Goal: Task Accomplishment & Management: Manage account settings

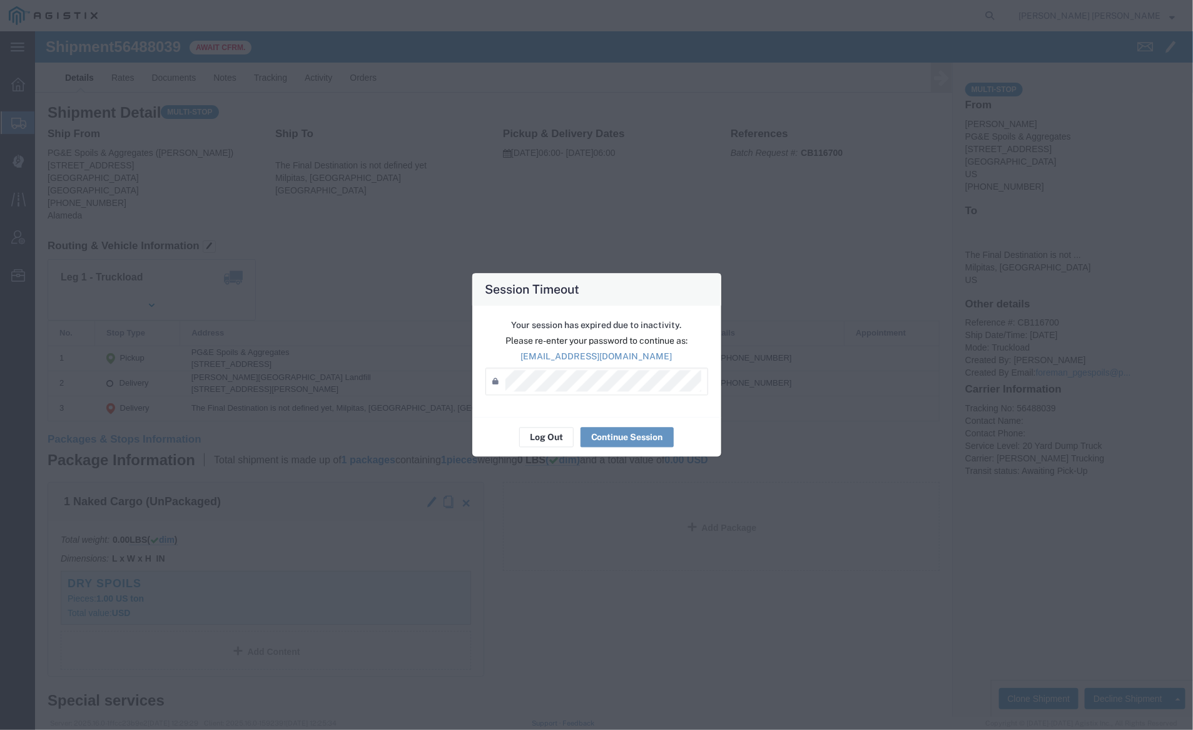
click at [537, 425] on div "Log Out Continue Session" at bounding box center [597, 436] width 249 height 39
click at [543, 433] on button "Log Out" at bounding box center [546, 437] width 54 height 20
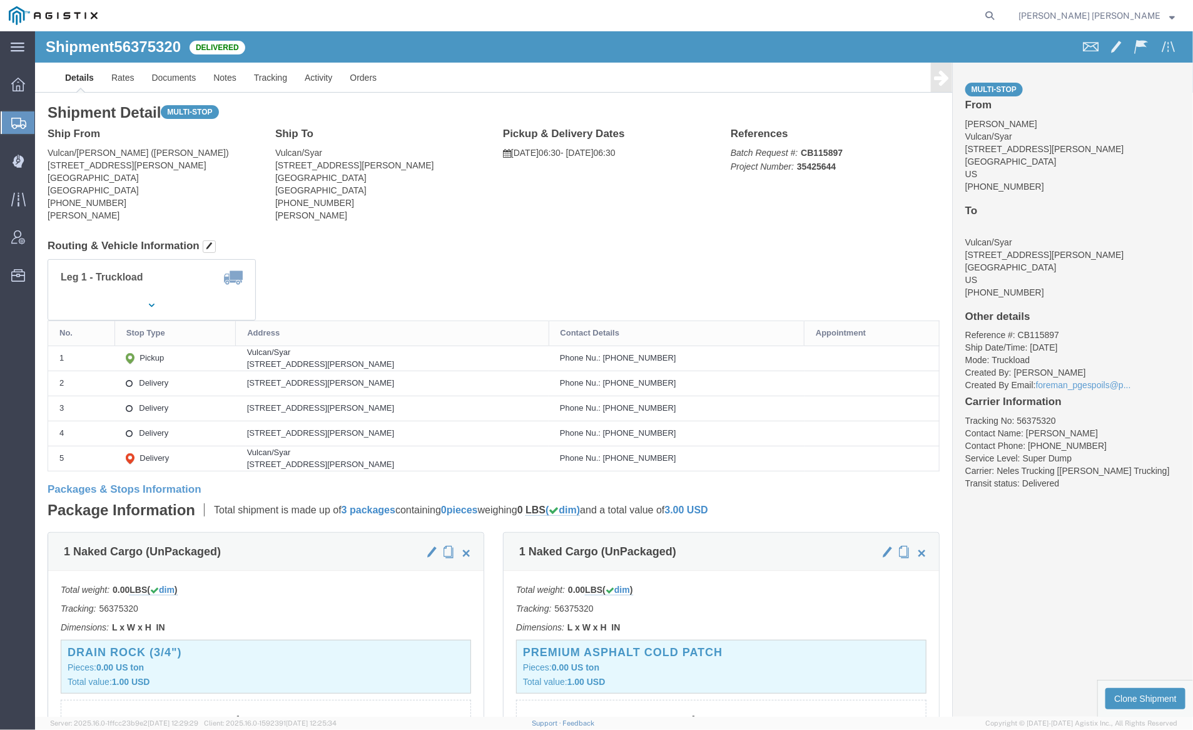
click at [1001, 12] on form at bounding box center [991, 15] width 20 height 31
click at [999, 11] on icon at bounding box center [990, 16] width 18 height 18
click at [769, 5] on input "search" at bounding box center [791, 16] width 381 height 30
paste input "56445168"
click at [999, 18] on icon at bounding box center [990, 16] width 18 height 18
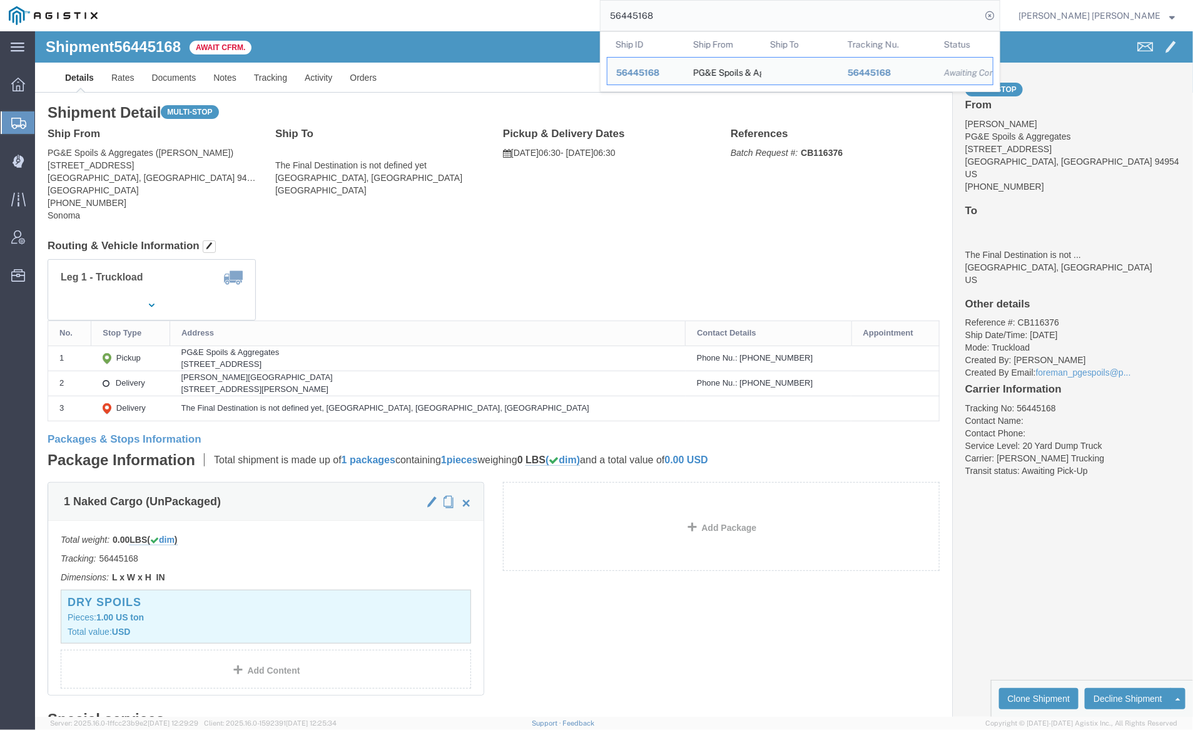
click at [688, 14] on input "56445168" at bounding box center [791, 16] width 381 height 30
paste input "259"
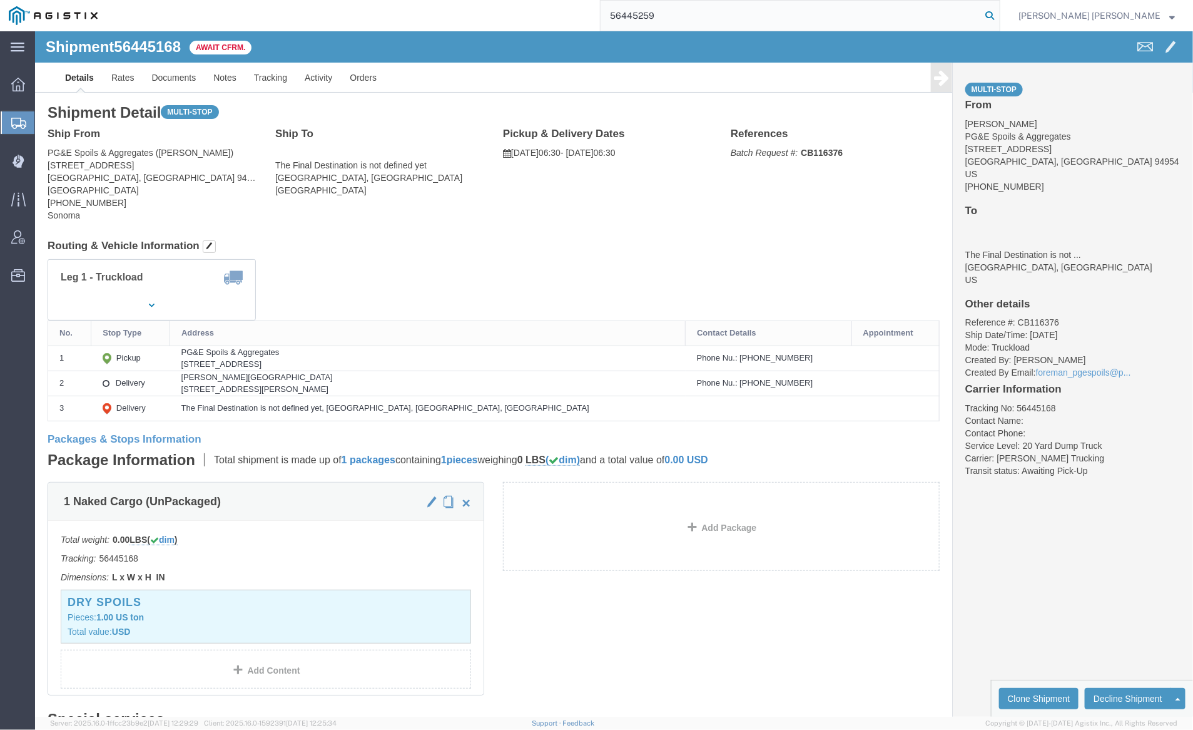
click at [999, 16] on icon at bounding box center [990, 16] width 18 height 18
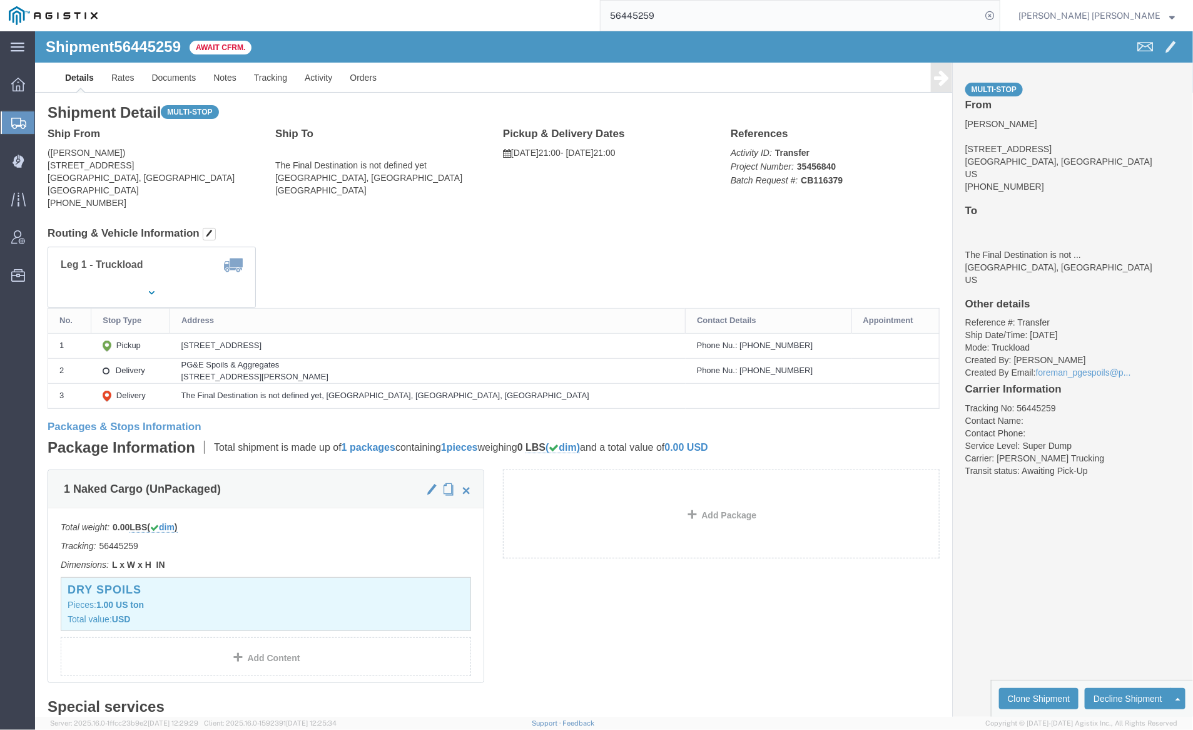
click at [703, 28] on input "56445259" at bounding box center [791, 16] width 381 height 30
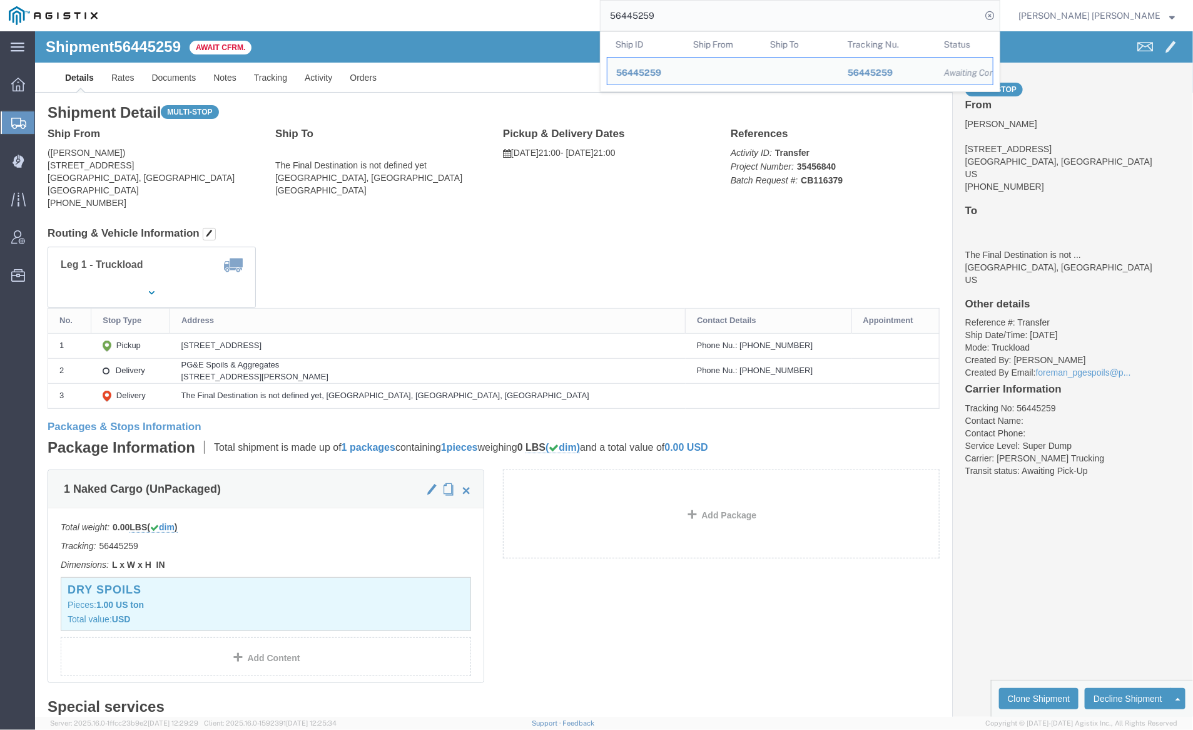
click at [703, 28] on input "56445259" at bounding box center [791, 16] width 381 height 30
paste input "421"
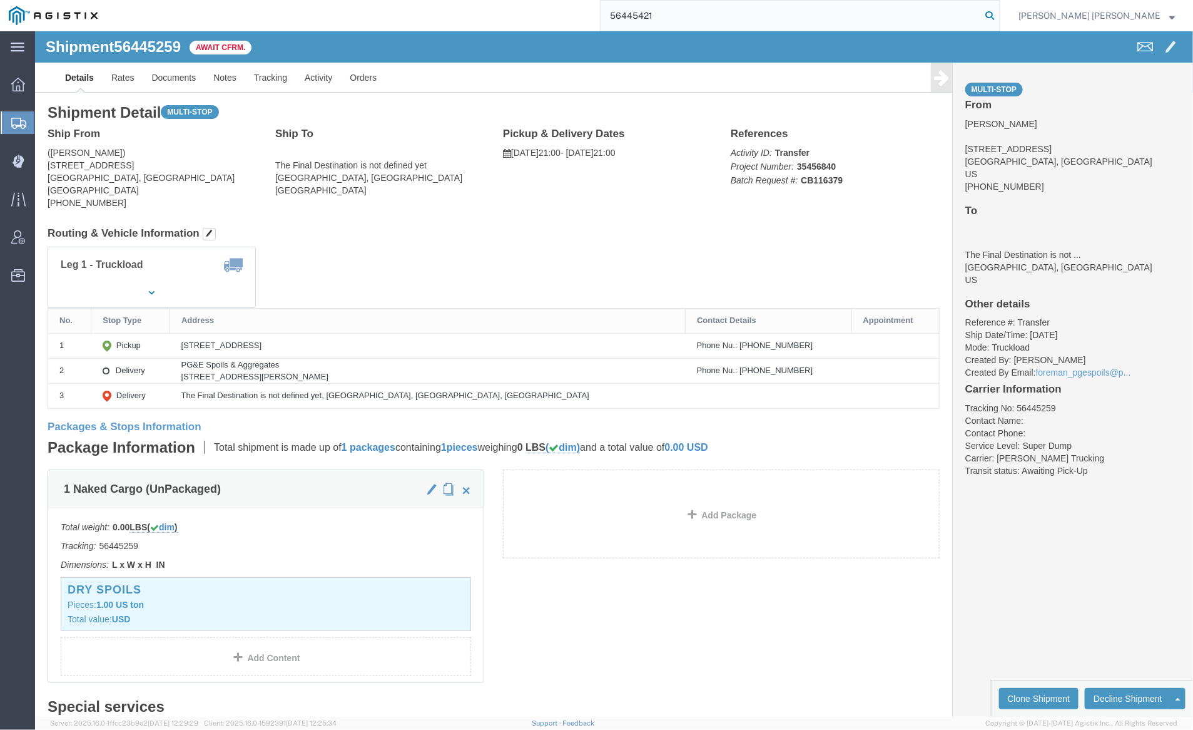
click at [999, 14] on icon at bounding box center [990, 16] width 18 height 18
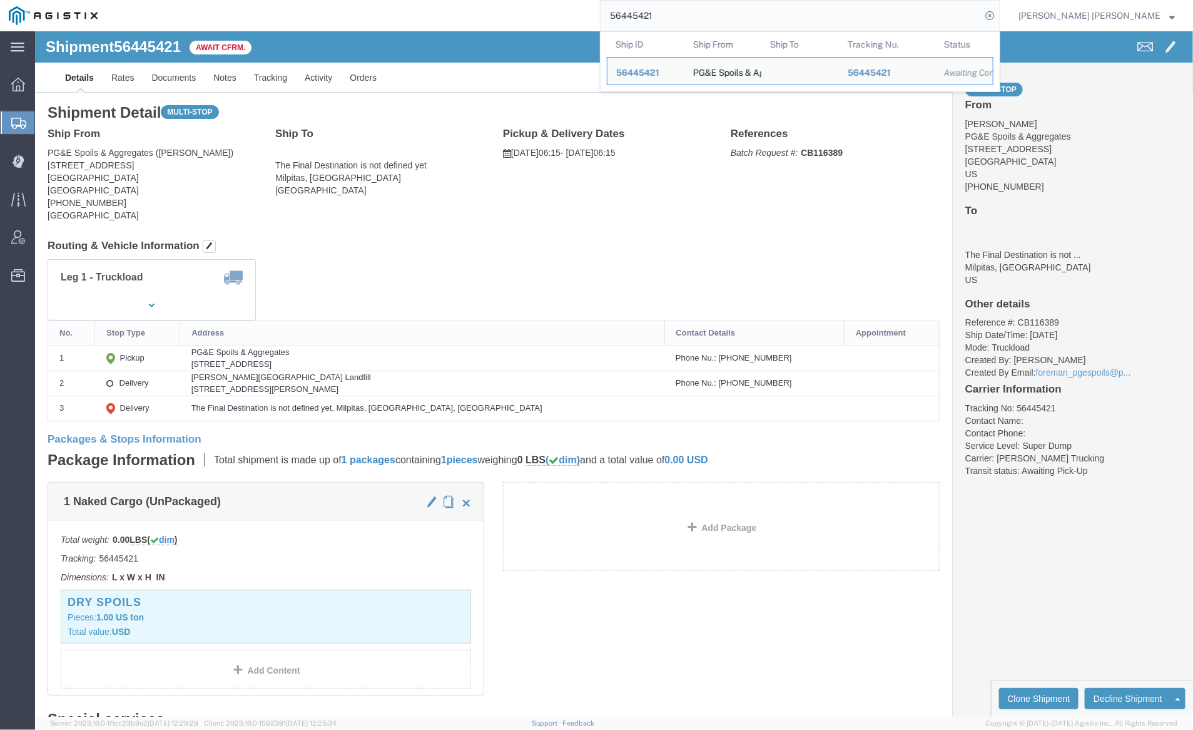
click at [682, 22] on input "56445421" at bounding box center [791, 16] width 381 height 30
paste input "63"
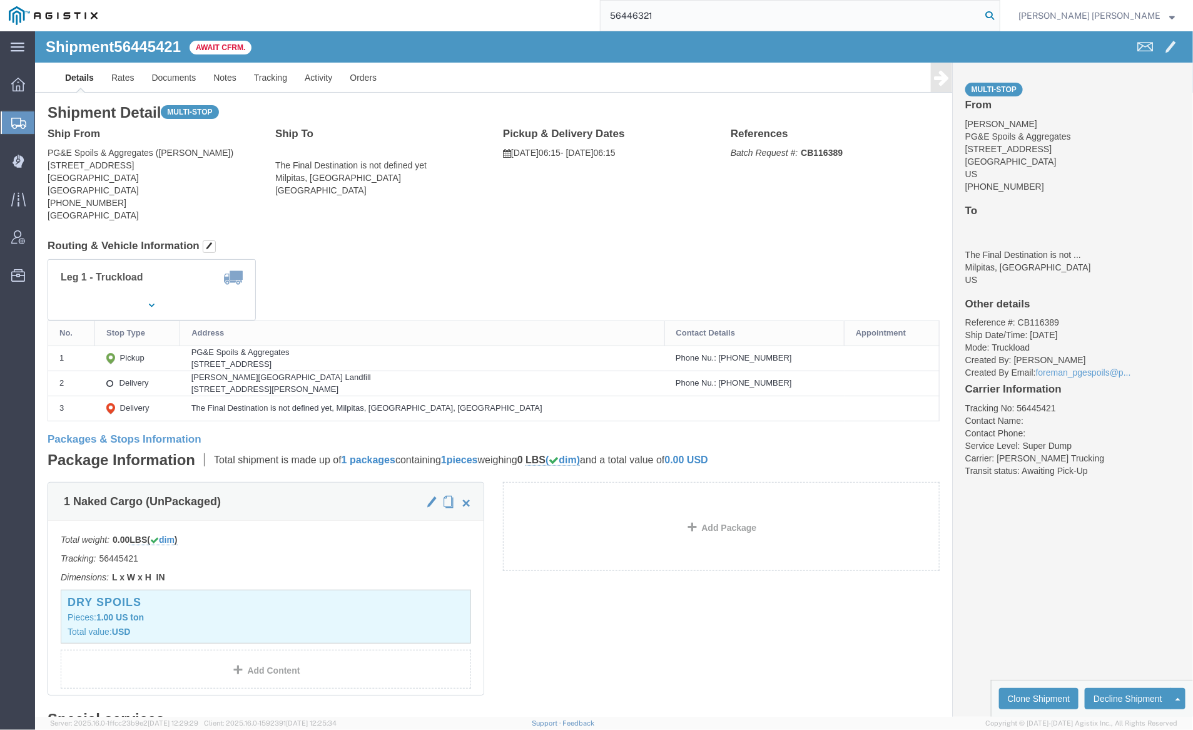
click at [999, 12] on icon at bounding box center [990, 16] width 18 height 18
click at [715, 16] on input "56446321" at bounding box center [791, 16] width 381 height 30
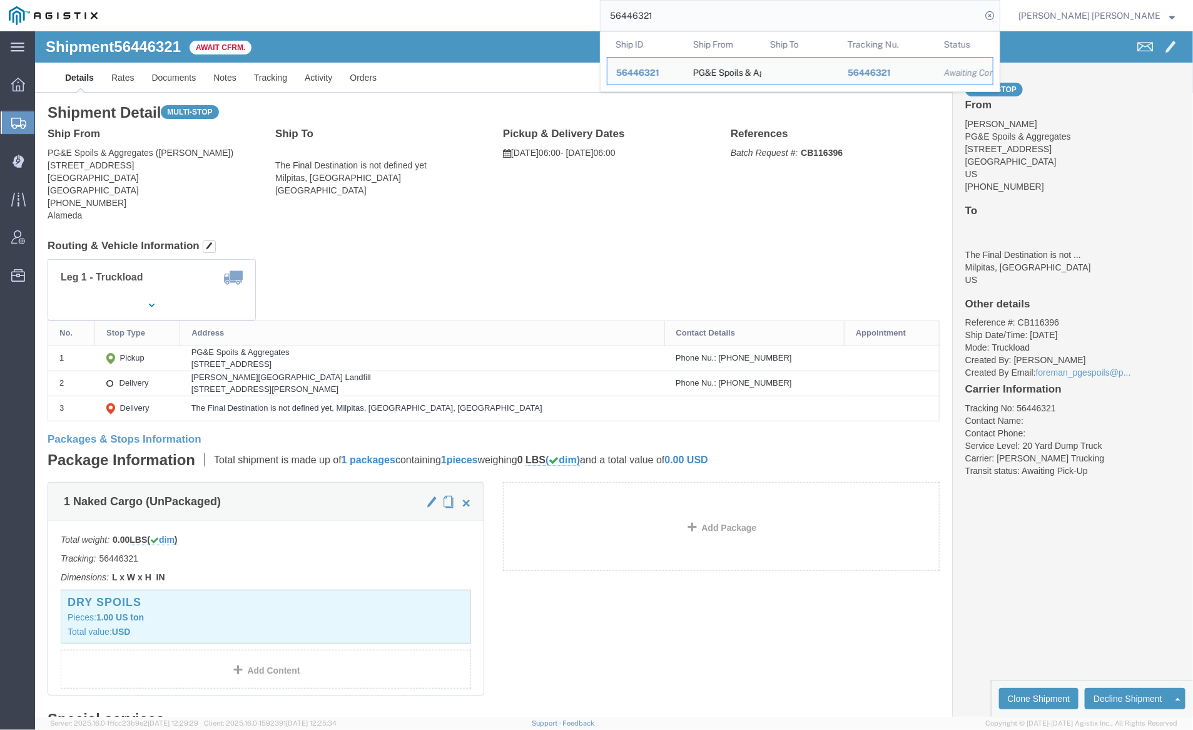
click at [715, 16] on input "56446321" at bounding box center [791, 16] width 381 height 30
paste input "53183"
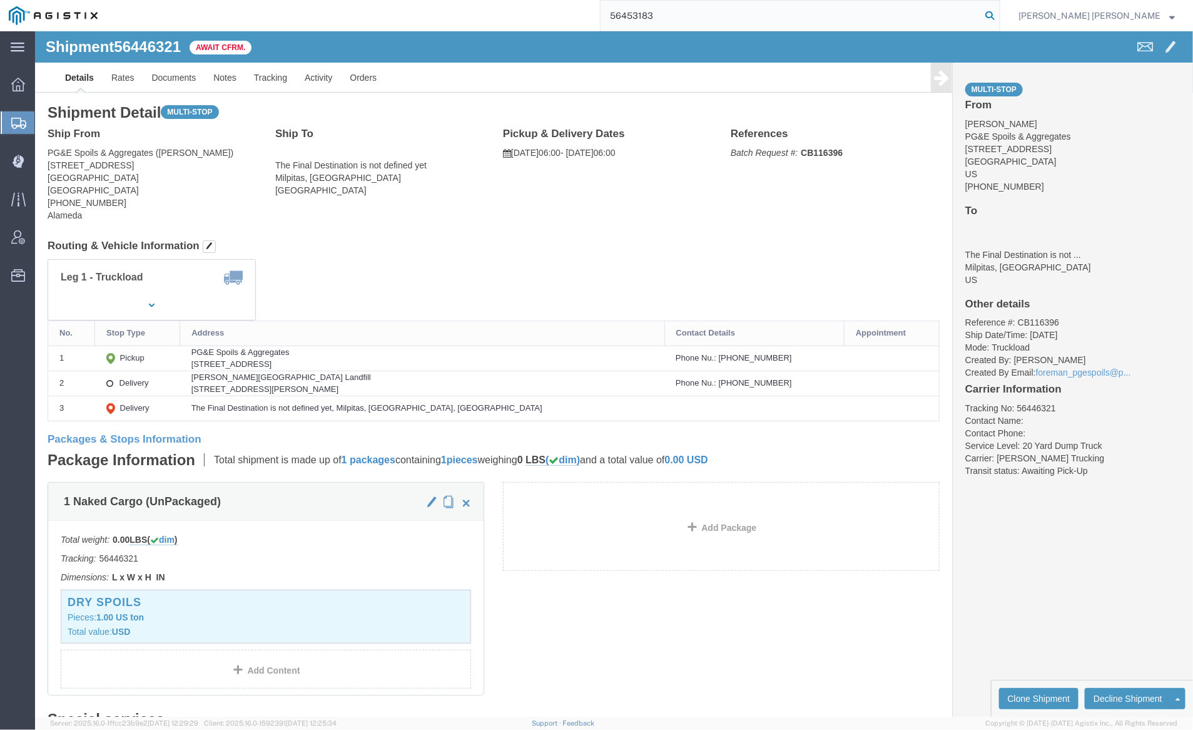
click at [999, 11] on icon at bounding box center [990, 16] width 18 height 18
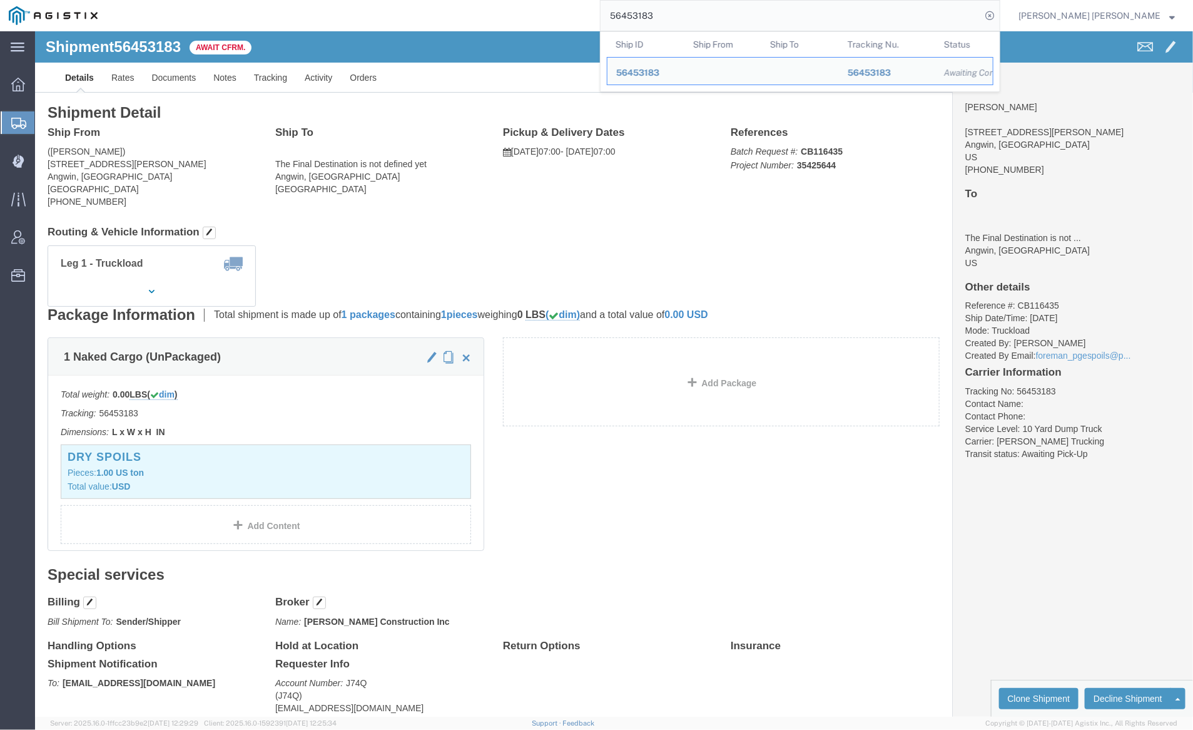
click at [700, 11] on input "56453183" at bounding box center [791, 16] width 381 height 30
paste input "44382"
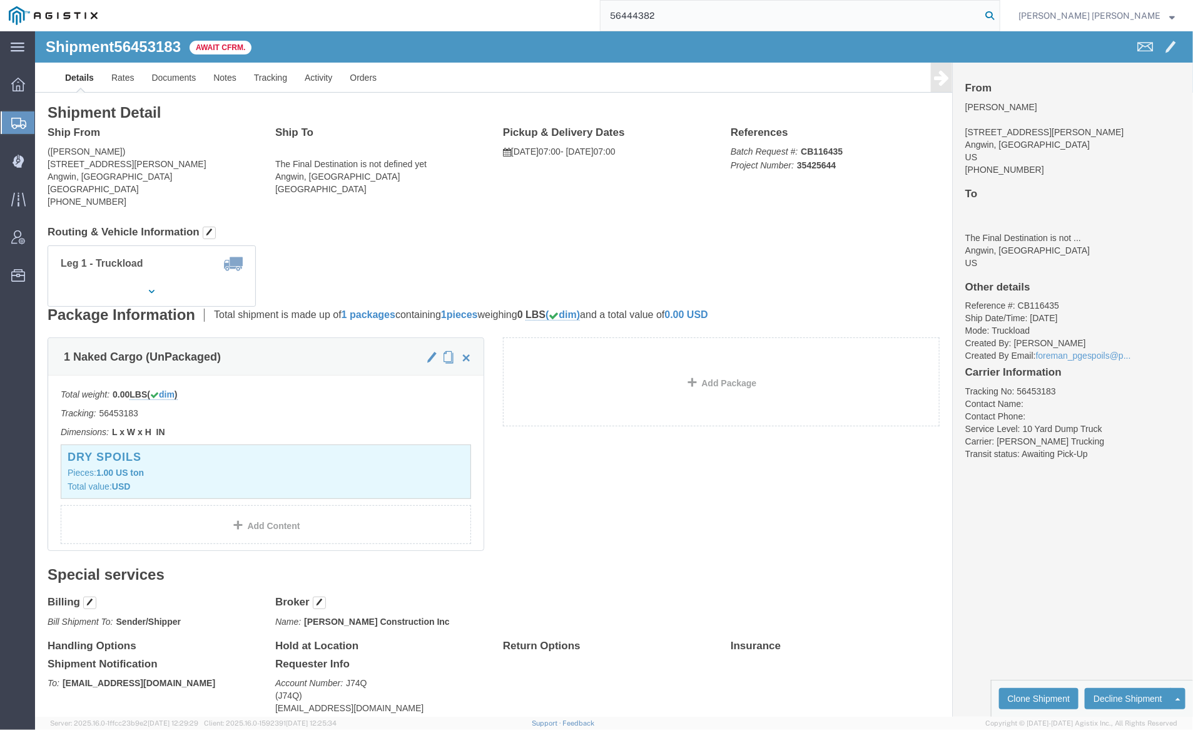
type input "56444382"
click at [999, 13] on icon at bounding box center [990, 16] width 18 height 18
click div "Shipment 56453183 Await Cfrm."
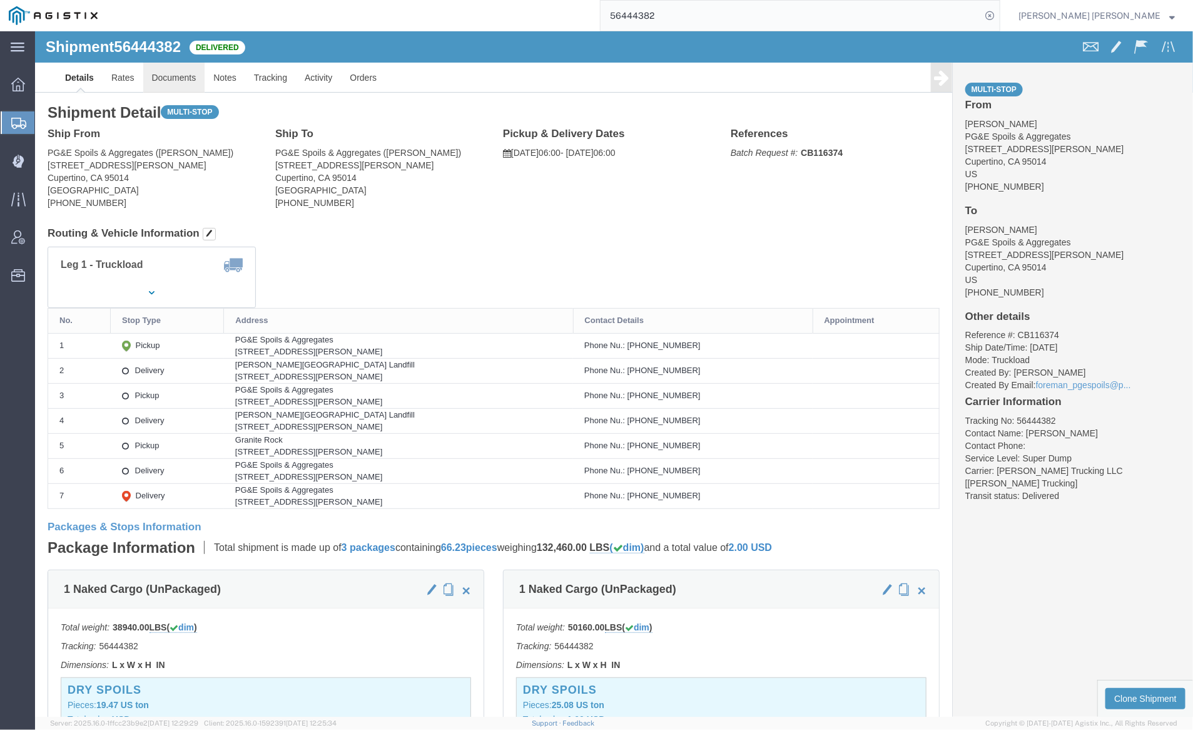
click link "Documents"
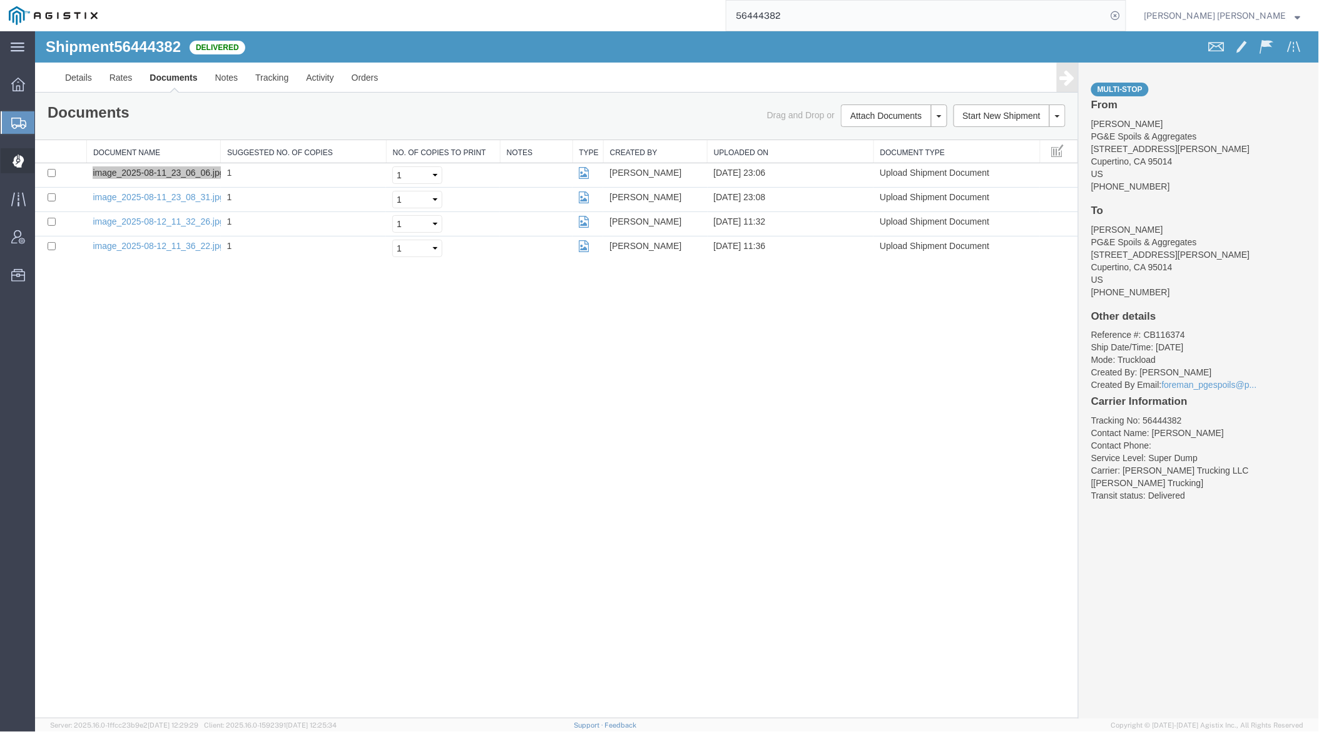
click at [43, 155] on span "Dispatch Manager" at bounding box center [38, 160] width 9 height 25
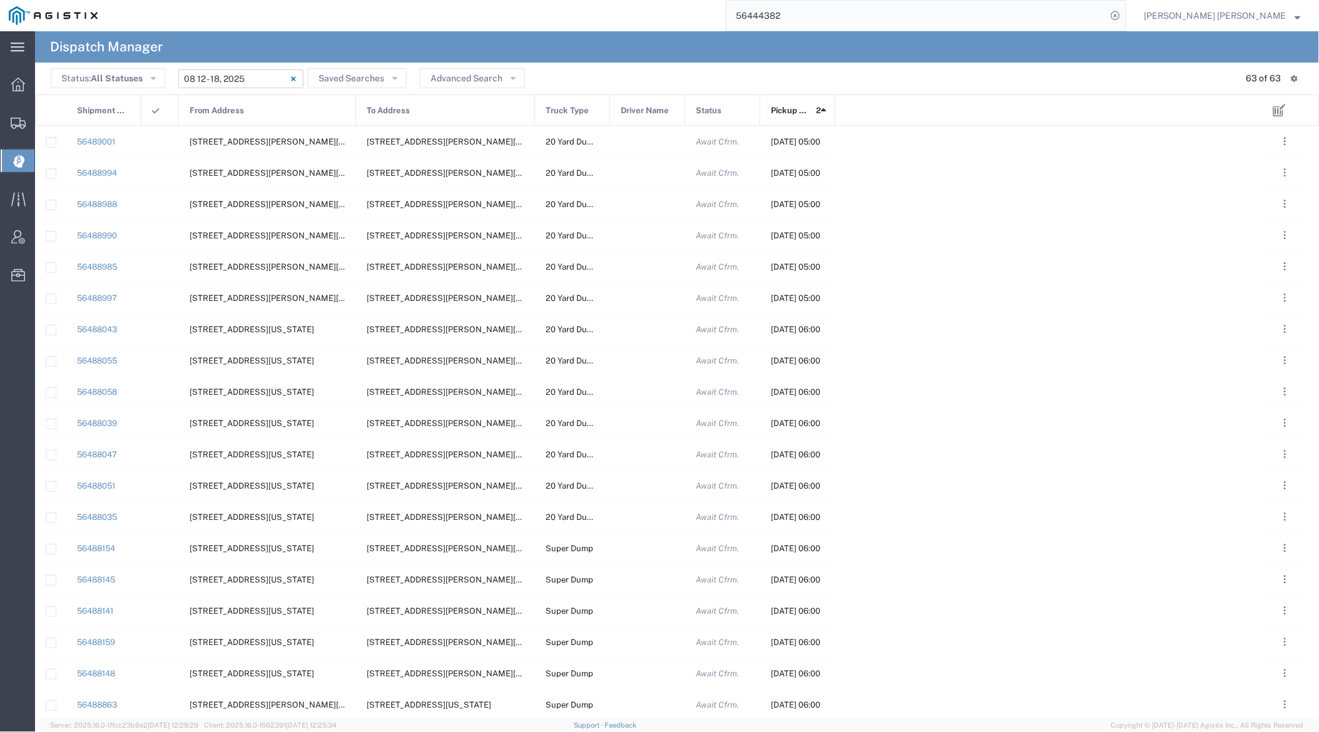
click at [250, 78] on input "[DATE] - [DATE]" at bounding box center [240, 78] width 125 height 19
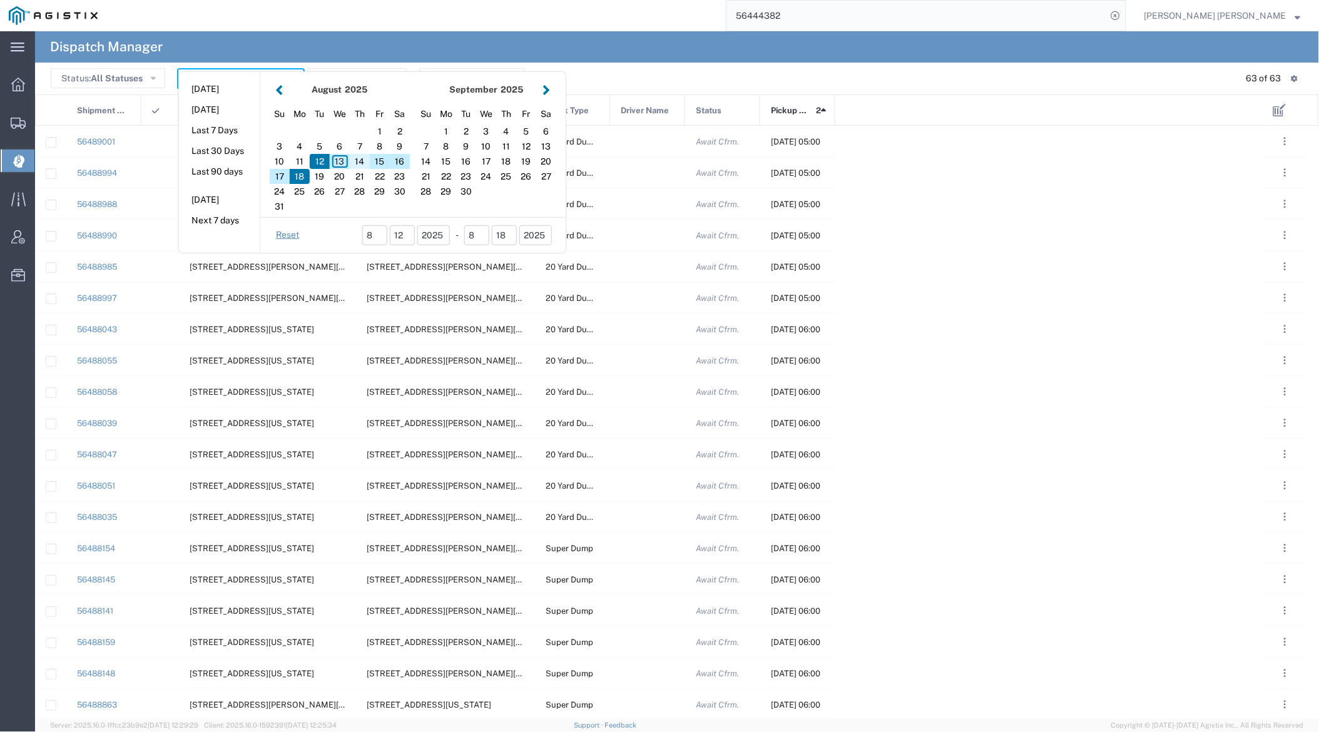
click at [360, 161] on div "14" at bounding box center [360, 161] width 20 height 15
type input "[DATE]"
type input "[DATE] - [DATE]"
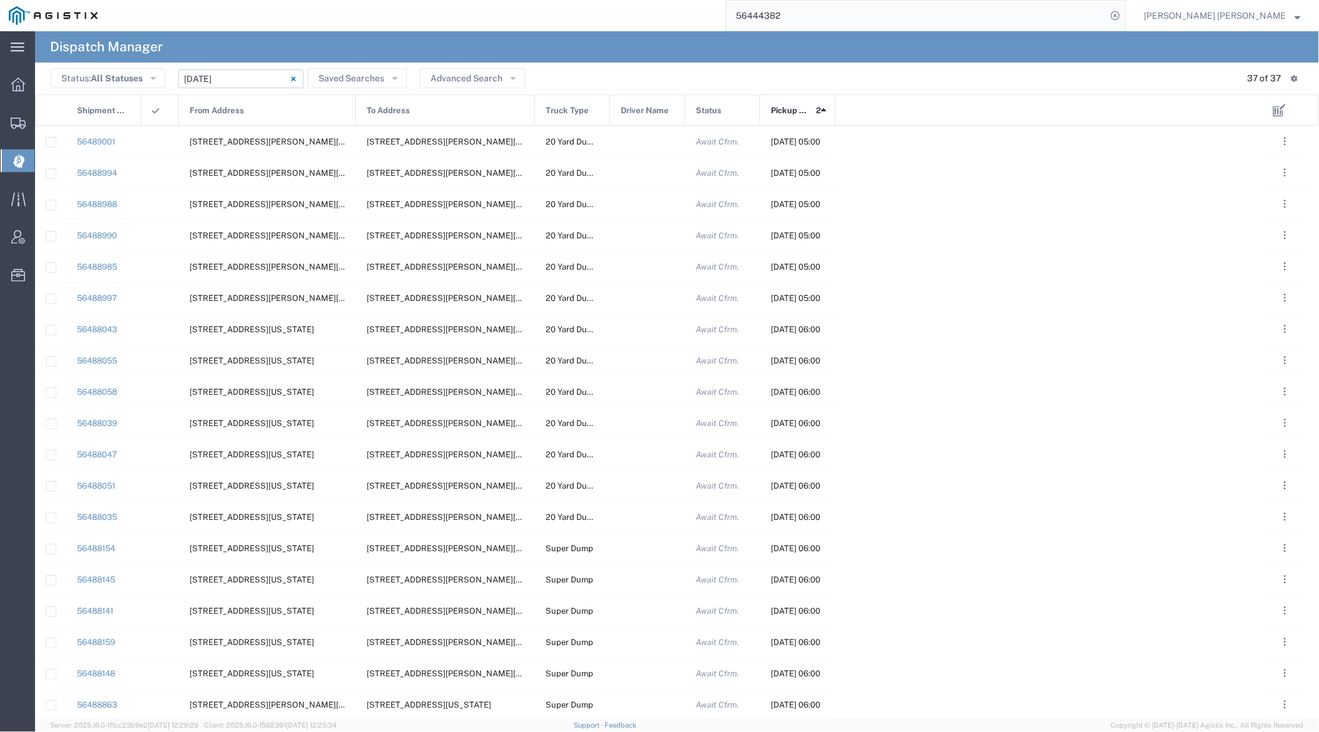
click at [228, 111] on span "From Address" at bounding box center [217, 110] width 54 height 31
click at [645, 456] on div at bounding box center [647, 454] width 75 height 31
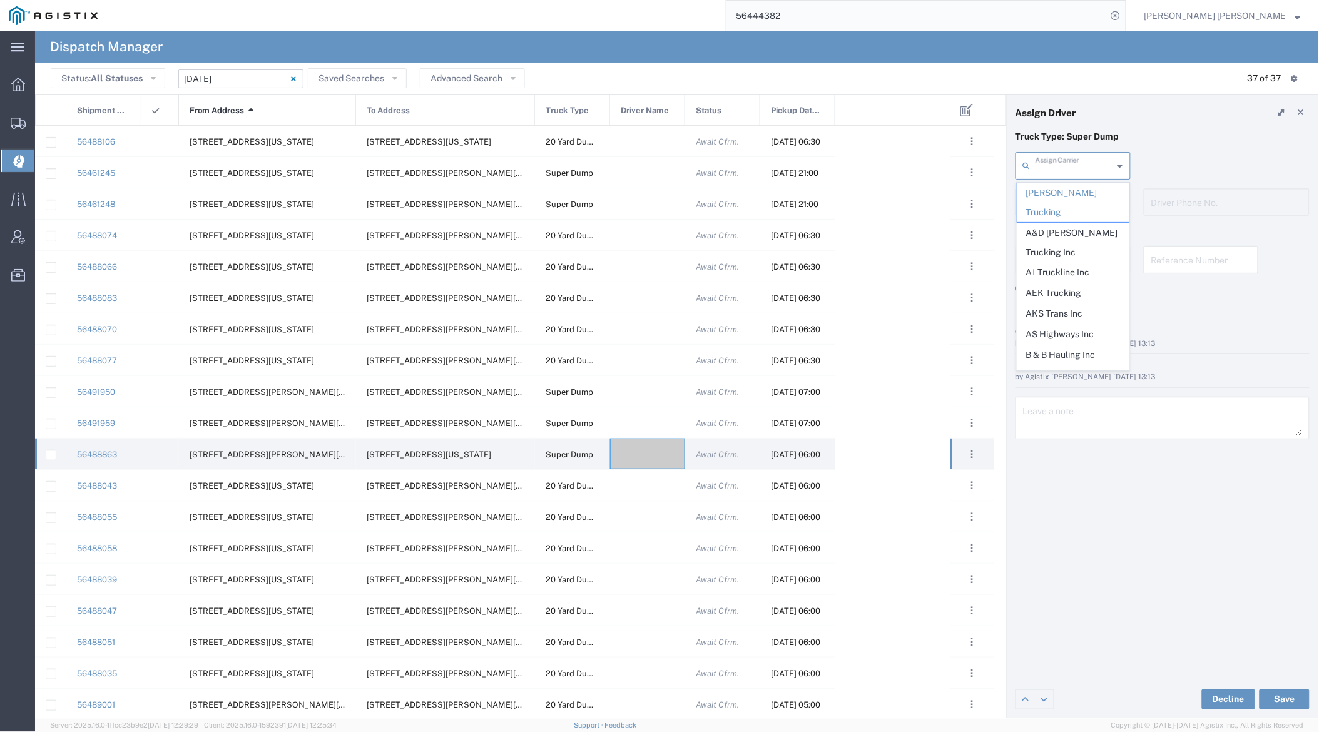
click at [1079, 166] on input "text" at bounding box center [1075, 165] width 78 height 22
click at [1078, 193] on span "[PERSON_NAME] Trans Services" at bounding box center [1074, 202] width 112 height 39
type input "[PERSON_NAME] Trans Services"
click at [1076, 199] on input "text" at bounding box center [1075, 201] width 79 height 22
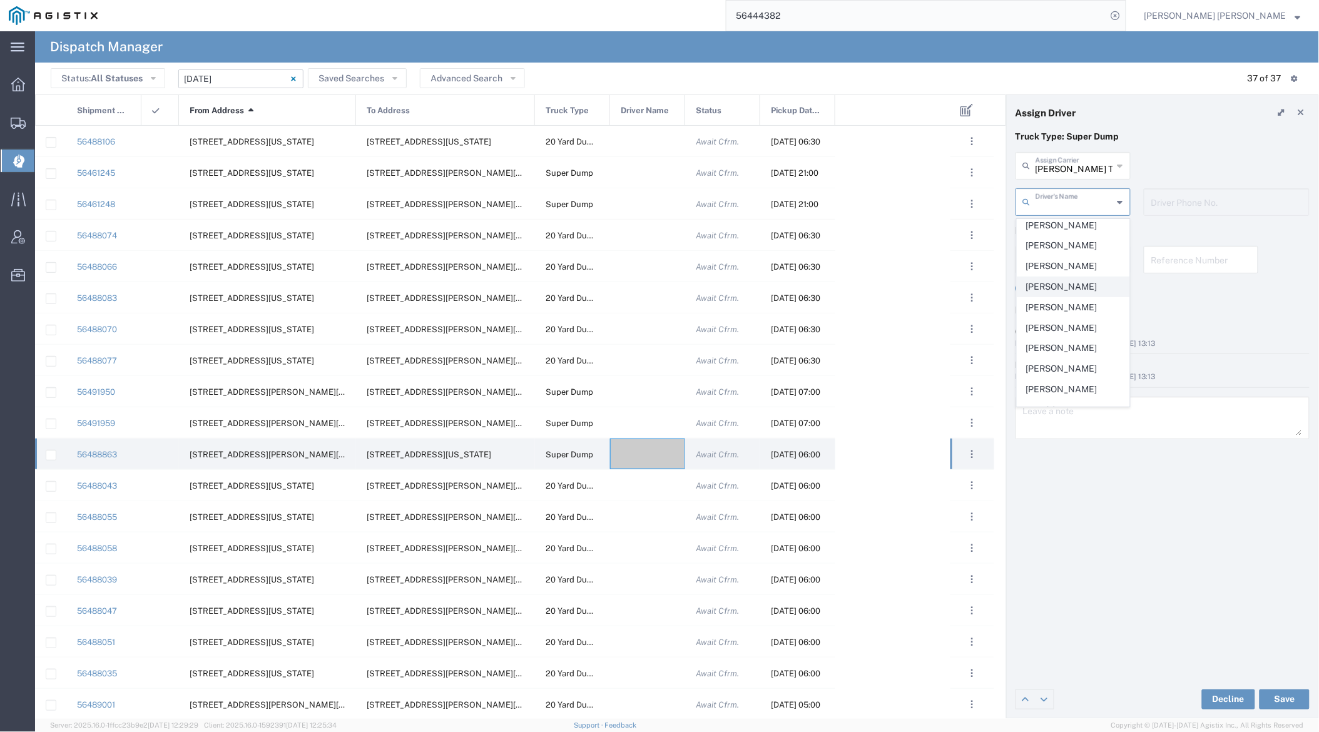
click at [1083, 277] on span "[PERSON_NAME]" at bounding box center [1074, 286] width 112 height 19
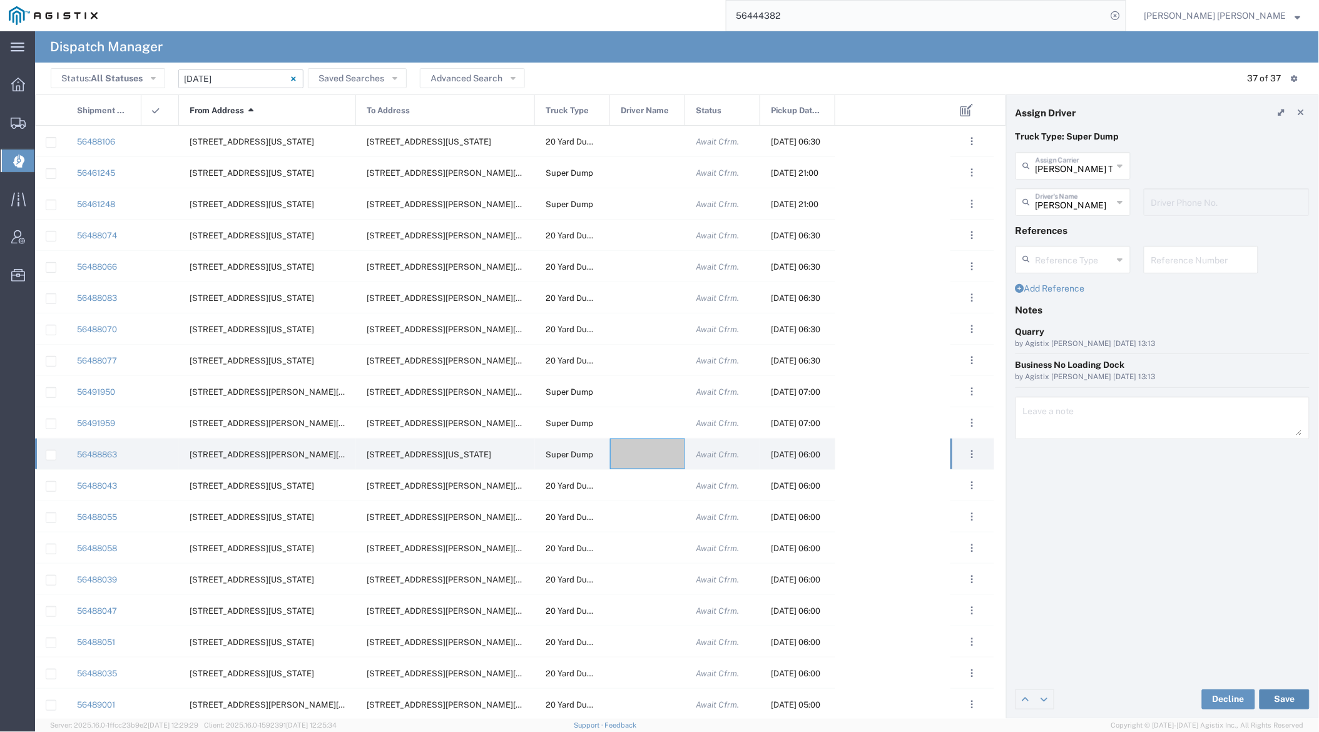
click at [1193, 701] on button "Save" at bounding box center [1285, 700] width 50 height 20
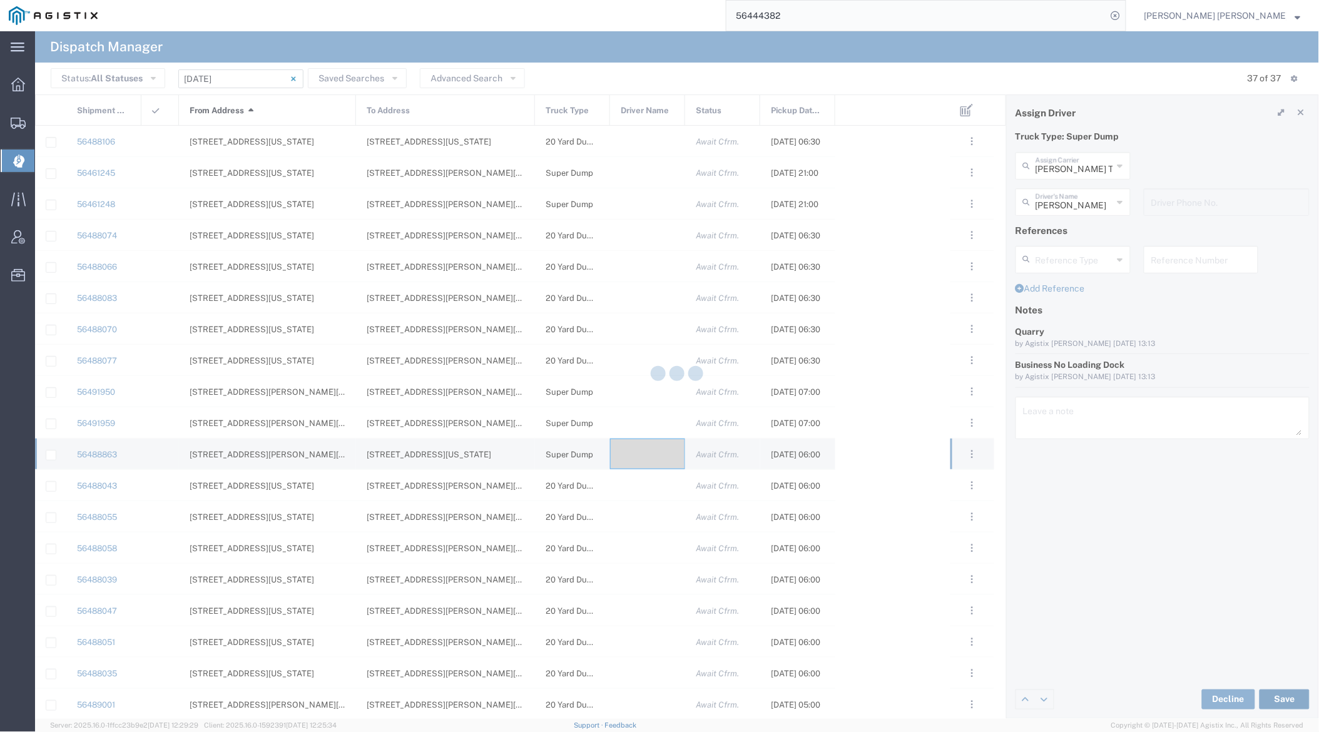
type input "[PERSON_NAME]"
type input "[PERSON_NAME] Trans Services"
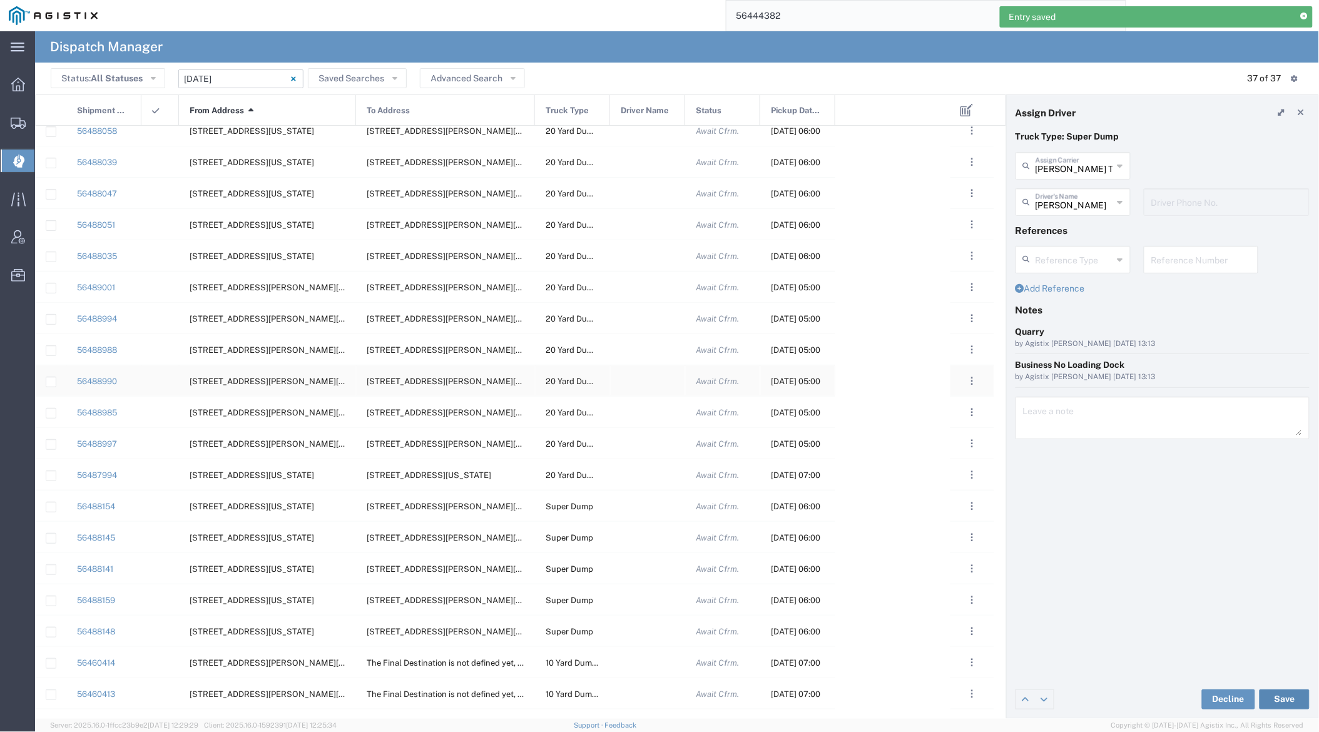
scroll to position [565, 0]
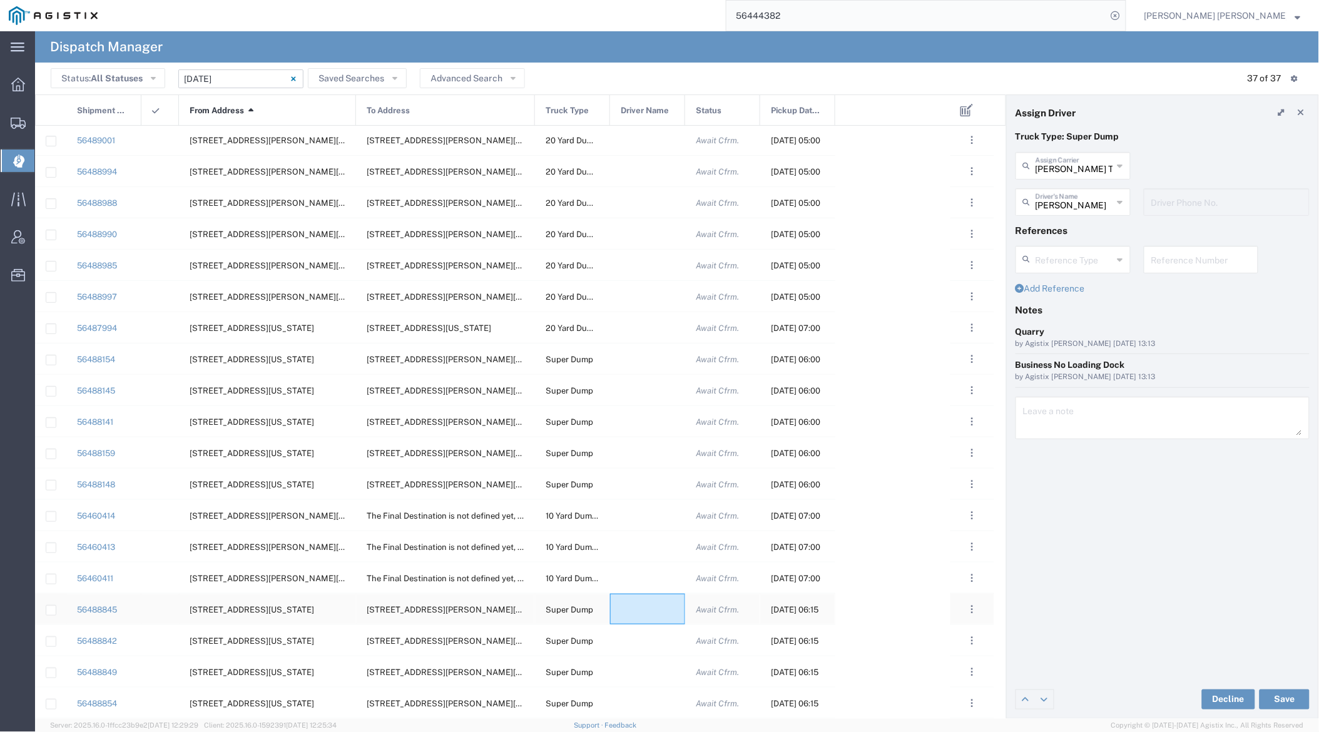
click at [641, 611] on div at bounding box center [647, 609] width 75 height 31
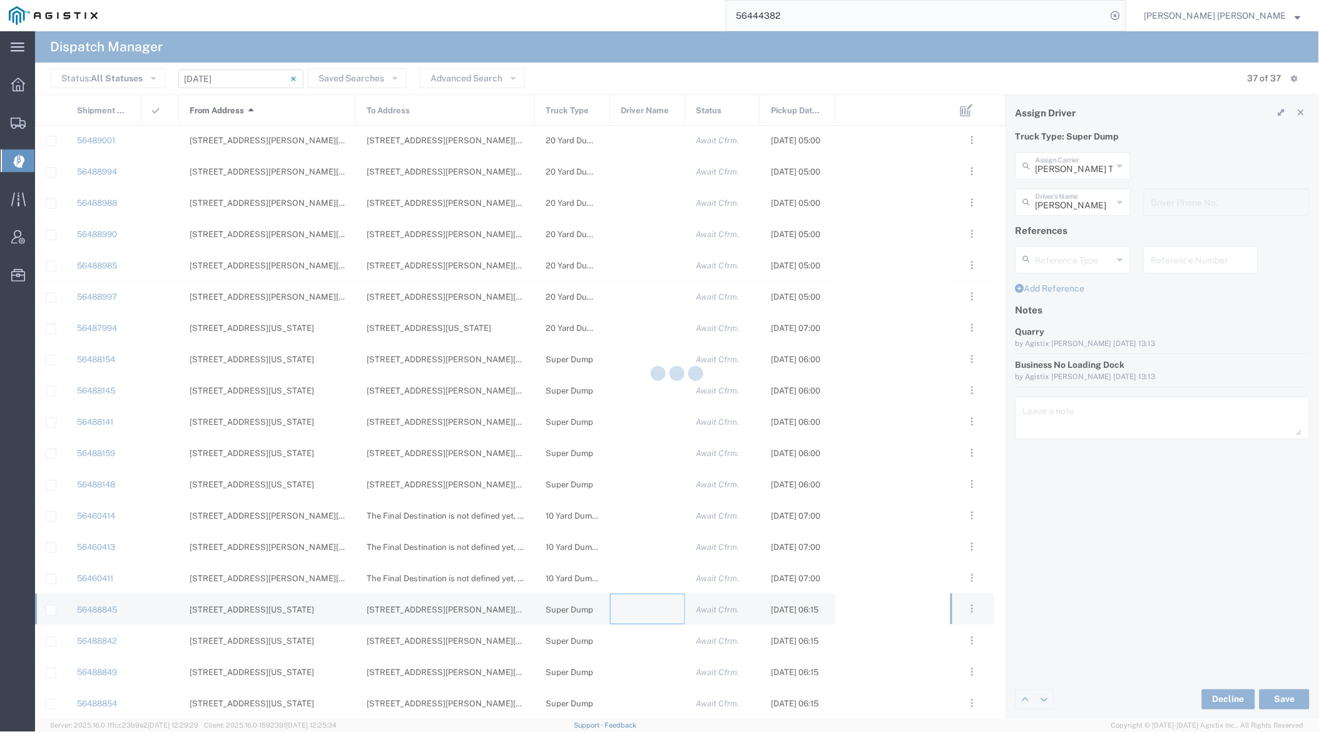
type input "[PERSON_NAME] Trucking"
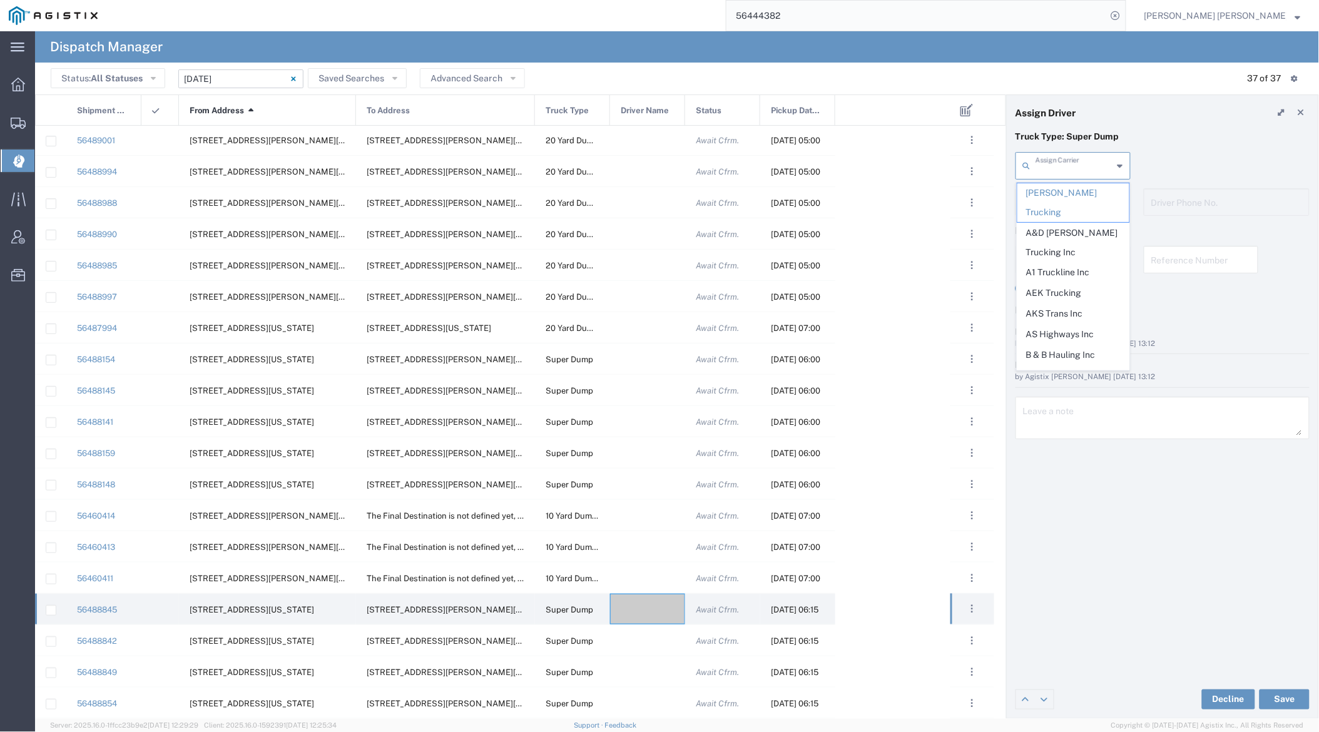
click at [1065, 168] on input "text" at bounding box center [1075, 165] width 78 height 22
click at [1063, 189] on span "[PERSON_NAME] Trans Services" at bounding box center [1074, 202] width 112 height 39
type input "[PERSON_NAME] Trans Services"
click at [1063, 202] on input "text" at bounding box center [1075, 201] width 79 height 22
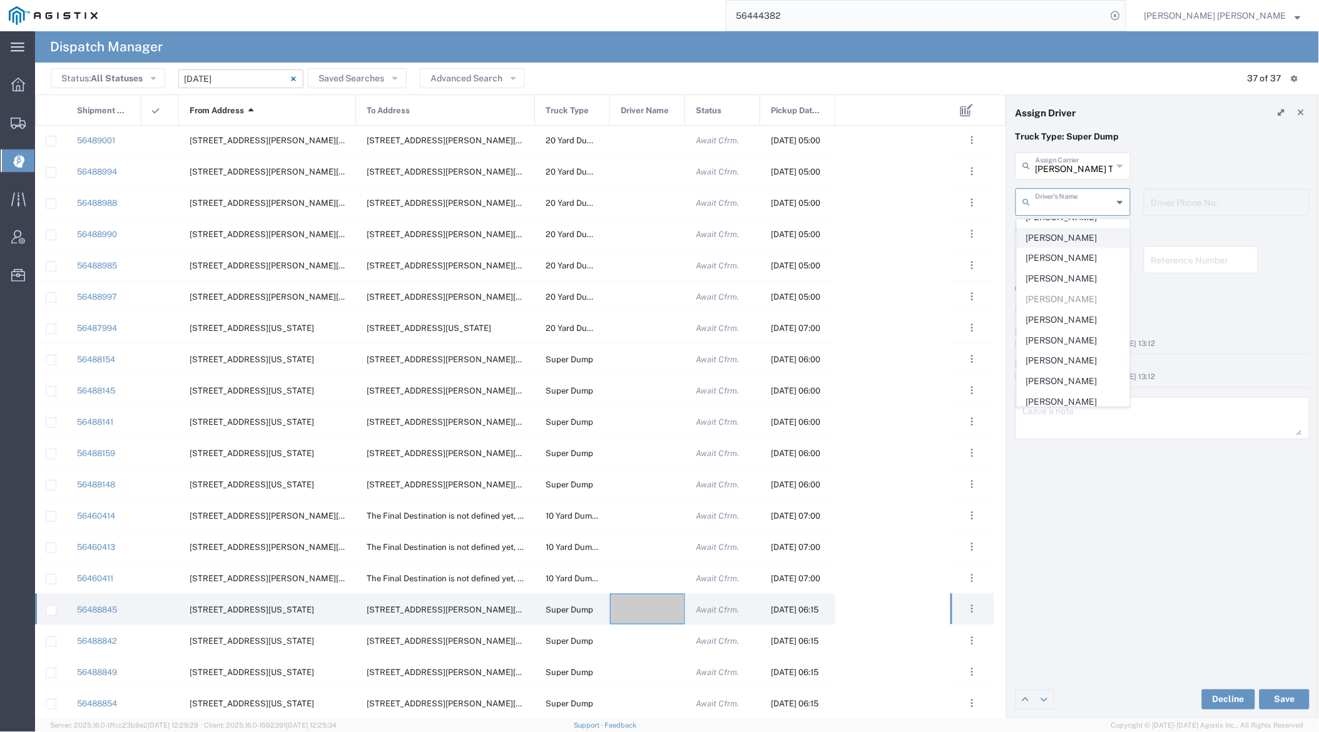
click at [1057, 228] on span "[PERSON_NAME]" at bounding box center [1074, 237] width 112 height 19
type input "[PERSON_NAME]"
type input "[PHONE_NUMBER]"
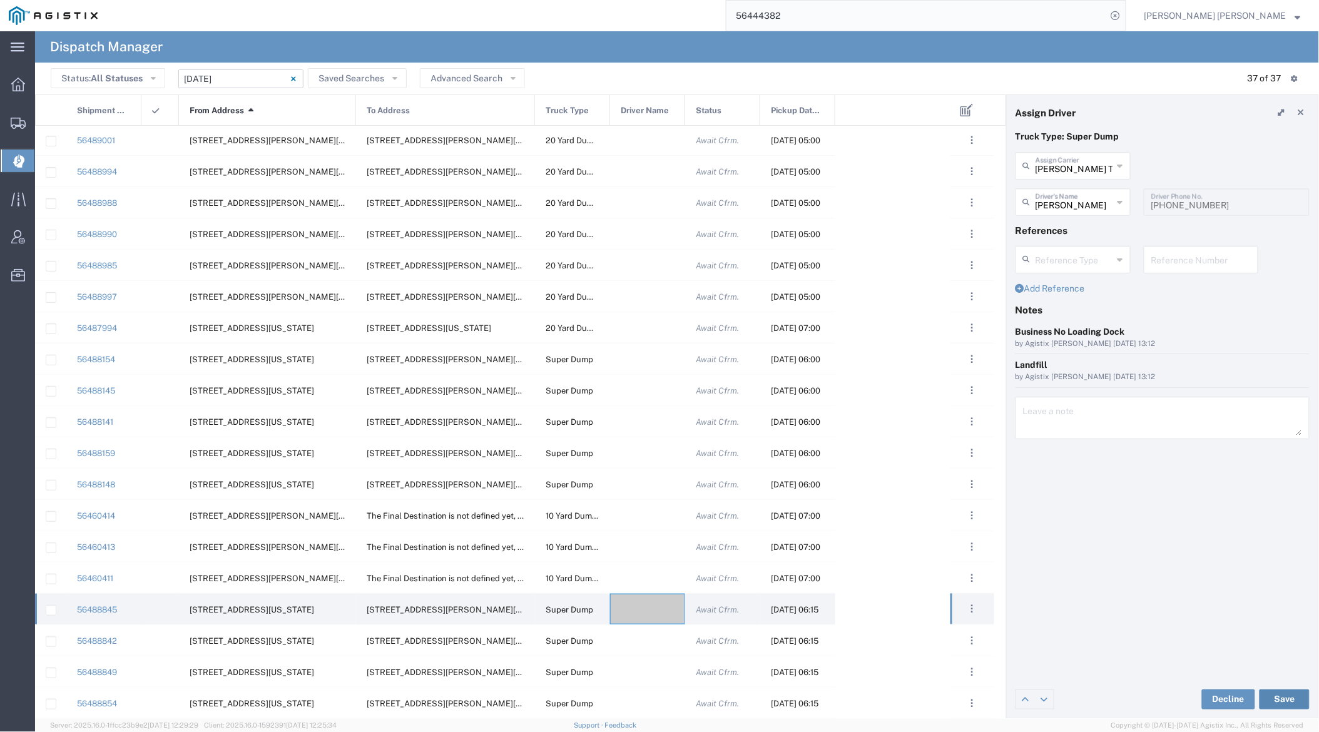
click at [1193, 692] on button "Save" at bounding box center [1285, 700] width 50 height 20
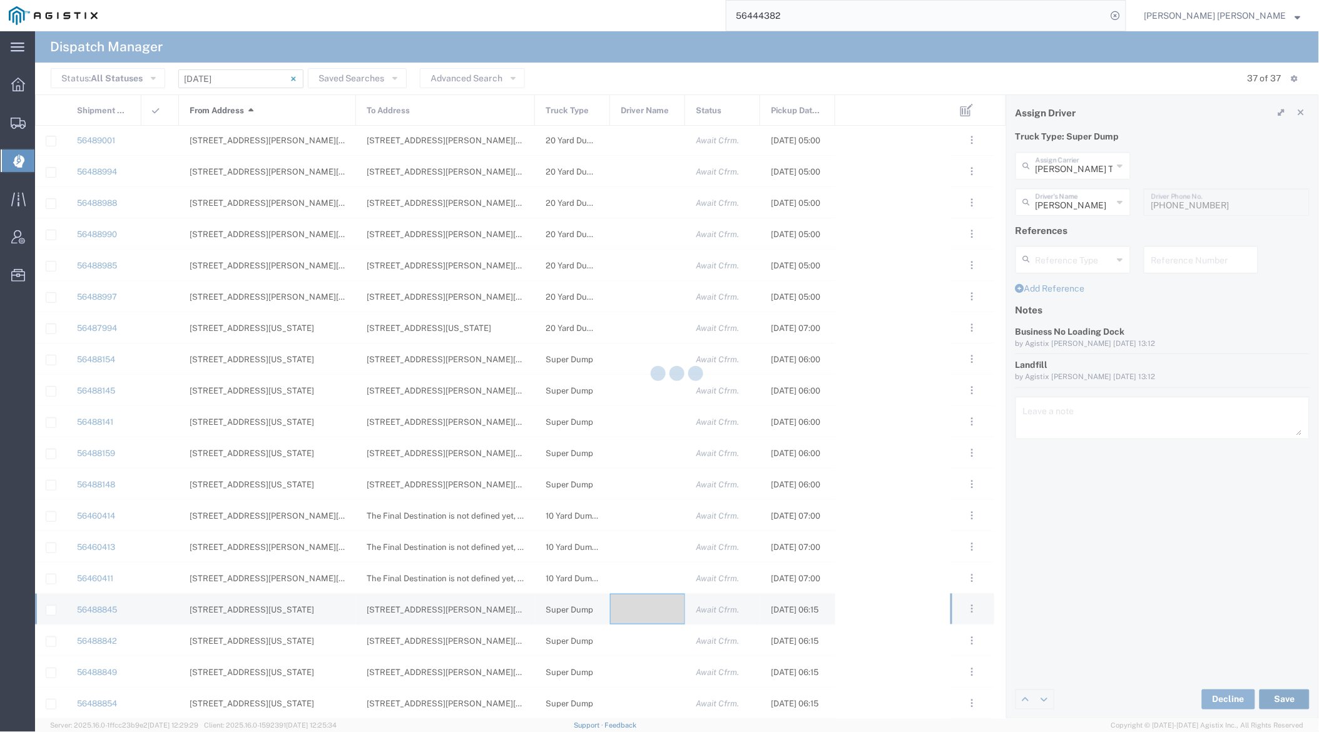
type input "[PERSON_NAME]"
type input "[PERSON_NAME] Trans Services"
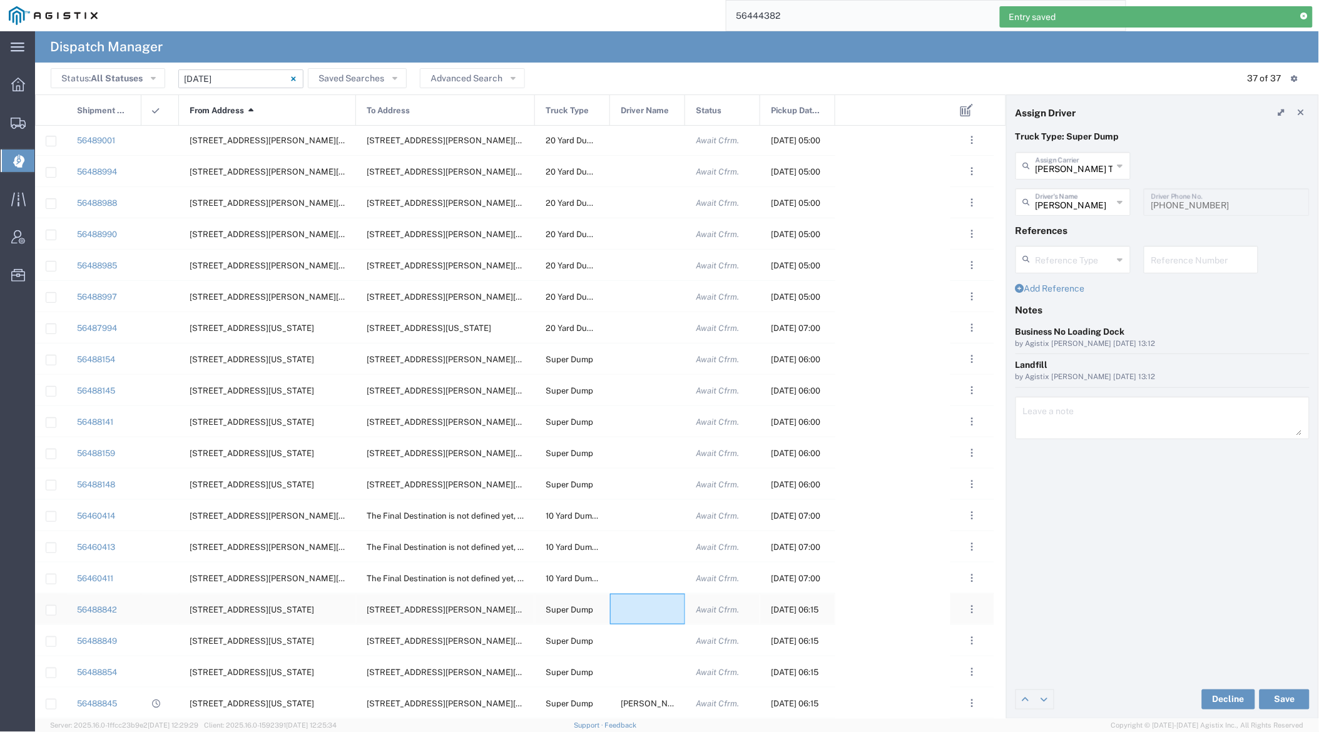
click at [636, 608] on div at bounding box center [647, 609] width 75 height 31
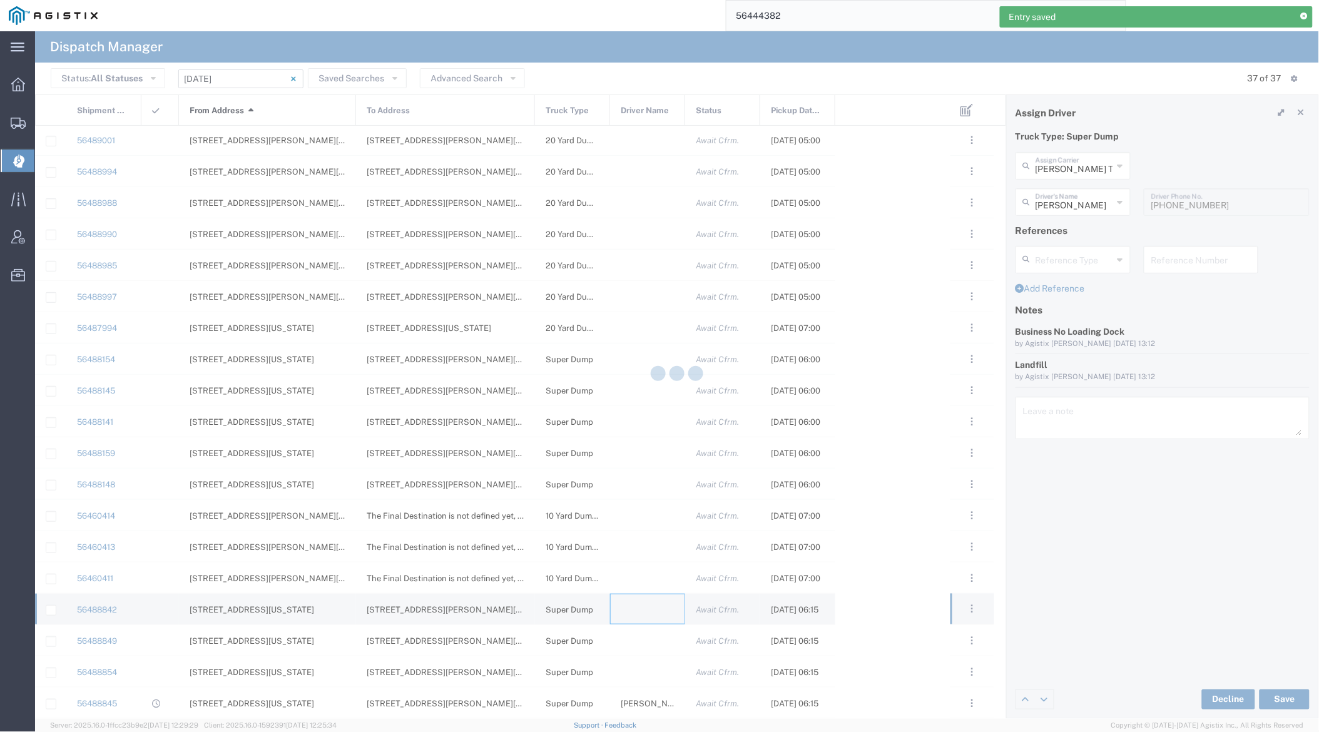
type input "[PERSON_NAME] Trucking"
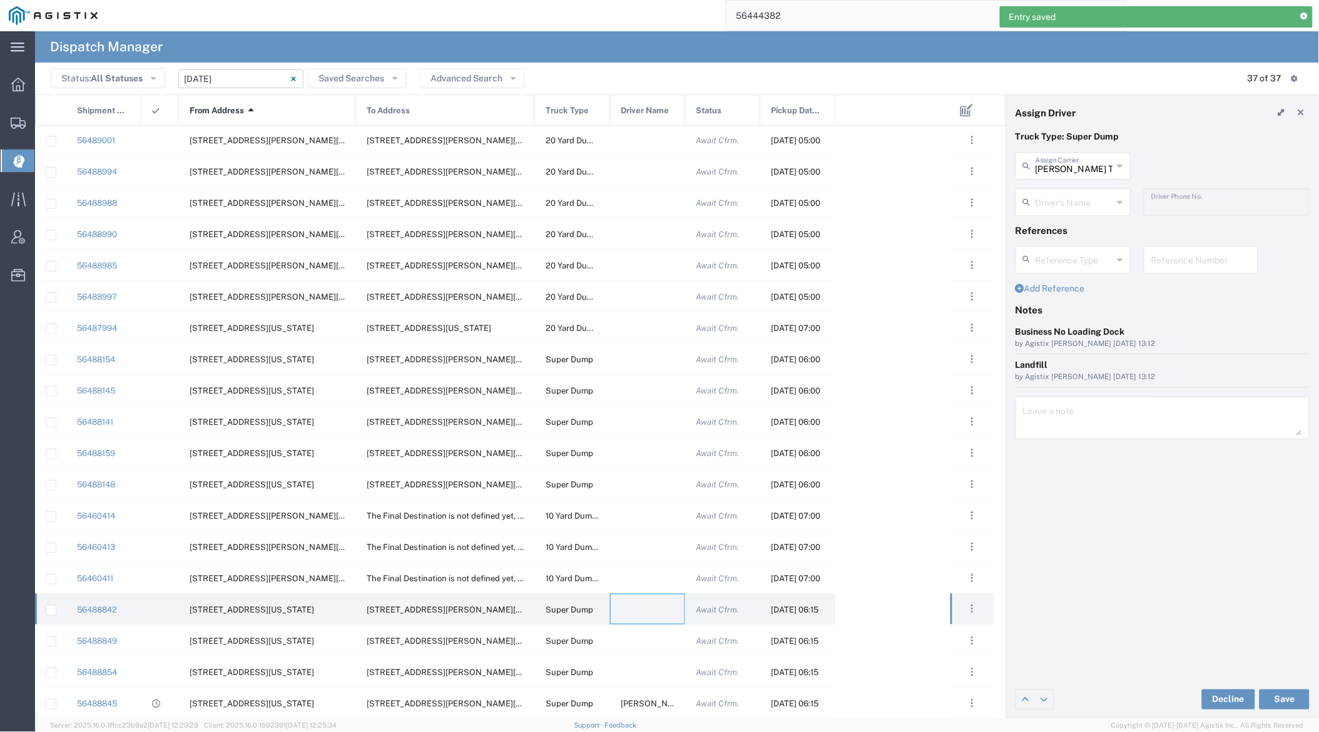
click at [1081, 180] on div "[PERSON_NAME] Trucking Assign Carrier [PERSON_NAME] Trucking A&D [PERSON_NAME] …" at bounding box center [1073, 170] width 128 height 36
click at [1080, 168] on input "text" at bounding box center [1075, 165] width 78 height 22
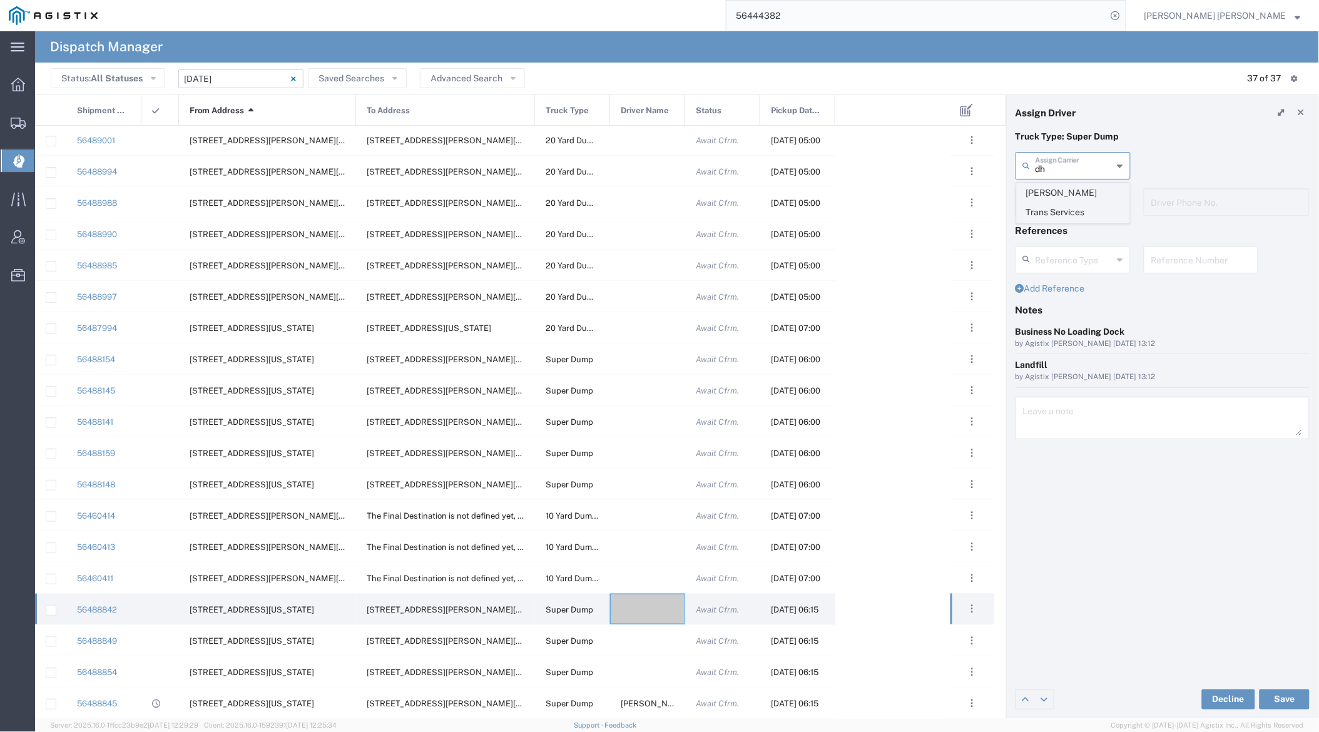
click at [1079, 195] on span "[PERSON_NAME] Trans Services" at bounding box center [1074, 202] width 112 height 39
type input "[PERSON_NAME] Trans Services"
click at [1077, 200] on input "text" at bounding box center [1075, 201] width 79 height 22
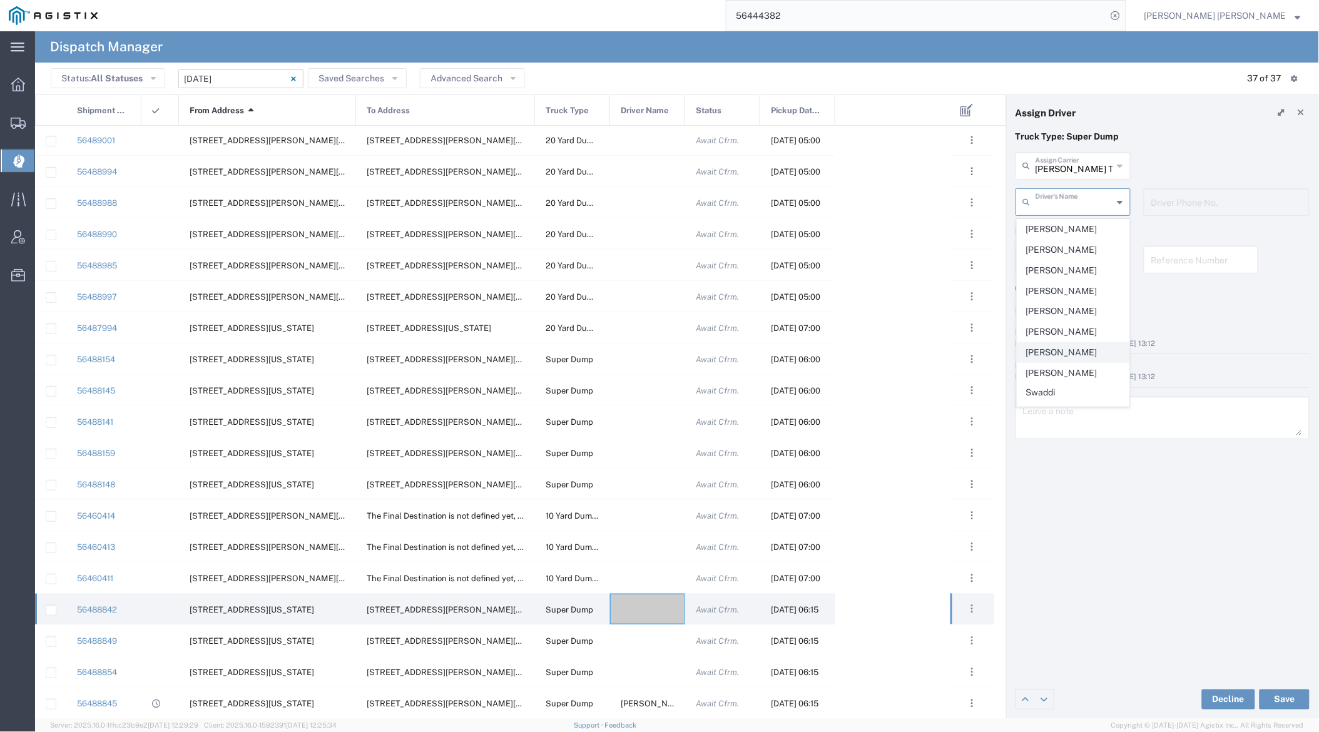
click at [1093, 353] on span "[PERSON_NAME]" at bounding box center [1074, 352] width 112 height 19
type input "[PERSON_NAME]"
type input "9255650374"
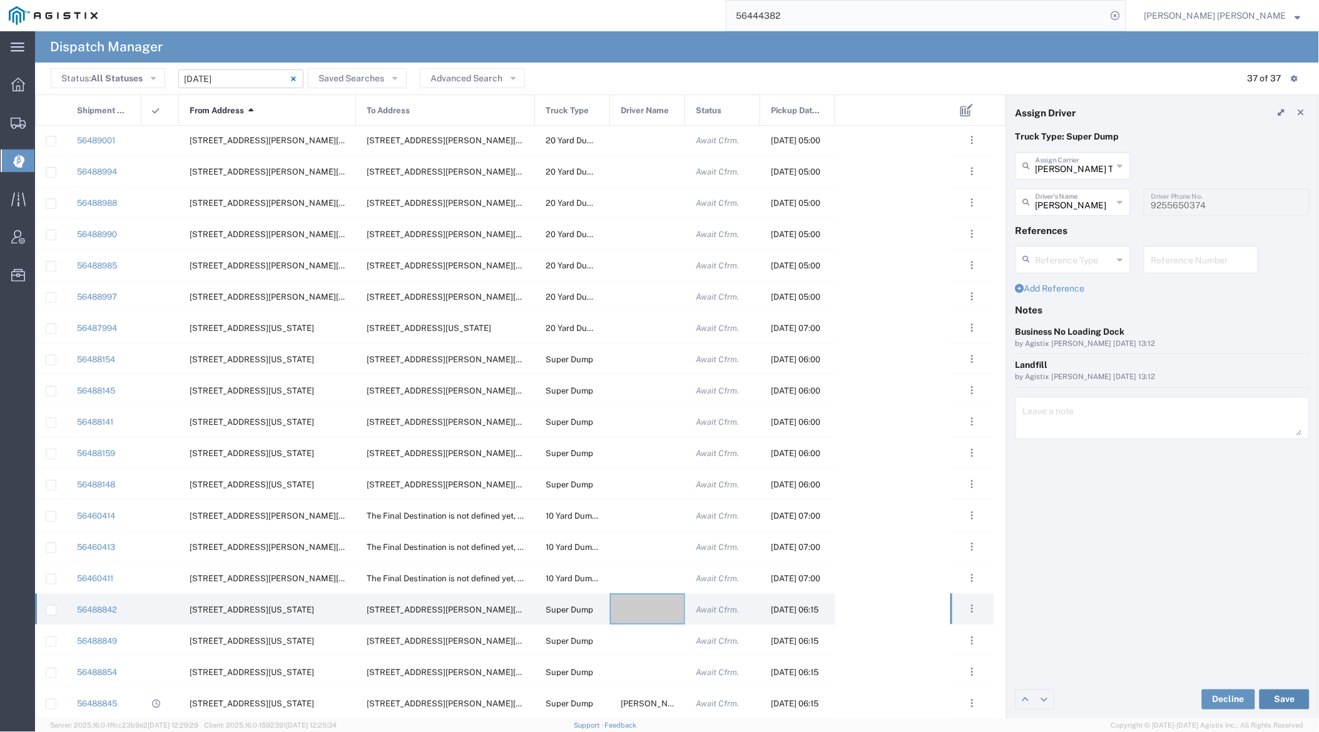
click at [1193, 703] on button "Save" at bounding box center [1285, 700] width 50 height 20
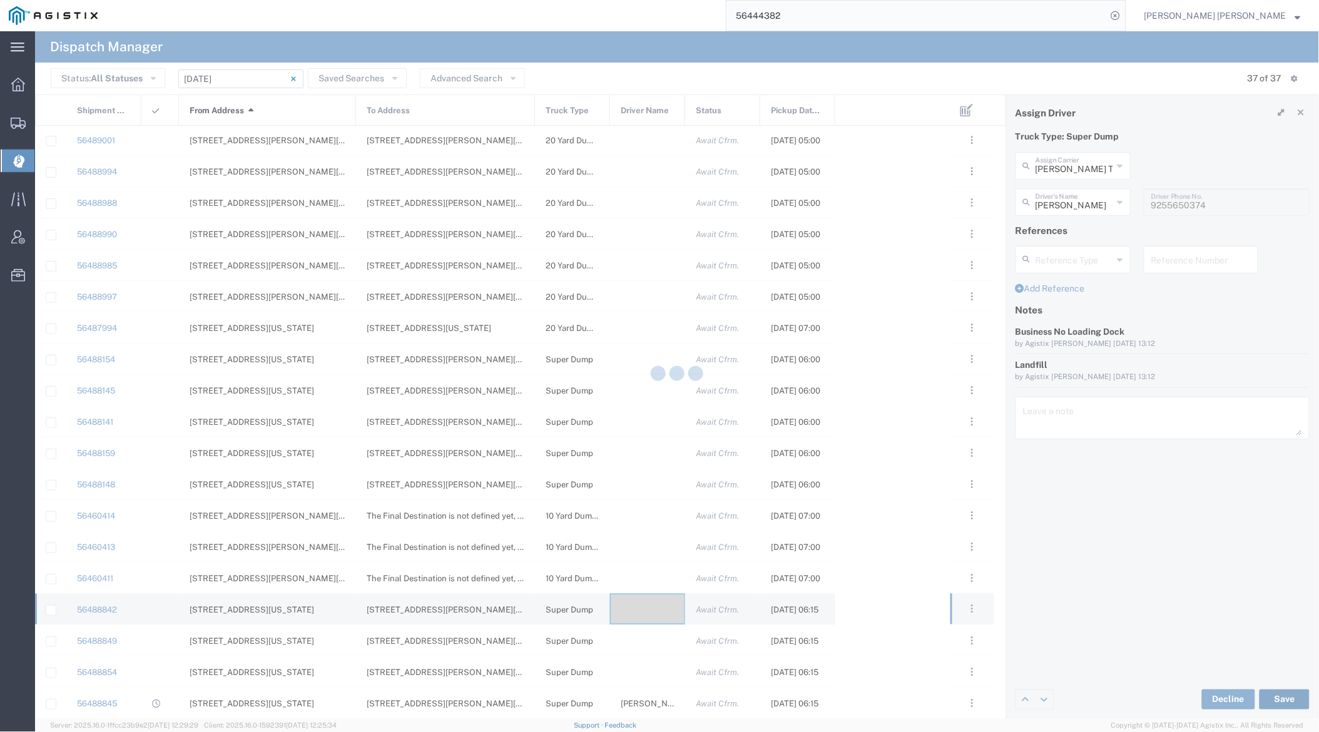
type input "[PERSON_NAME]"
type input "[PERSON_NAME] Trans Services"
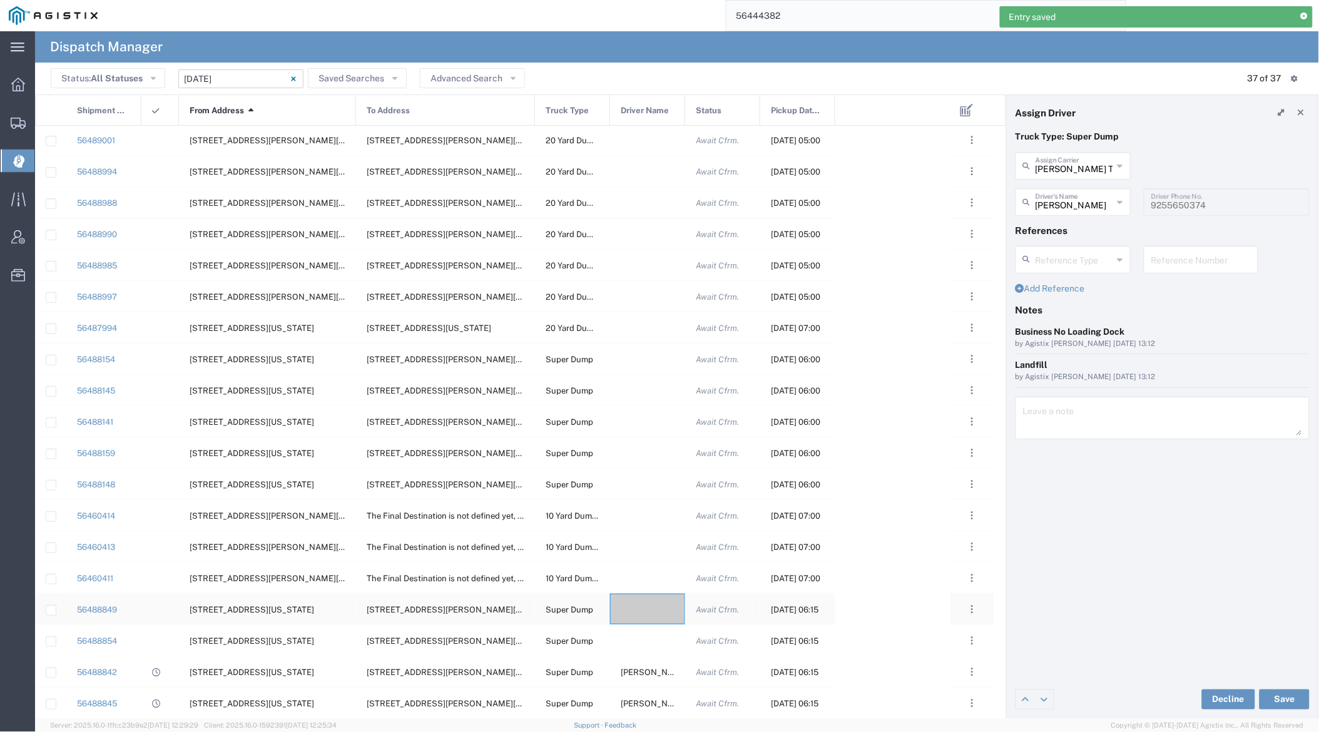
click at [636, 606] on div at bounding box center [647, 609] width 75 height 31
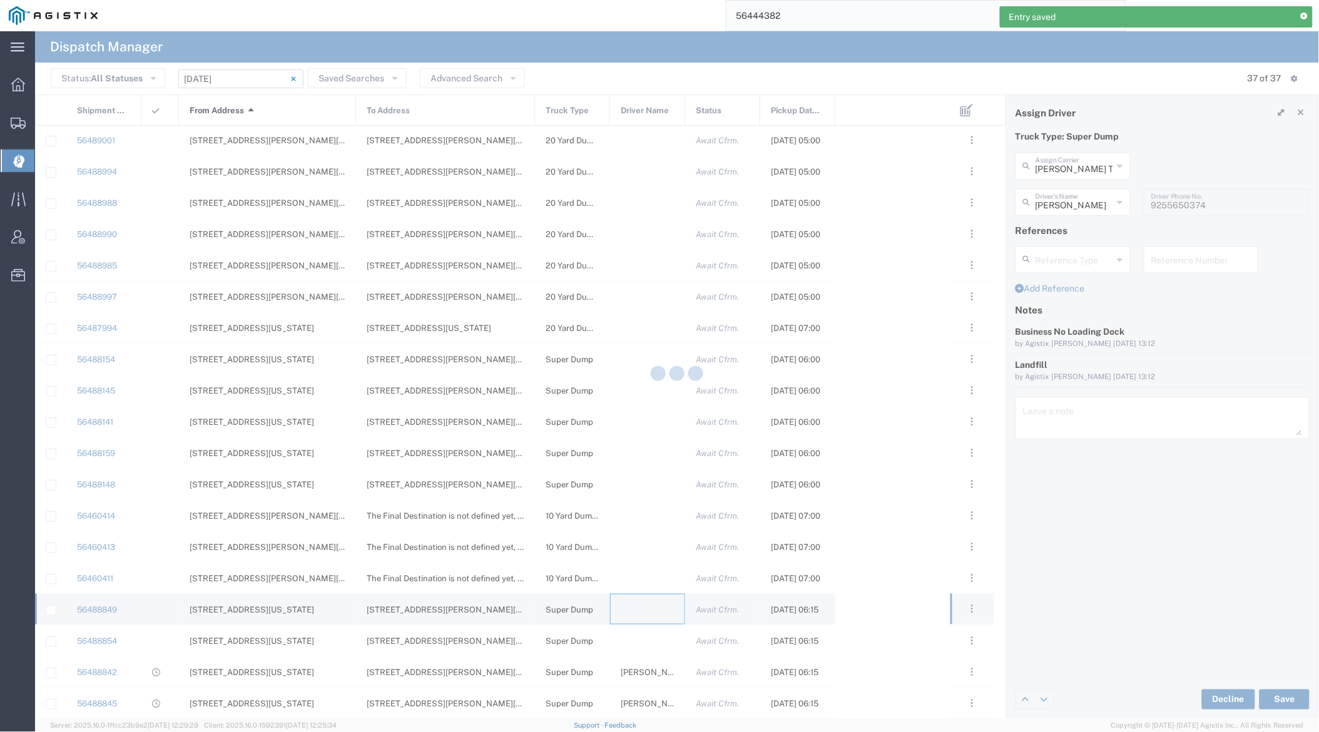
type input "[PERSON_NAME] Trucking"
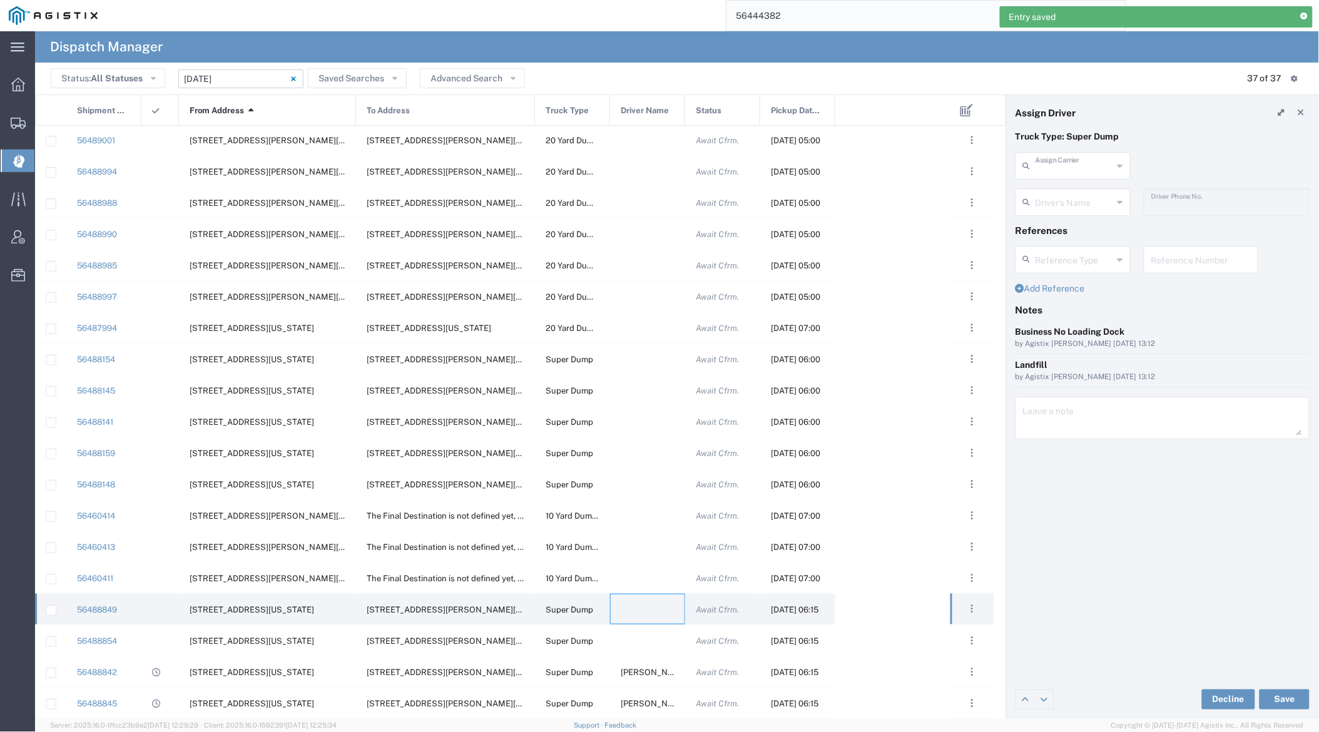
click at [1090, 174] on input "text" at bounding box center [1075, 165] width 78 height 22
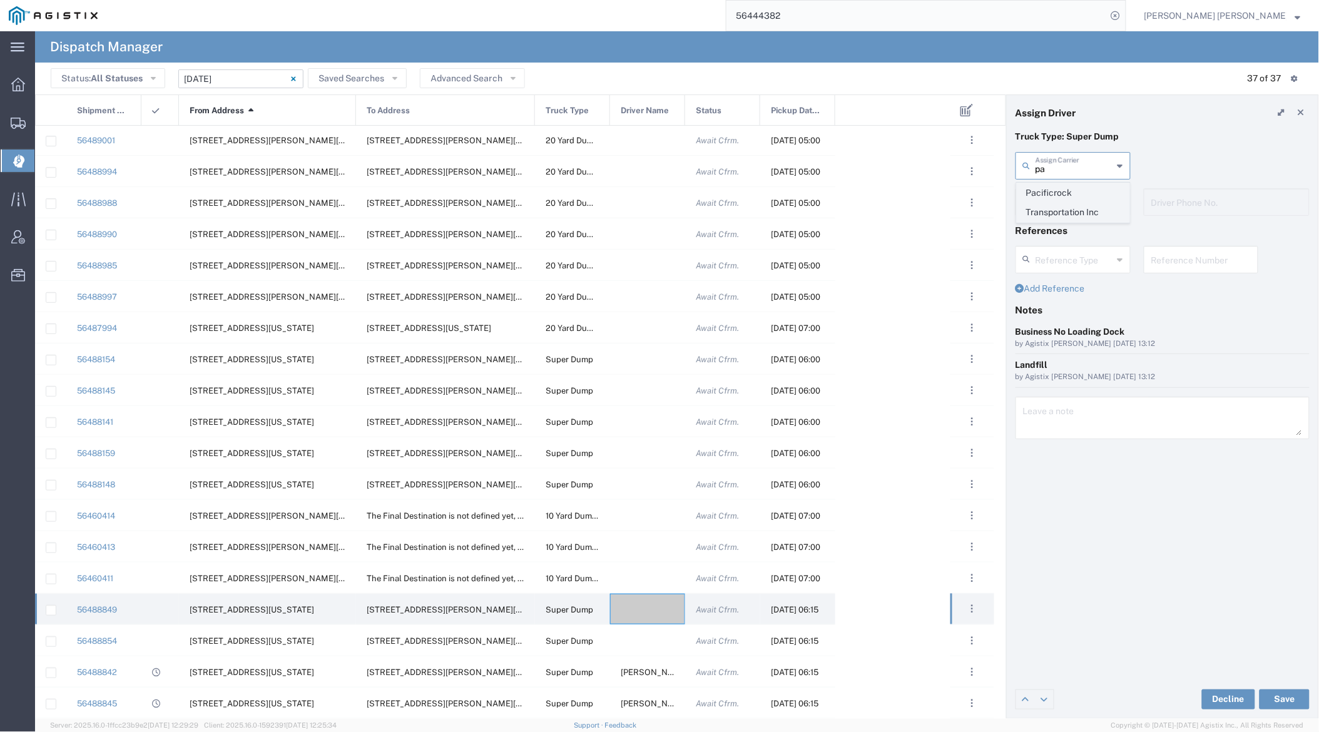
click at [1079, 198] on span "Pacificrock Transportation Inc" at bounding box center [1074, 202] width 112 height 39
type input "Pacificrock Transportation Inc"
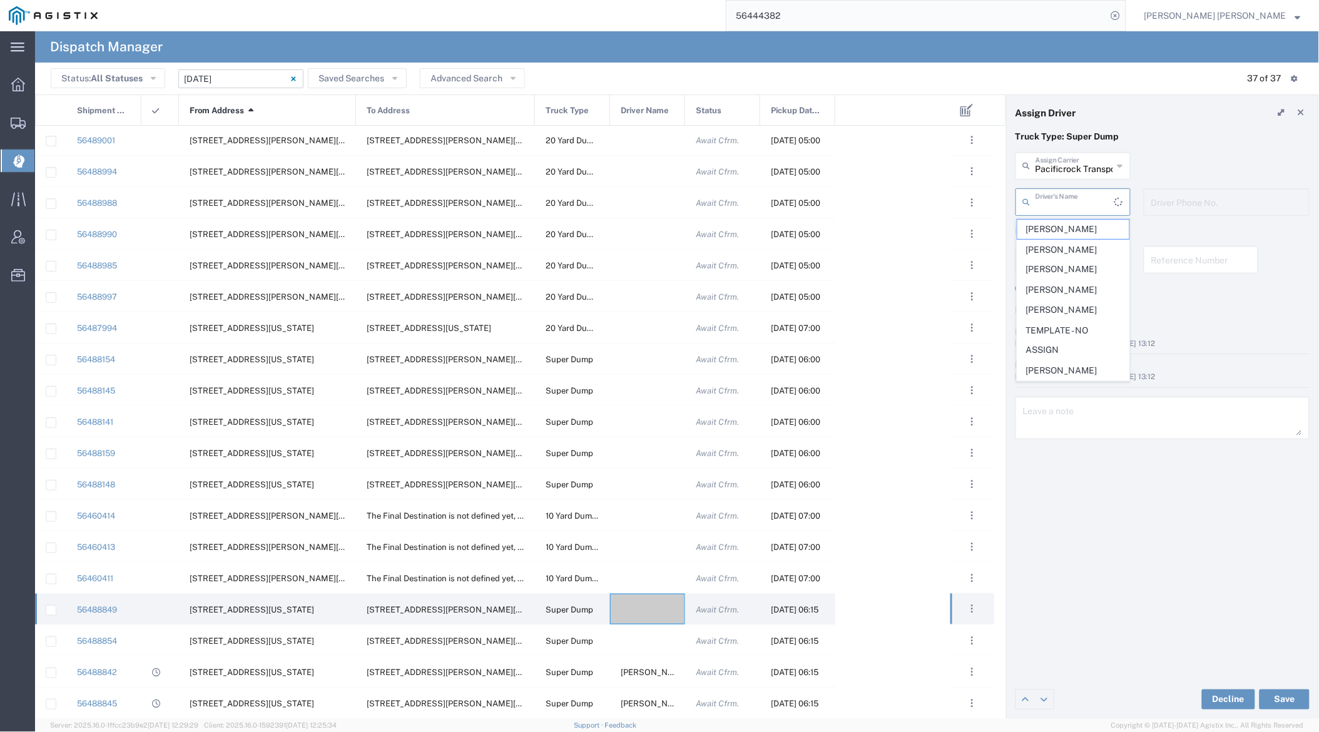
click at [1078, 209] on input "text" at bounding box center [1075, 201] width 79 height 22
click at [1078, 274] on span "[PERSON_NAME]" at bounding box center [1074, 270] width 112 height 19
type input "[PERSON_NAME]"
type input "5103647231"
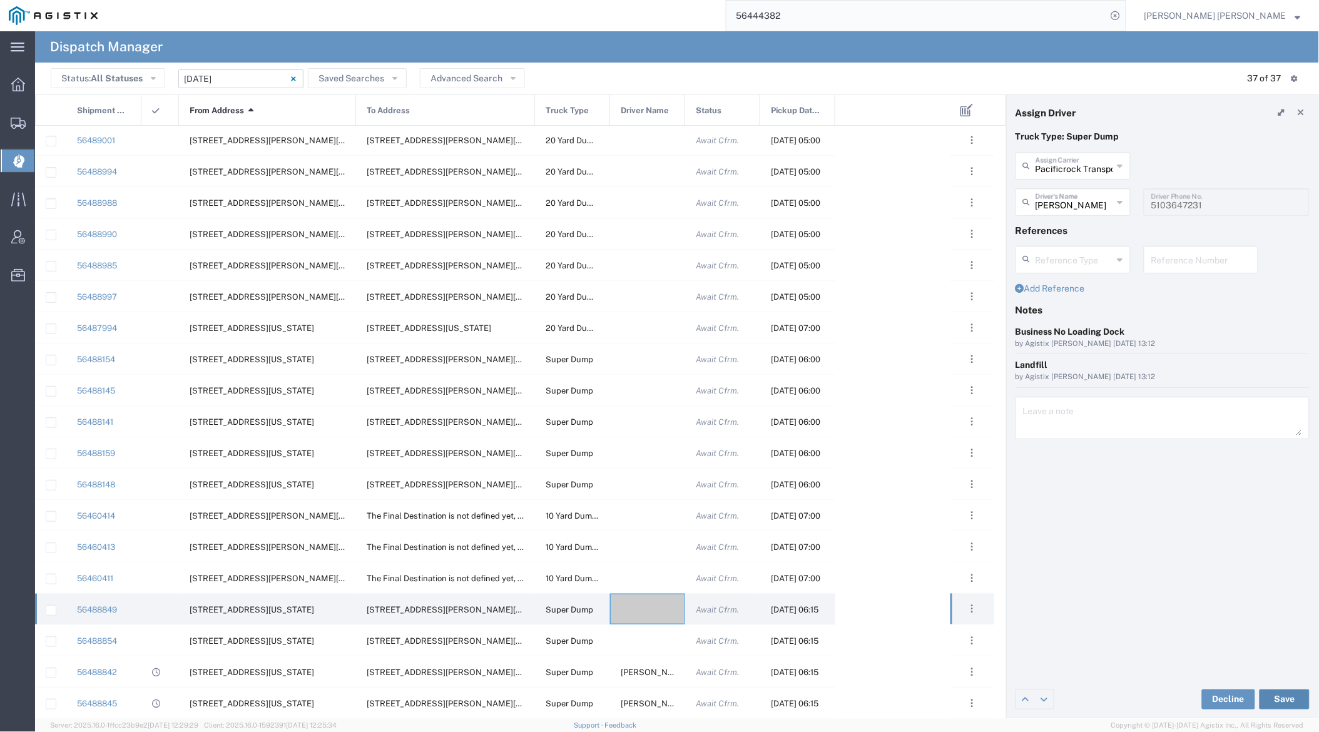
click at [1193, 697] on button "Save" at bounding box center [1285, 700] width 50 height 20
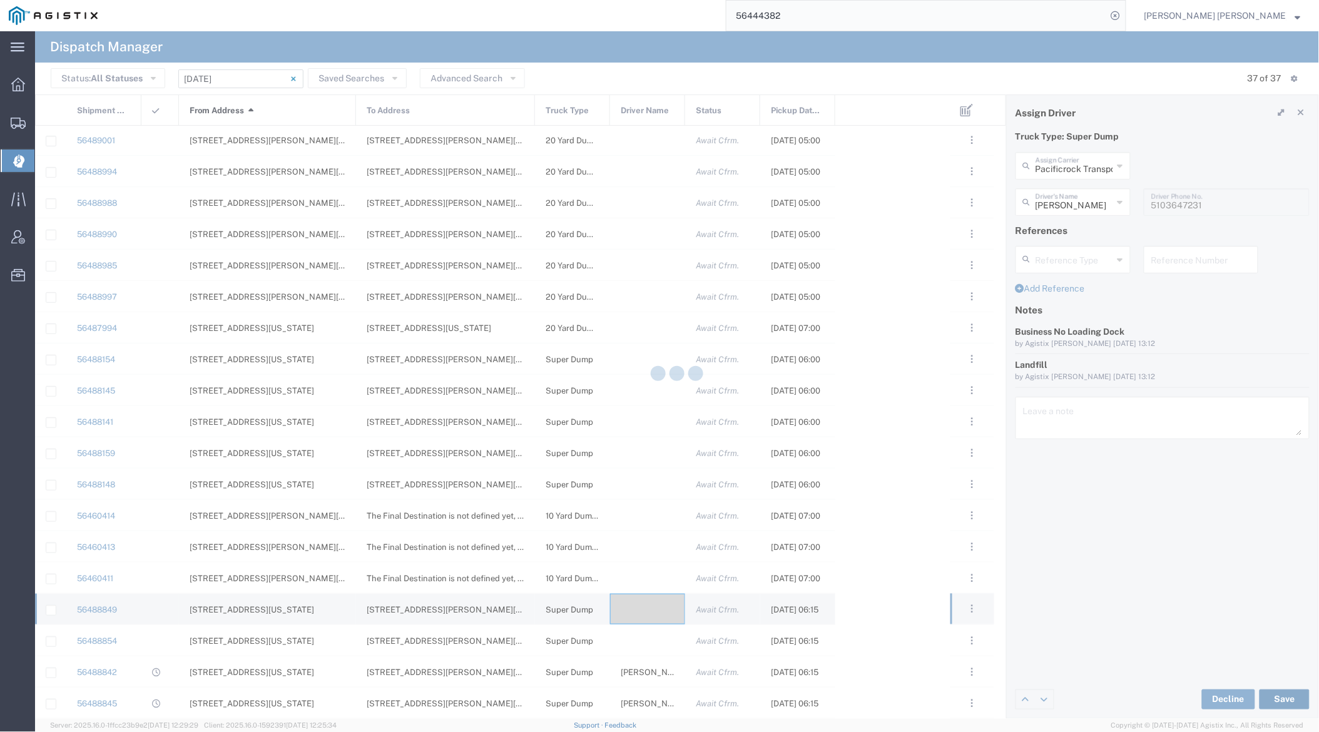
type input "[PERSON_NAME]"
type input "Pacificrock Transportation Inc"
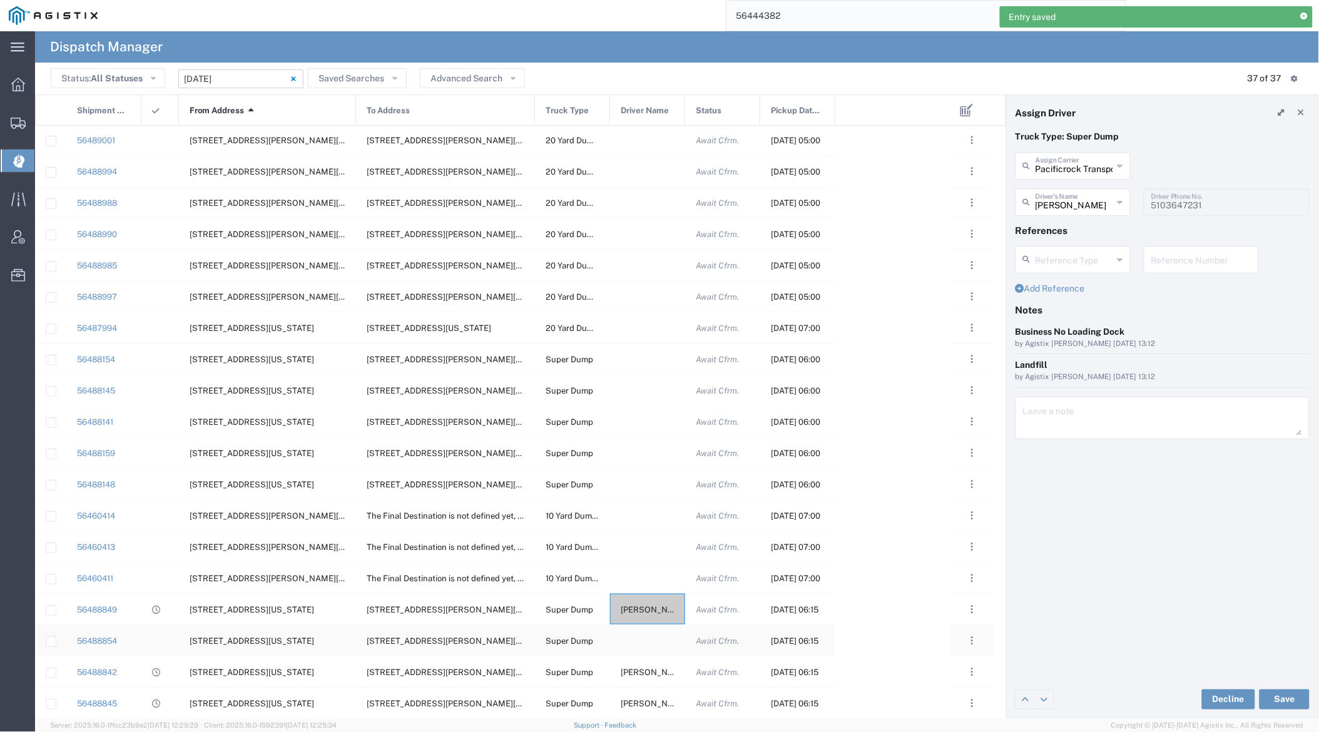
click at [643, 640] on div at bounding box center [647, 640] width 75 height 31
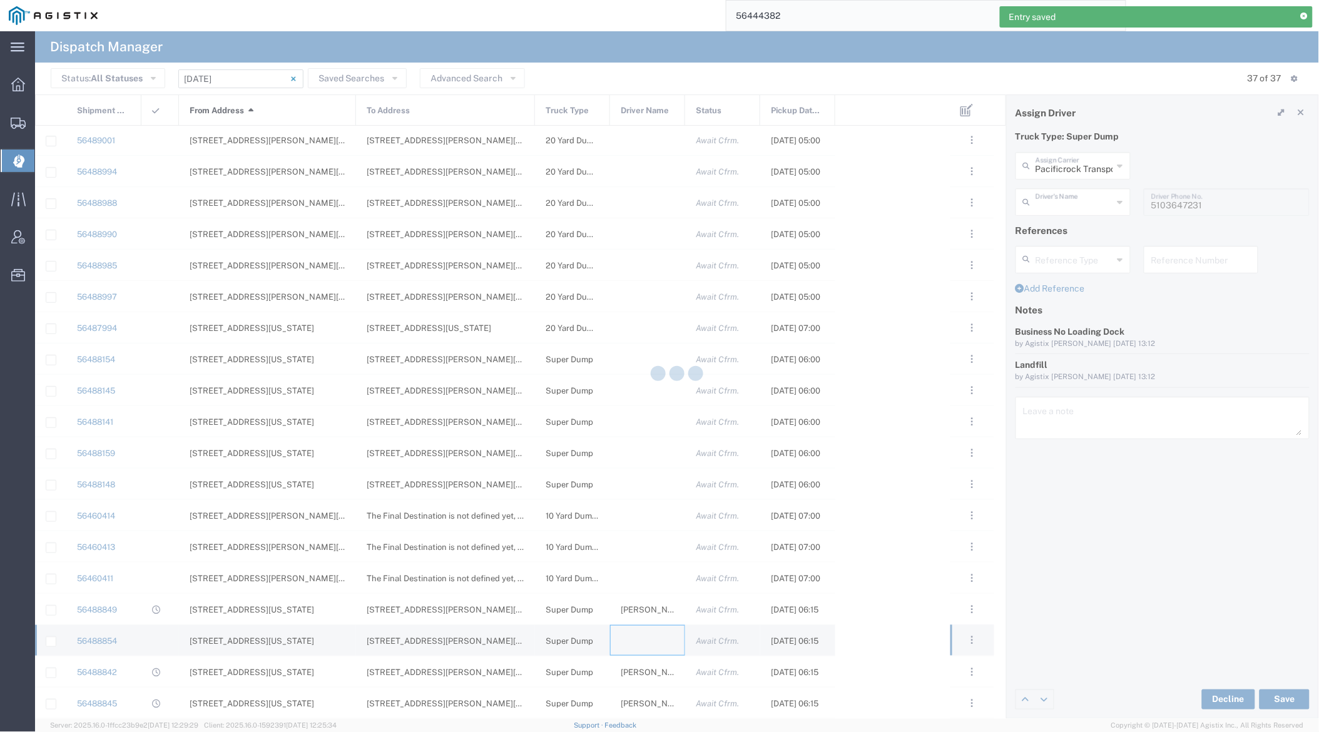
type input "[PERSON_NAME] Trucking"
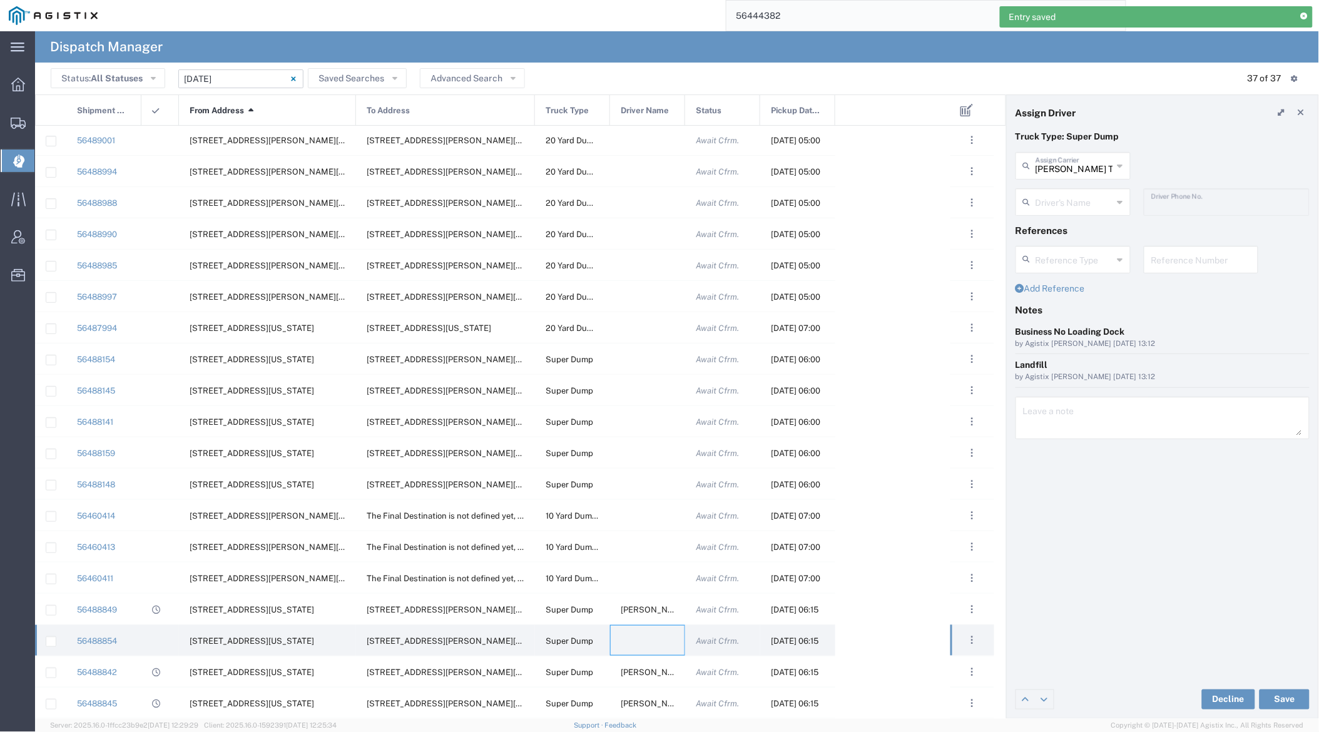
click at [1086, 178] on div "[PERSON_NAME] Trucking Assign Carrier" at bounding box center [1073, 166] width 115 height 28
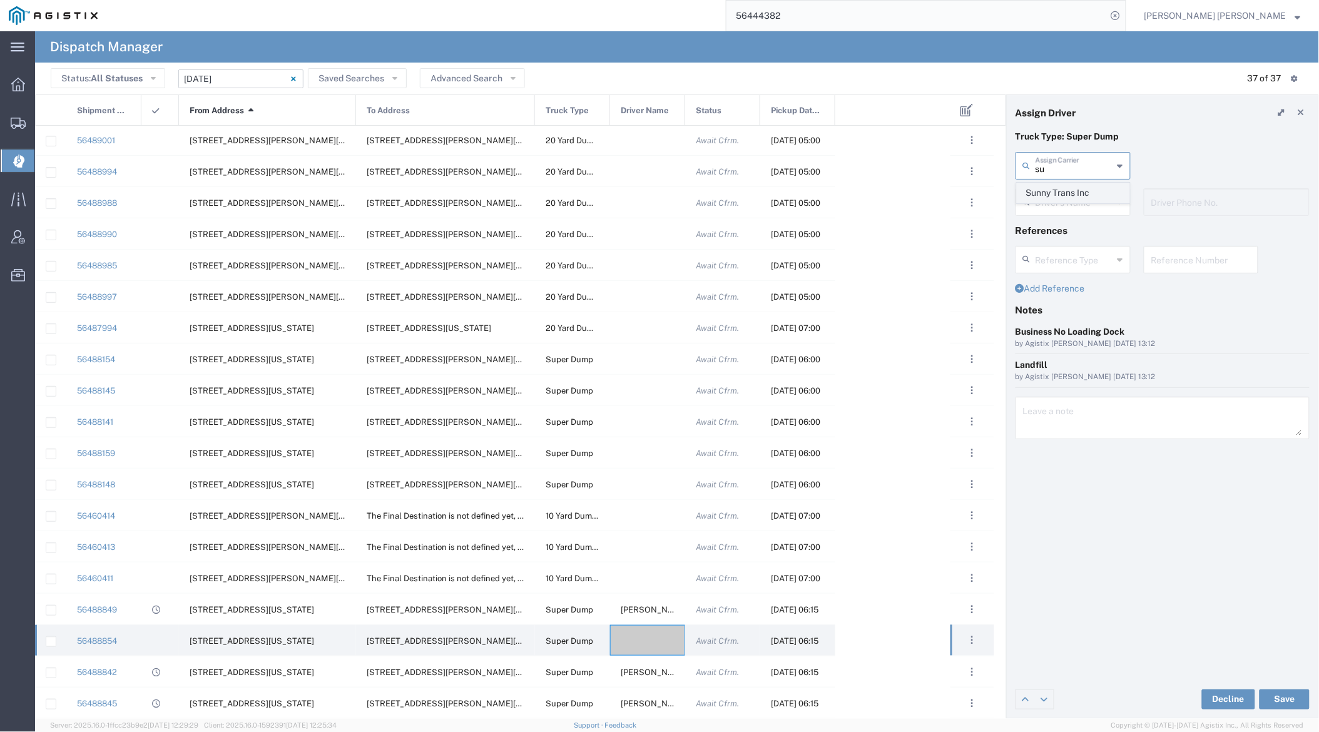
click at [1085, 193] on span "Sunny Trans Inc" at bounding box center [1074, 192] width 112 height 19
type input "Sunny Trans Inc"
click at [1085, 200] on input "text" at bounding box center [1075, 201] width 79 height 22
click at [1084, 315] on span "[PERSON_NAME]" at bounding box center [1074, 311] width 112 height 19
type input "[PERSON_NAME]"
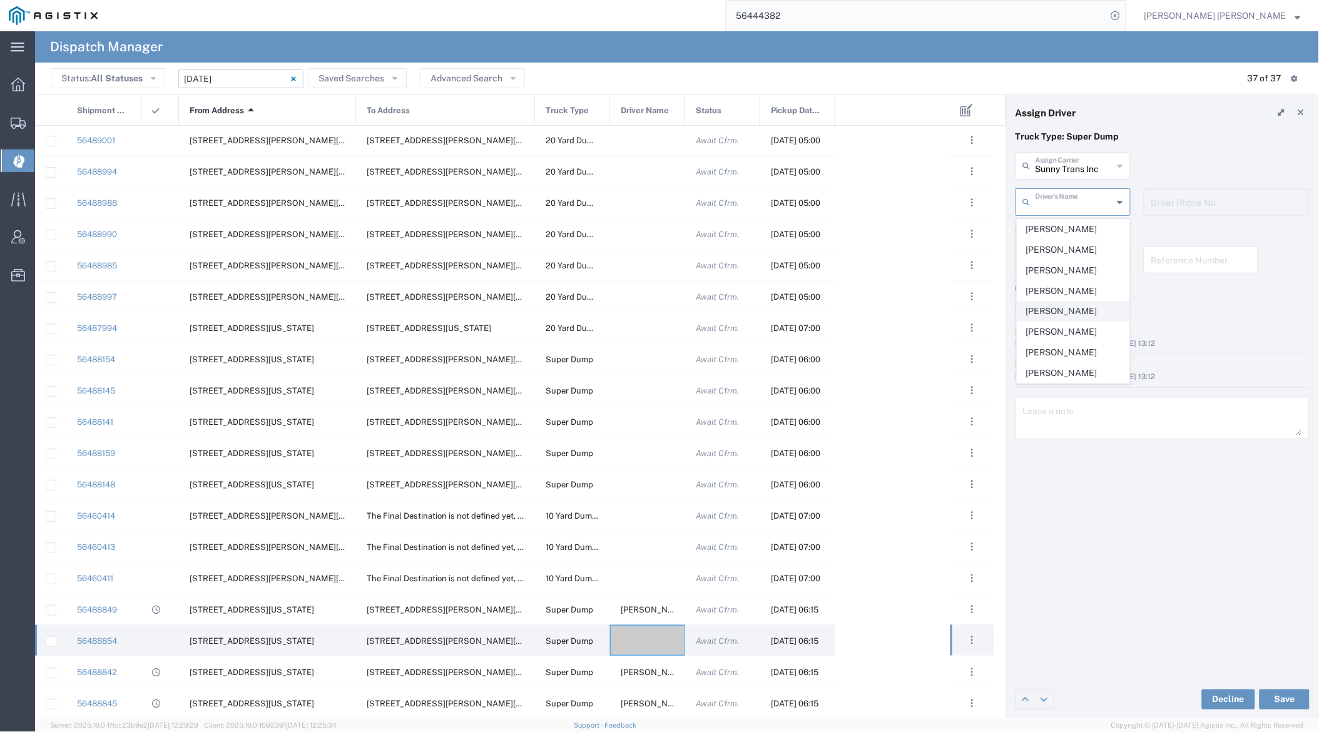
type input "[PHONE_NUMBER]"
click at [1193, 700] on button "Save" at bounding box center [1285, 700] width 50 height 20
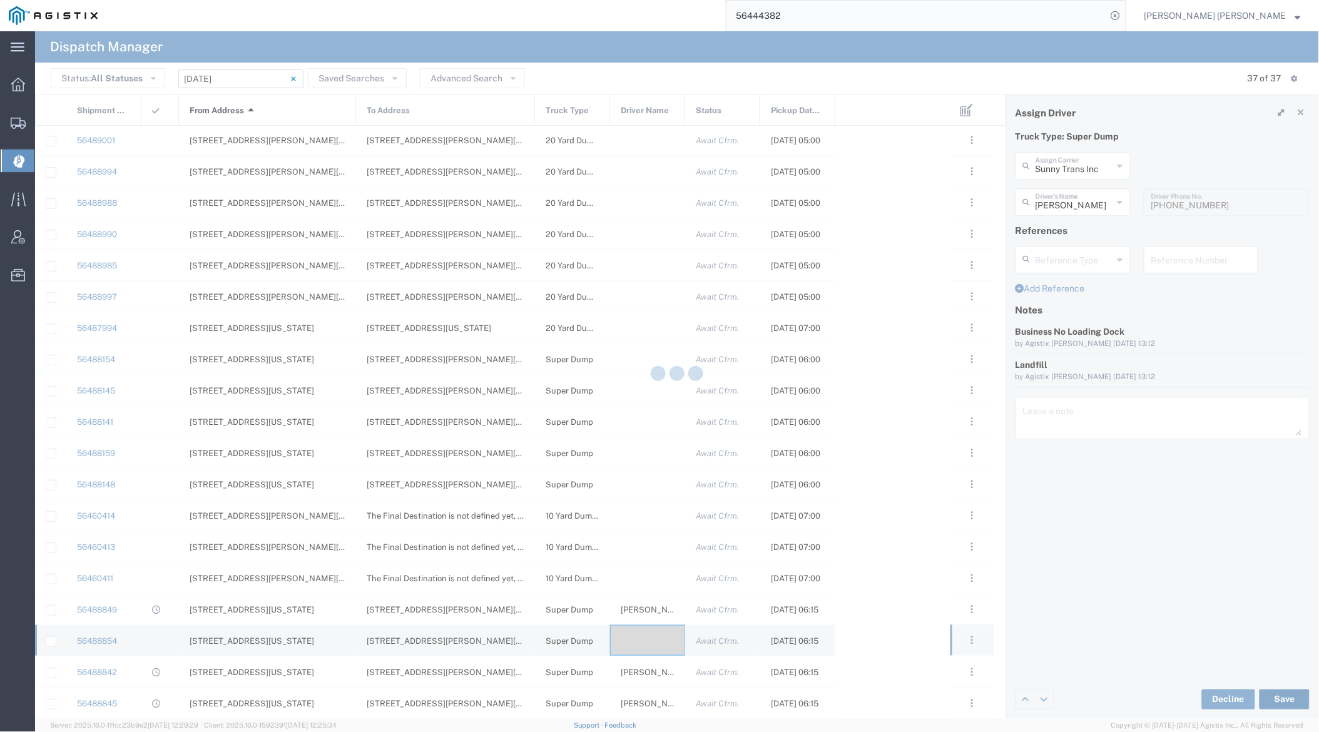
type input "[PERSON_NAME]"
type input "Sunny Trans Inc"
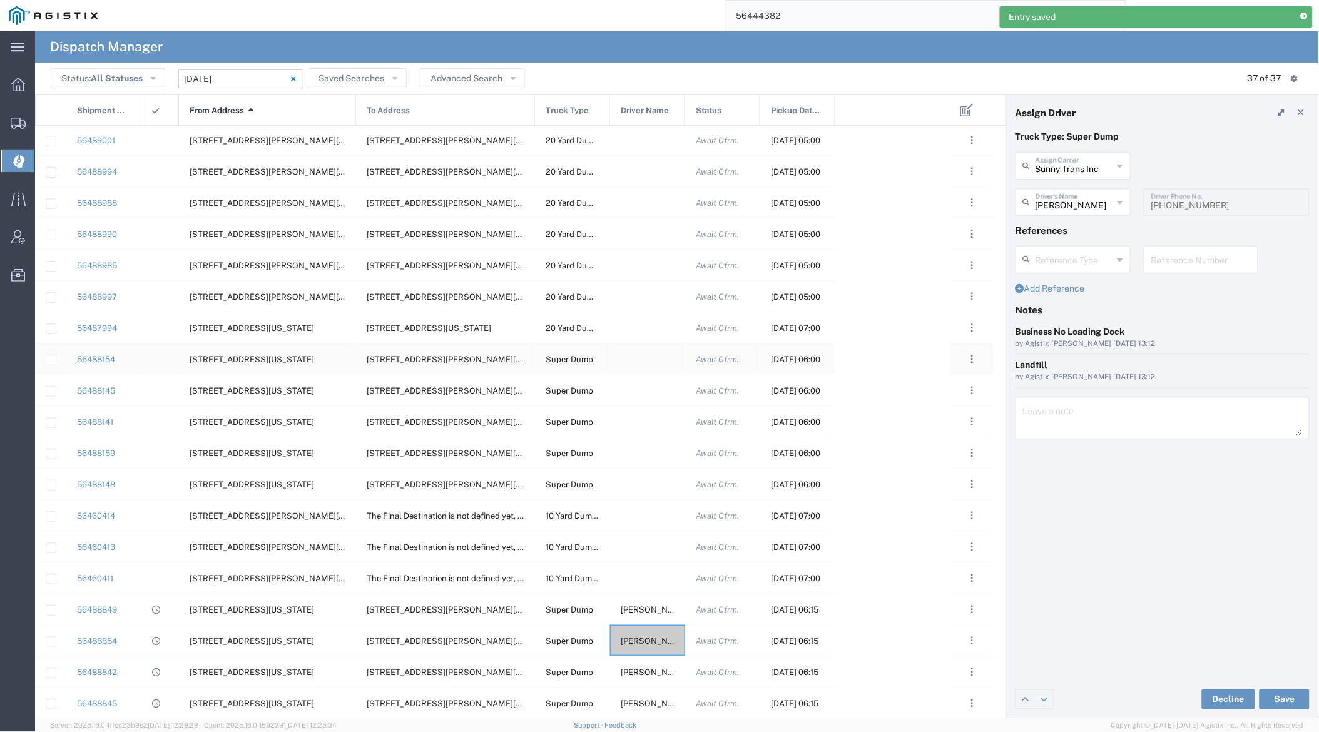
click at [646, 360] on div at bounding box center [647, 359] width 75 height 31
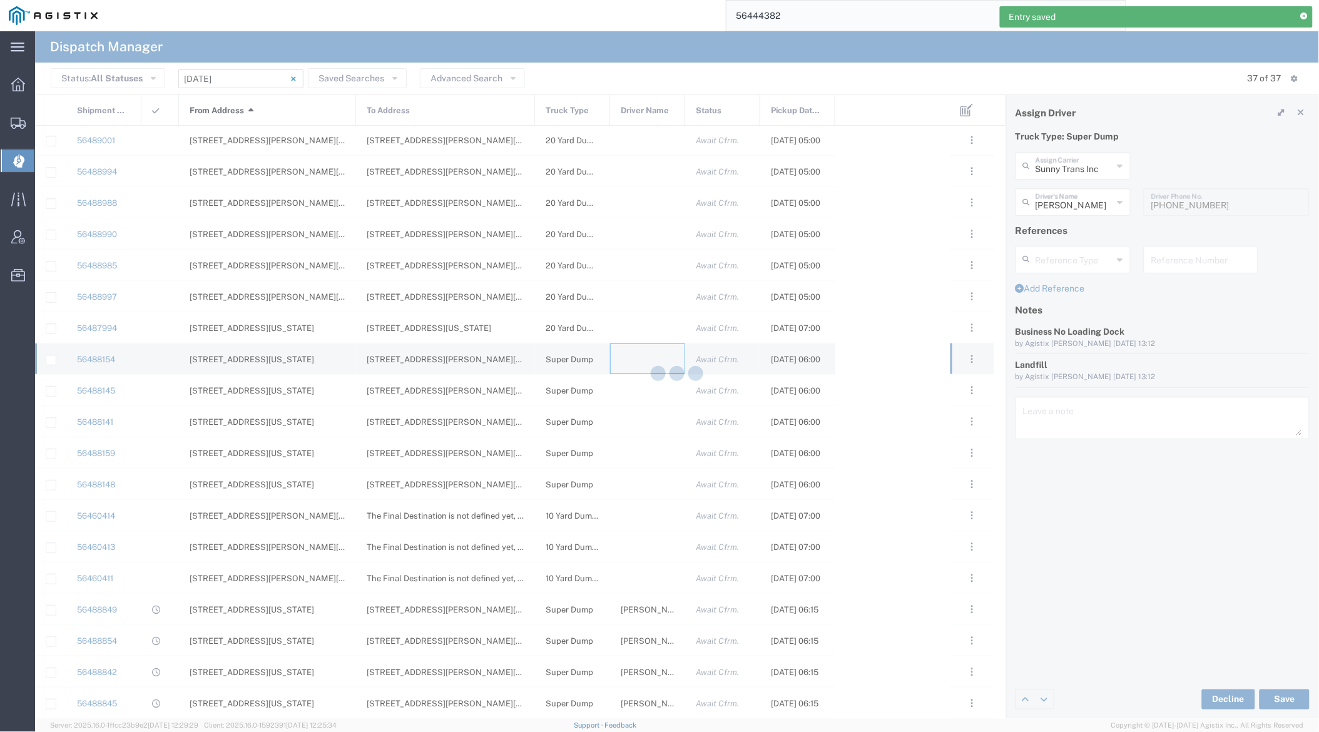
type input "[PERSON_NAME] Trucking"
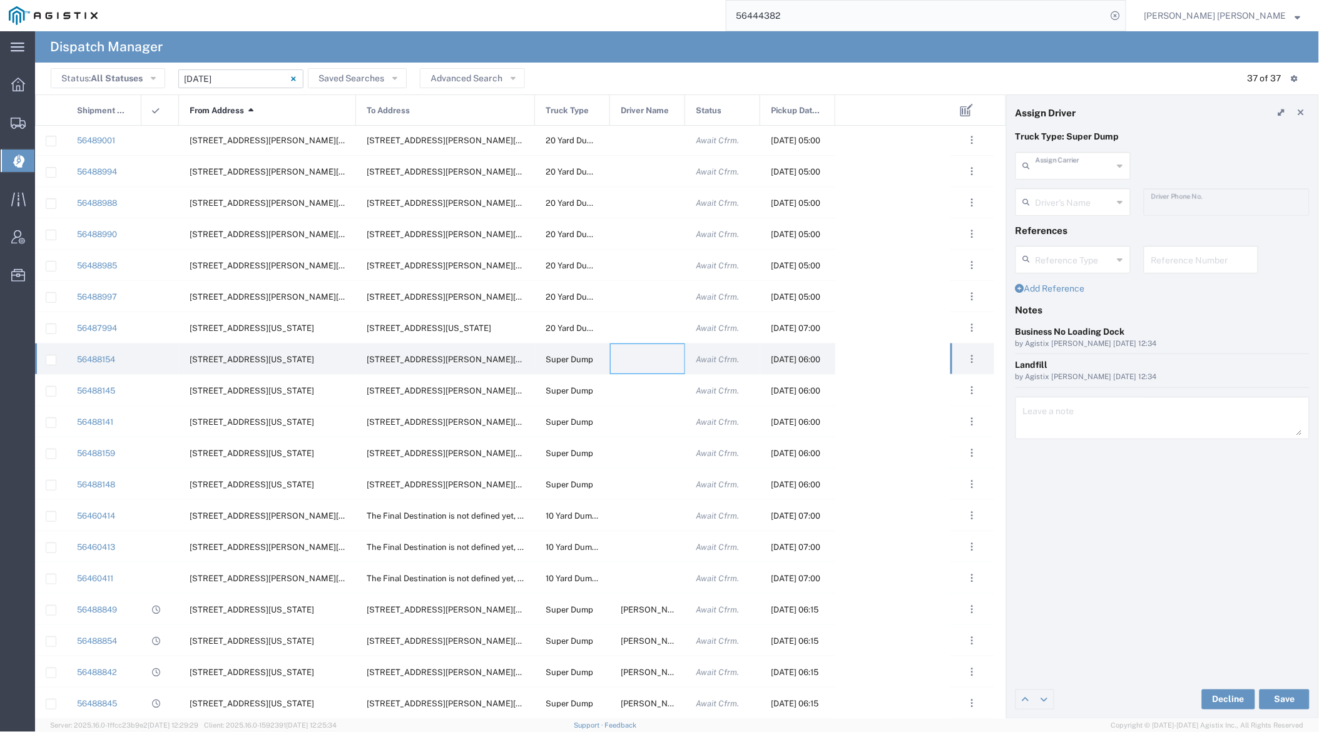
click at [1091, 170] on input "text" at bounding box center [1075, 165] width 78 height 22
click at [1086, 223] on span "Jovan Trucking" at bounding box center [1074, 232] width 112 height 19
type input "Jovan Trucking"
click at [1072, 193] on input "text" at bounding box center [1075, 201] width 78 height 22
click at [1080, 228] on span "[PERSON_NAME]" at bounding box center [1074, 229] width 112 height 19
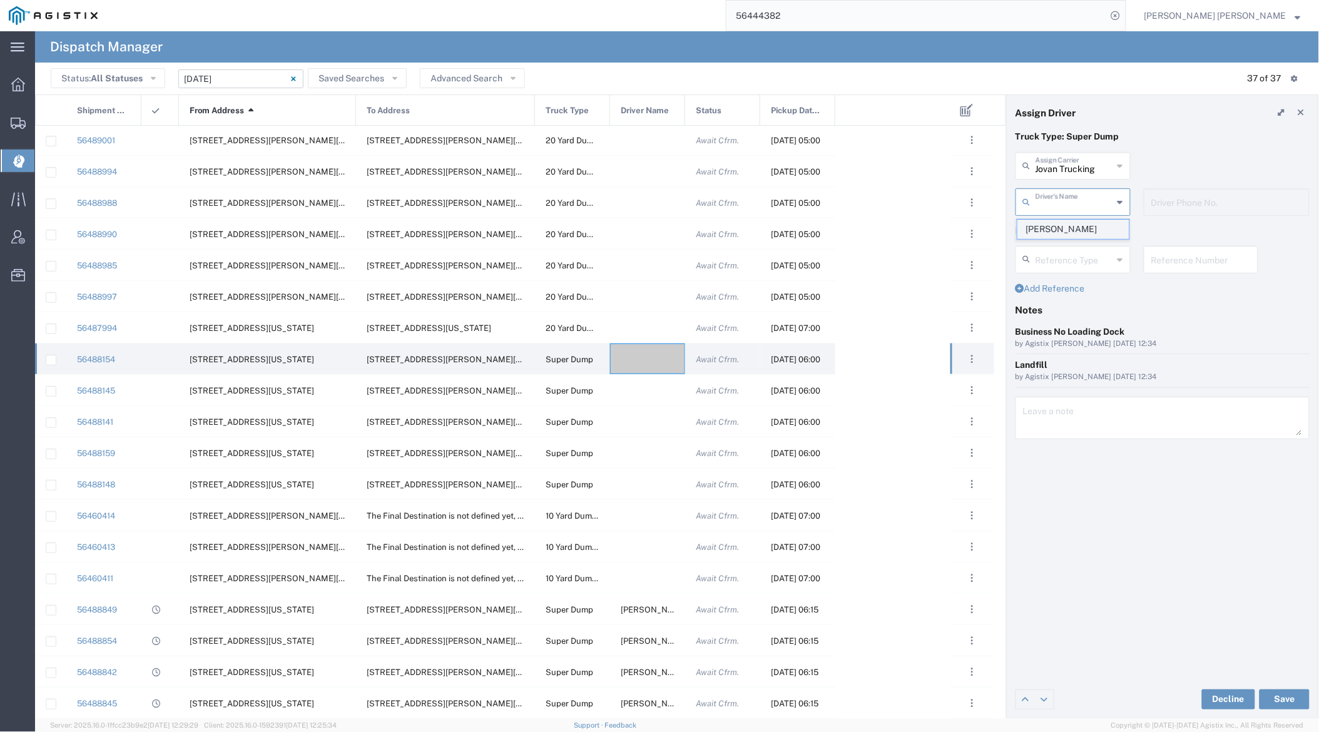
type input "[PERSON_NAME]"
type input "[PHONE_NUMBER]"
click at [1193, 701] on button "Save" at bounding box center [1285, 700] width 50 height 20
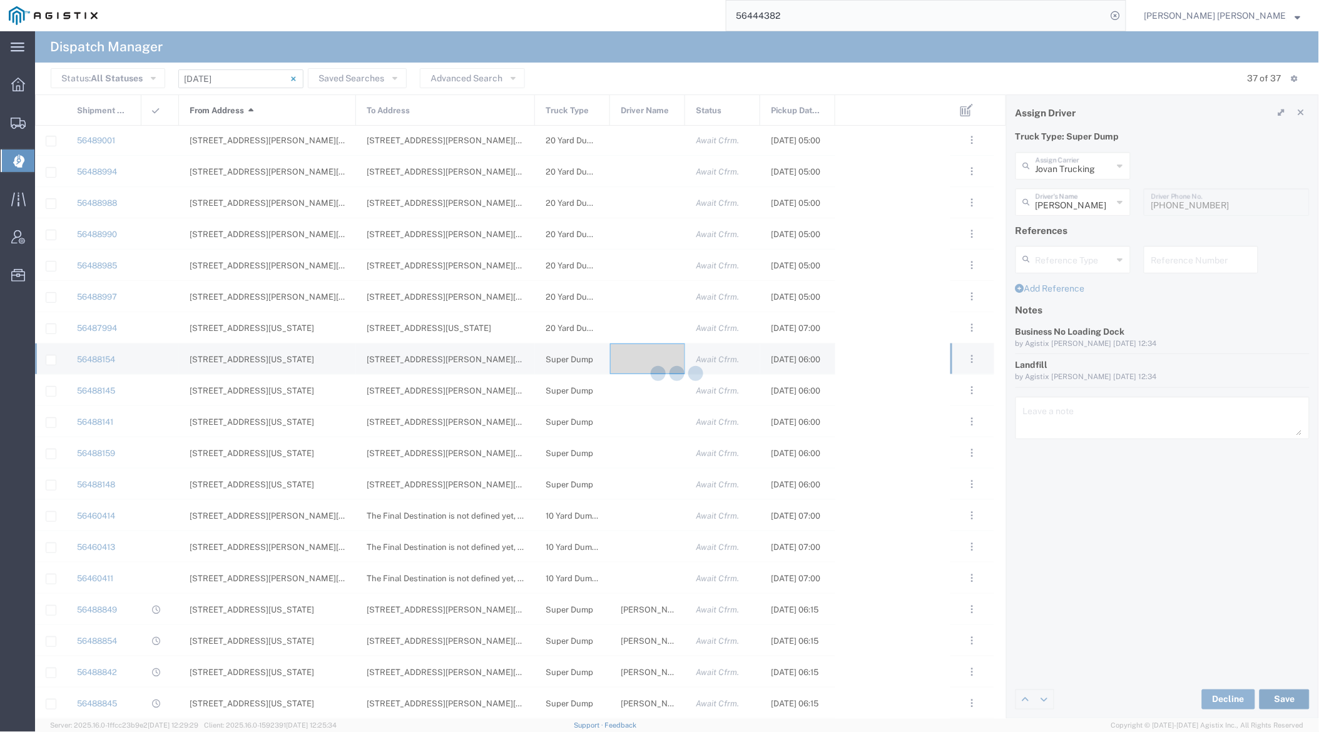
type input "[PERSON_NAME]"
type input "Jovan Trucking"
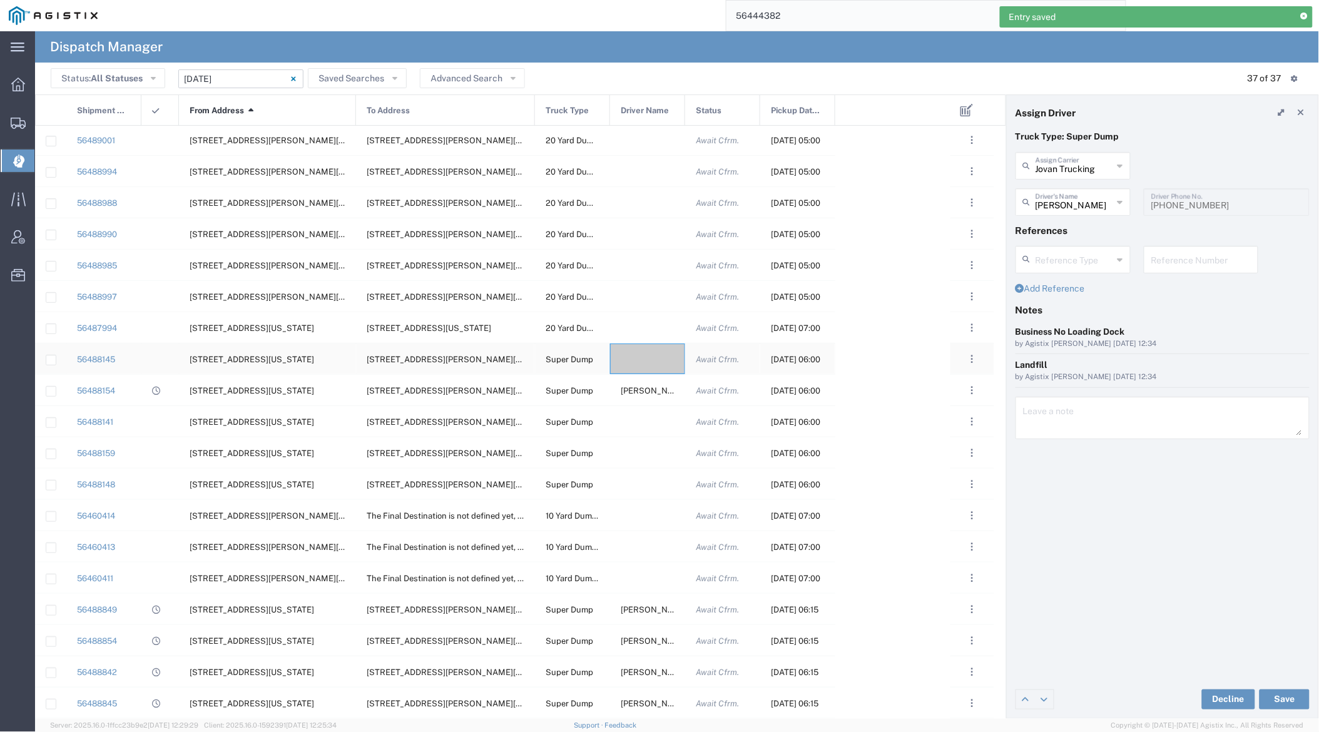
click at [643, 353] on div at bounding box center [647, 359] width 75 height 31
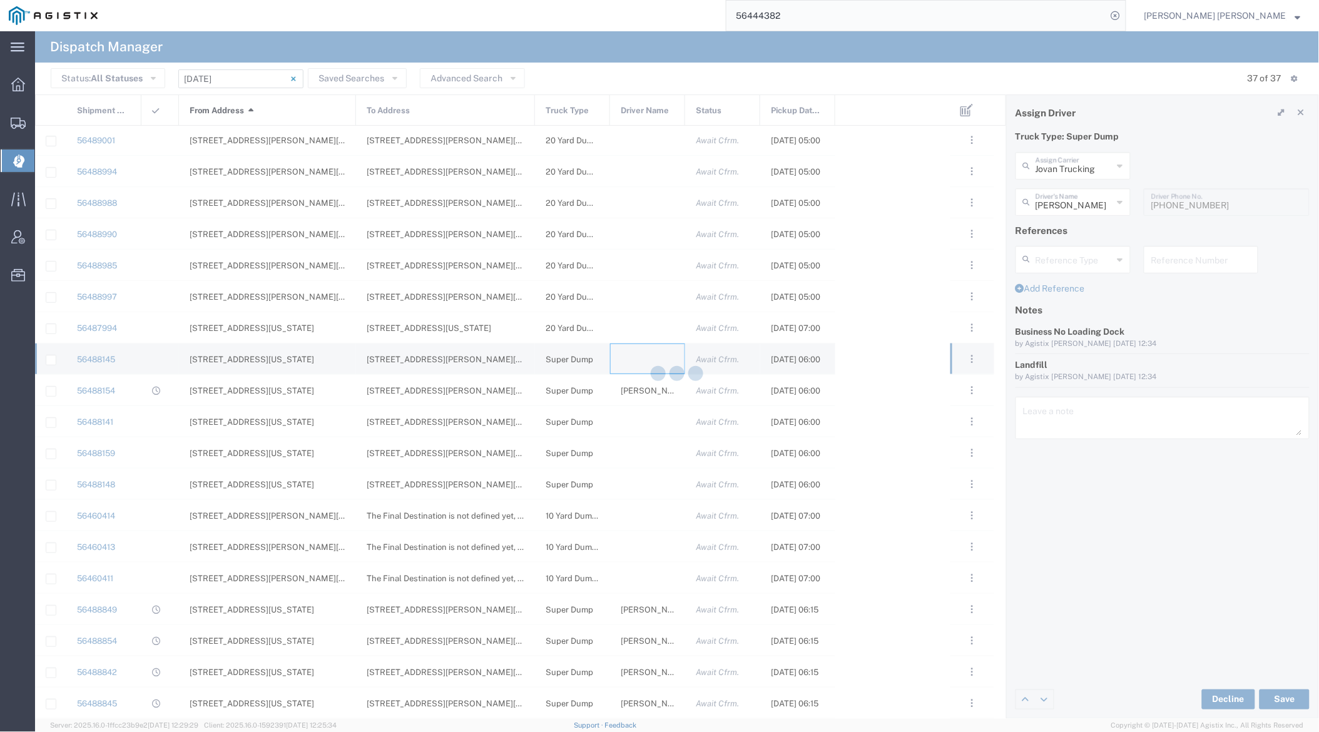
type input "[PERSON_NAME] Trucking"
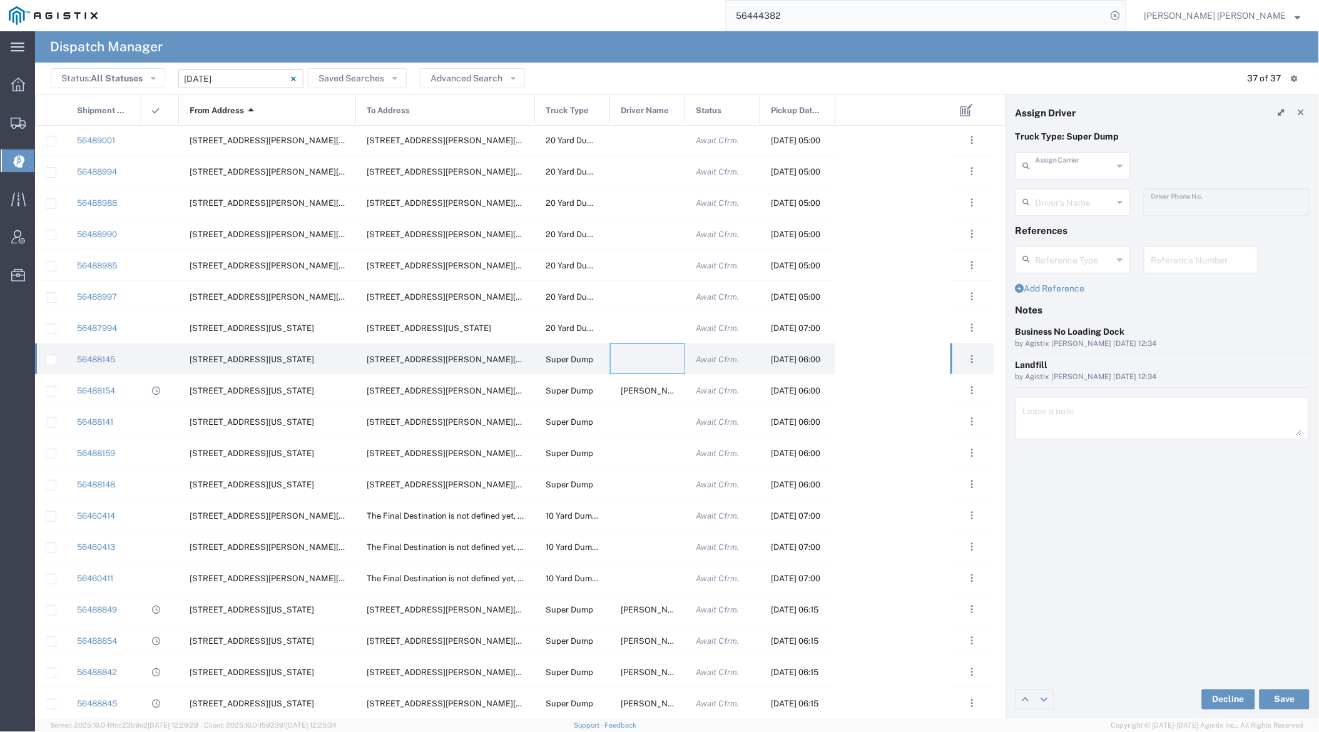
click at [1076, 170] on input "text" at bounding box center [1075, 165] width 78 height 22
click at [1075, 186] on span "Sunny Trans Inc" at bounding box center [1074, 192] width 112 height 19
type input "Sunny Trans Inc"
click at [1074, 195] on input "text" at bounding box center [1075, 201] width 79 height 22
click at [1080, 374] on span "[PERSON_NAME]" at bounding box center [1074, 373] width 112 height 19
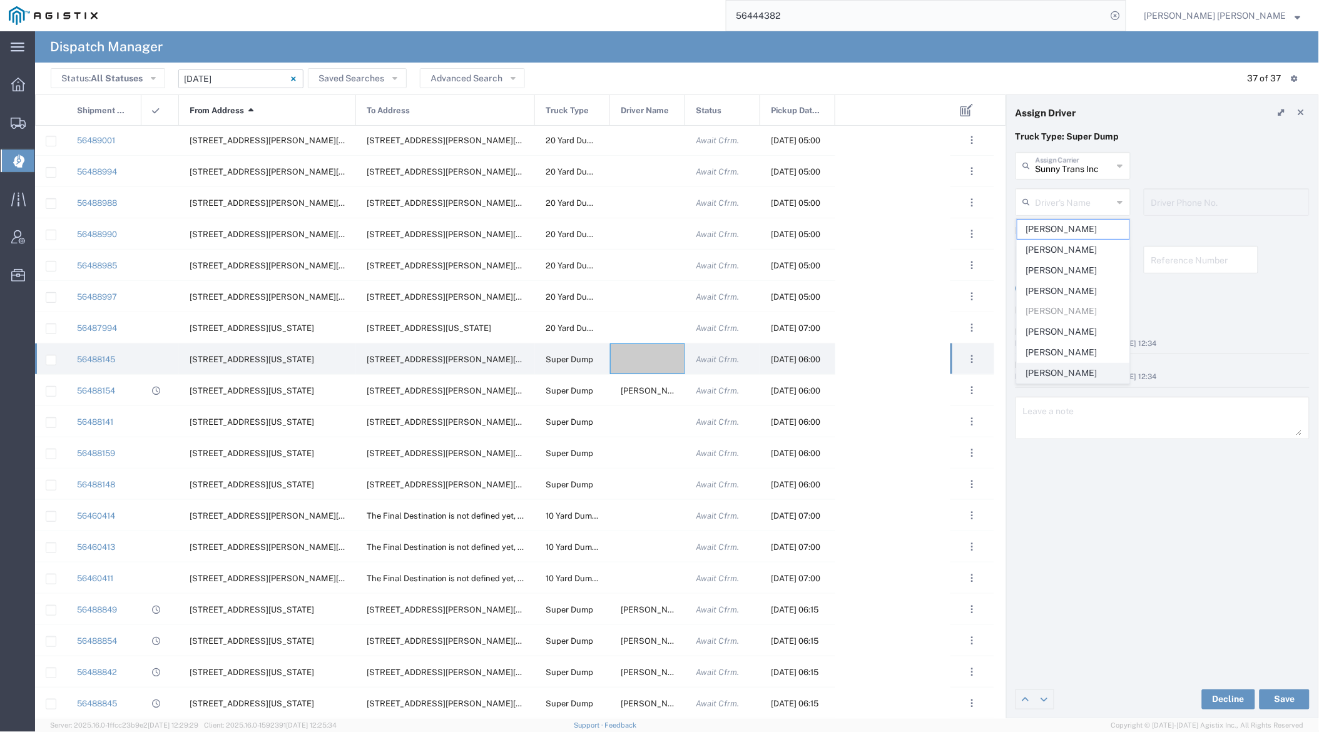
type input "[PERSON_NAME]"
type input "[PHONE_NUMBER]"
click at [1193, 699] on button "Save" at bounding box center [1285, 700] width 50 height 20
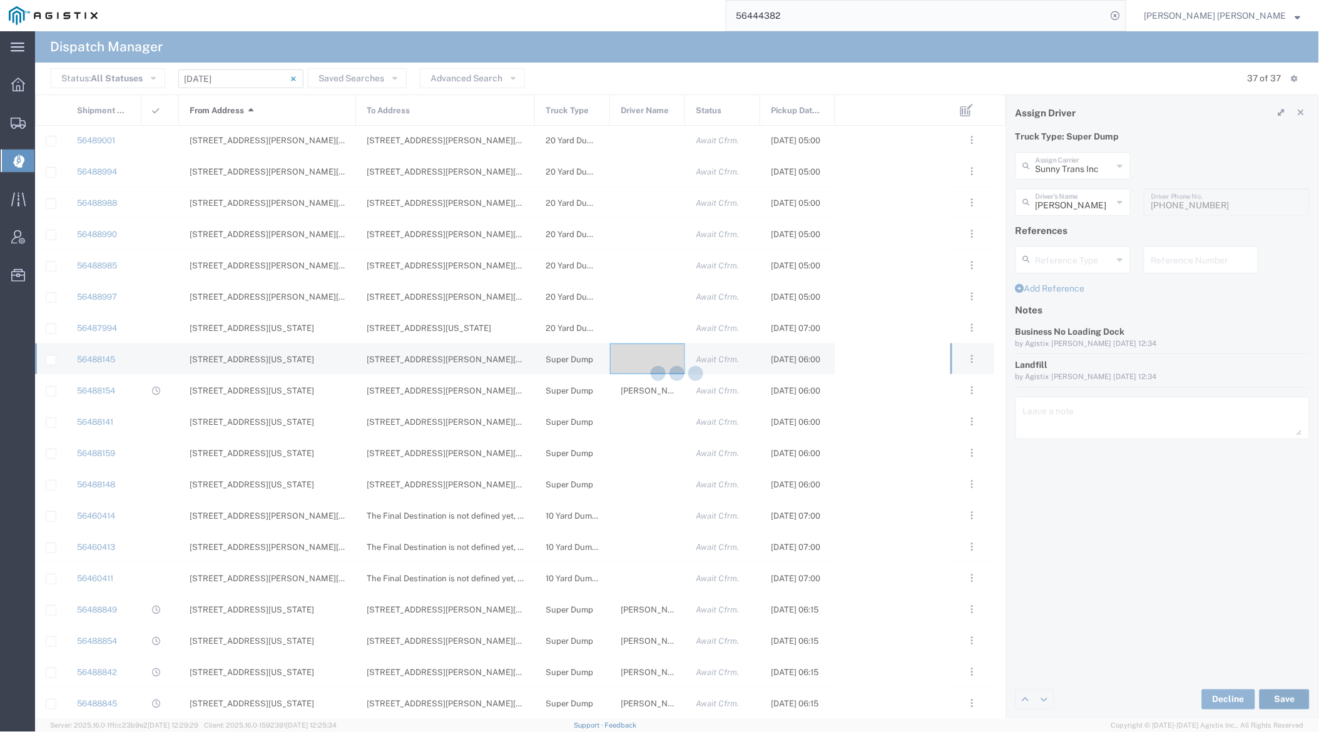
type input "[PERSON_NAME]"
type input "Sunny Trans Inc"
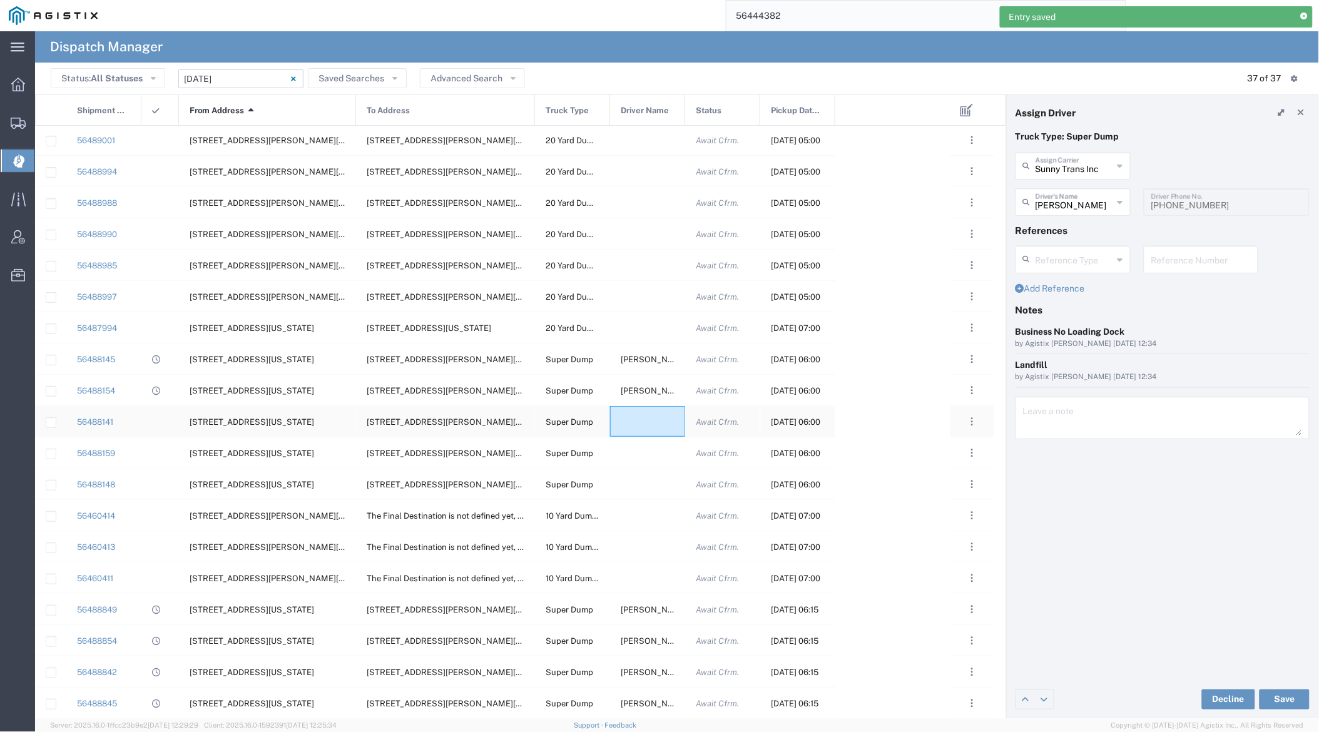
click at [645, 424] on div at bounding box center [647, 421] width 75 height 31
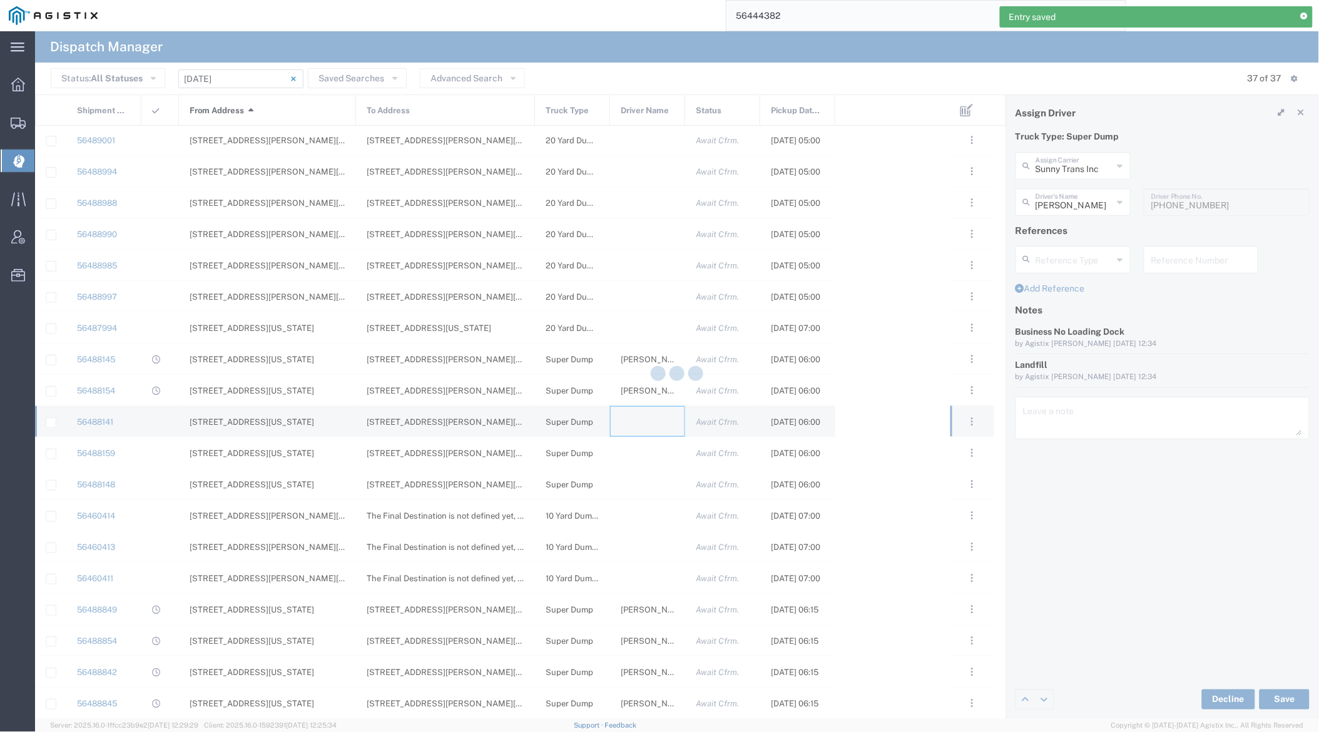
type input "[PERSON_NAME] Trucking"
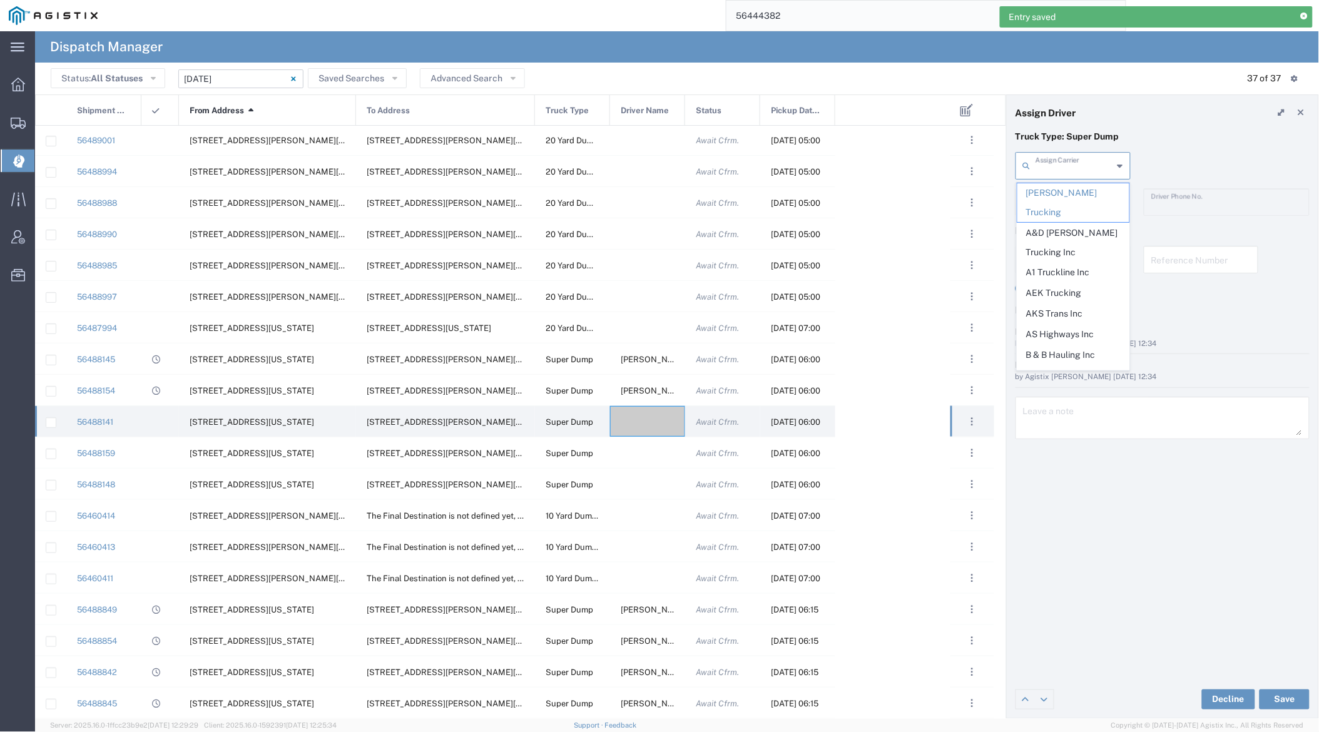
click at [1053, 164] on input "text" at bounding box center [1075, 165] width 78 height 22
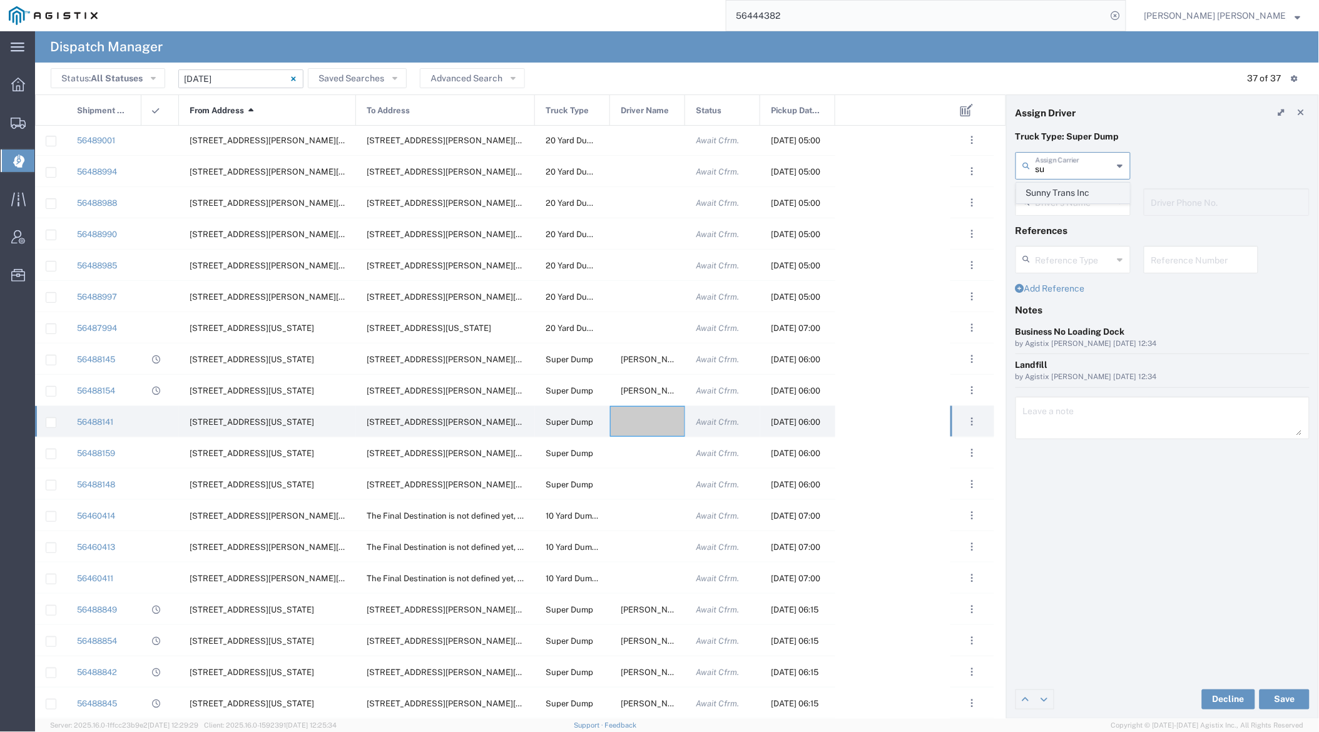
click at [1053, 193] on span "Sunny Trans Inc" at bounding box center [1074, 192] width 112 height 19
type input "Sunny Trans Inc"
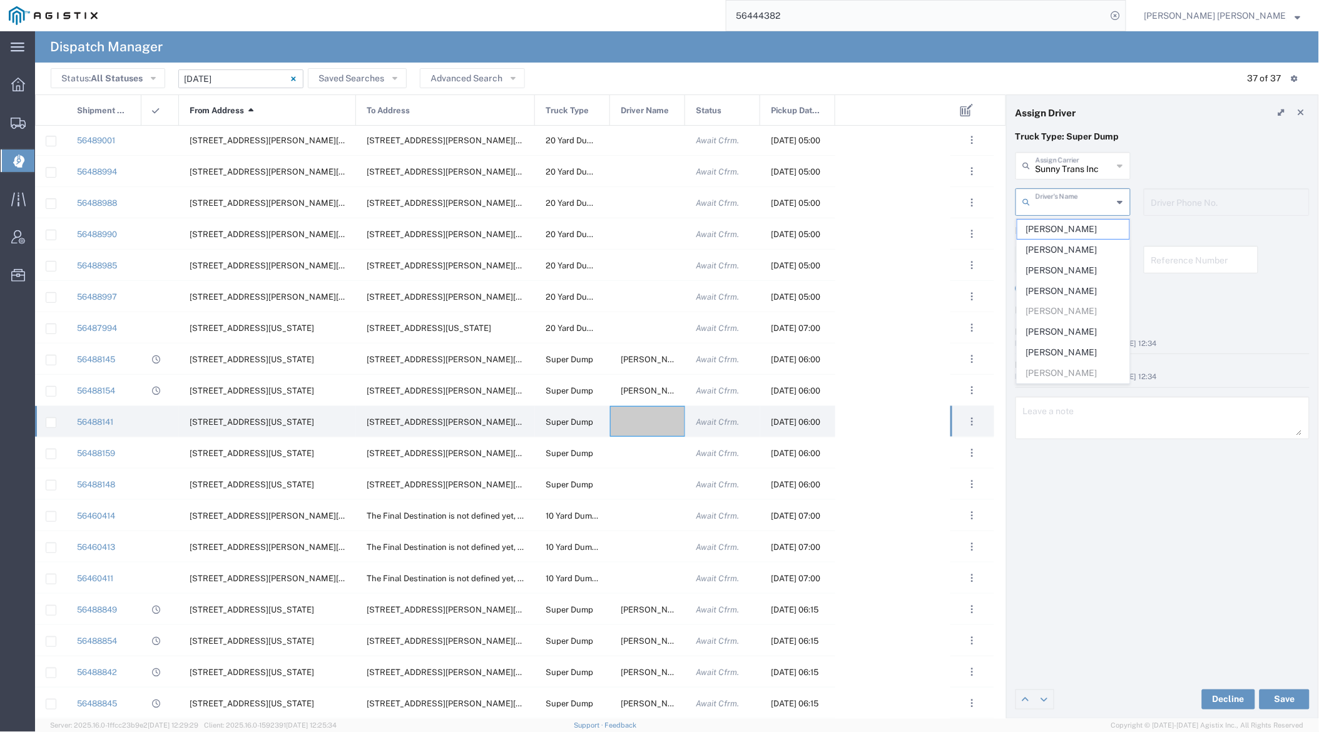
click at [1055, 202] on input "text" at bounding box center [1075, 201] width 78 height 22
click at [1065, 248] on span "[PERSON_NAME]" at bounding box center [1074, 249] width 112 height 19
type input "[PERSON_NAME]"
type input "[PHONE_NUMBER]"
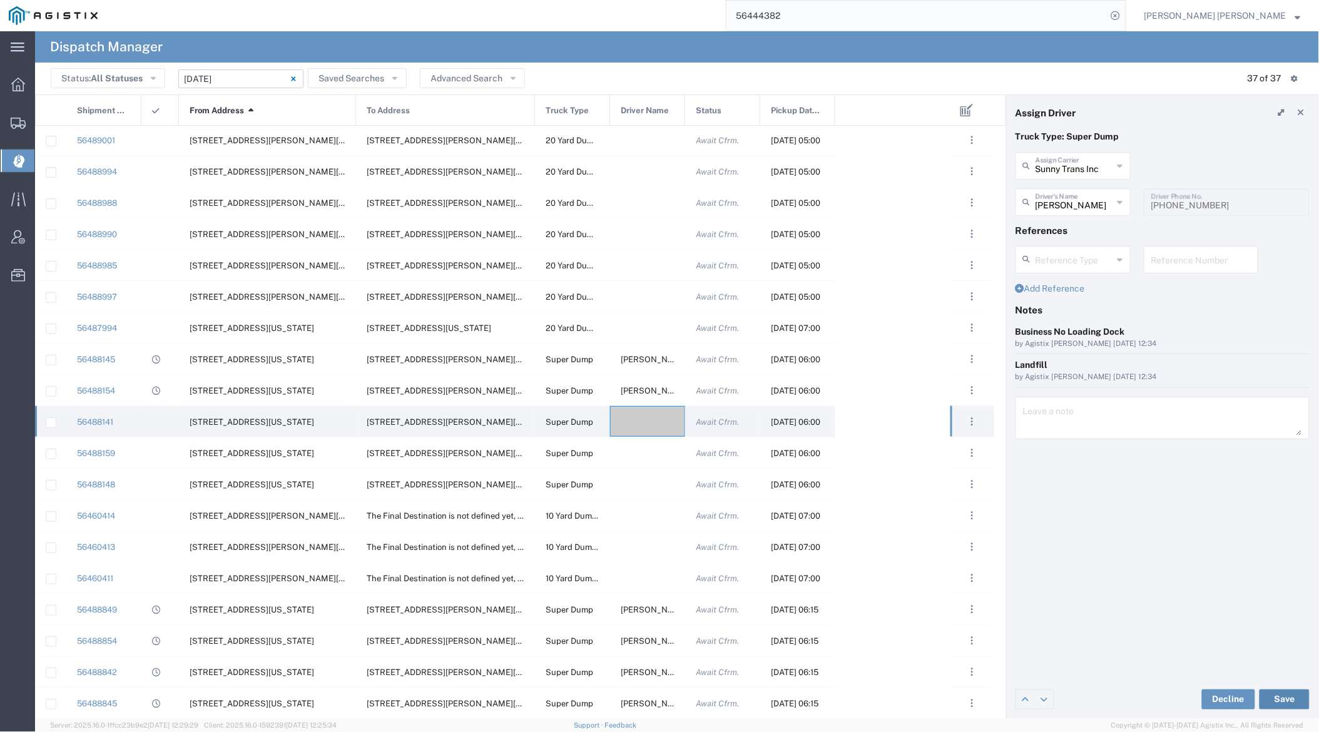
click at [1193, 697] on button "Save" at bounding box center [1285, 700] width 50 height 20
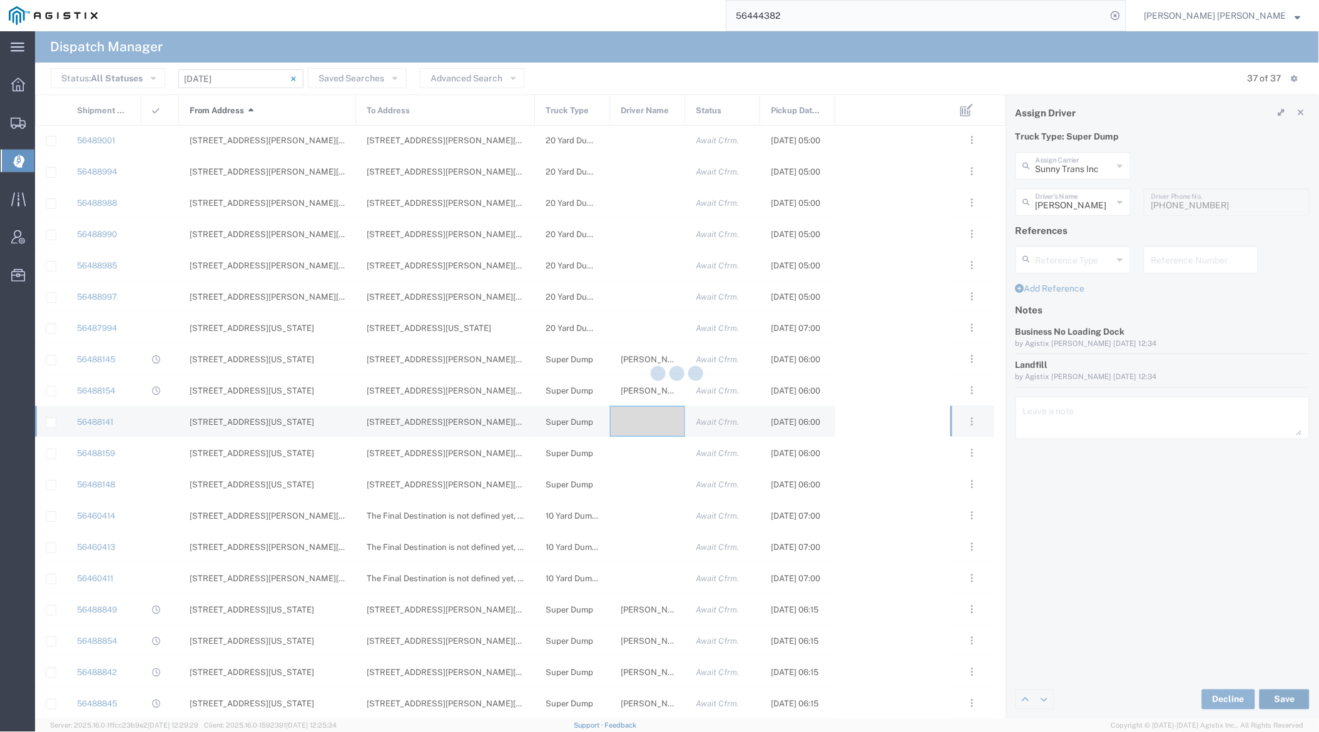
type input "[PERSON_NAME]"
type input "Sunny Trans Inc"
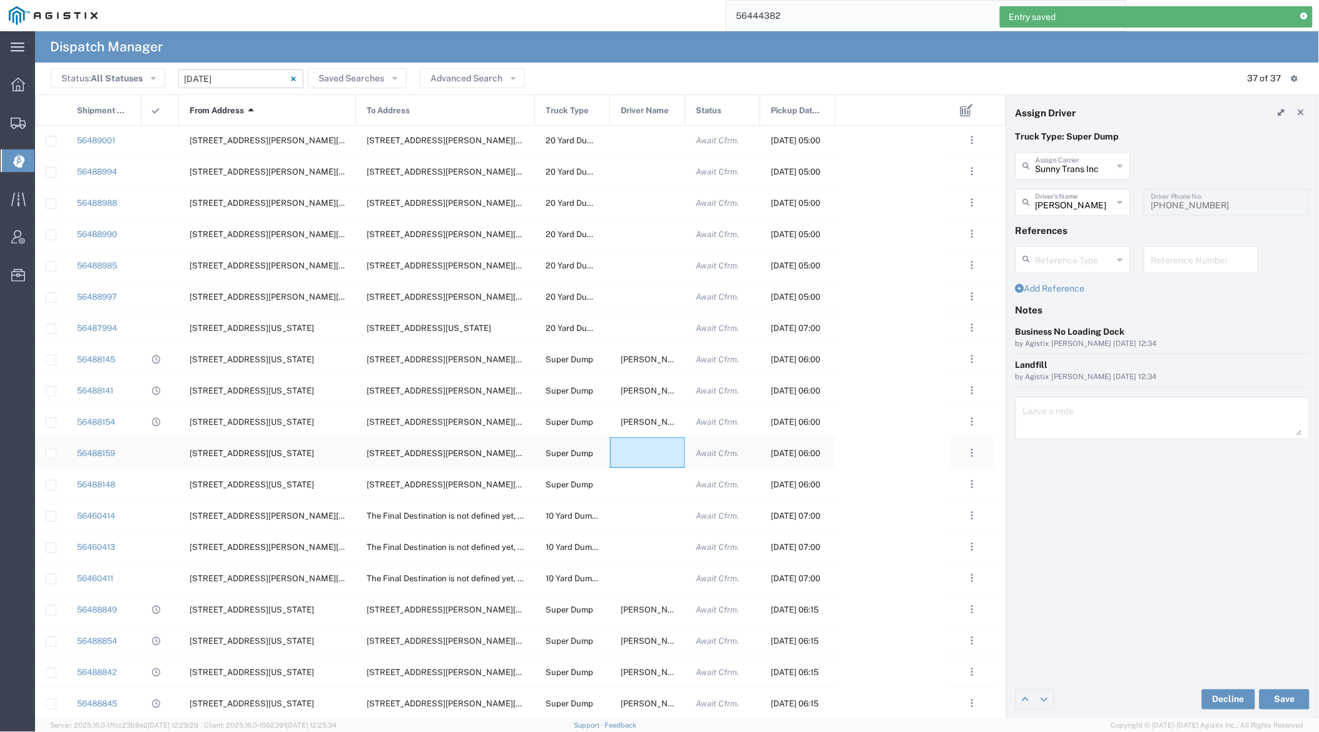
click at [645, 452] on div at bounding box center [647, 452] width 75 height 31
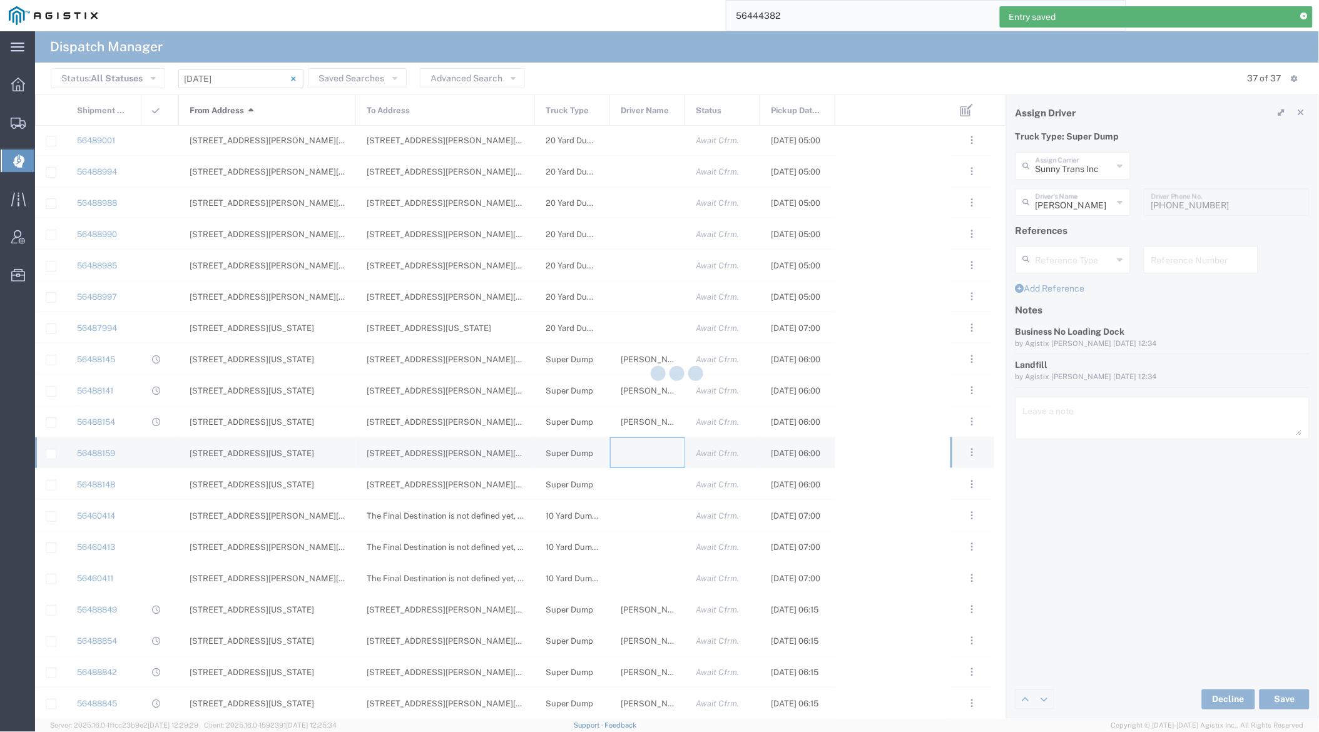
type input "[PERSON_NAME] Trucking"
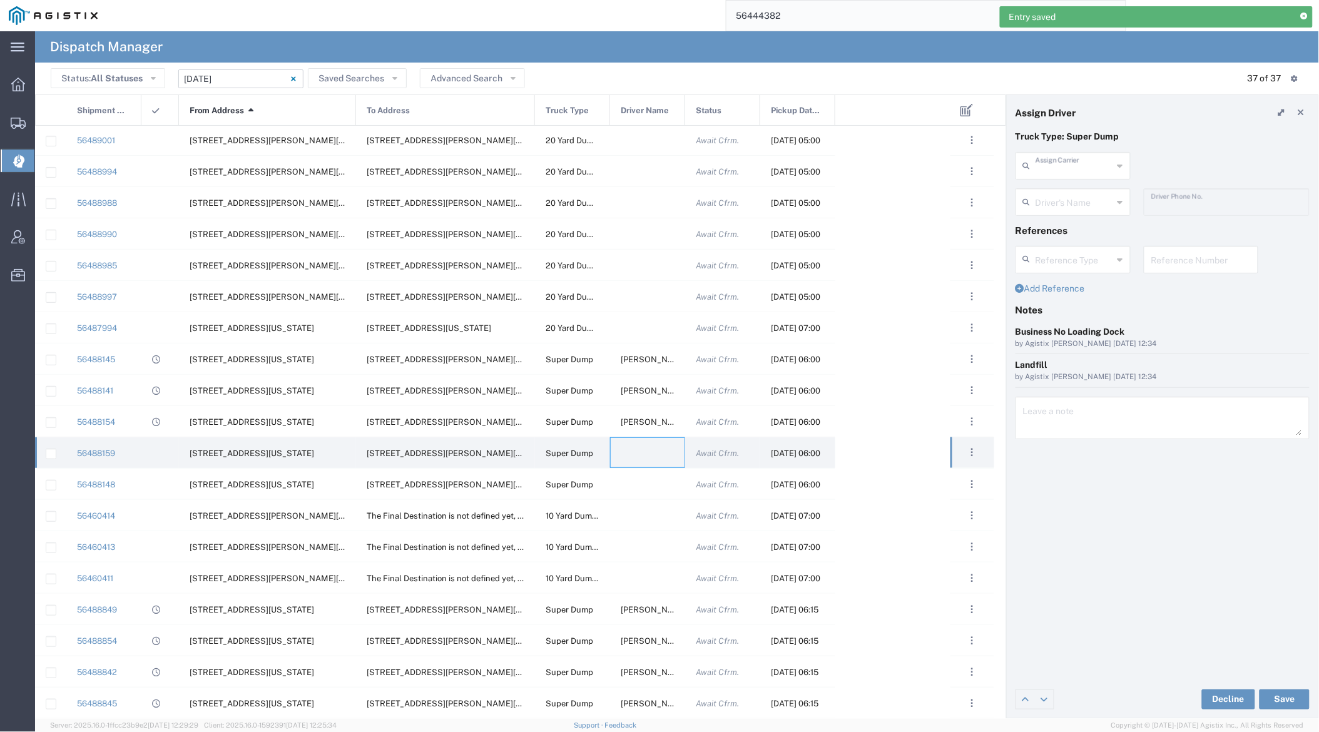
click at [1087, 169] on input "text" at bounding box center [1075, 165] width 78 height 22
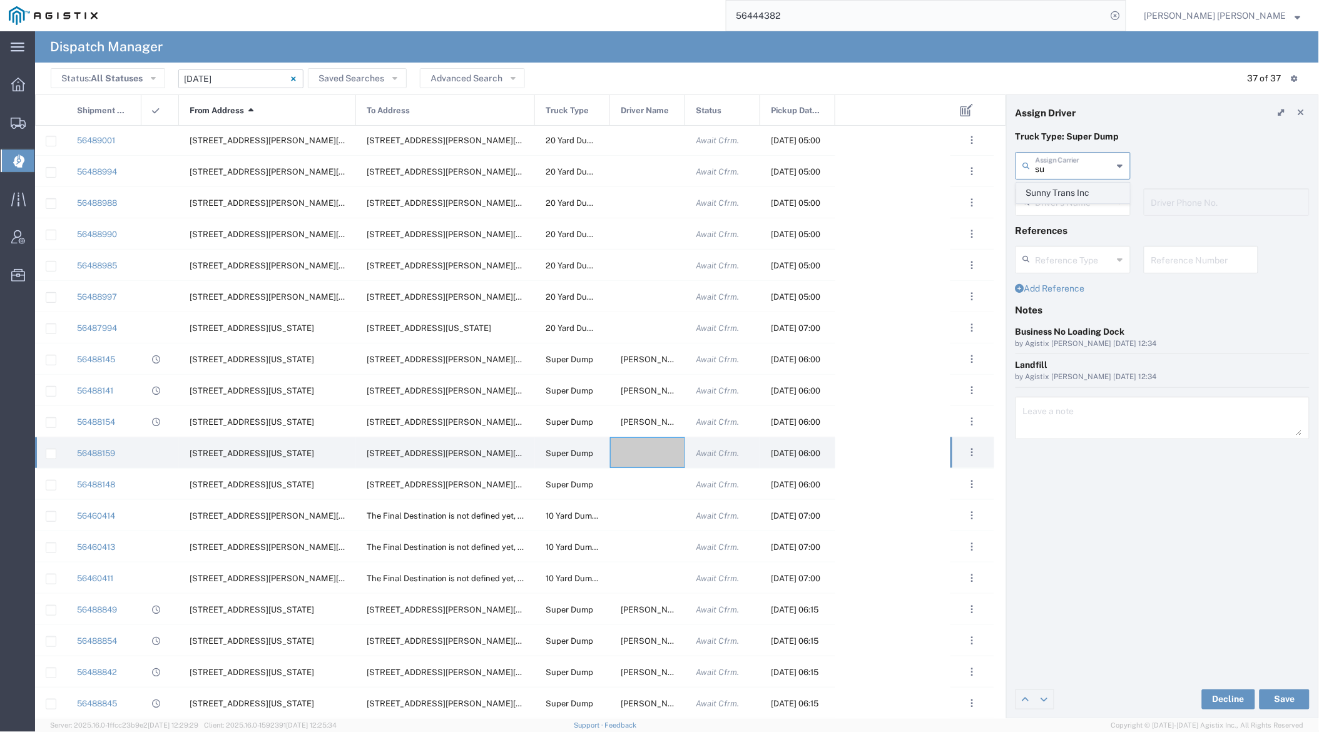
click at [1086, 189] on span "Sunny Trans Inc" at bounding box center [1074, 192] width 112 height 19
type input "Sunny Trans Inc"
click at [1085, 197] on input "text" at bounding box center [1075, 201] width 79 height 22
click at [1087, 223] on span "[PERSON_NAME]" at bounding box center [1074, 229] width 112 height 19
type input "[PERSON_NAME]"
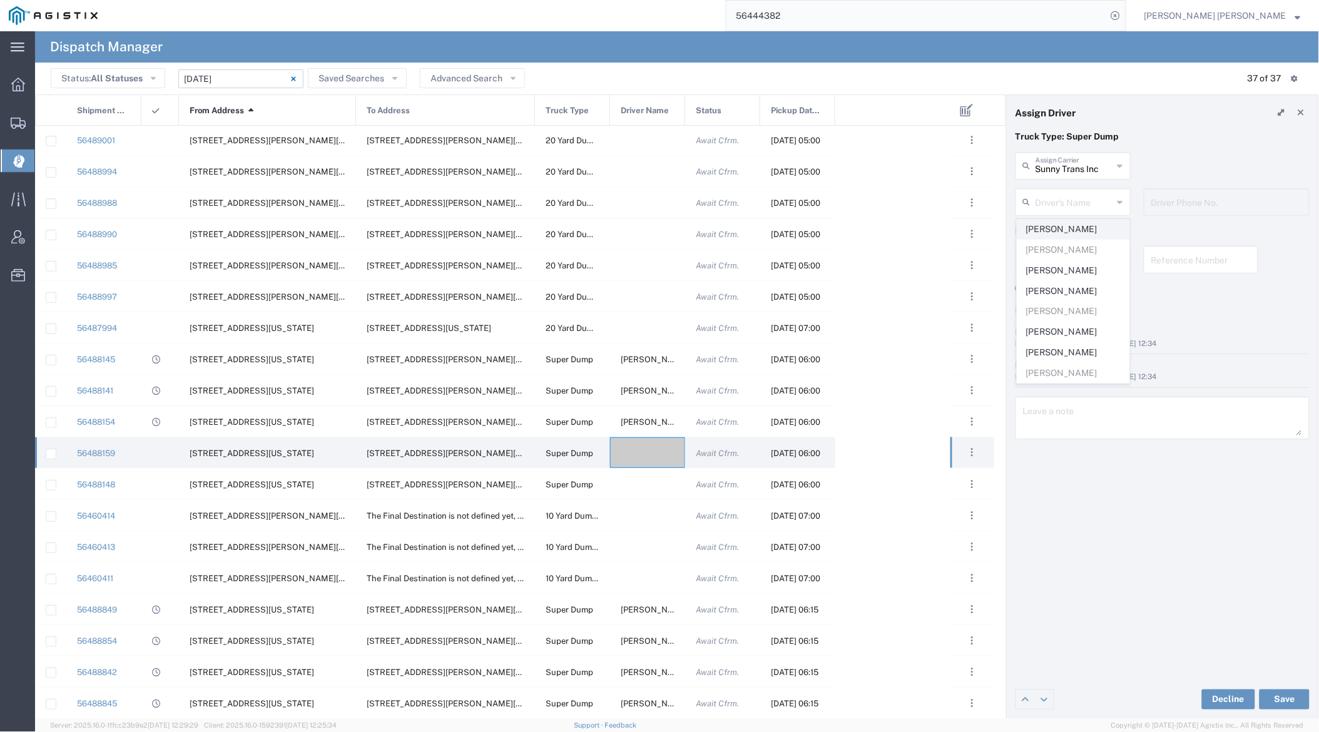
type input "[PHONE_NUMBER]"
click at [1193, 694] on button "Save" at bounding box center [1285, 700] width 50 height 20
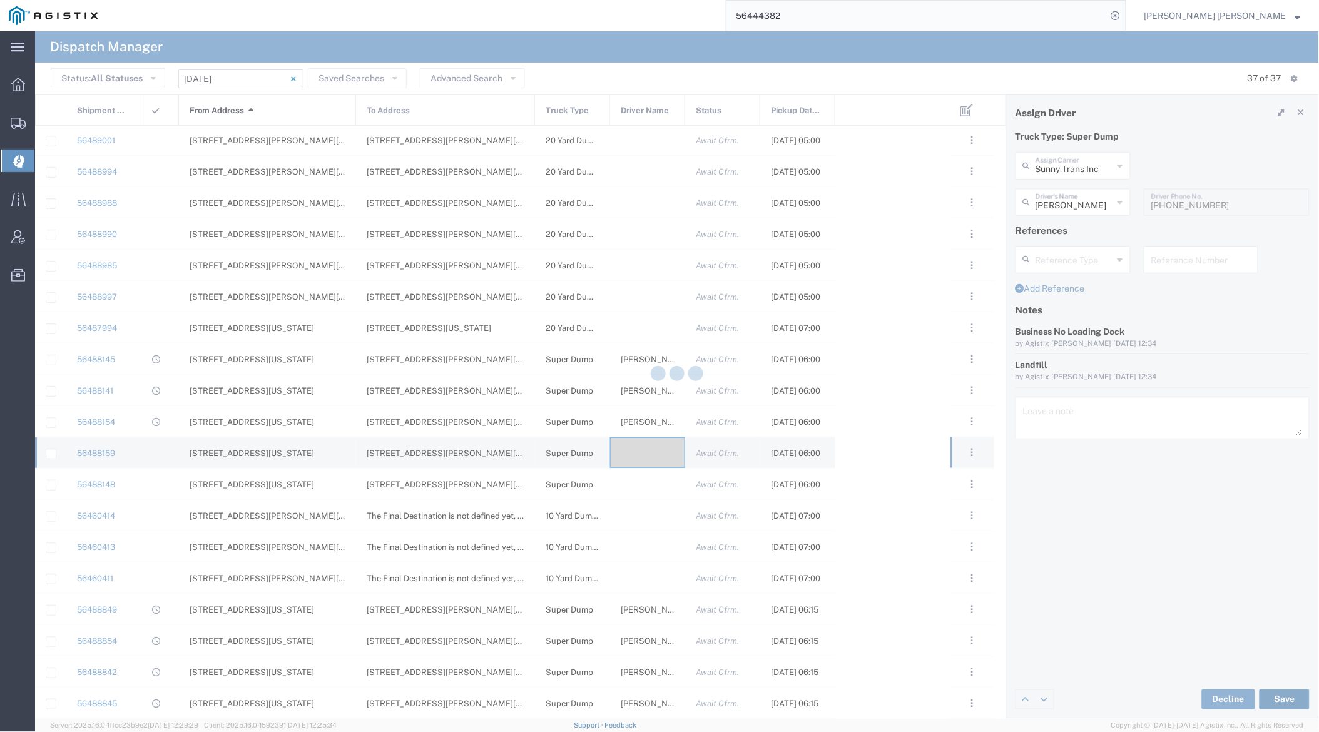
type input "[PERSON_NAME]"
type input "Sunny Trans Inc"
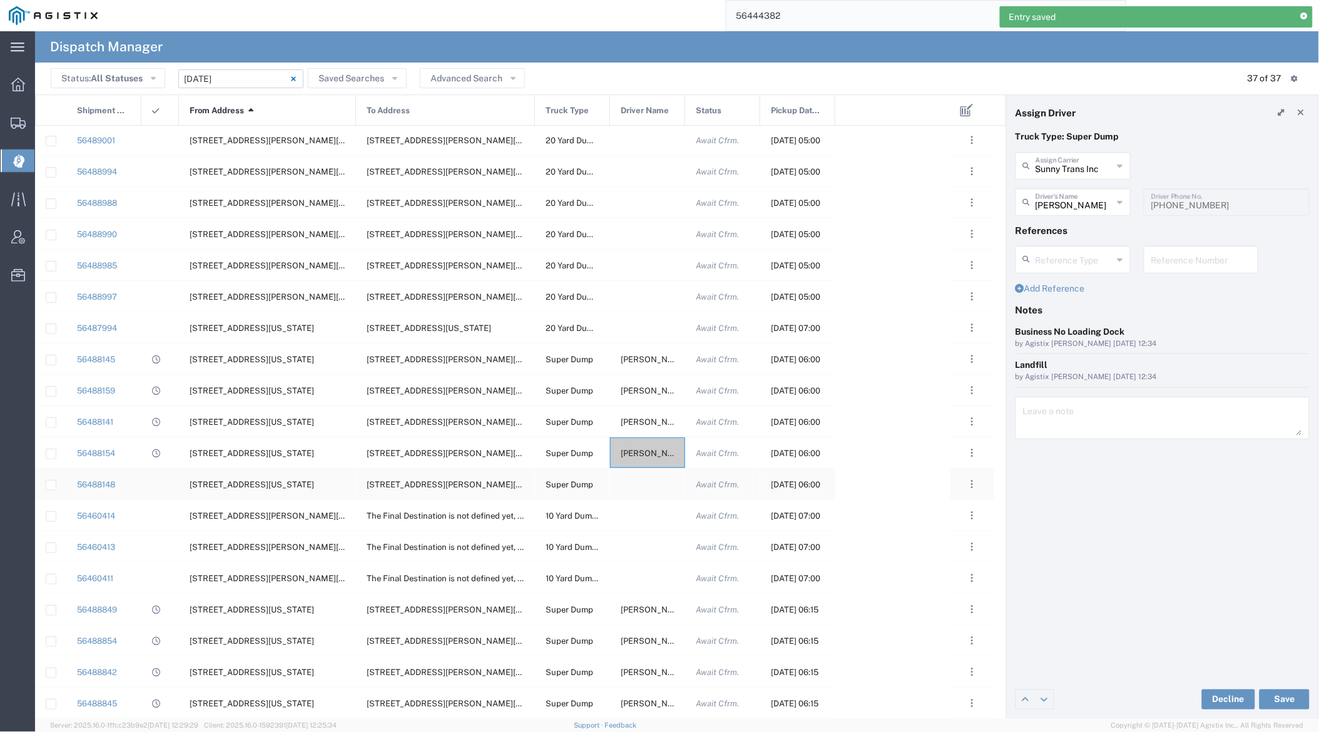
click at [644, 484] on div at bounding box center [647, 484] width 75 height 31
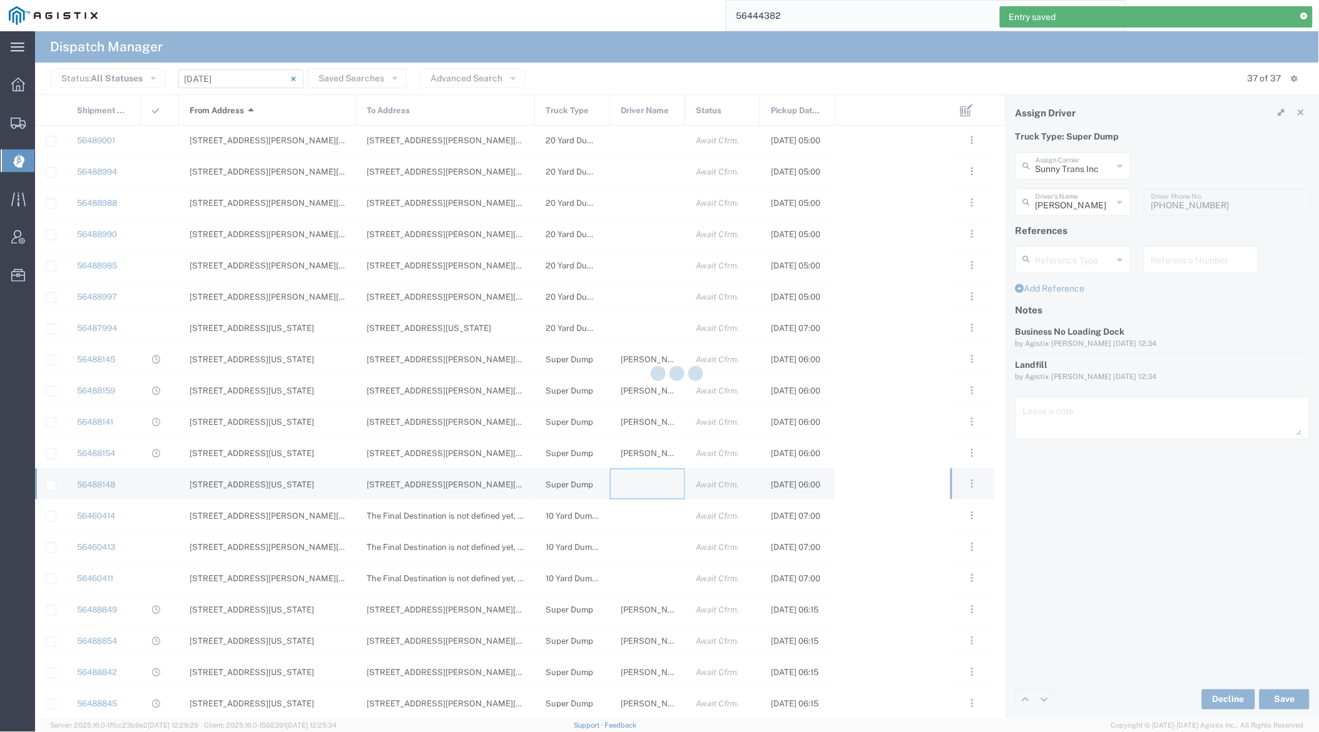
type input "[PERSON_NAME] Trucking"
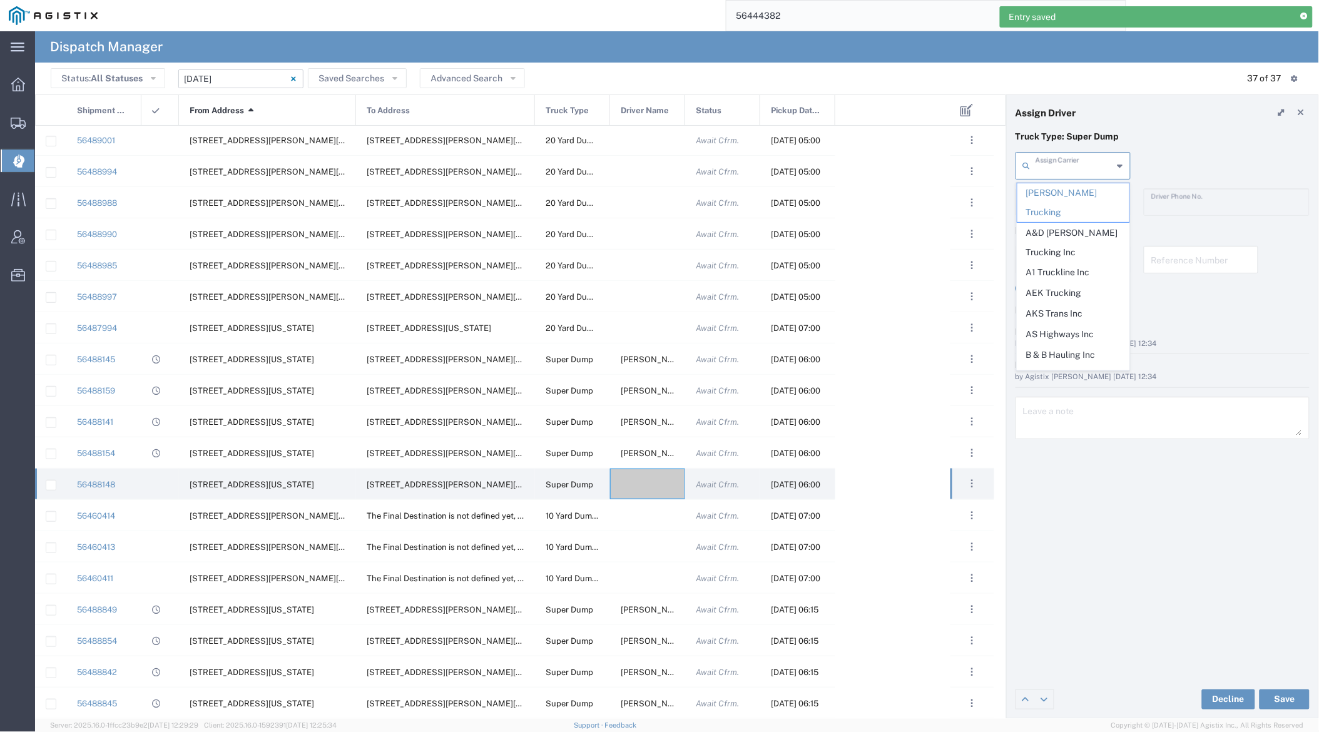
click at [1080, 168] on input "text" at bounding box center [1075, 165] width 78 height 22
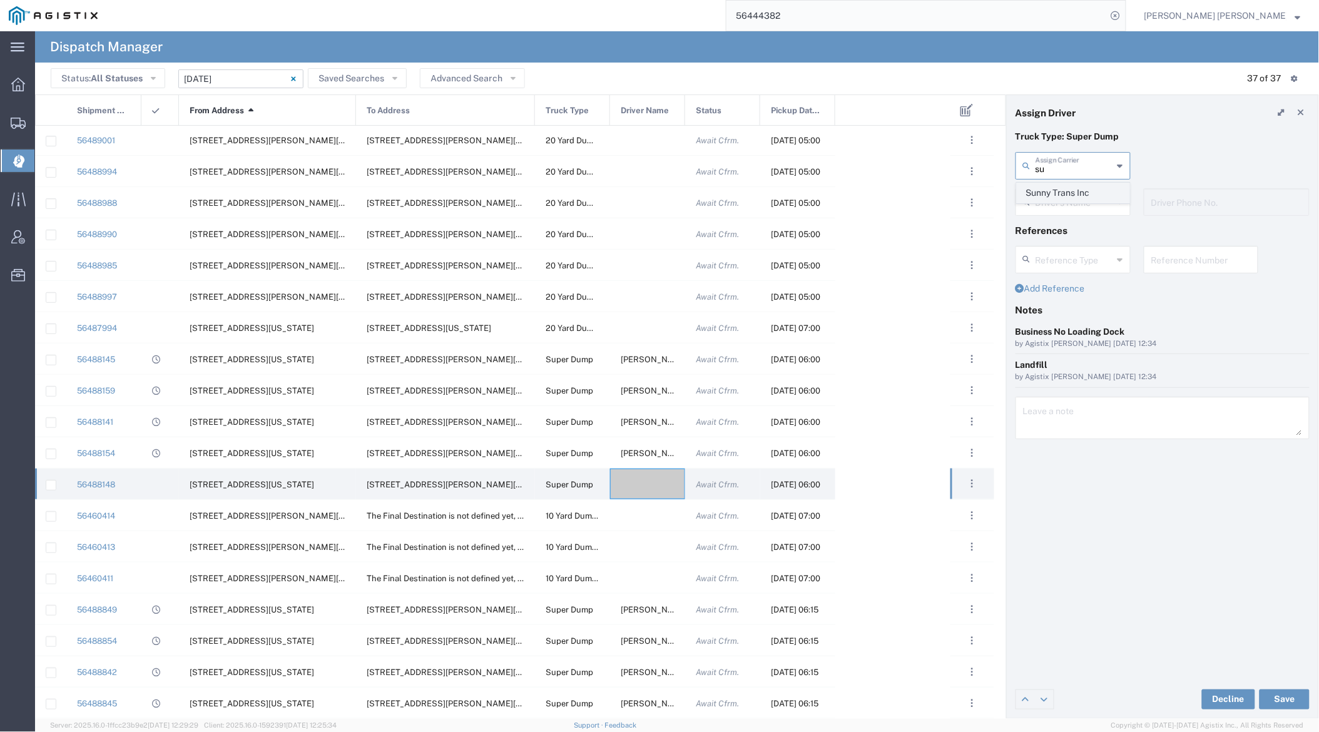
click at [1081, 185] on span "Sunny Trans Inc" at bounding box center [1074, 192] width 112 height 19
type input "Sunny Trans Inc"
click at [1083, 209] on input "text" at bounding box center [1075, 201] width 79 height 22
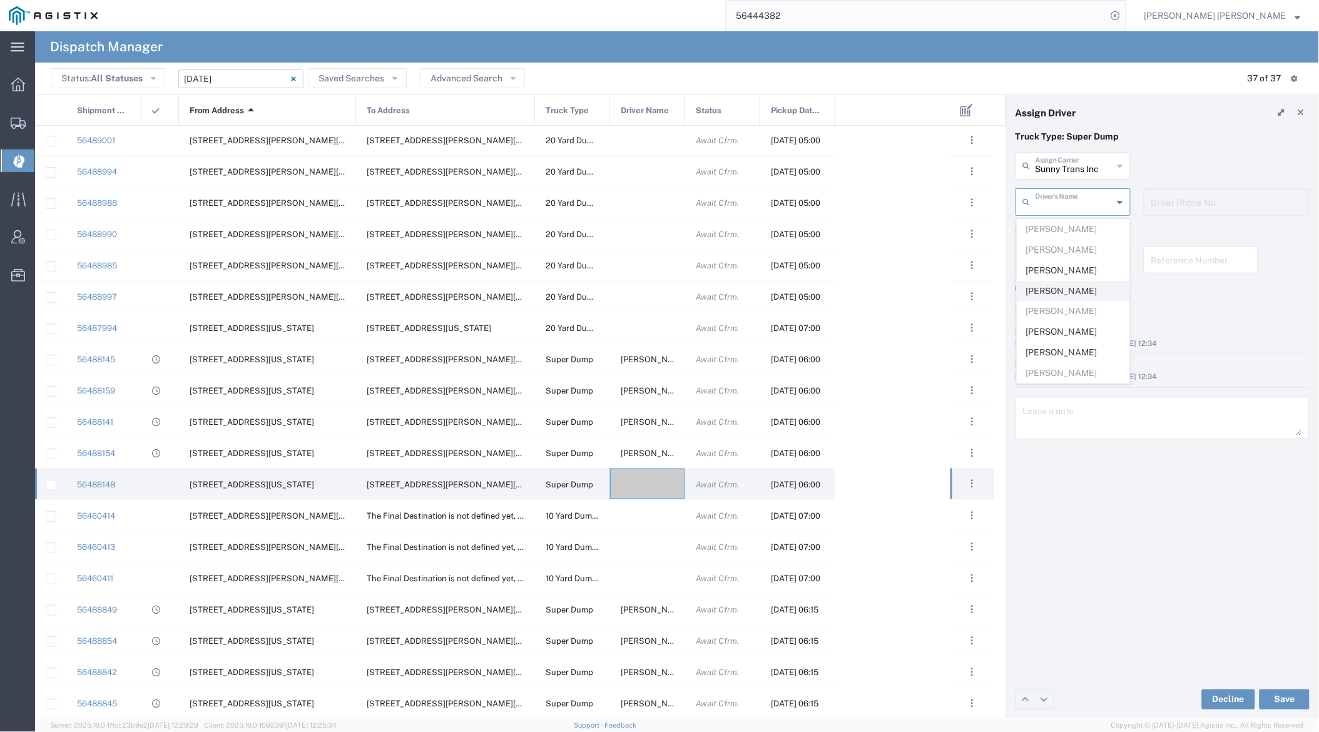
click at [1073, 295] on span "[PERSON_NAME]" at bounding box center [1074, 291] width 112 height 19
type input "[PERSON_NAME]"
type input "[PHONE_NUMBER]"
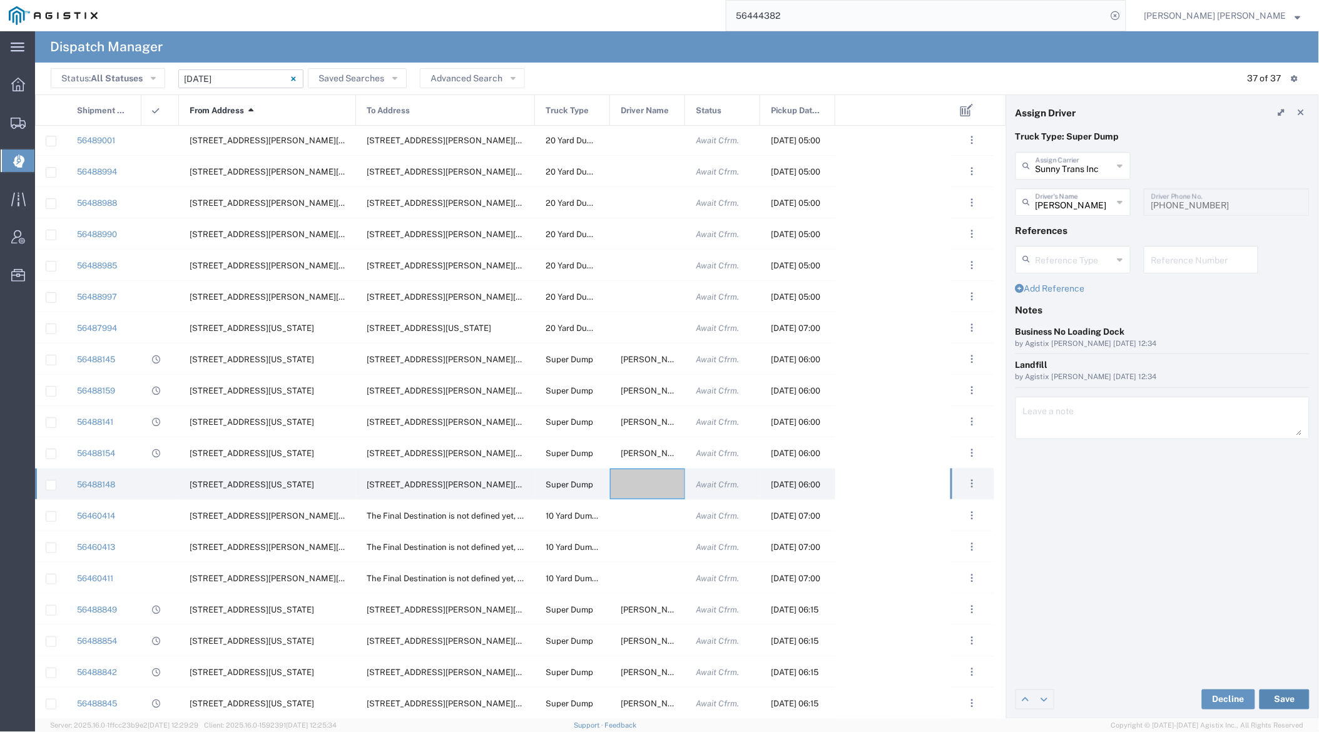
click at [1193, 699] on button "Save" at bounding box center [1285, 700] width 50 height 20
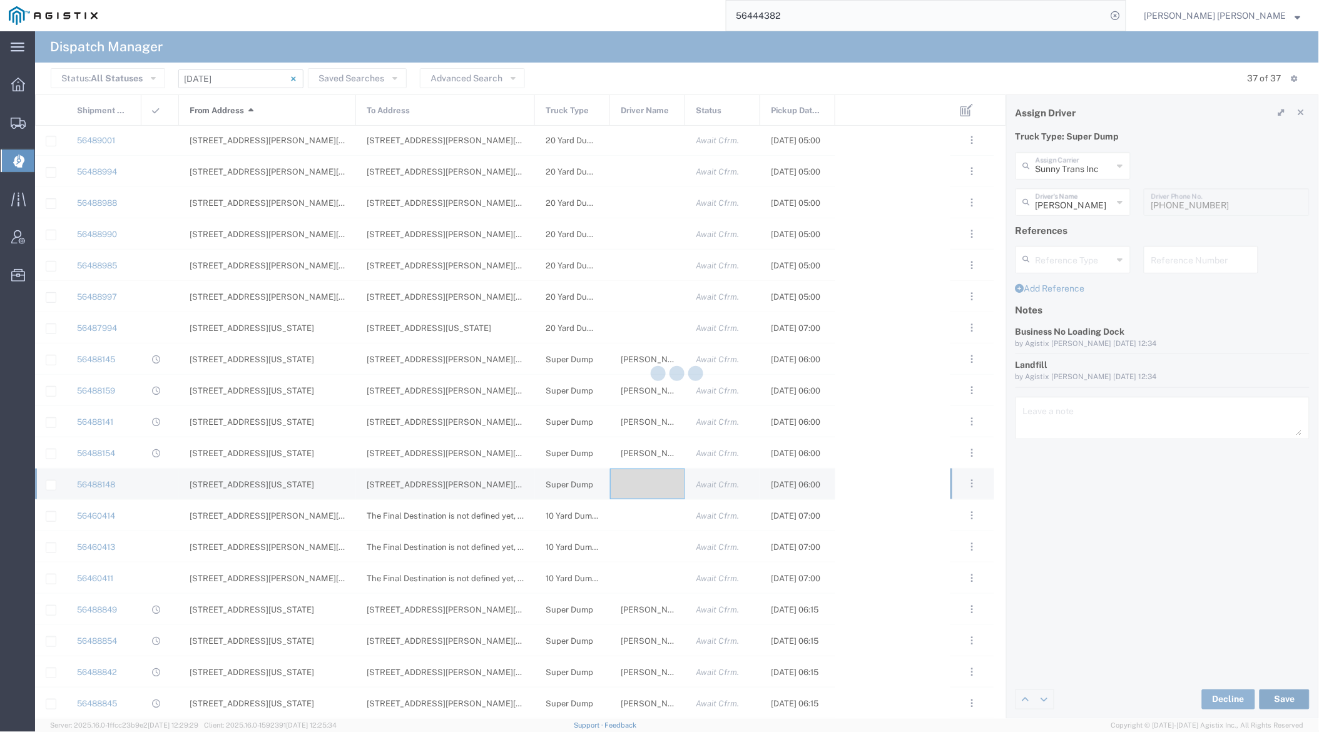
type input "[PERSON_NAME]"
type input "Sunny Trans Inc"
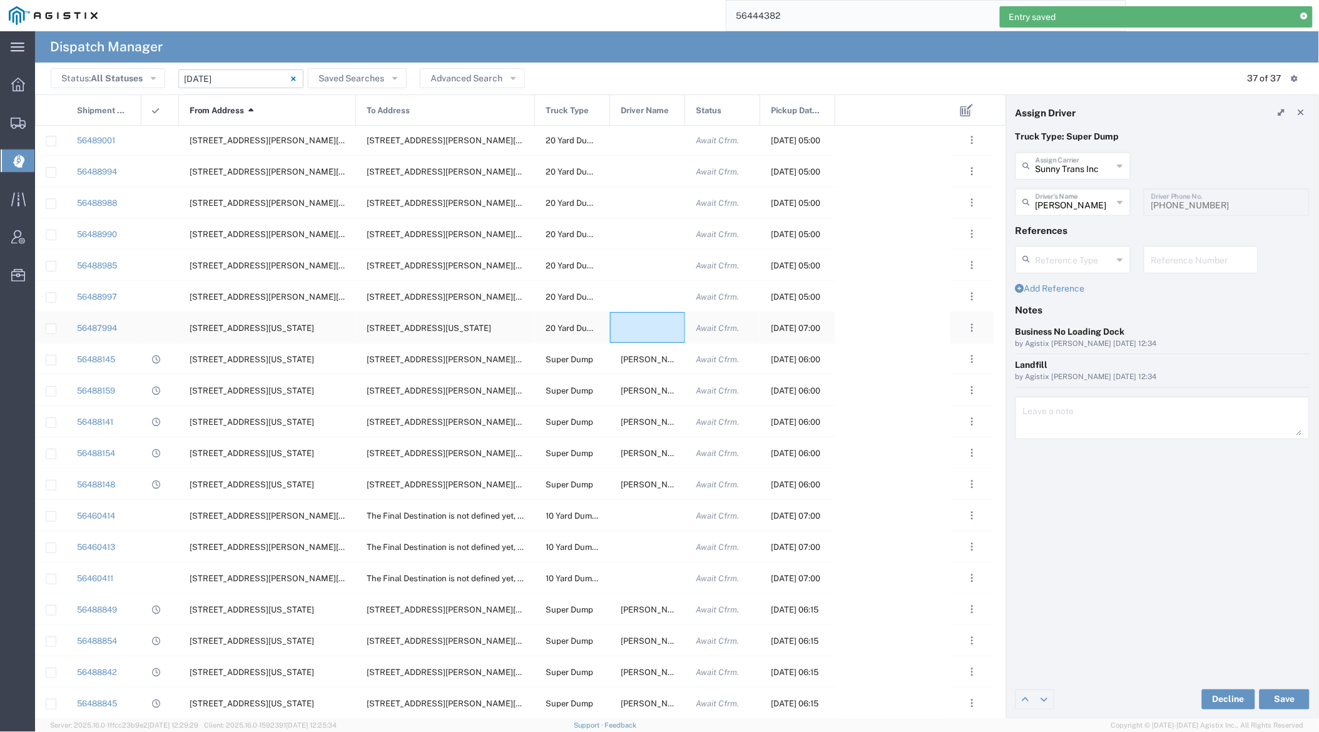
click at [633, 320] on div at bounding box center [647, 327] width 75 height 31
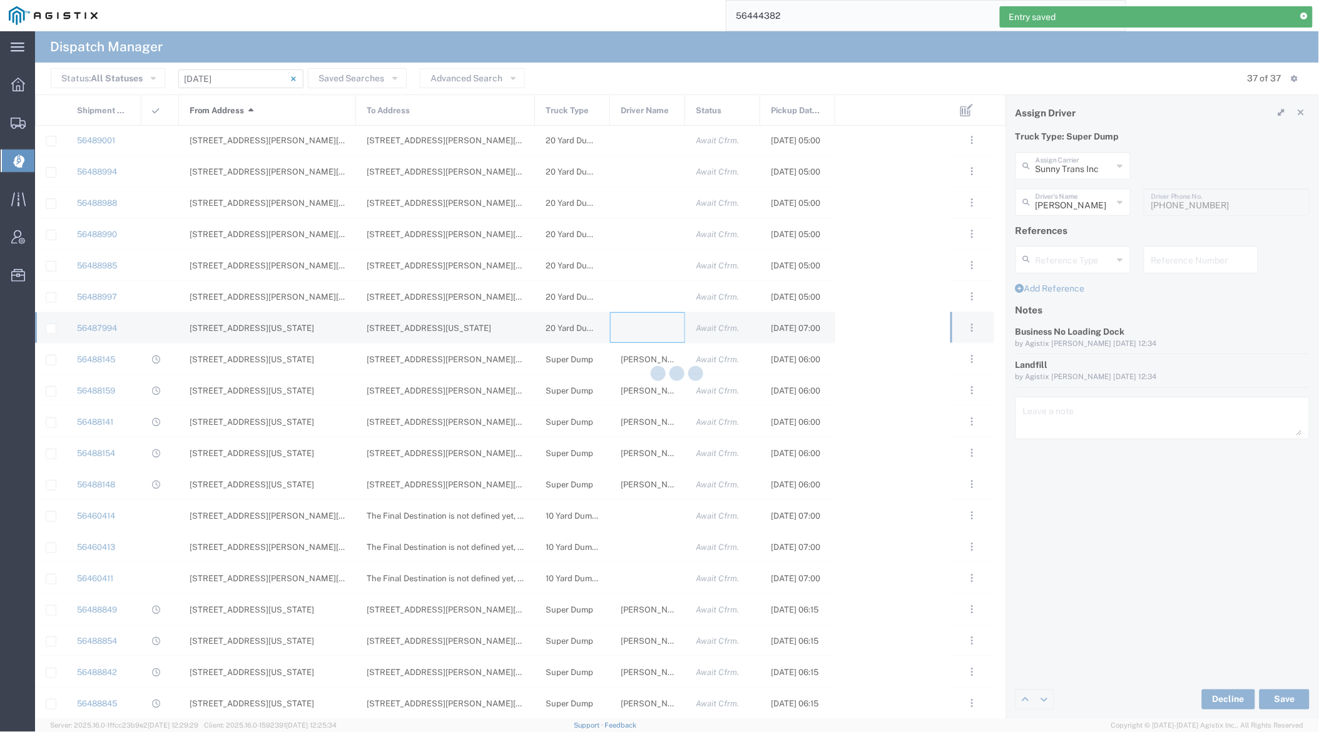
type input "[PERSON_NAME] Trucking"
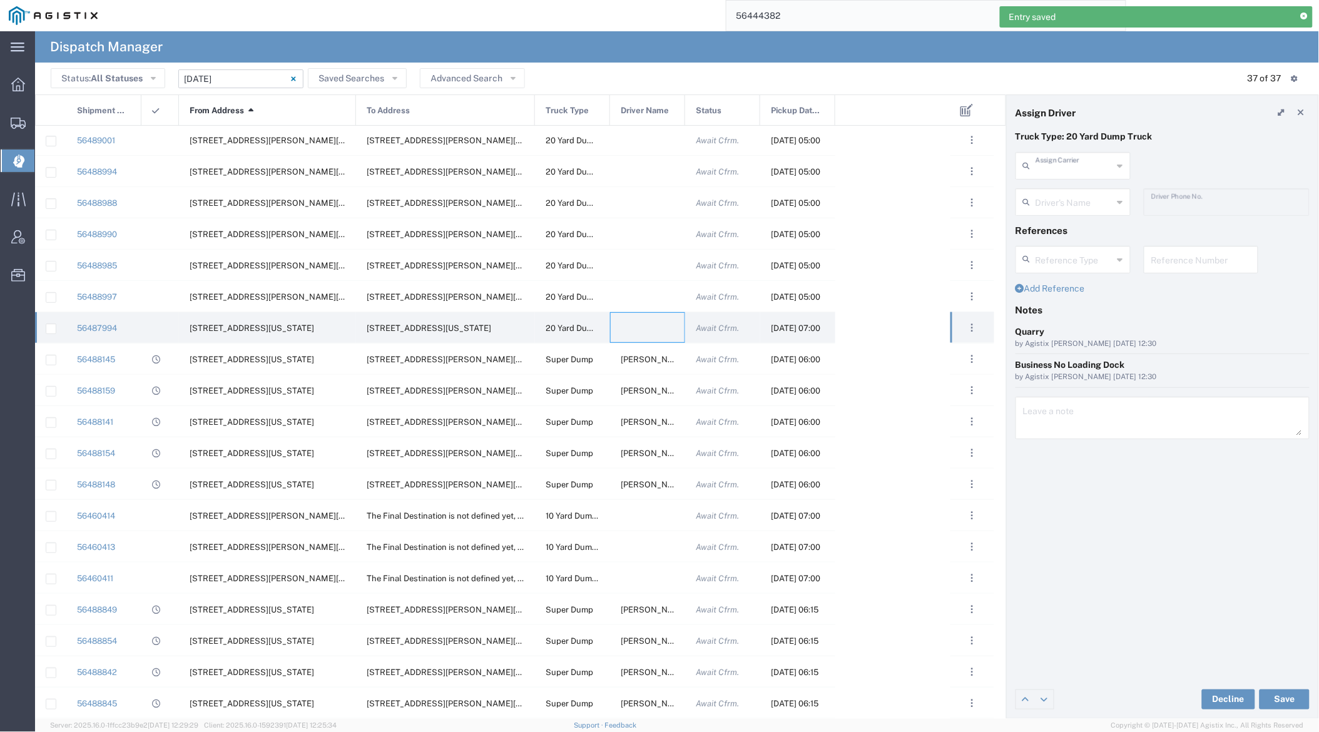
click at [1080, 166] on input "text" at bounding box center [1075, 165] width 78 height 22
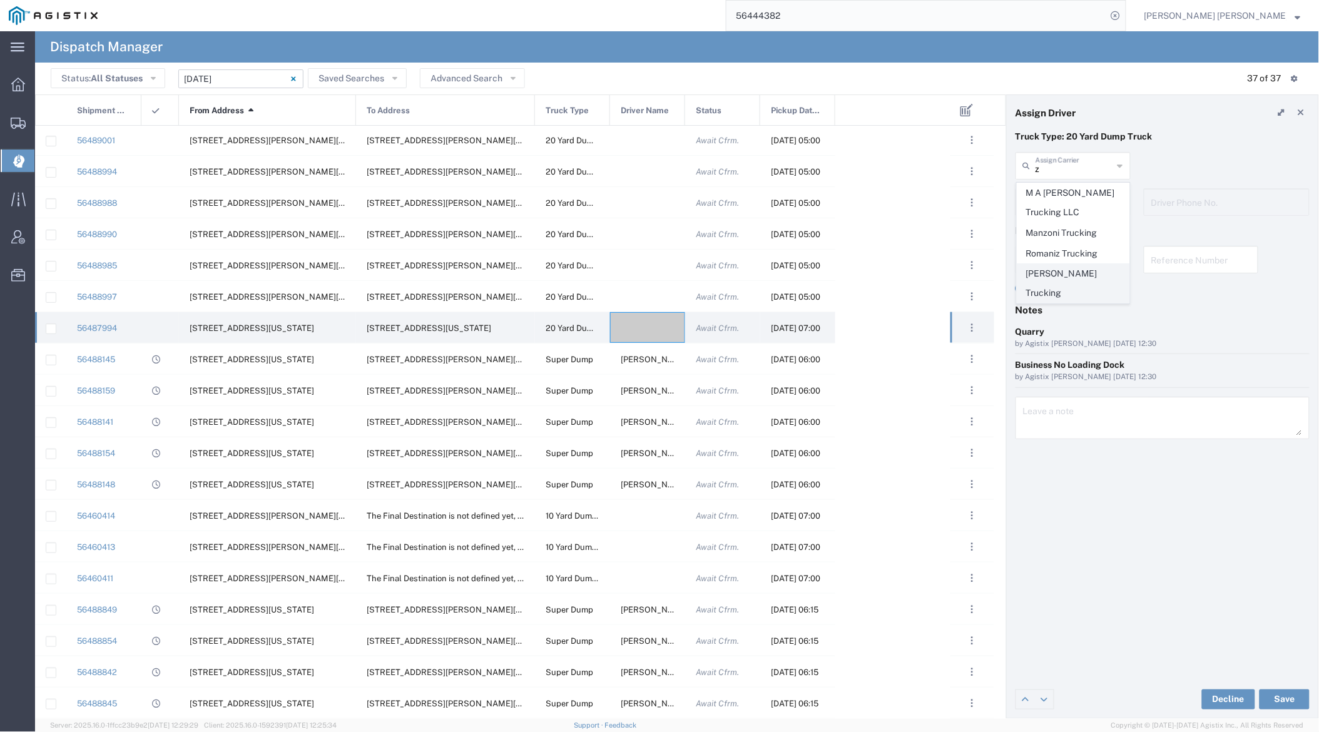
click at [1068, 275] on span "[PERSON_NAME] Trucking" at bounding box center [1074, 283] width 112 height 39
click at [1193, 699] on button "Save" at bounding box center [1285, 700] width 50 height 20
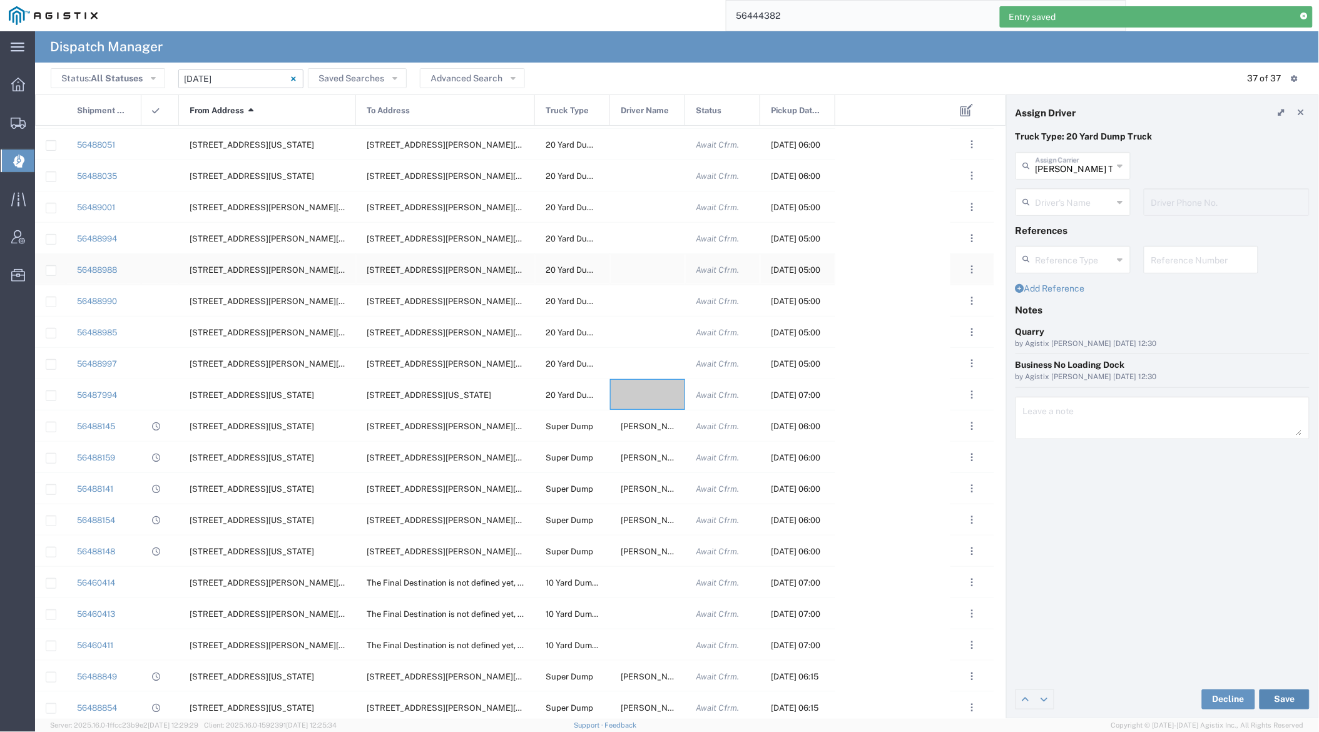
scroll to position [493, 0]
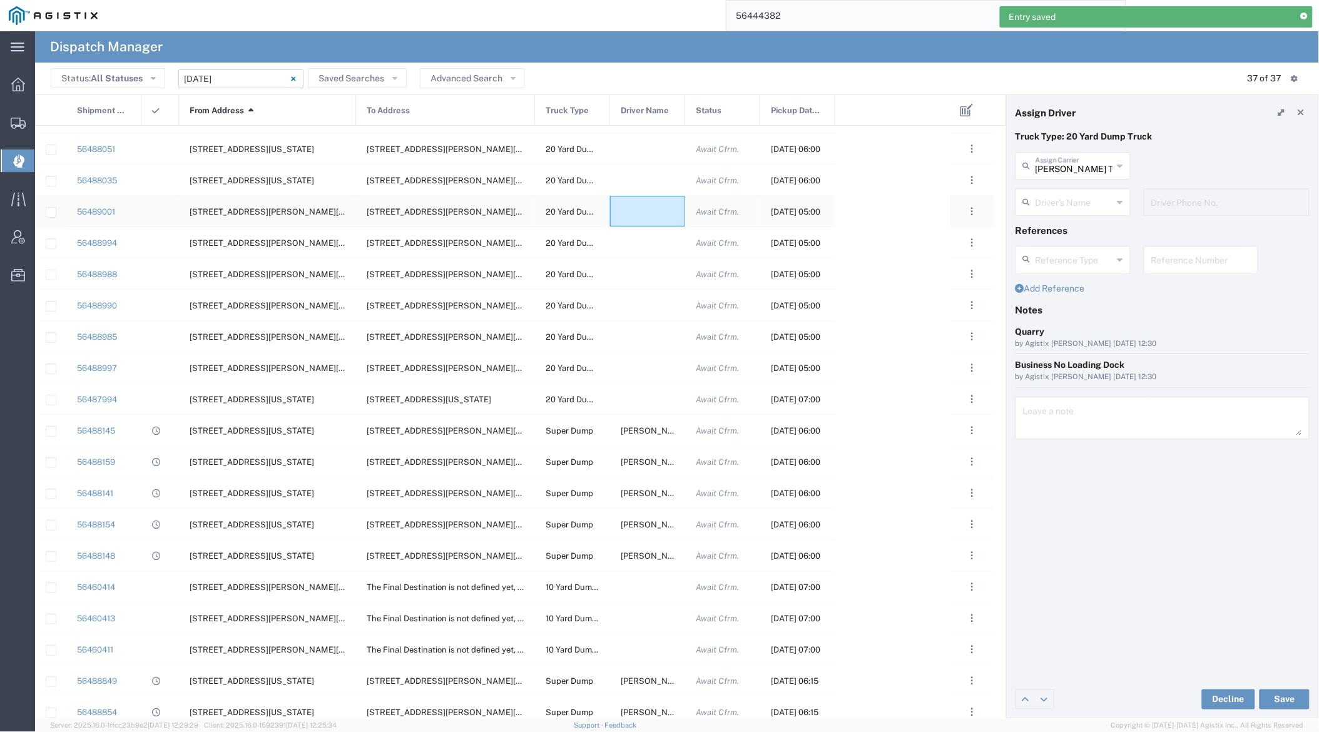
click at [643, 211] on div at bounding box center [647, 211] width 75 height 31
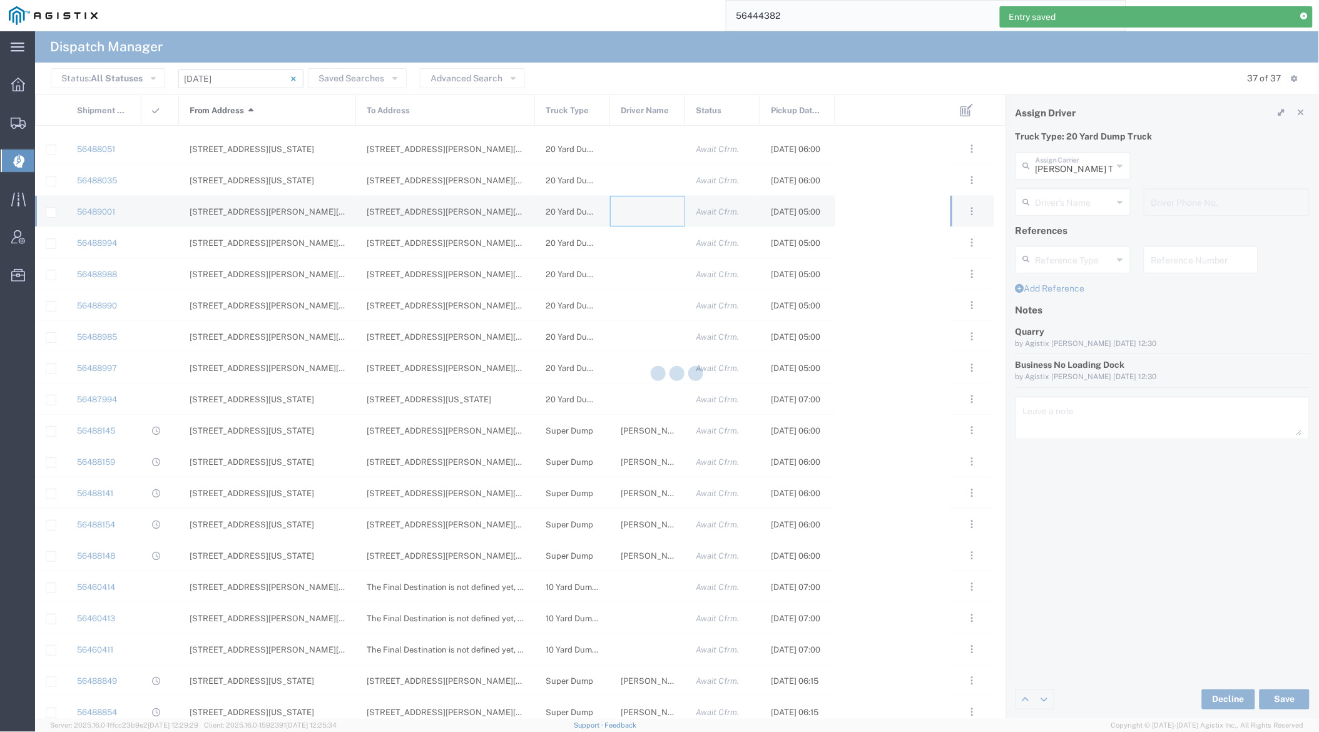
type input "[PERSON_NAME] Trucking"
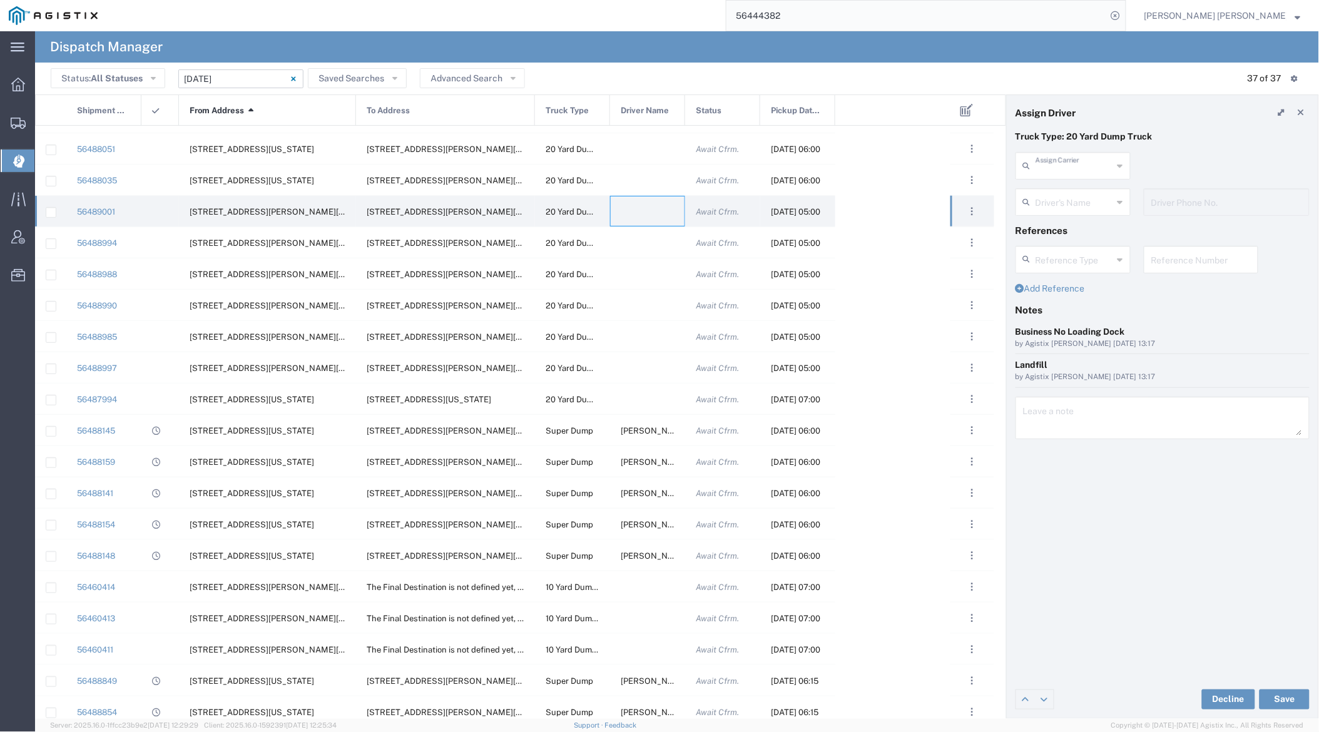
click at [1073, 170] on input "text" at bounding box center [1075, 165] width 78 height 22
click at [1078, 195] on span "[PERSON_NAME] Trans Services" at bounding box center [1074, 202] width 112 height 39
type input "[PERSON_NAME] Trans Services"
click at [1078, 202] on input "text" at bounding box center [1075, 201] width 79 height 22
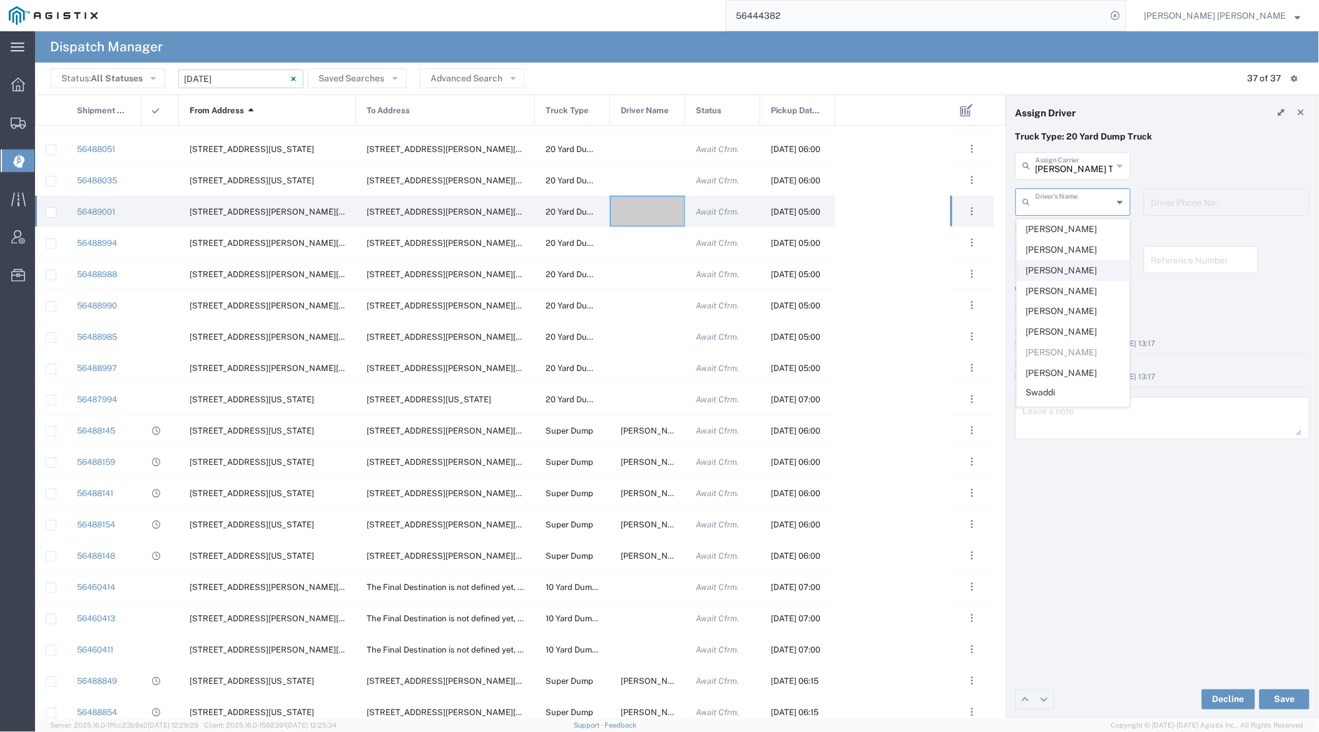
click at [1081, 268] on span "[PERSON_NAME]" at bounding box center [1074, 270] width 112 height 19
type input "[PERSON_NAME]"
type input "9255656443"
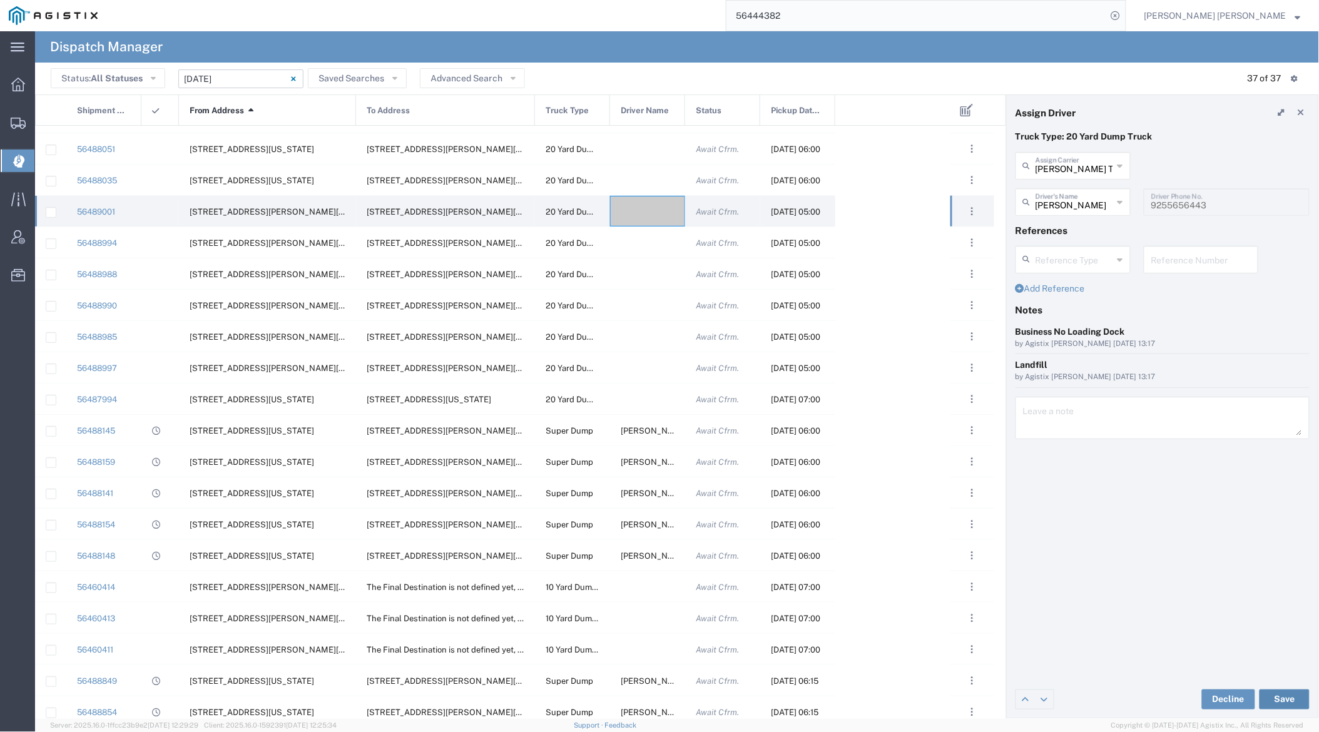
click at [1193, 698] on button "Save" at bounding box center [1285, 700] width 50 height 20
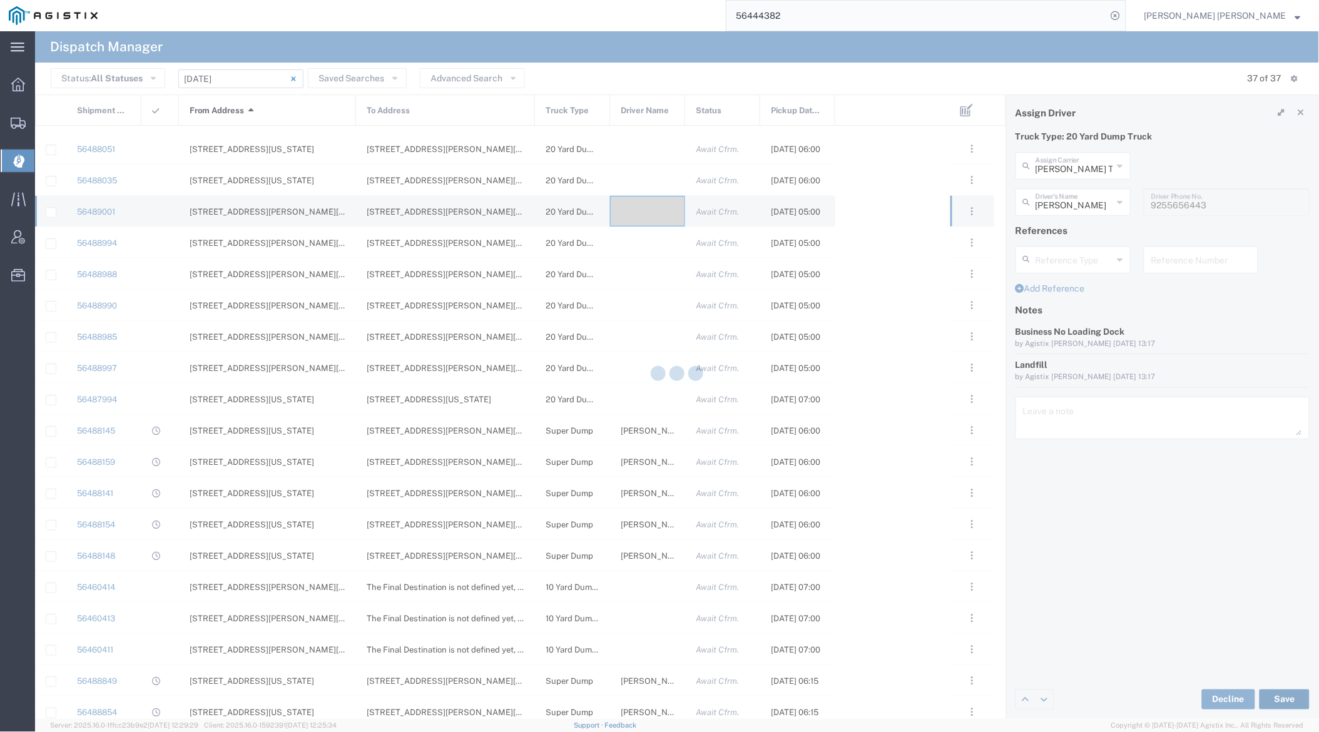
type input "[PERSON_NAME]"
type input "[PERSON_NAME] Trans Services"
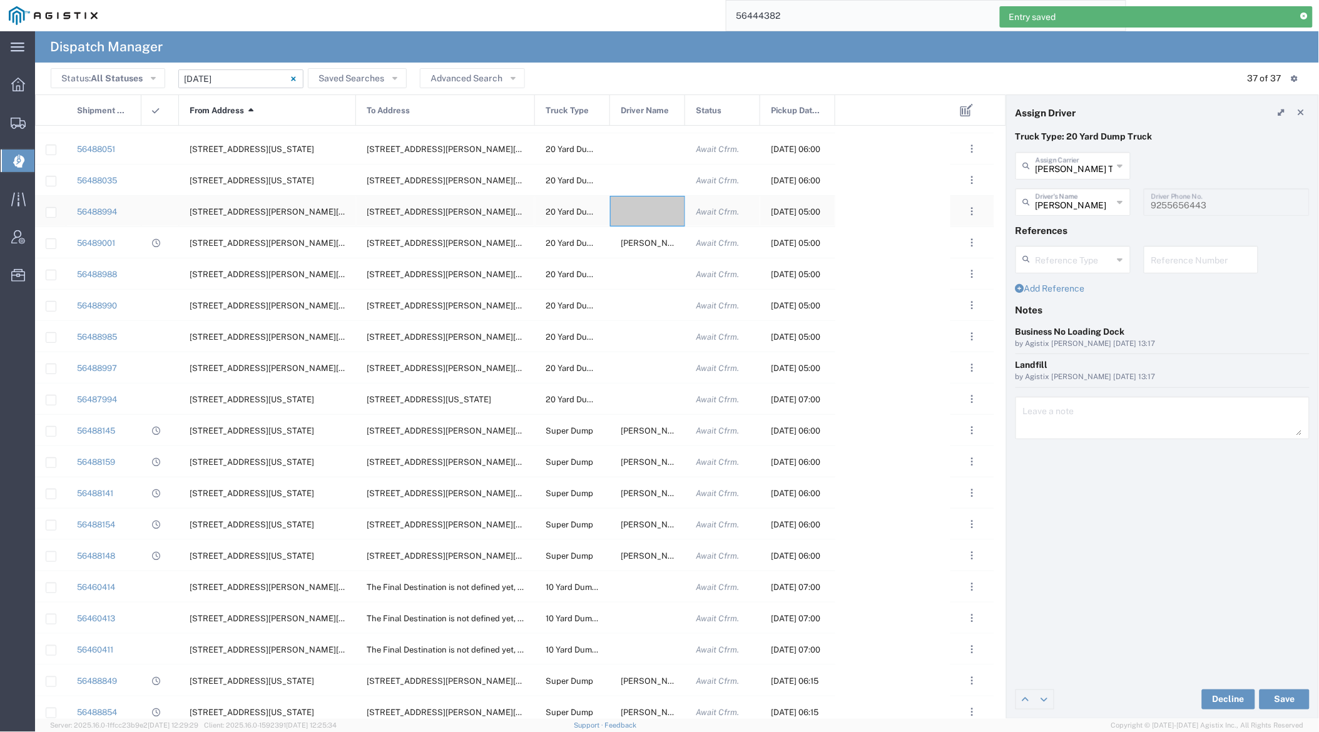
click at [637, 205] on div at bounding box center [647, 211] width 75 height 31
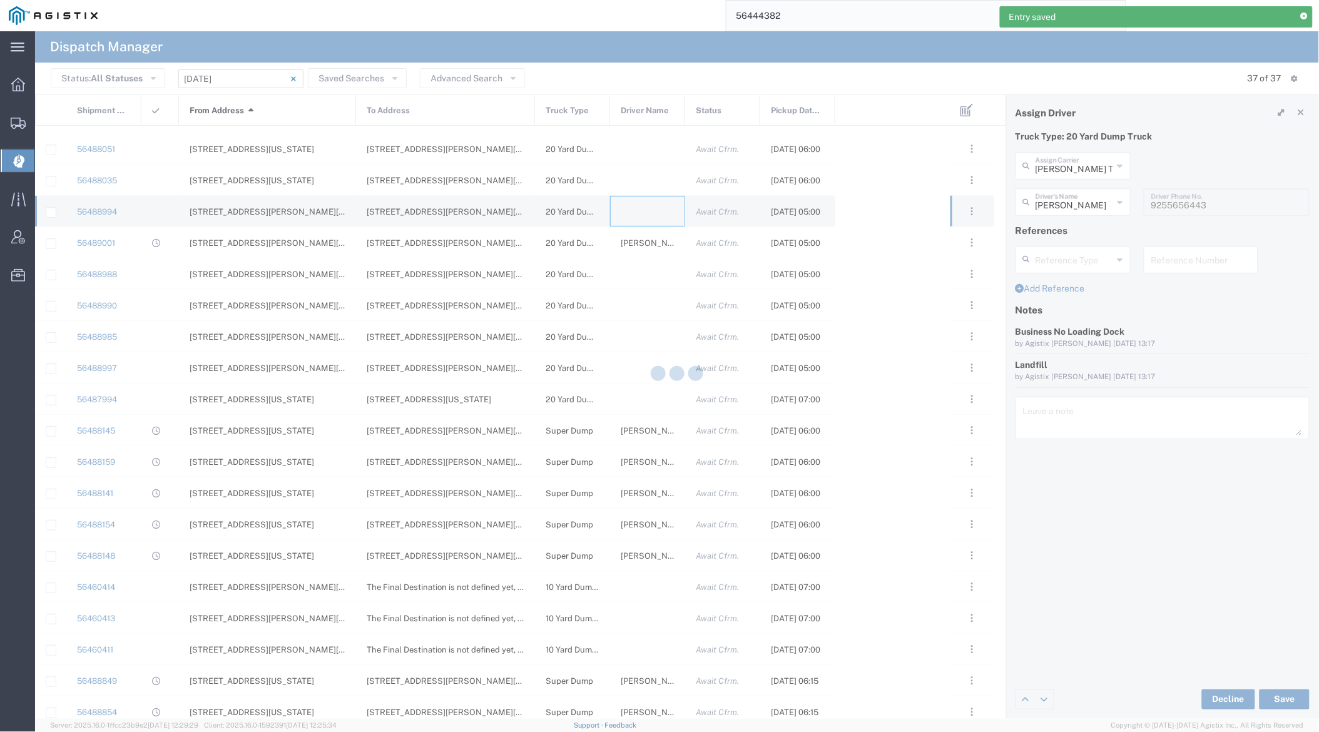
type input "[PERSON_NAME] Trucking"
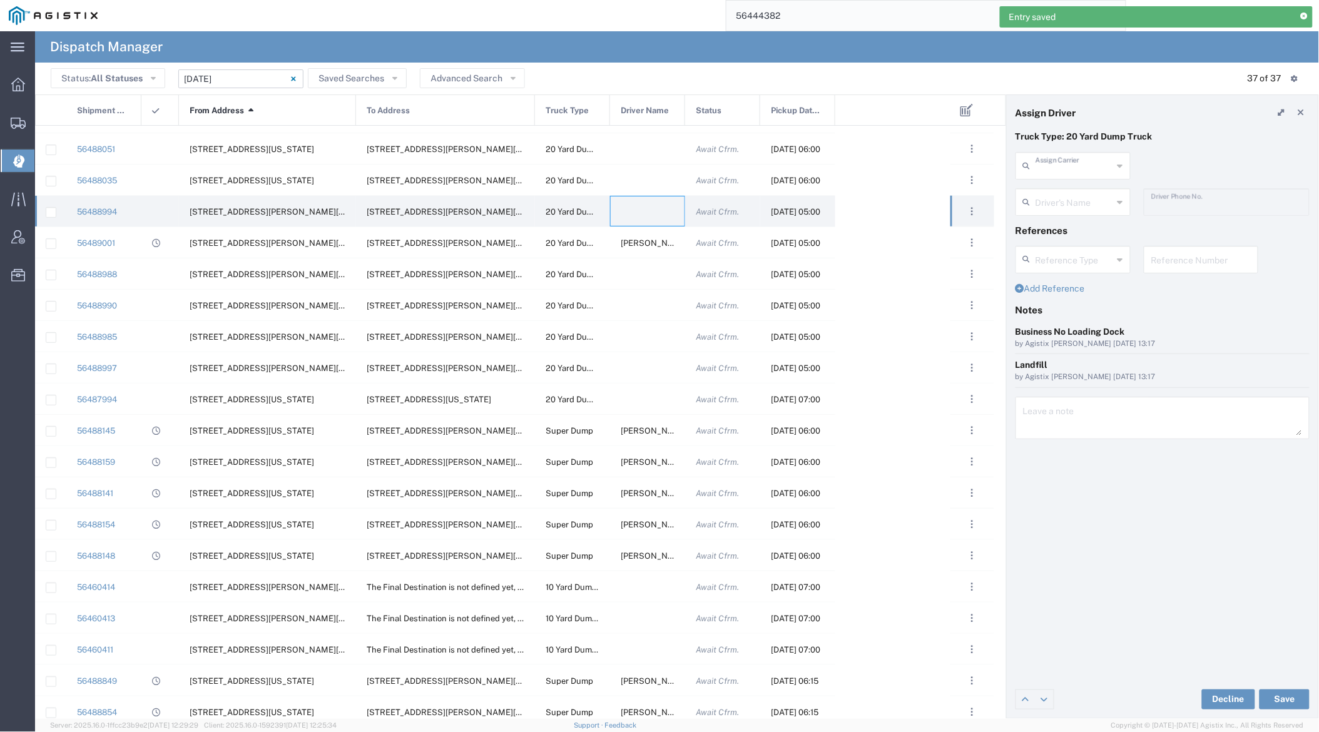
click at [1063, 170] on input "text" at bounding box center [1075, 165] width 78 height 22
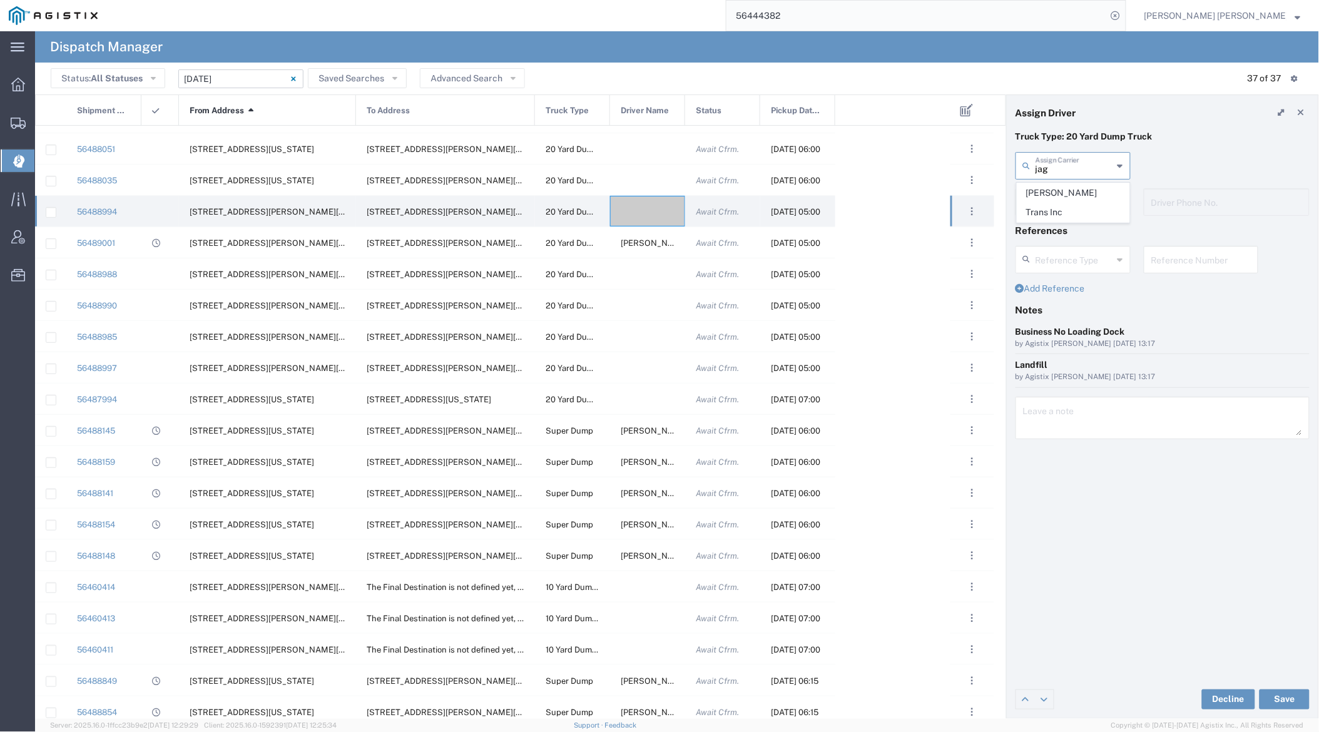
click at [1065, 190] on span "[PERSON_NAME] Trans Inc" at bounding box center [1074, 202] width 112 height 39
type input "[PERSON_NAME] Trans Inc"
click at [1067, 197] on input "text" at bounding box center [1075, 201] width 79 height 22
click at [1076, 227] on span "[PERSON_NAME]" at bounding box center [1074, 229] width 112 height 19
type input "[PERSON_NAME]"
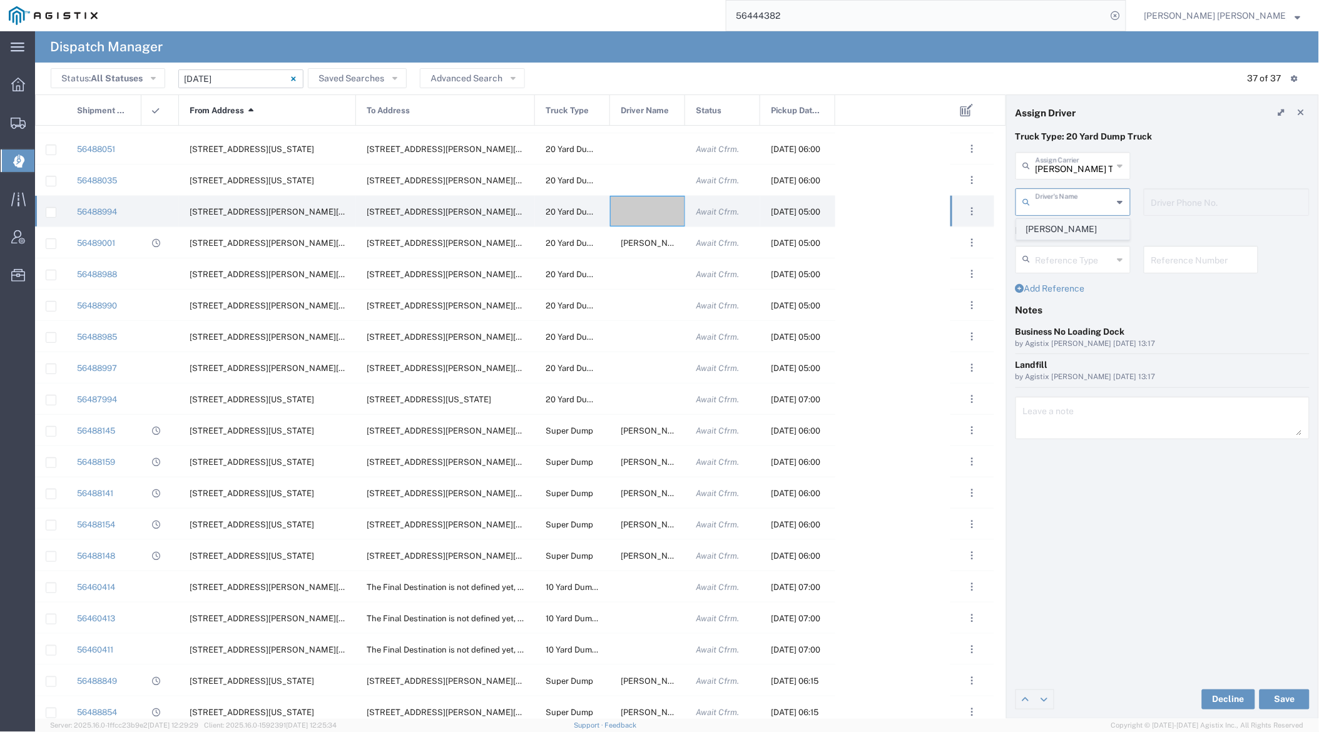
type input "9253544313"
click at [1193, 700] on button "Save" at bounding box center [1285, 700] width 50 height 20
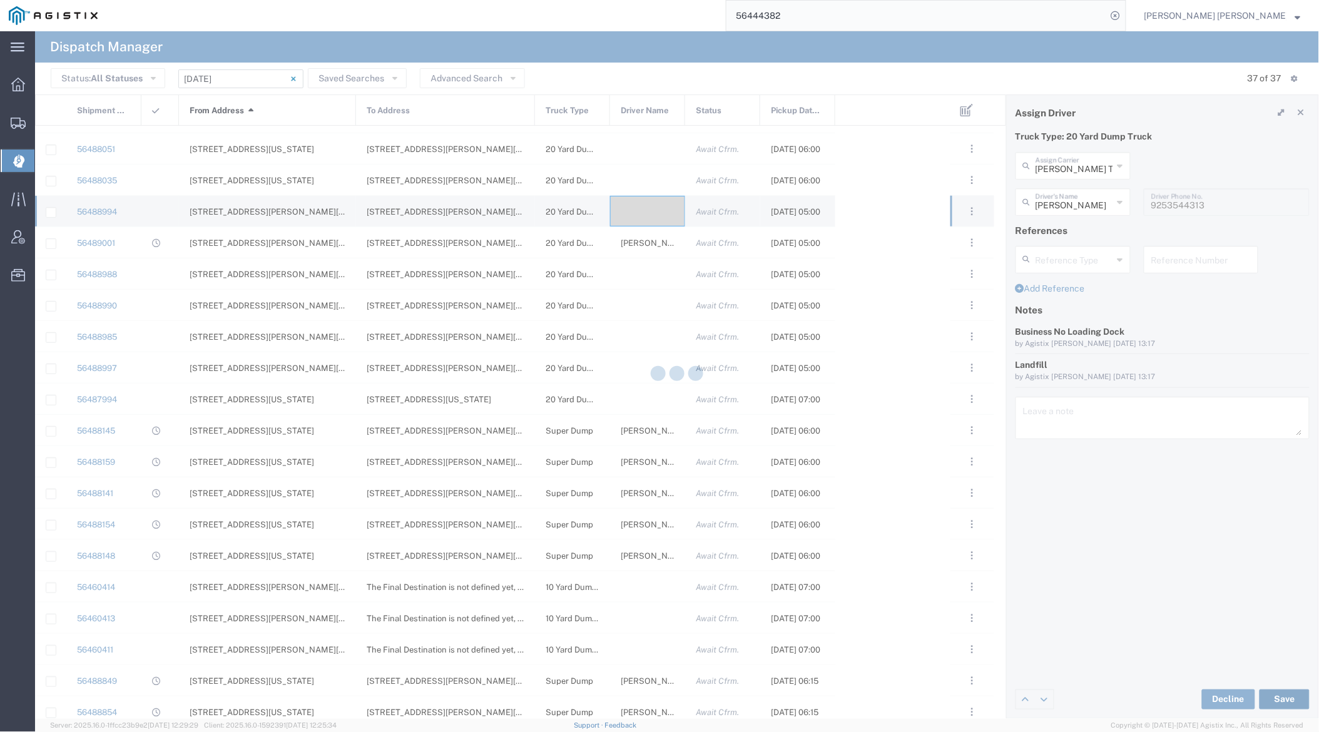
type input "[PERSON_NAME]"
type input "[PERSON_NAME] Trans Inc"
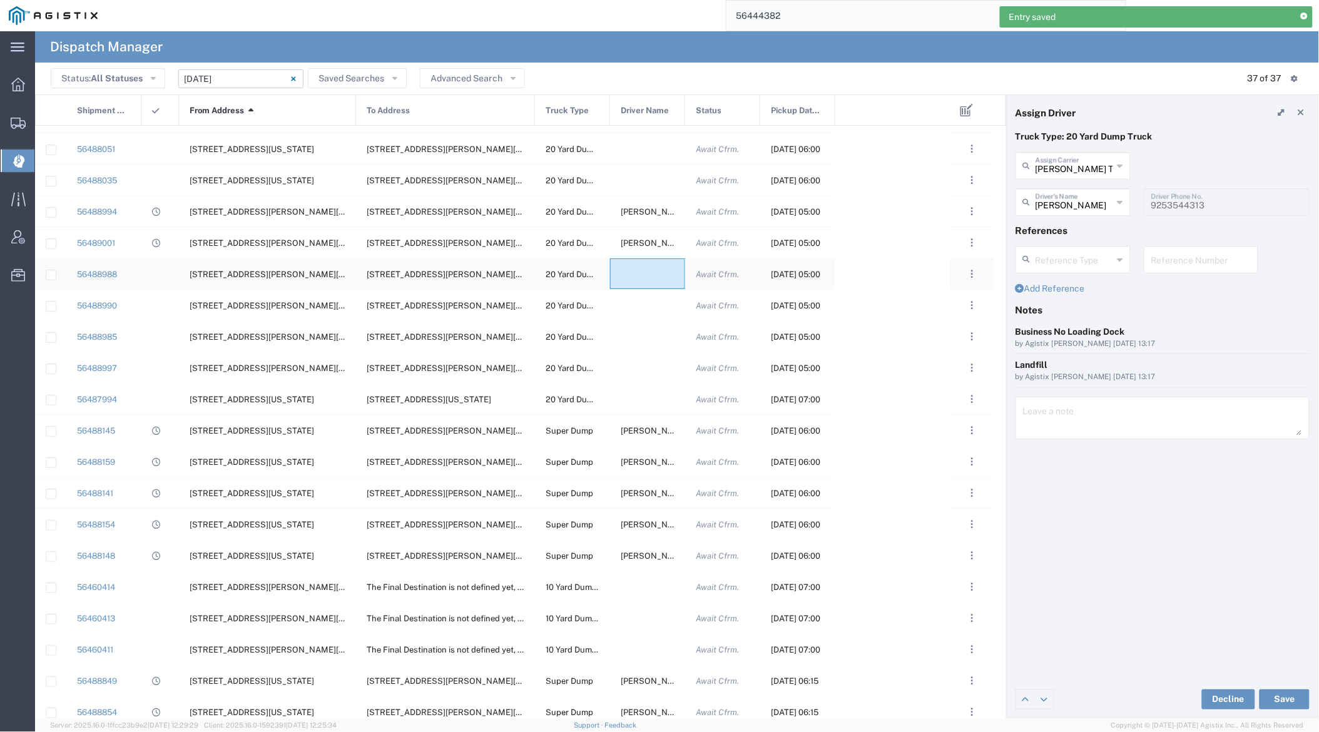
click at [645, 273] on div at bounding box center [647, 273] width 75 height 31
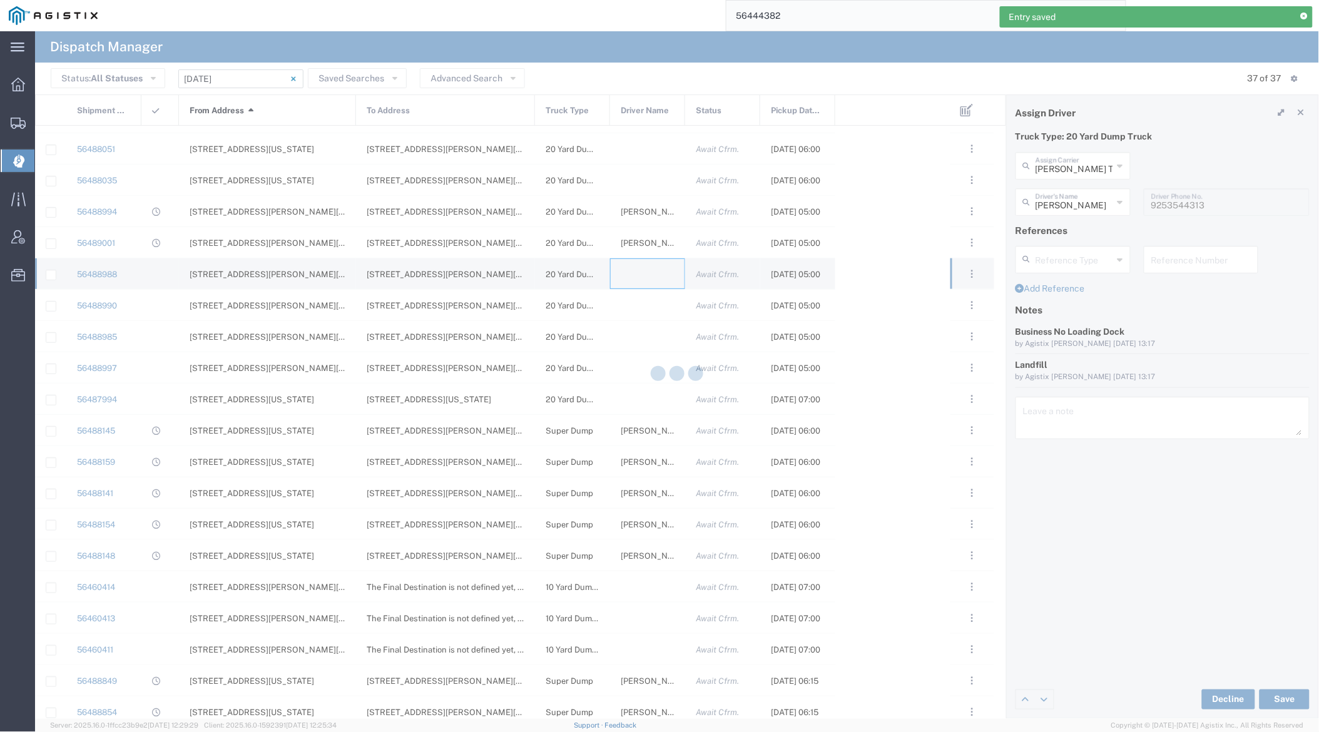
type input "[PERSON_NAME] Trucking"
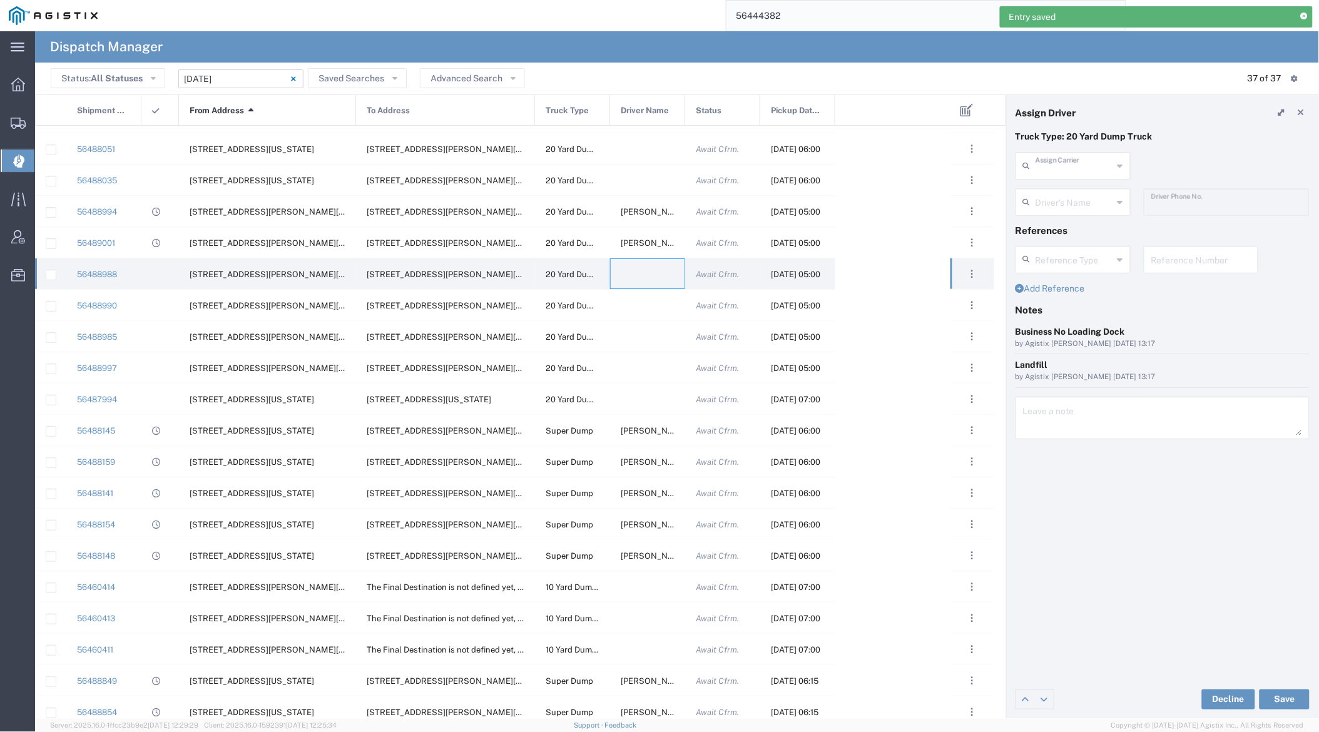
click at [1068, 172] on input "text" at bounding box center [1075, 165] width 78 height 22
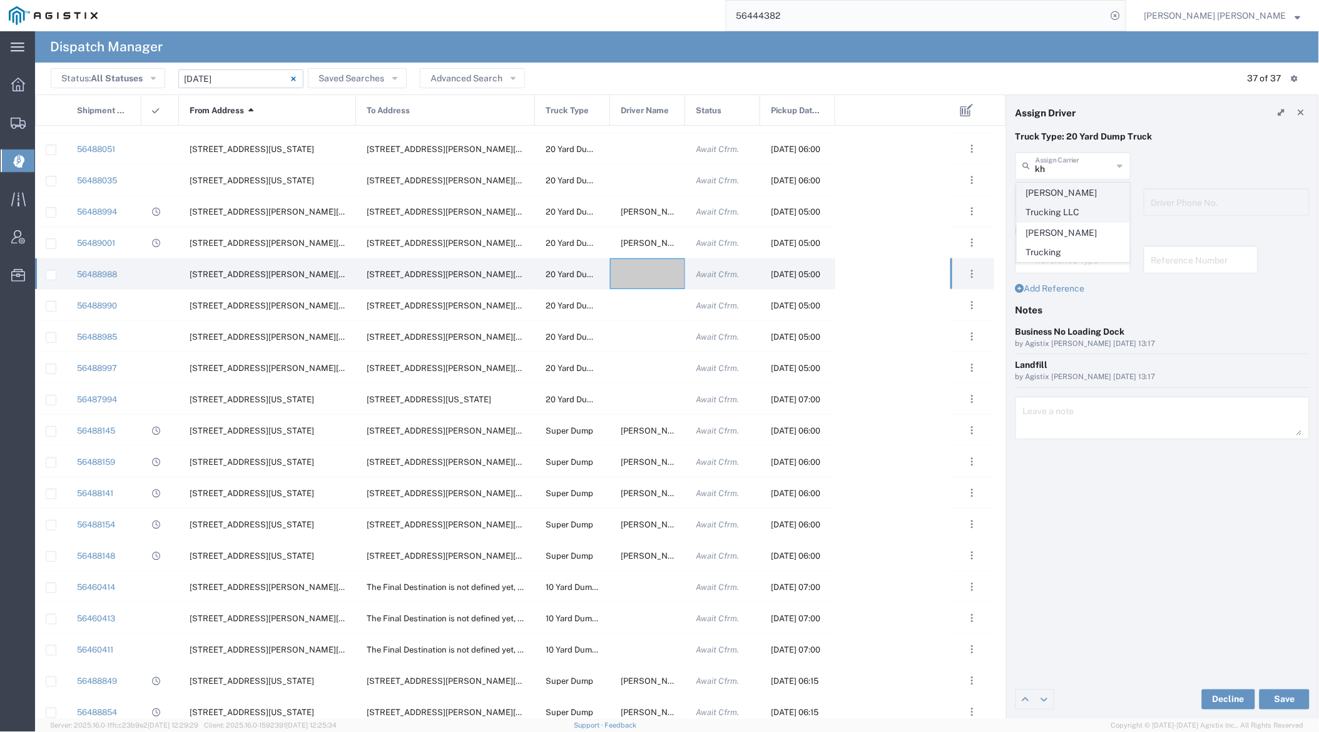
click at [1078, 191] on span "[PERSON_NAME] Trucking LLC" at bounding box center [1074, 202] width 112 height 39
type input "[PERSON_NAME] Trucking LLC"
click at [1076, 197] on input "text" at bounding box center [1075, 201] width 78 height 22
click at [1078, 227] on span "[PERSON_NAME]" at bounding box center [1074, 229] width 112 height 19
click at [1193, 695] on button "Save" at bounding box center [1285, 700] width 50 height 20
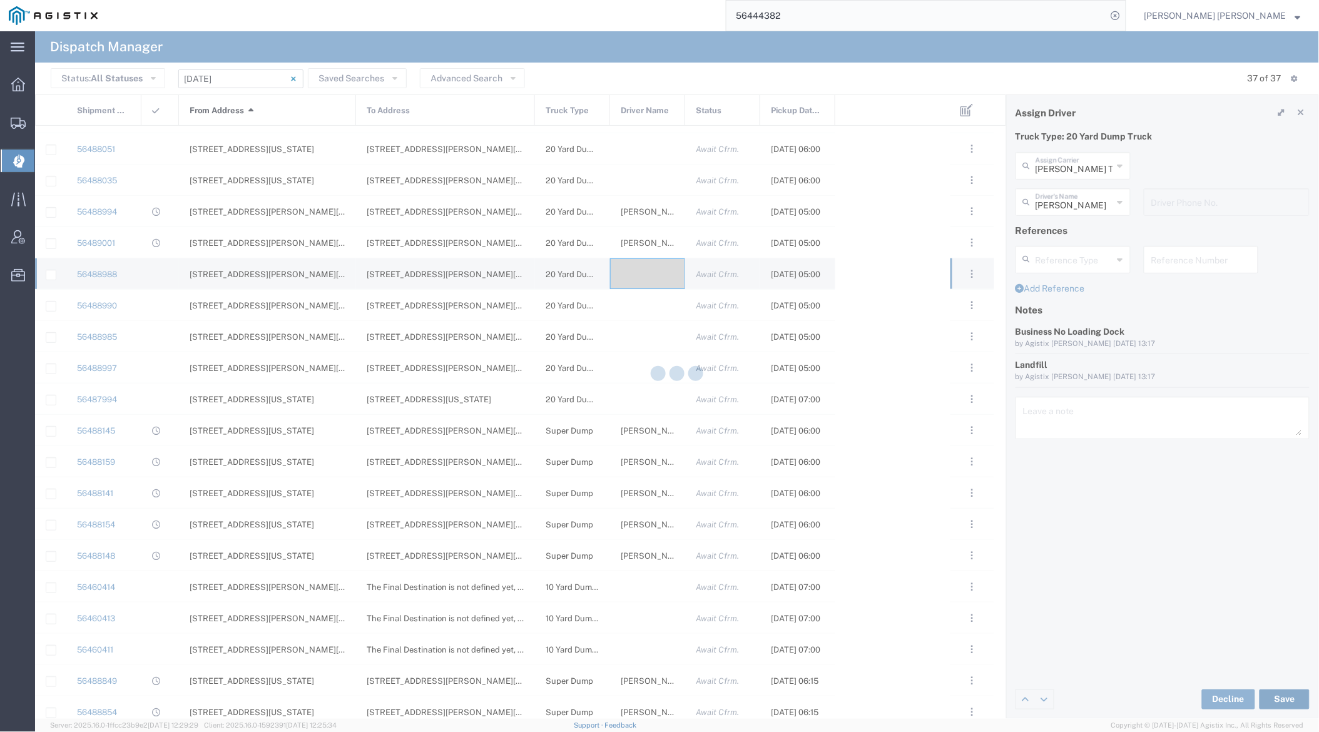
type input "[PERSON_NAME]"
type input "[PERSON_NAME] Trucking LLC"
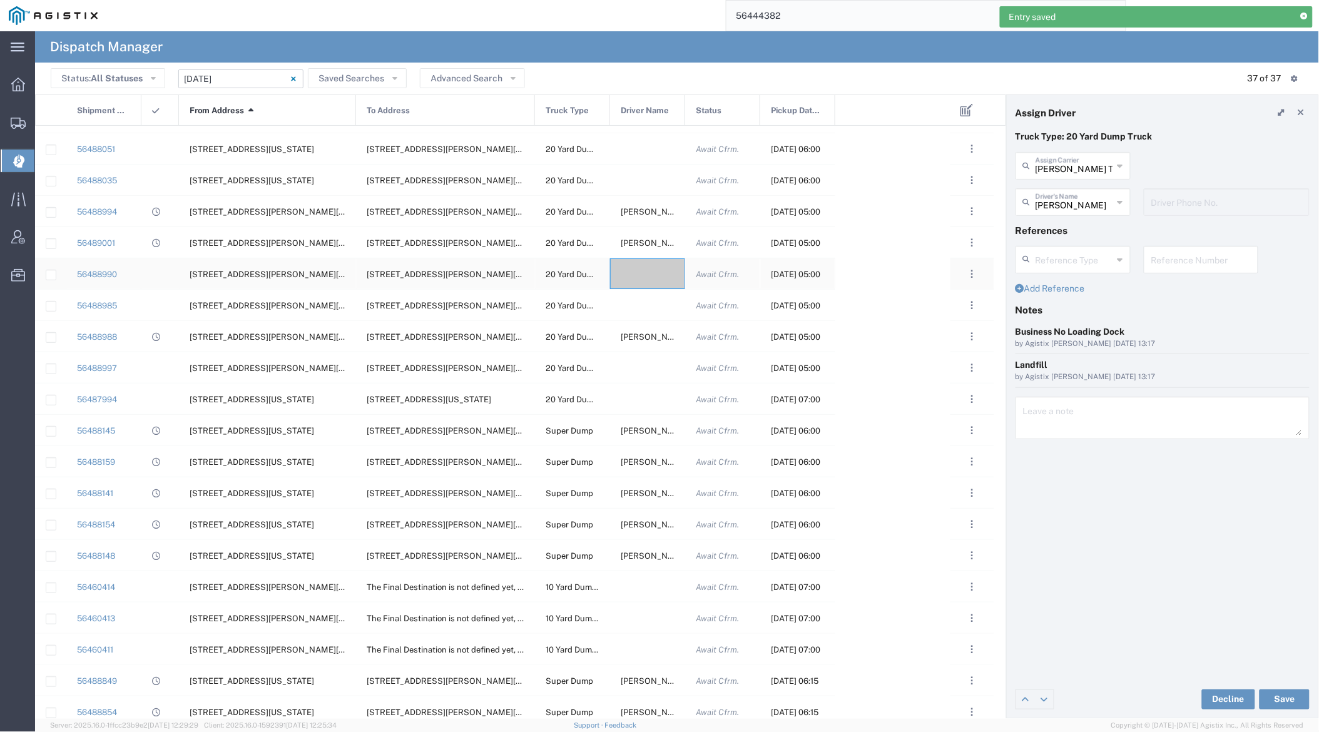
click at [640, 273] on div at bounding box center [647, 273] width 75 height 31
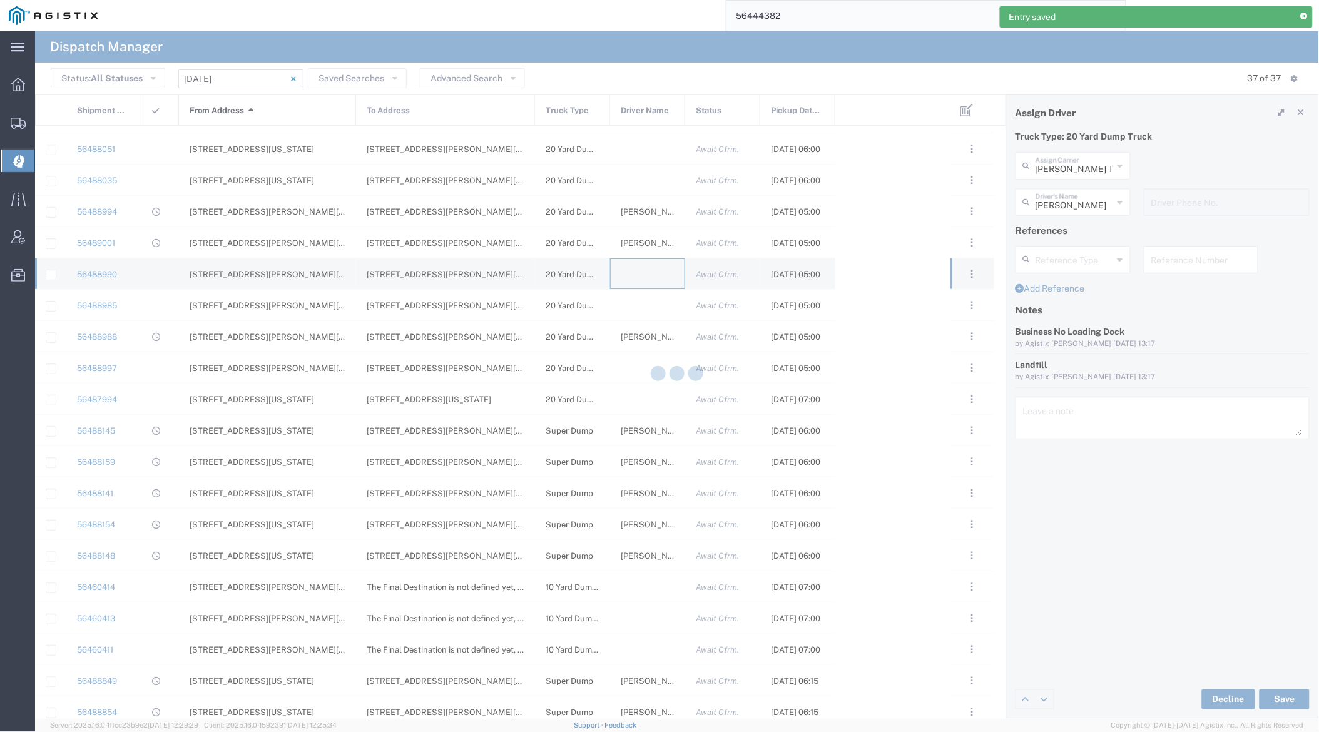
type input "[PERSON_NAME] Trucking"
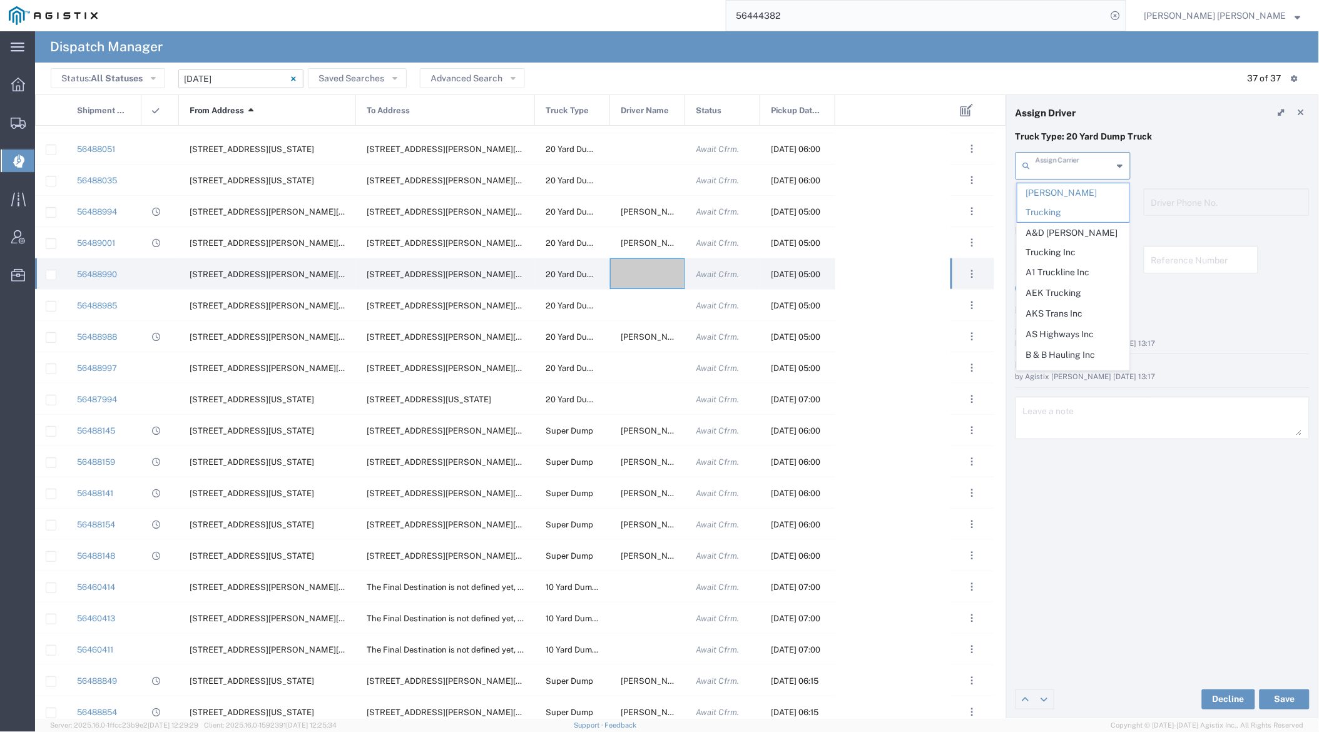
click at [1080, 170] on input "text" at bounding box center [1075, 165] width 78 height 22
click at [1057, 193] on span "Saini-IT Transport Inc" at bounding box center [1074, 192] width 112 height 19
type input "Saini-IT Transport Inc"
click at [1059, 200] on input "text" at bounding box center [1075, 201] width 79 height 22
click at [1061, 233] on span "[PERSON_NAME]" at bounding box center [1074, 229] width 112 height 19
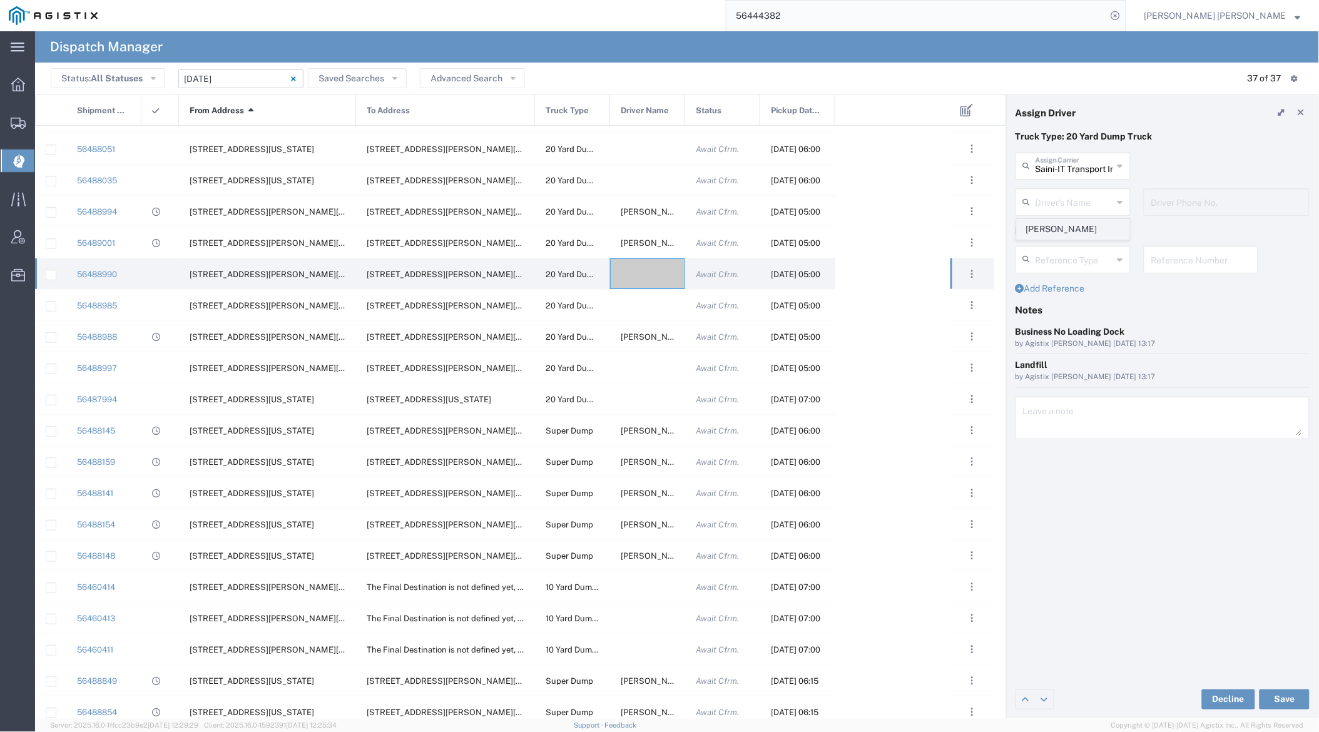
type input "[PERSON_NAME]"
type input "7076486708"
click at [1193, 698] on button "Save" at bounding box center [1285, 700] width 50 height 20
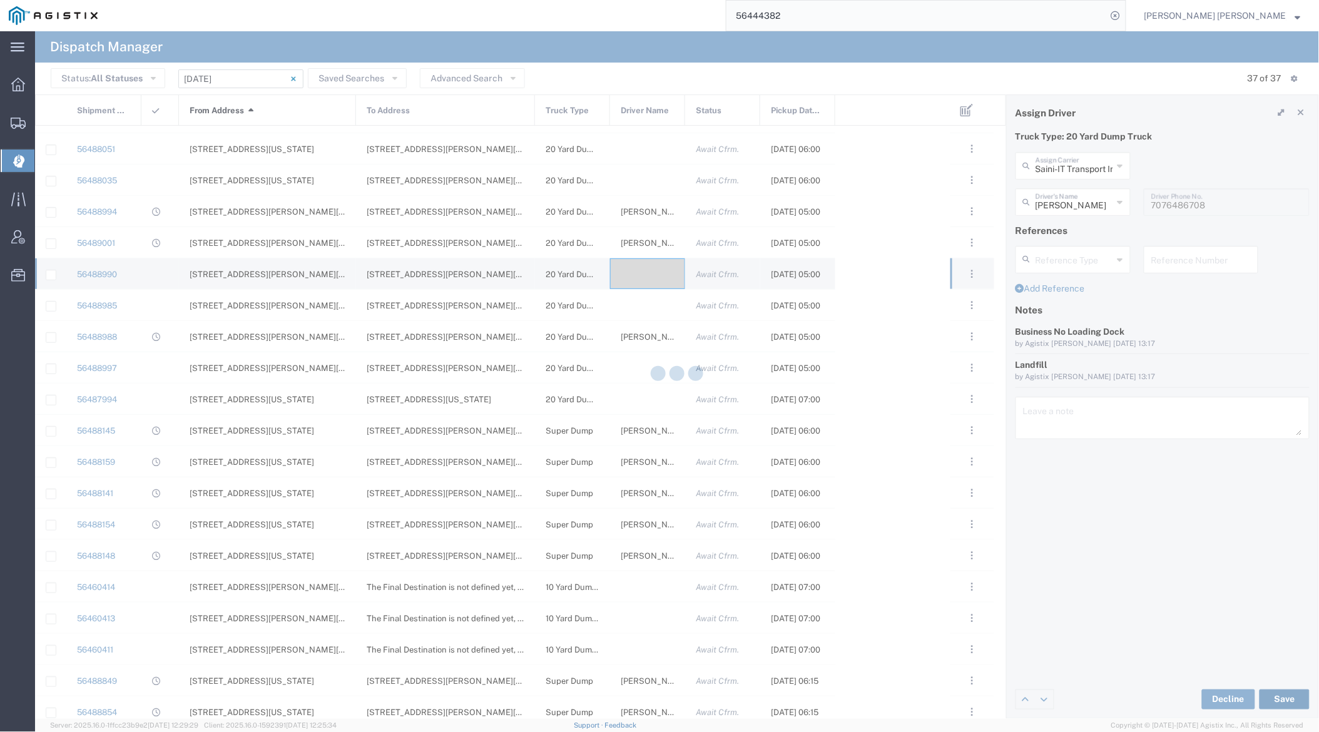
type input "[PERSON_NAME]"
type input "Saini-IT Transport Inc"
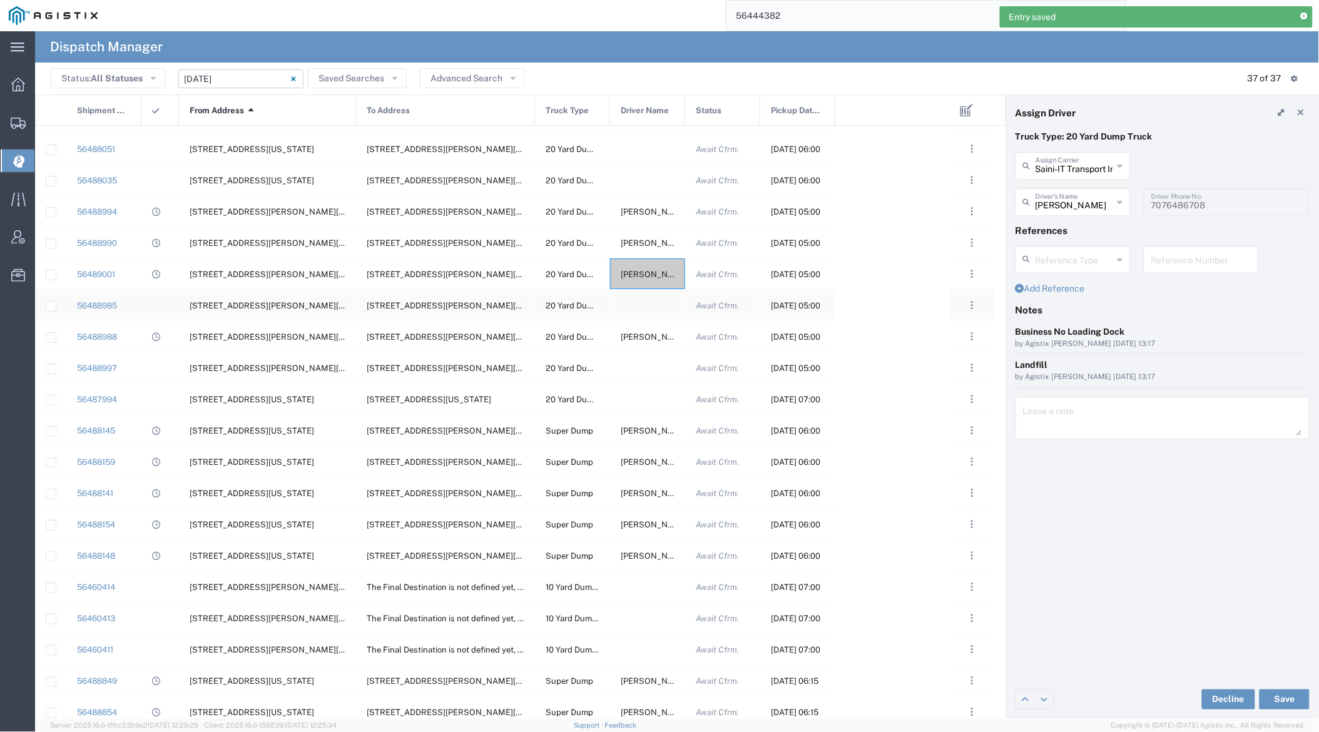
click at [647, 309] on div at bounding box center [647, 305] width 75 height 31
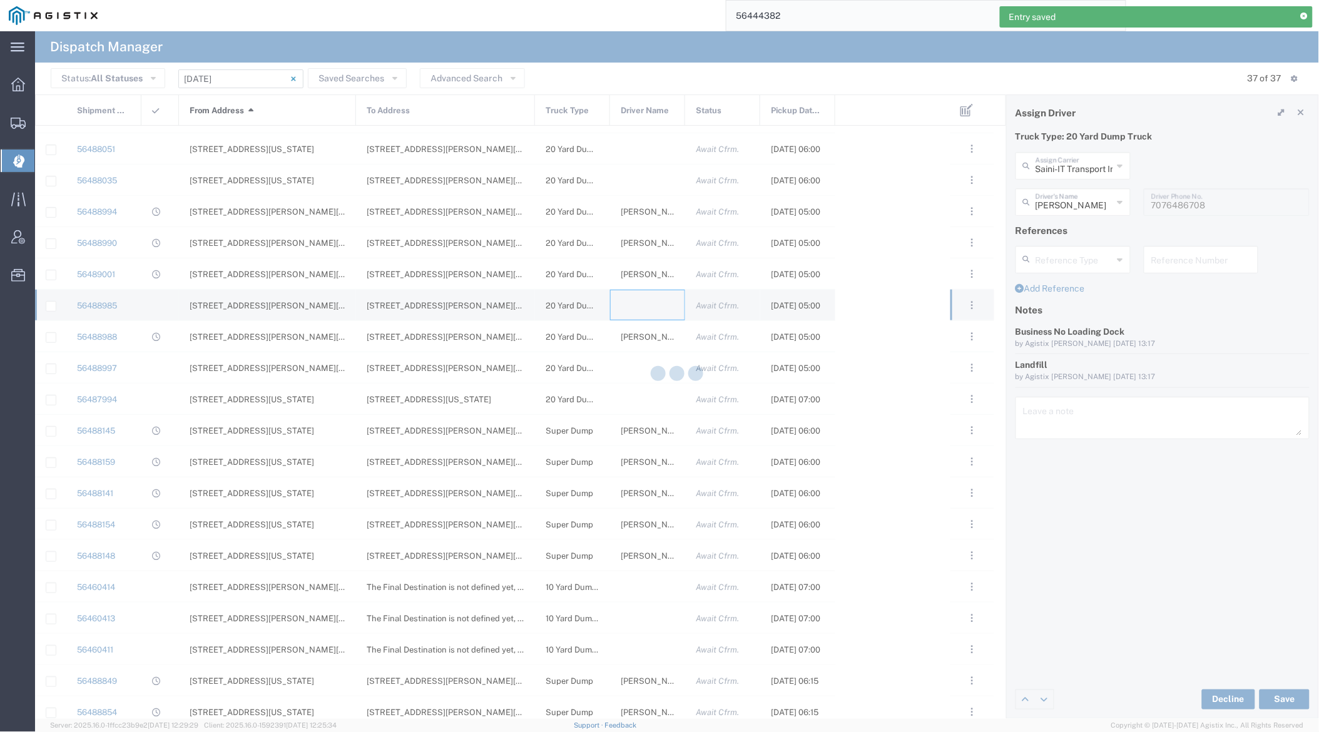
type input "[PERSON_NAME] Trucking"
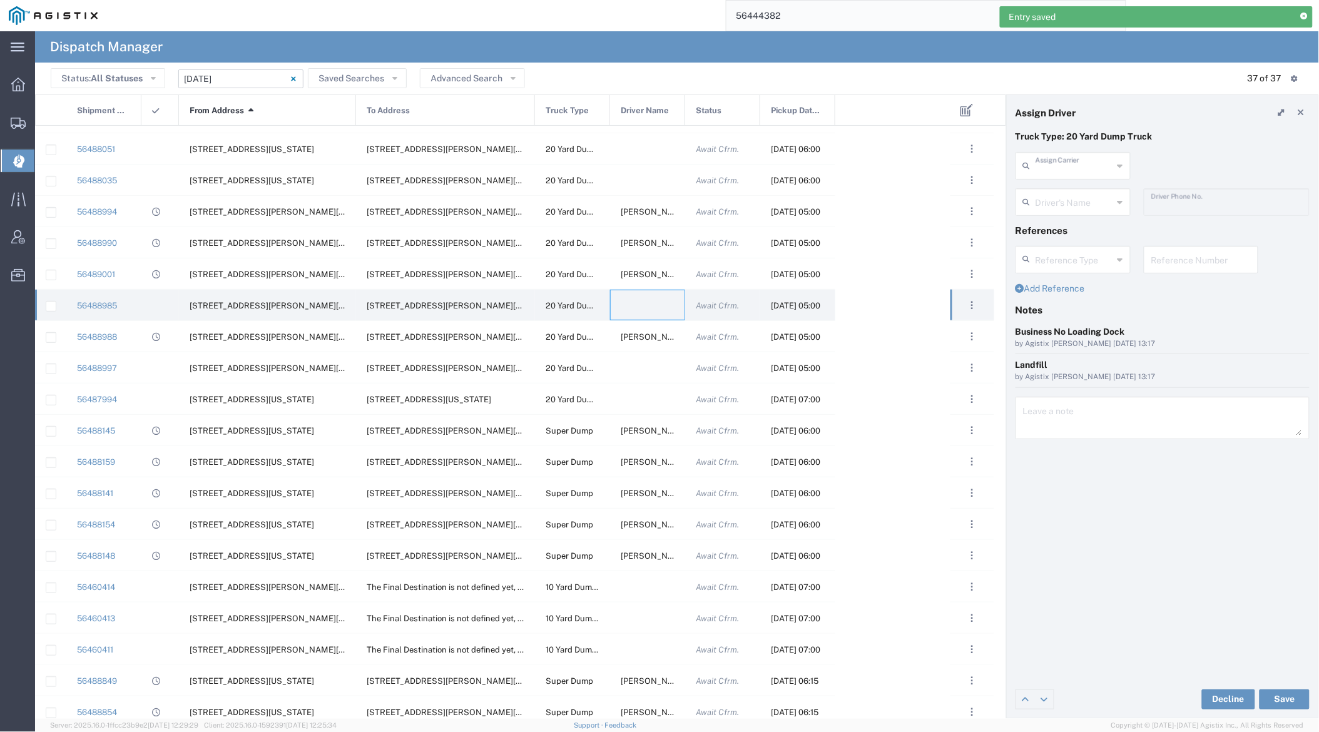
click at [1080, 164] on input "text" at bounding box center [1075, 165] width 78 height 22
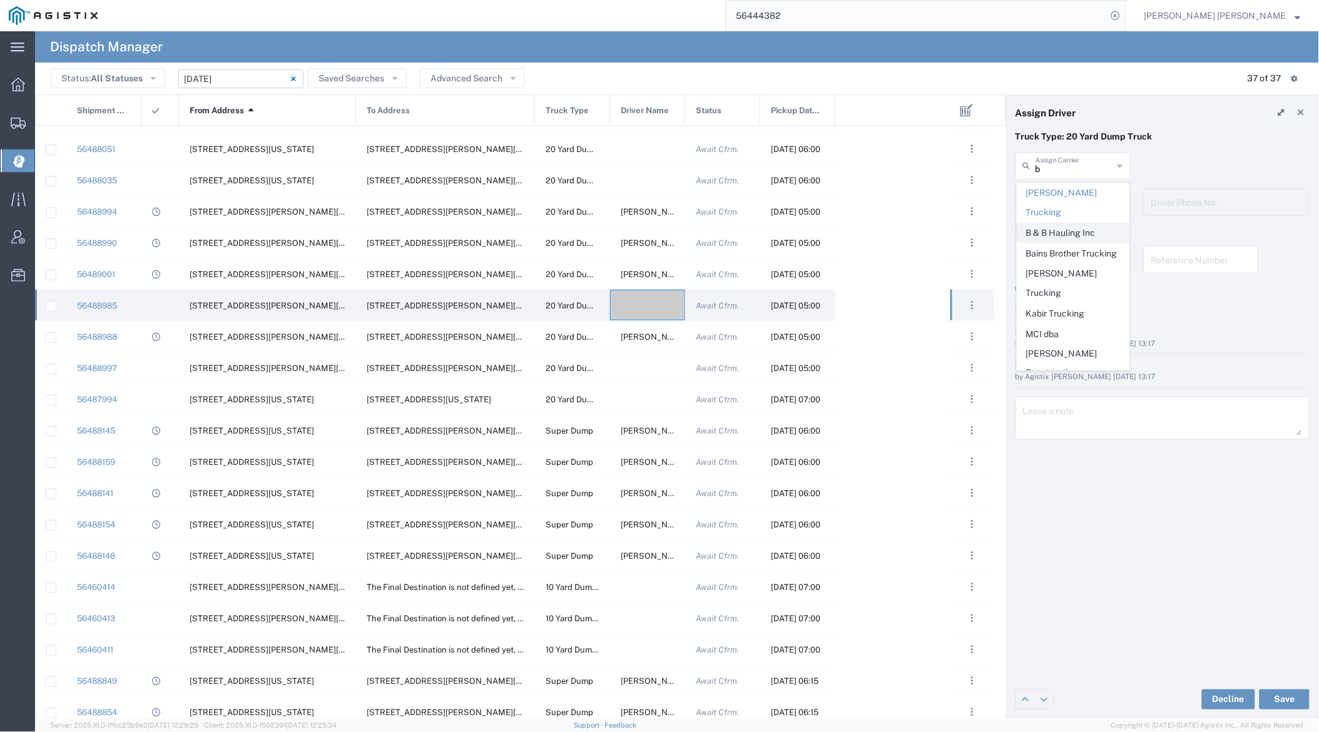
click at [1055, 223] on span "B & B Hauling Inc" at bounding box center [1074, 232] width 112 height 19
type input "B & B Hauling Inc"
click at [1059, 200] on input "text" at bounding box center [1075, 201] width 78 height 22
click at [1068, 223] on span "[PERSON_NAME]" at bounding box center [1074, 229] width 112 height 19
type input "[PERSON_NAME]"
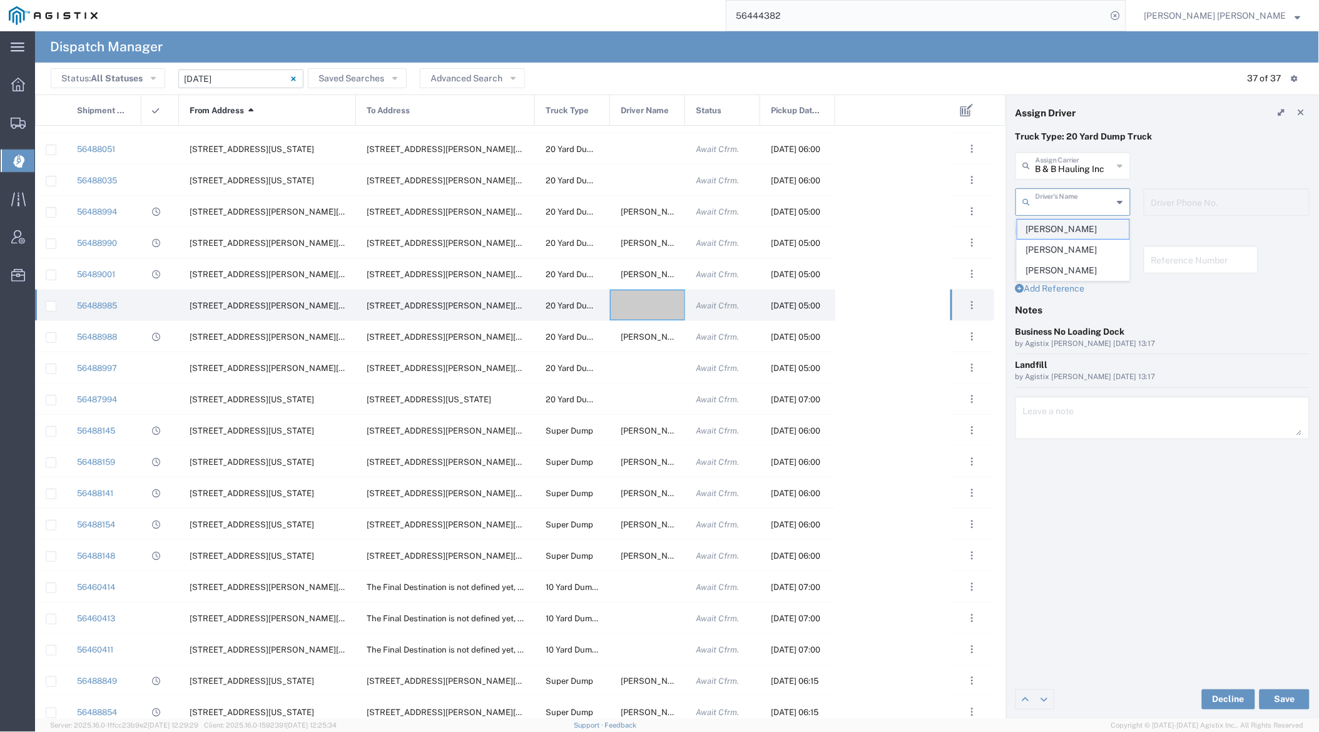
type input "7075533221"
click at [1193, 698] on button "Save" at bounding box center [1285, 700] width 50 height 20
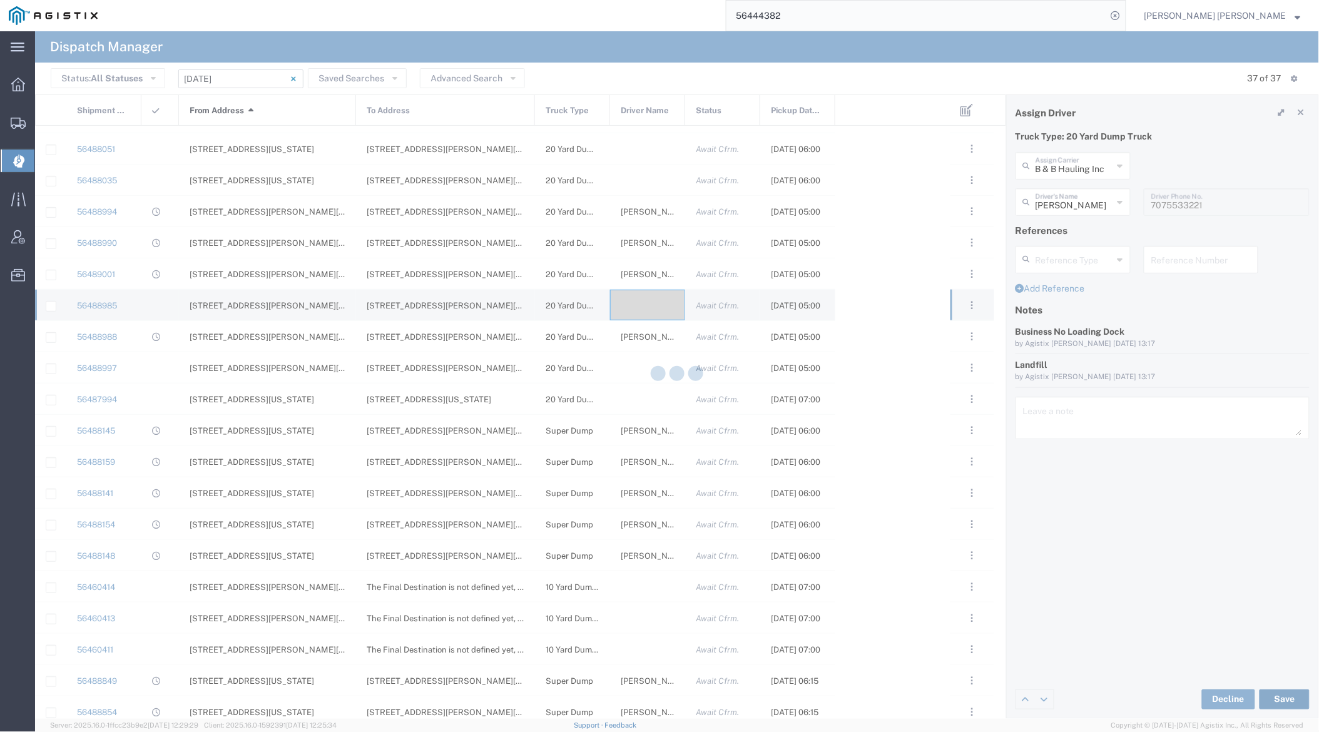
type input "[PERSON_NAME]"
type input "B & B Hauling Inc"
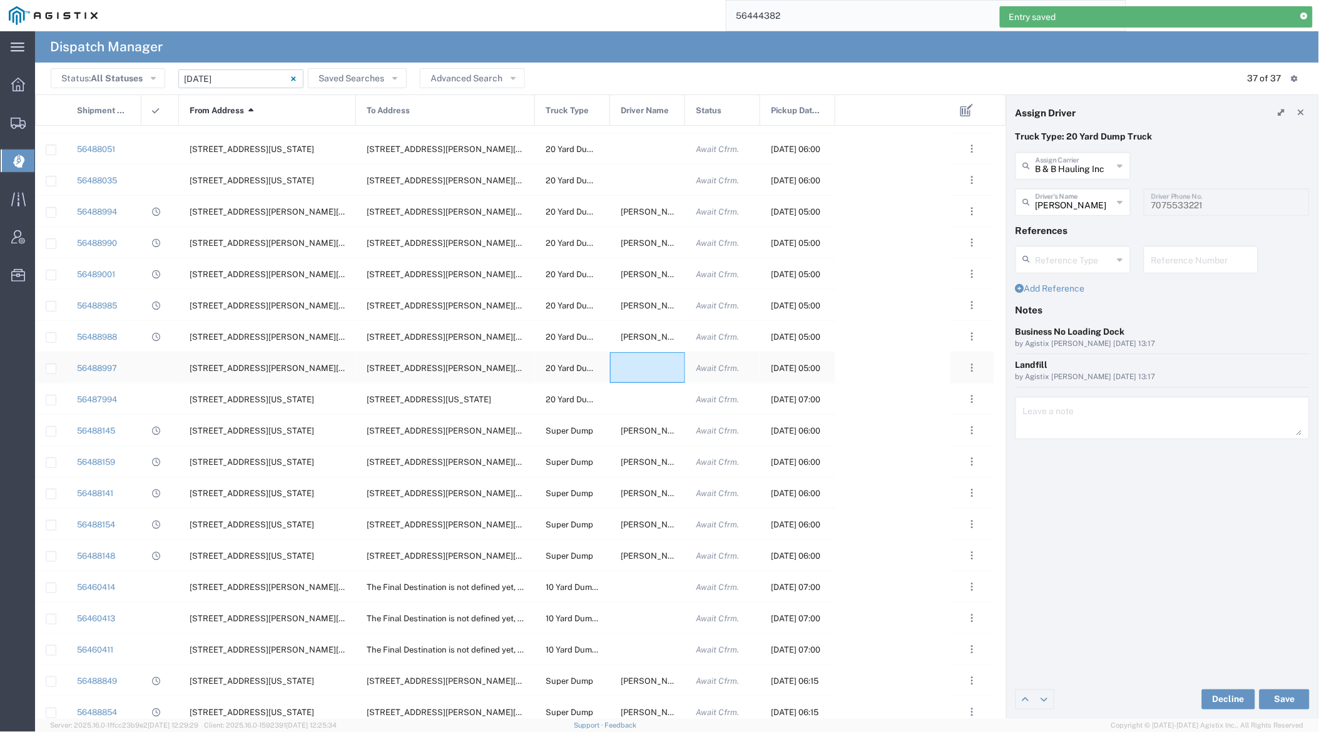
click at [640, 364] on div at bounding box center [647, 367] width 75 height 31
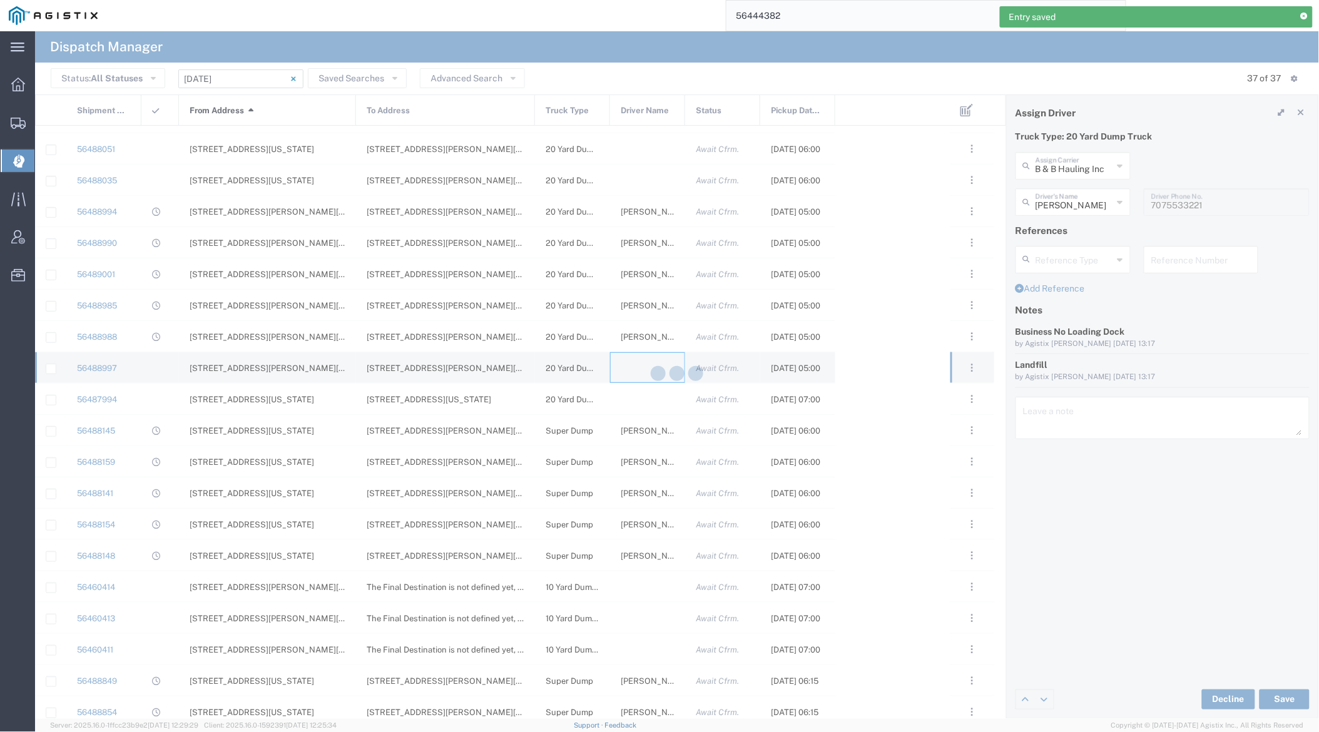
type input "[PERSON_NAME] Trucking"
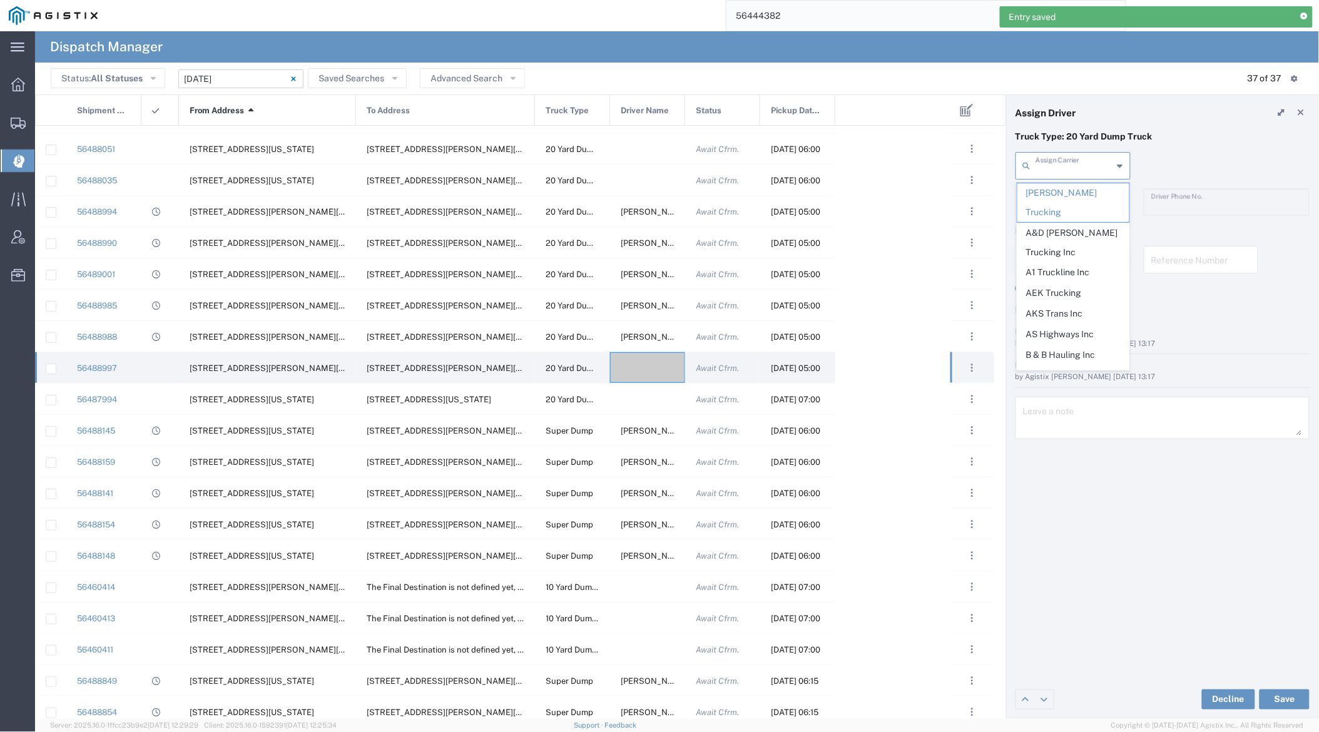
click at [1066, 165] on input "text" at bounding box center [1075, 165] width 78 height 22
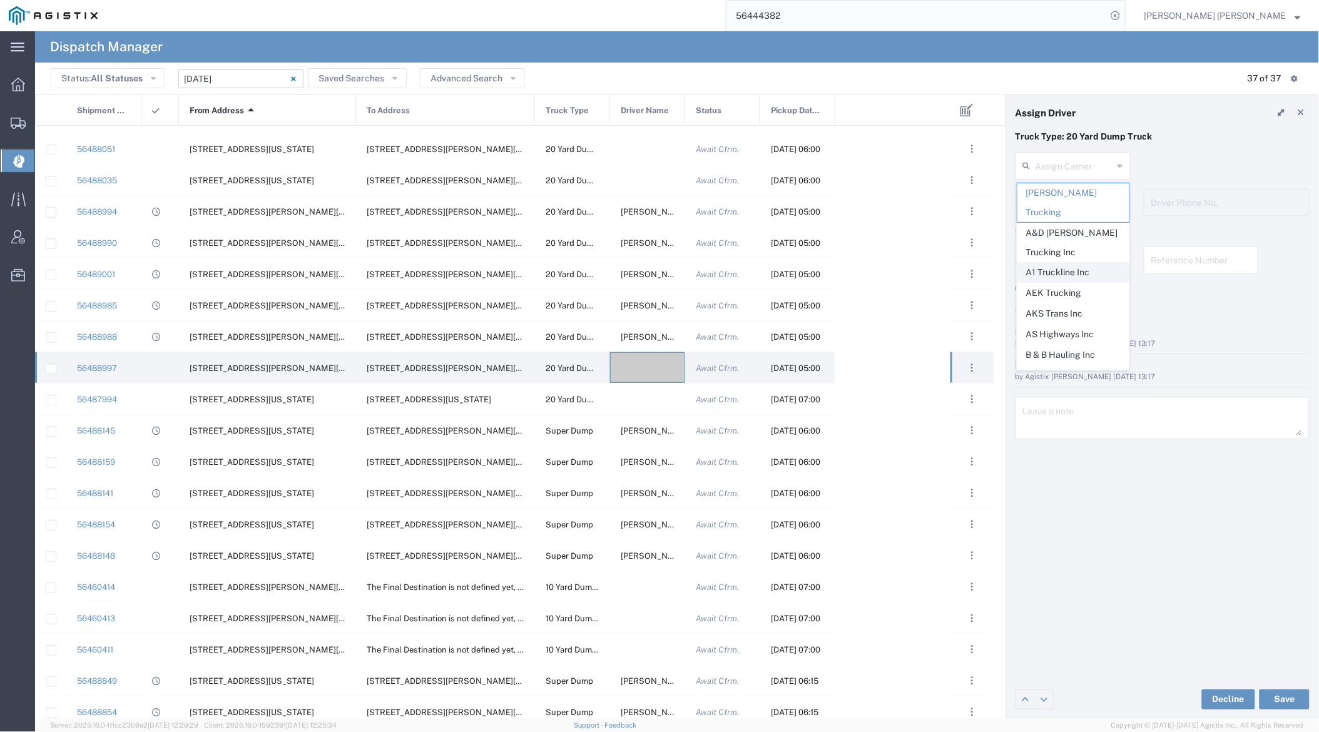
click at [1079, 263] on span "A1 Truckline Inc" at bounding box center [1074, 272] width 112 height 19
type input "A1 Truckline Inc"
click at [1071, 200] on input "text" at bounding box center [1075, 201] width 78 height 22
drag, startPoint x: 1078, startPoint y: 225, endPoint x: 1088, endPoint y: 236, distance: 14.6
click at [1078, 225] on span "[PERSON_NAME]" at bounding box center [1074, 229] width 112 height 19
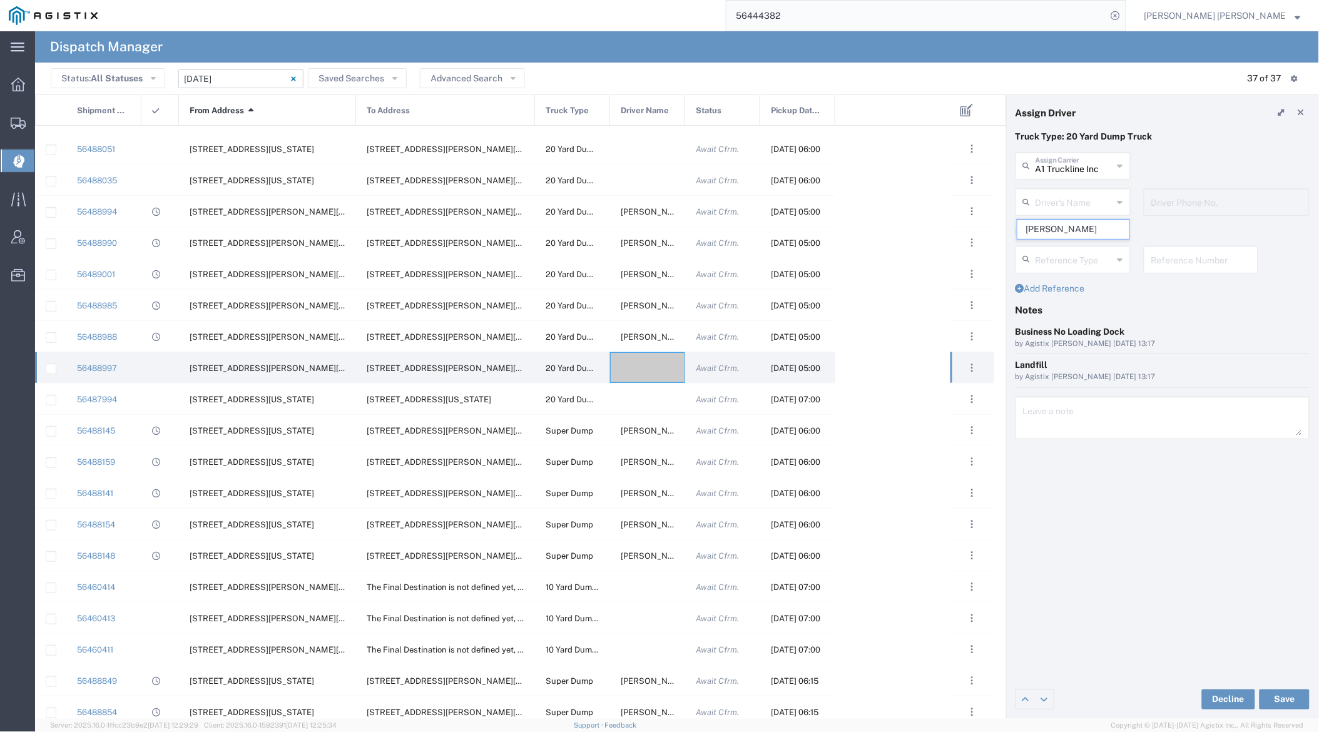
type input "[PERSON_NAME]"
type input "7076997422"
click at [1193, 697] on button "Save" at bounding box center [1285, 700] width 50 height 20
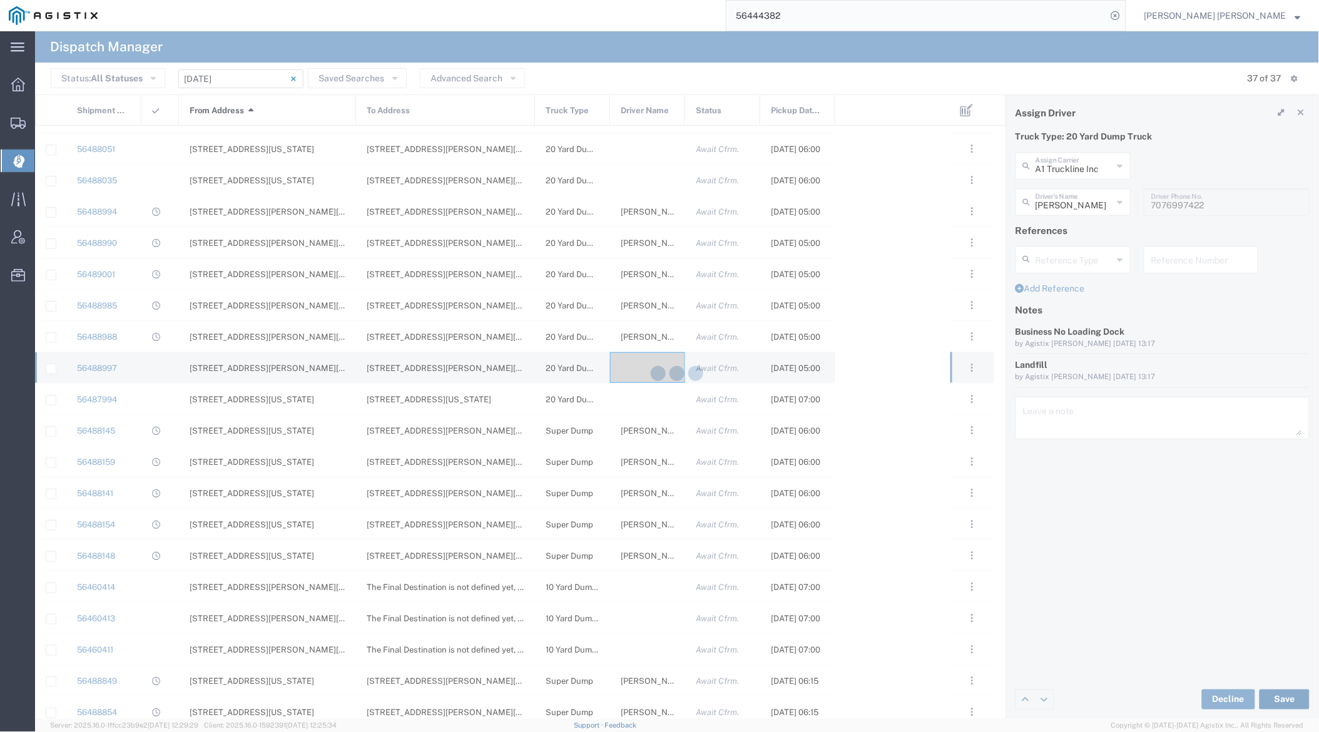
type input "[PERSON_NAME]"
type input "A1 Truckline Inc"
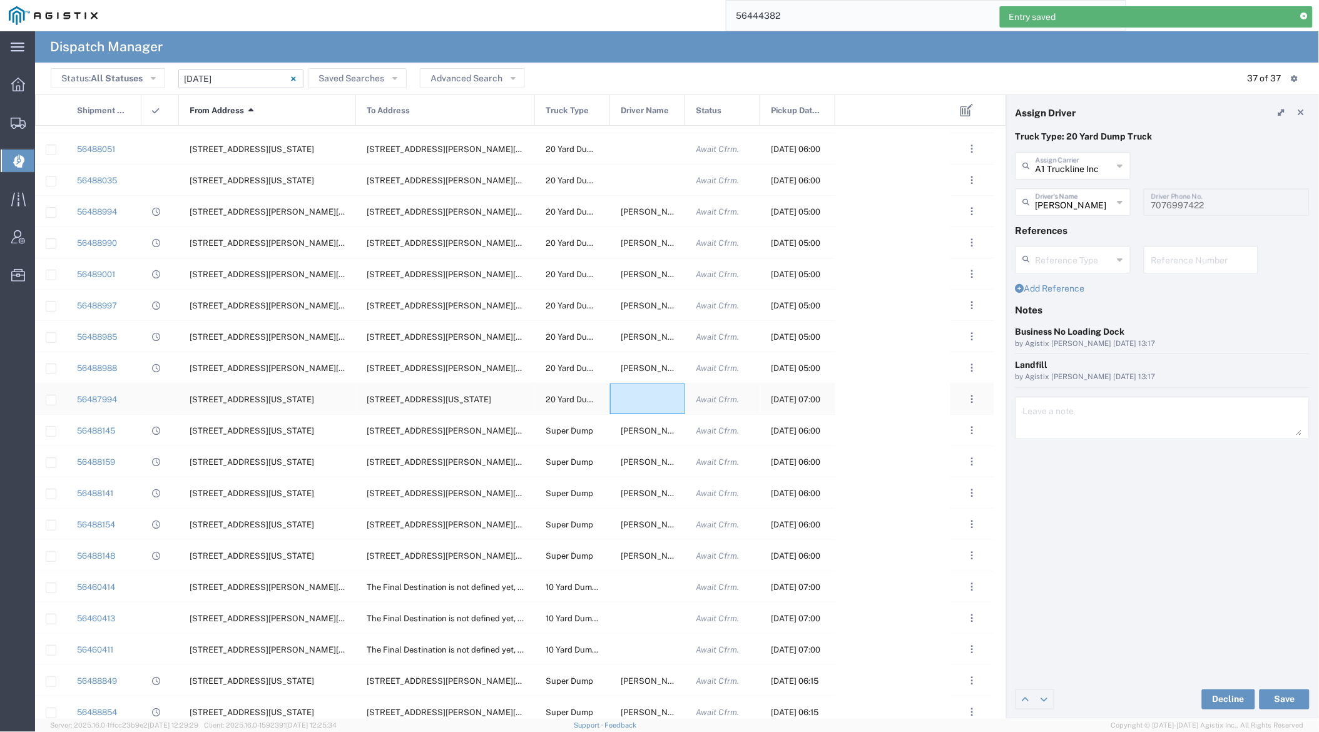
click at [645, 399] on div at bounding box center [647, 399] width 75 height 31
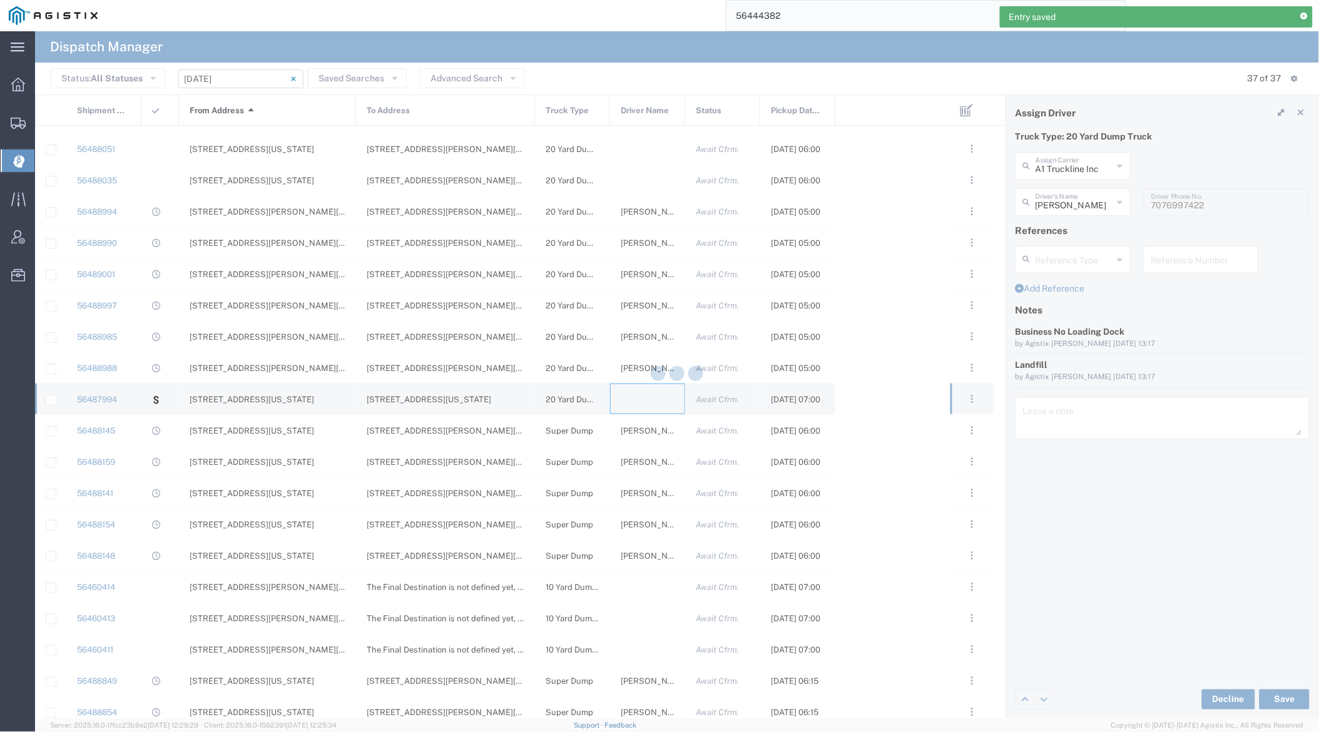
type input "[PERSON_NAME] Trucking"
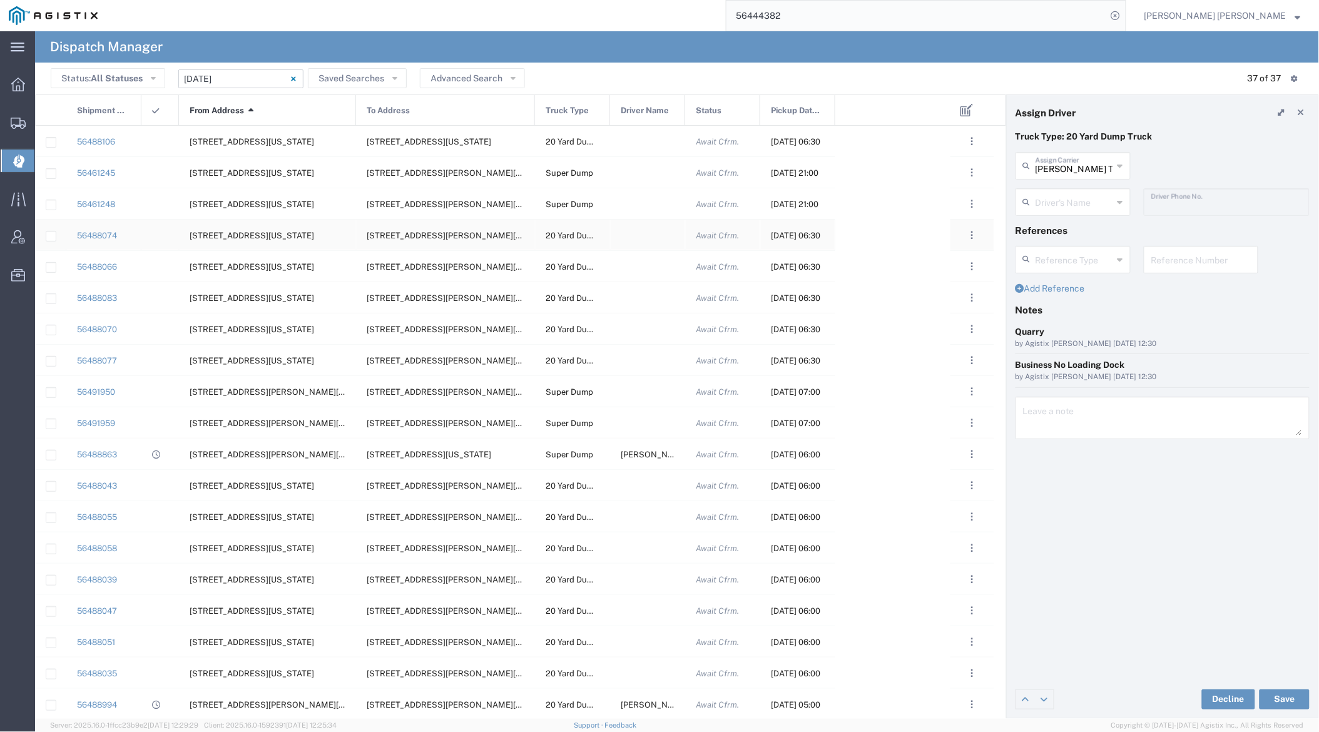
click at [643, 234] on div at bounding box center [647, 235] width 75 height 31
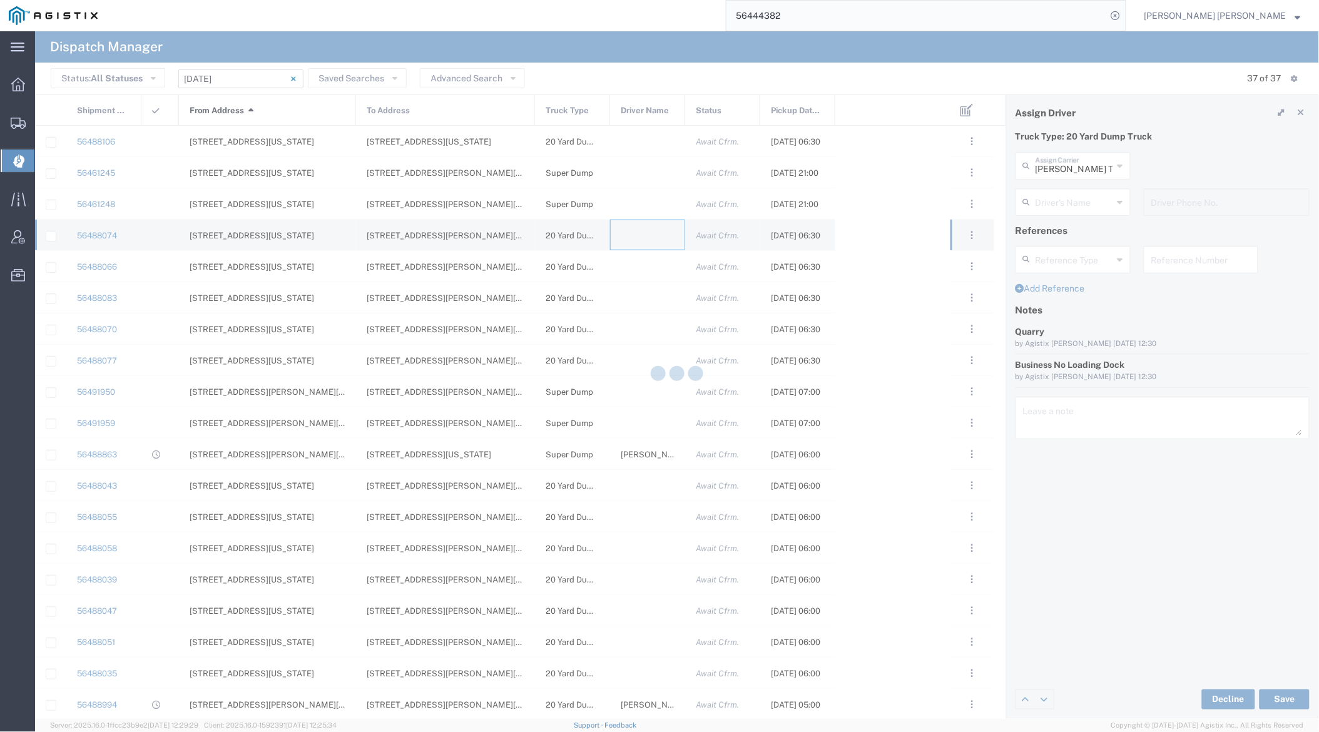
type input "[PERSON_NAME] Trucking"
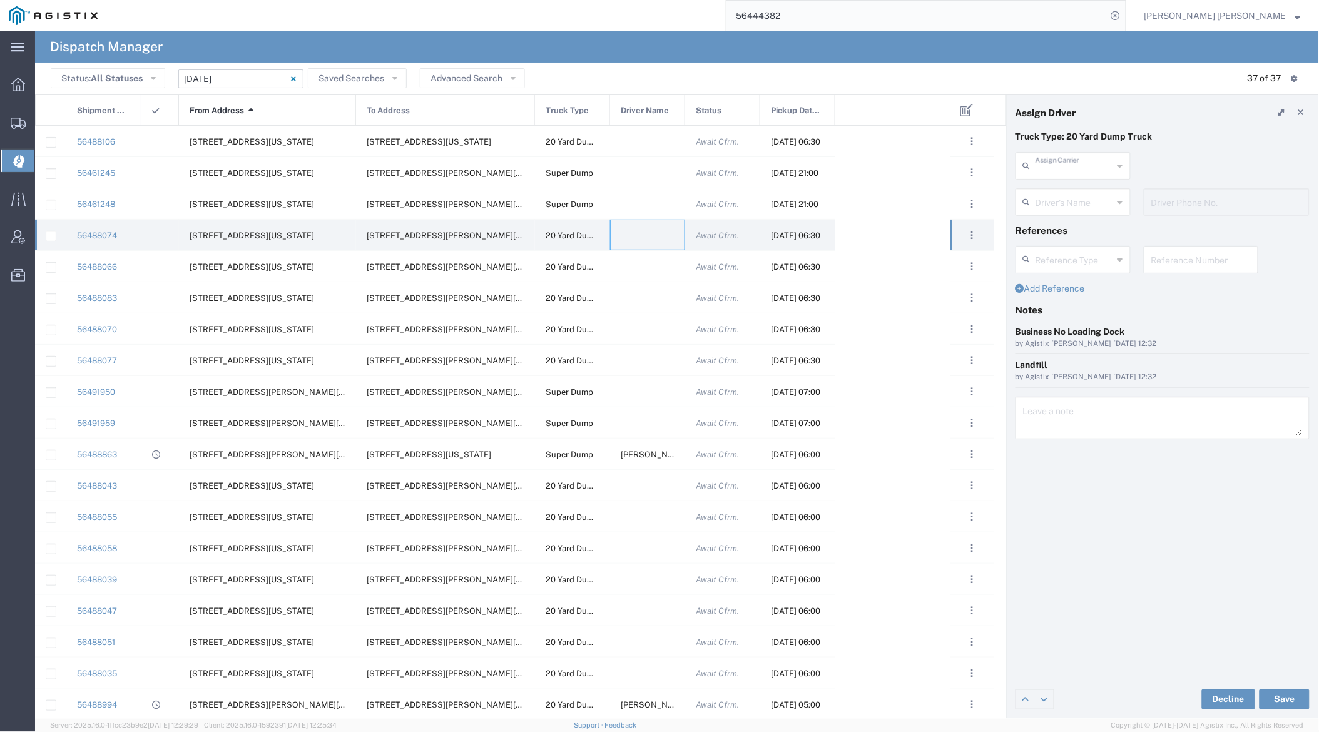
click at [1081, 162] on input "text" at bounding box center [1075, 165] width 78 height 22
click at [1084, 190] on span "[PERSON_NAME] Trans Services" at bounding box center [1074, 202] width 112 height 39
type input "[PERSON_NAME] Trans Services"
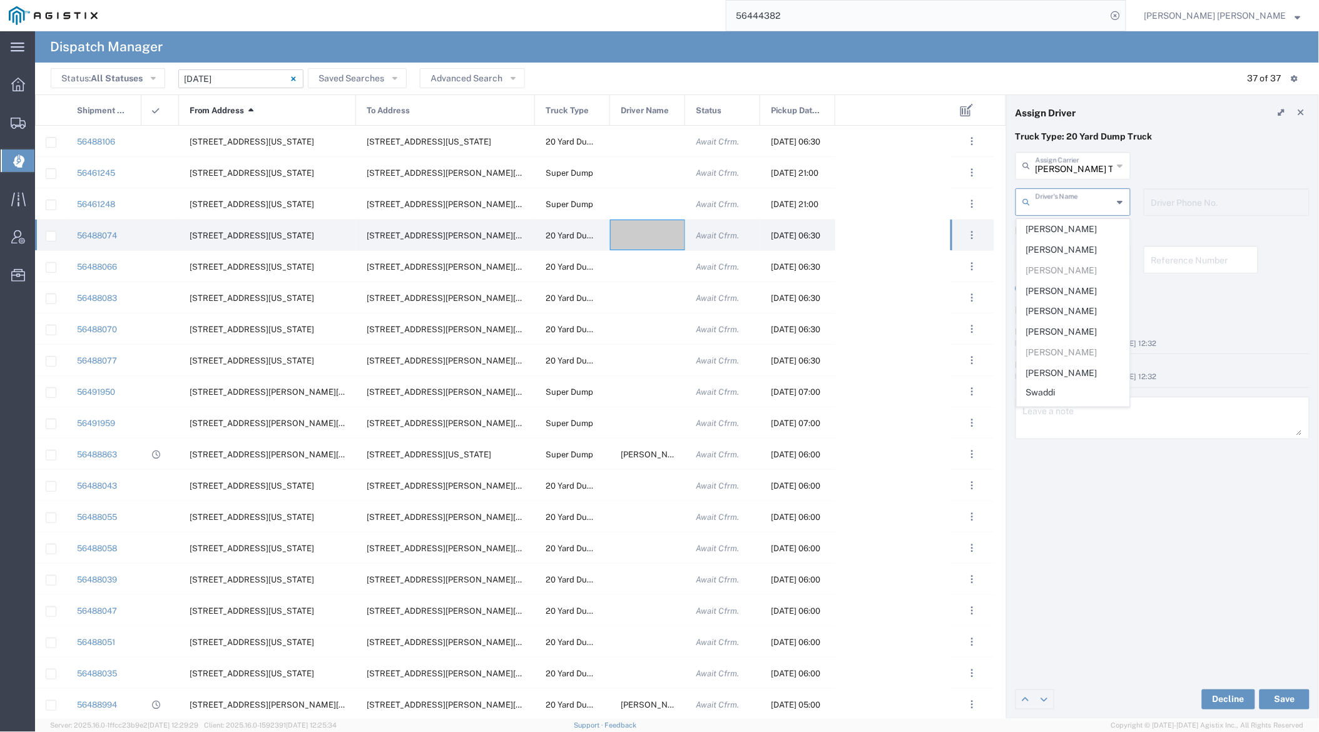
click at [1078, 195] on input "text" at bounding box center [1075, 201] width 78 height 22
click at [1085, 233] on span "[PERSON_NAME]" at bounding box center [1074, 229] width 112 height 19
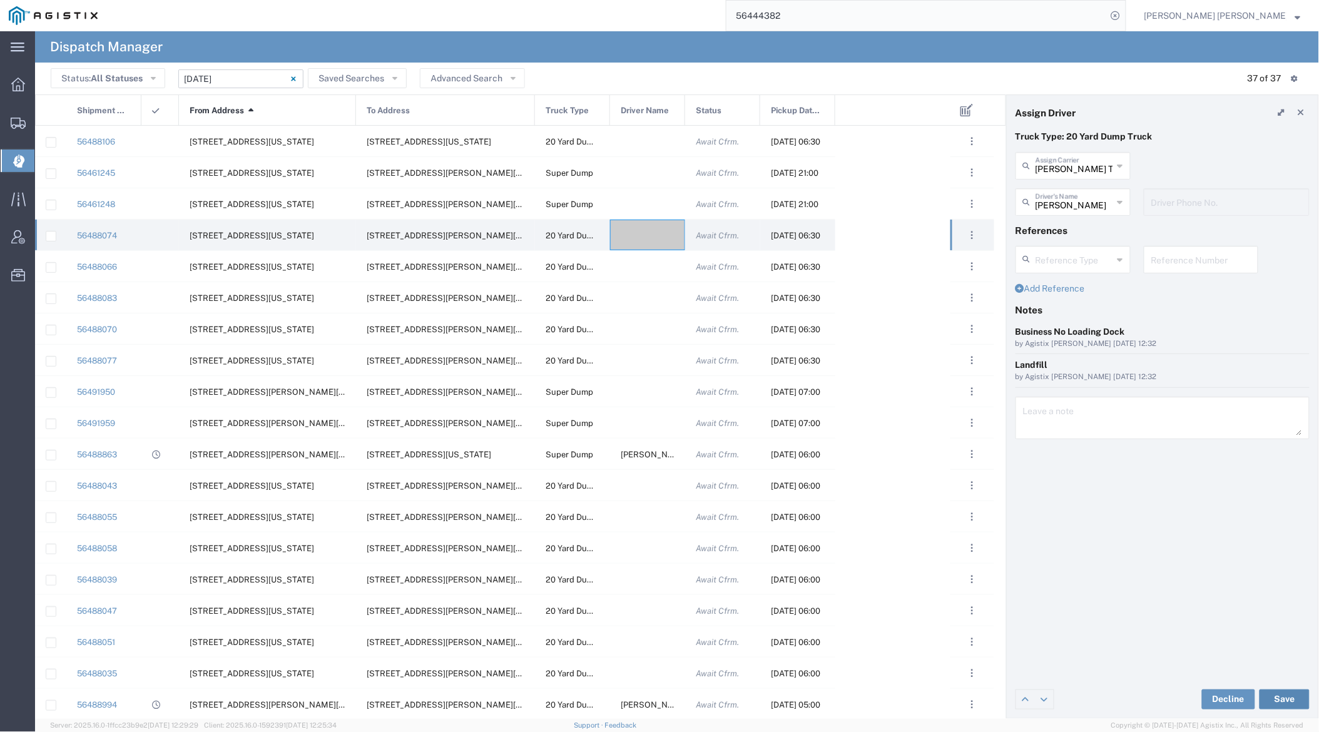
click at [1193, 698] on button "Save" at bounding box center [1285, 700] width 50 height 20
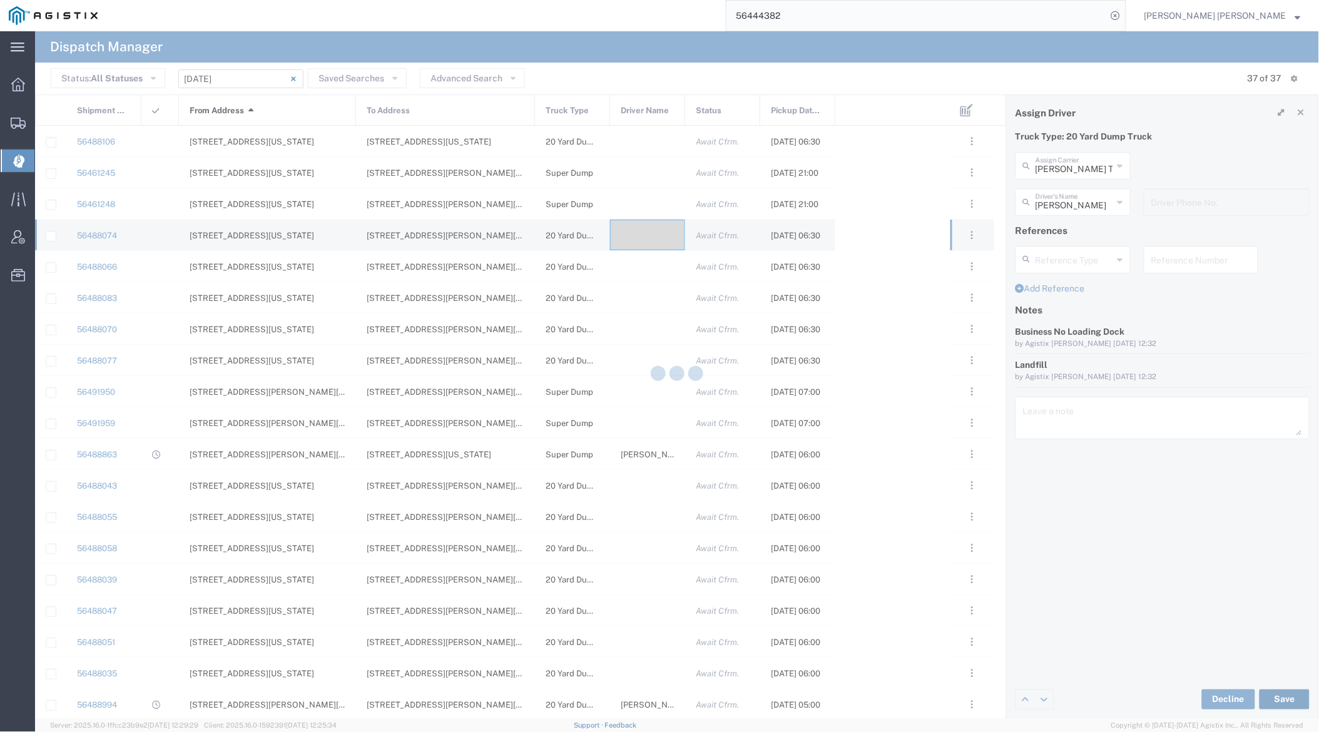
type input "[PERSON_NAME]"
type input "[PERSON_NAME] Trans Services"
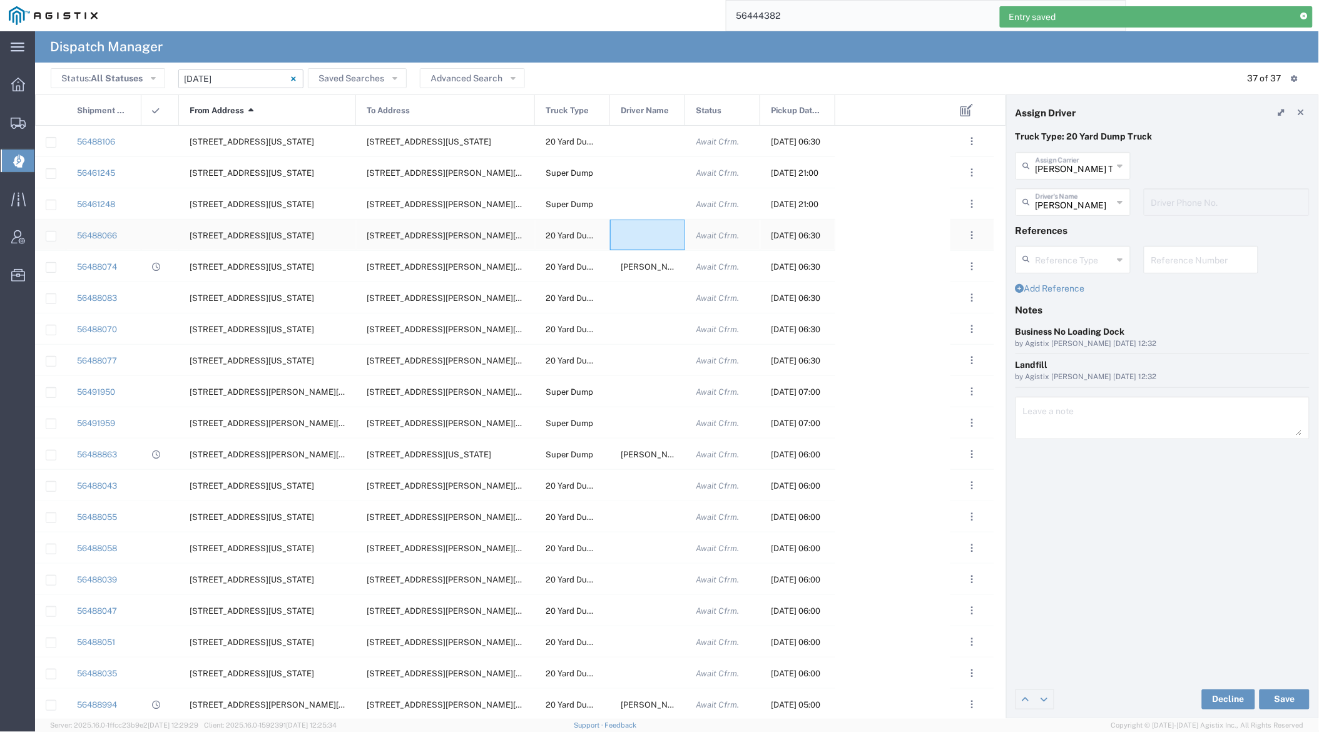
click at [643, 227] on div at bounding box center [647, 235] width 75 height 31
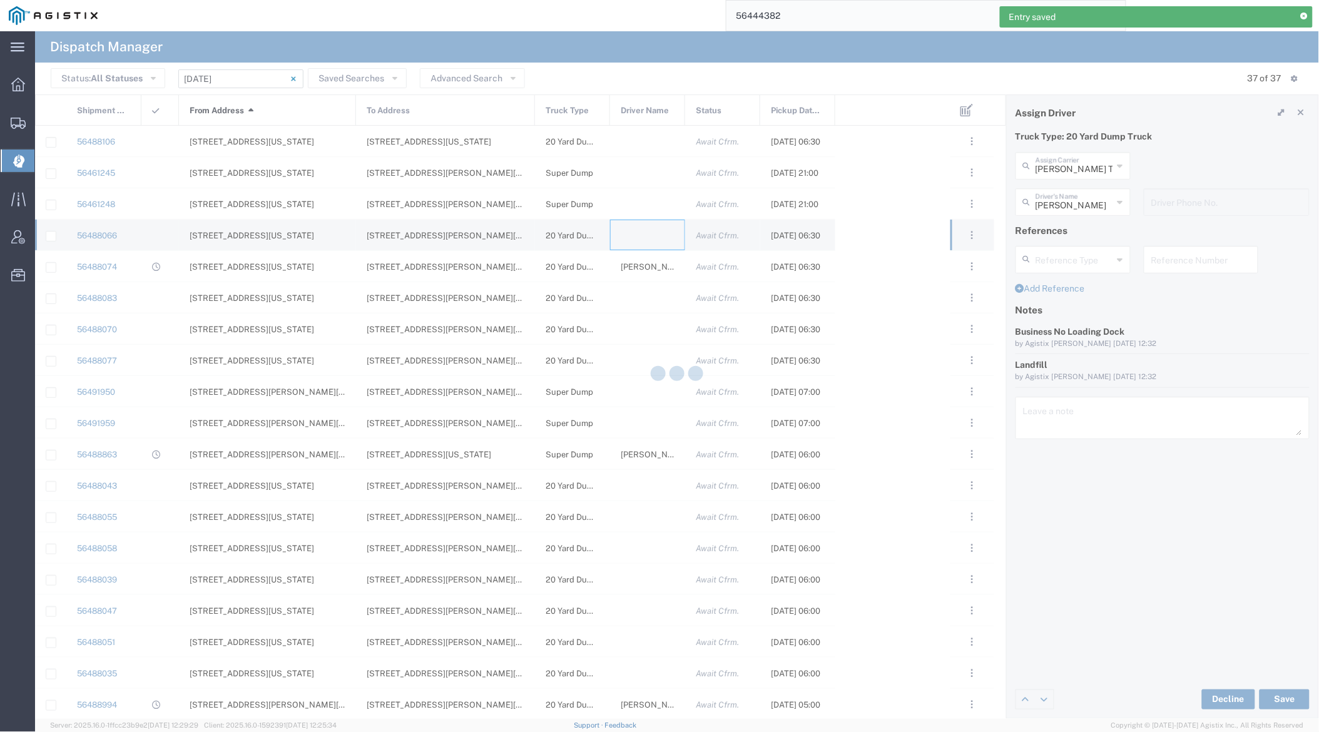
type input "[PERSON_NAME] Trucking"
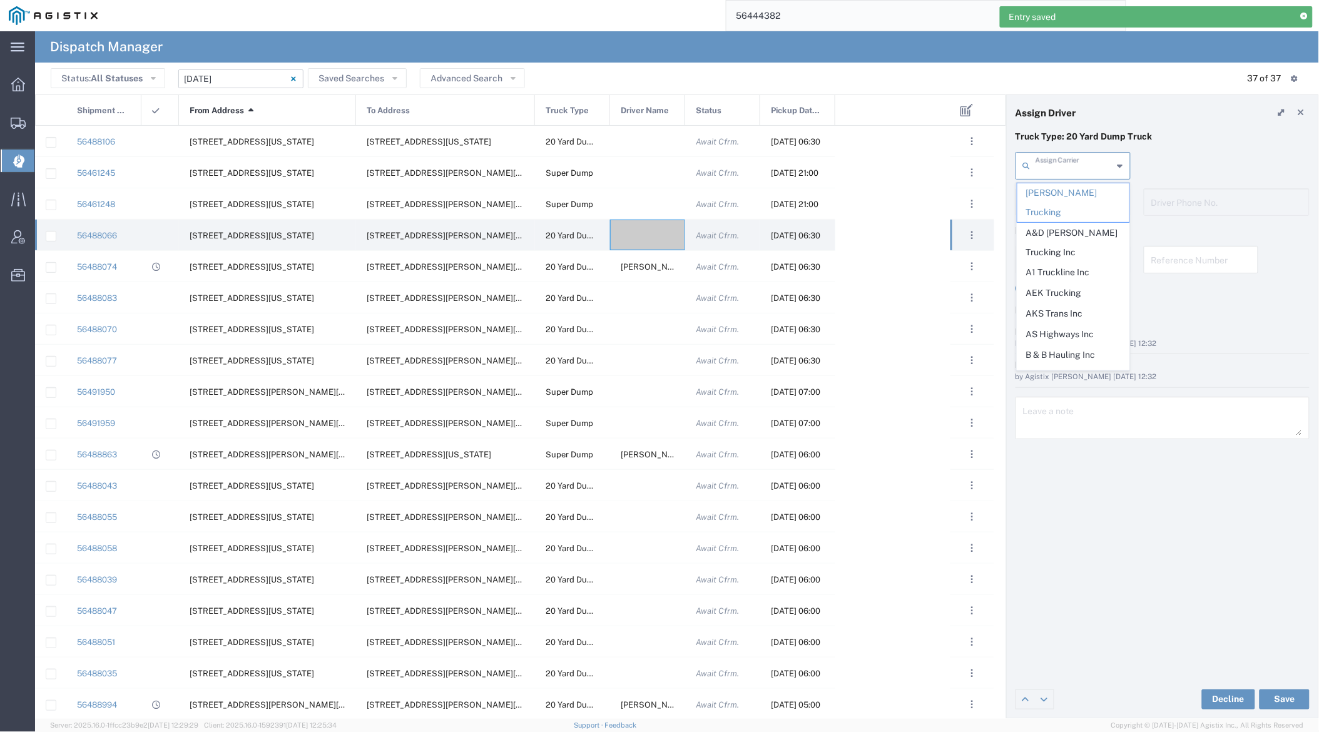
click at [1078, 173] on input "text" at bounding box center [1075, 165] width 78 height 22
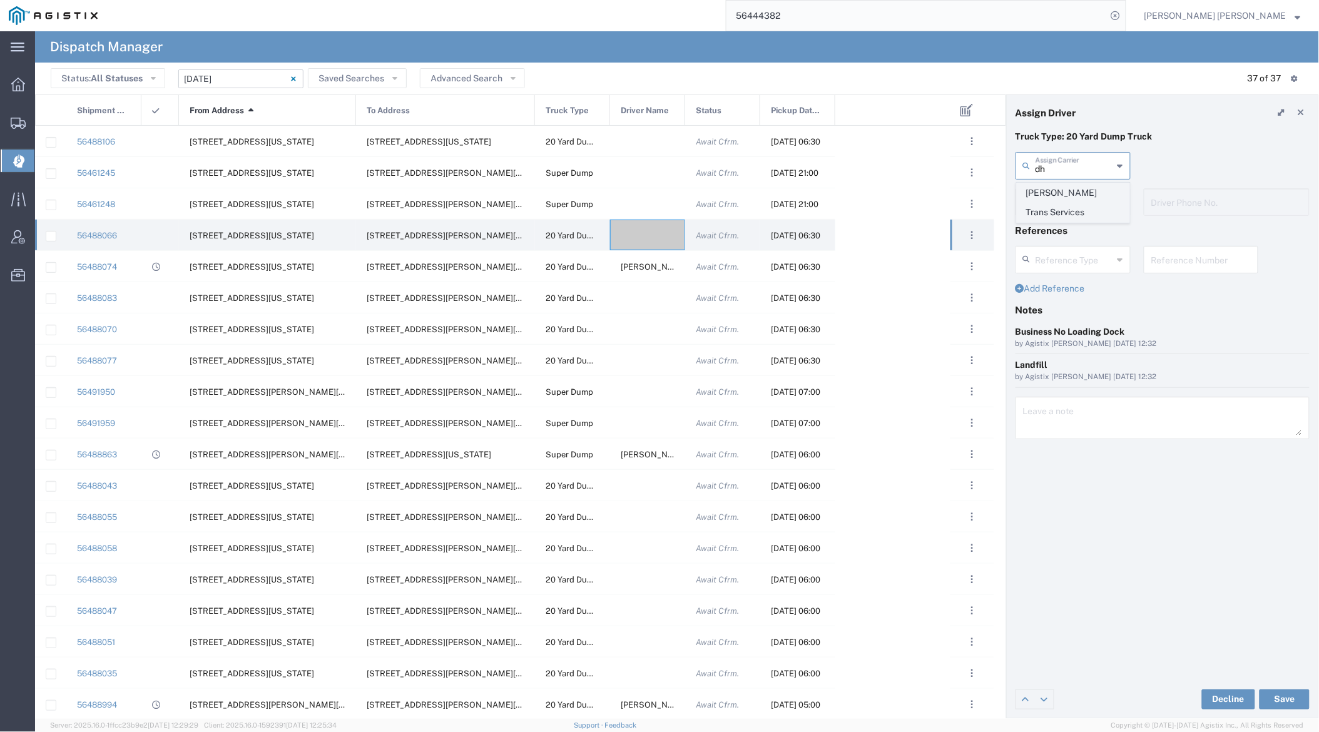
click at [1079, 190] on span "[PERSON_NAME] Trans Services" at bounding box center [1074, 202] width 112 height 39
type input "[PERSON_NAME] Trans Services"
click at [1072, 203] on input "text" at bounding box center [1075, 201] width 79 height 22
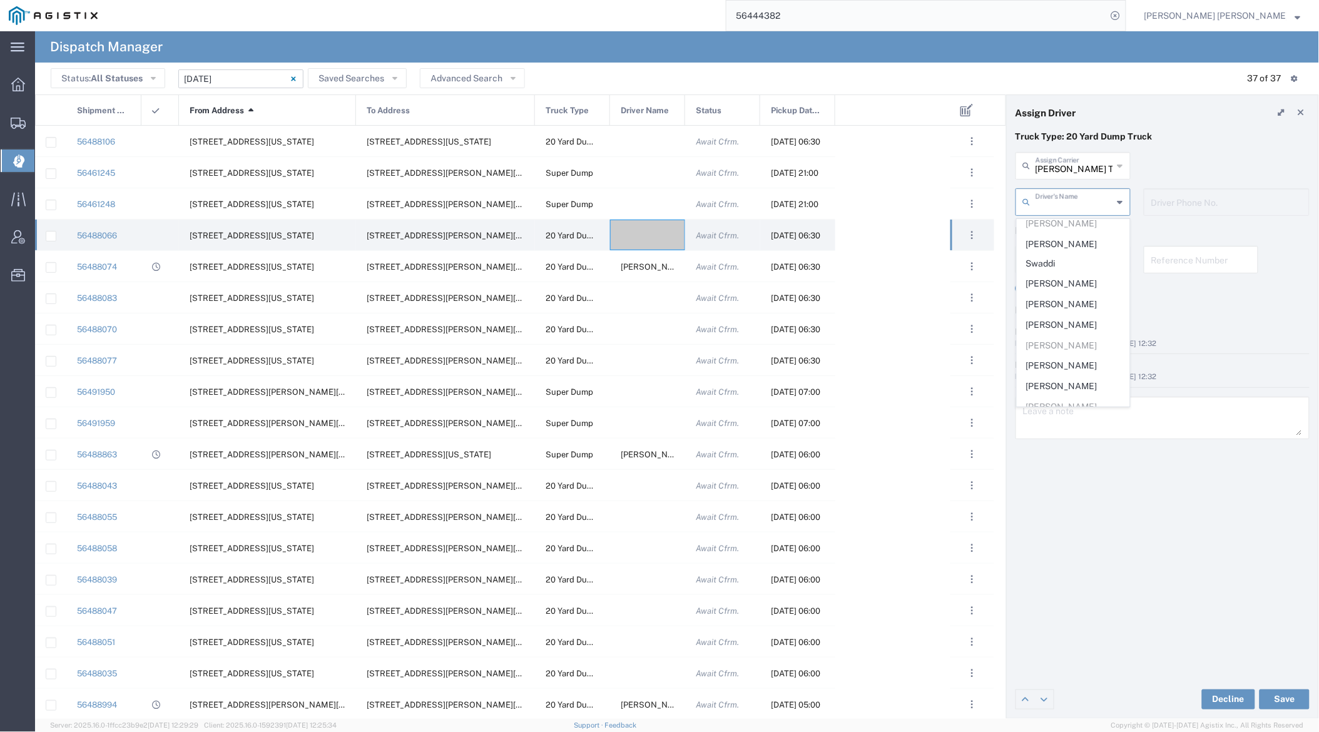
scroll to position [249, 0]
click at [1073, 298] on span "[PERSON_NAME]" at bounding box center [1074, 307] width 112 height 19
type input "[PERSON_NAME]"
type input "9255655299"
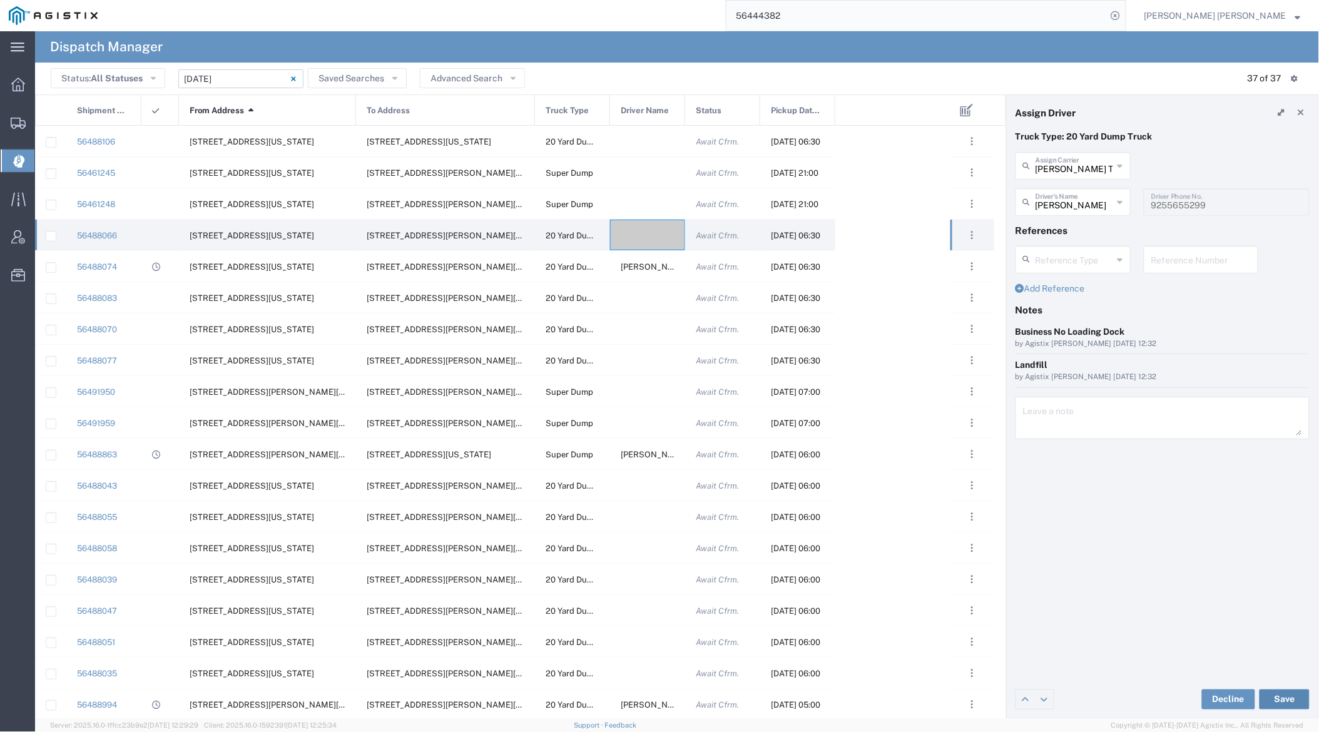
click at [1193, 694] on button "Save" at bounding box center [1285, 700] width 50 height 20
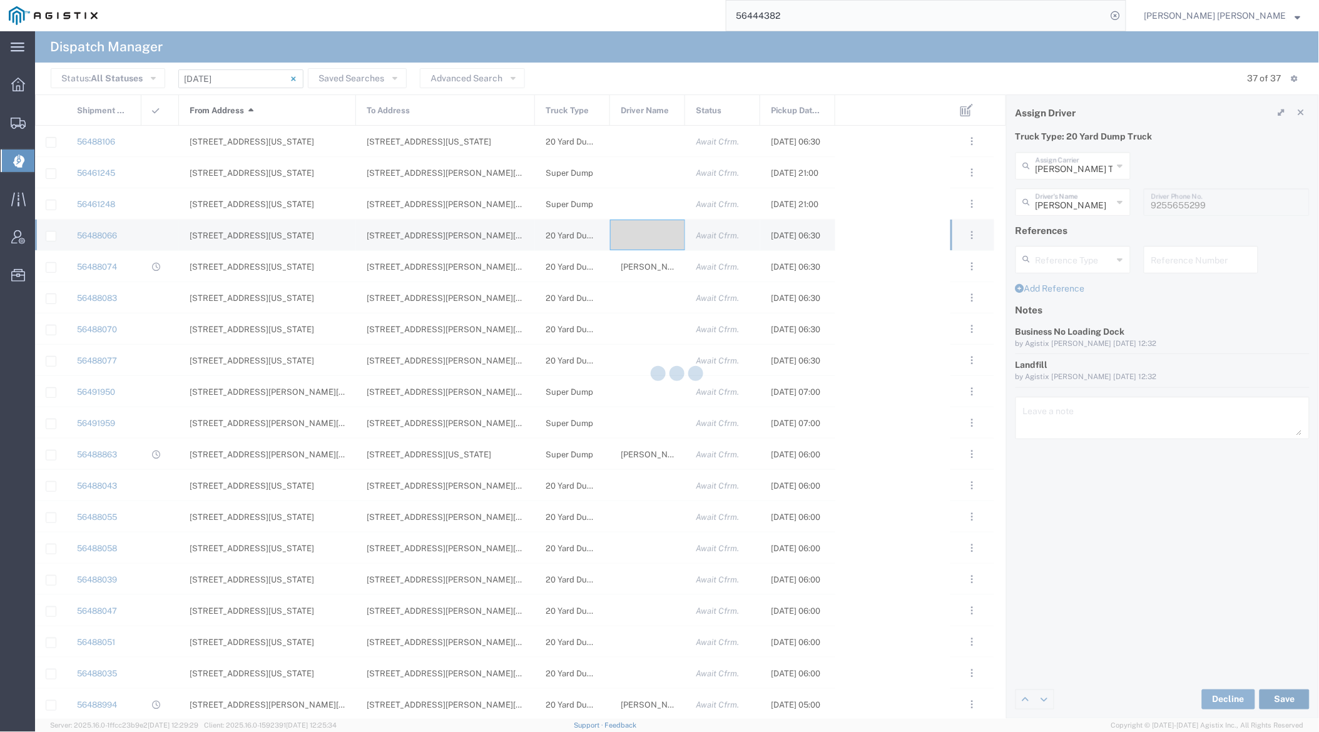
type input "[PERSON_NAME]"
type input "[PERSON_NAME] Trans Services"
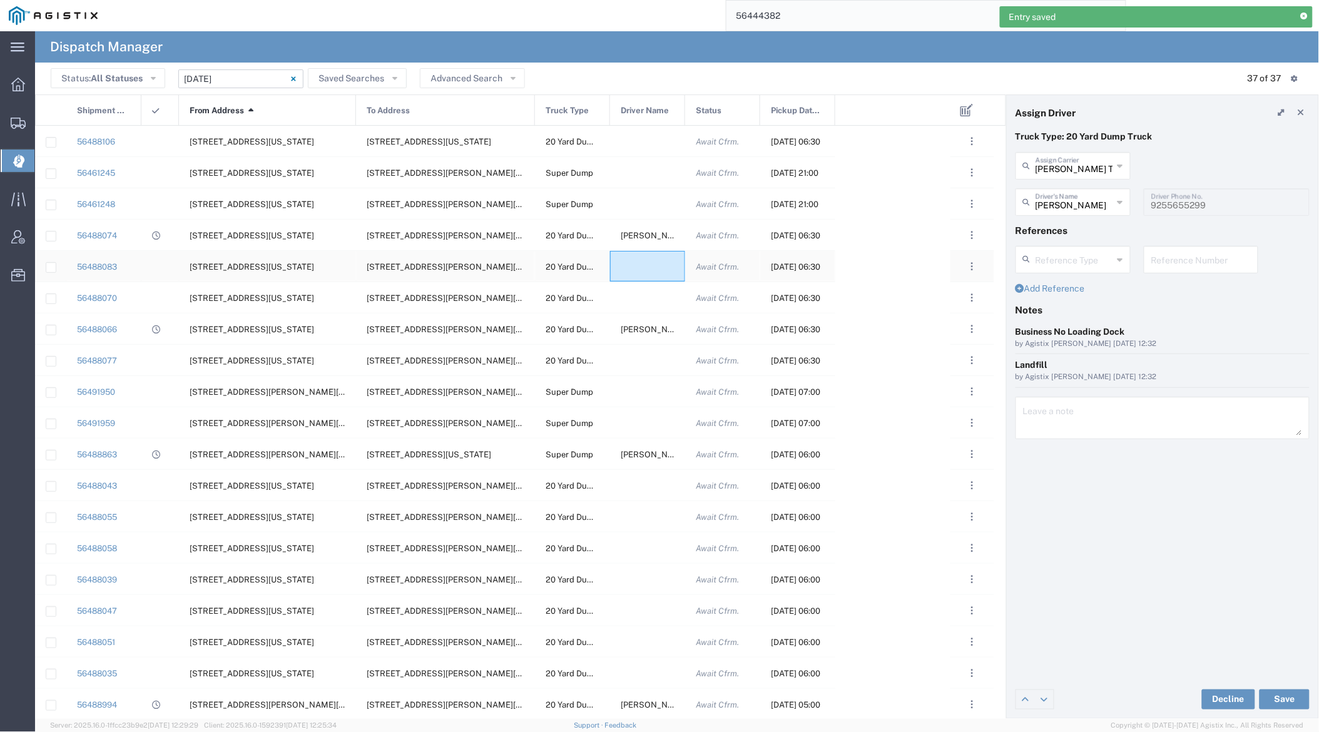
click at [646, 273] on div at bounding box center [647, 266] width 75 height 31
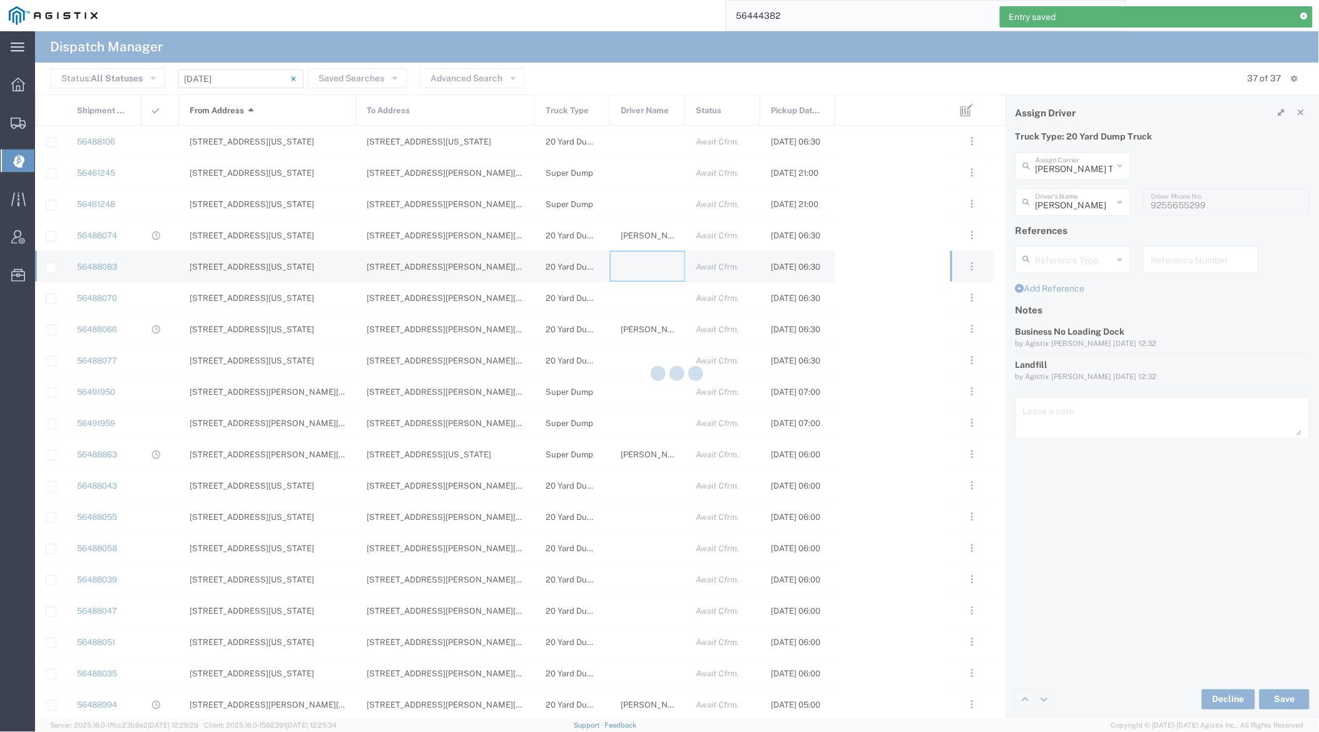
type input "[PERSON_NAME] Trucking"
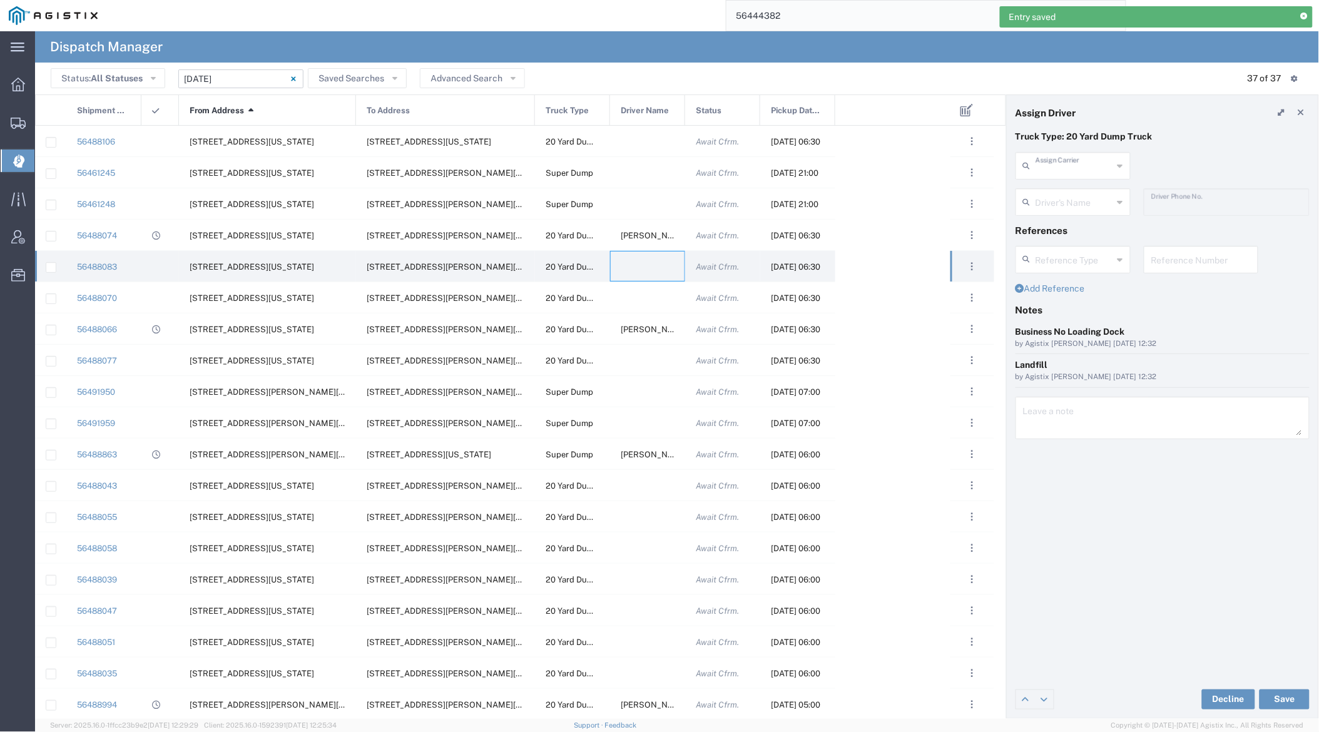
click at [1087, 170] on input "text" at bounding box center [1075, 165] width 78 height 22
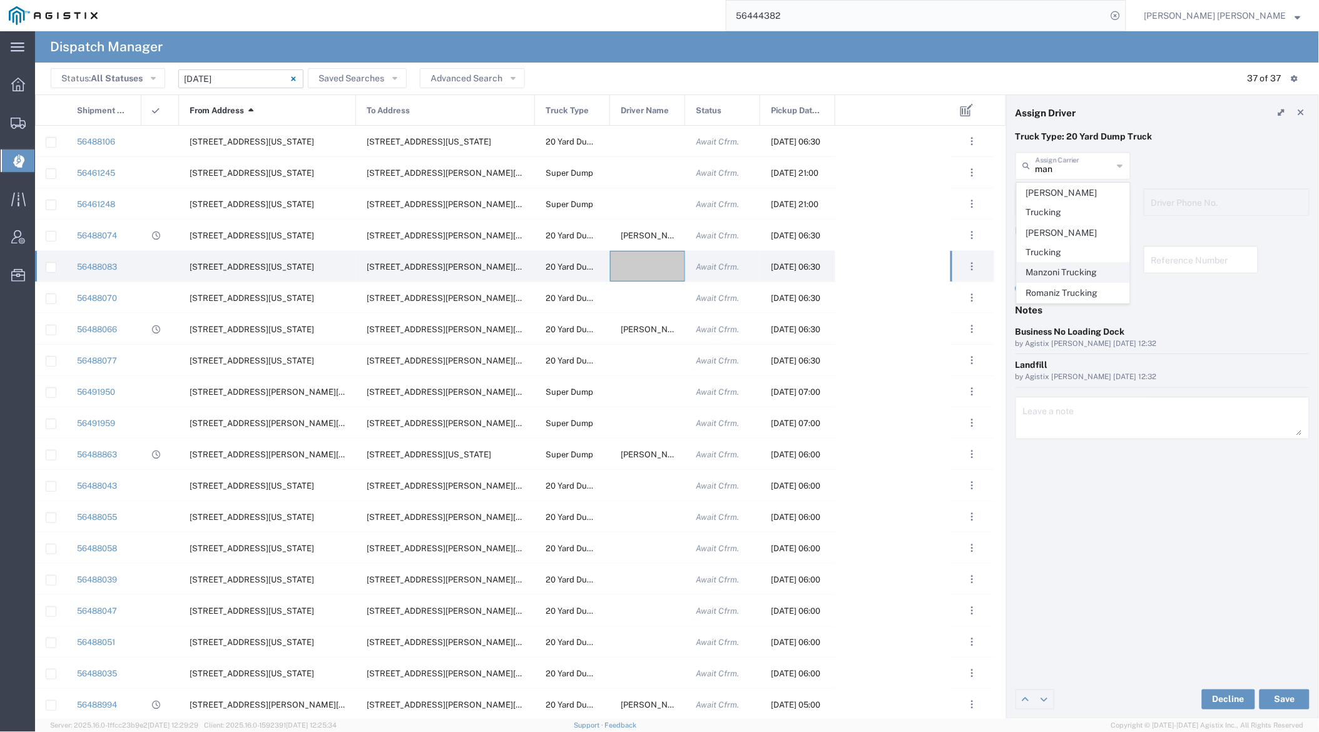
click at [1087, 263] on span "Manzoni Trucking" at bounding box center [1074, 272] width 112 height 19
type input "Manzoni Trucking"
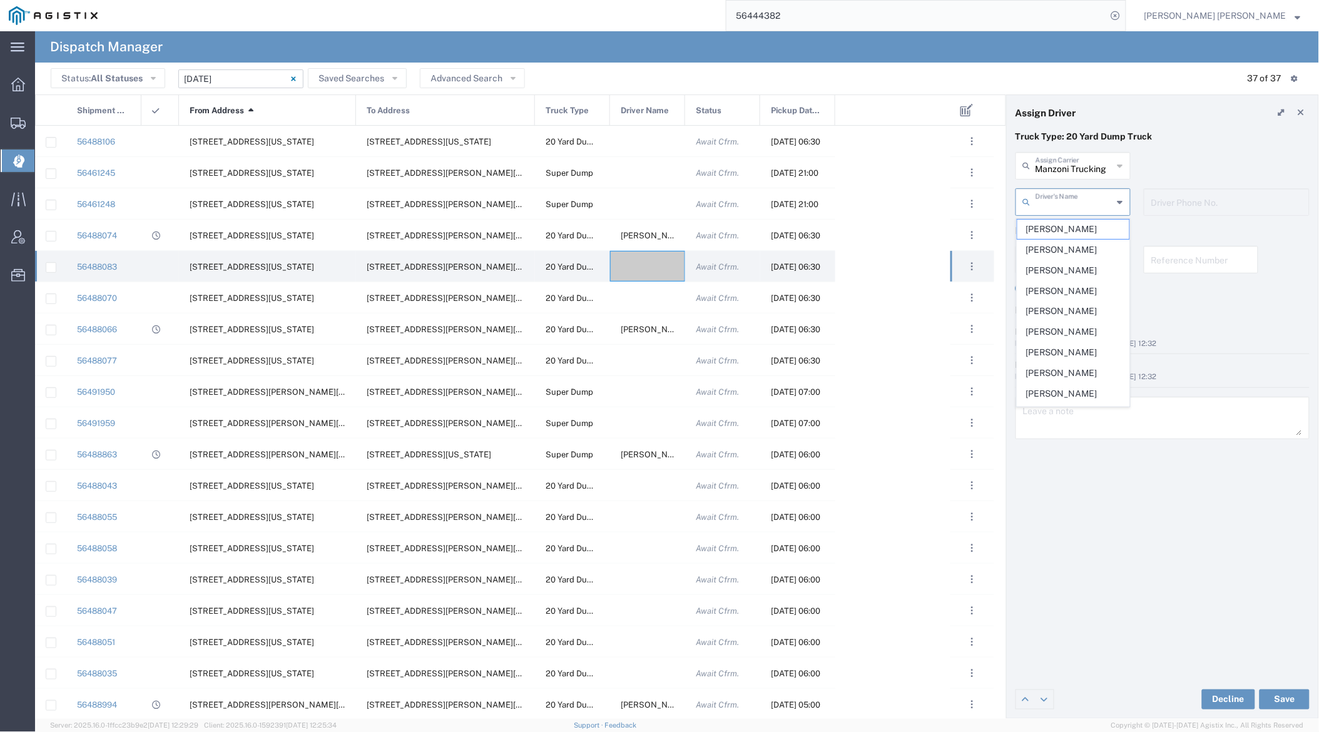
click at [1076, 196] on input "text" at bounding box center [1075, 201] width 78 height 22
click at [1070, 367] on span "[PERSON_NAME]" at bounding box center [1074, 356] width 112 height 19
type input "[PERSON_NAME]"
type input "[PHONE_NUMBER]"
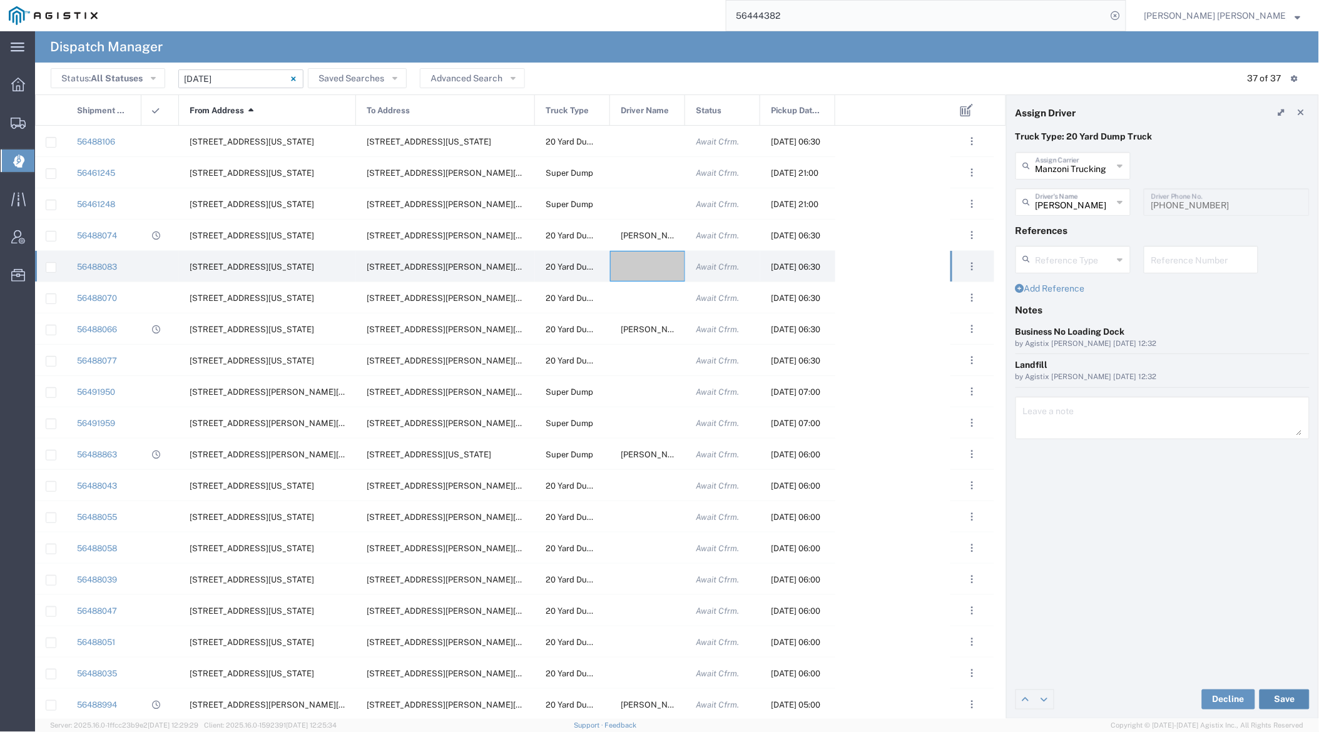
click at [1193, 696] on button "Save" at bounding box center [1285, 700] width 50 height 20
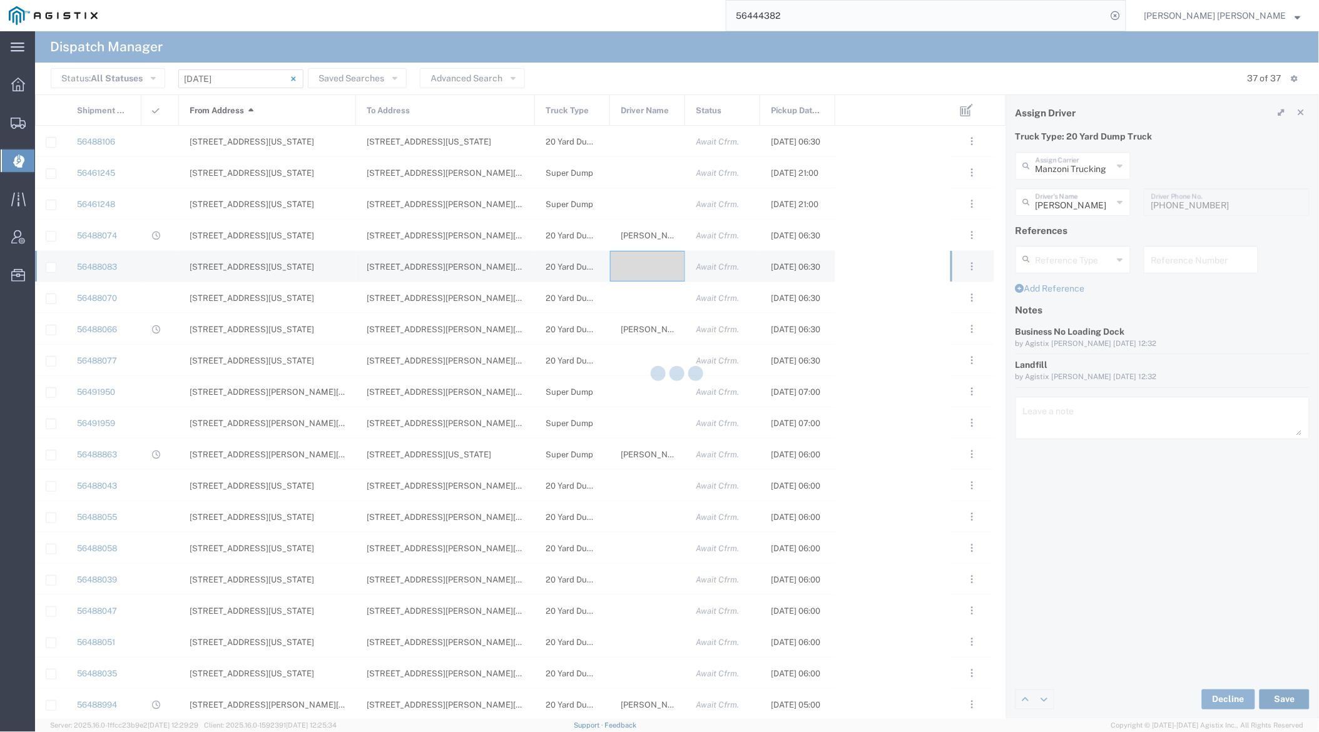
type input "[PERSON_NAME]"
type input "Manzoni Trucking"
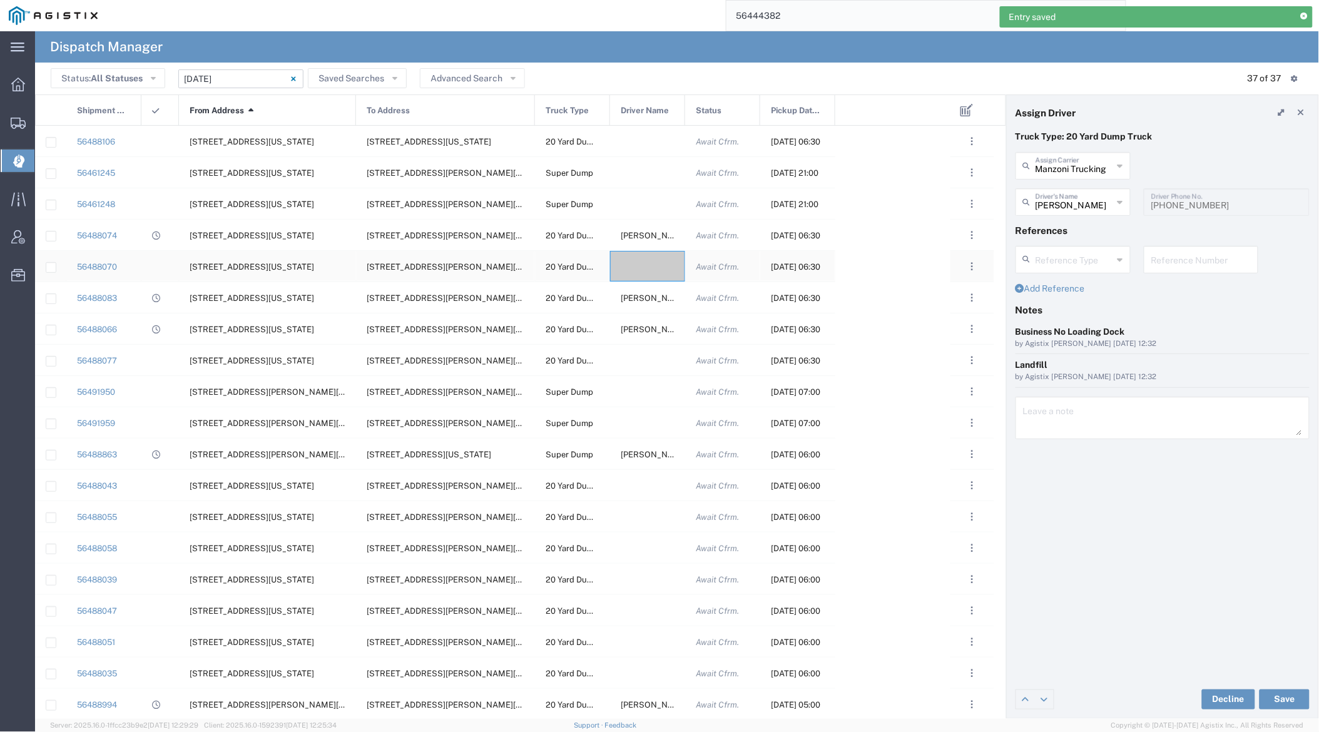
click at [653, 270] on div at bounding box center [647, 266] width 75 height 31
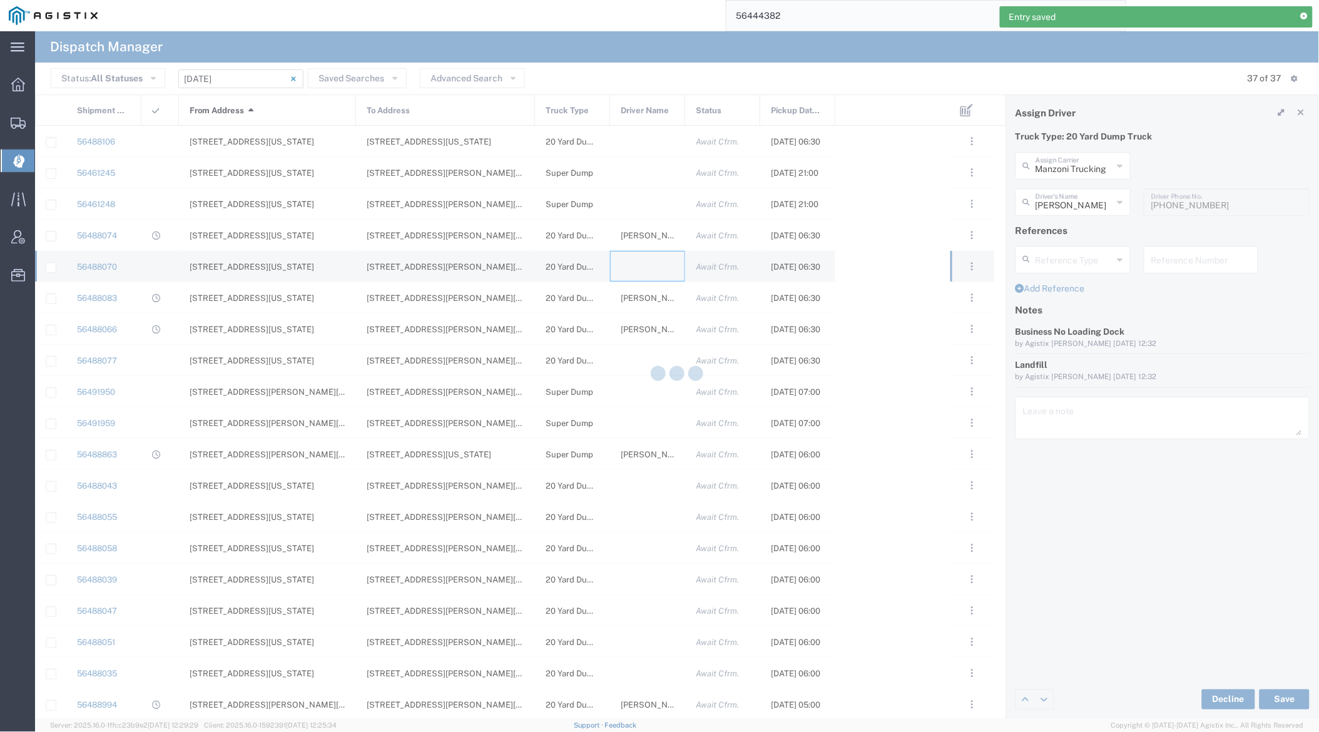
type input "[PERSON_NAME] Trucking"
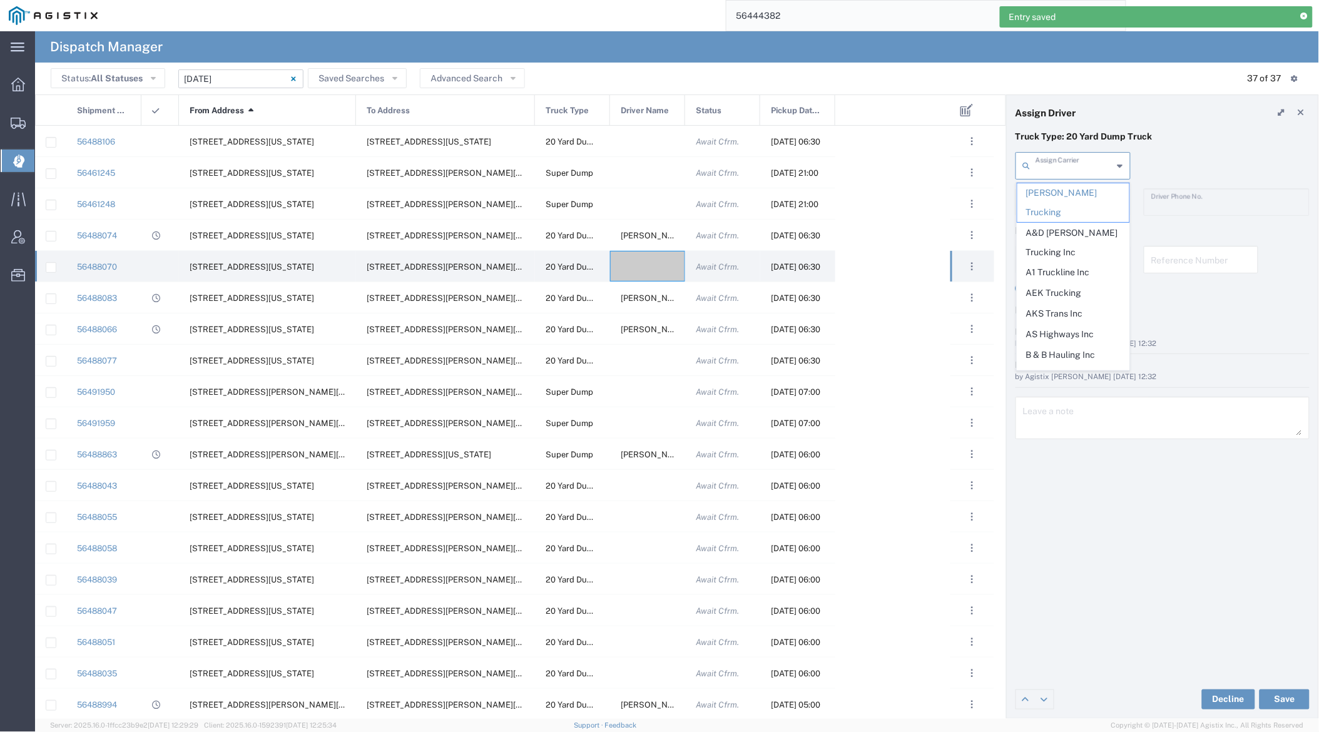
click at [1084, 170] on input "text" at bounding box center [1075, 165] width 78 height 22
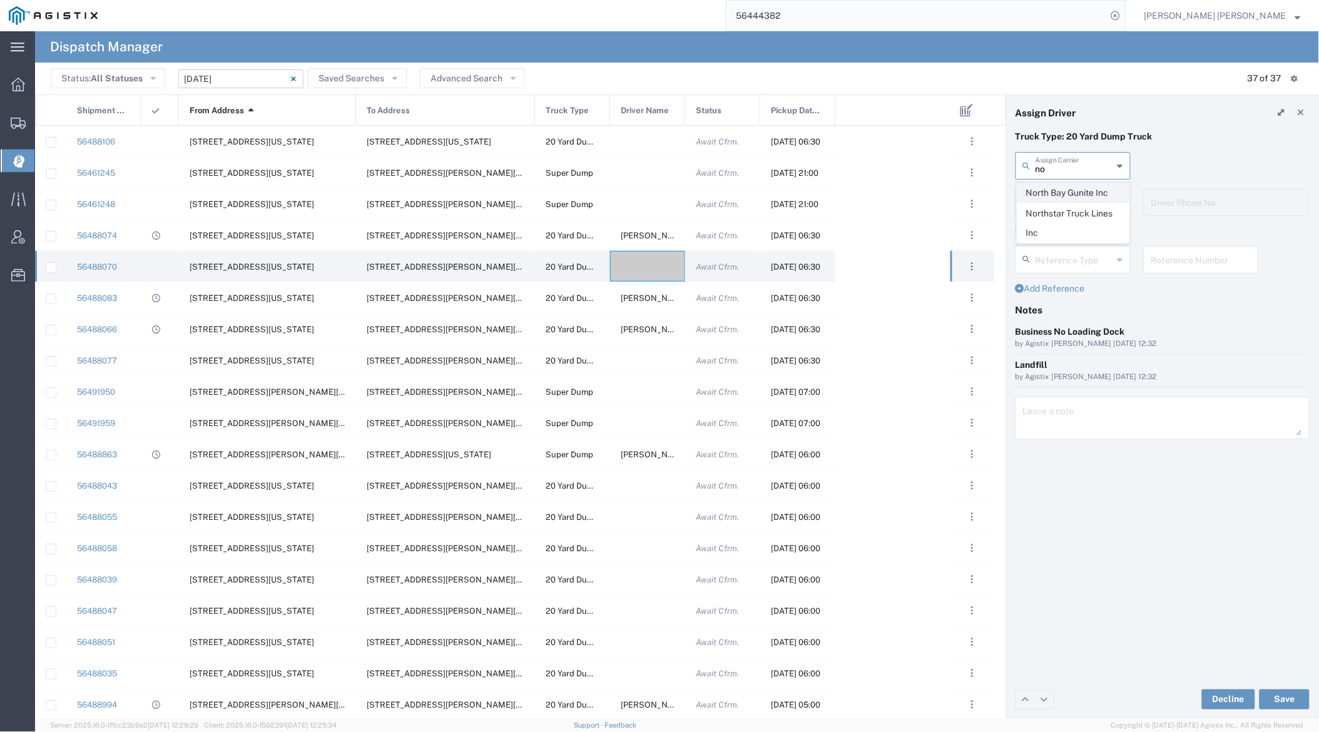
click at [1086, 188] on span "North Bay Gunite Inc" at bounding box center [1074, 192] width 112 height 19
type input "North Bay Gunite Inc"
click at [1086, 188] on div "Driver's Name" at bounding box center [1073, 202] width 115 height 28
click at [1081, 233] on span "[PERSON_NAME]" at bounding box center [1074, 229] width 112 height 19
type input "[PERSON_NAME]"
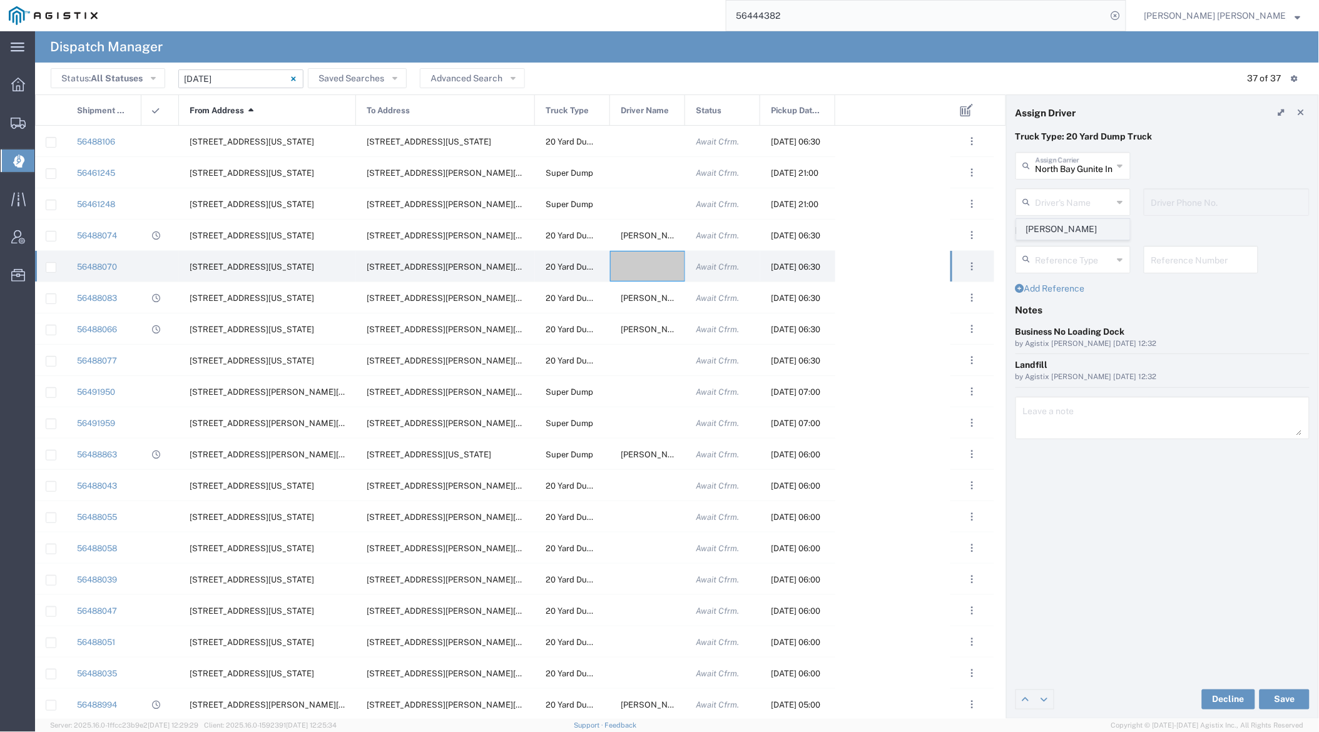
type input "7077584968"
click at [1193, 698] on button "Save" at bounding box center [1285, 700] width 50 height 20
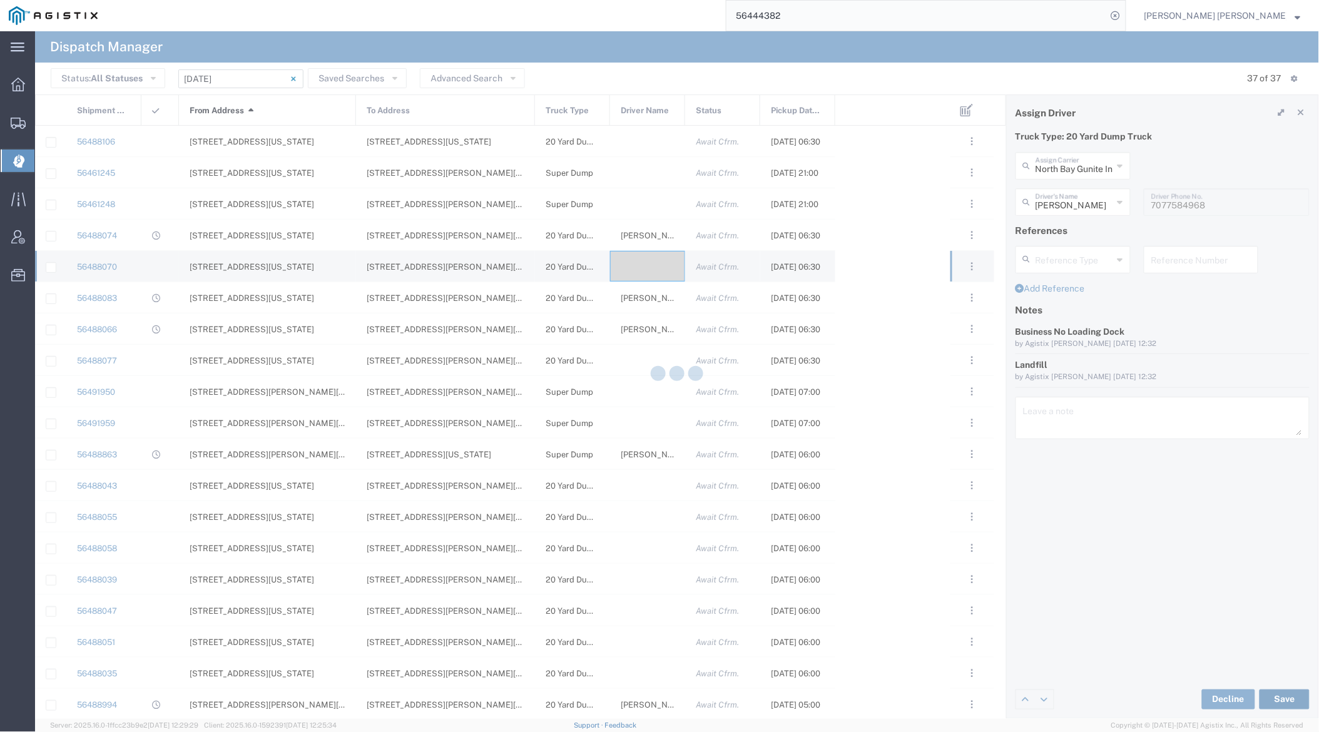
type input "[PERSON_NAME]"
type input "North Bay Gunite Inc"
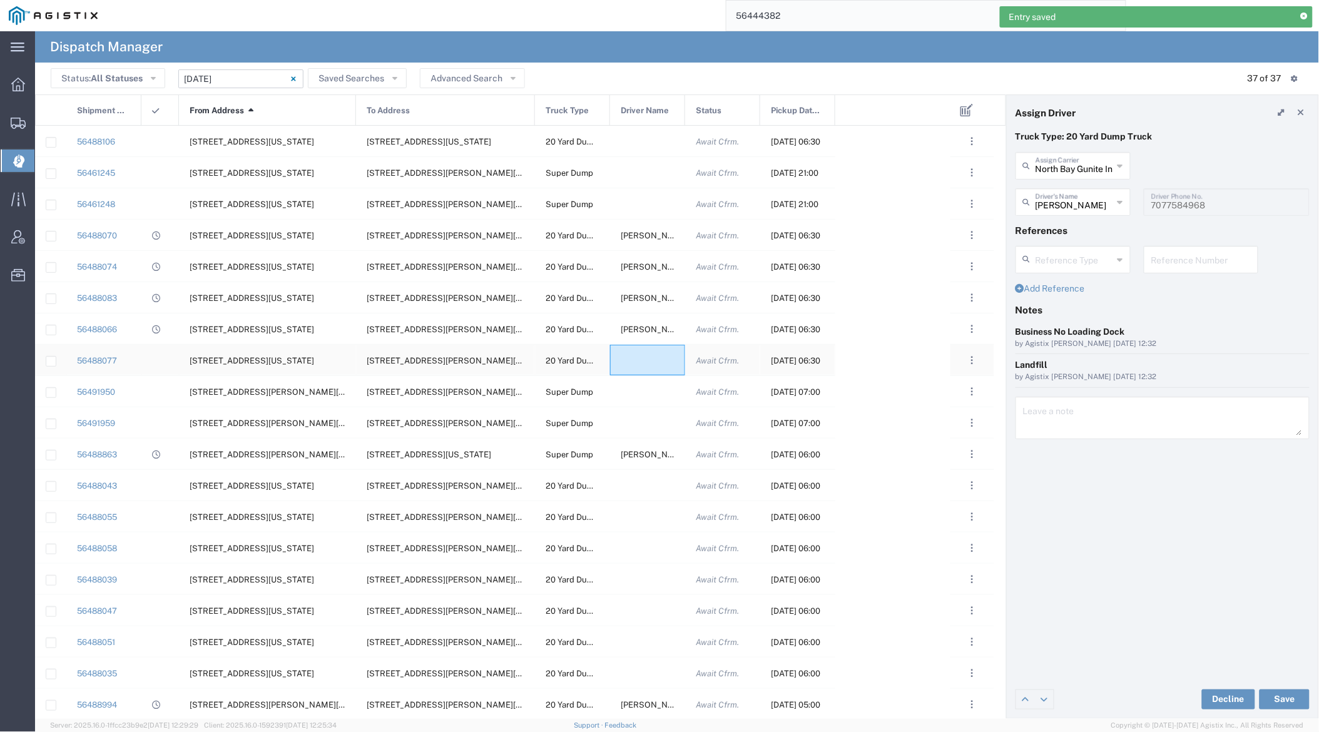
click at [642, 357] on div at bounding box center [647, 360] width 75 height 31
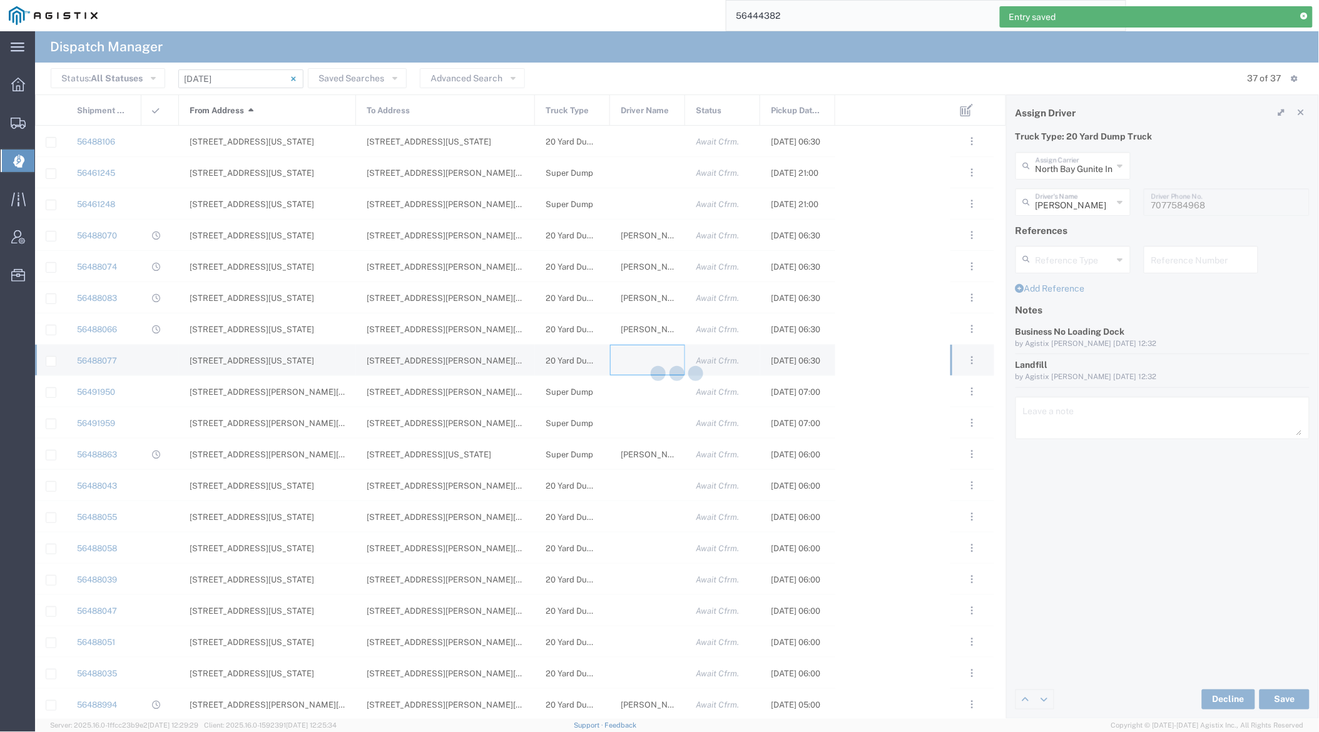
type input "[PERSON_NAME] Trucking"
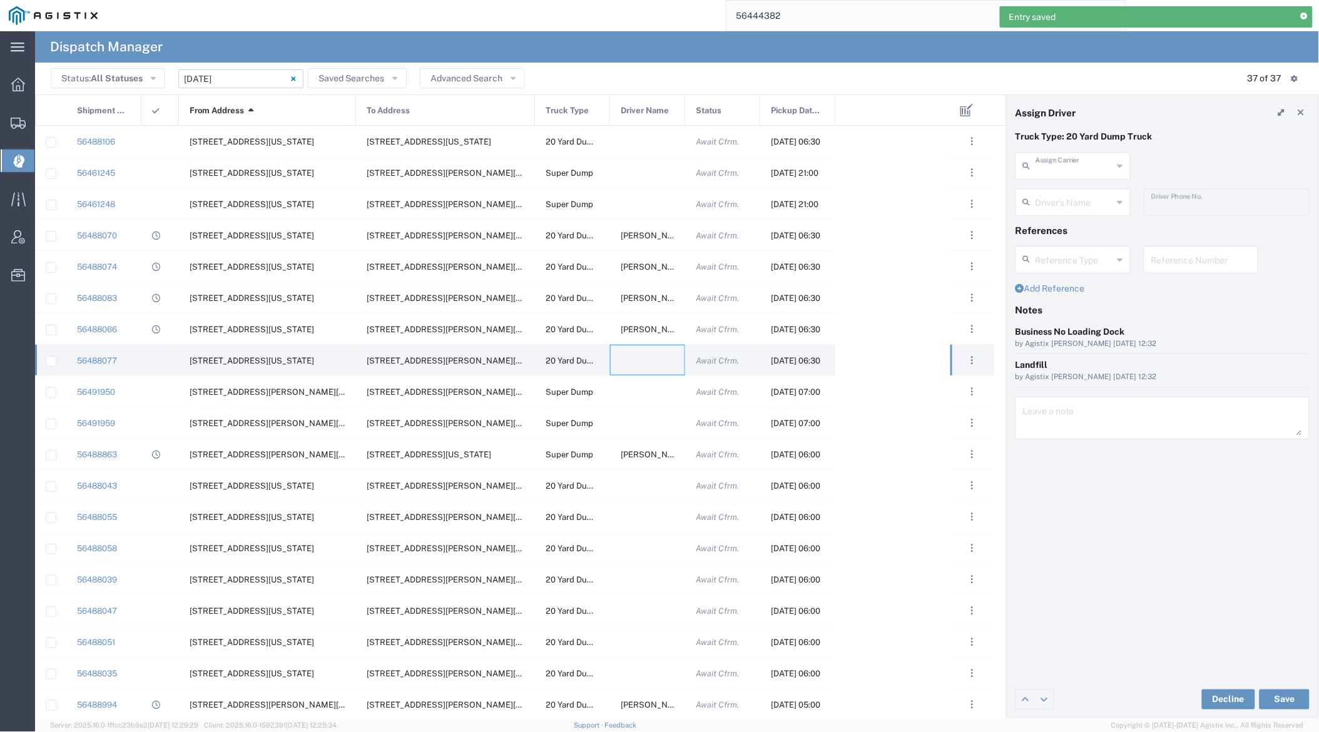
click at [1073, 161] on input "text" at bounding box center [1075, 165] width 78 height 22
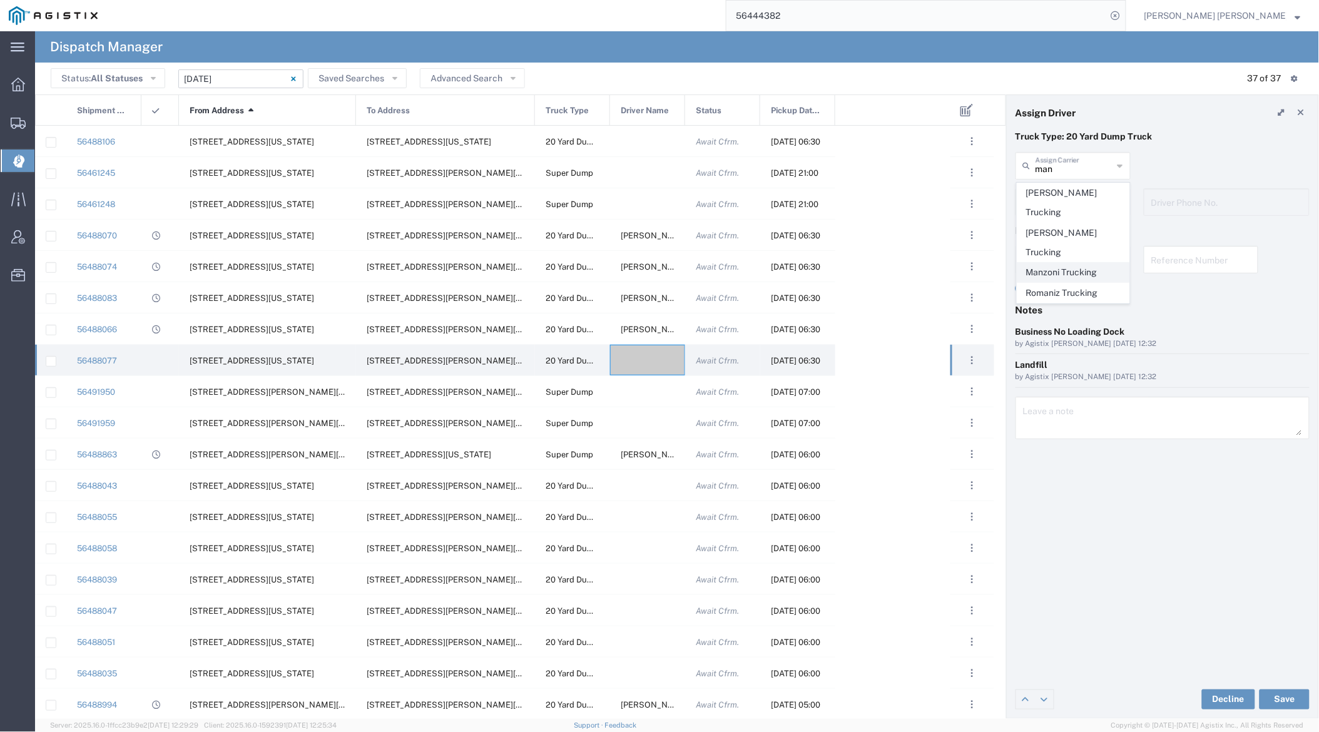
click at [1078, 263] on span "Manzoni Trucking" at bounding box center [1074, 272] width 112 height 19
type input "Manzoni Trucking"
click at [1072, 200] on input "text" at bounding box center [1075, 201] width 78 height 22
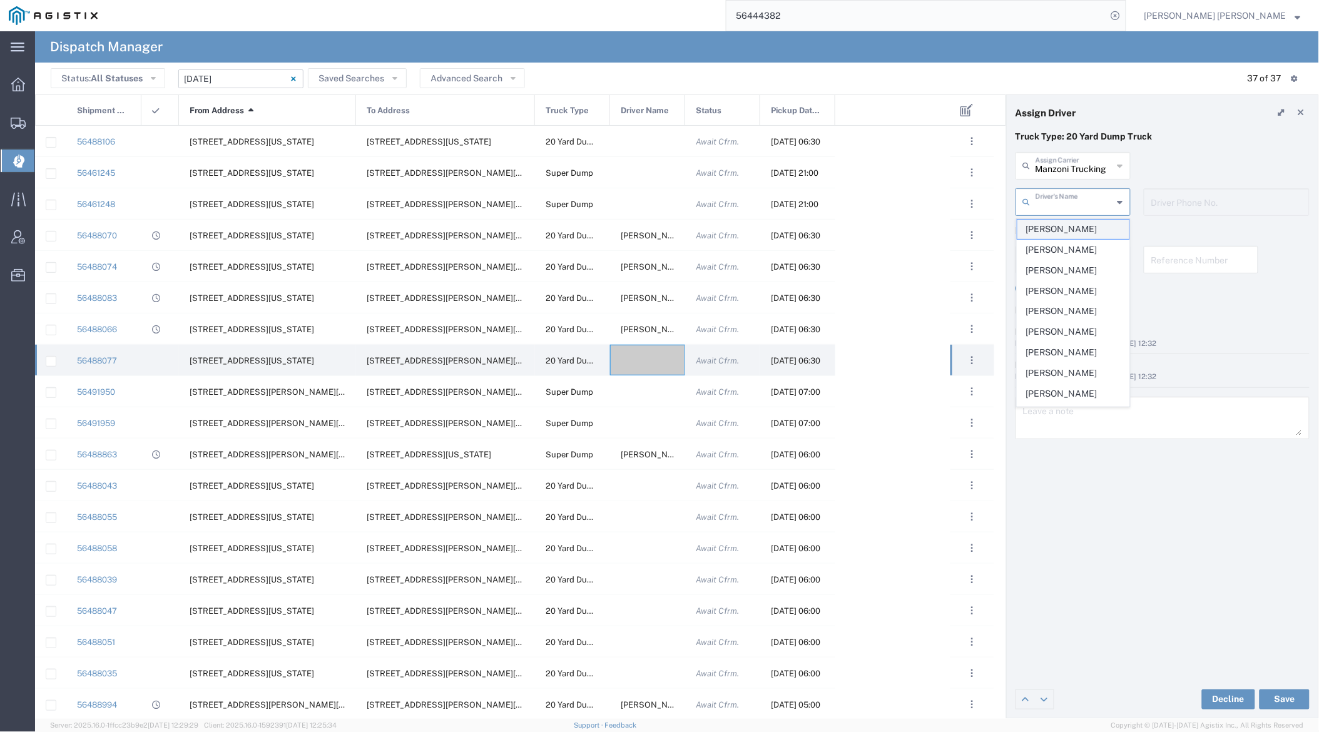
click at [1077, 230] on span "[PERSON_NAME]" at bounding box center [1074, 229] width 112 height 19
type input "[PERSON_NAME]"
type input "[PHONE_NUMBER]"
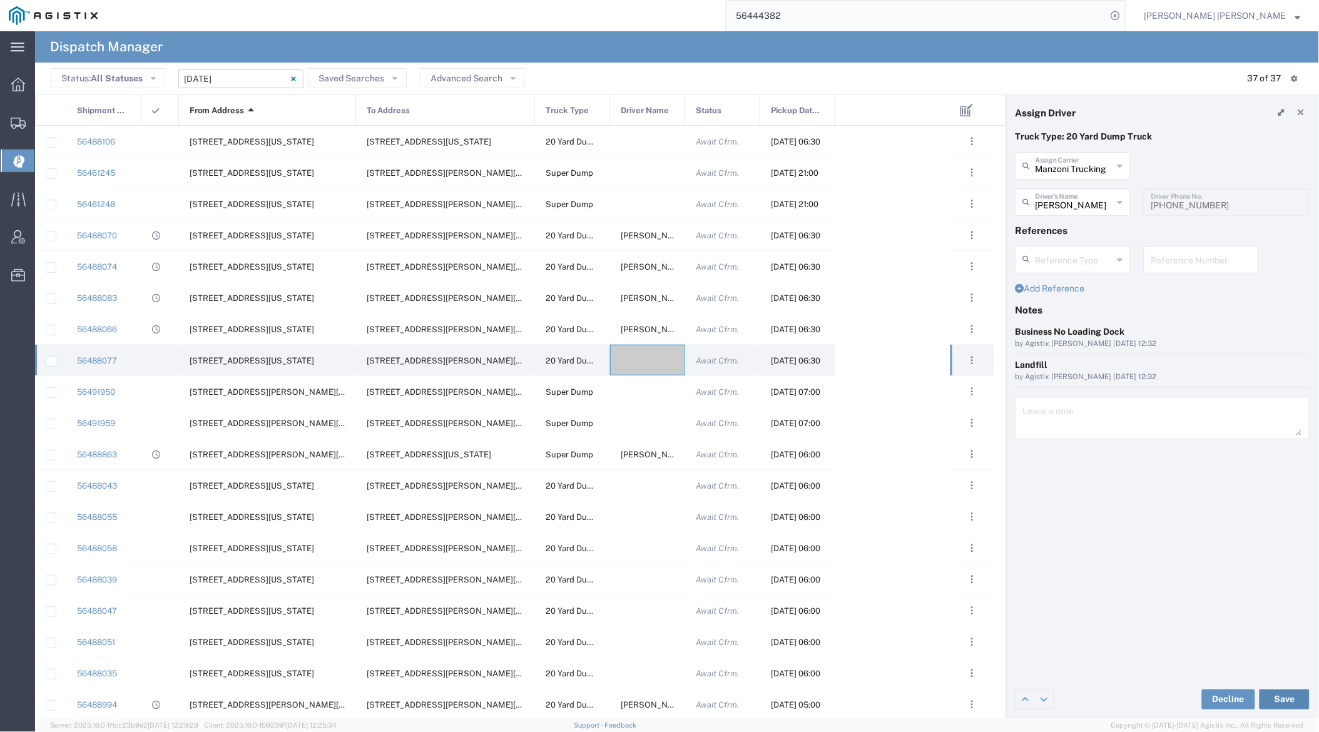
click at [1193, 699] on button "Save" at bounding box center [1285, 700] width 50 height 20
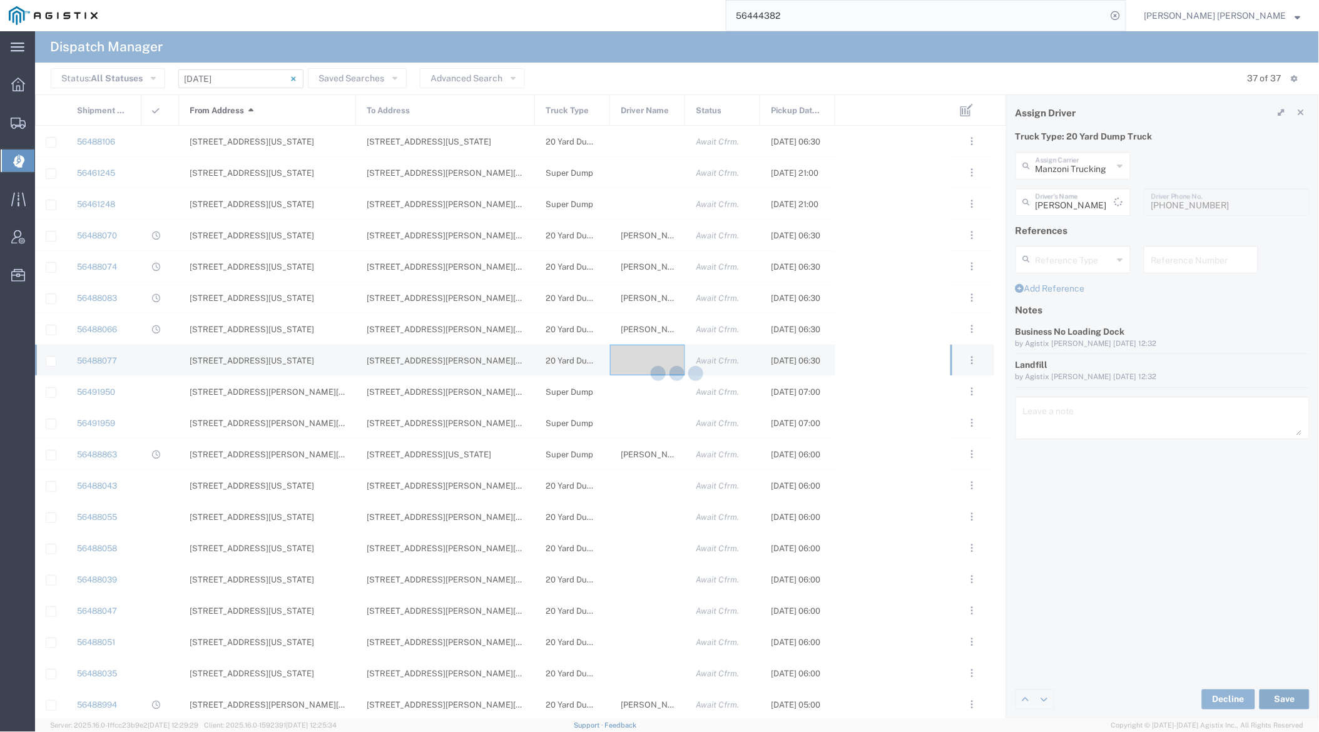
type input "[PERSON_NAME]"
type input "Manzoni Trucking"
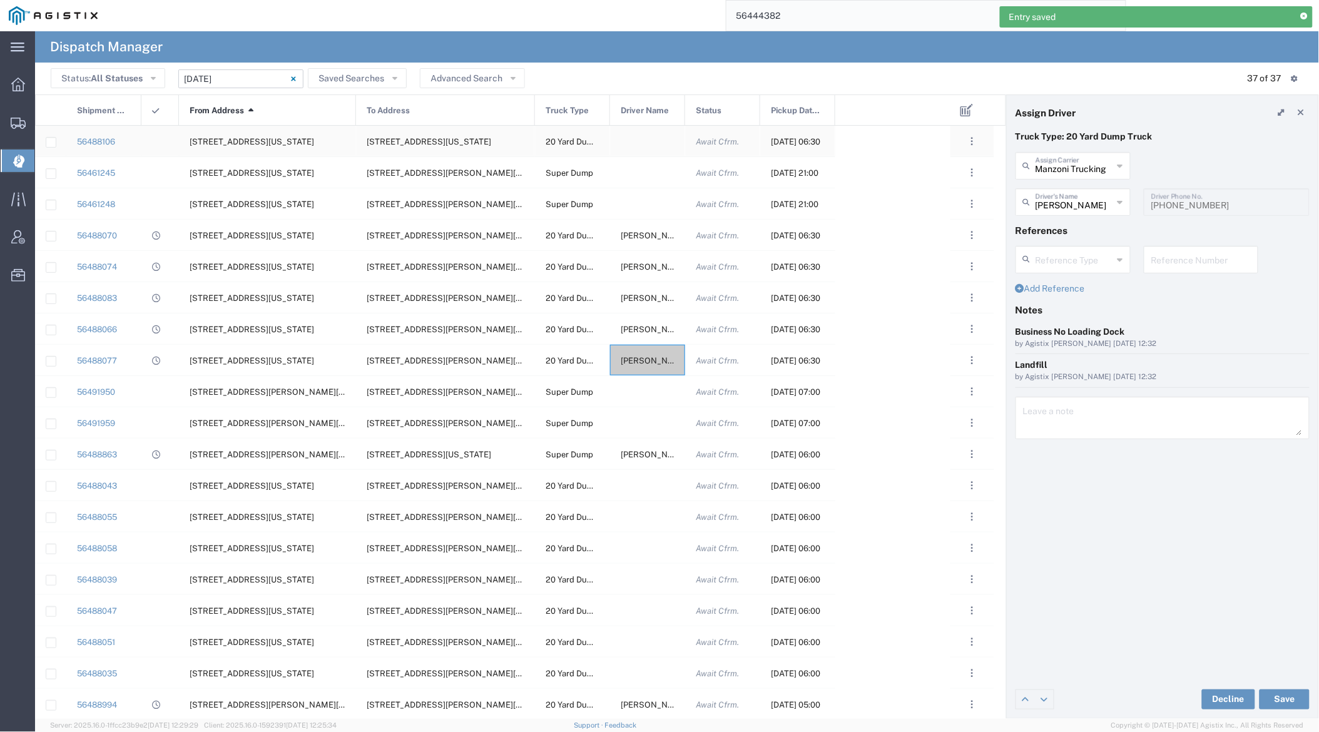
click at [634, 143] on div at bounding box center [647, 141] width 75 height 31
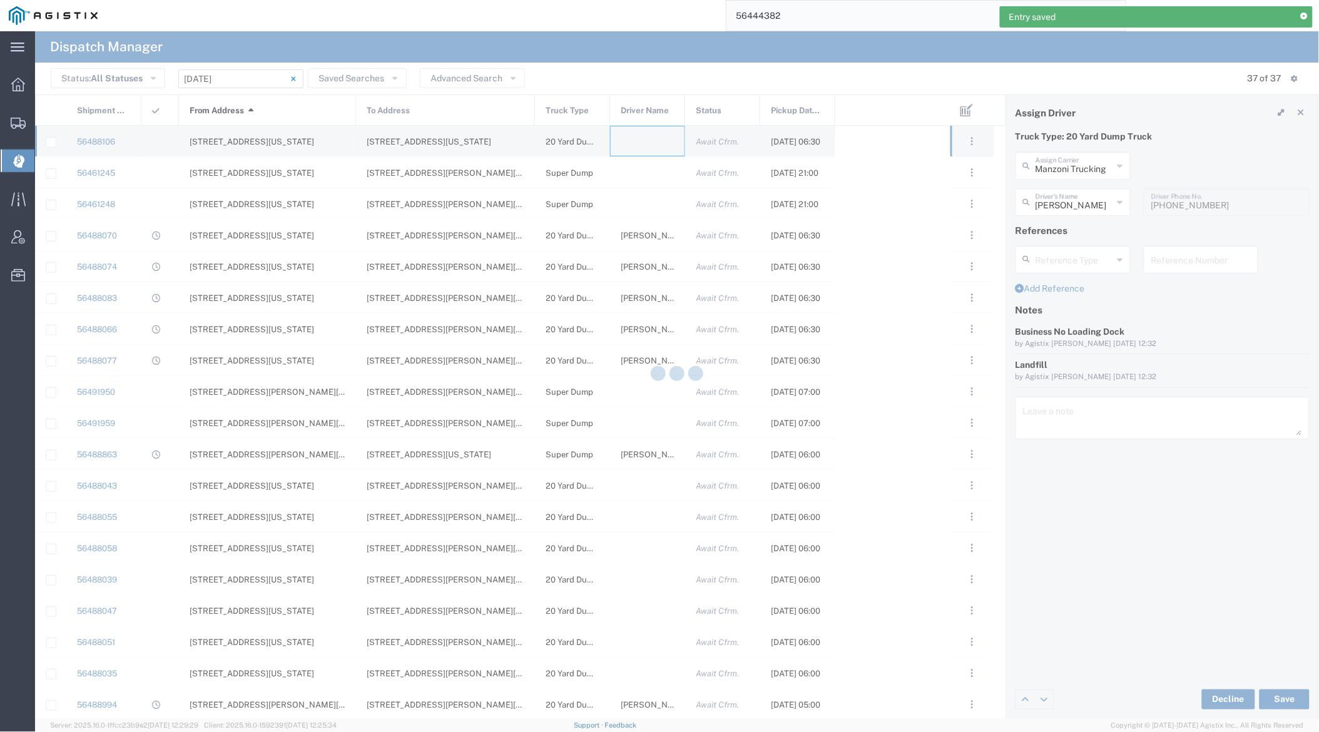
type input "[PERSON_NAME] Trucking"
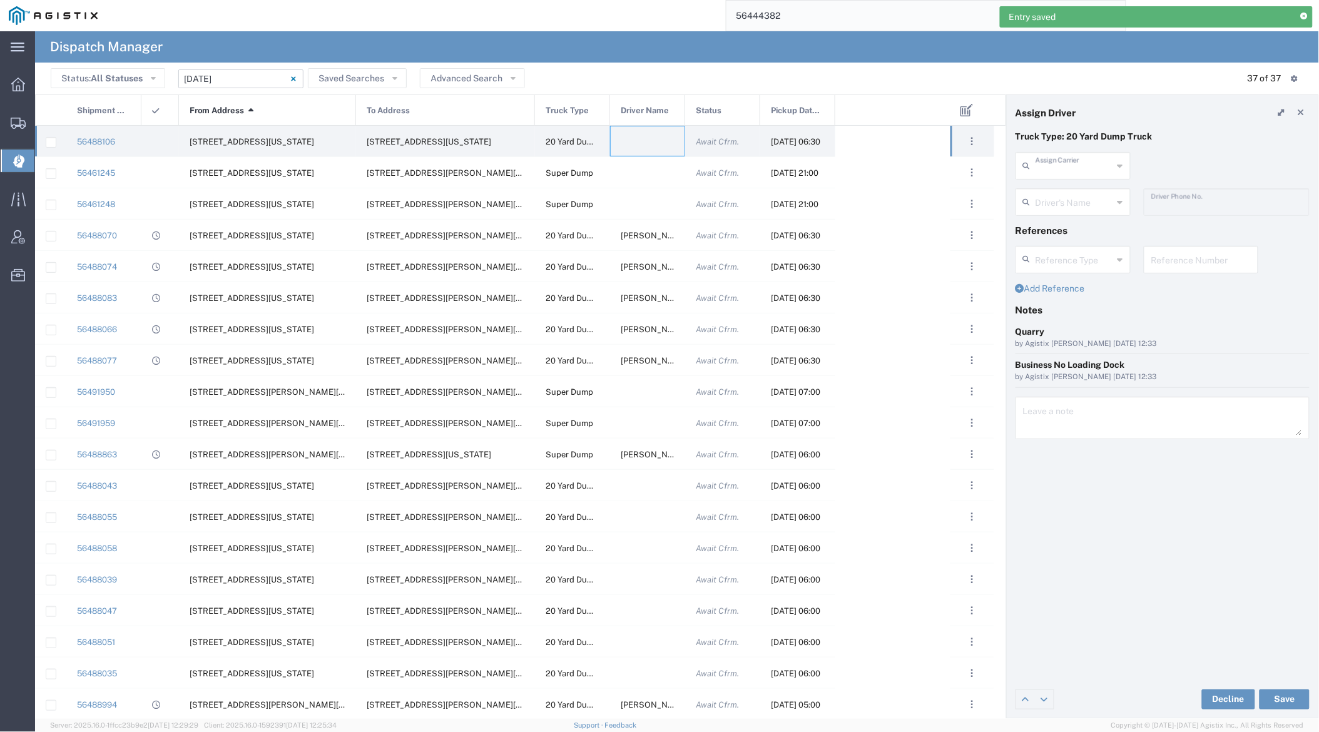
click at [1076, 158] on input "text" at bounding box center [1075, 165] width 78 height 22
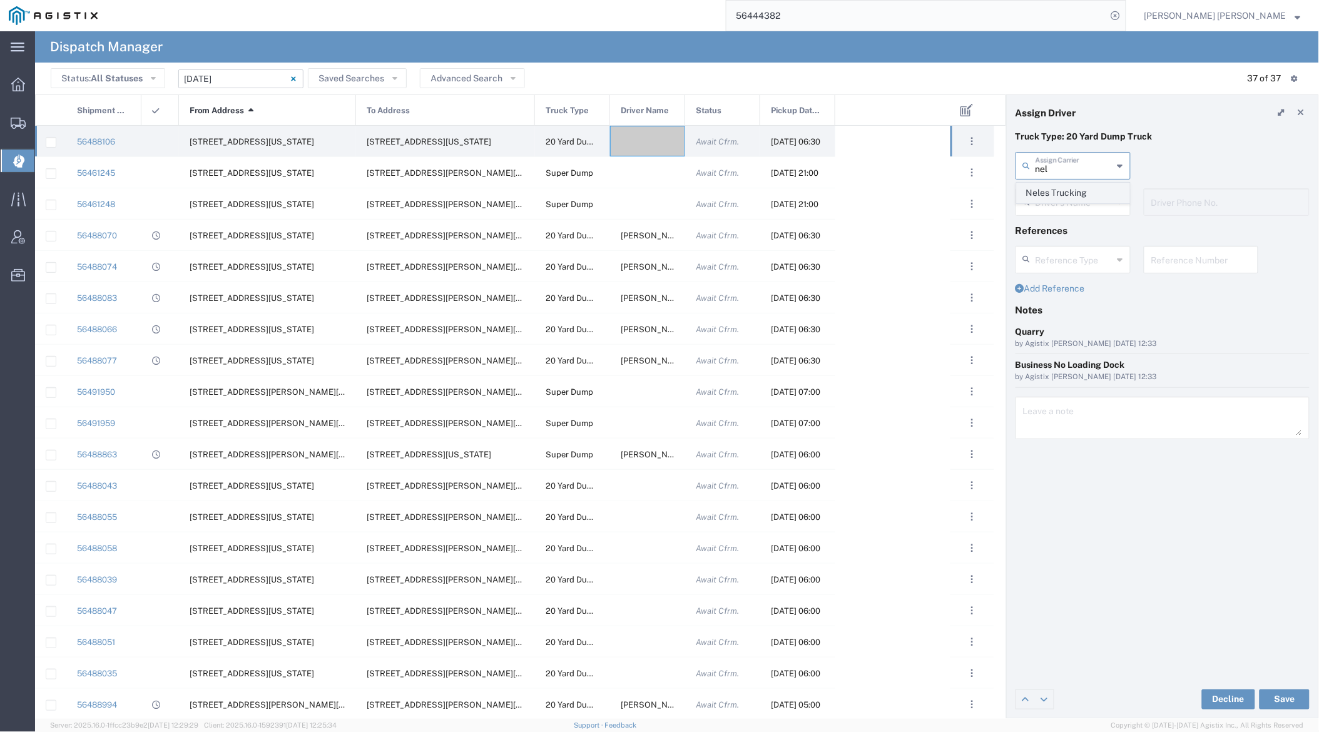
click at [1078, 189] on span "Neles Trucking" at bounding box center [1074, 192] width 112 height 19
type input "Neles Trucking"
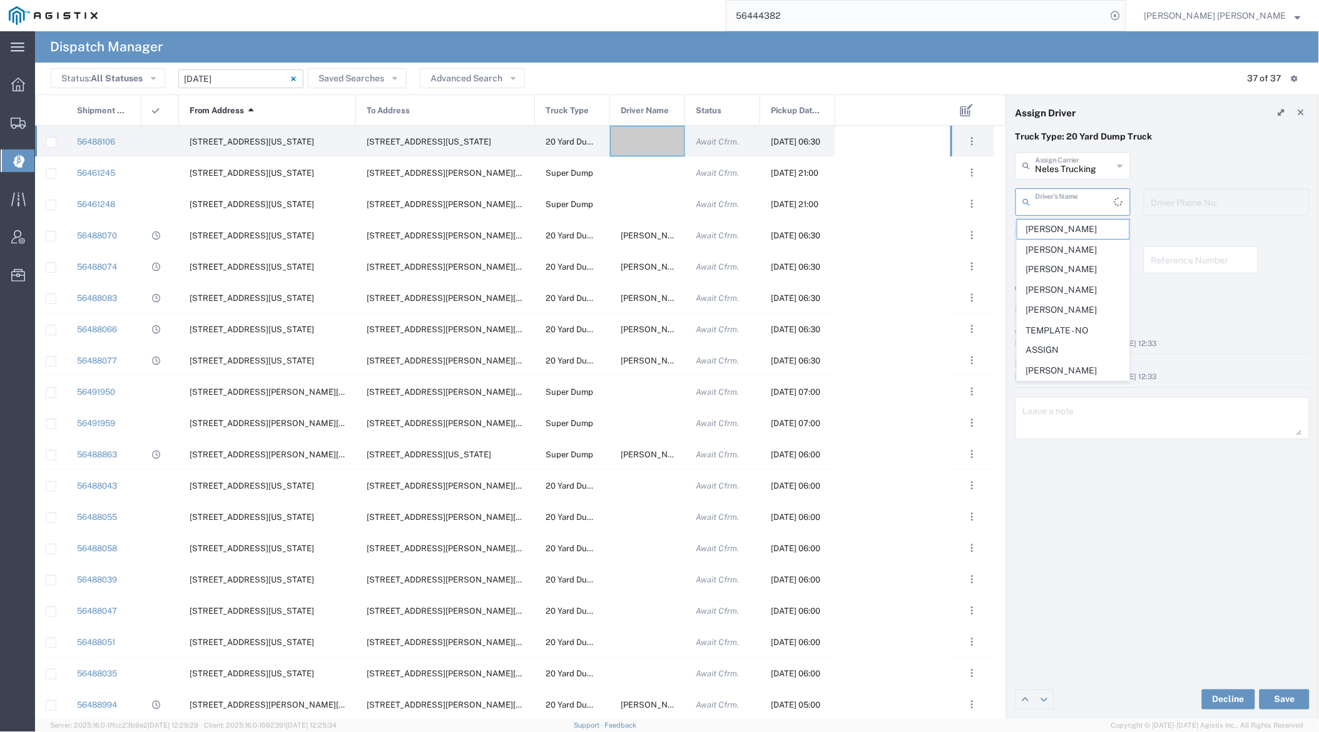
click at [1078, 196] on input "text" at bounding box center [1075, 201] width 79 height 22
click at [1091, 372] on span "[PERSON_NAME]" at bounding box center [1074, 373] width 112 height 19
type input "[PERSON_NAME]"
type input "7076415781"
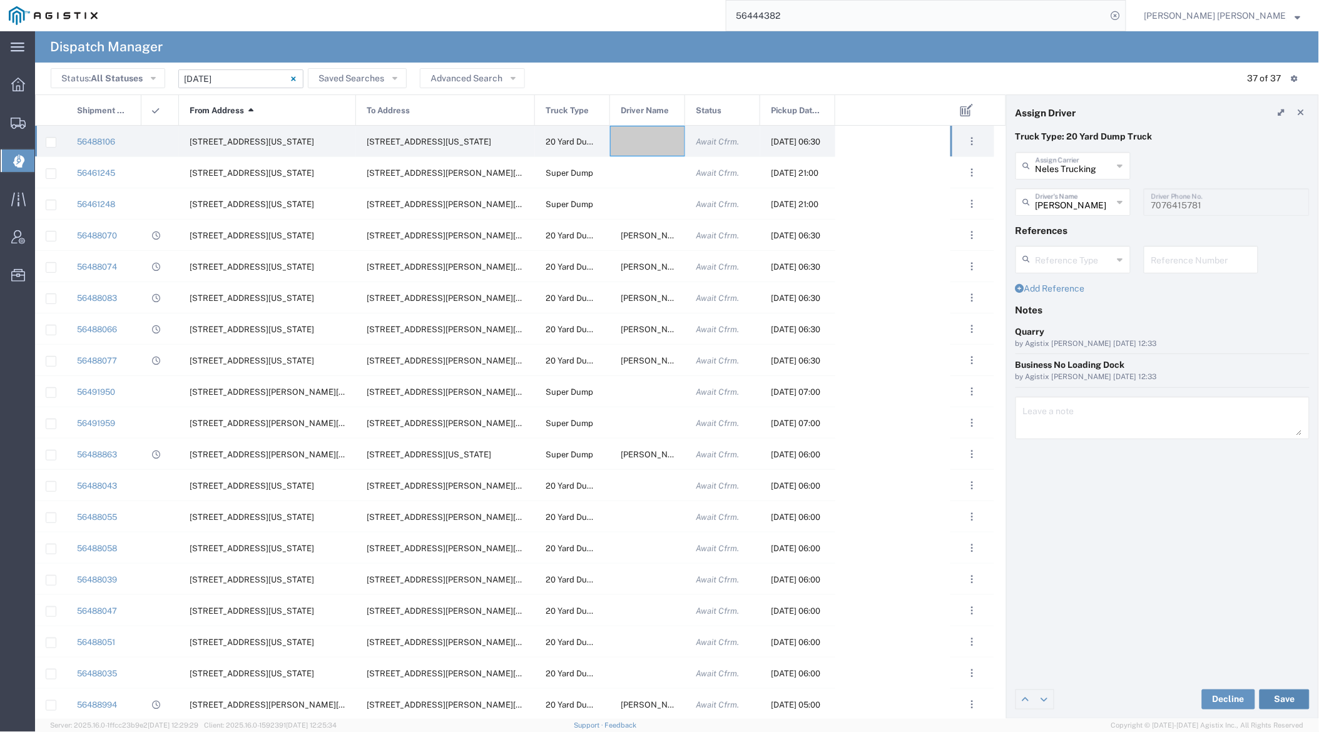
click at [1193, 701] on button "Save" at bounding box center [1285, 700] width 50 height 20
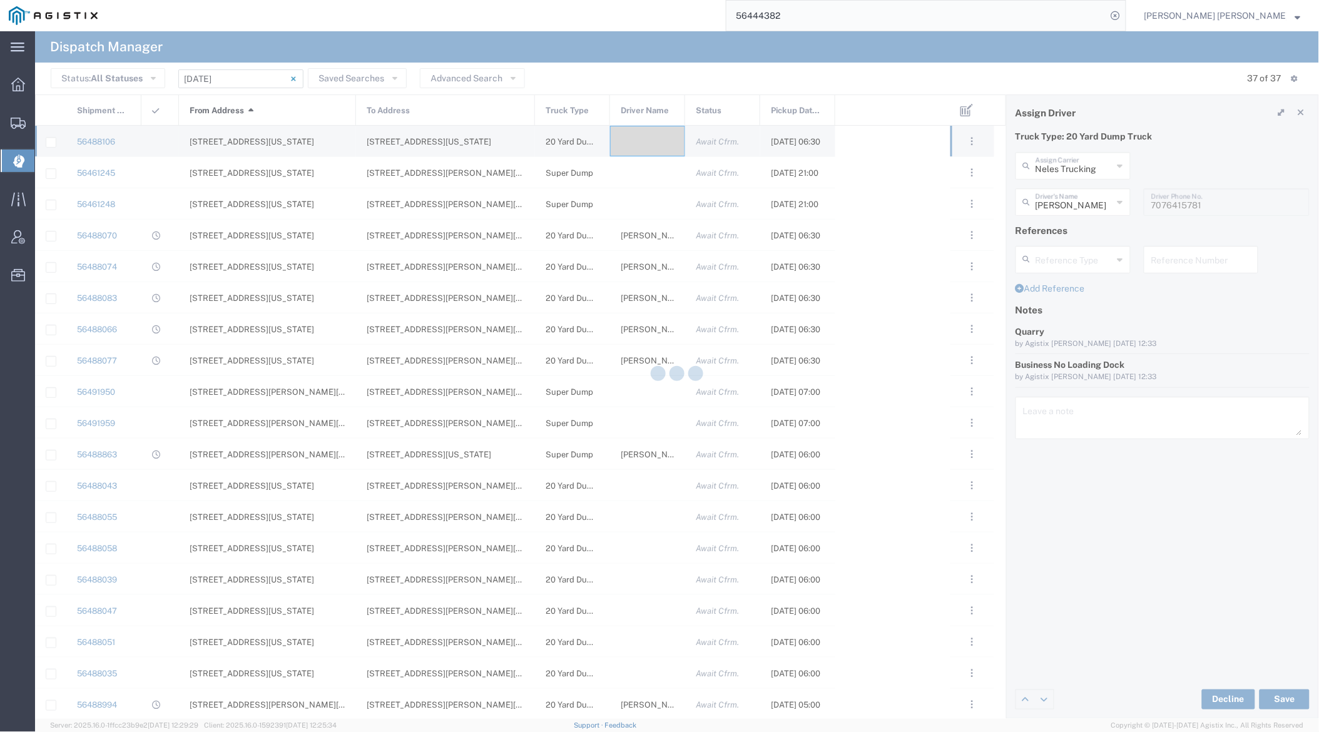
type input "[PERSON_NAME]"
type input "Neles Trucking"
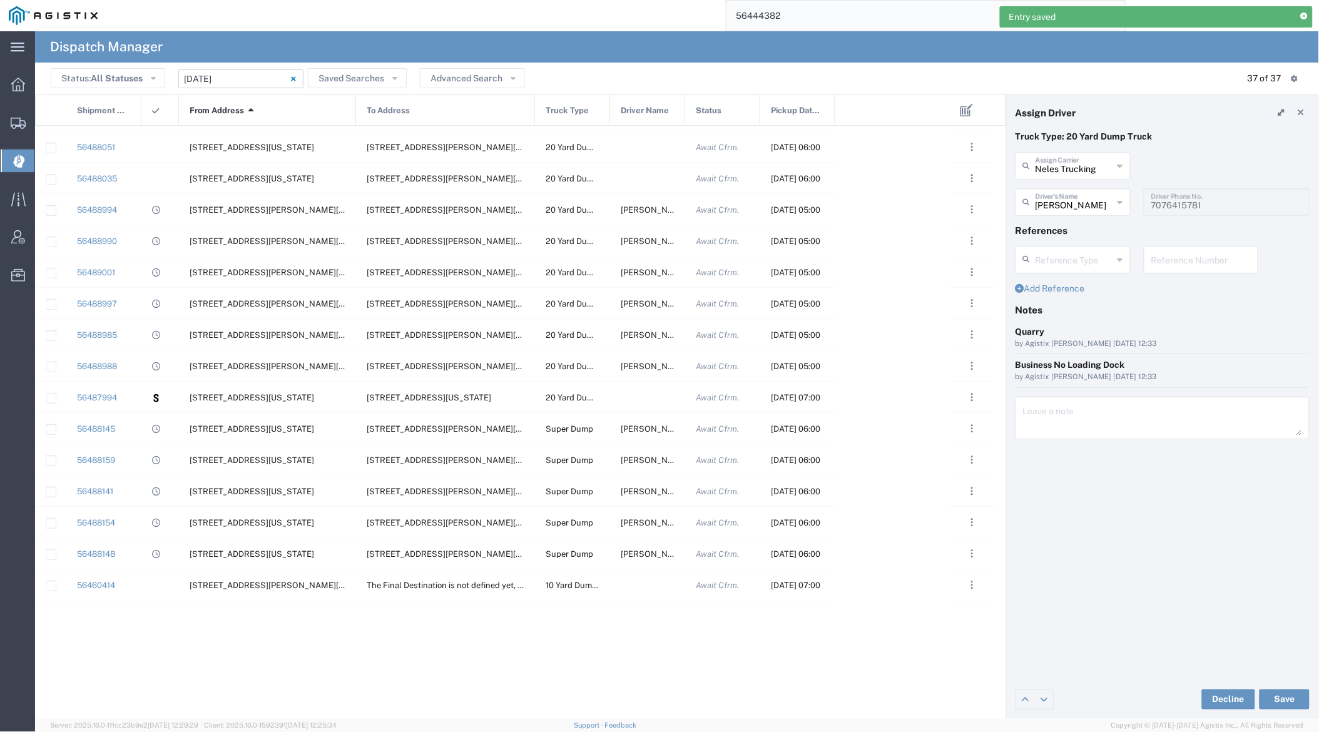
scroll to position [565, 0]
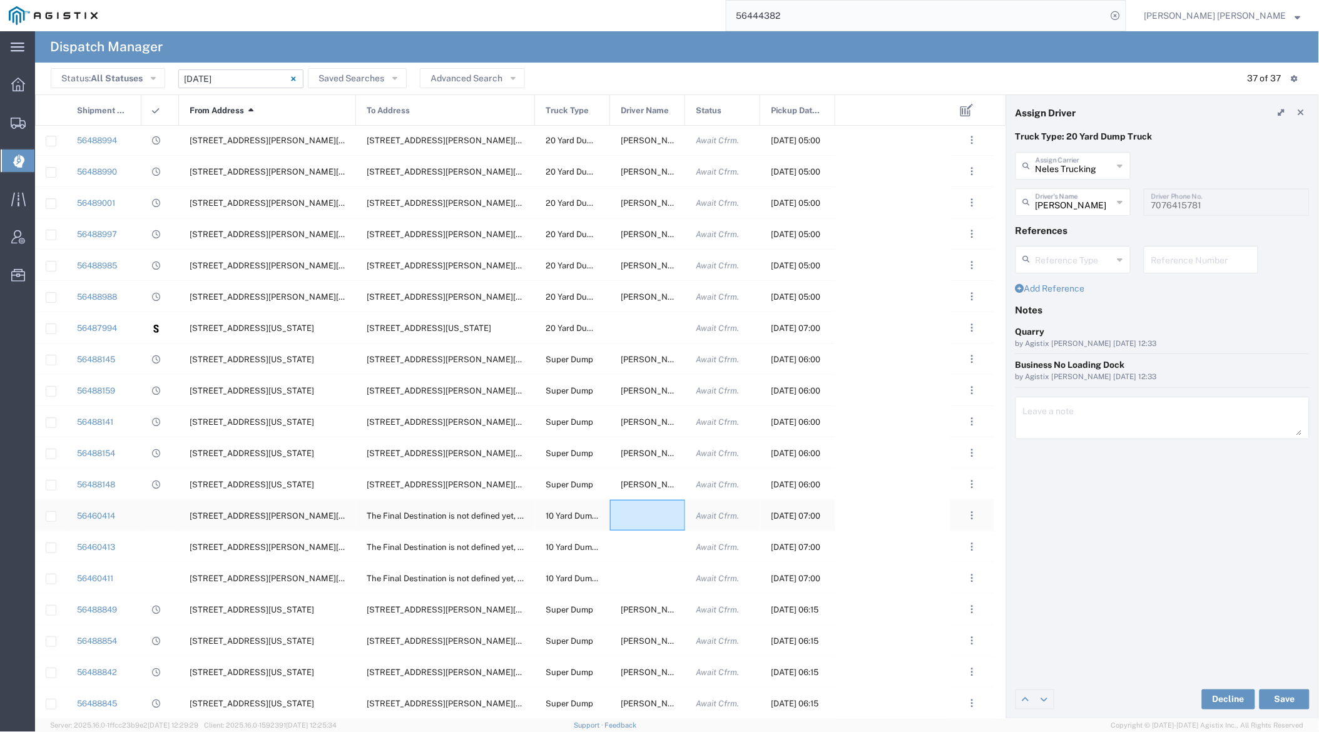
click at [633, 516] on div at bounding box center [647, 515] width 75 height 31
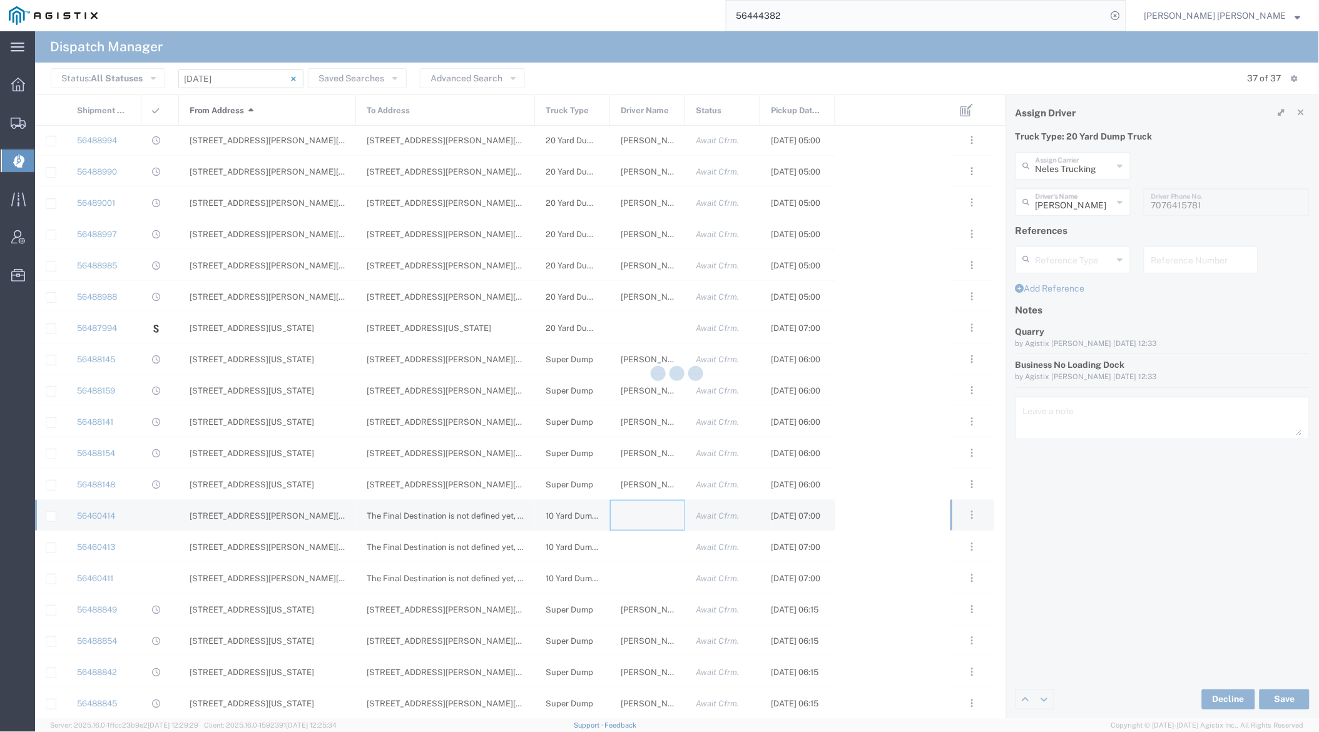
type input "[PERSON_NAME] Trucking"
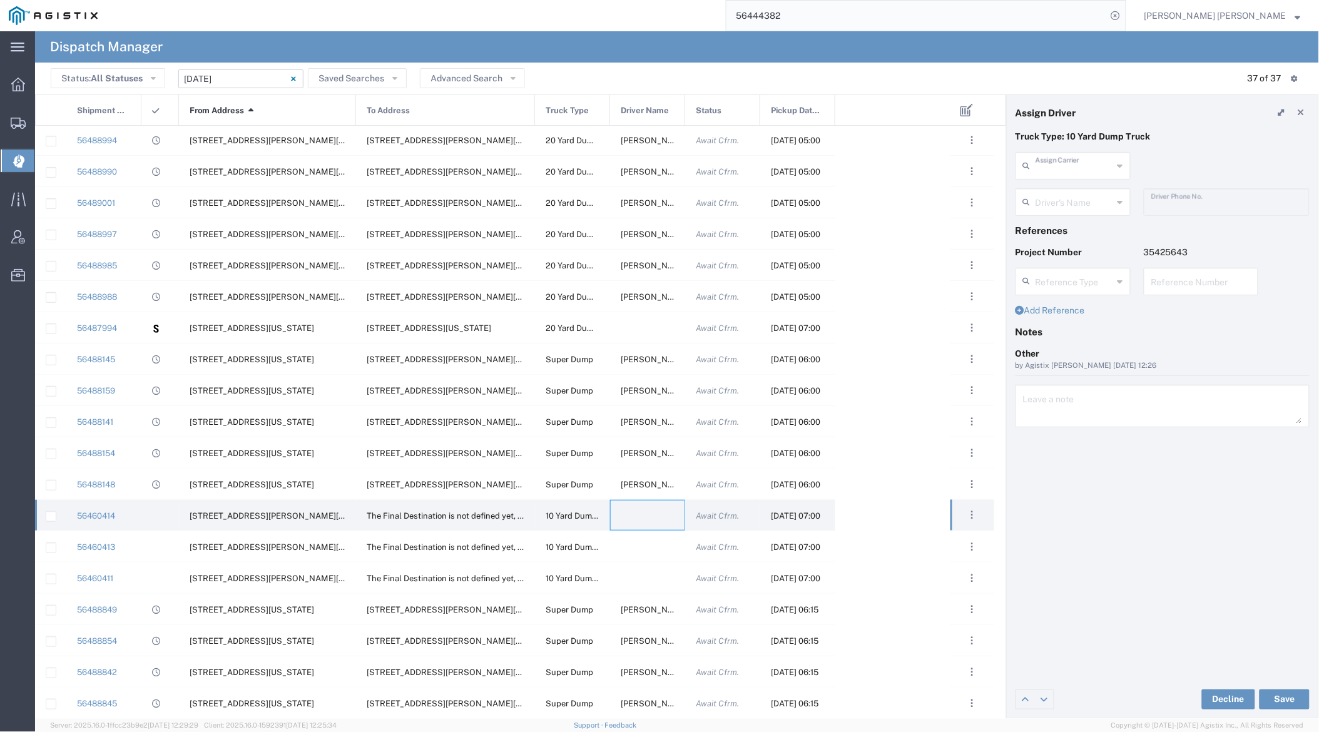
click at [1073, 174] on input "text" at bounding box center [1075, 165] width 78 height 22
click at [1074, 193] on span "[PERSON_NAME] Construction Inc" at bounding box center [1074, 202] width 112 height 39
type input "[PERSON_NAME] Construction Inc"
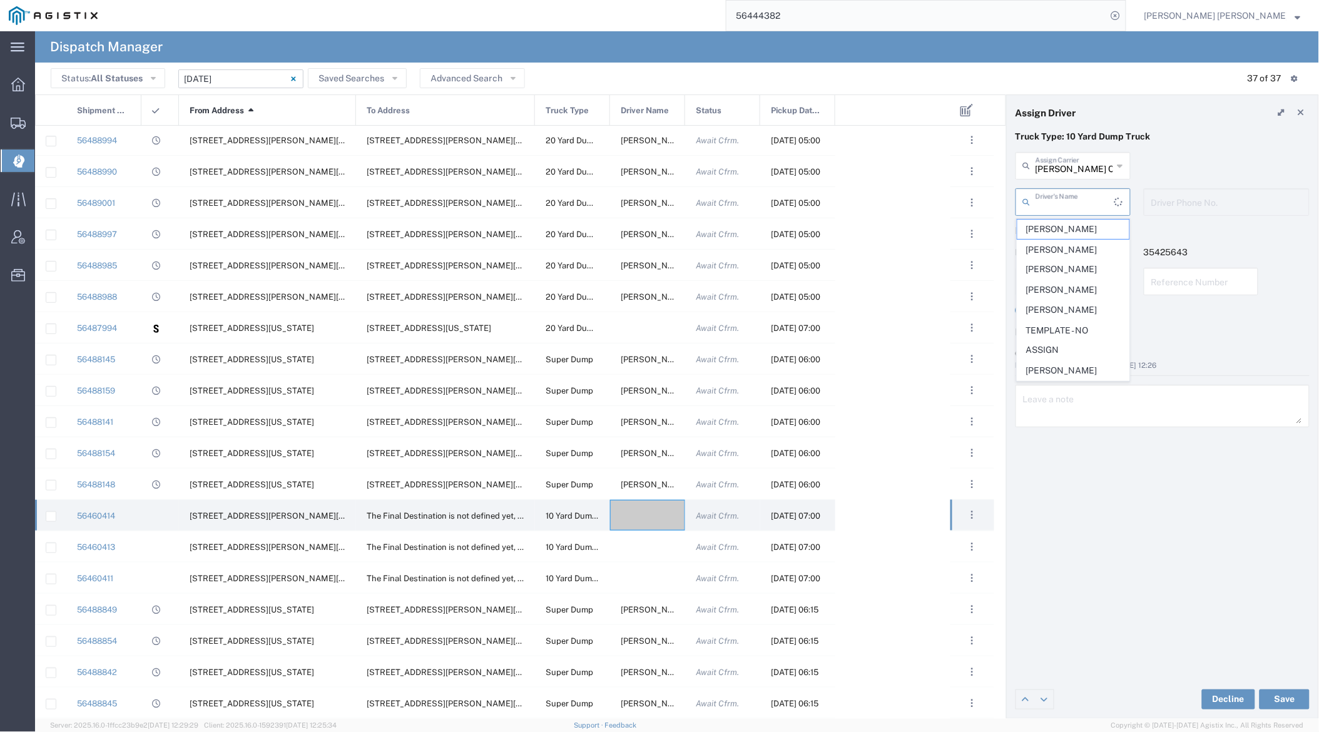
click at [1073, 197] on input "text" at bounding box center [1075, 201] width 79 height 22
click at [1063, 284] on span "[PERSON_NAME]" at bounding box center [1074, 281] width 112 height 19
type input "[PERSON_NAME]"
type input "7072927224"
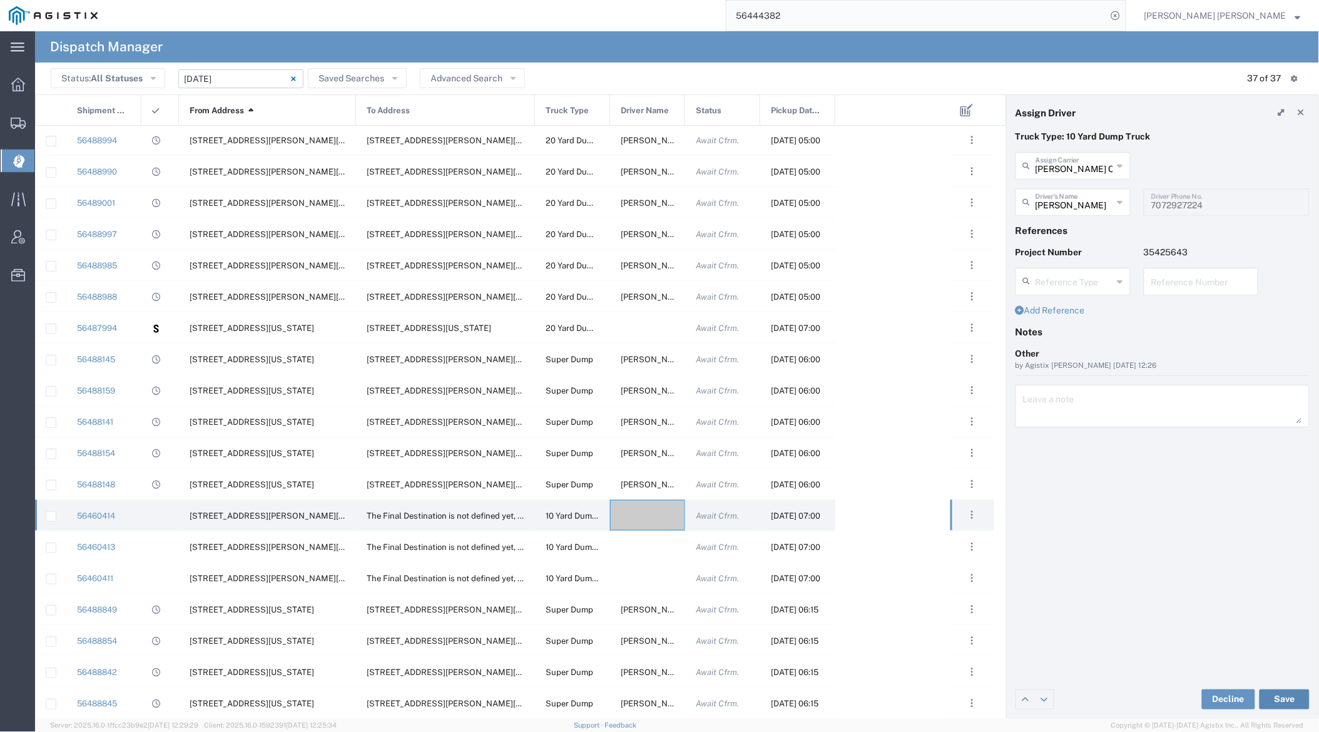
click at [1193, 695] on button "Save" at bounding box center [1285, 700] width 50 height 20
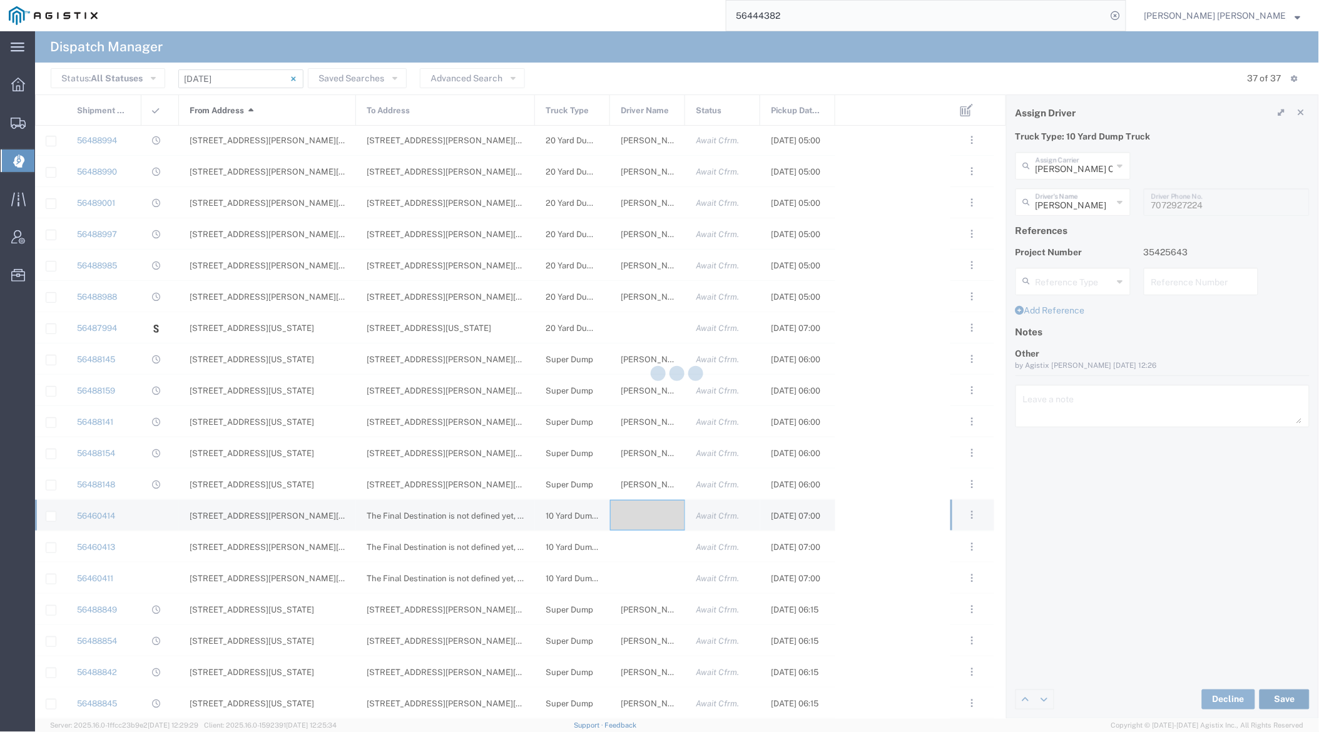
type input "[PERSON_NAME]"
type input "[PERSON_NAME] Construction Inc"
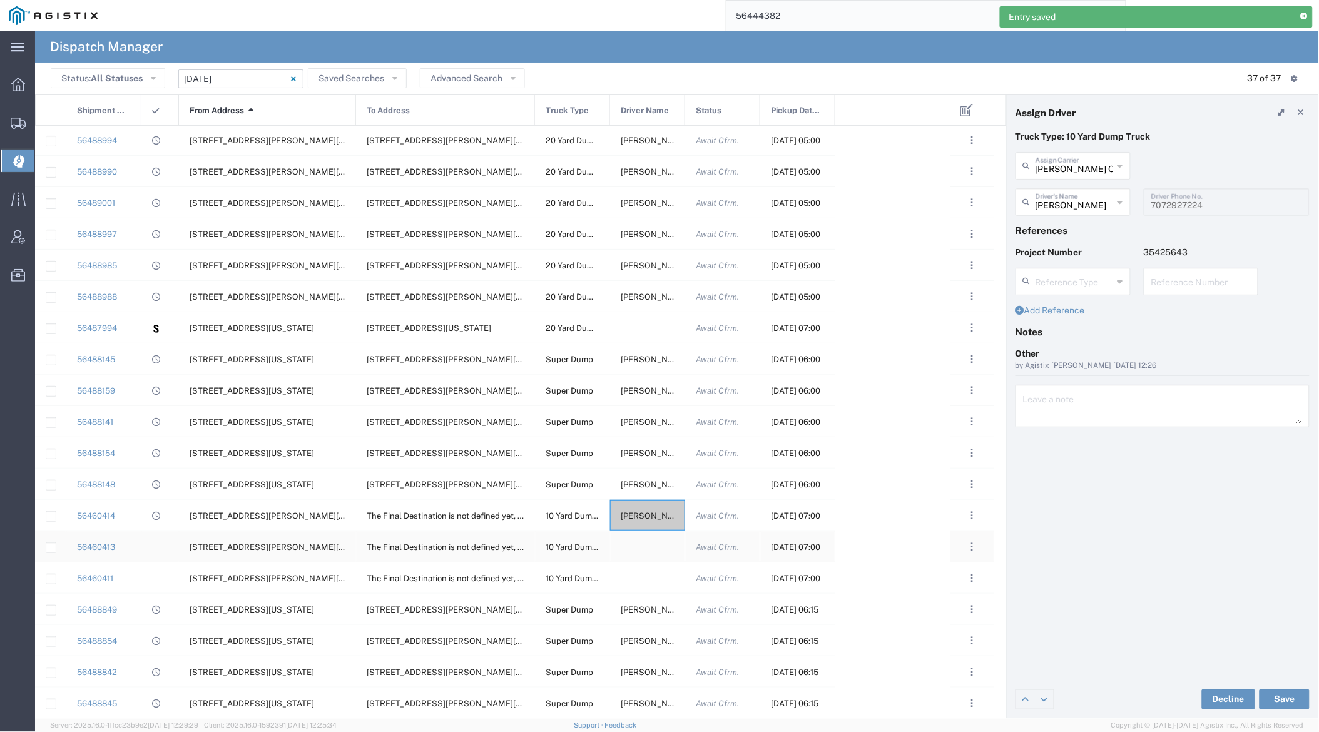
click at [643, 545] on div at bounding box center [647, 546] width 75 height 31
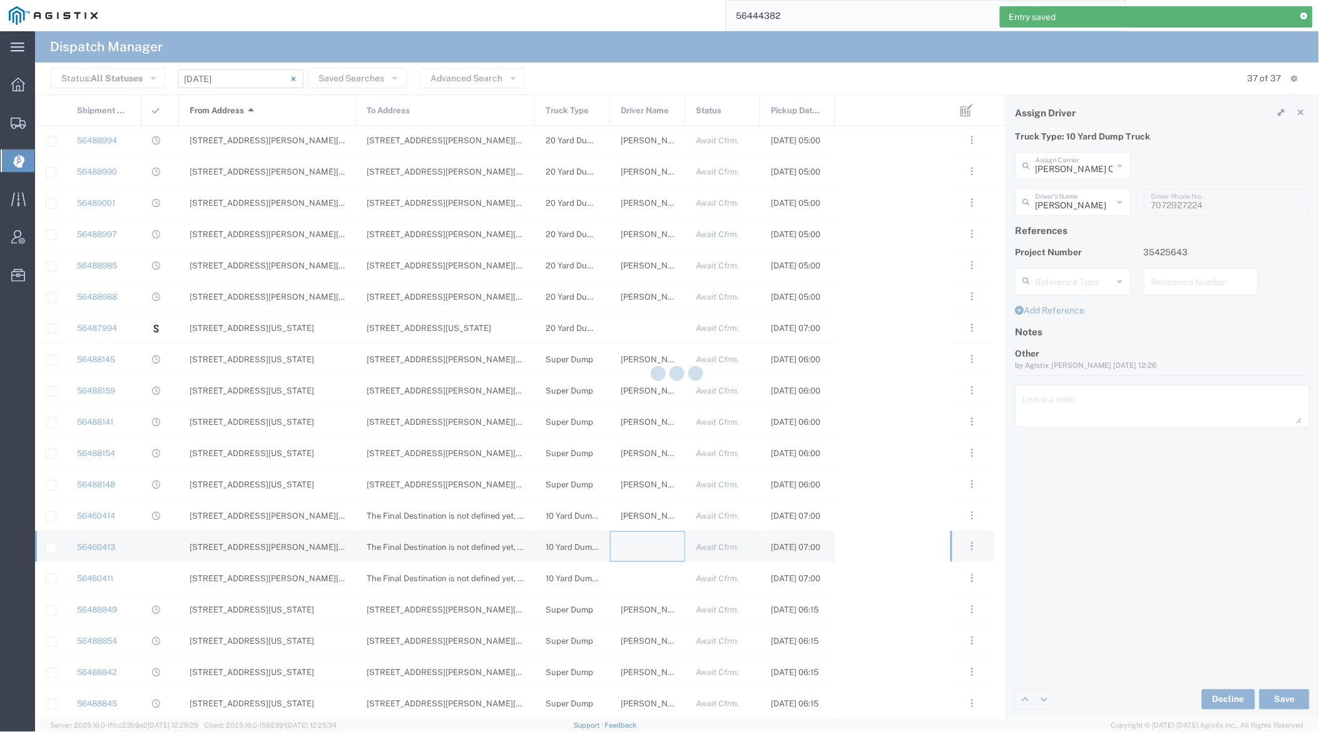
type input "[PERSON_NAME] Trucking"
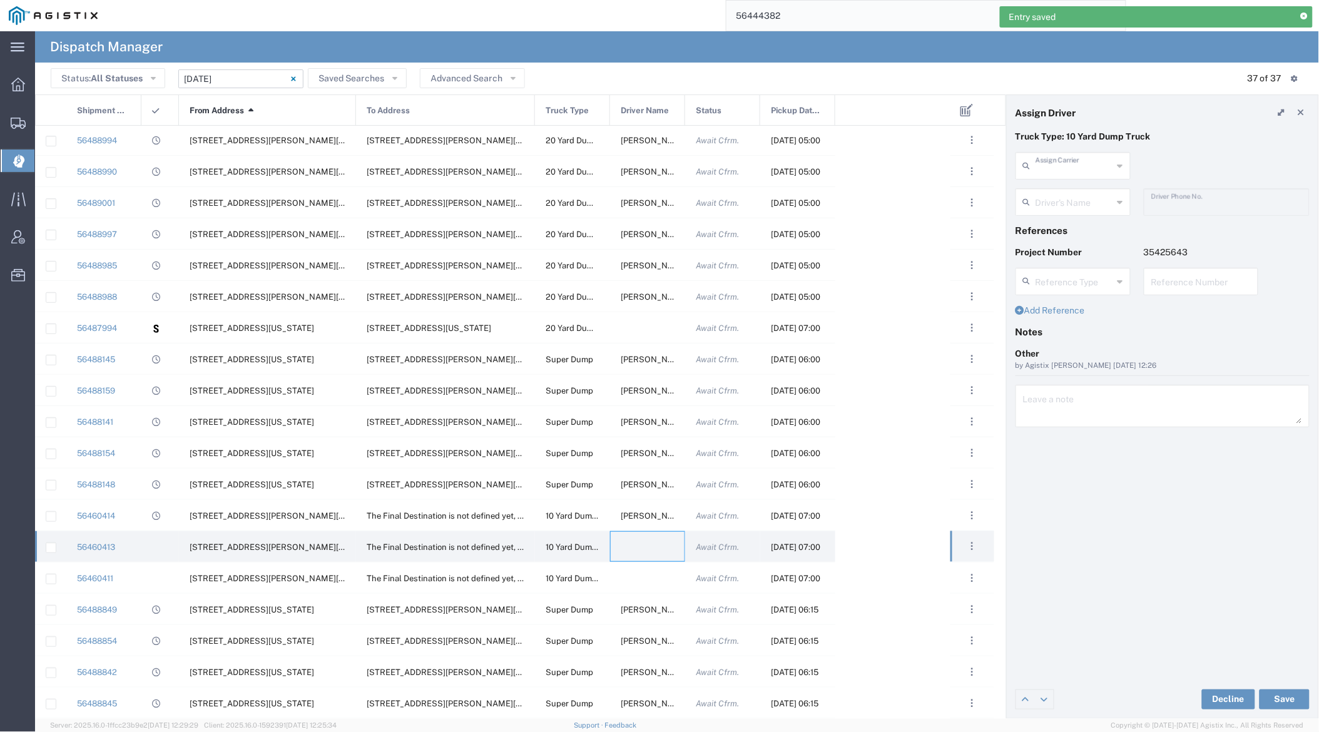
click at [1077, 170] on input "text" at bounding box center [1075, 165] width 78 height 22
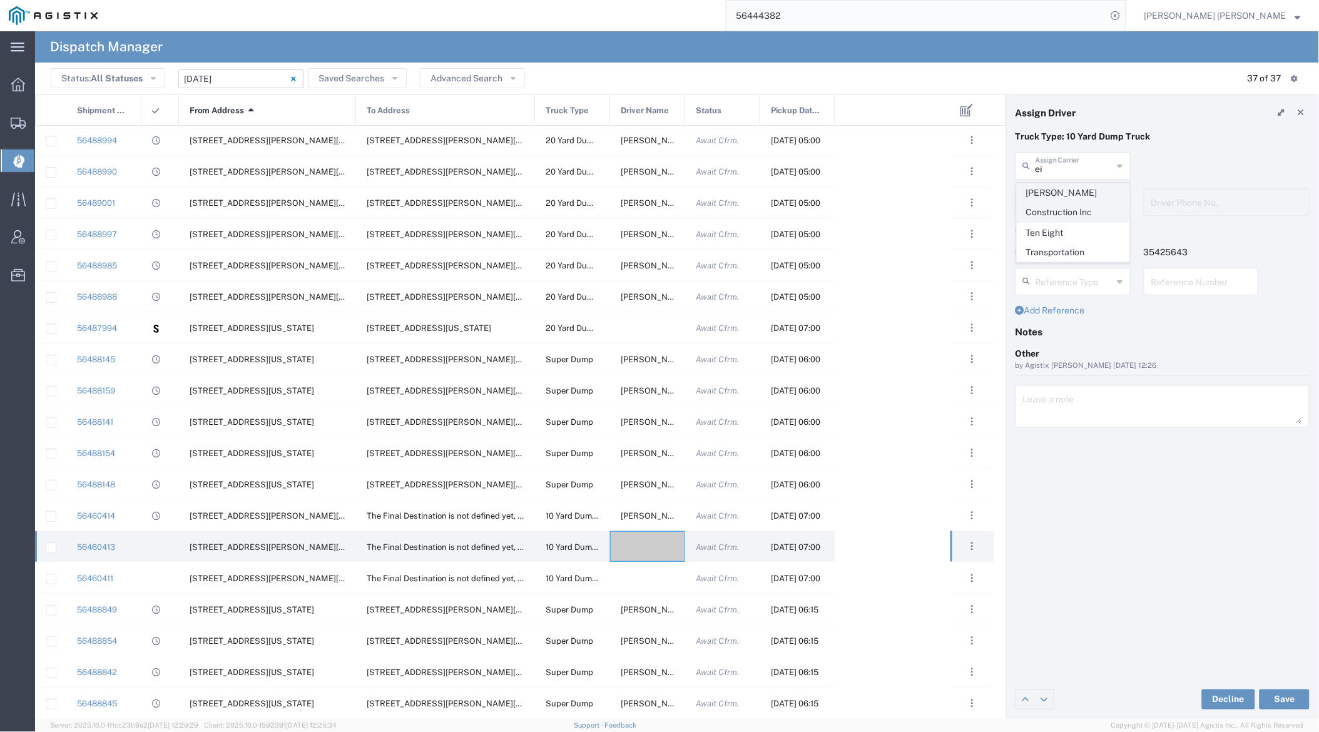
click at [1078, 197] on span "[PERSON_NAME] Construction Inc" at bounding box center [1074, 202] width 112 height 39
type input "[PERSON_NAME] Construction Inc"
click at [1075, 214] on div "Driver's Name" at bounding box center [1073, 202] width 115 height 28
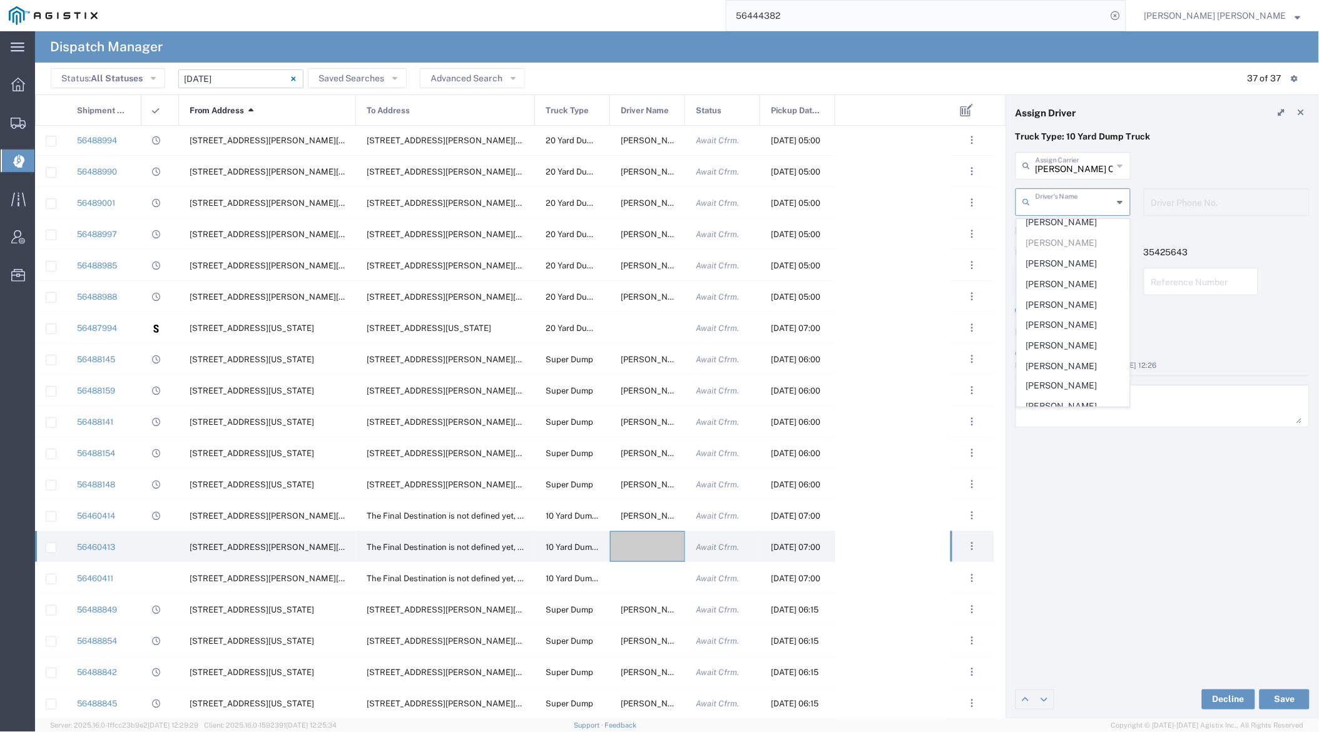
scroll to position [274, 0]
click at [1061, 266] on span "[PERSON_NAME]" at bounding box center [1074, 262] width 112 height 19
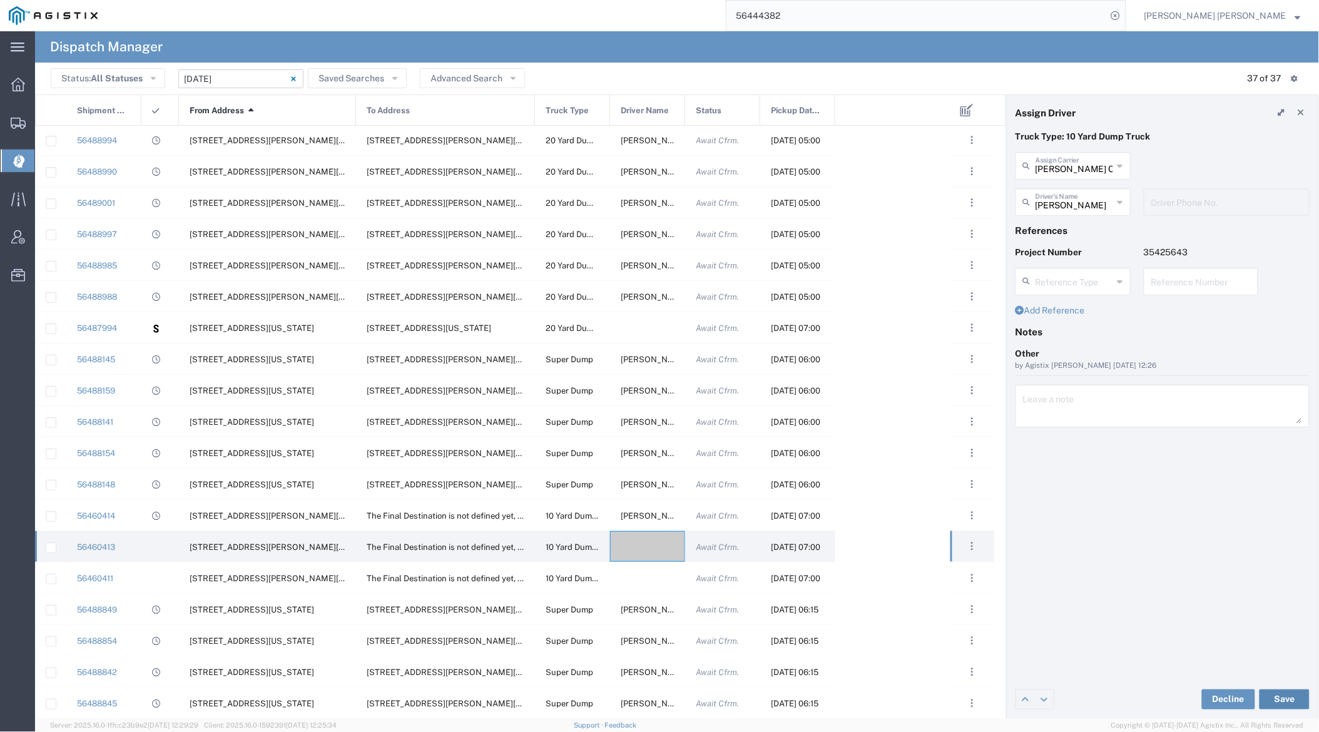
click at [1193, 701] on button "Save" at bounding box center [1285, 700] width 50 height 20
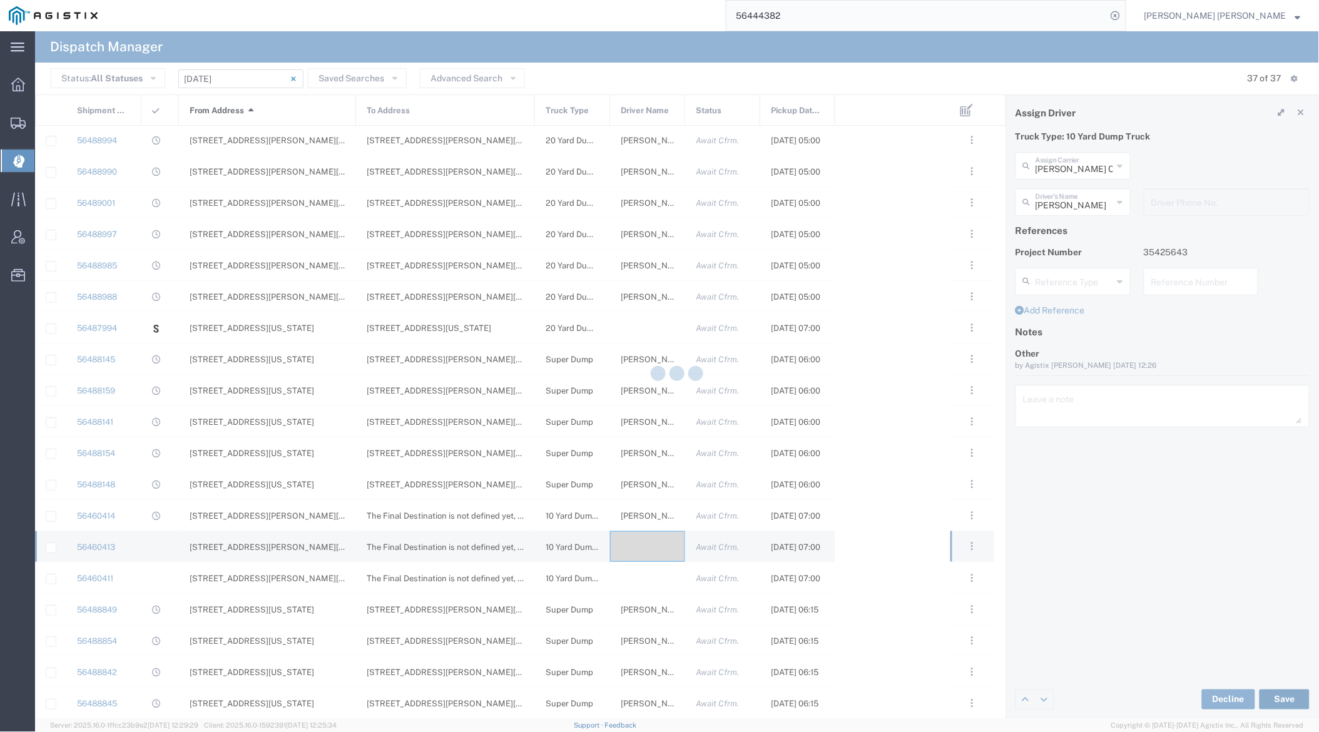
type input "[PERSON_NAME]"
type input "[PERSON_NAME] Construction Inc"
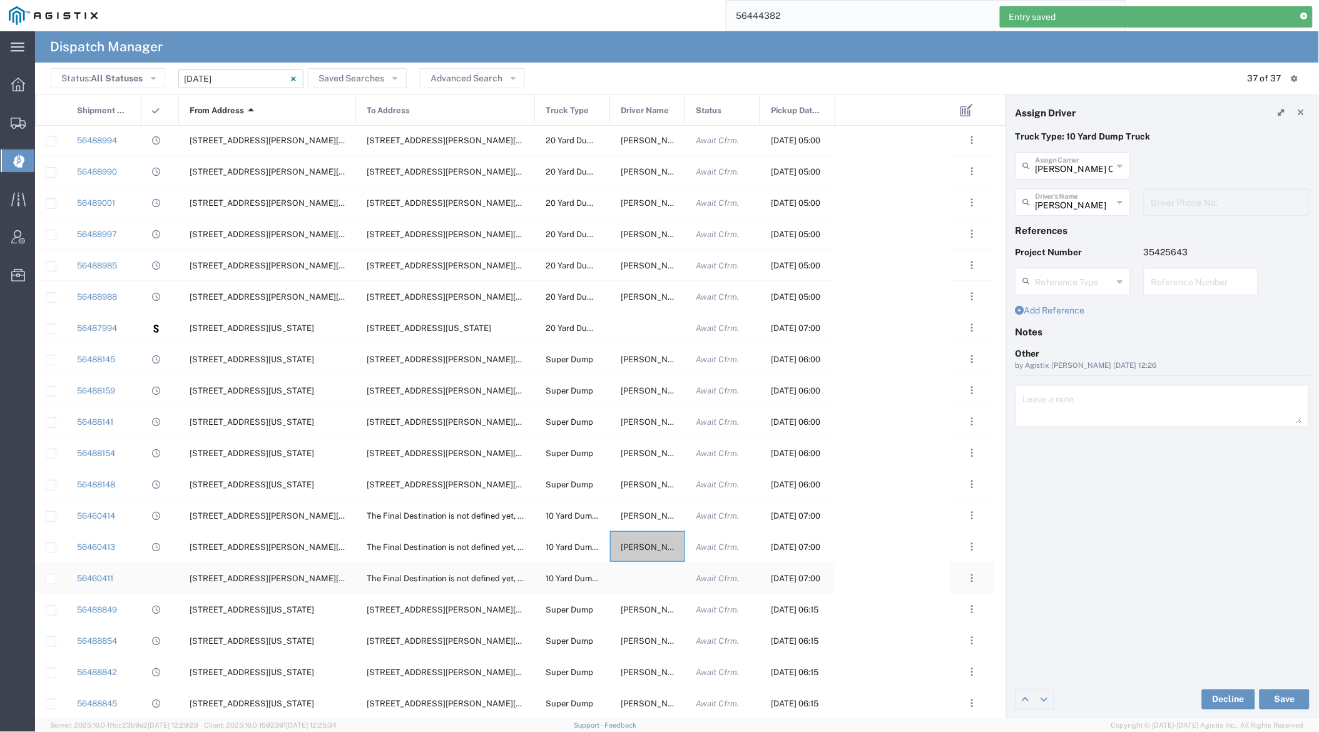
click at [645, 578] on div at bounding box center [647, 578] width 75 height 31
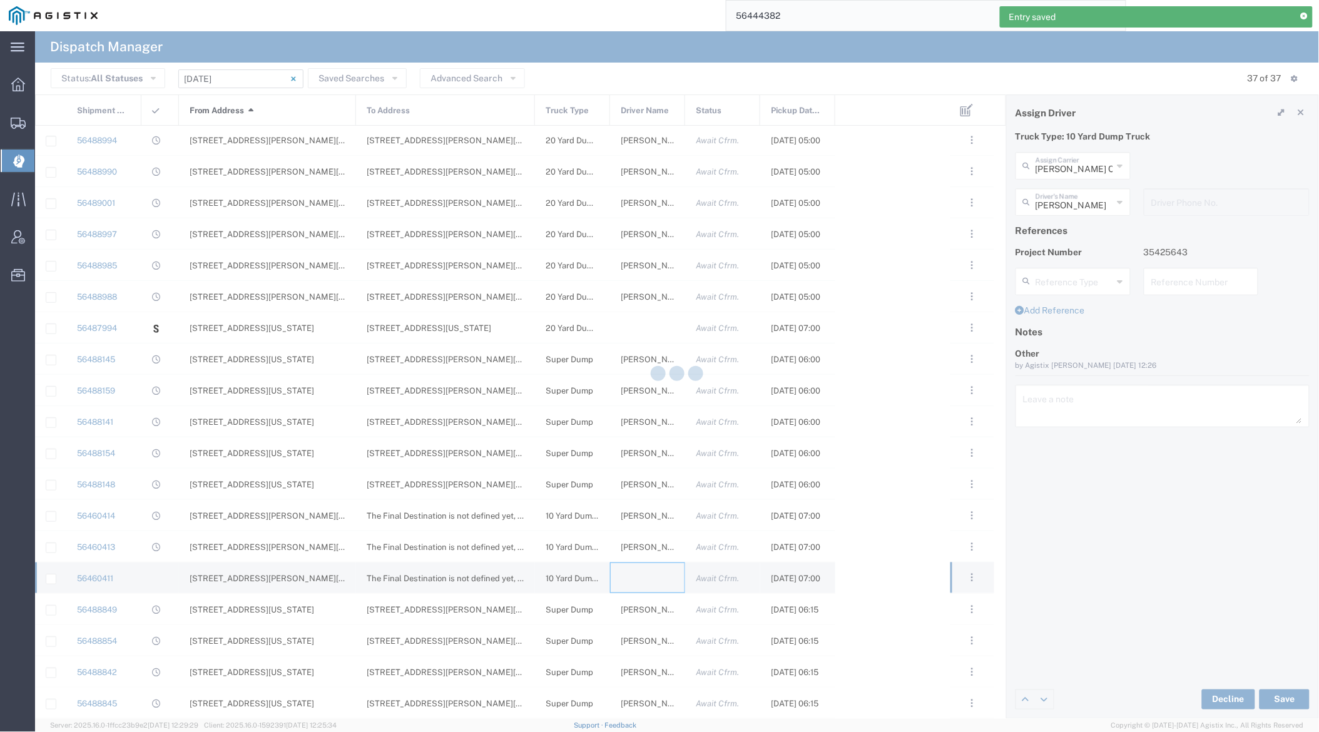
type input "[PERSON_NAME] Trucking"
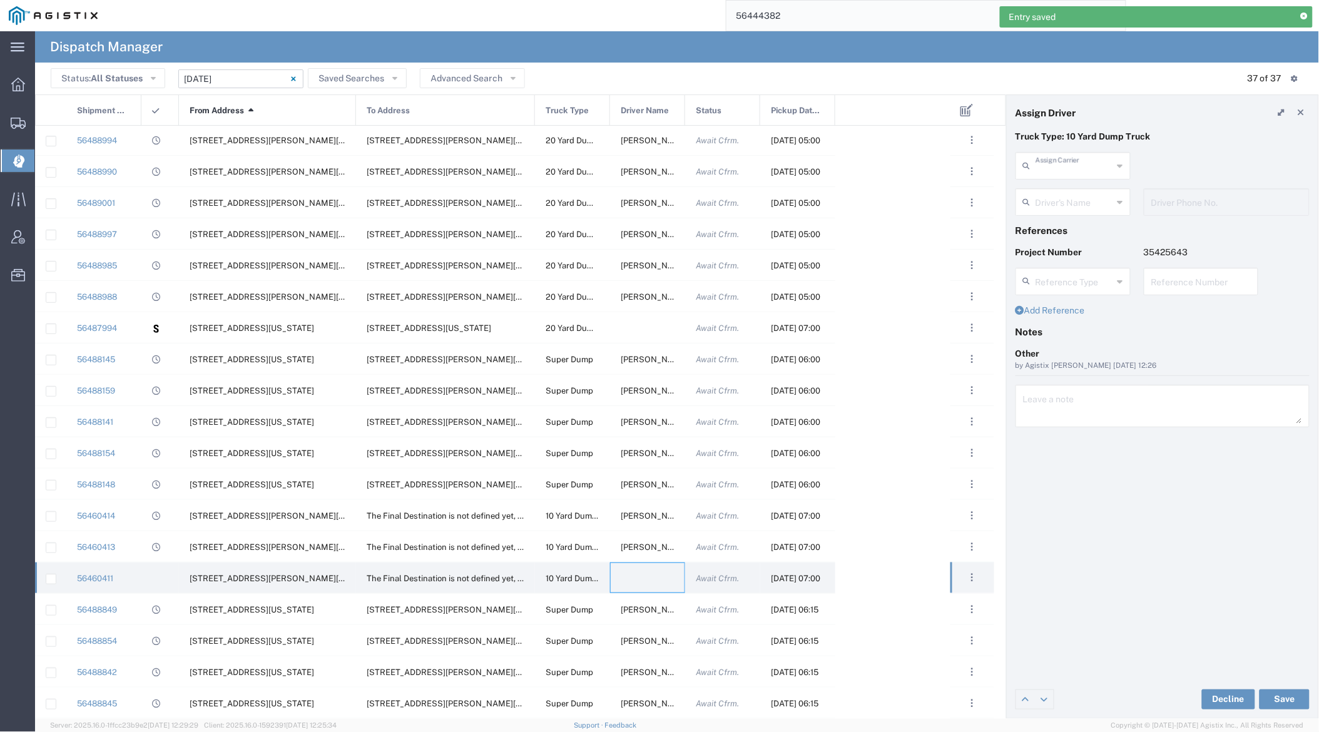
click at [1070, 163] on input "text" at bounding box center [1075, 165] width 78 height 22
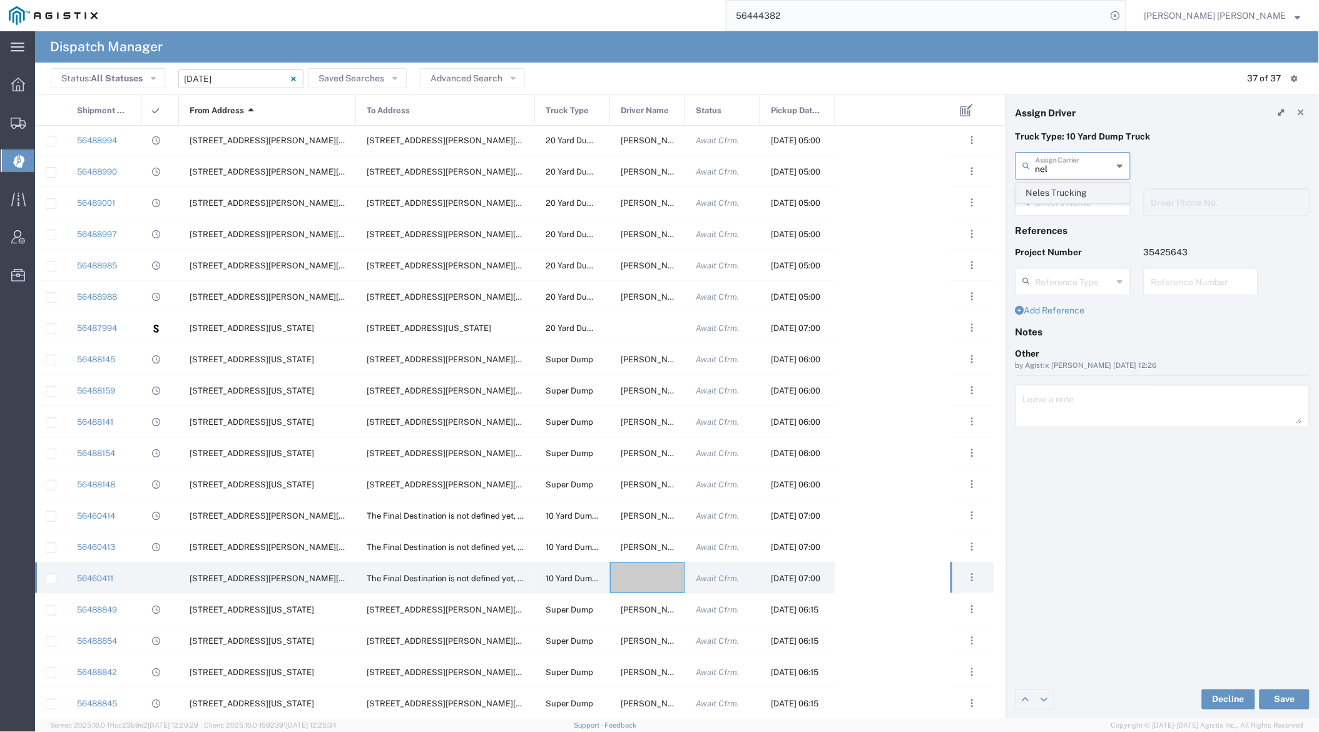
click at [1071, 193] on span "Neles Trucking" at bounding box center [1074, 192] width 112 height 19
type input "Neles Trucking"
click at [1070, 201] on input "text" at bounding box center [1075, 201] width 79 height 22
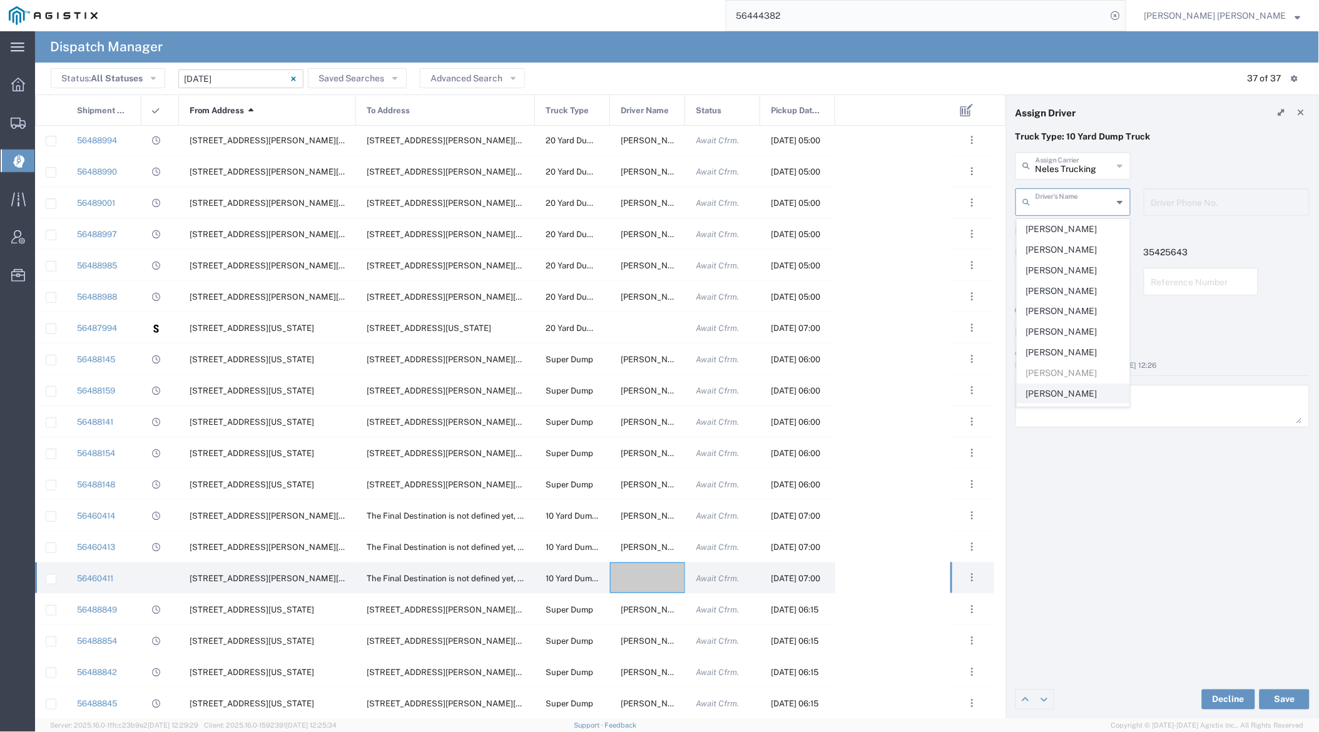
click at [1069, 398] on span "[PERSON_NAME]" at bounding box center [1074, 393] width 112 height 19
type input "[PERSON_NAME]"
type input "[PHONE_NUMBER]"
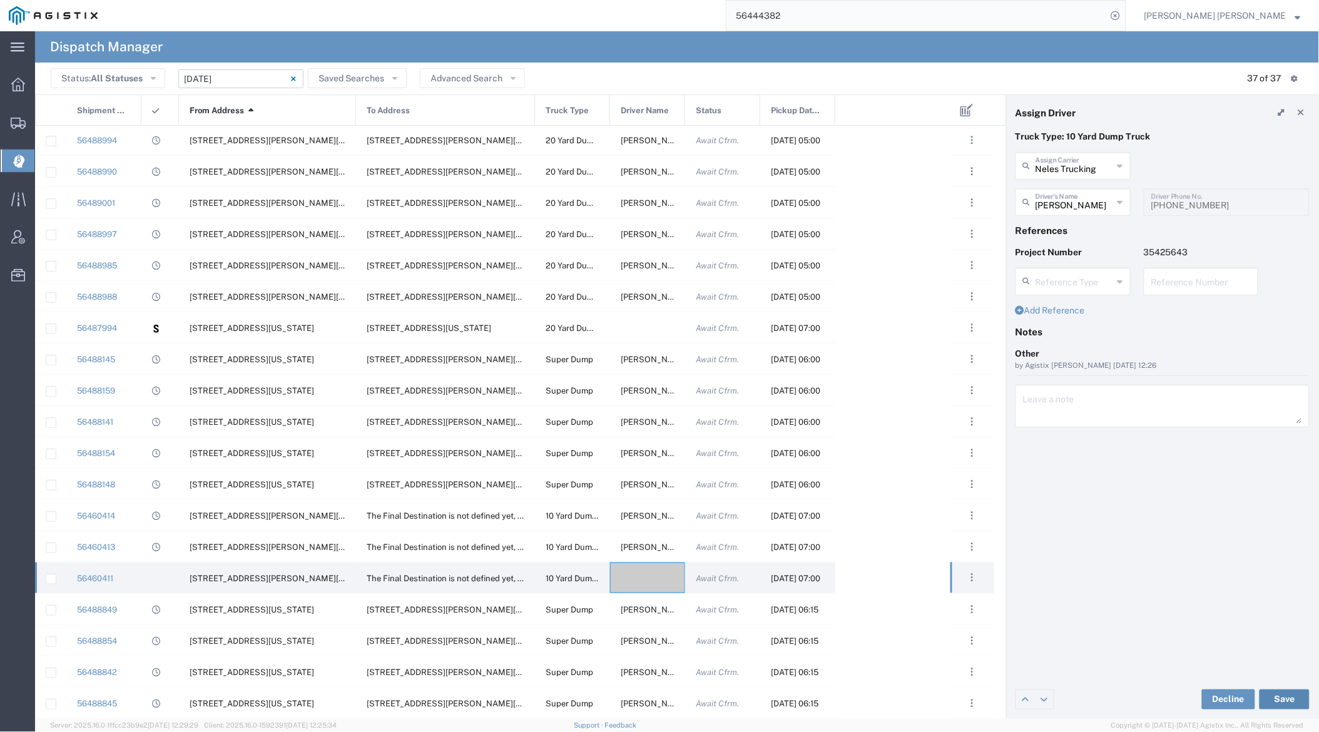
click at [1193, 702] on button "Save" at bounding box center [1285, 700] width 50 height 20
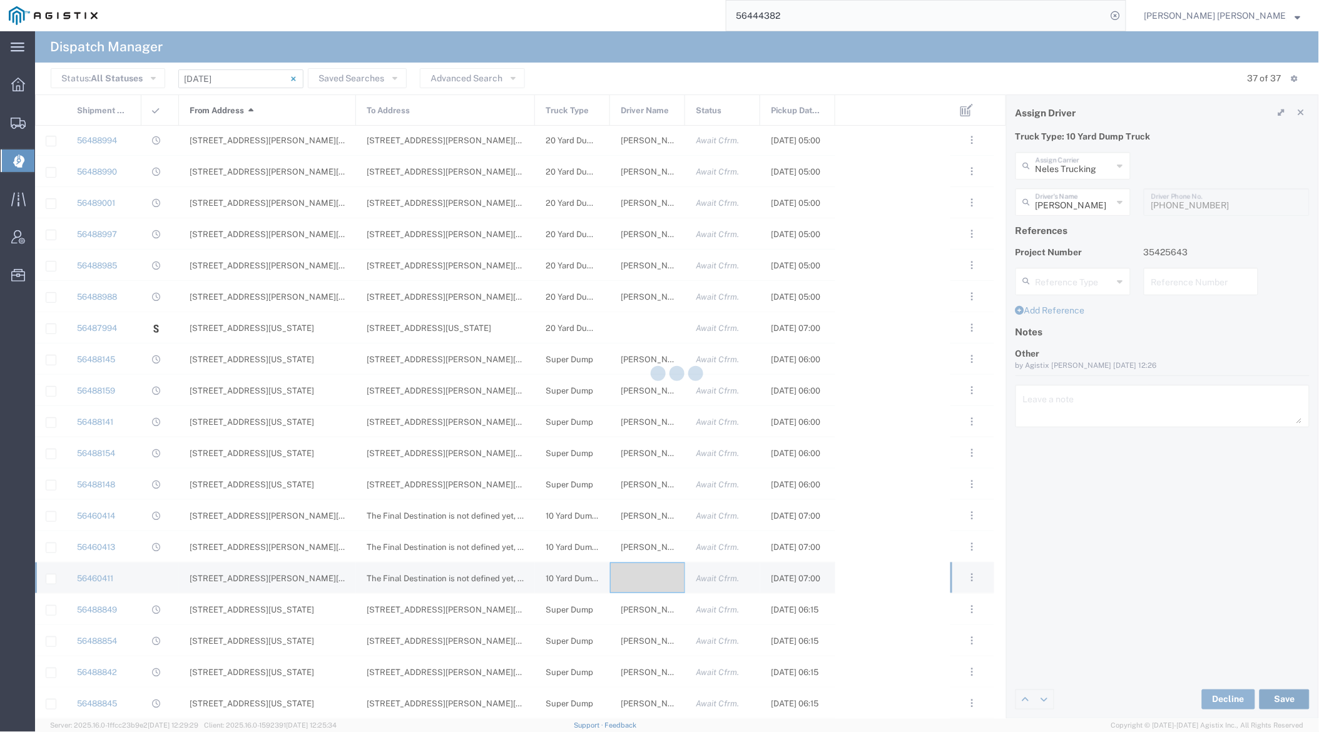
type input "[PERSON_NAME]"
type input "Neles Trucking"
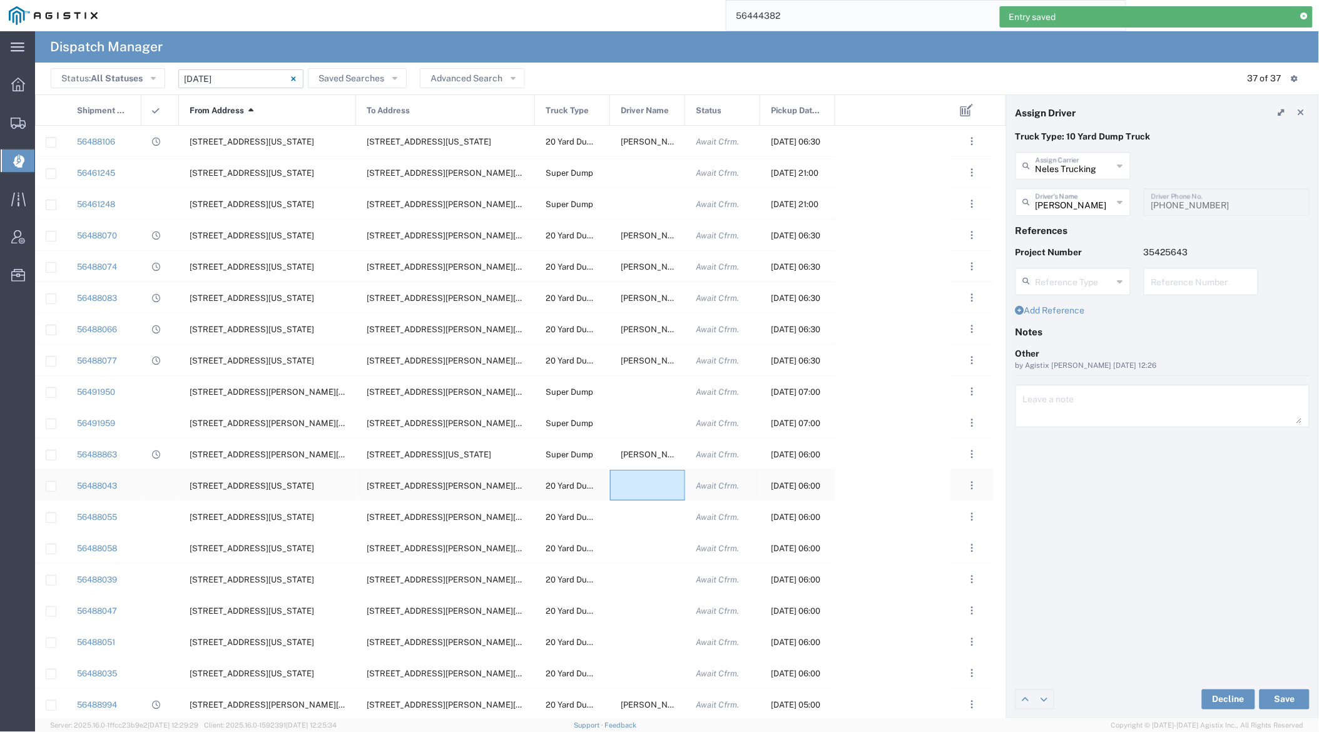
click at [640, 484] on div at bounding box center [647, 485] width 75 height 31
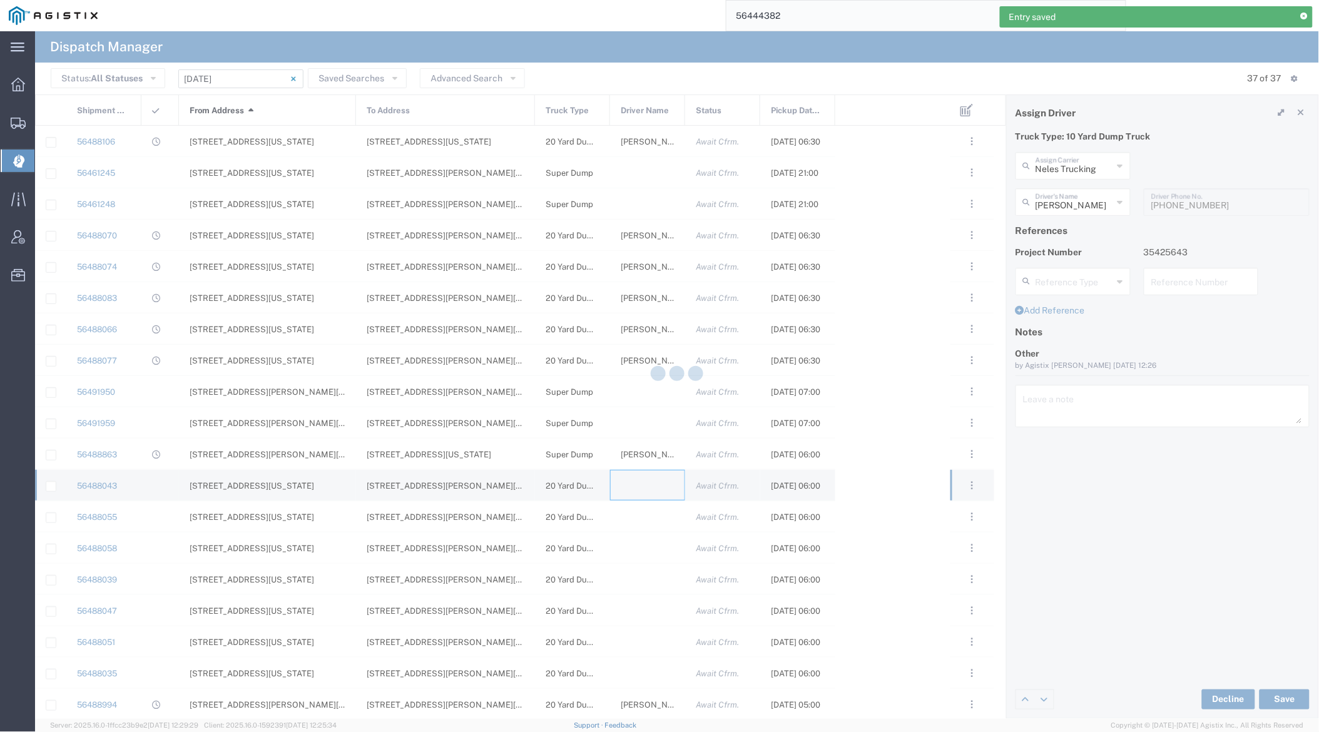
type input "[PERSON_NAME] Trucking"
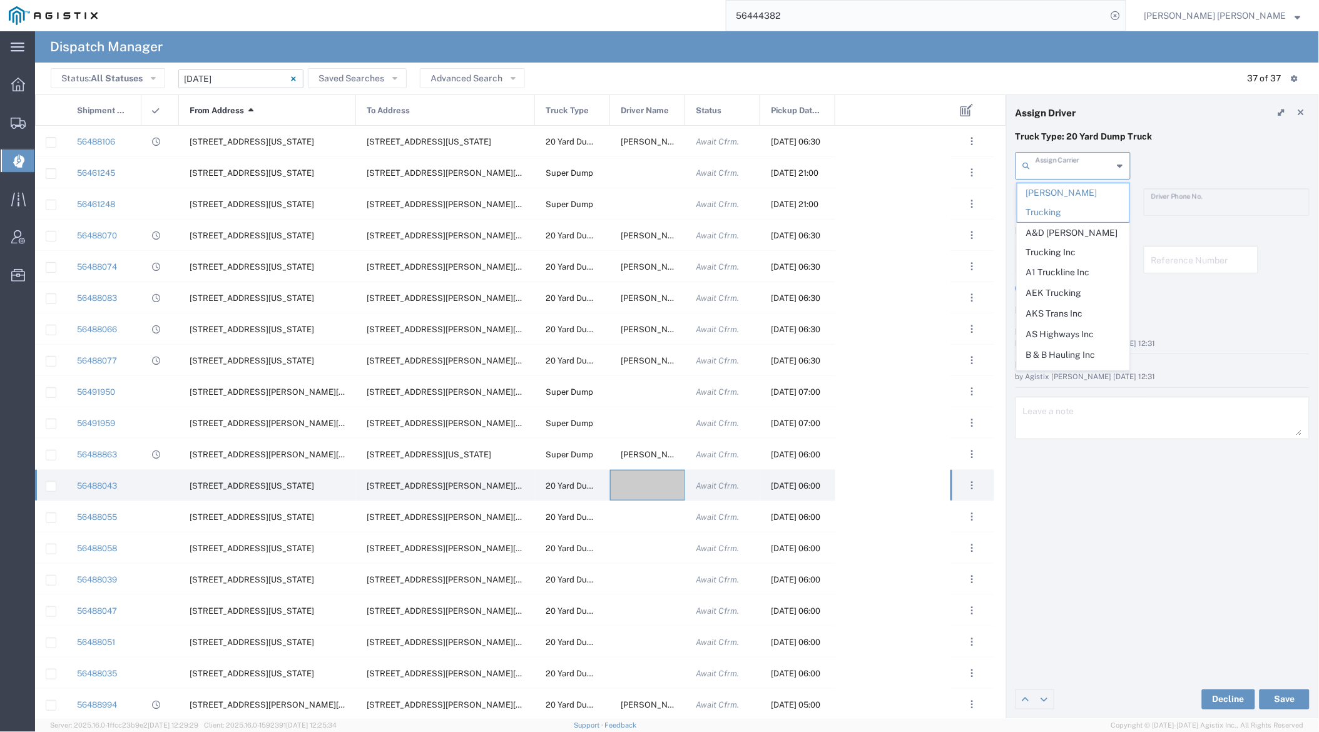
click at [1062, 171] on input "text" at bounding box center [1075, 165] width 78 height 22
click at [1071, 224] on span "M A [PERSON_NAME] Trucking LLC" at bounding box center [1074, 242] width 112 height 39
type input "M A [PERSON_NAME] Trucking LLC"
click at [1068, 202] on input "text" at bounding box center [1075, 201] width 78 height 22
click at [1073, 224] on span "[PERSON_NAME]" at bounding box center [1074, 229] width 112 height 19
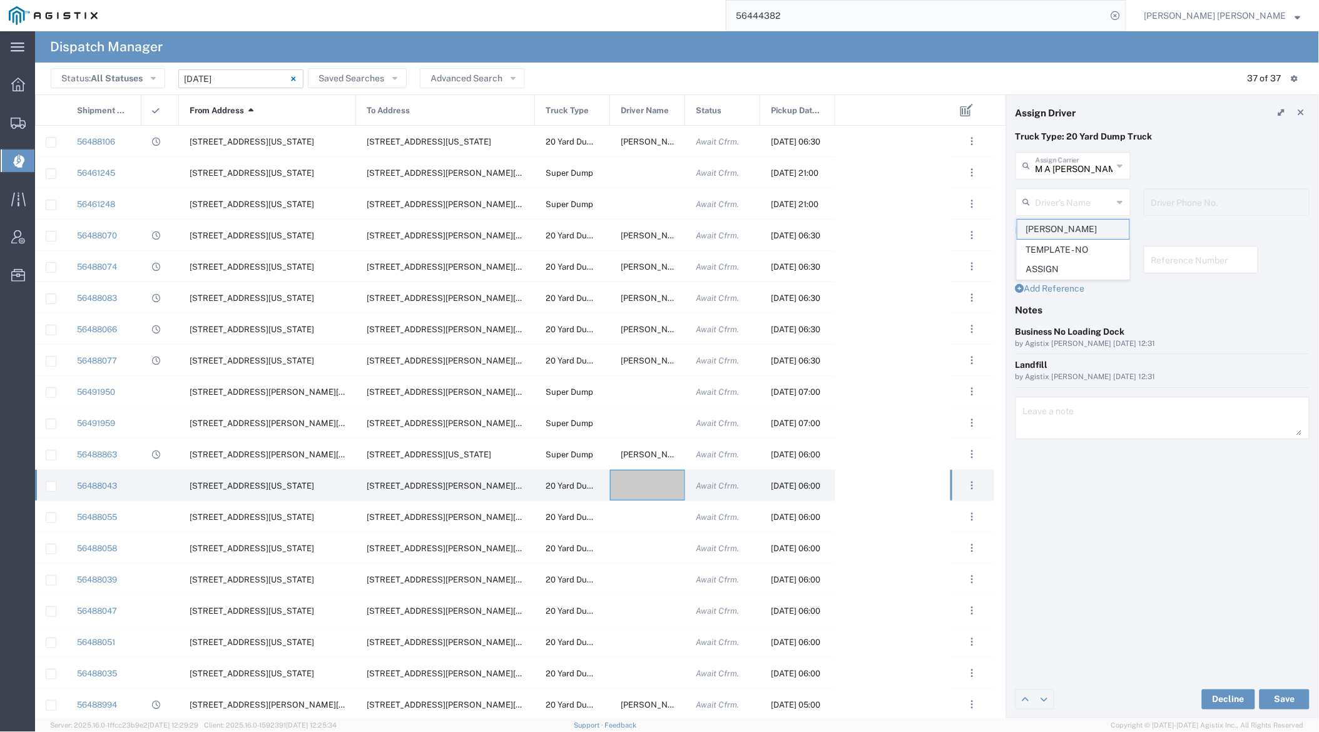
type input "[PERSON_NAME]"
type input "[PHONE_NUMBER]"
click at [1193, 697] on button "Save" at bounding box center [1285, 700] width 50 height 20
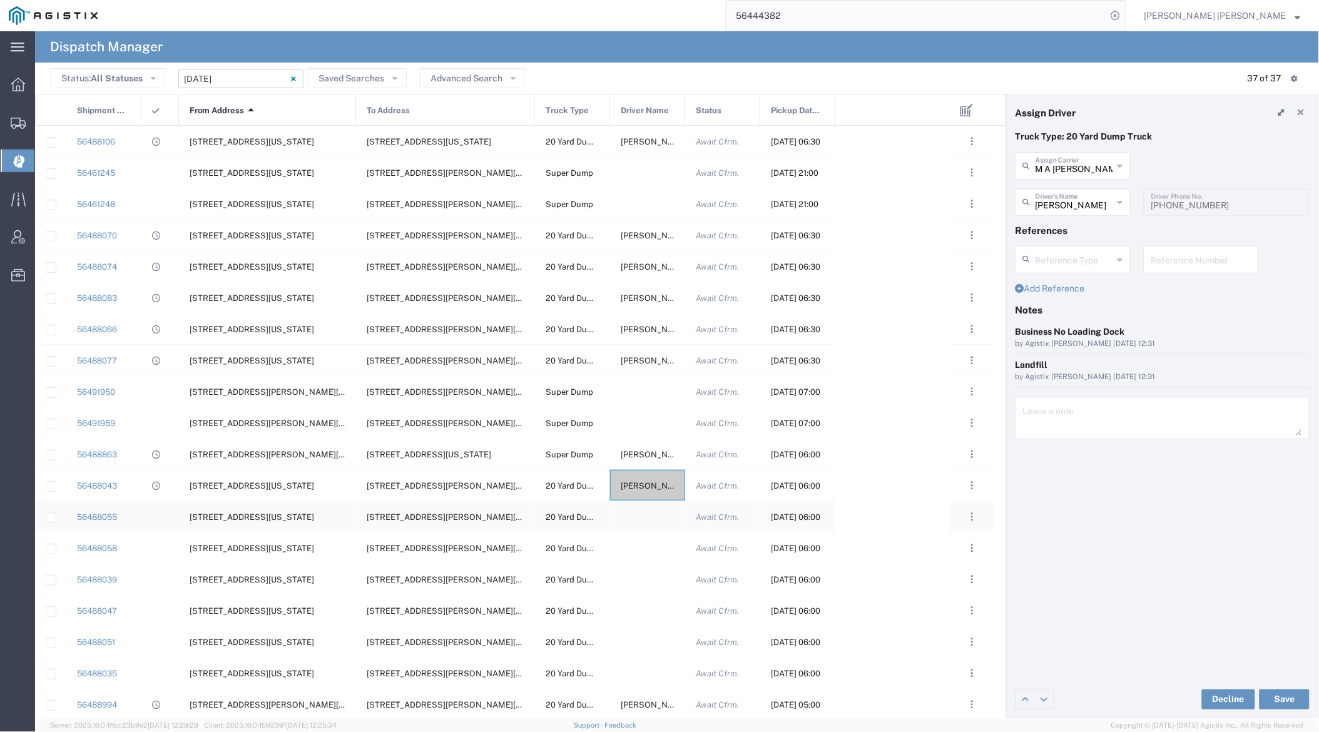
click at [641, 521] on div at bounding box center [647, 516] width 75 height 31
click at [1079, 170] on input "text" at bounding box center [1075, 165] width 78 height 22
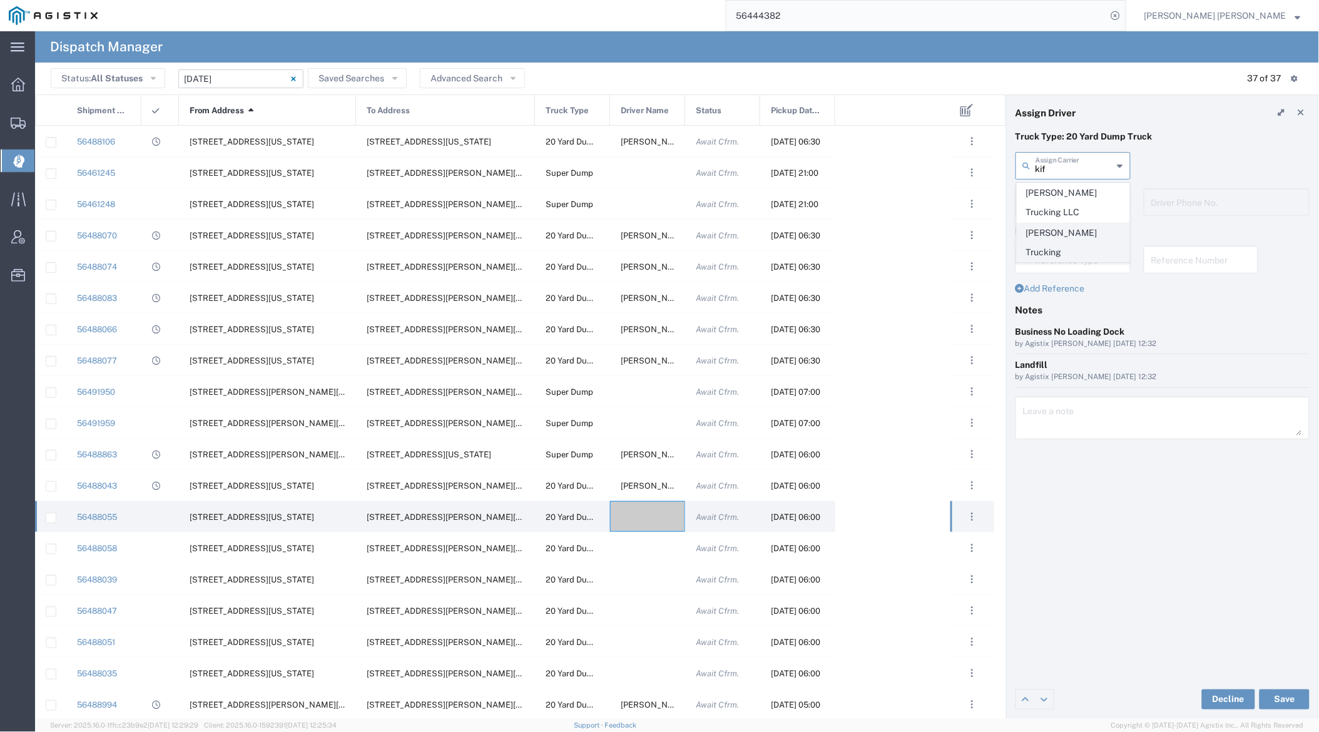
click at [1073, 229] on span "[PERSON_NAME] Trucking" at bounding box center [1074, 242] width 112 height 39
drag, startPoint x: 1062, startPoint y: 198, endPoint x: 1068, endPoint y: 213, distance: 16.3
click at [1062, 198] on input "text" at bounding box center [1075, 201] width 78 height 22
click at [1073, 223] on span "[PERSON_NAME]" at bounding box center [1074, 229] width 112 height 19
click at [1193, 694] on button "Save" at bounding box center [1285, 700] width 50 height 20
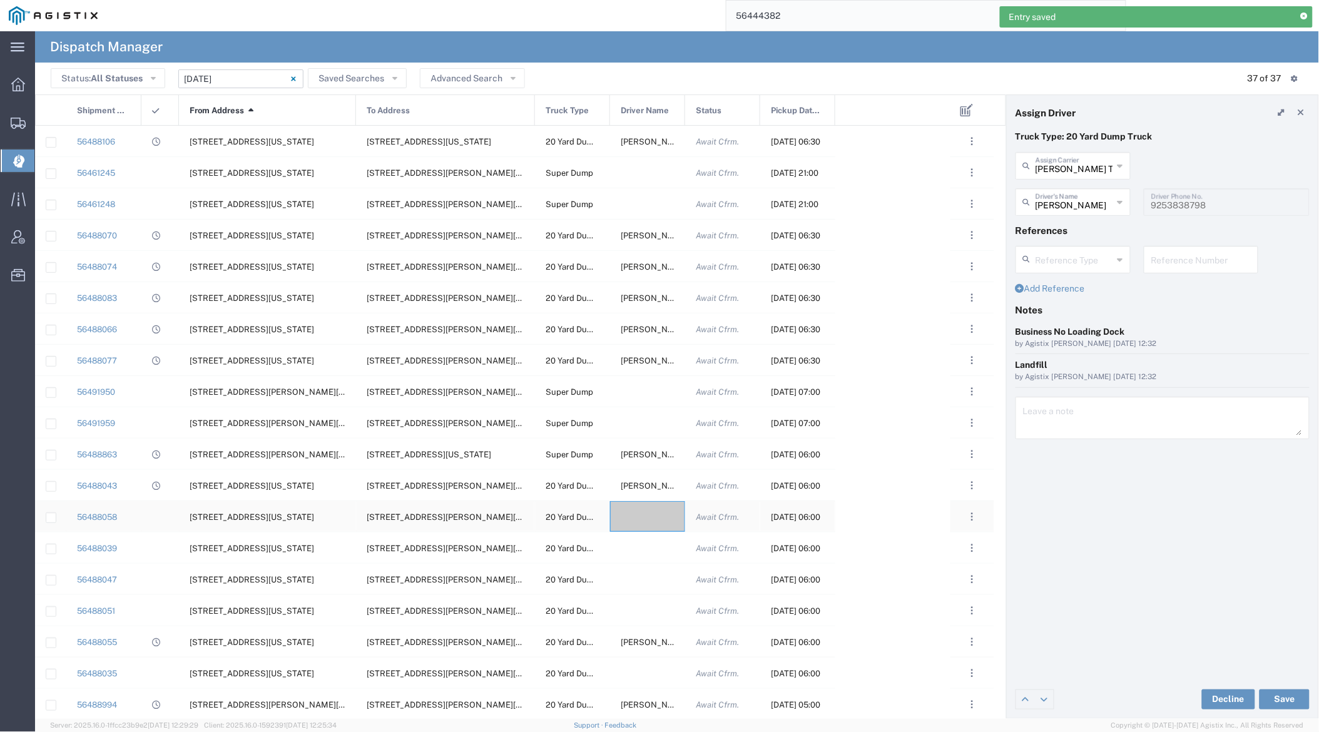
click at [633, 514] on div at bounding box center [647, 516] width 75 height 31
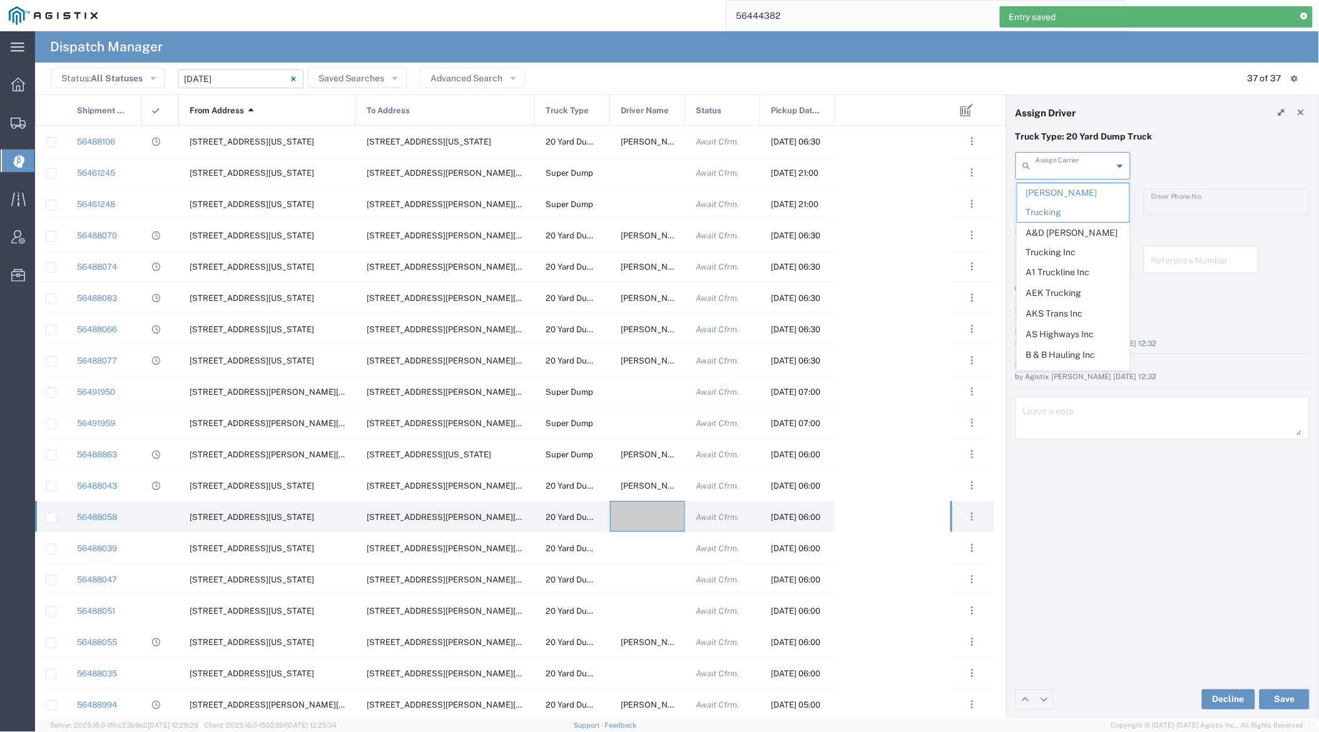
click at [1070, 166] on input "text" at bounding box center [1075, 165] width 78 height 22
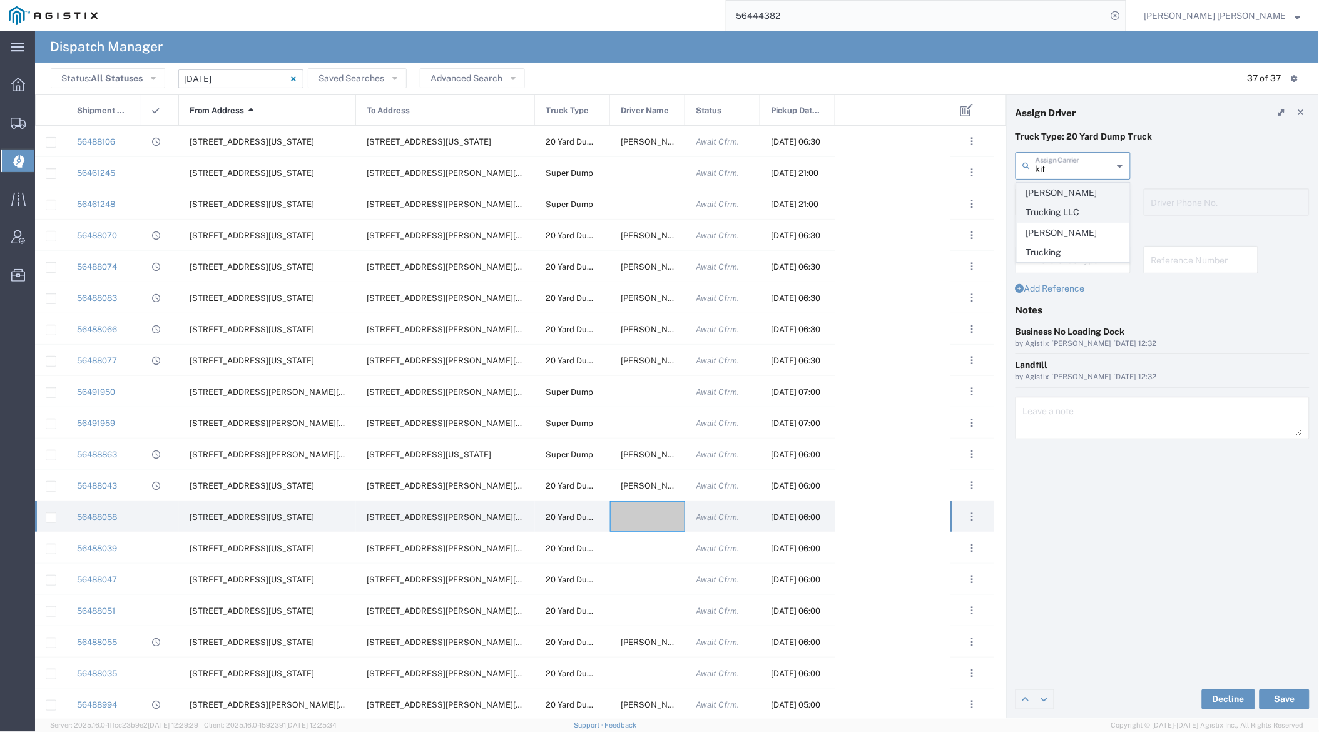
click at [1068, 199] on span "[PERSON_NAME] Trucking LLC" at bounding box center [1074, 202] width 112 height 39
click at [1068, 199] on input "text" at bounding box center [1075, 201] width 78 height 22
click at [1073, 225] on span "[PERSON_NAME]" at bounding box center [1074, 229] width 112 height 19
click at [1193, 699] on button "Save" at bounding box center [1285, 700] width 50 height 20
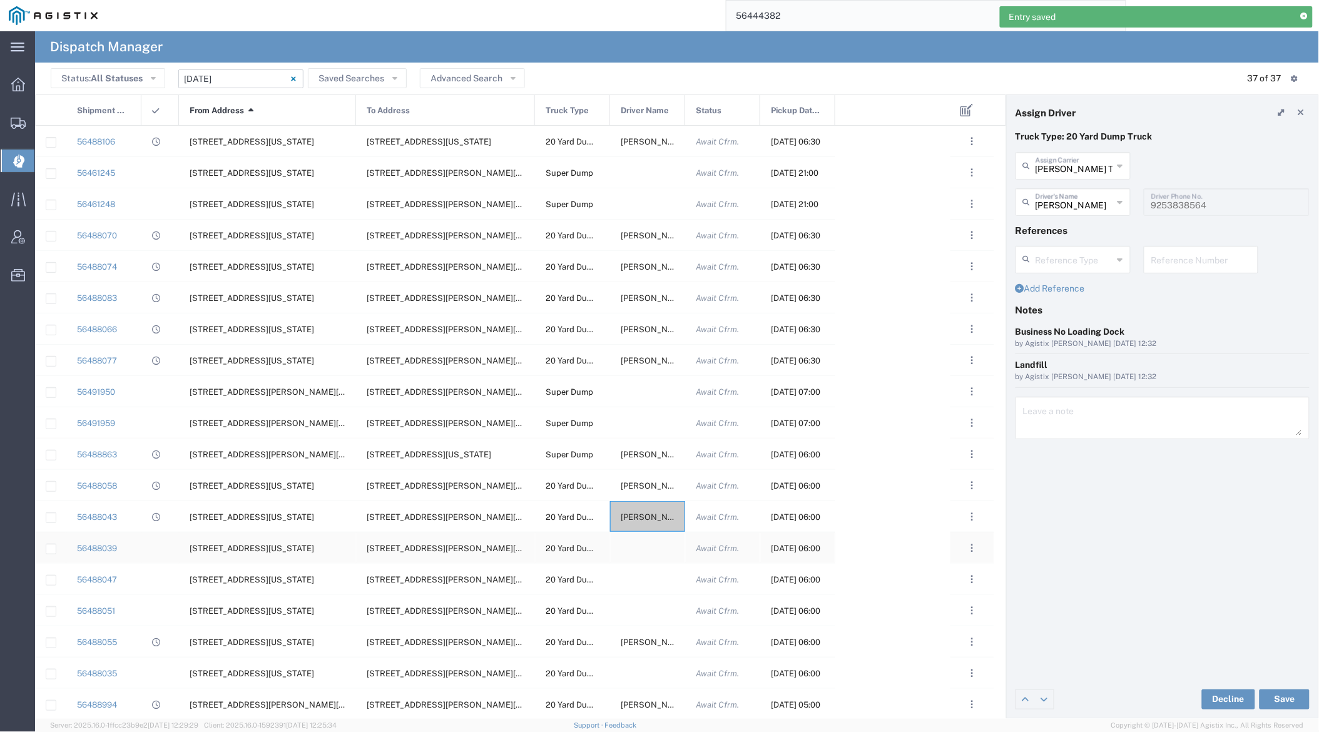
click at [643, 548] on div at bounding box center [647, 548] width 75 height 31
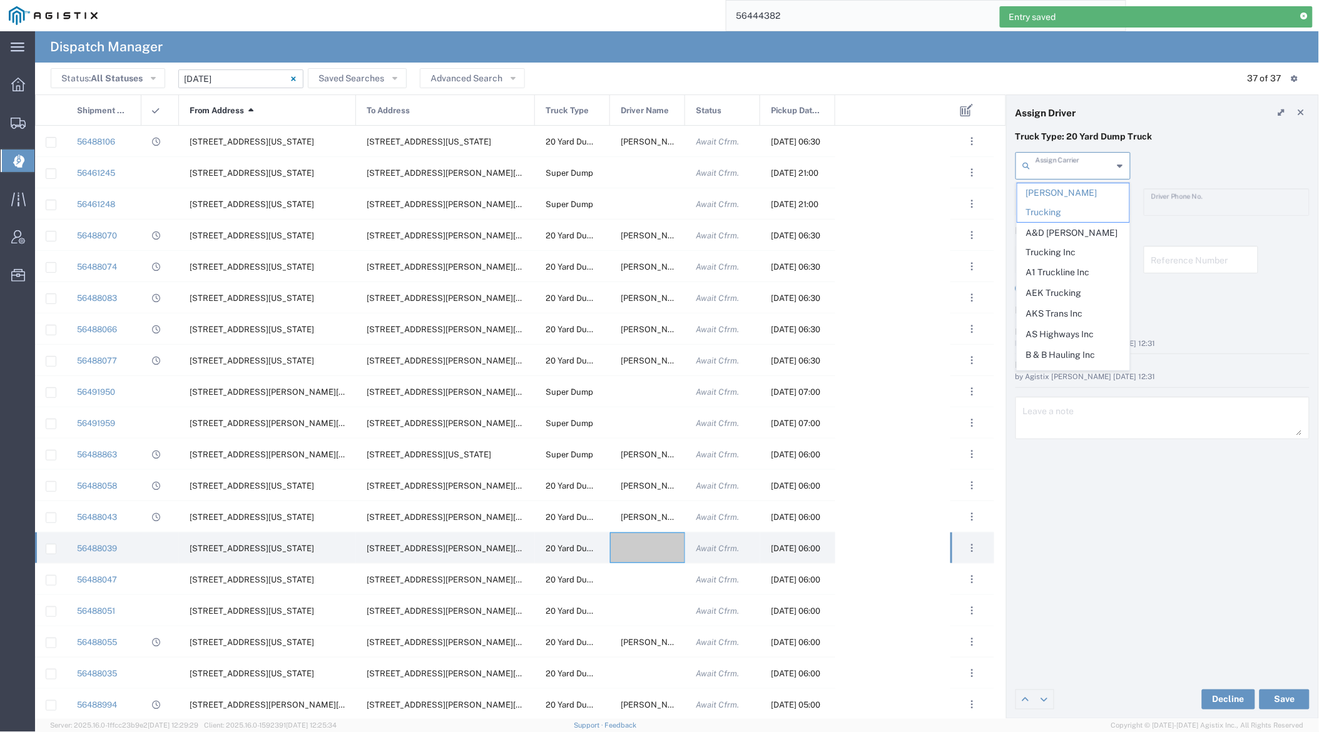
click at [1072, 164] on input "text" at bounding box center [1075, 165] width 78 height 22
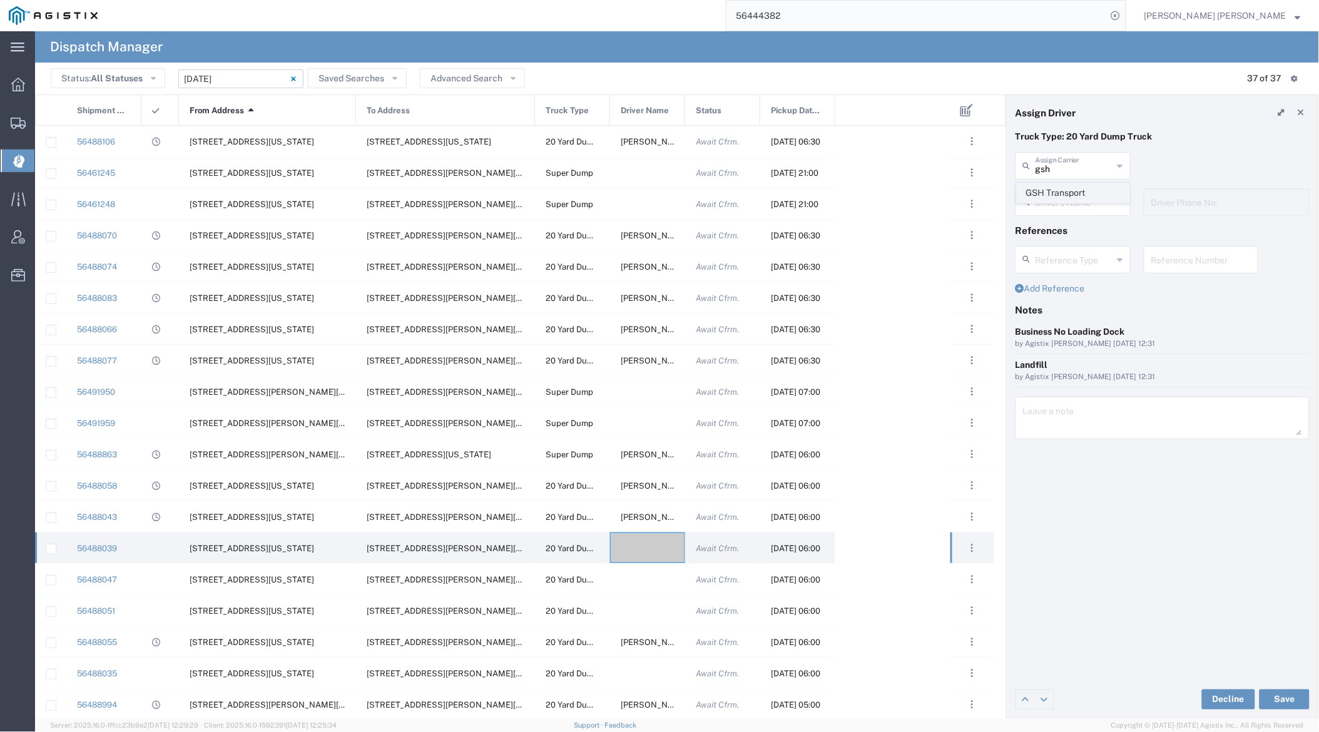
click at [1070, 192] on span "GSH Transport" at bounding box center [1074, 192] width 112 height 19
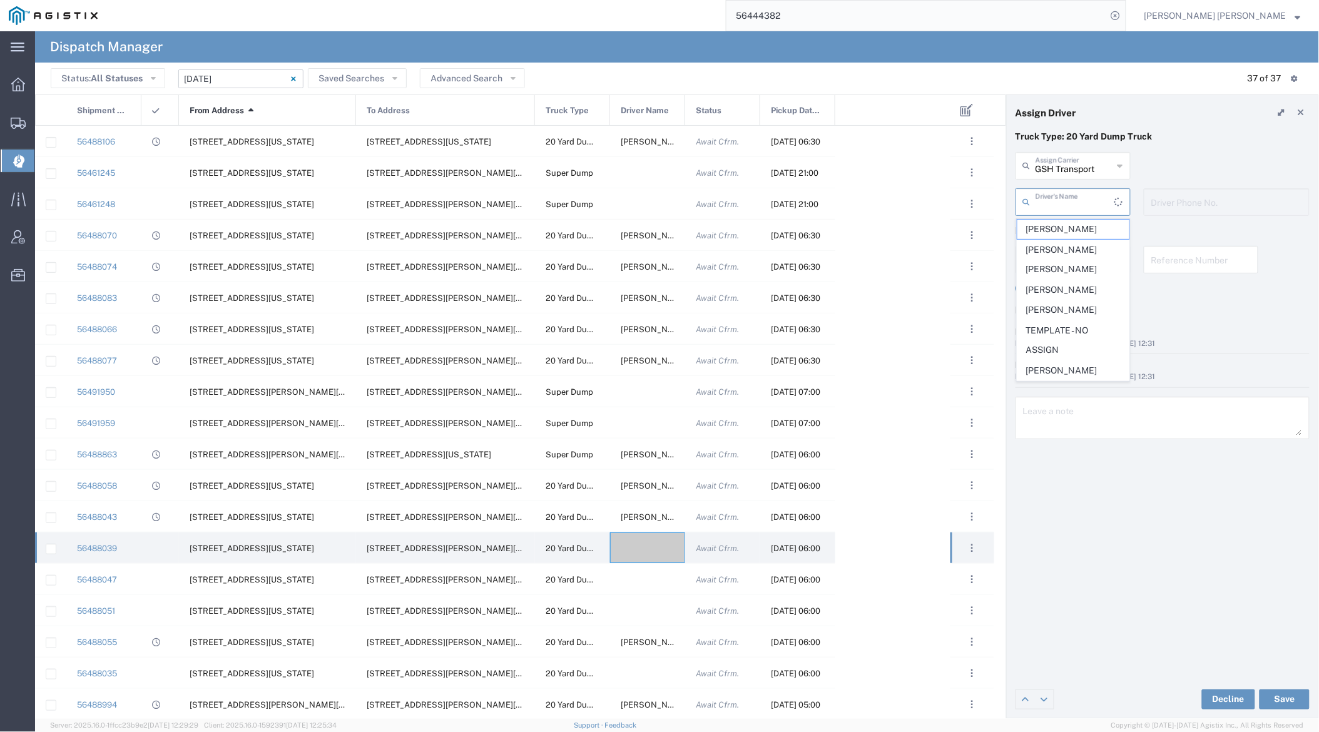
click at [1070, 198] on input "text" at bounding box center [1075, 201] width 79 height 22
click at [1076, 238] on span "[PERSON_NAME]" at bounding box center [1074, 229] width 112 height 19
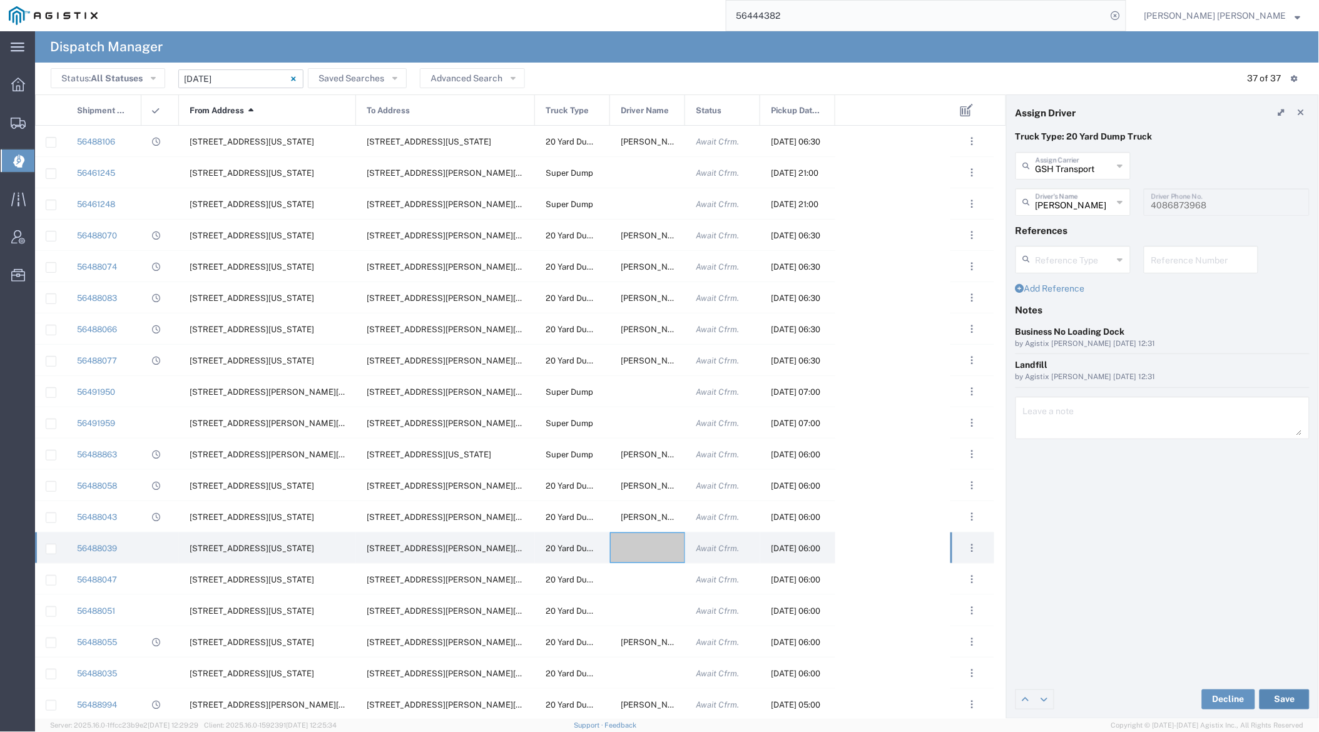
click at [1193, 698] on button "Save" at bounding box center [1285, 700] width 50 height 20
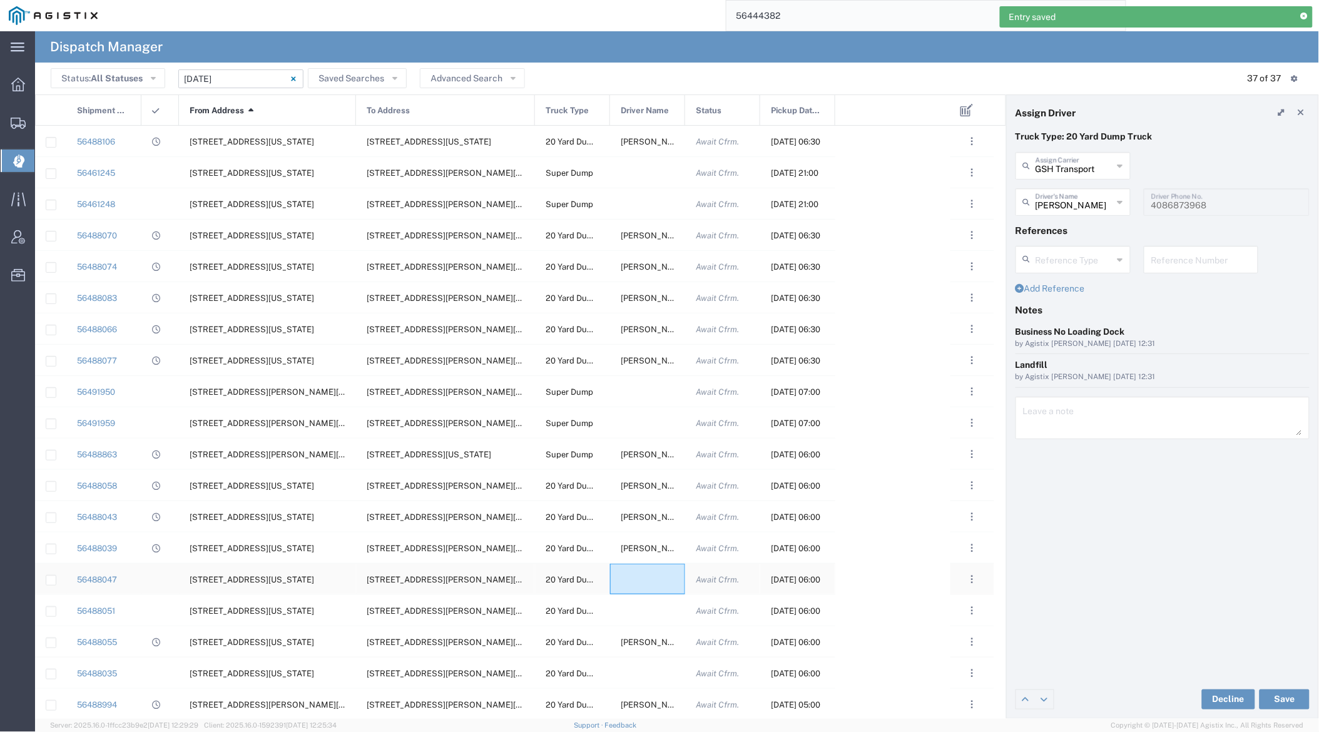
click at [637, 581] on div at bounding box center [647, 579] width 75 height 31
click at [1076, 163] on input "text" at bounding box center [1075, 165] width 78 height 22
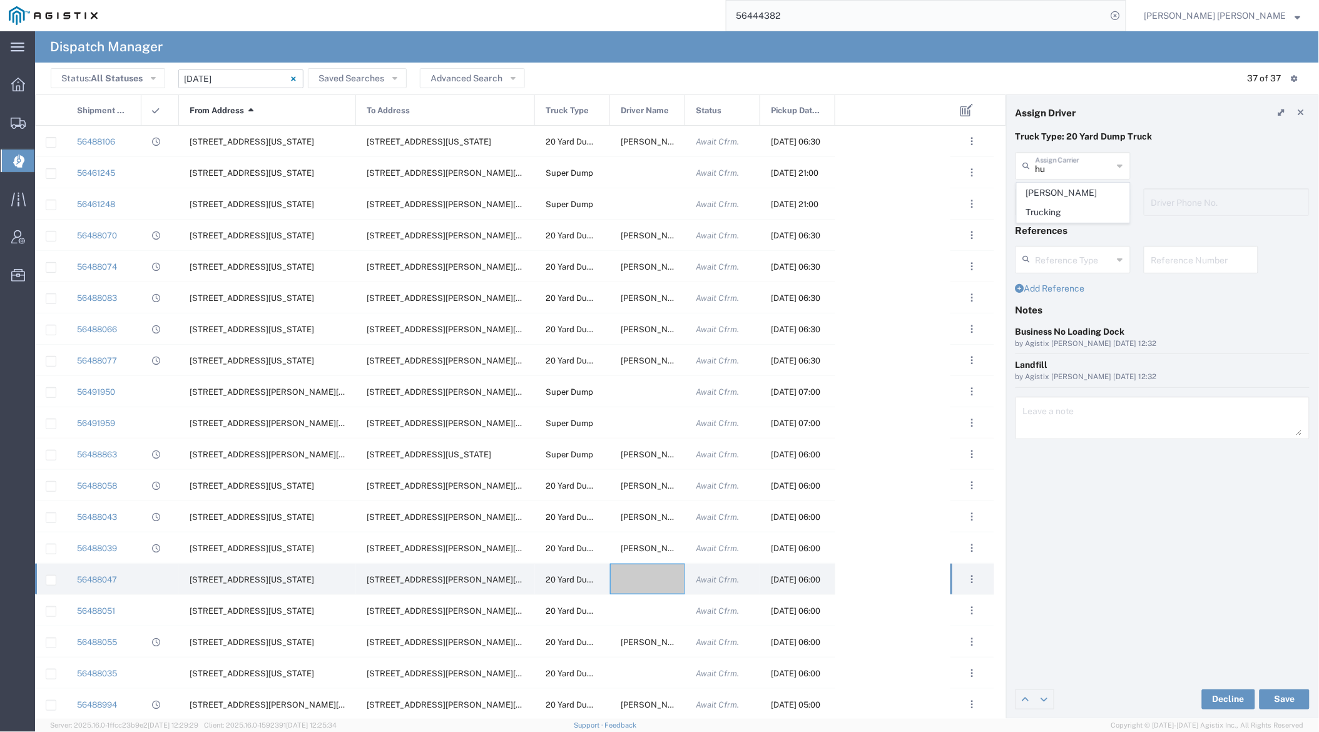
drag, startPoint x: 1085, startPoint y: 188, endPoint x: 1081, endPoint y: 202, distance: 14.4
click at [1085, 189] on span "[PERSON_NAME] Trucking" at bounding box center [1074, 202] width 112 height 39
click at [1081, 203] on input "text" at bounding box center [1075, 201] width 79 height 22
click at [1083, 229] on span "[PERSON_NAME]" at bounding box center [1074, 229] width 112 height 19
click at [1193, 700] on button "Save" at bounding box center [1285, 700] width 50 height 20
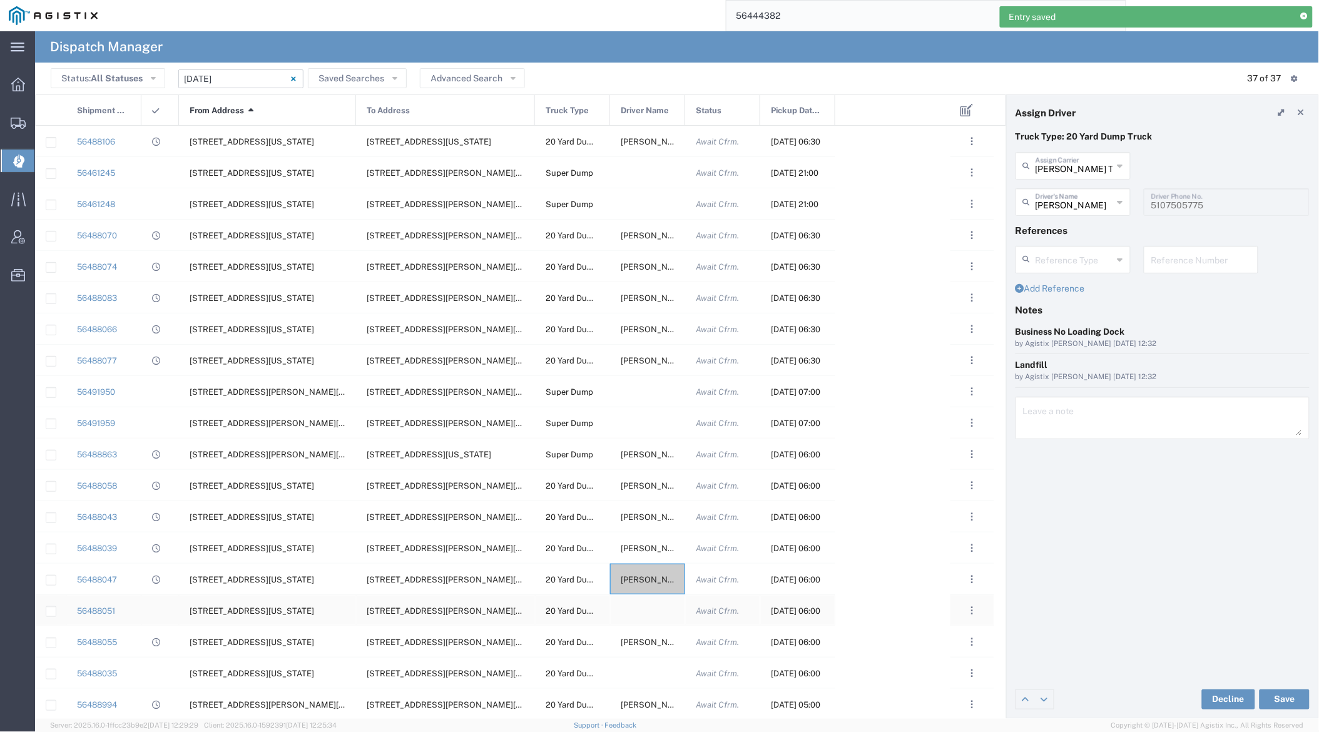
click at [641, 613] on div at bounding box center [647, 610] width 75 height 31
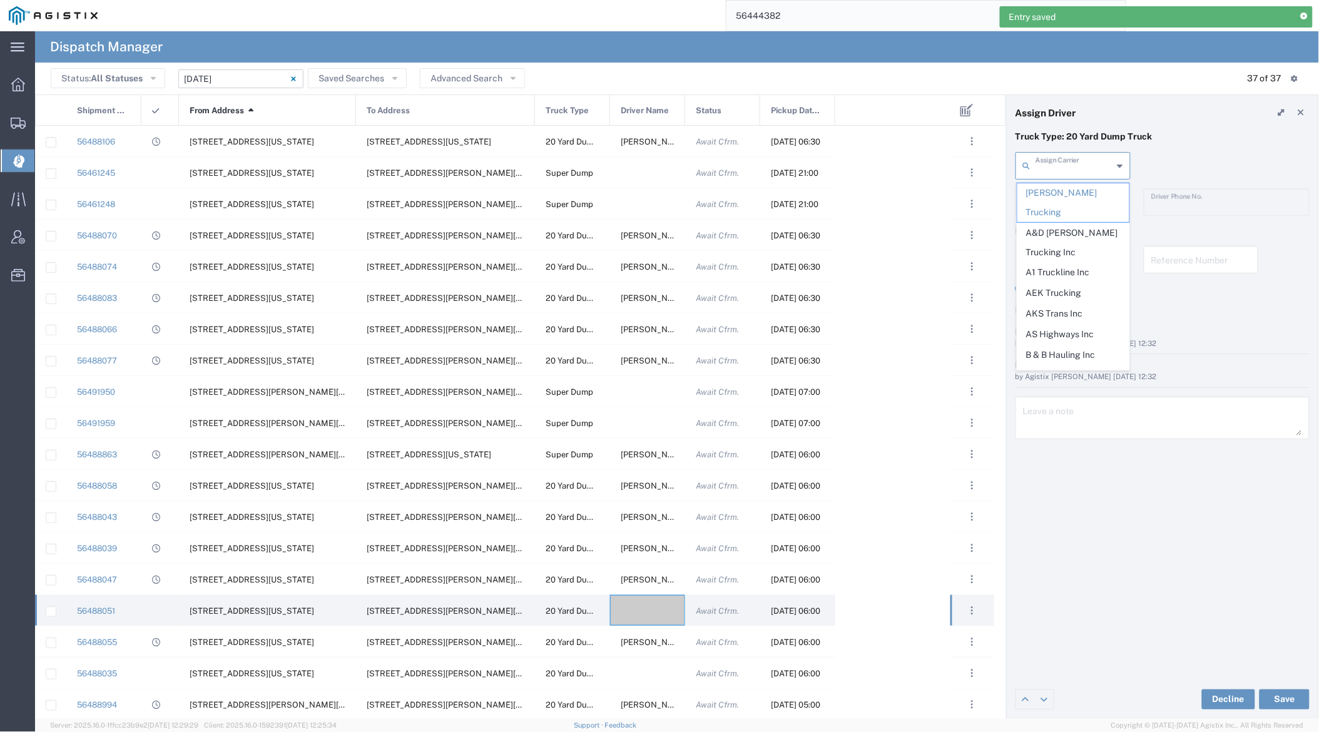
click at [1060, 168] on input "text" at bounding box center [1075, 165] width 78 height 22
click at [1073, 284] on span "AEK Trucking" at bounding box center [1074, 293] width 112 height 19
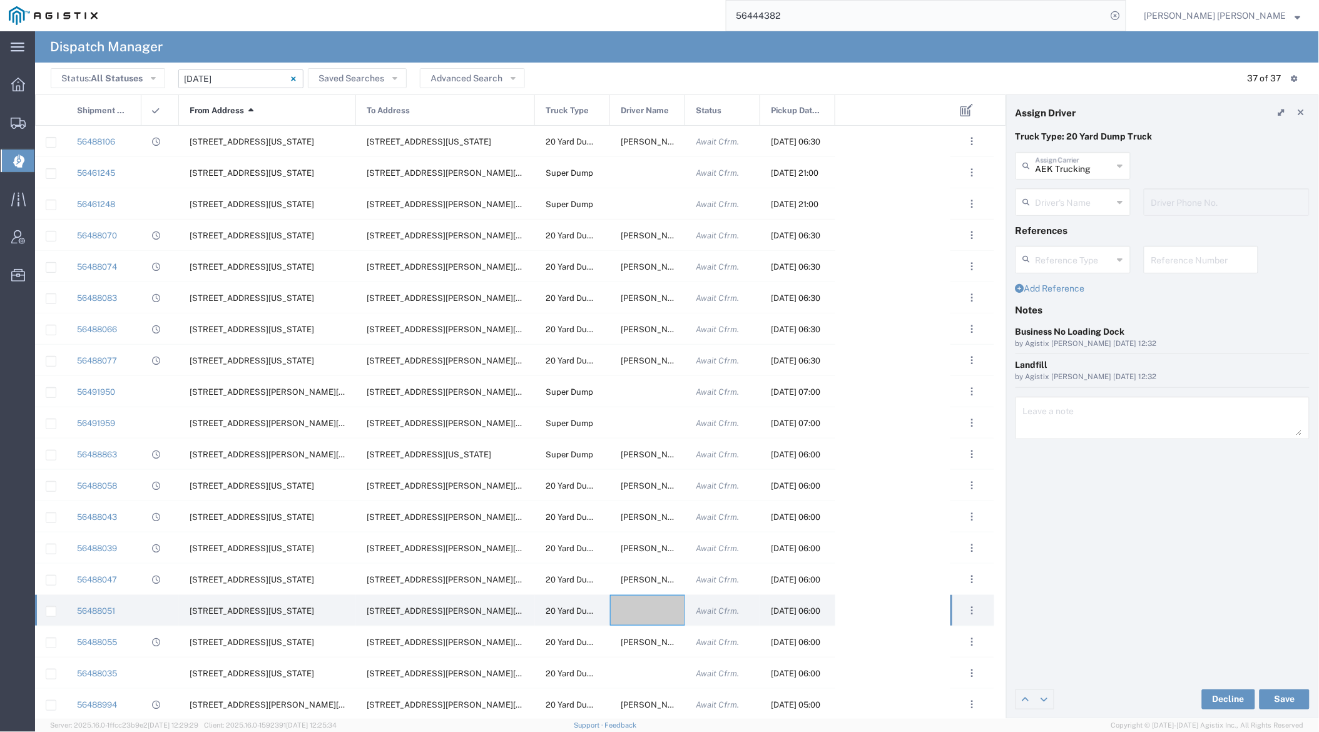
click at [1077, 197] on input "text" at bounding box center [1075, 201] width 78 height 22
click at [1083, 230] on span "[PERSON_NAME]" at bounding box center [1074, 229] width 112 height 19
click at [1193, 692] on button "Save" at bounding box center [1285, 700] width 50 height 20
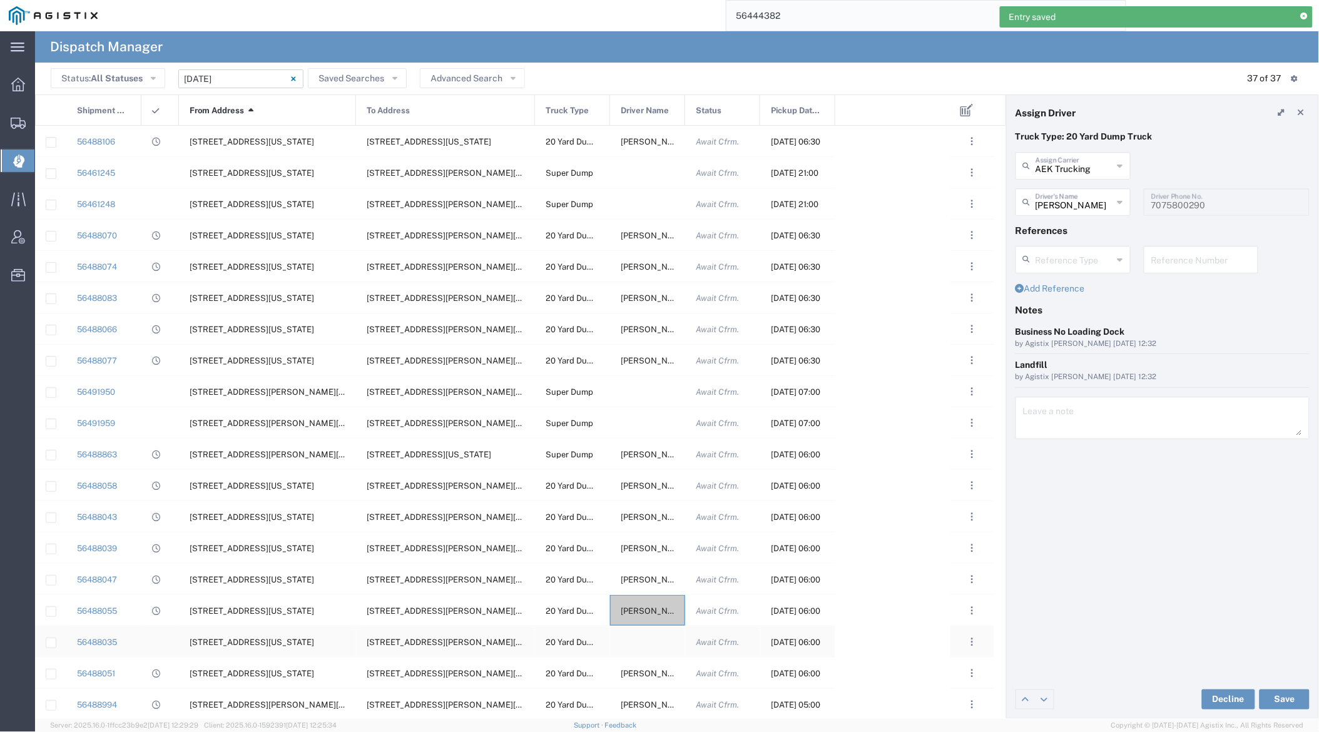
click at [651, 648] on div at bounding box center [647, 641] width 75 height 31
click at [1056, 163] on input "text" at bounding box center [1075, 165] width 78 height 22
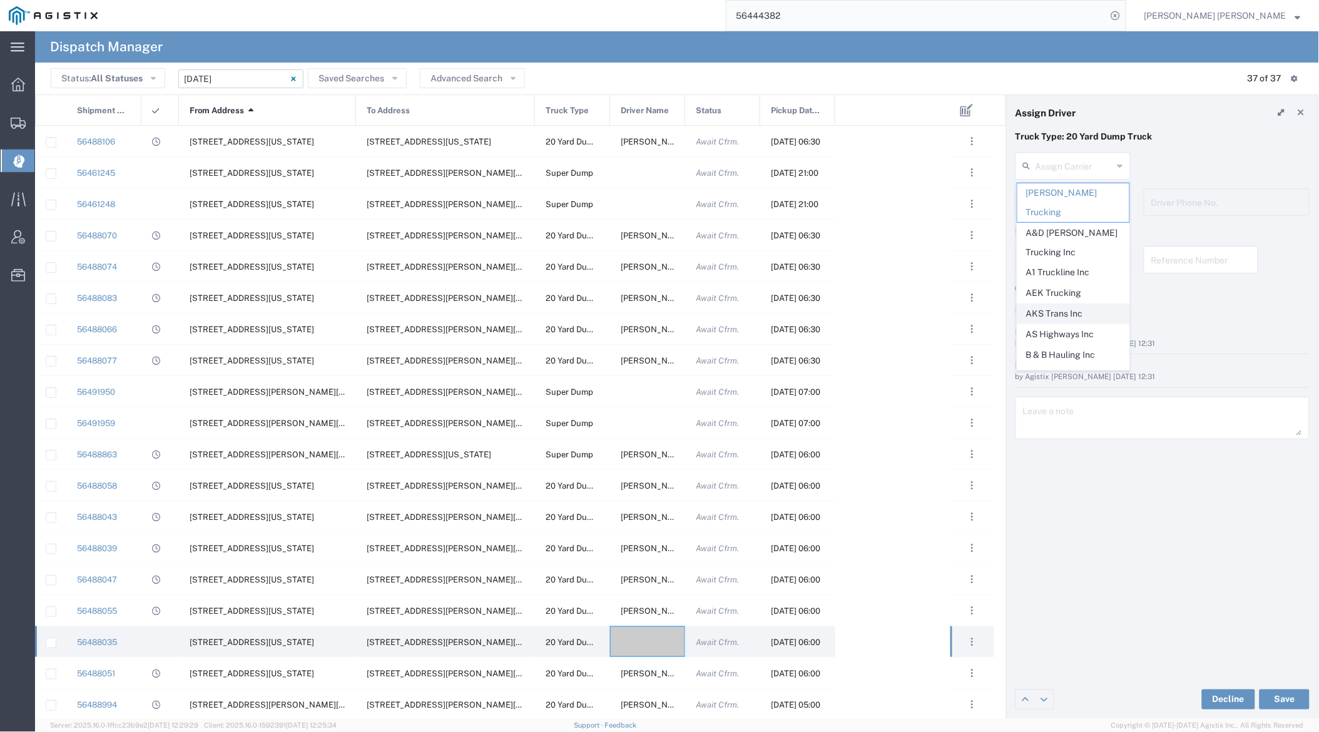
click at [1078, 304] on span "AKS Trans Inc" at bounding box center [1074, 313] width 112 height 19
click at [1071, 188] on div "Driver's Name" at bounding box center [1073, 202] width 115 height 28
click at [1068, 230] on span "Ak Rohit" at bounding box center [1074, 229] width 112 height 19
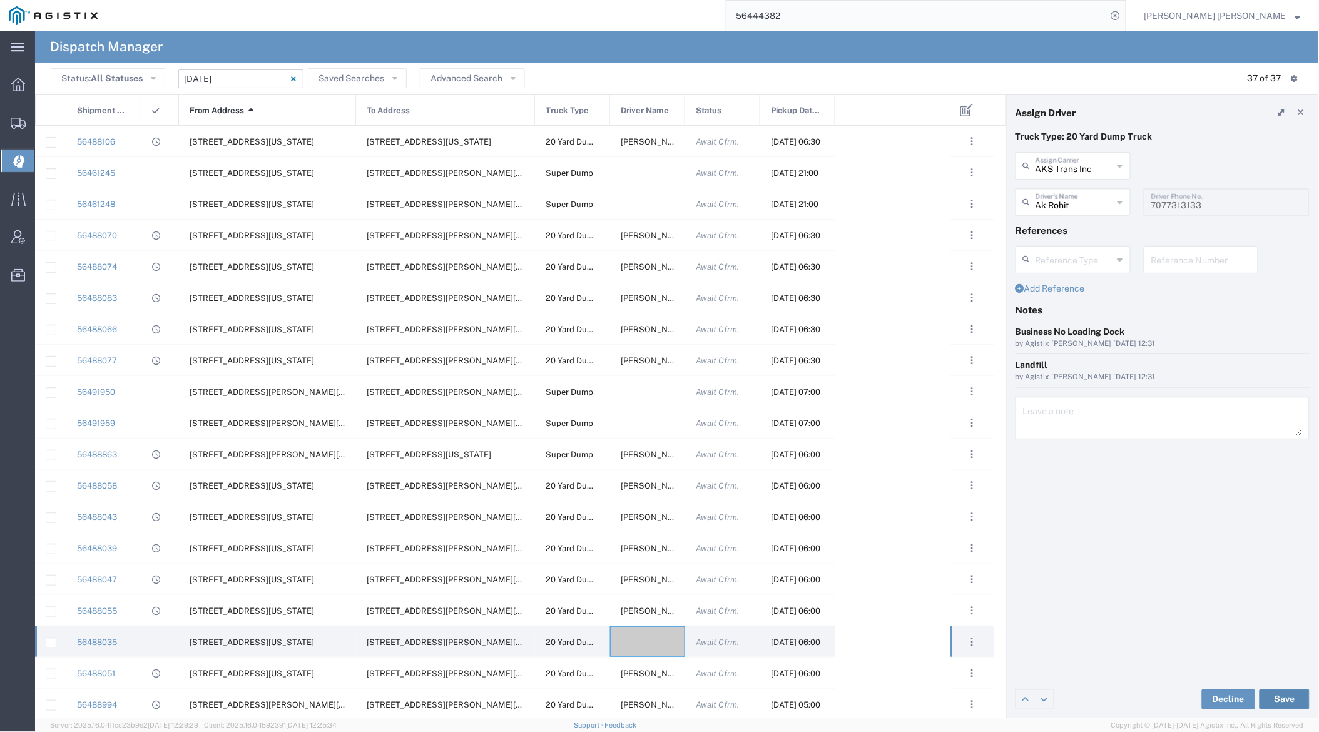
click at [1193, 698] on button "Save" at bounding box center [1285, 700] width 50 height 20
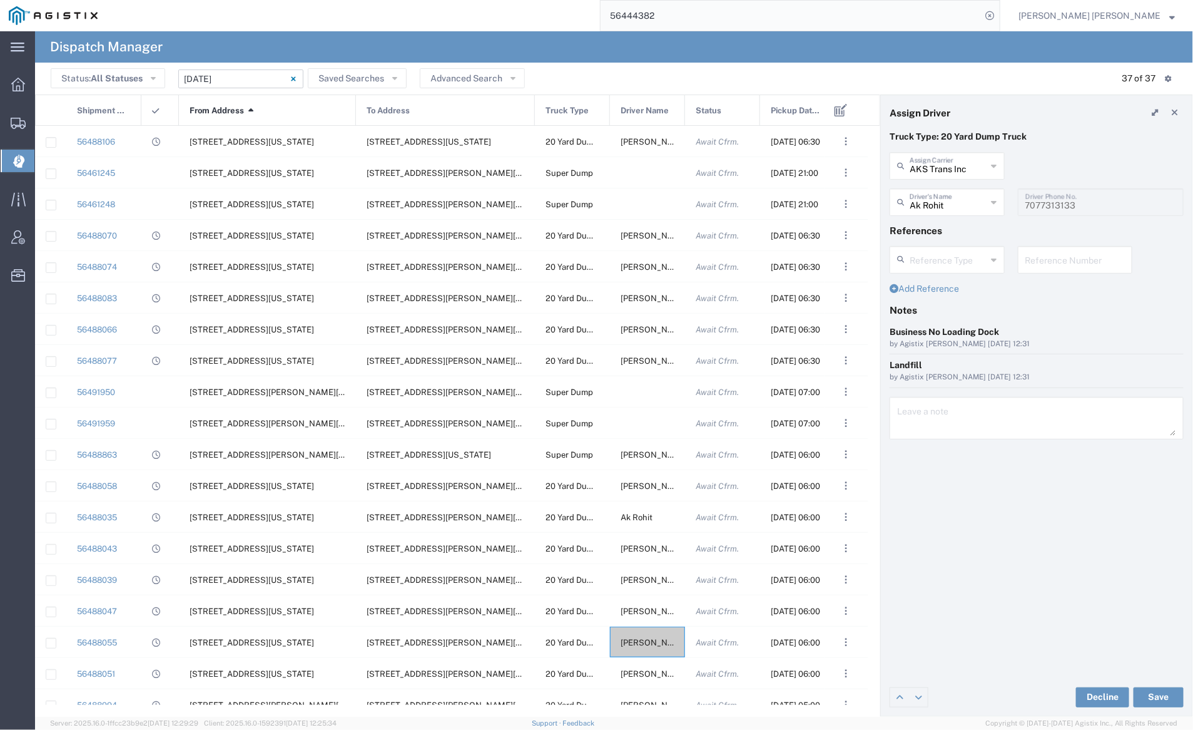
click at [708, 11] on input "56444382" at bounding box center [791, 16] width 381 height 30
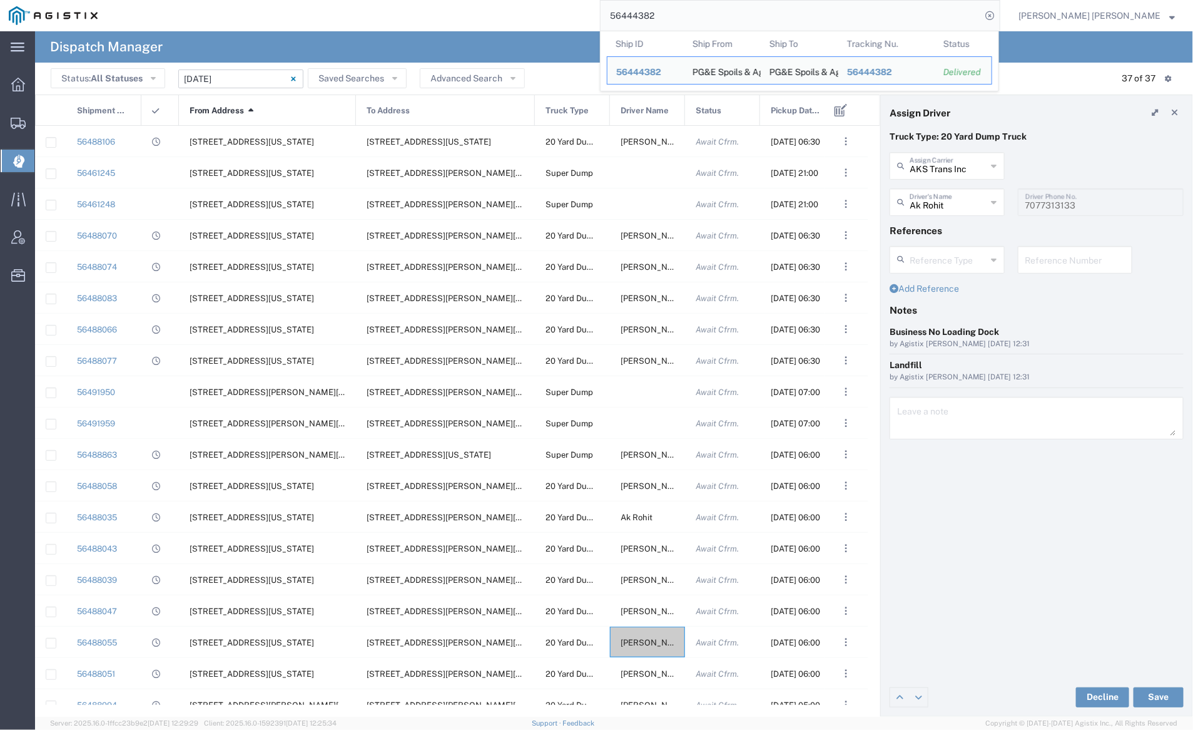
click at [708, 11] on input "56444382" at bounding box center [791, 16] width 381 height 30
click at [892, 71] on span "56444382" at bounding box center [869, 72] width 45 height 10
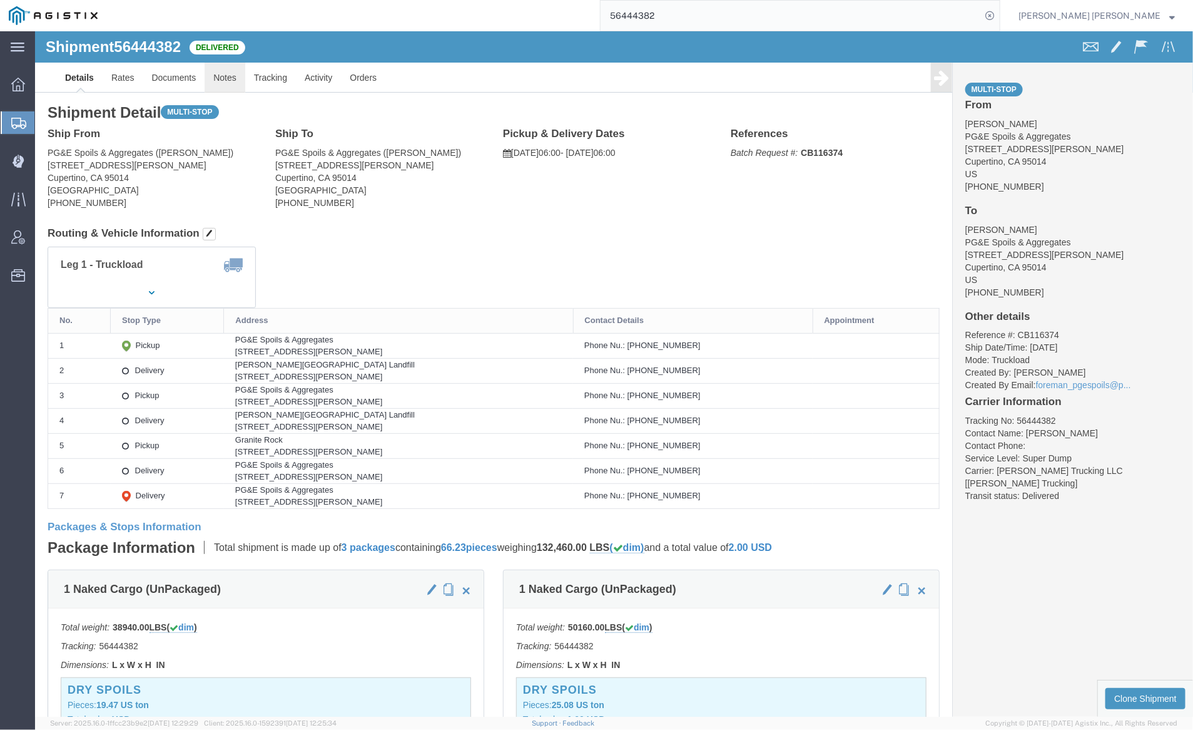
click link "Notes"
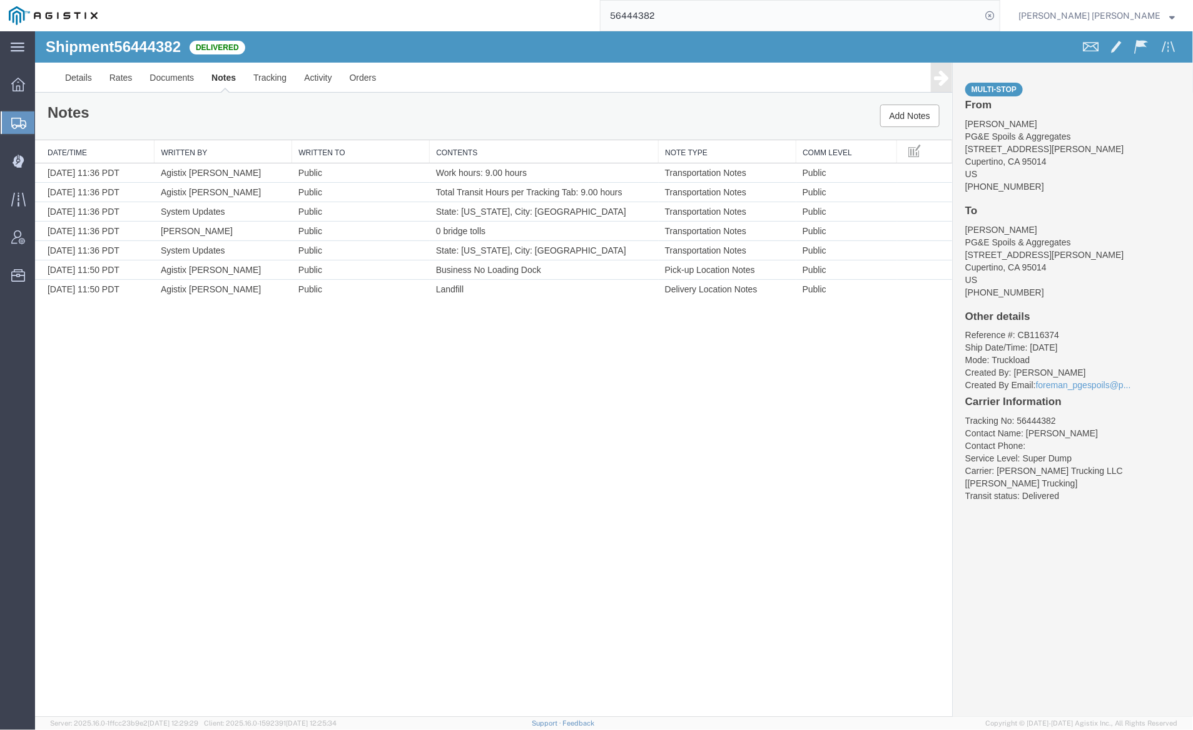
click at [707, 19] on input "56444382" at bounding box center [791, 16] width 381 height 30
click at [999, 13] on icon at bounding box center [990, 16] width 18 height 18
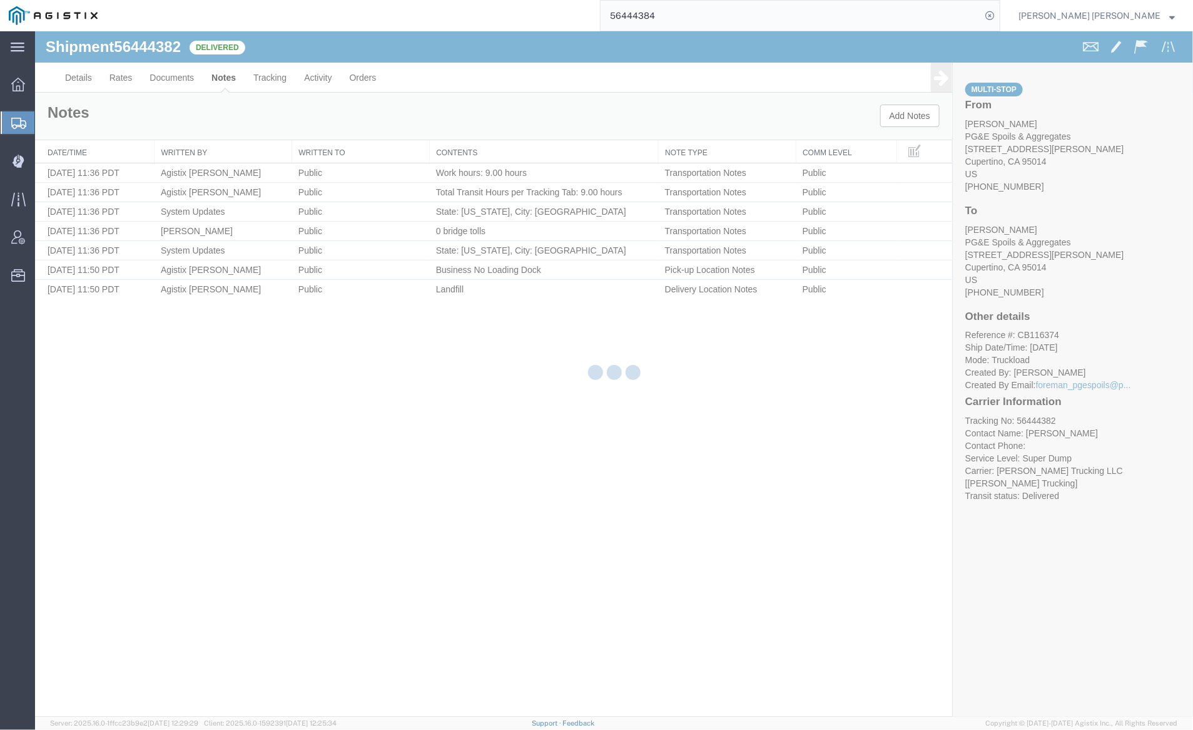
click at [543, 46] on div at bounding box center [614, 373] width 1158 height 685
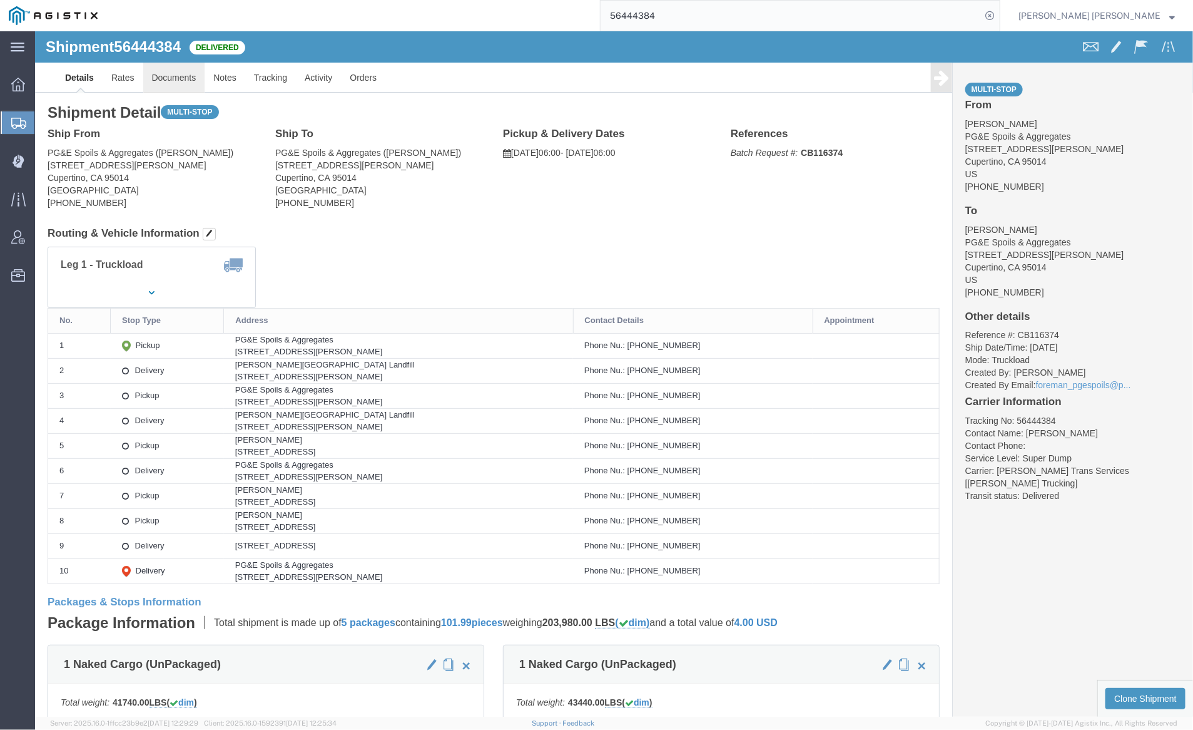
click link "Documents"
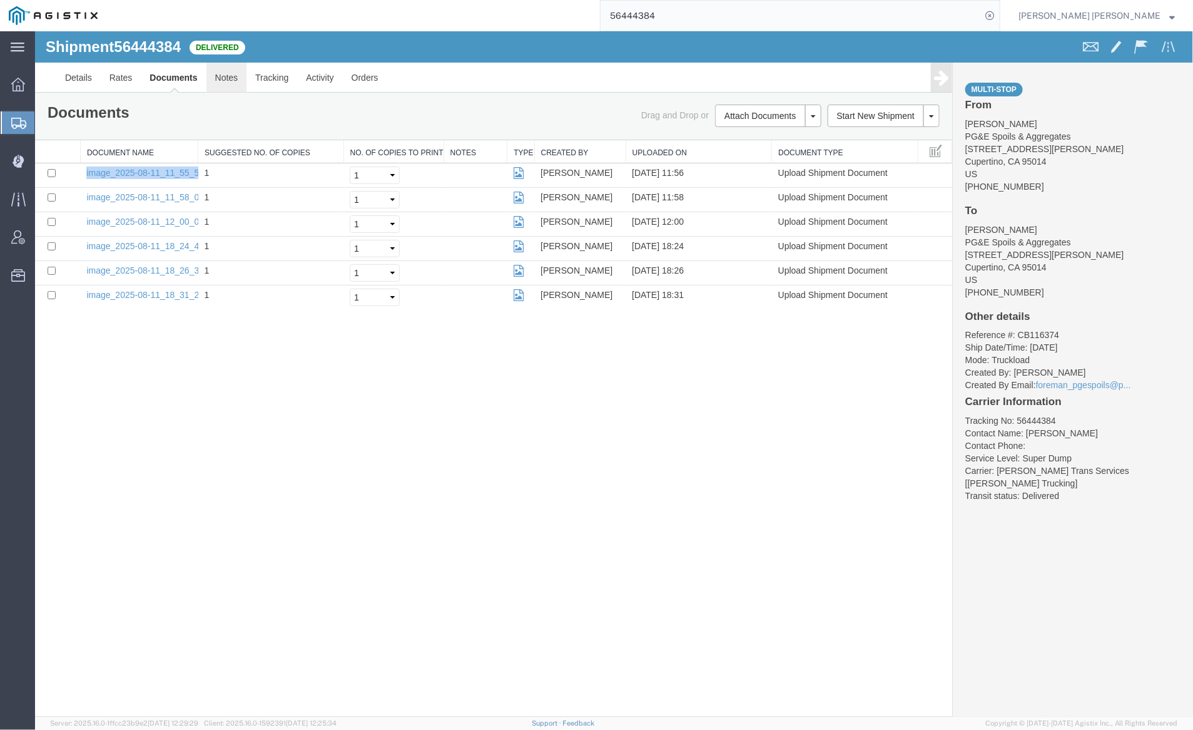
click at [228, 80] on link "Notes" at bounding box center [226, 77] width 41 height 30
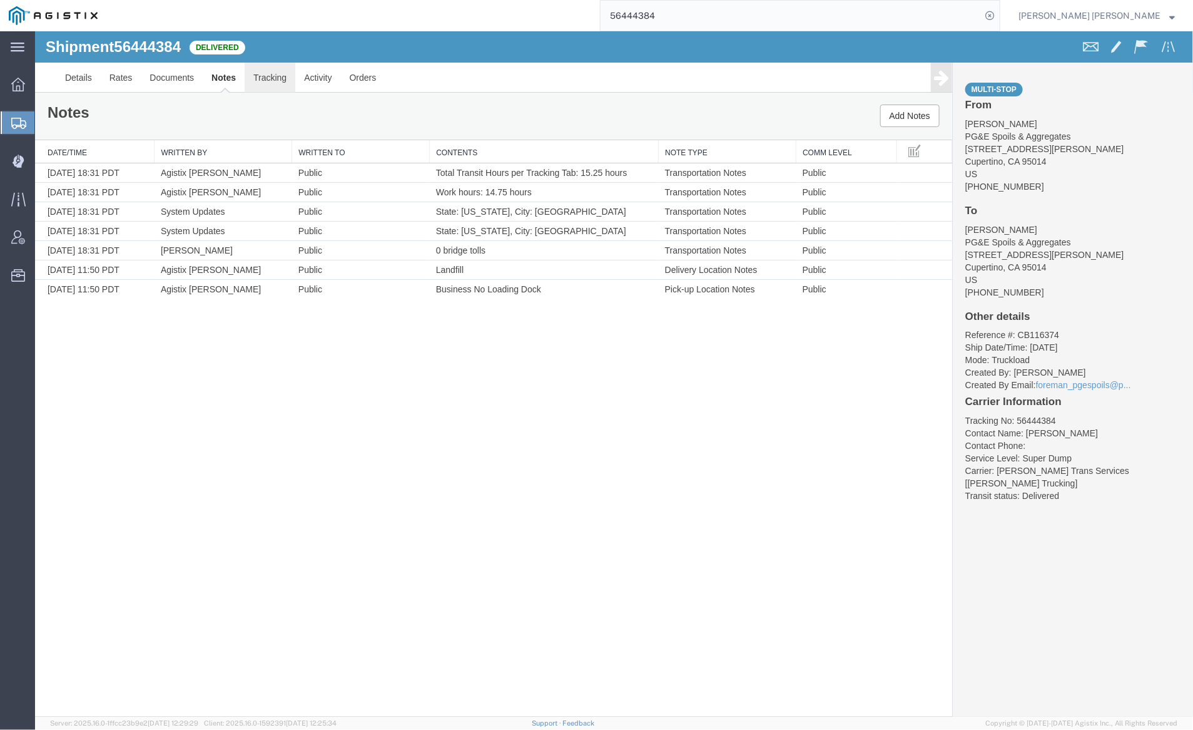
click at [274, 71] on link "Tracking" at bounding box center [269, 77] width 51 height 30
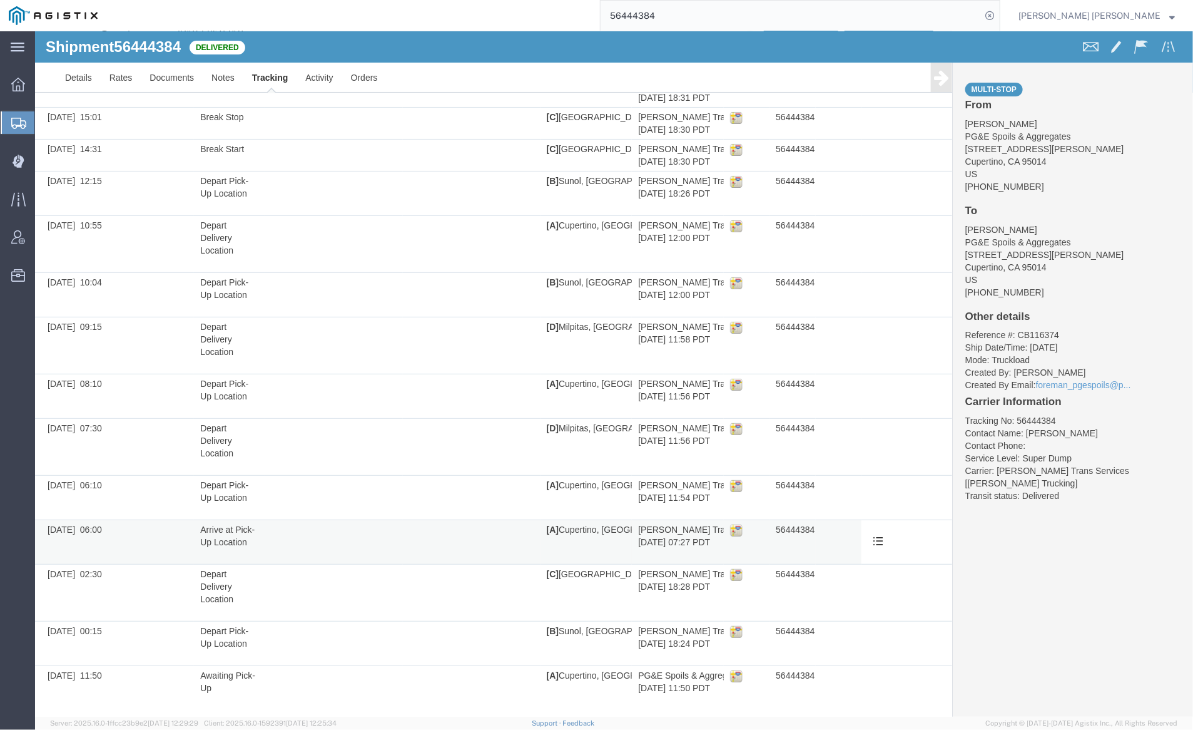
scroll to position [95, 0]
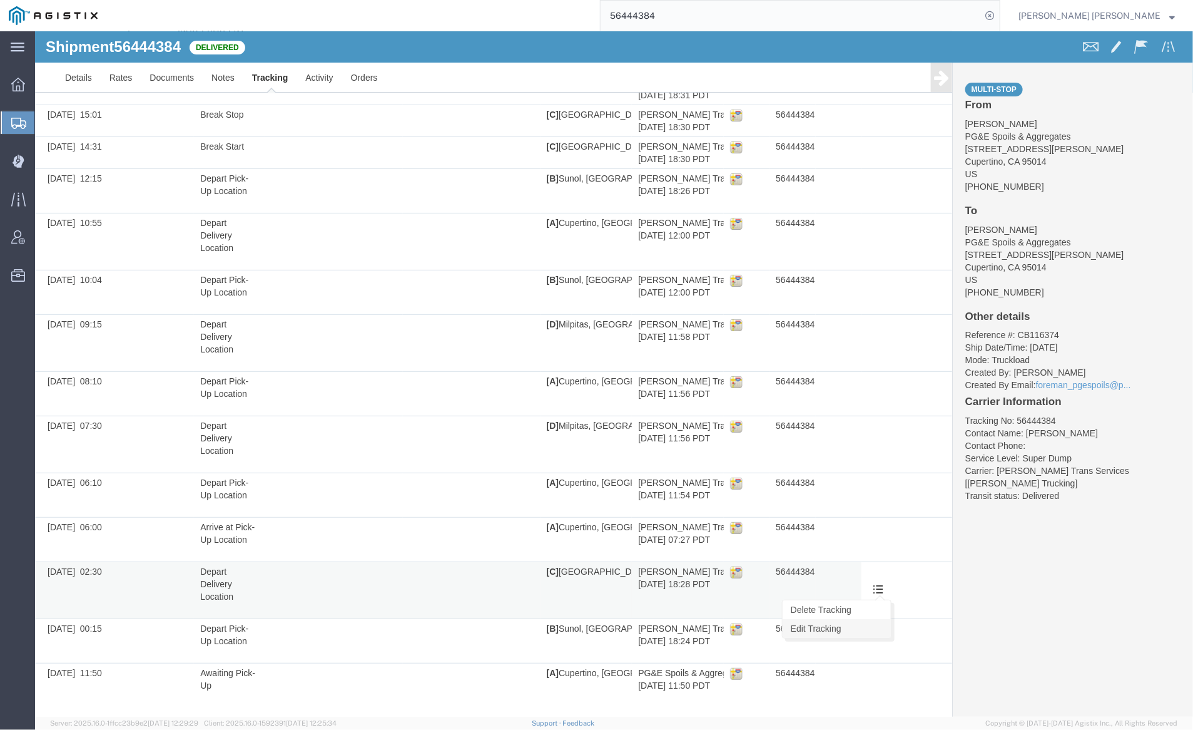
click at [851, 619] on link "Edit Tracking" at bounding box center [836, 627] width 108 height 19
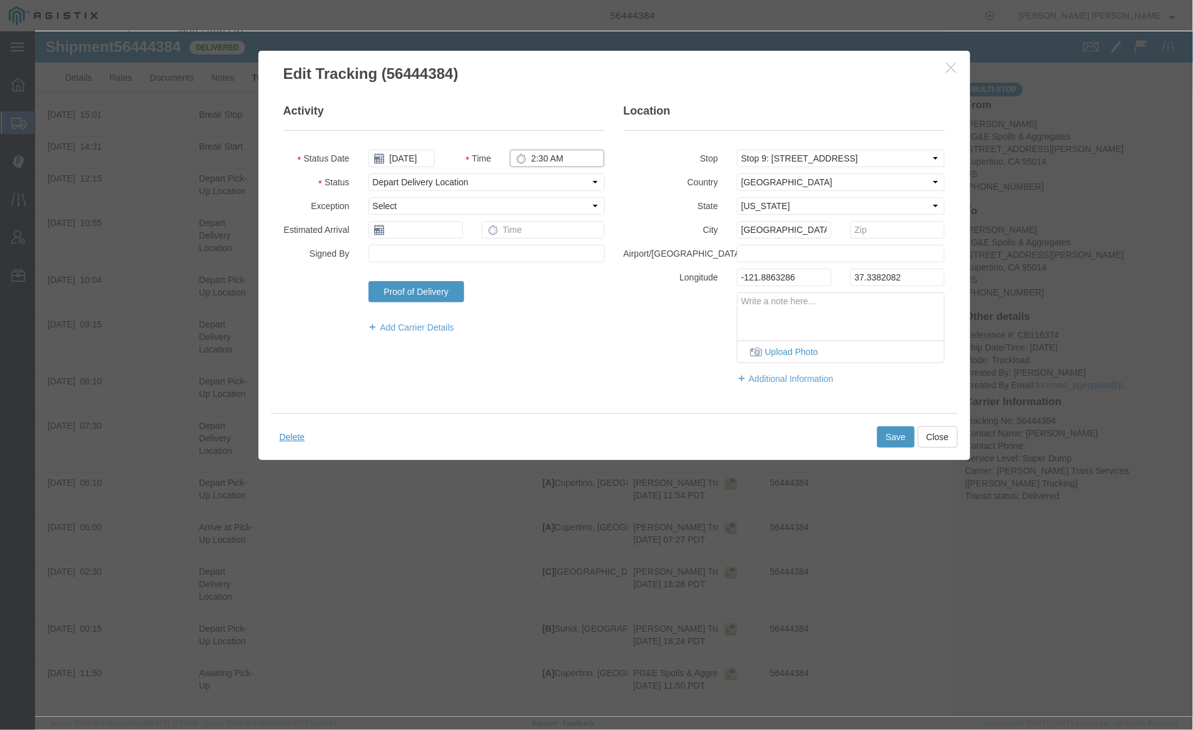
click at [561, 154] on input "2:30 AM" at bounding box center [556, 158] width 95 height 18
click at [558, 156] on input "2:30 AM" at bounding box center [556, 158] width 95 height 18
click at [897, 435] on button "Save" at bounding box center [896, 436] width 38 height 21
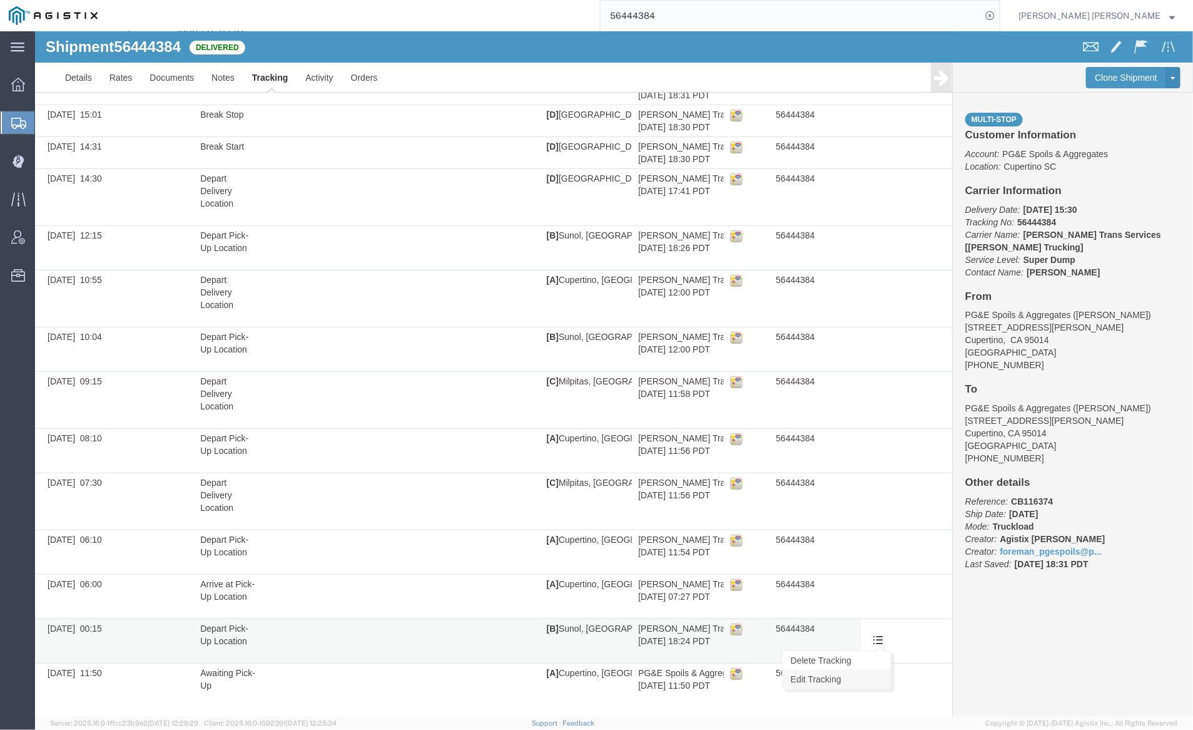
click at [854, 674] on link "Edit Tracking" at bounding box center [836, 678] width 108 height 19
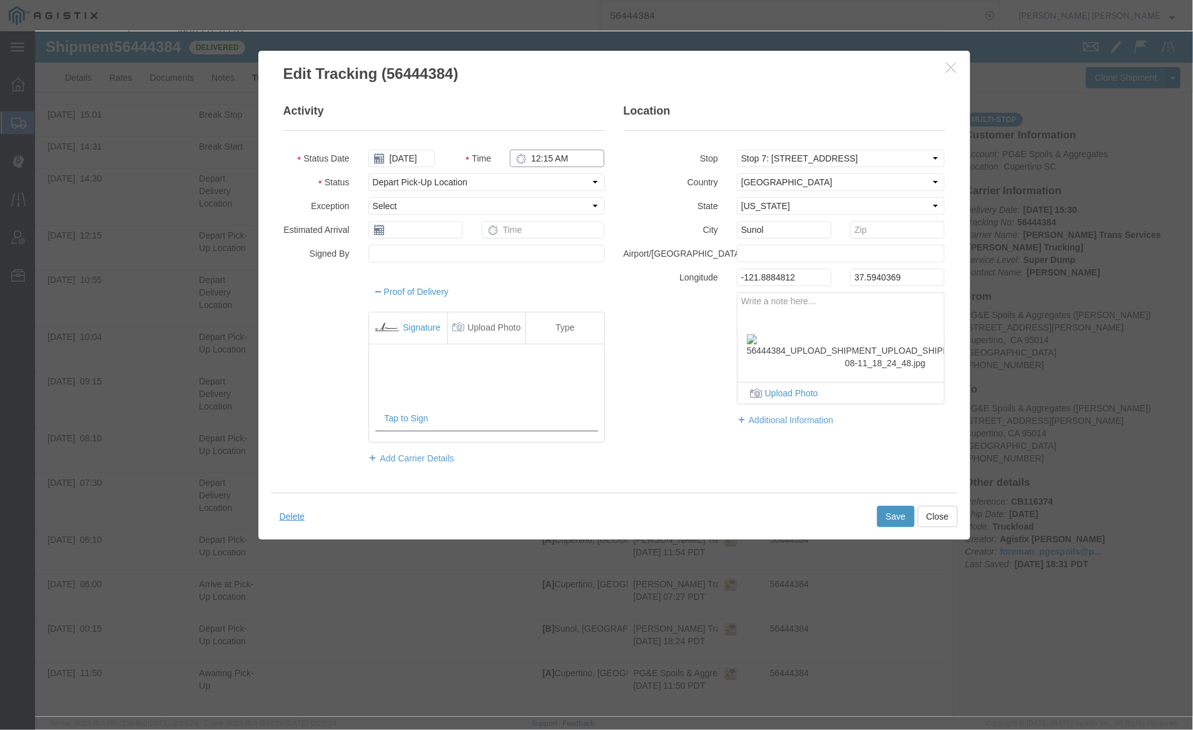
click at [555, 162] on input "12:15 AM" at bounding box center [556, 158] width 95 height 18
click at [558, 163] on input "12:15 AM" at bounding box center [556, 158] width 95 height 18
click at [888, 517] on button "Save" at bounding box center [896, 516] width 38 height 21
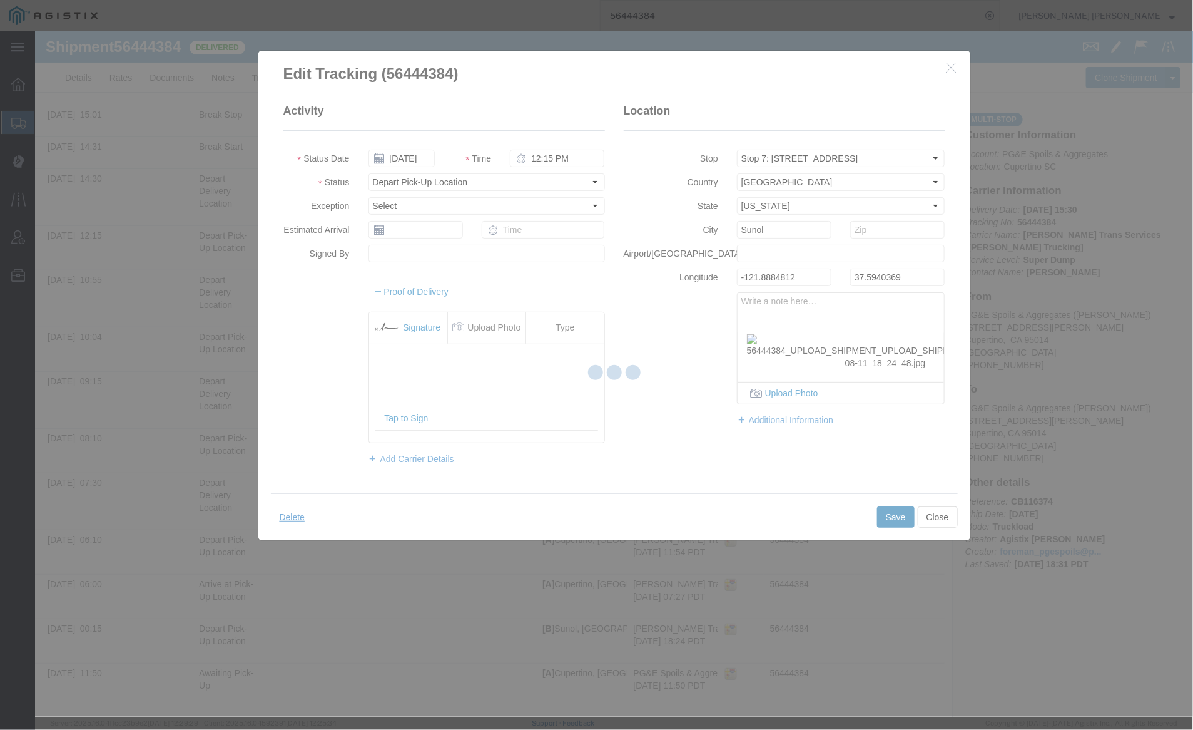
scroll to position [0, 0]
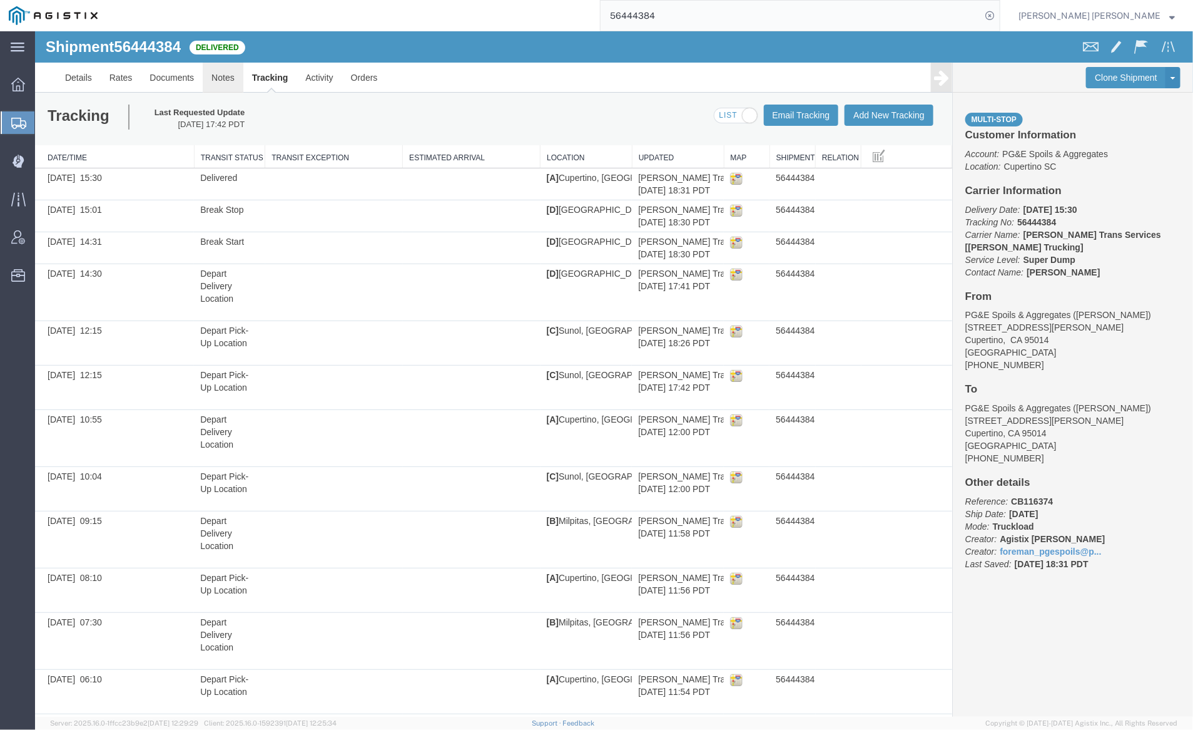
click at [217, 78] on link "Notes" at bounding box center [222, 77] width 41 height 30
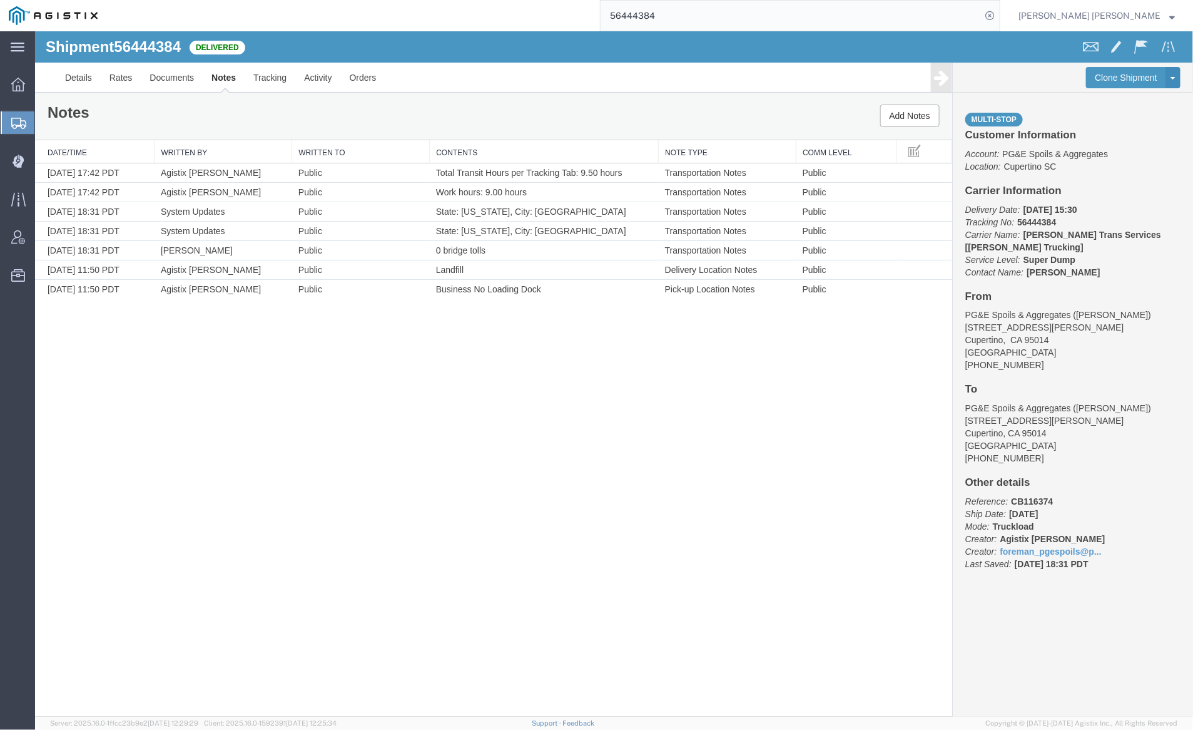
click at [695, 18] on input "56444384" at bounding box center [791, 16] width 381 height 30
click at [999, 14] on icon at bounding box center [990, 16] width 18 height 18
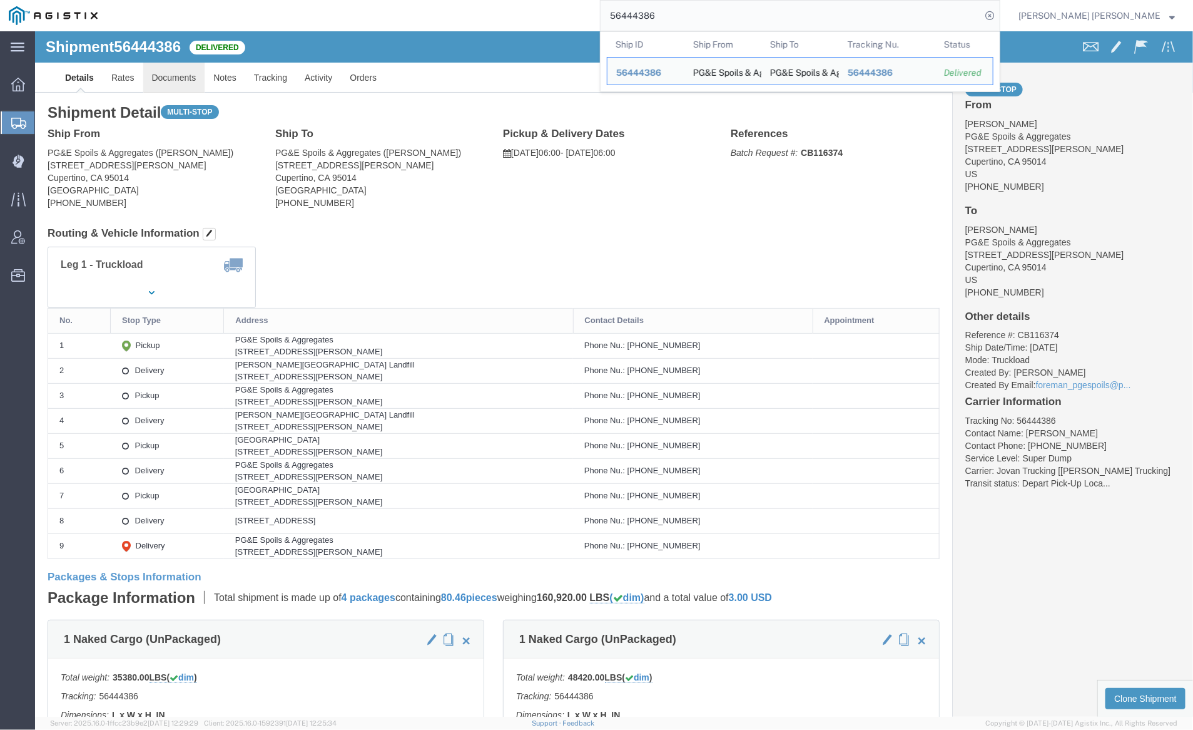
click link "Documents"
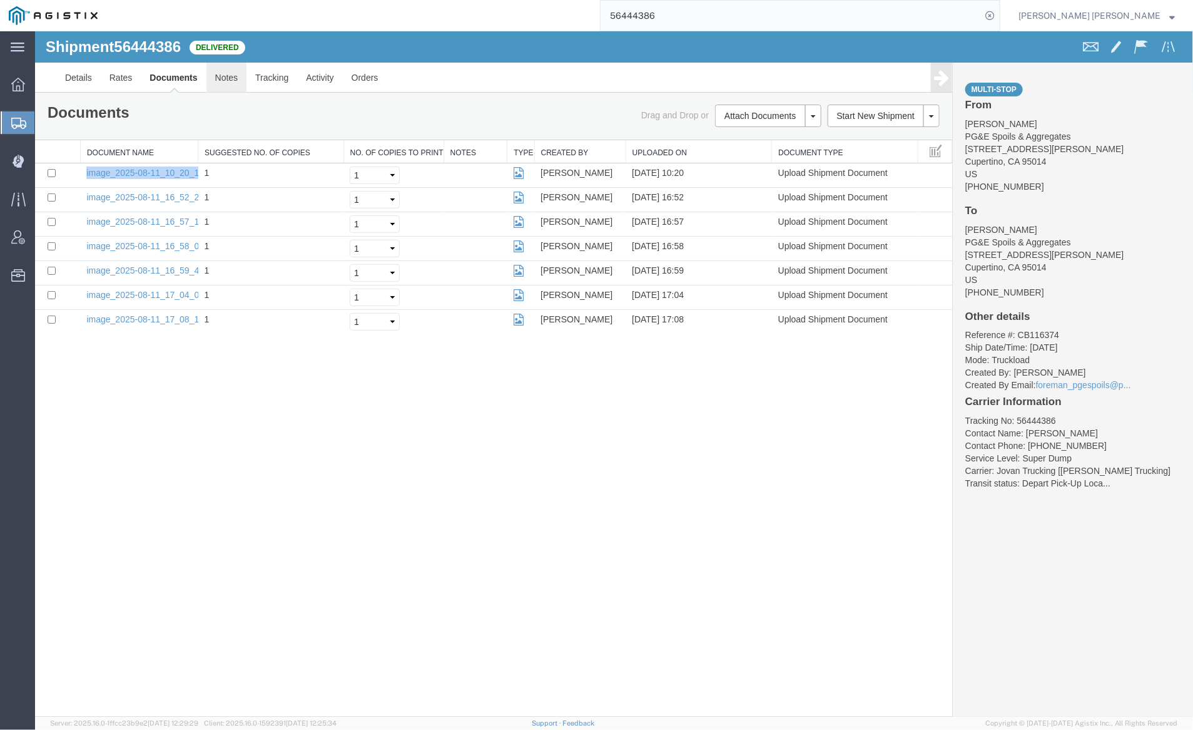
click at [224, 78] on link "Notes" at bounding box center [226, 77] width 41 height 30
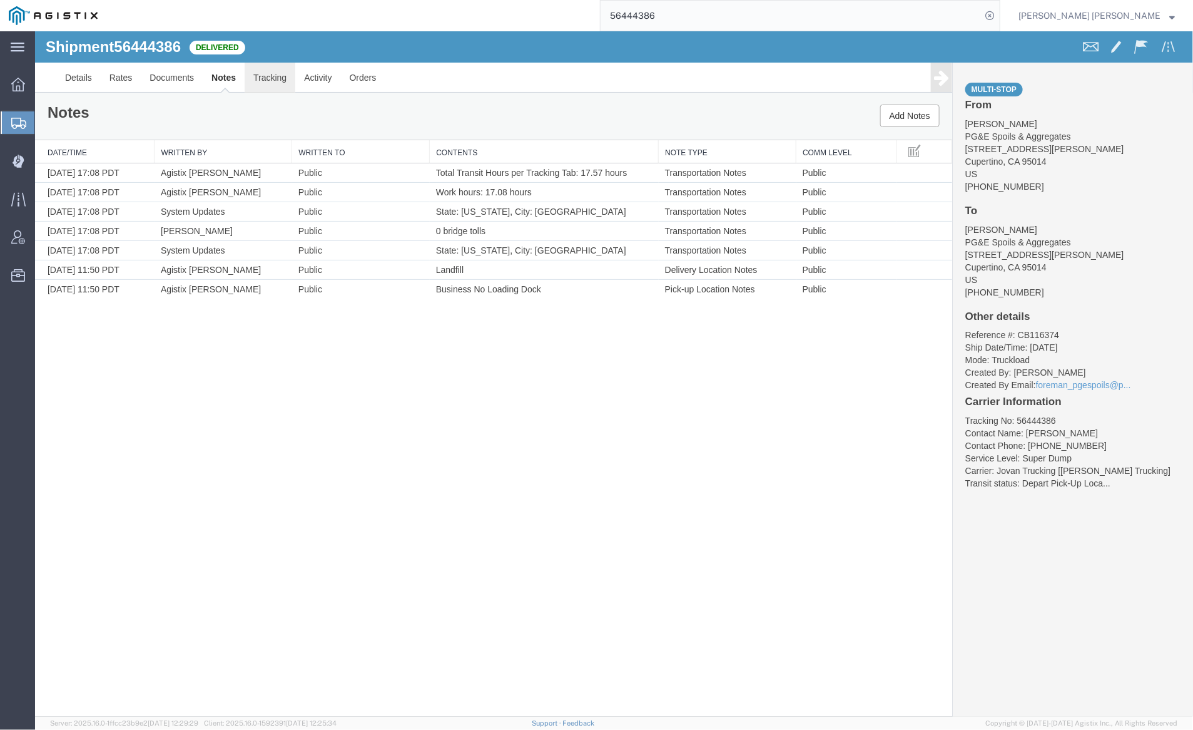
click at [273, 78] on link "Tracking" at bounding box center [269, 77] width 51 height 30
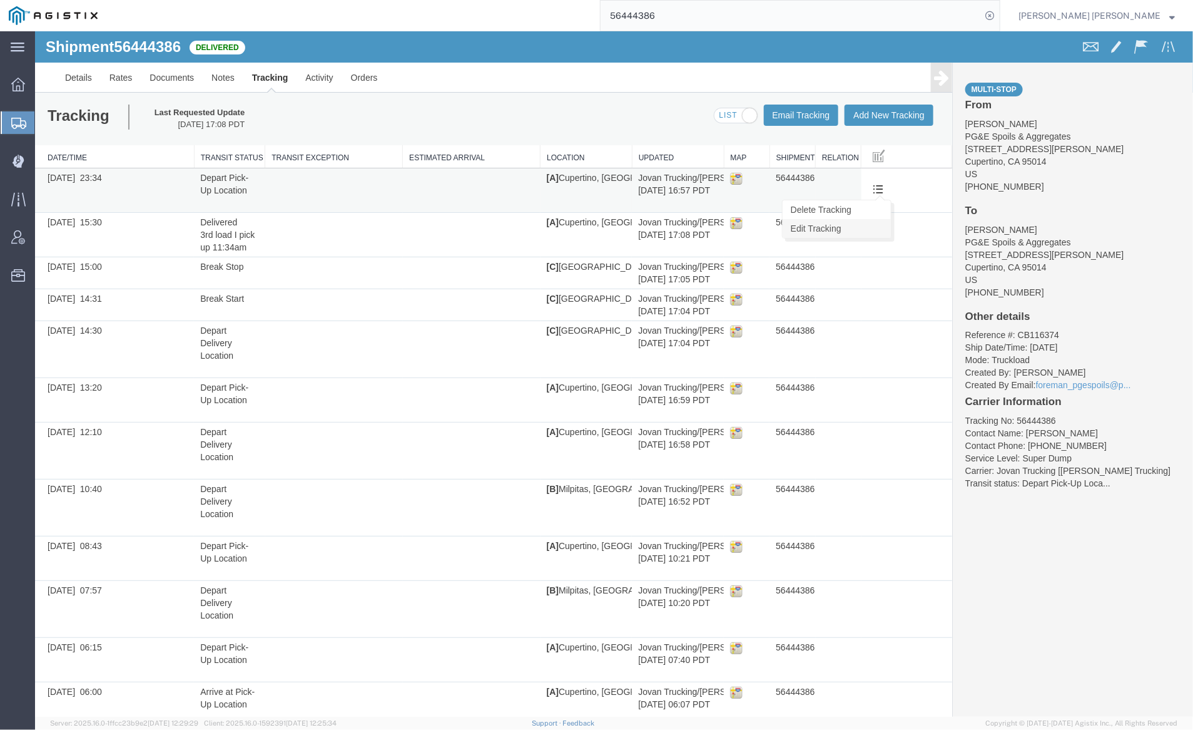
click at [869, 223] on link "Edit Tracking" at bounding box center [836, 227] width 108 height 19
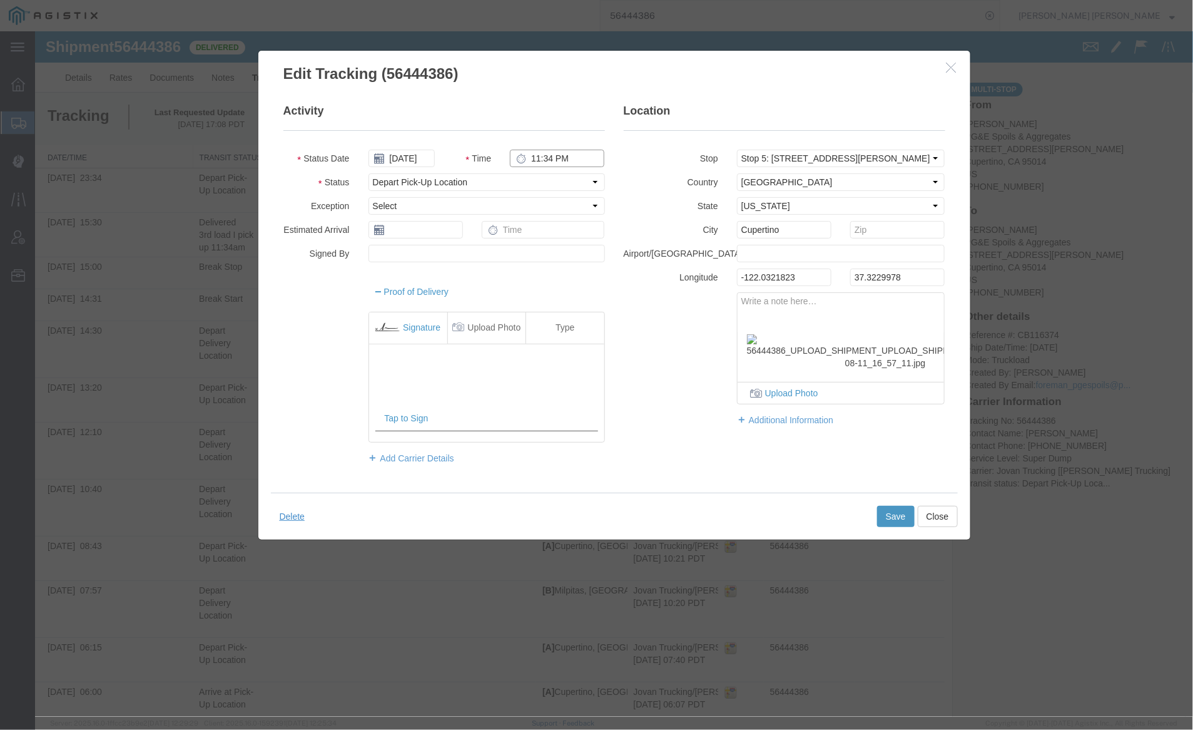
click at [553, 153] on input "11:34 PM" at bounding box center [556, 158] width 95 height 18
click at [558, 156] on input "11:34 PM" at bounding box center [556, 158] width 95 height 18
click at [891, 508] on button "Save" at bounding box center [896, 516] width 38 height 21
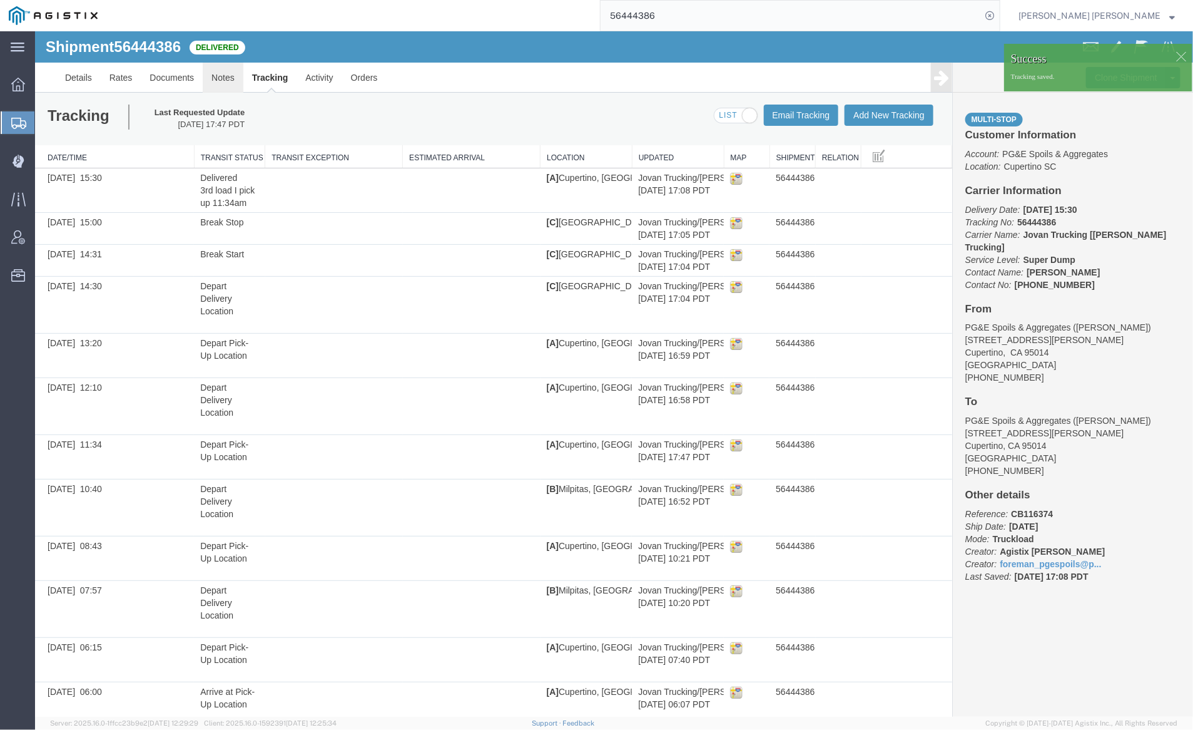
click at [214, 74] on link "Notes" at bounding box center [222, 77] width 41 height 30
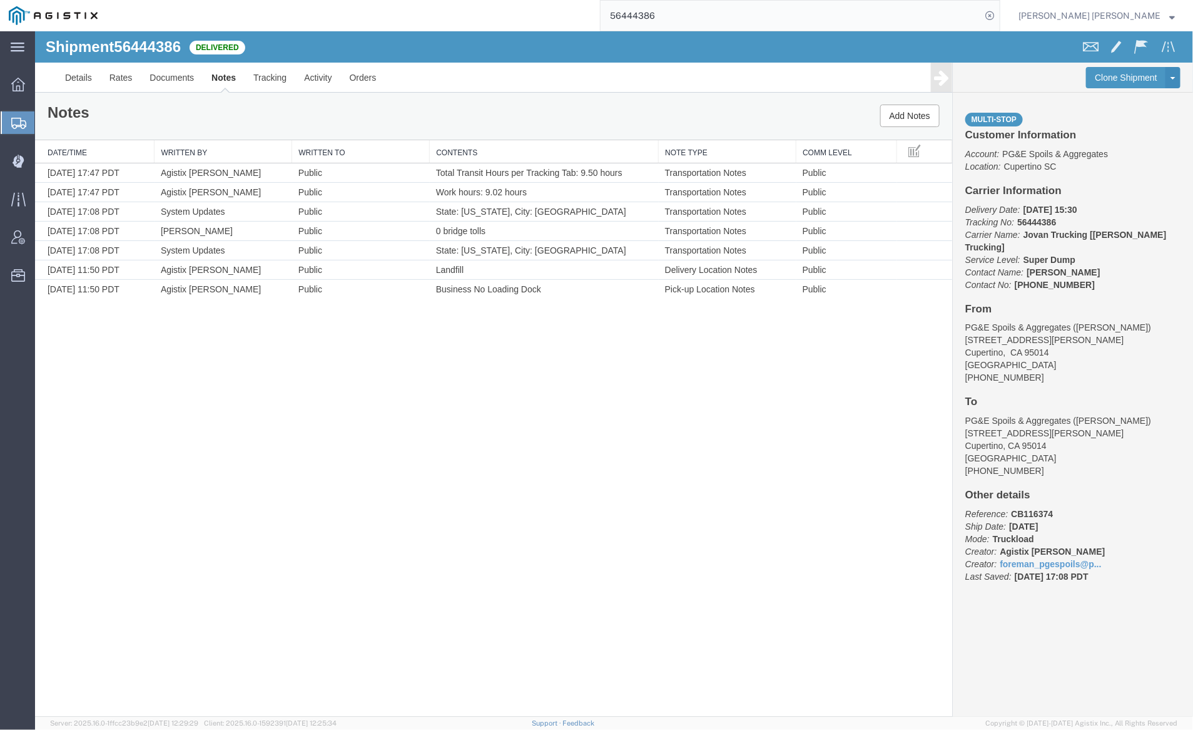
click at [697, 20] on input "56444386" at bounding box center [791, 16] width 381 height 30
click at [999, 16] on icon at bounding box center [990, 16] width 18 height 18
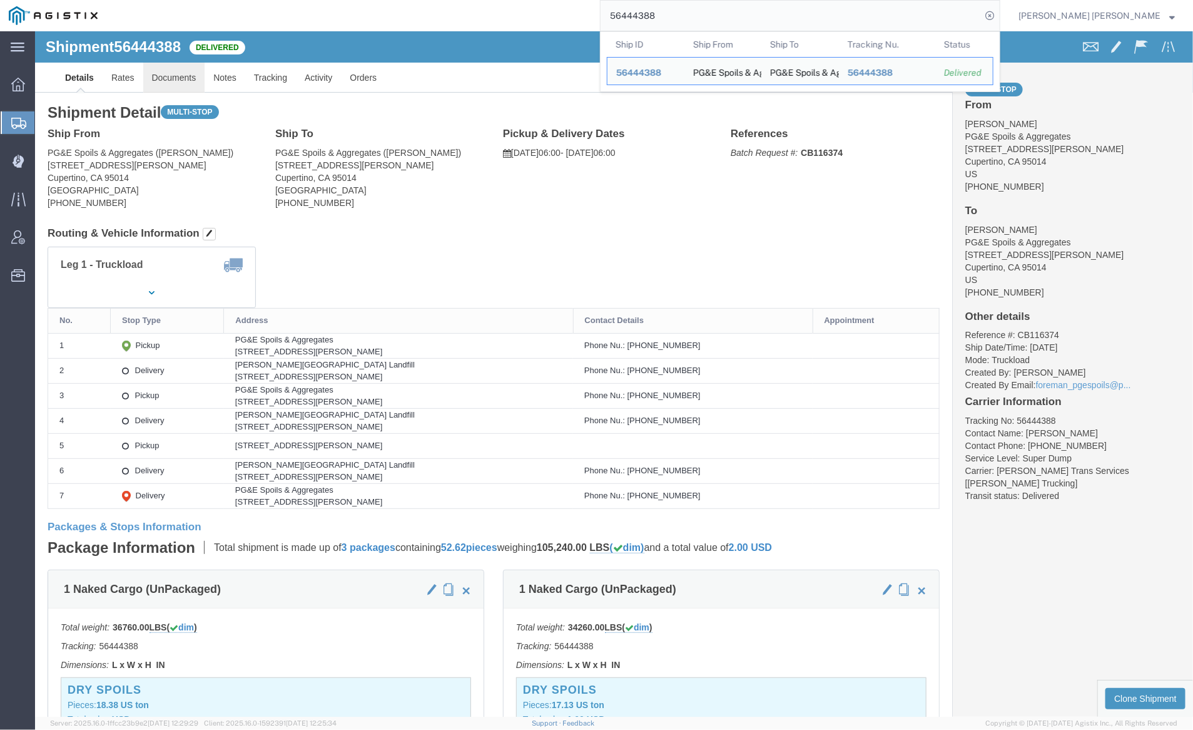
click link "Documents"
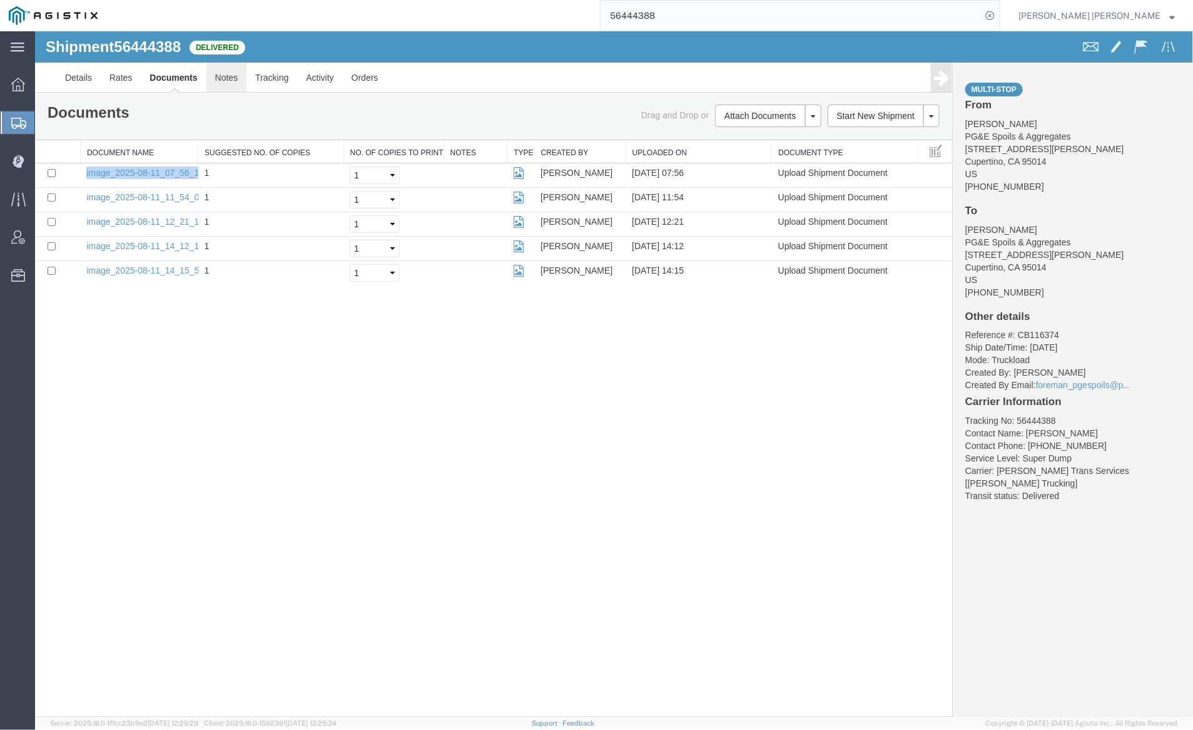
click at [218, 73] on link "Notes" at bounding box center [226, 77] width 41 height 30
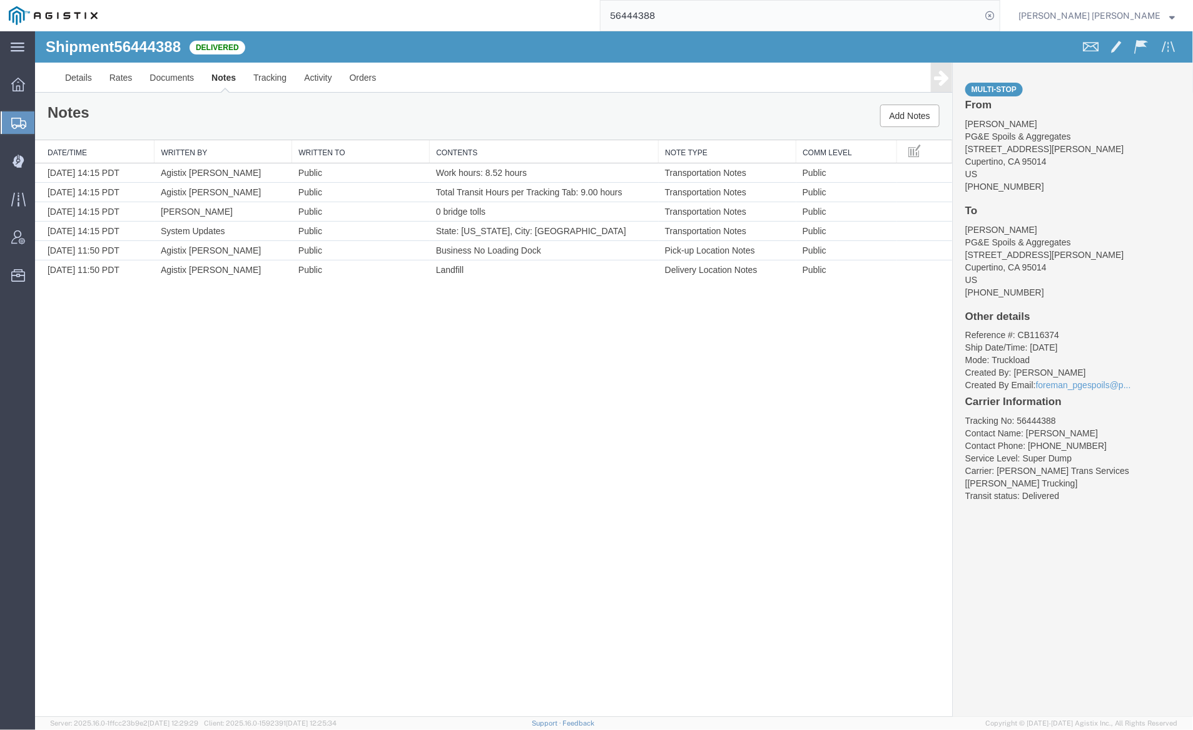
click at [687, 11] on input "56444388" at bounding box center [791, 16] width 381 height 30
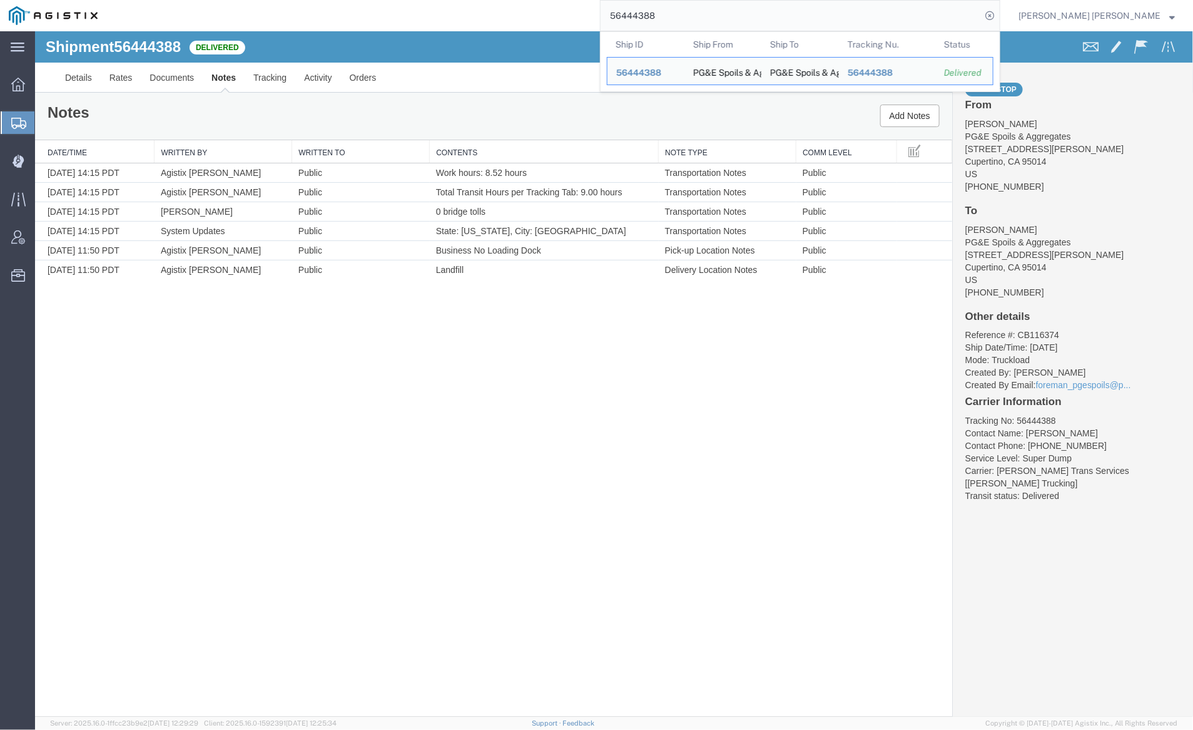
click at [687, 11] on input "56444388" at bounding box center [791, 16] width 381 height 30
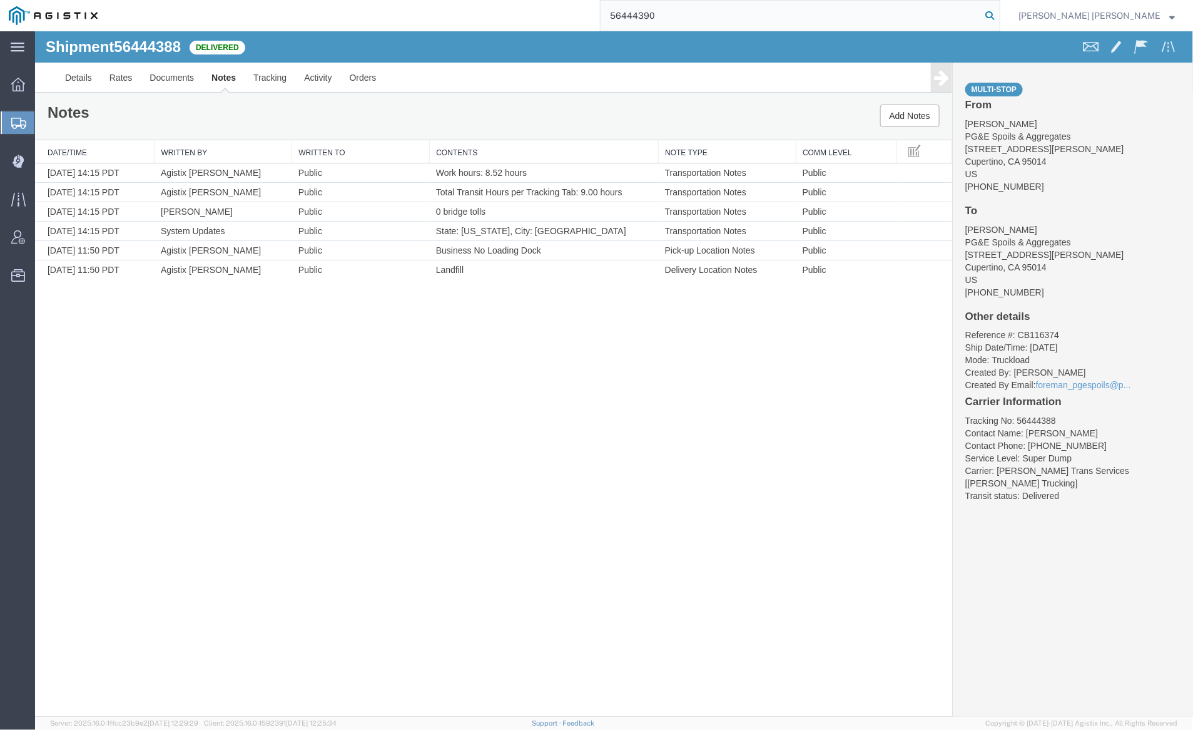
click at [999, 13] on icon at bounding box center [990, 16] width 18 height 18
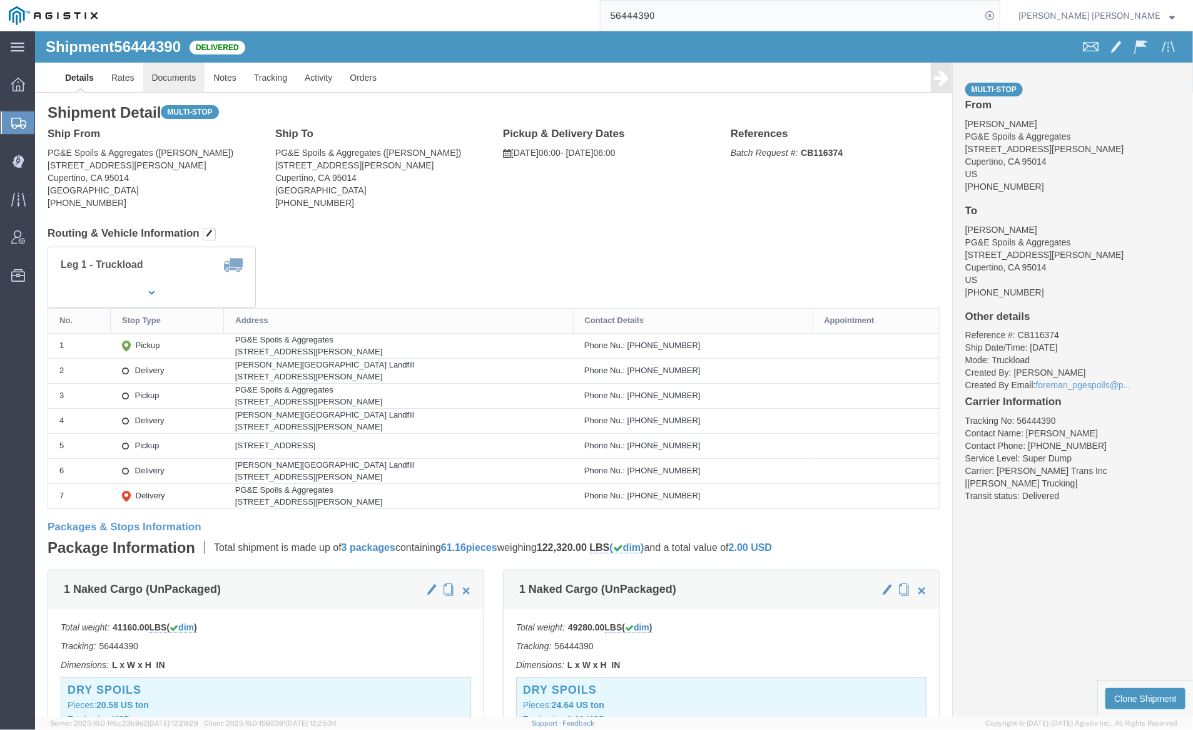
click link "Documents"
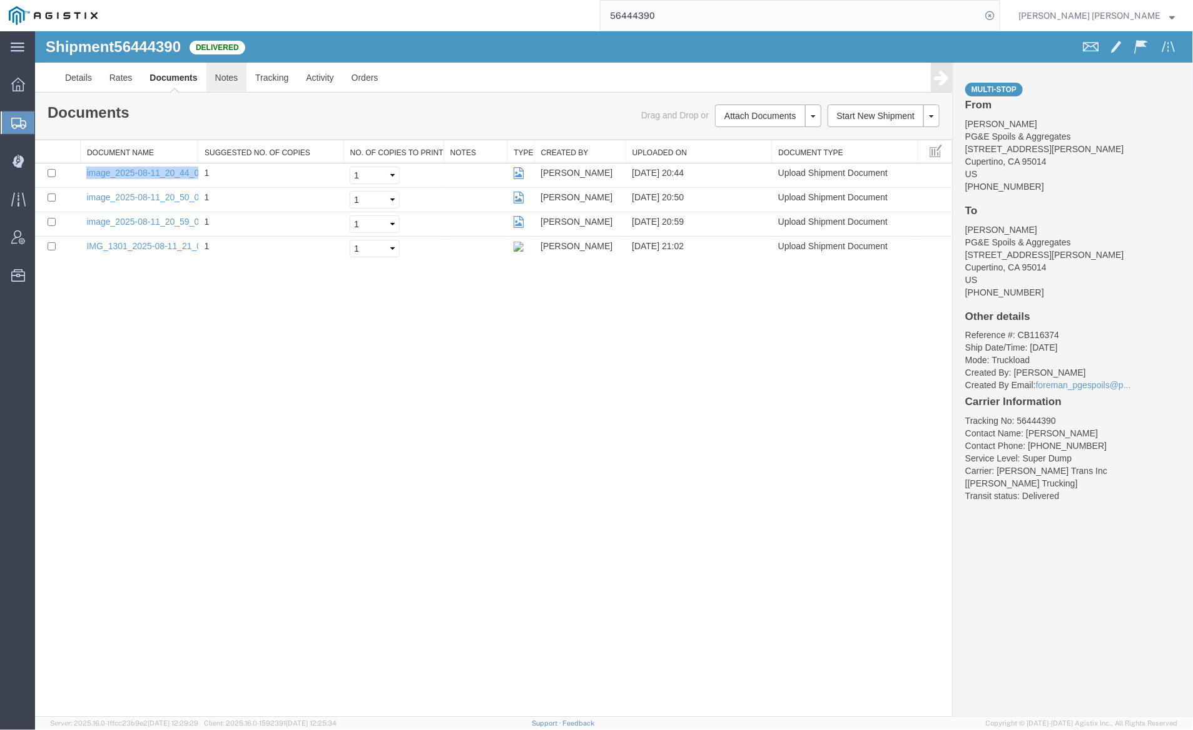
click at [220, 71] on link "Notes" at bounding box center [226, 77] width 41 height 30
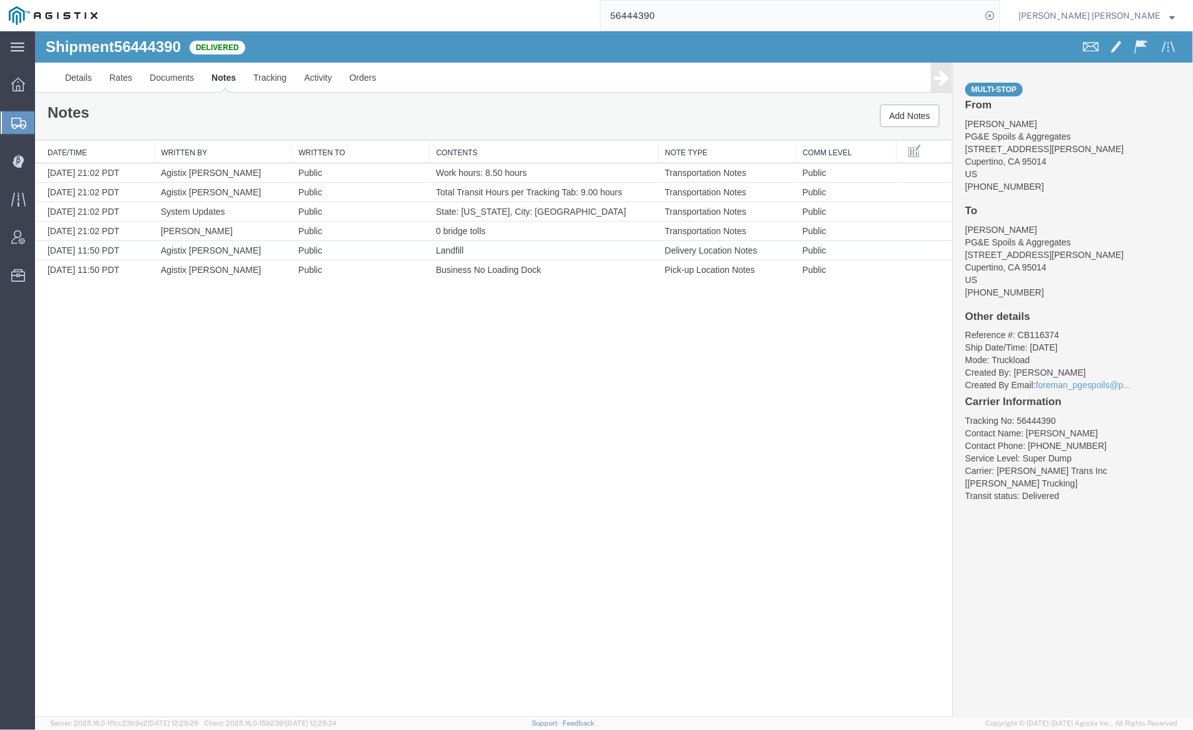
click at [708, 13] on input "56444390" at bounding box center [791, 16] width 381 height 30
click at [999, 12] on icon at bounding box center [990, 16] width 18 height 18
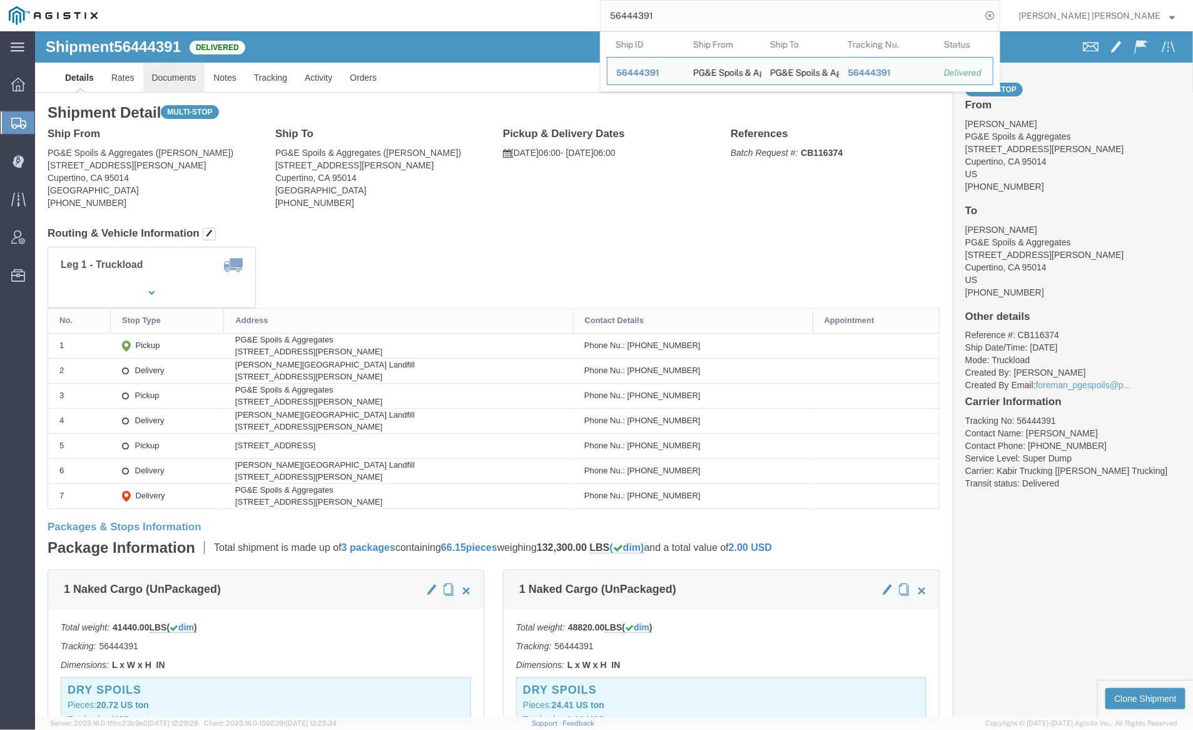
click link "Documents"
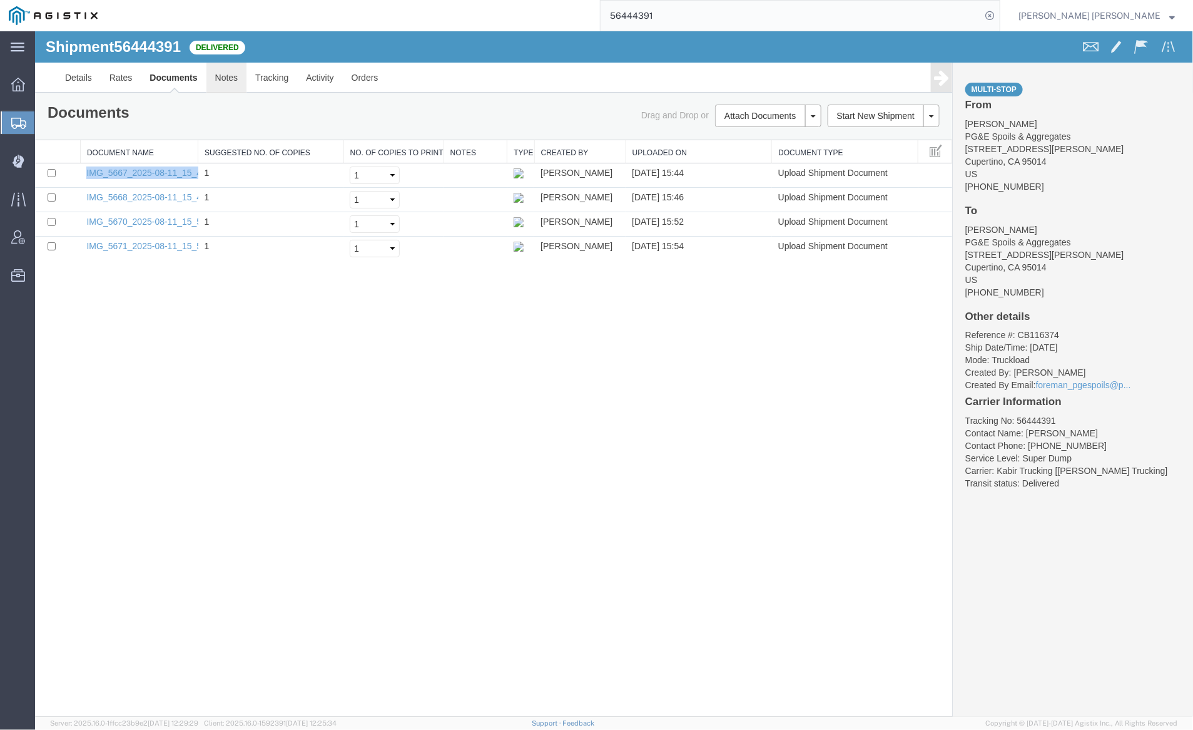
click at [223, 76] on link "Notes" at bounding box center [226, 77] width 41 height 30
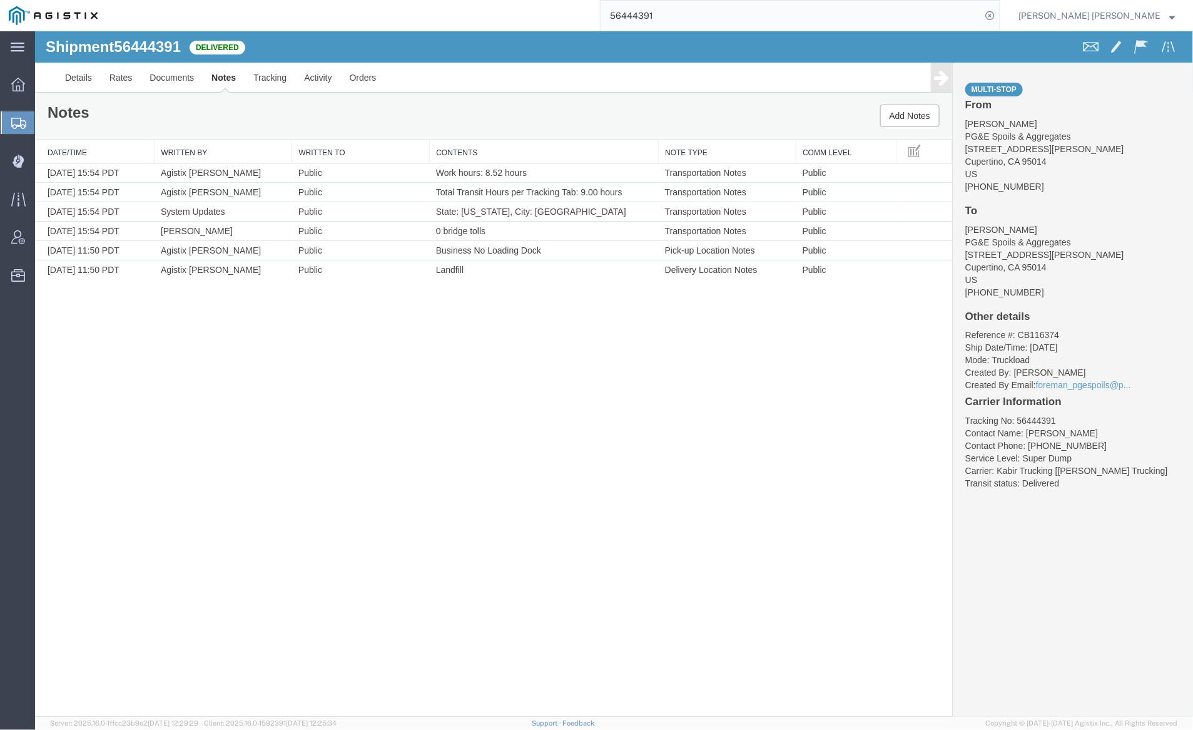
click at [673, 14] on input "56444391" at bounding box center [791, 16] width 381 height 30
click at [999, 16] on icon at bounding box center [990, 16] width 18 height 18
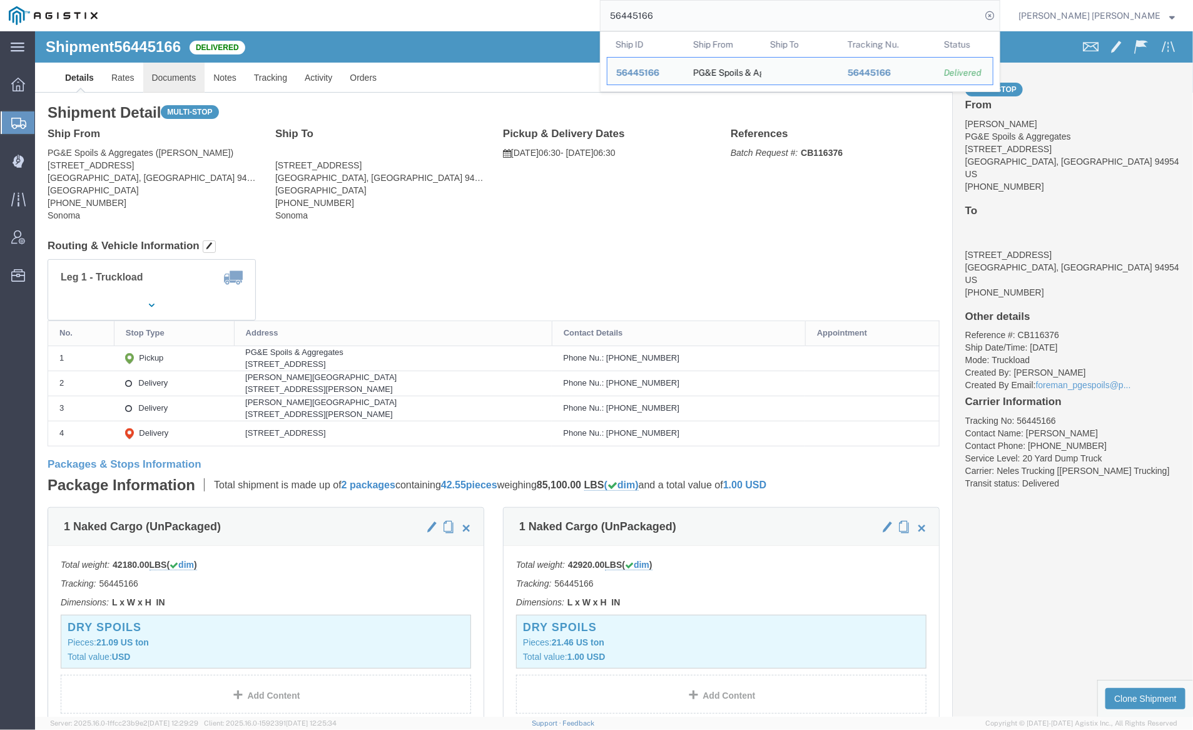
click link "Documents"
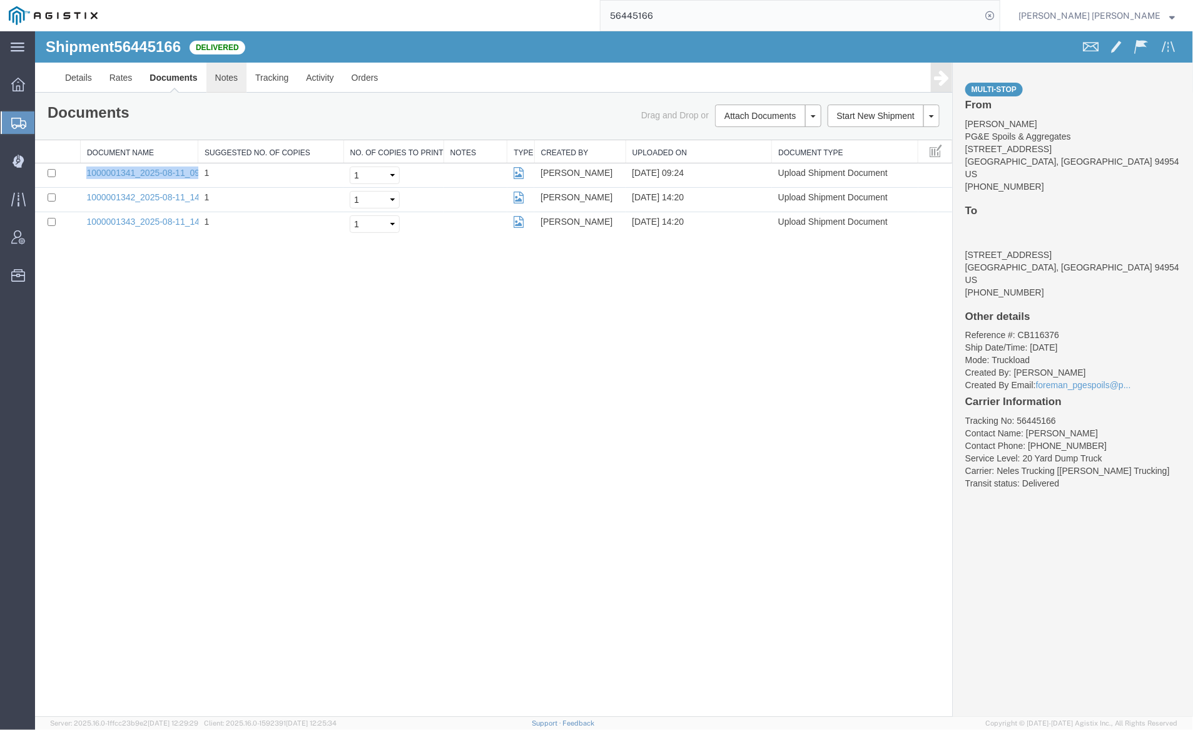
click at [223, 81] on link "Notes" at bounding box center [226, 77] width 41 height 30
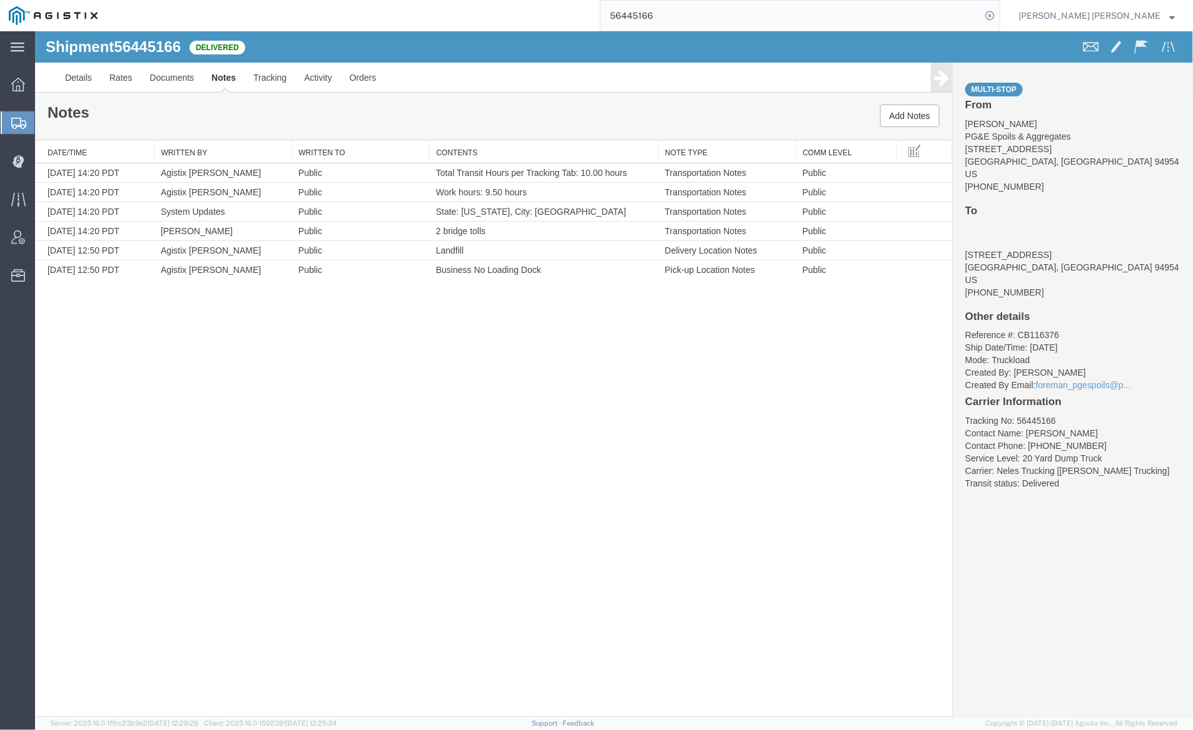
click at [675, 19] on input "56445166" at bounding box center [791, 16] width 381 height 30
click at [999, 13] on icon at bounding box center [990, 16] width 18 height 18
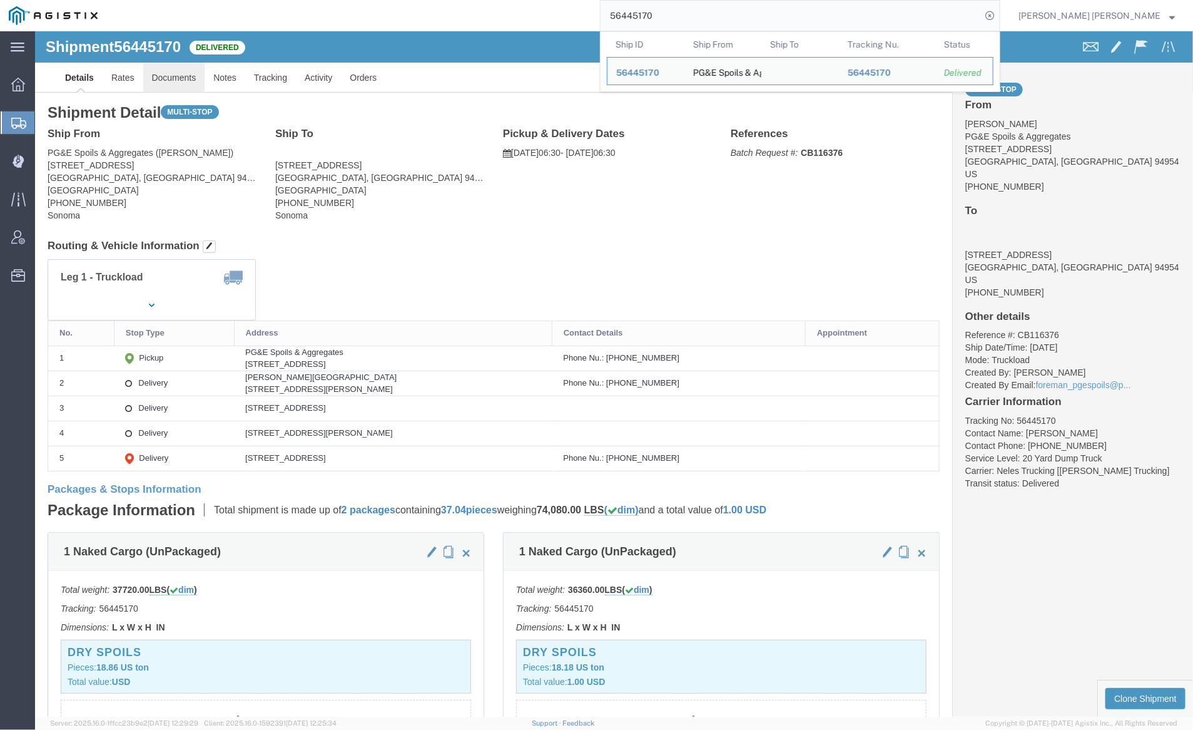
click link "Documents"
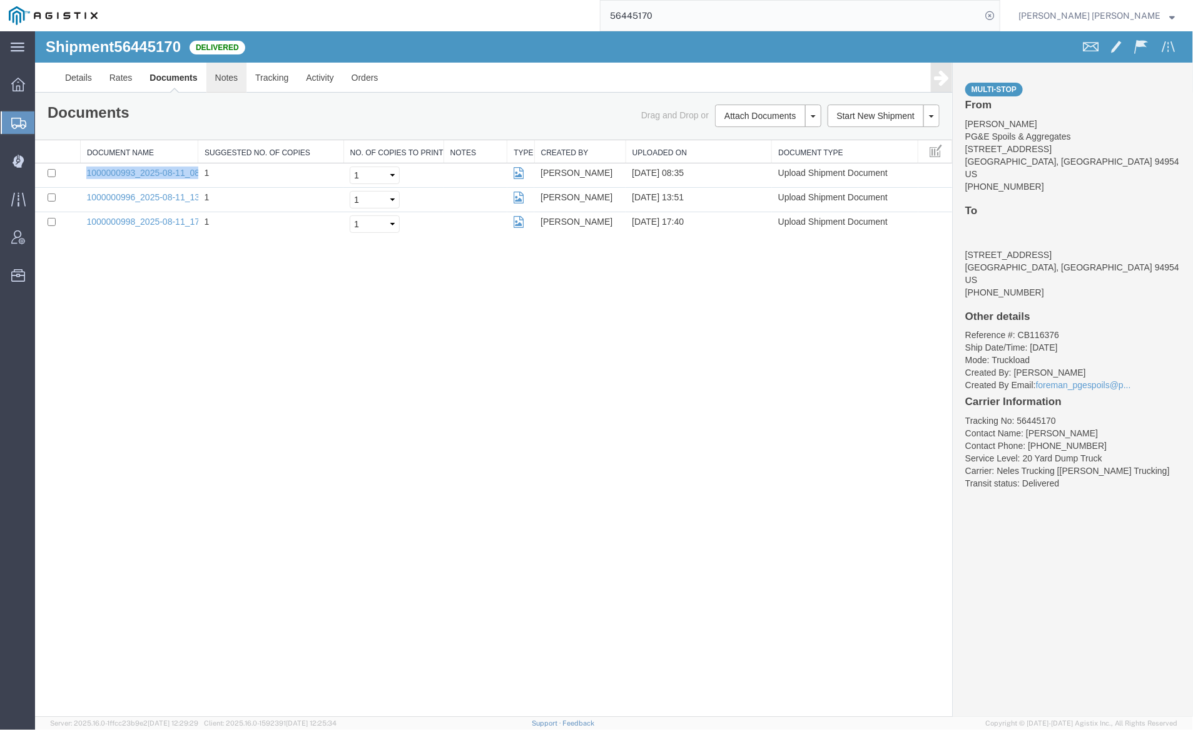
click at [225, 85] on link "Notes" at bounding box center [226, 77] width 41 height 30
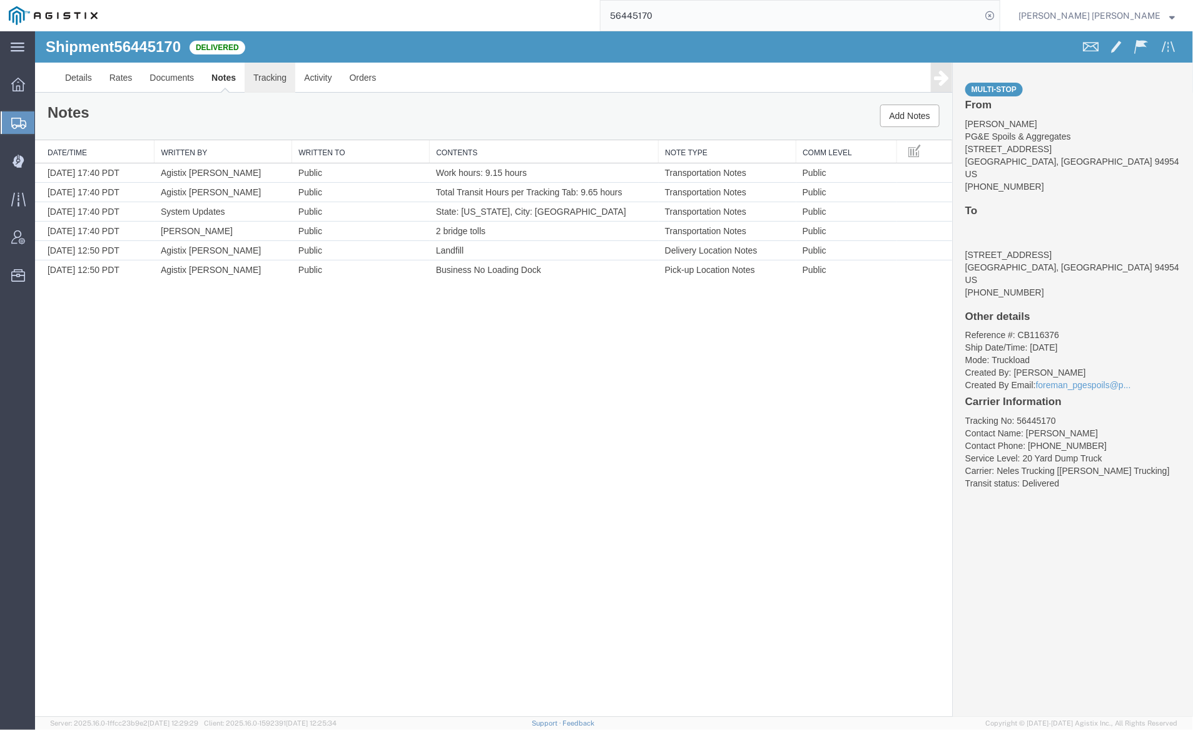
click at [267, 78] on link "Tracking" at bounding box center [269, 77] width 51 height 30
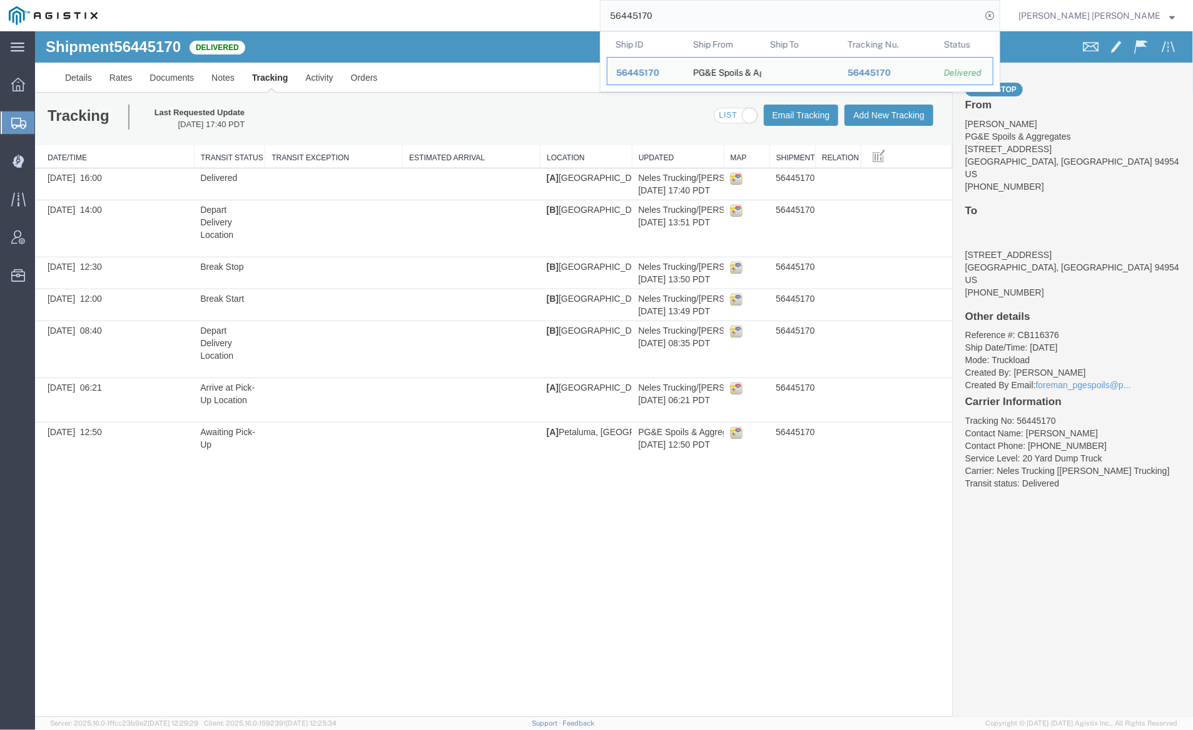
click at [687, 21] on input "56445170" at bounding box center [791, 16] width 381 height 30
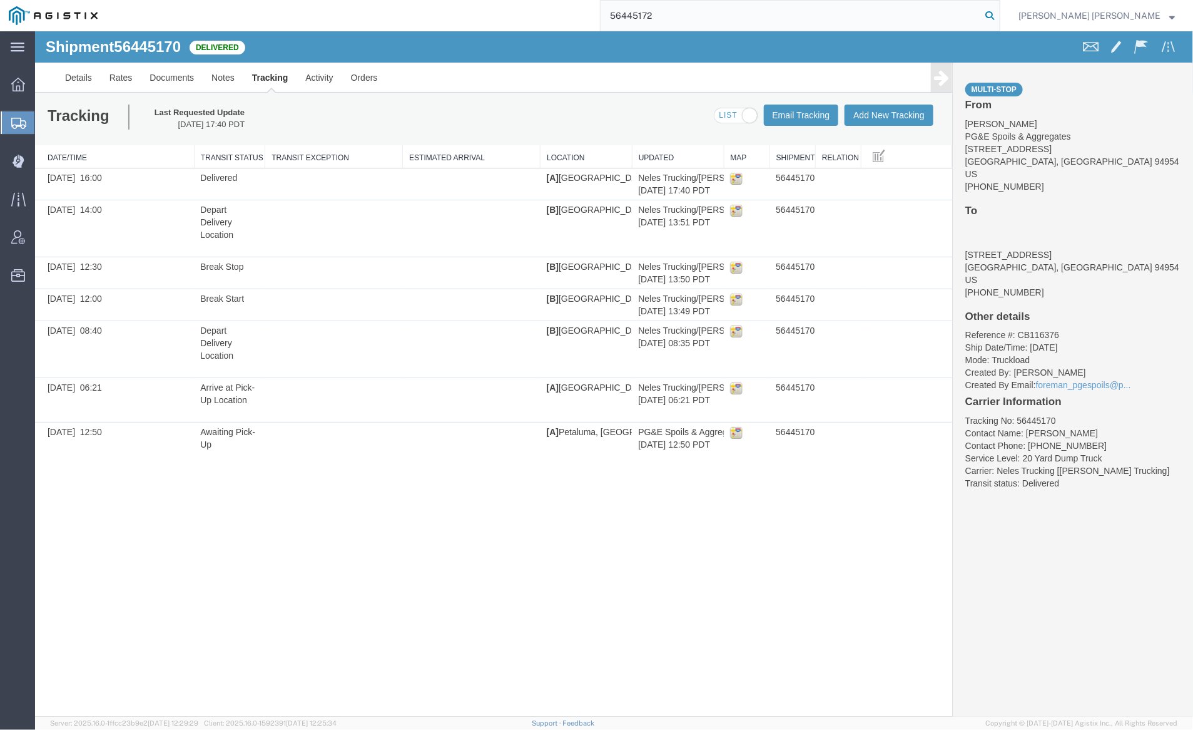
click at [999, 11] on icon at bounding box center [990, 16] width 18 height 18
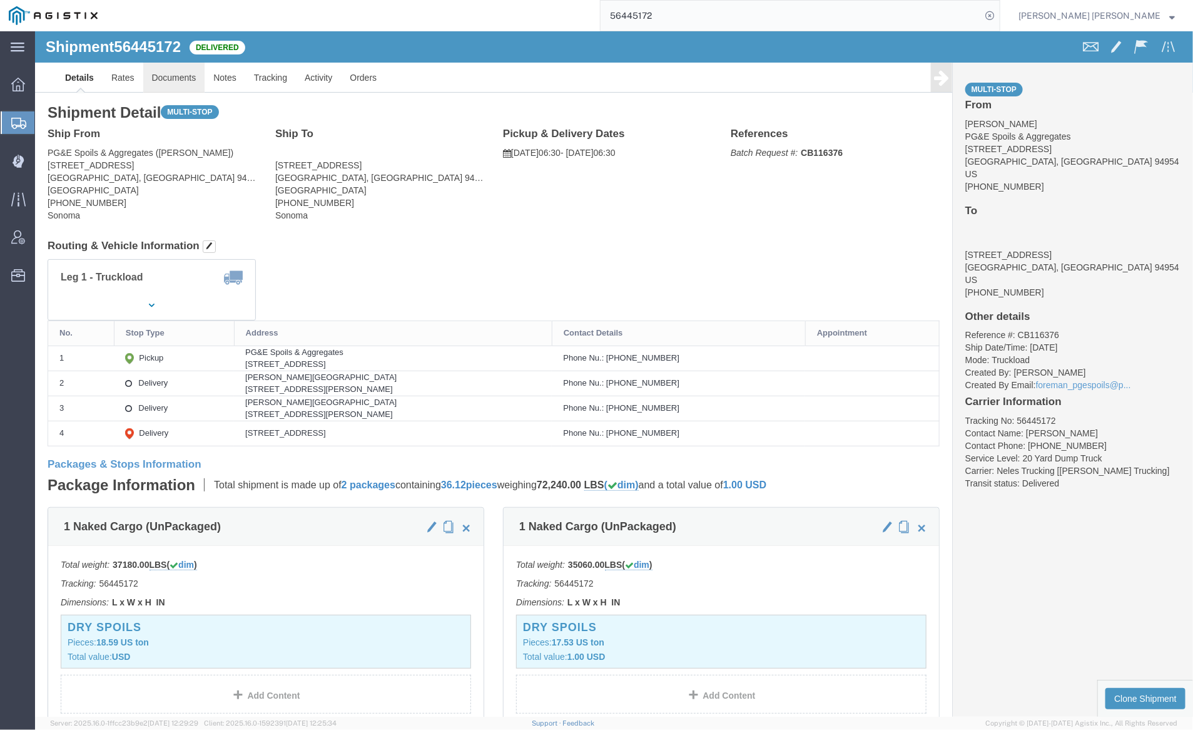
click link "Documents"
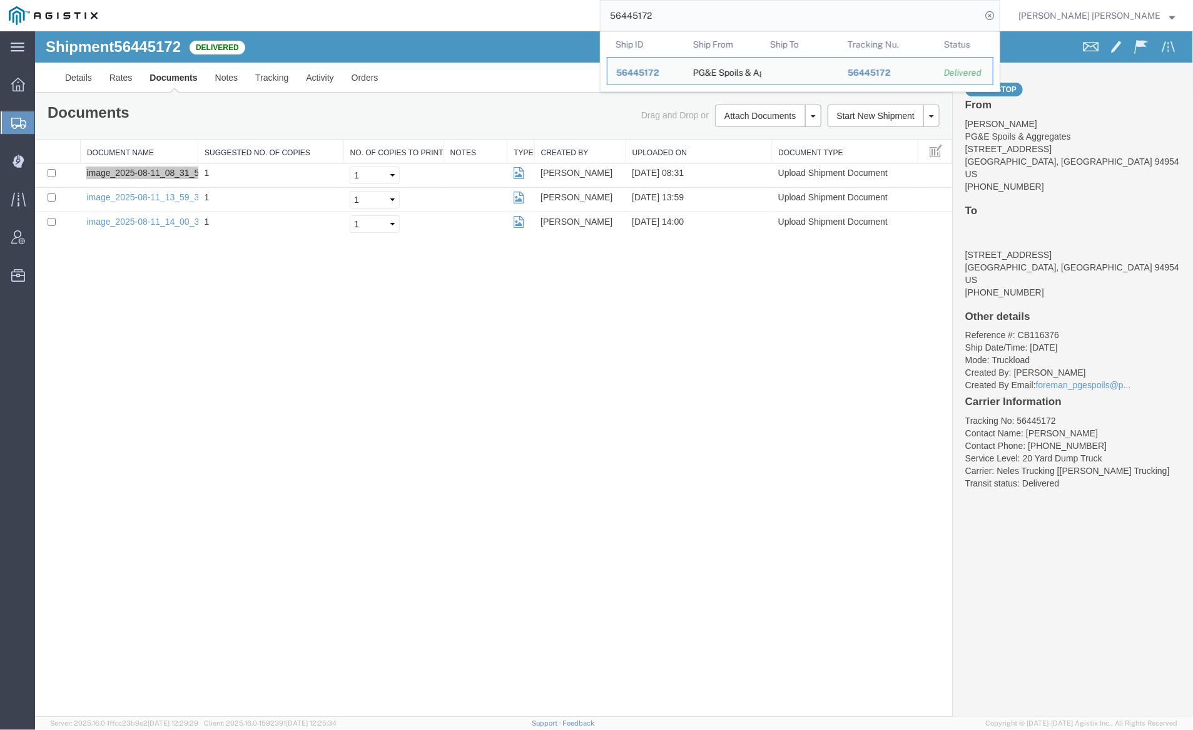
click at [698, 15] on input "56445172" at bounding box center [791, 16] width 381 height 30
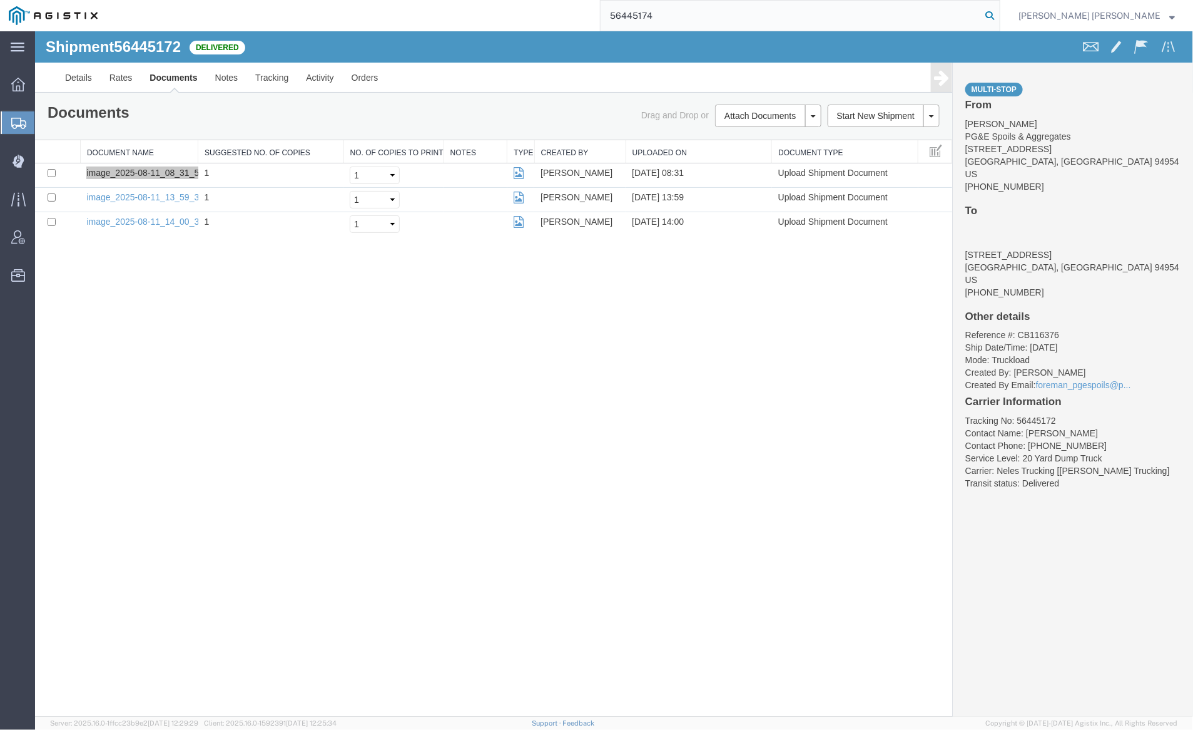
click at [999, 14] on icon at bounding box center [990, 16] width 18 height 18
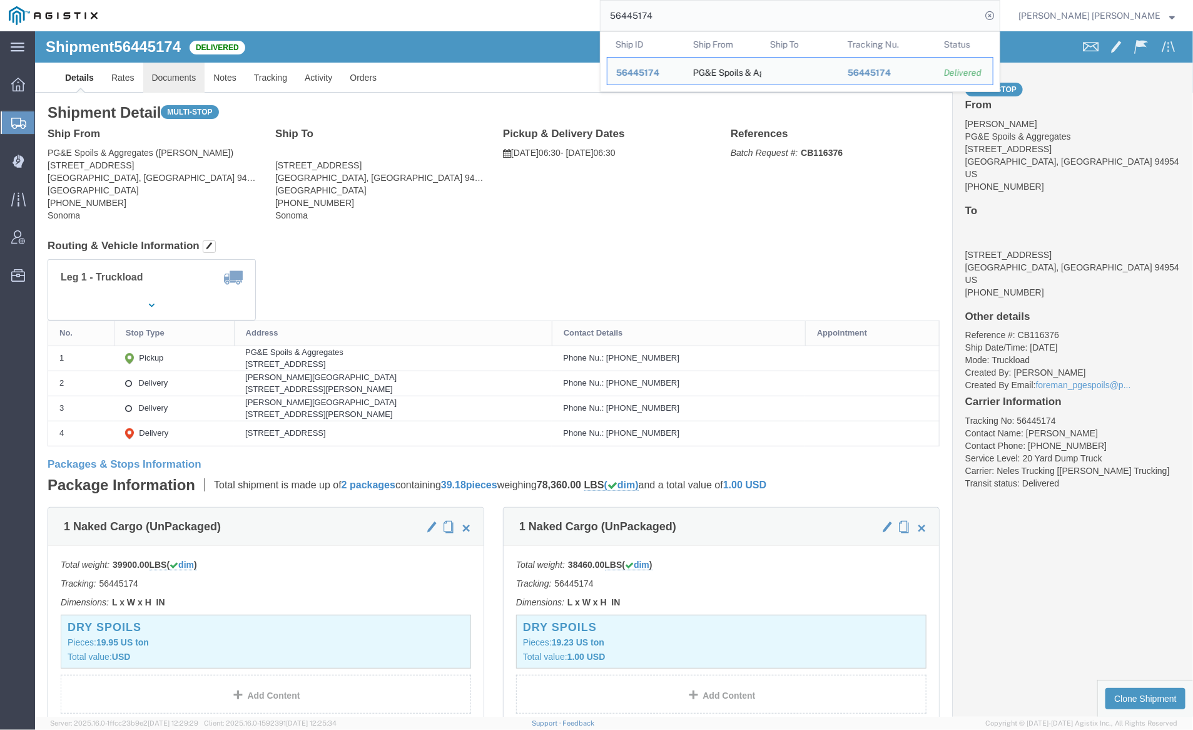
click link "Documents"
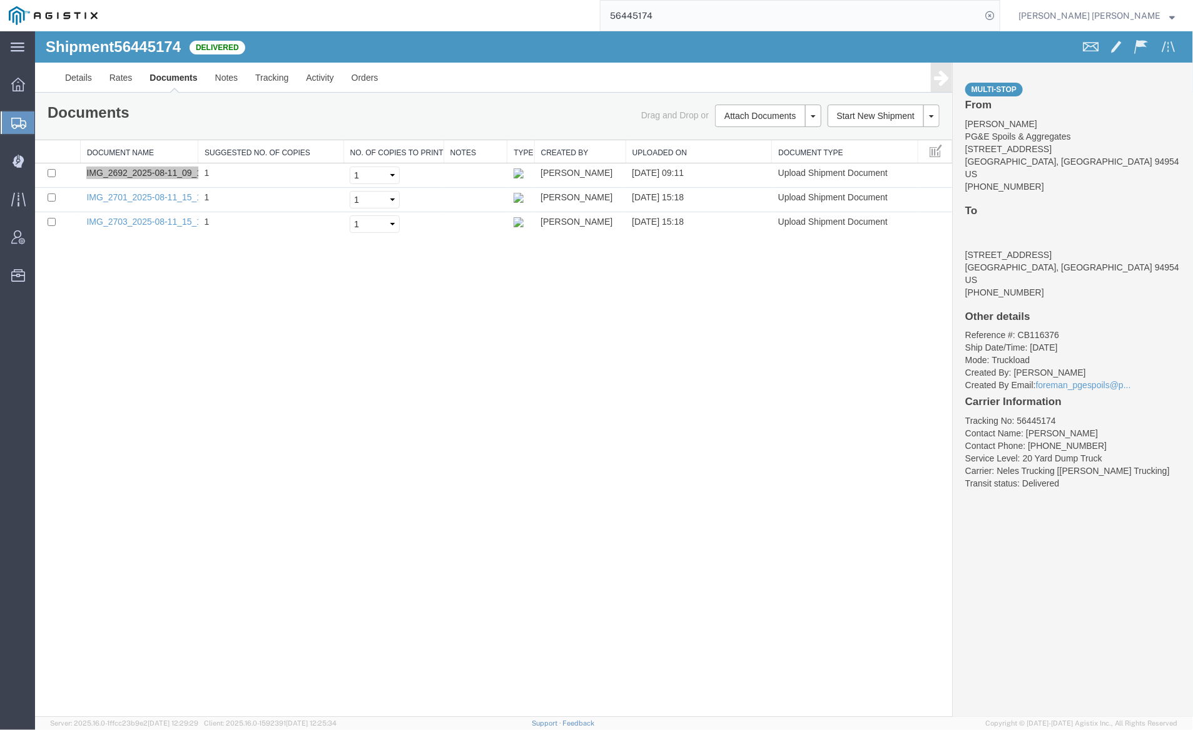
click at [727, 7] on input "56445174" at bounding box center [791, 16] width 381 height 30
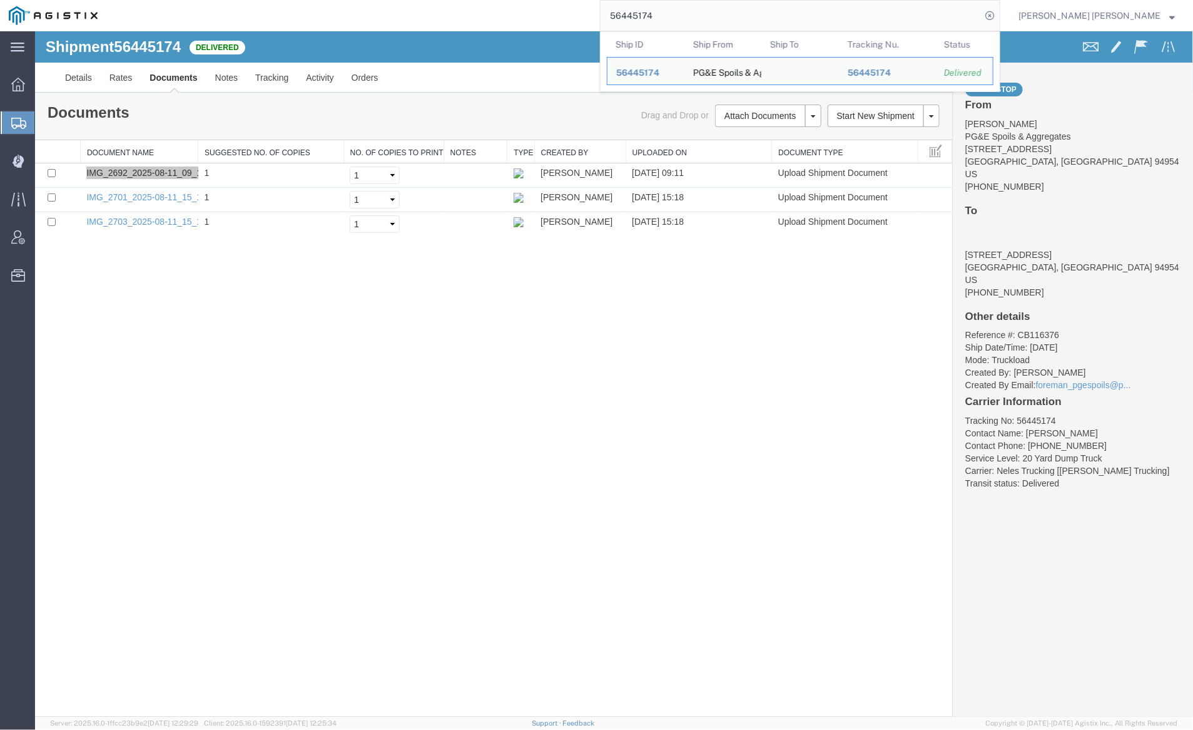
click at [697, 17] on input "56445174" at bounding box center [791, 16] width 381 height 30
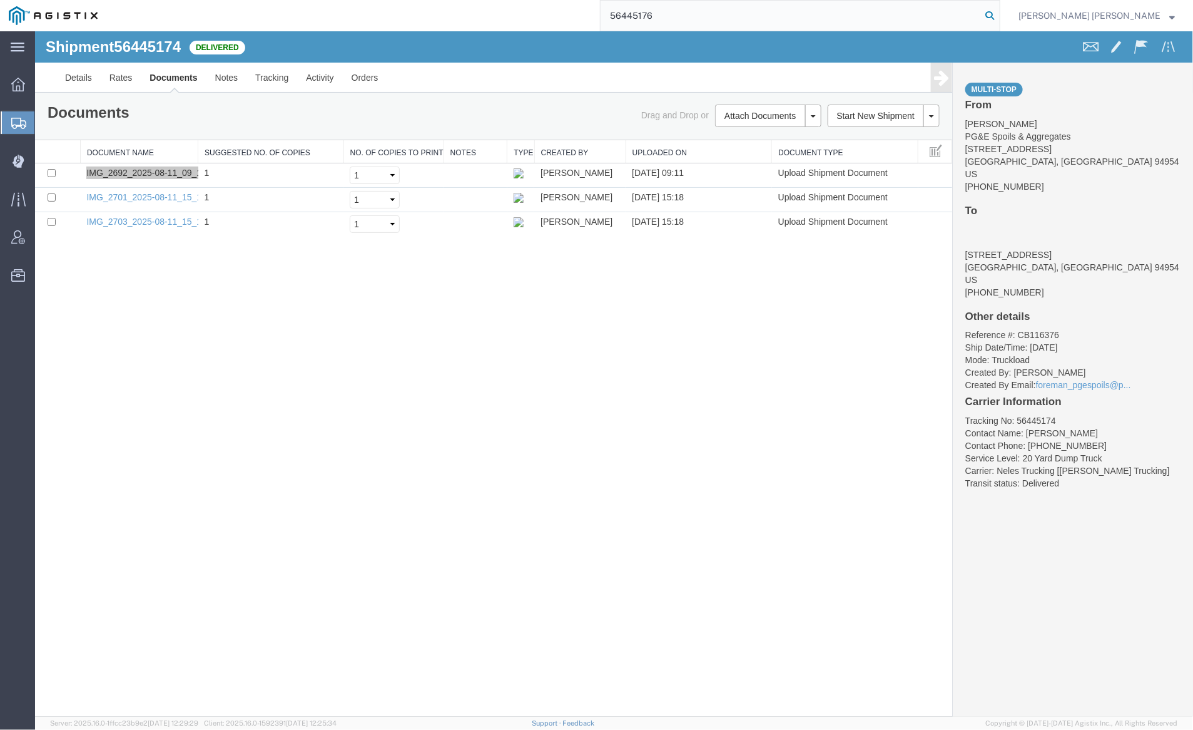
click at [999, 18] on icon at bounding box center [990, 16] width 18 height 18
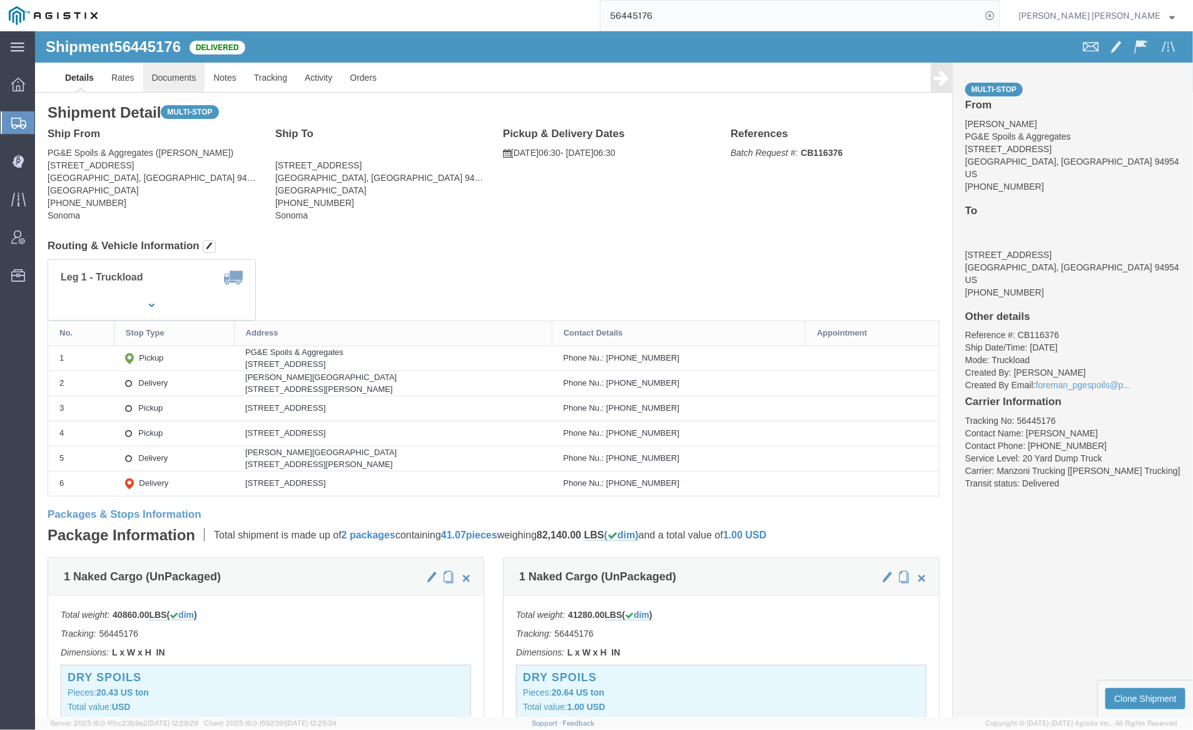
click link "Documents"
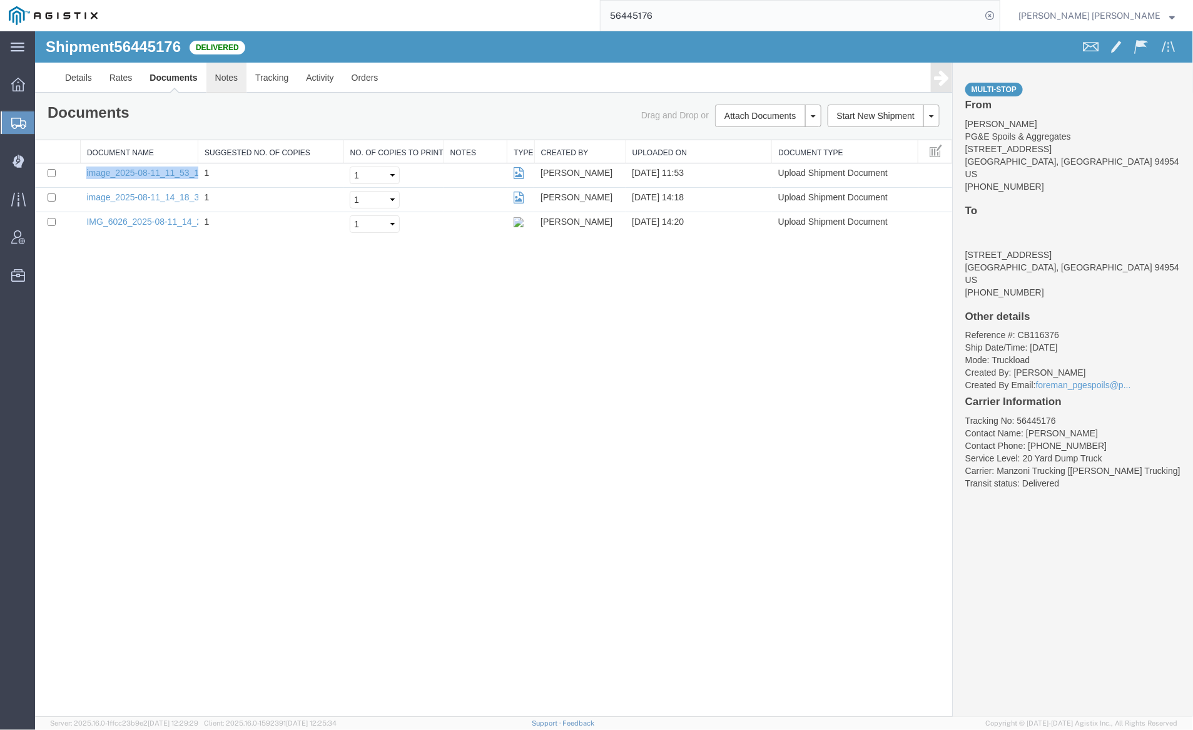
click at [217, 77] on link "Notes" at bounding box center [226, 77] width 41 height 30
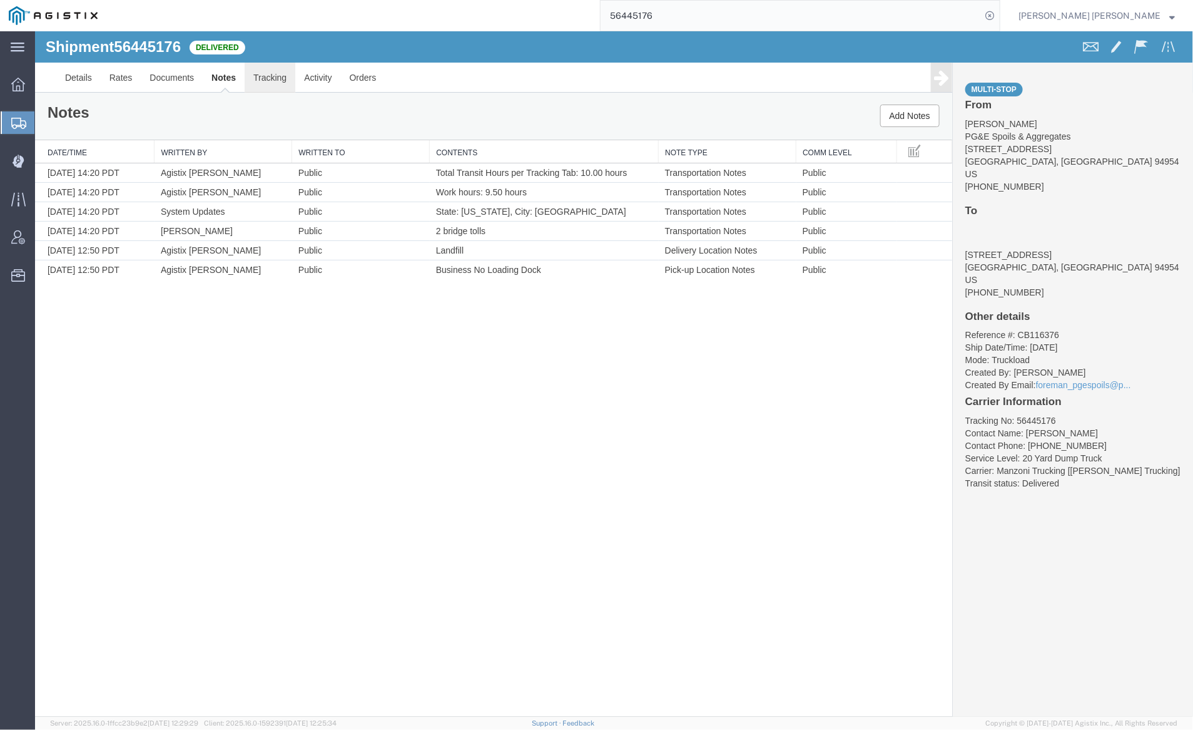
click at [265, 68] on link "Tracking" at bounding box center [269, 77] width 51 height 30
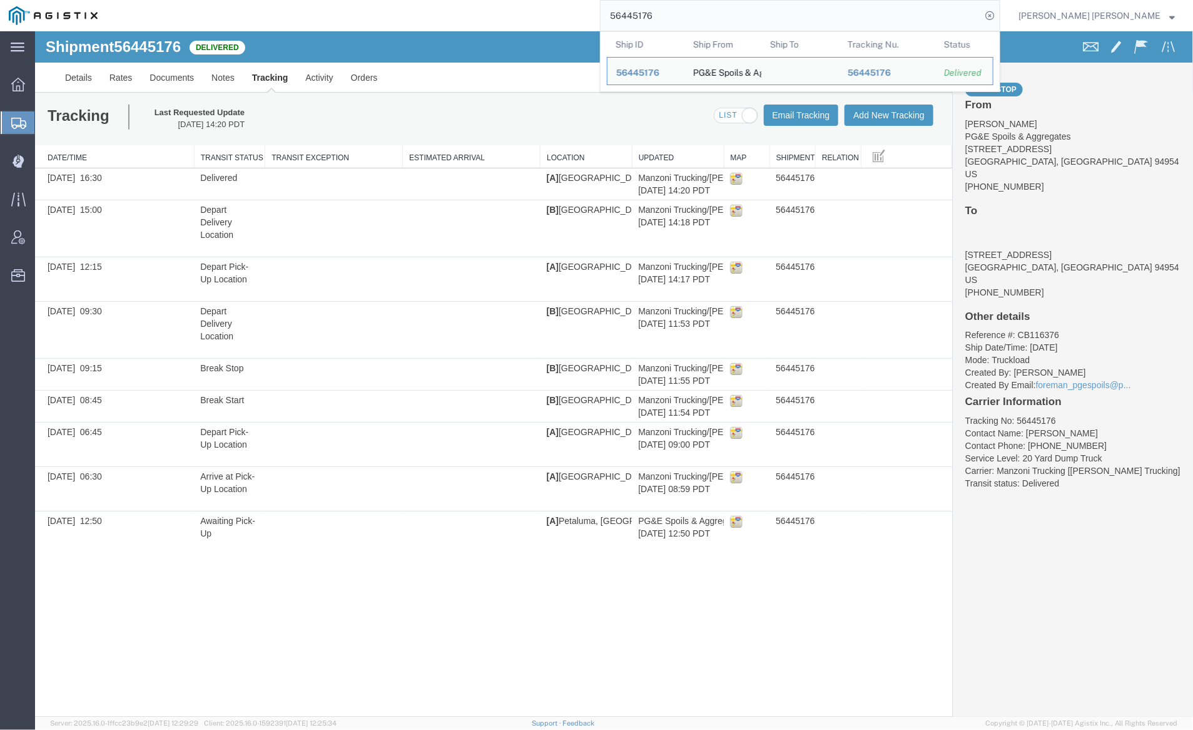
click at [693, 8] on input "56445176" at bounding box center [791, 16] width 381 height 30
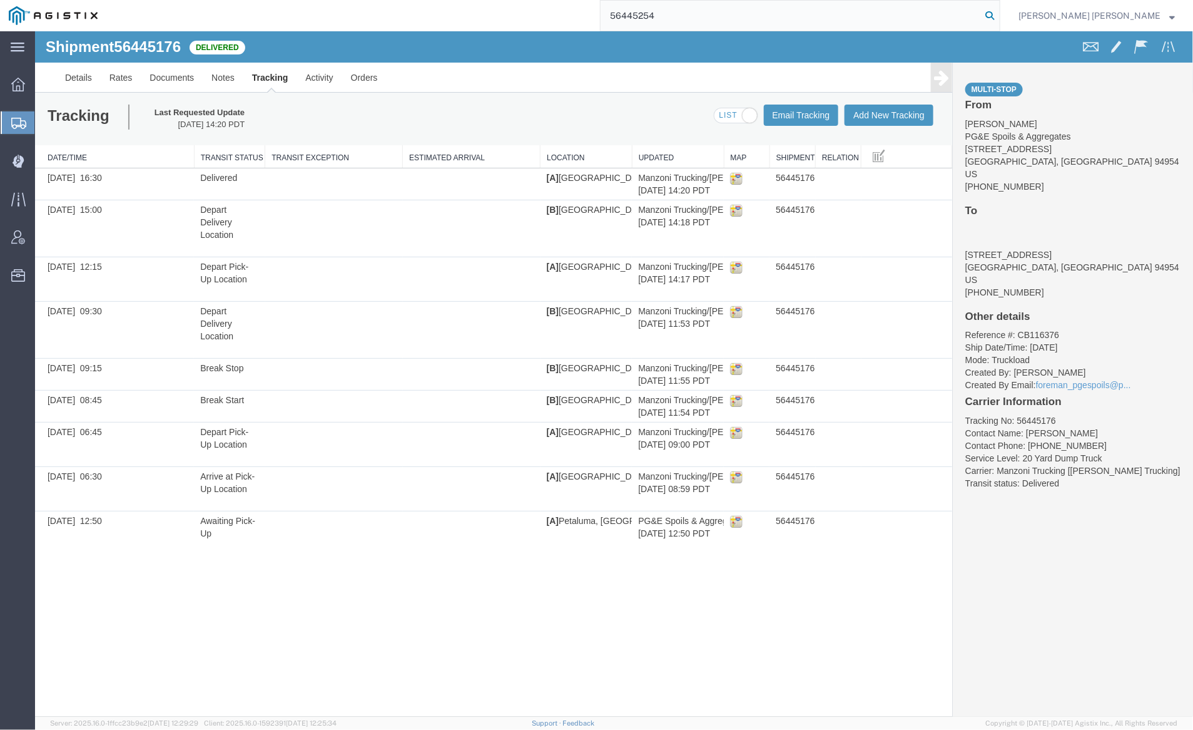
click at [999, 9] on icon at bounding box center [990, 16] width 18 height 18
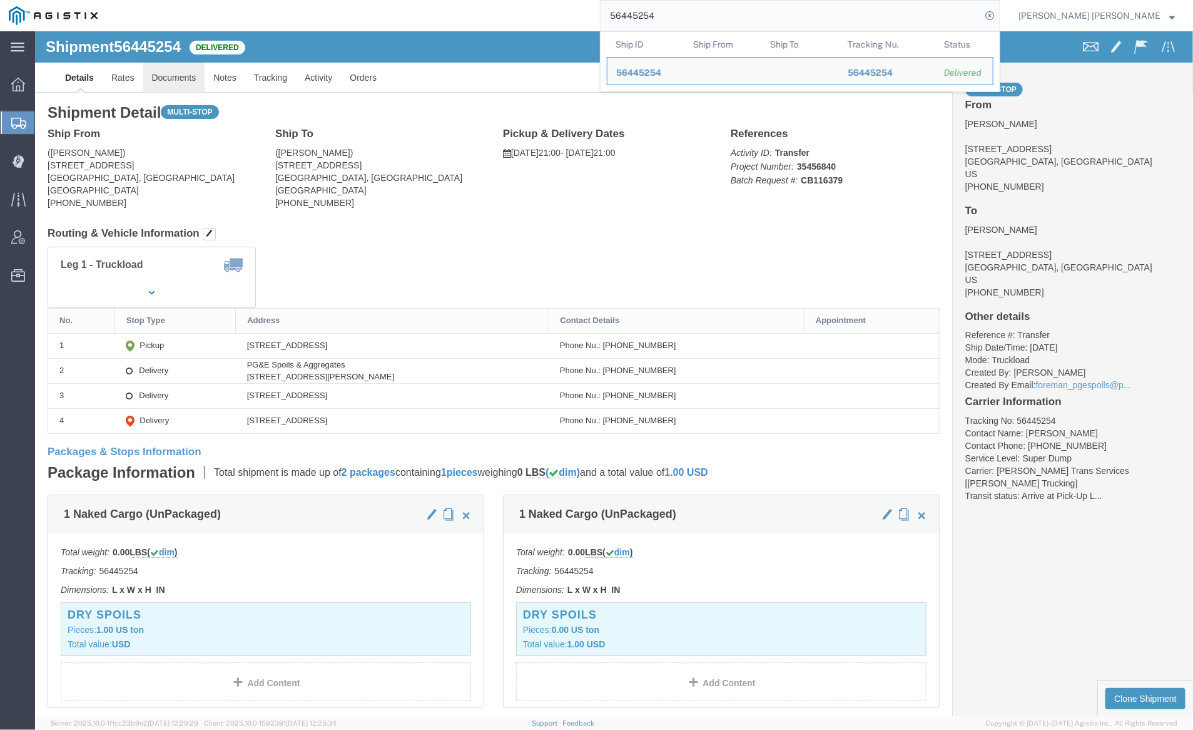
click link "Documents"
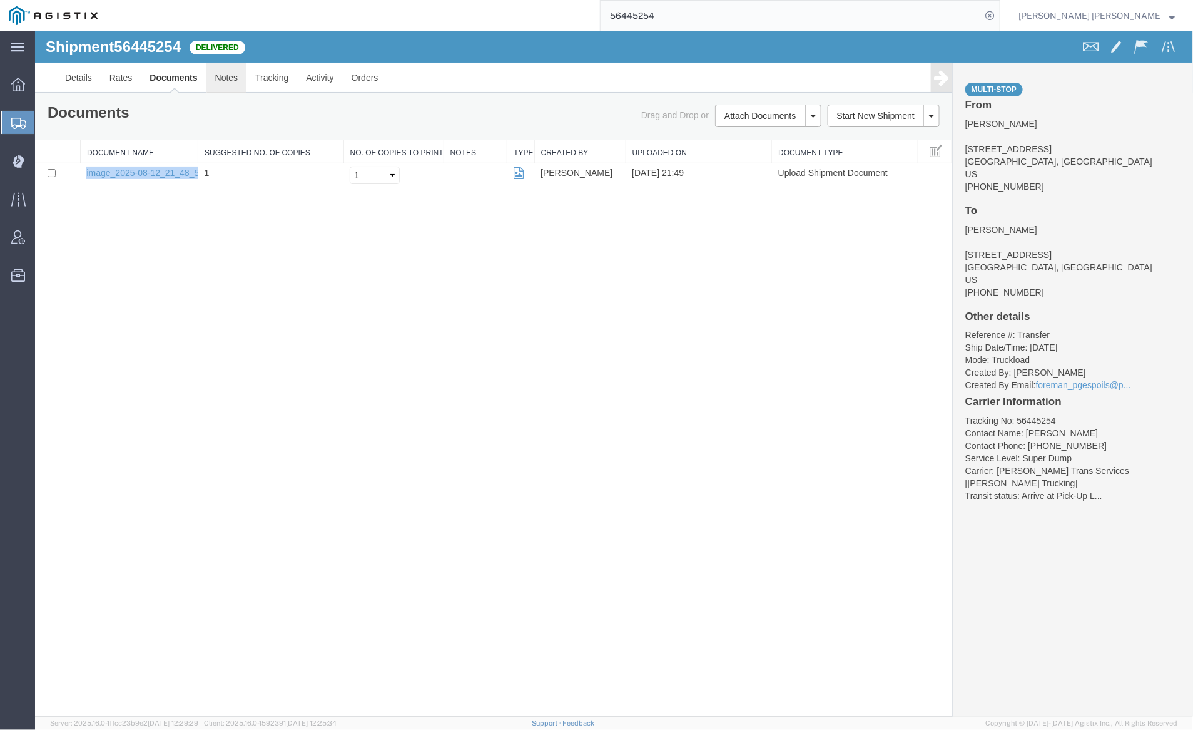
click at [207, 84] on link "Notes" at bounding box center [226, 77] width 41 height 30
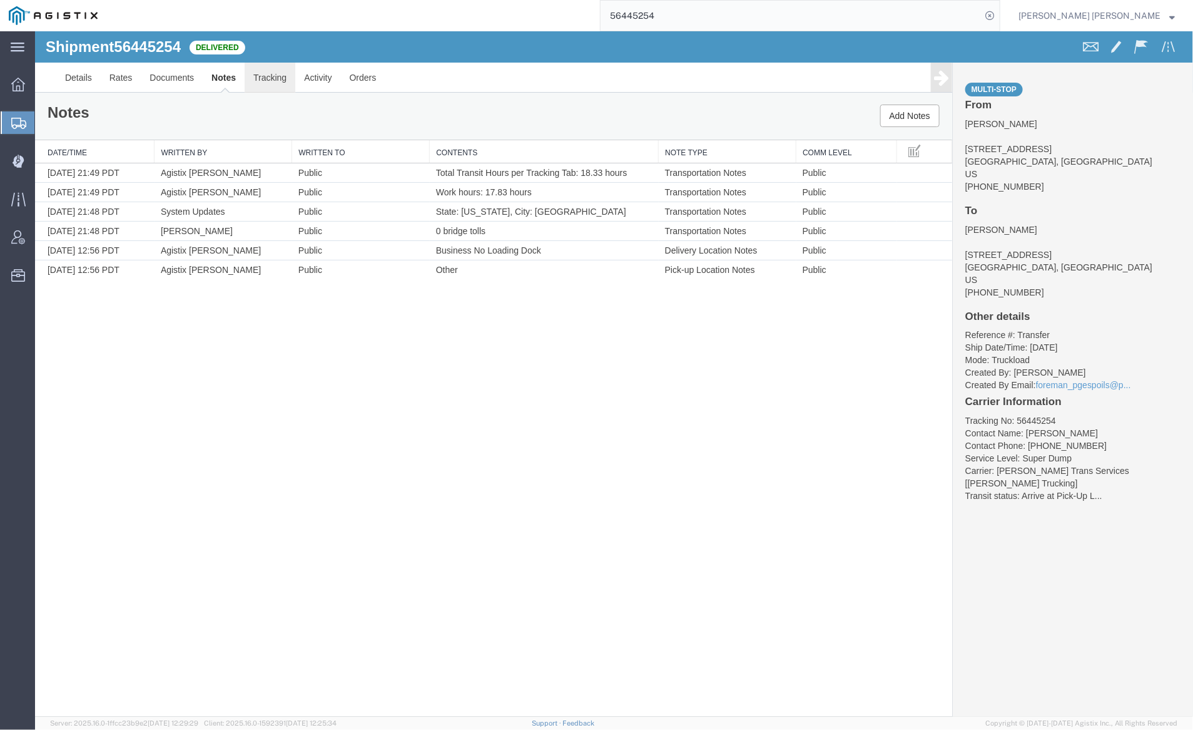
click at [258, 79] on link "Tracking" at bounding box center [269, 77] width 51 height 30
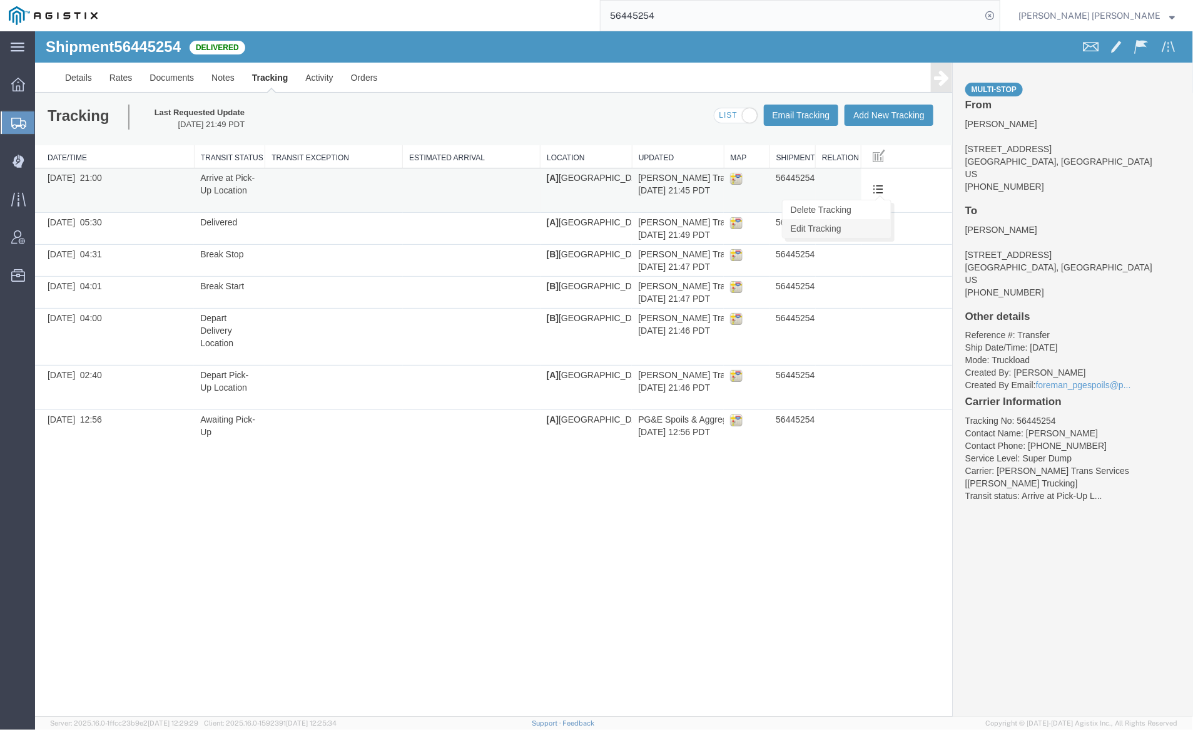
click at [875, 227] on link "Edit Tracking" at bounding box center [836, 227] width 108 height 19
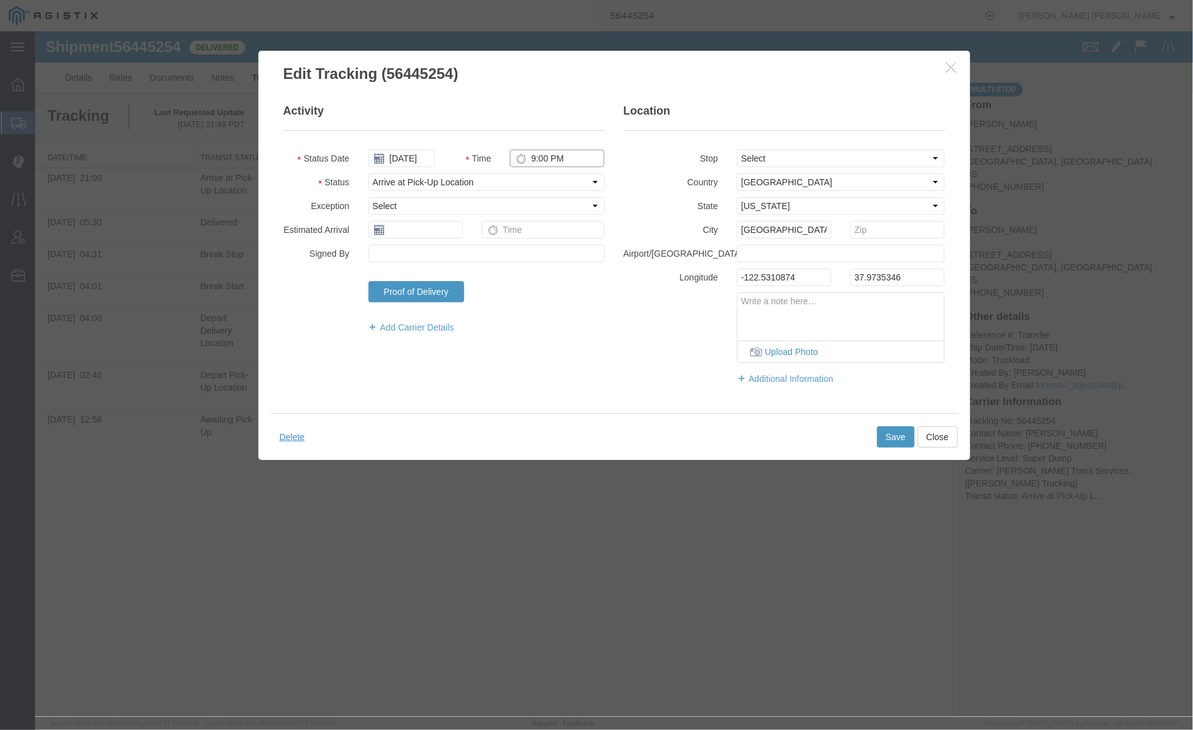
click at [559, 153] on input "9:00 PM" at bounding box center [556, 158] width 95 height 18
click at [558, 155] on input "9:00 PM" at bounding box center [556, 158] width 95 height 18
click at [890, 433] on button "Save" at bounding box center [896, 436] width 38 height 21
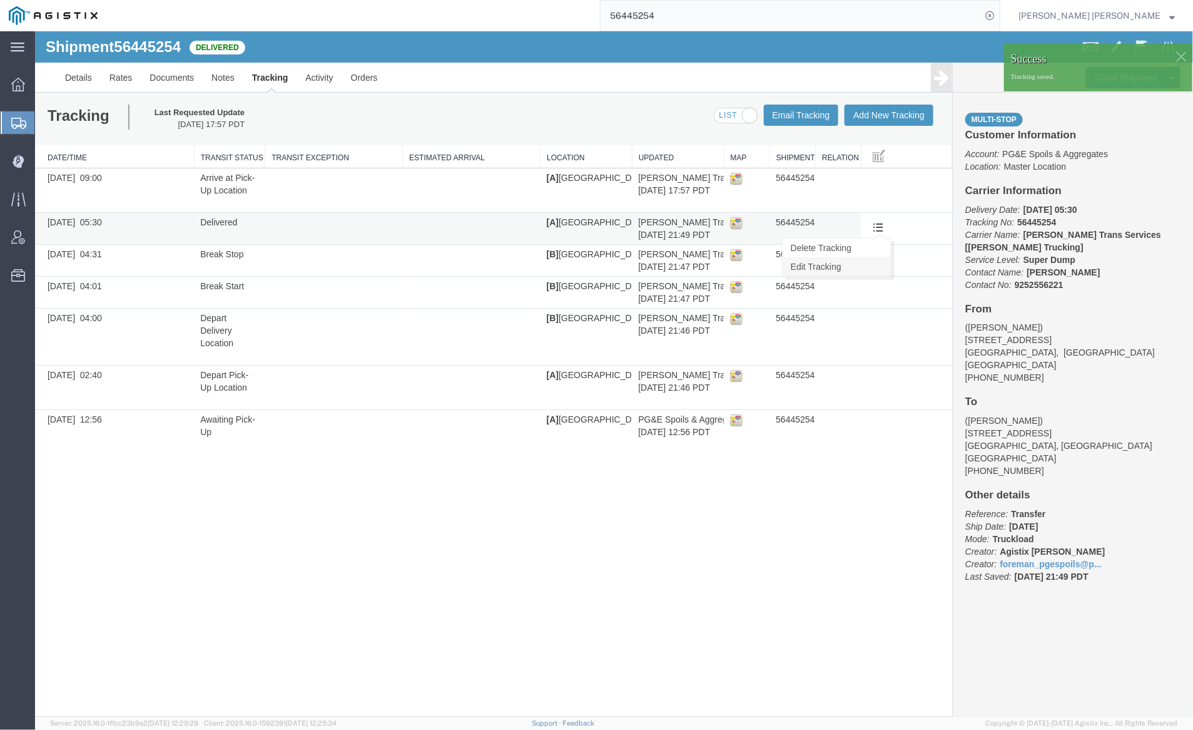
click at [861, 272] on link "Edit Tracking" at bounding box center [836, 266] width 108 height 19
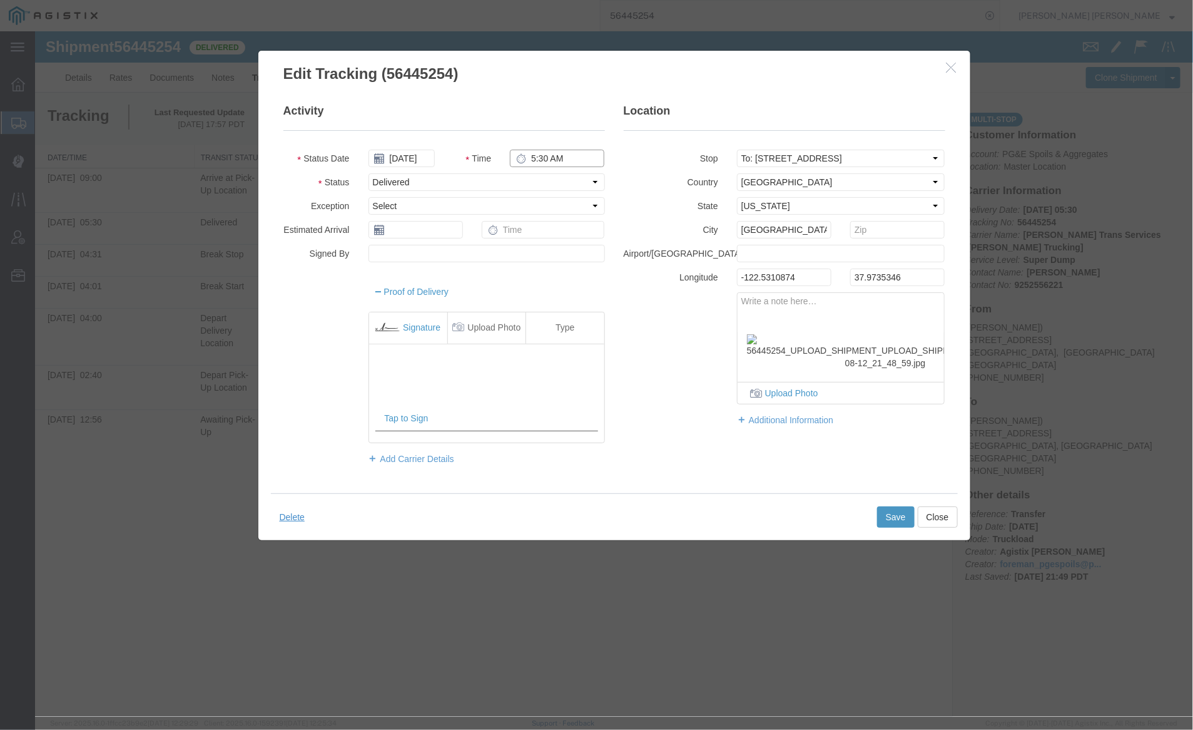
click at [556, 149] on input "5:30 AM" at bounding box center [556, 158] width 95 height 18
click at [559, 152] on input "5:30 AM" at bounding box center [556, 158] width 95 height 18
click at [553, 156] on input "5:30 AM" at bounding box center [556, 158] width 95 height 18
click at [894, 515] on button "Save" at bounding box center [896, 516] width 38 height 21
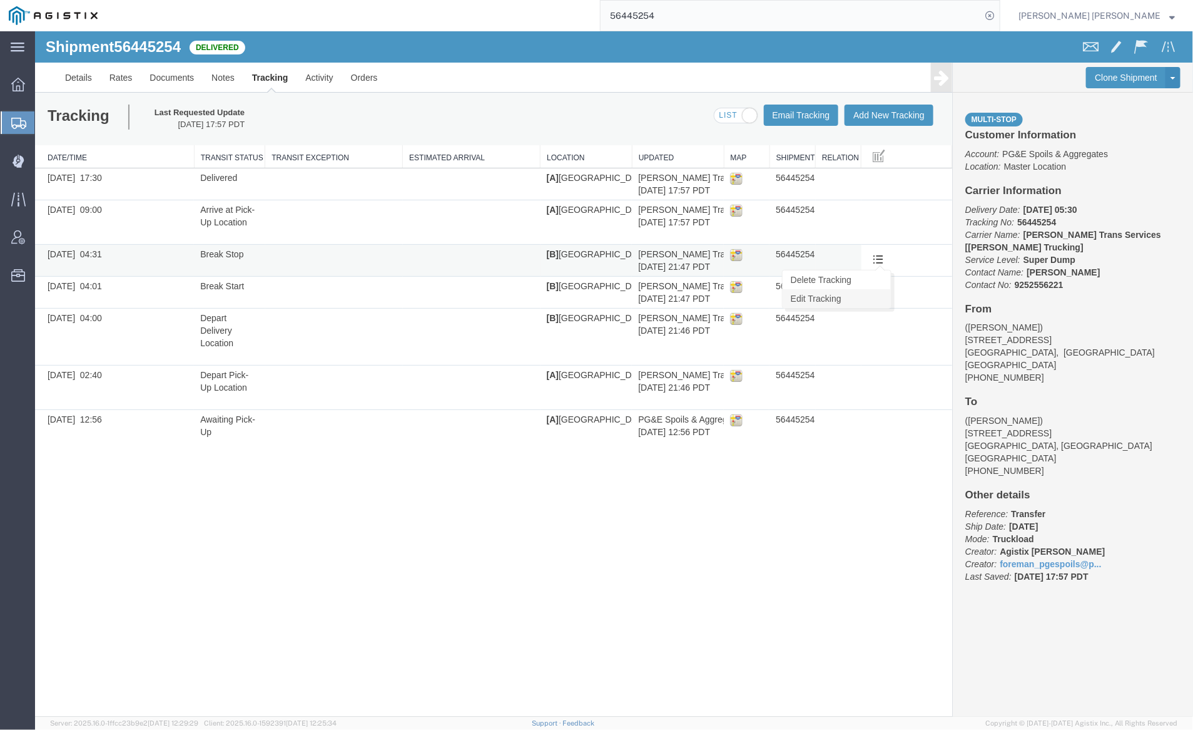
click at [875, 294] on link "Edit Tracking" at bounding box center [836, 298] width 108 height 19
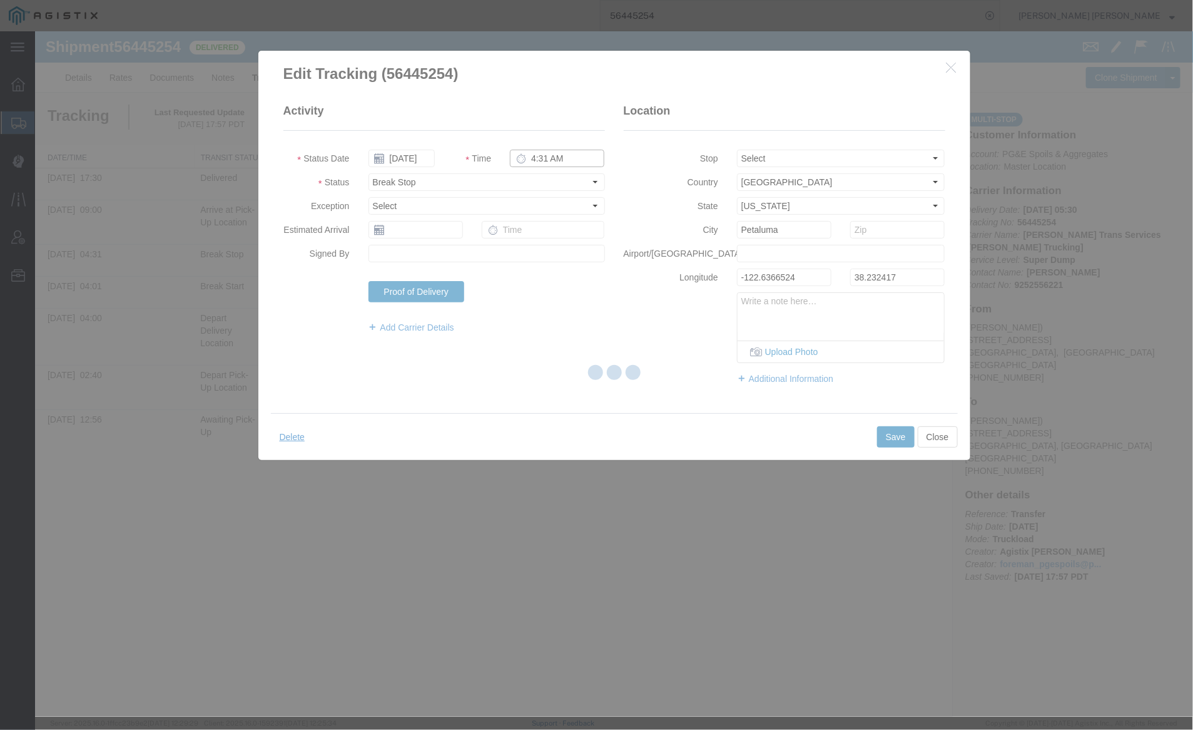
click at [563, 156] on input "4:31 AM" at bounding box center [556, 158] width 95 height 18
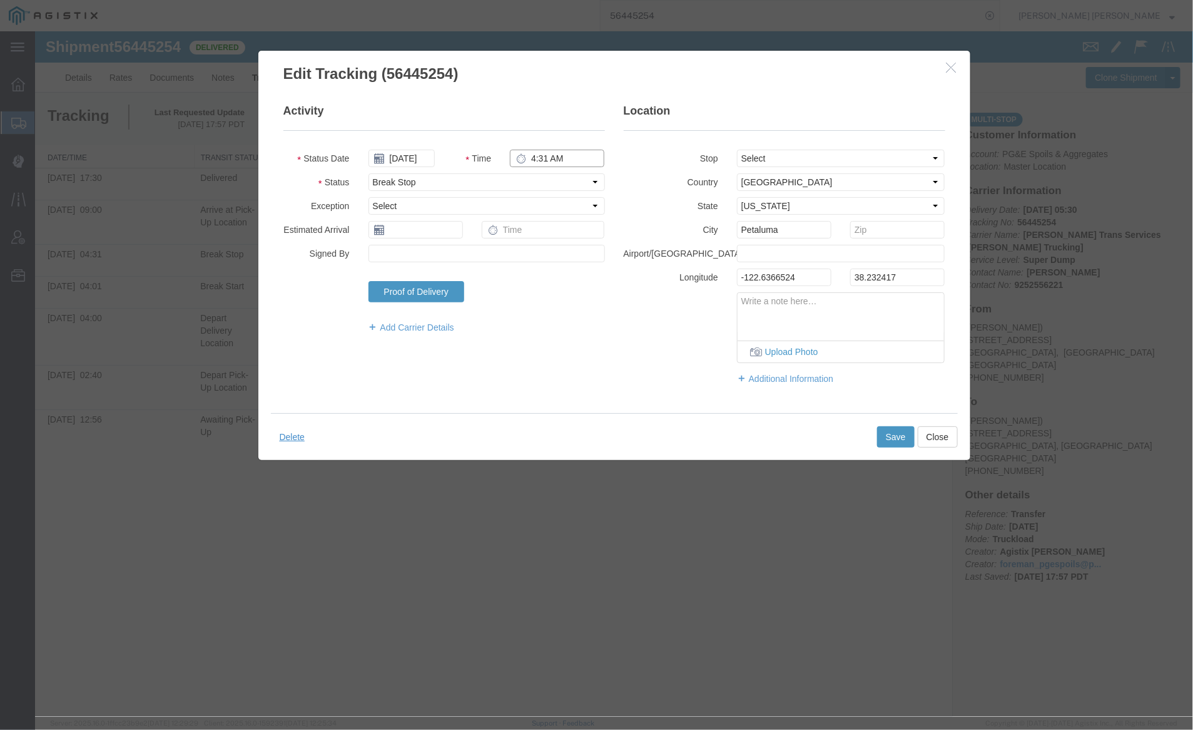
click at [558, 155] on input "4:31 AM" at bounding box center [556, 158] width 95 height 18
click at [897, 435] on button "Save" at bounding box center [896, 436] width 38 height 21
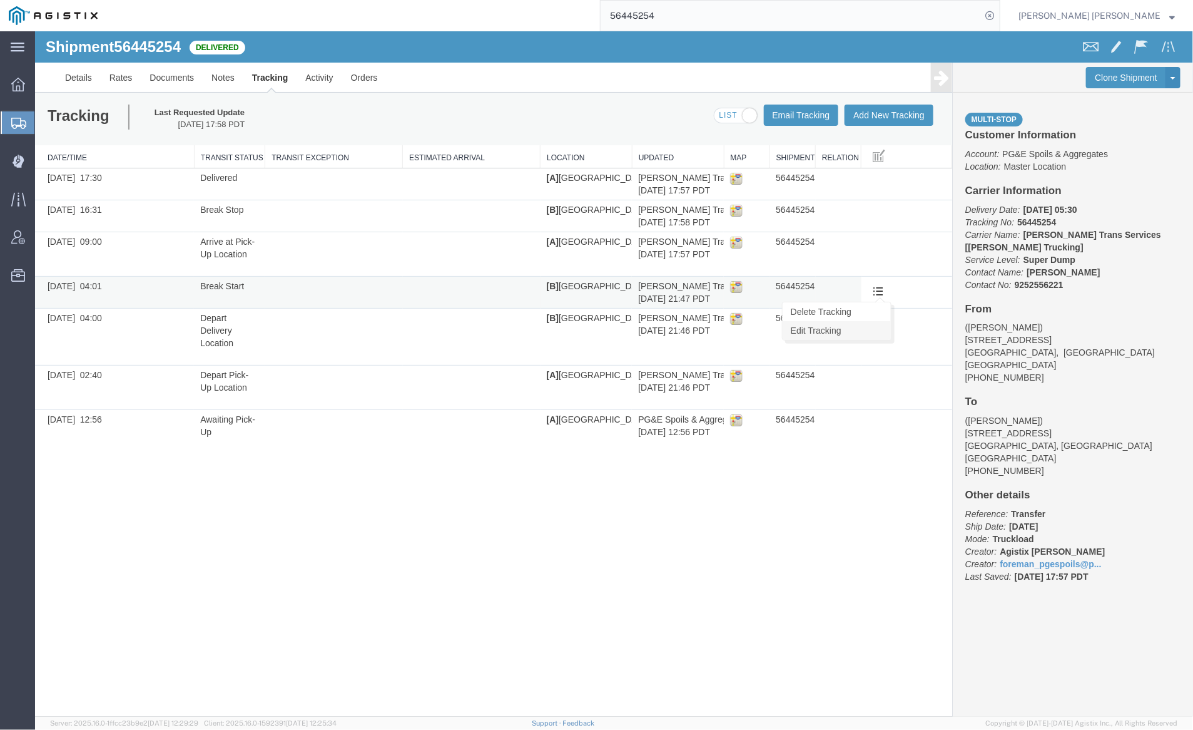
click at [861, 325] on link "Edit Tracking" at bounding box center [836, 329] width 108 height 19
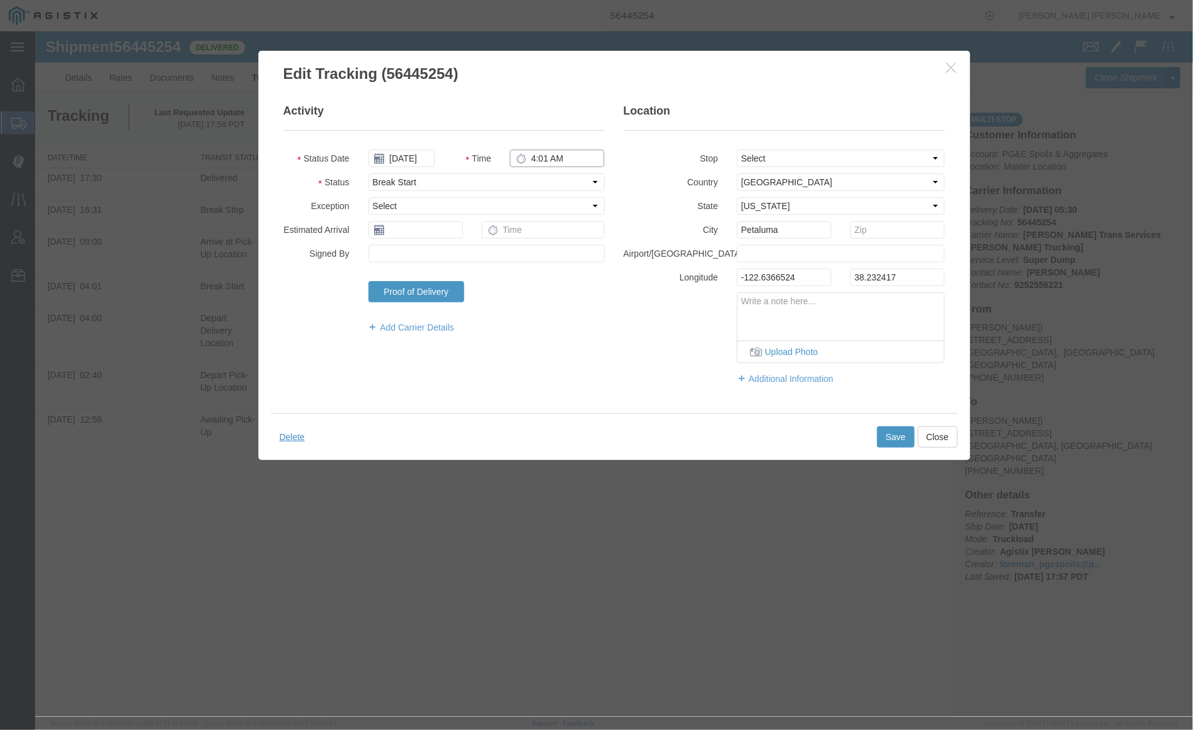
click at [554, 152] on input "4:01 AM" at bounding box center [556, 158] width 95 height 18
click at [562, 163] on input "4:01 AM" at bounding box center [556, 158] width 95 height 18
click at [889, 429] on button "Save" at bounding box center [896, 436] width 38 height 21
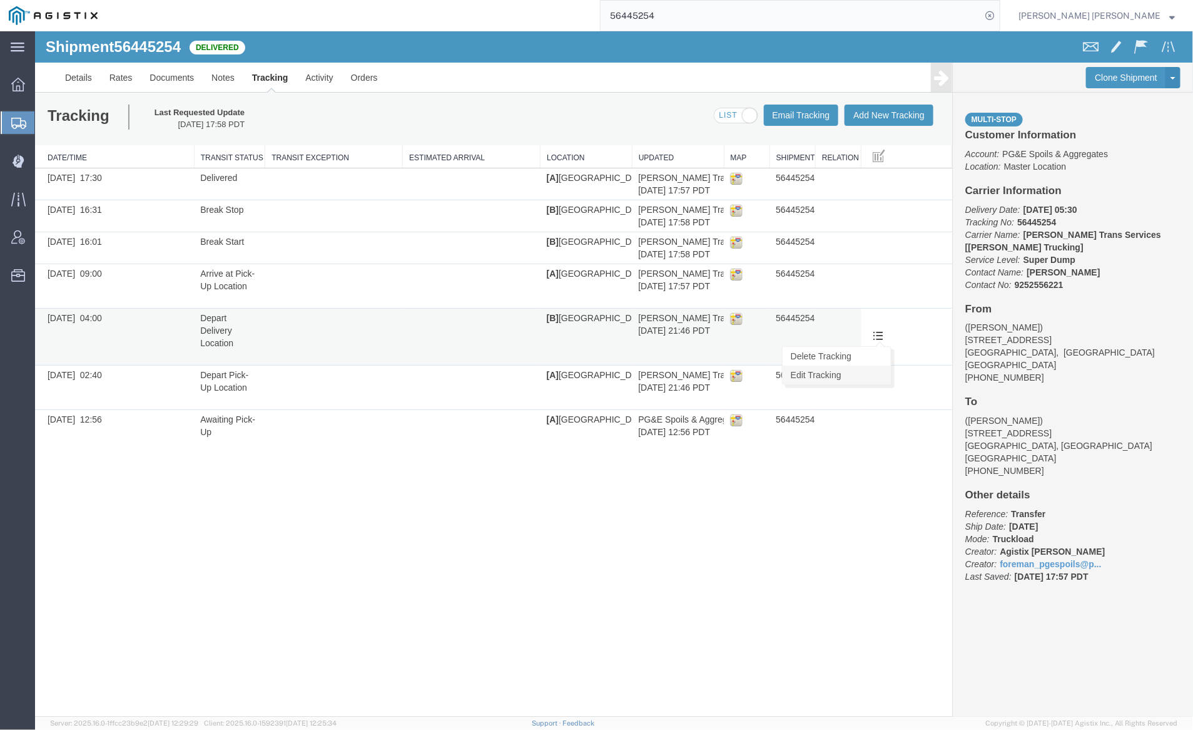
click at [869, 375] on link "Edit Tracking" at bounding box center [836, 374] width 108 height 19
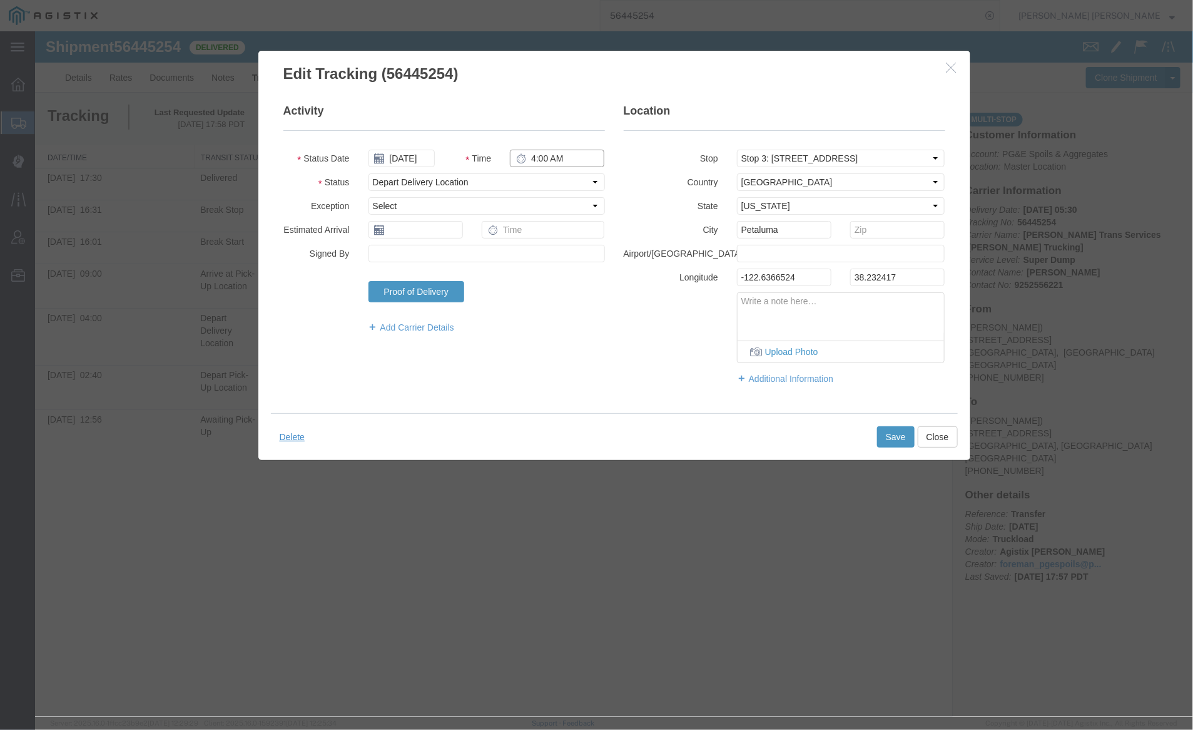
click at [554, 158] on input "4:00 AM" at bounding box center [556, 158] width 95 height 18
click at [558, 159] on input "4:00 AM" at bounding box center [556, 158] width 95 height 18
click at [895, 434] on button "Save" at bounding box center [896, 436] width 38 height 21
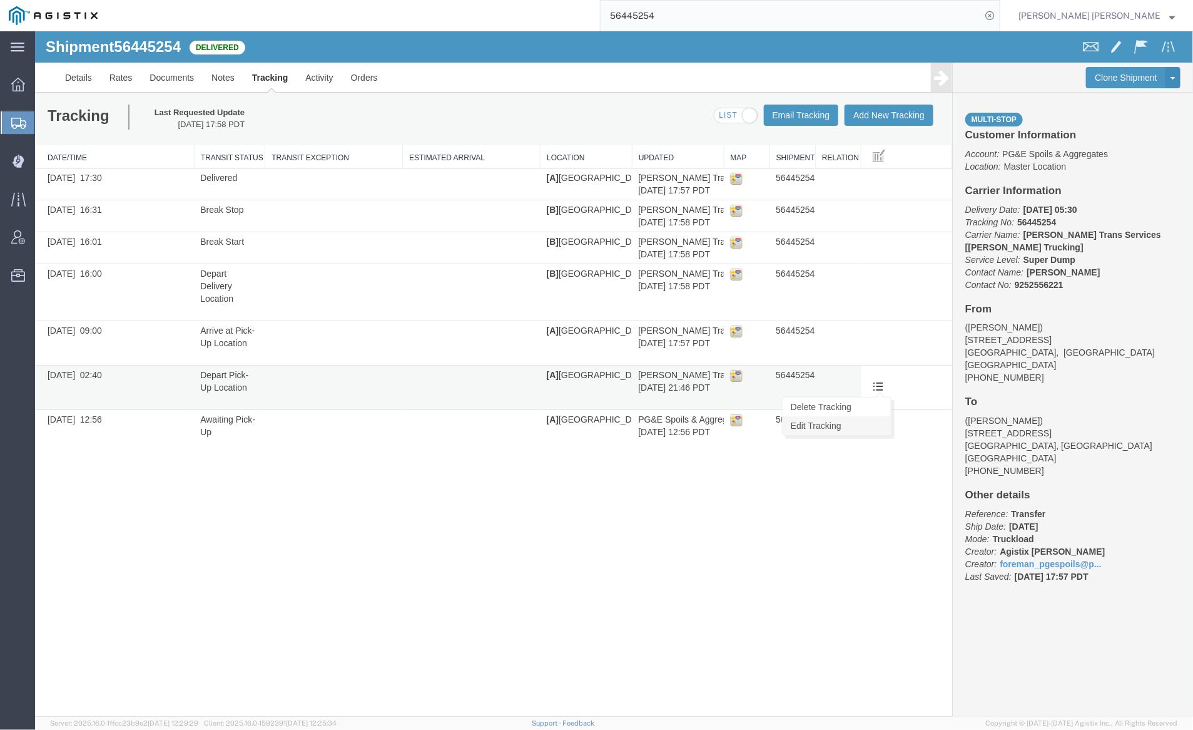
click at [859, 418] on link "Edit Tracking" at bounding box center [836, 425] width 108 height 19
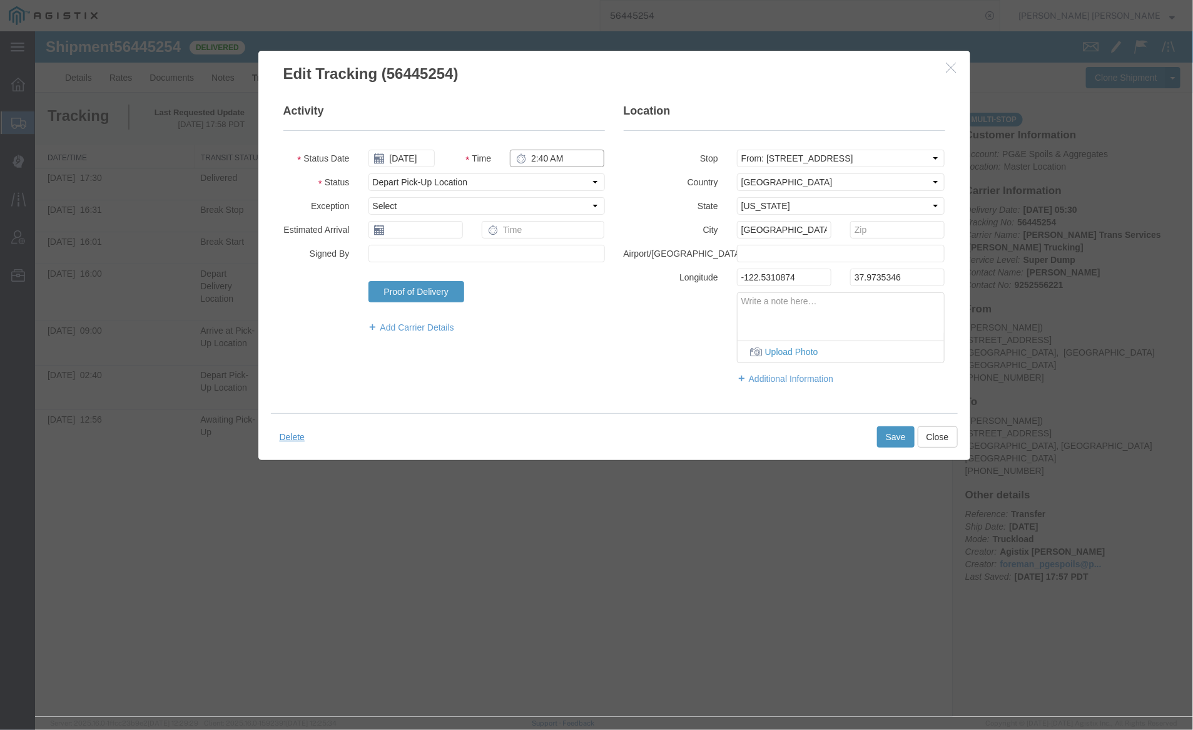
click at [568, 152] on input "2:40 AM" at bounding box center [556, 158] width 95 height 18
click at [559, 158] on input "2:40 AM" at bounding box center [556, 158] width 95 height 18
click at [892, 434] on button "Save" at bounding box center [896, 436] width 38 height 21
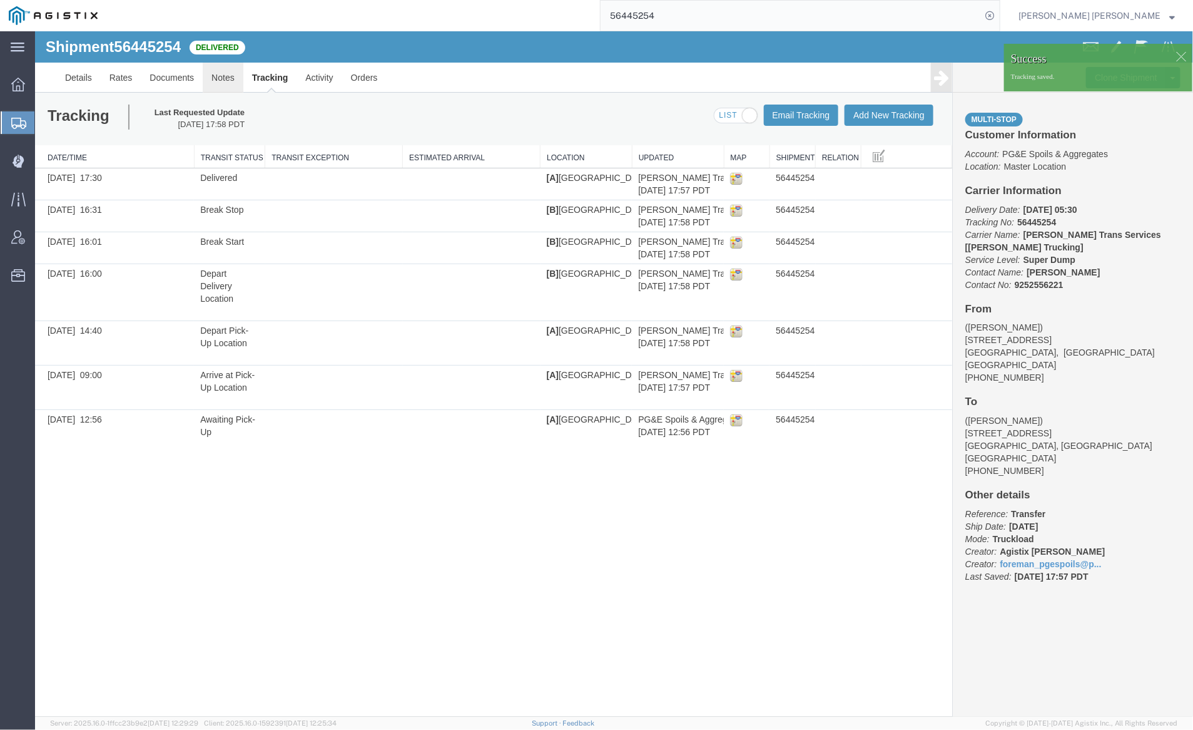
click at [212, 74] on link "Notes" at bounding box center [222, 77] width 41 height 30
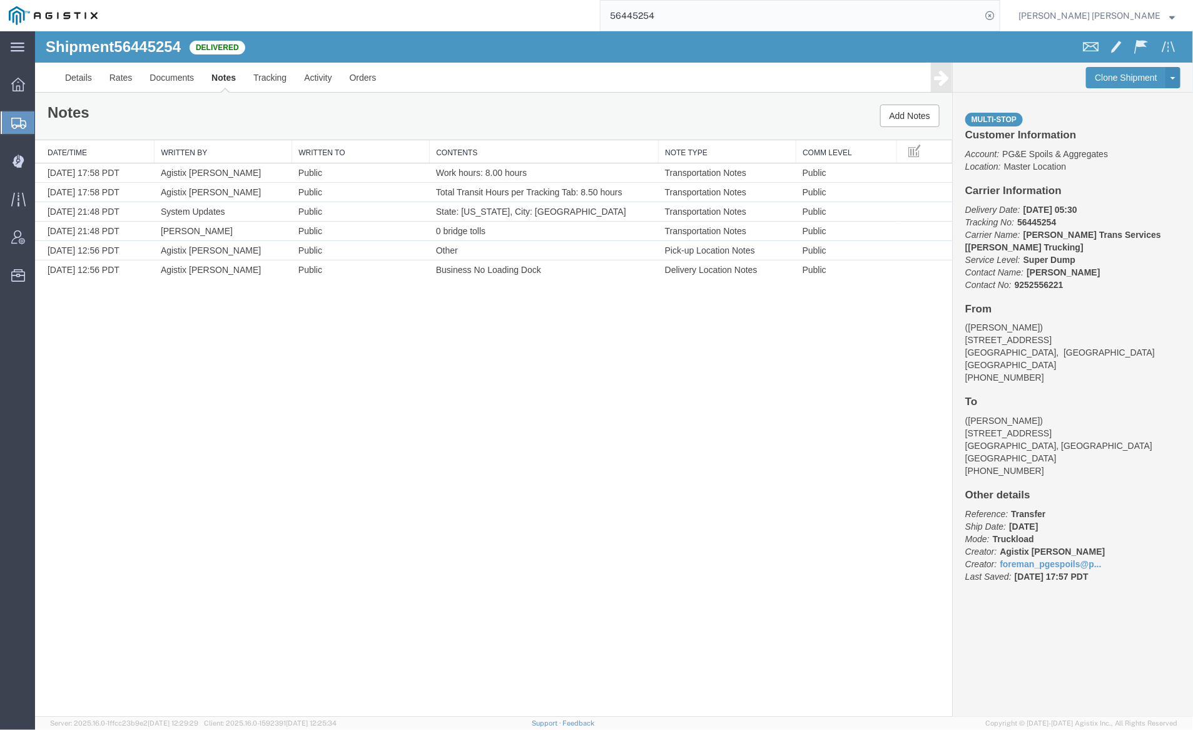
click at [693, 12] on input "56445254" at bounding box center [791, 16] width 381 height 30
click at [999, 13] on icon at bounding box center [990, 16] width 18 height 18
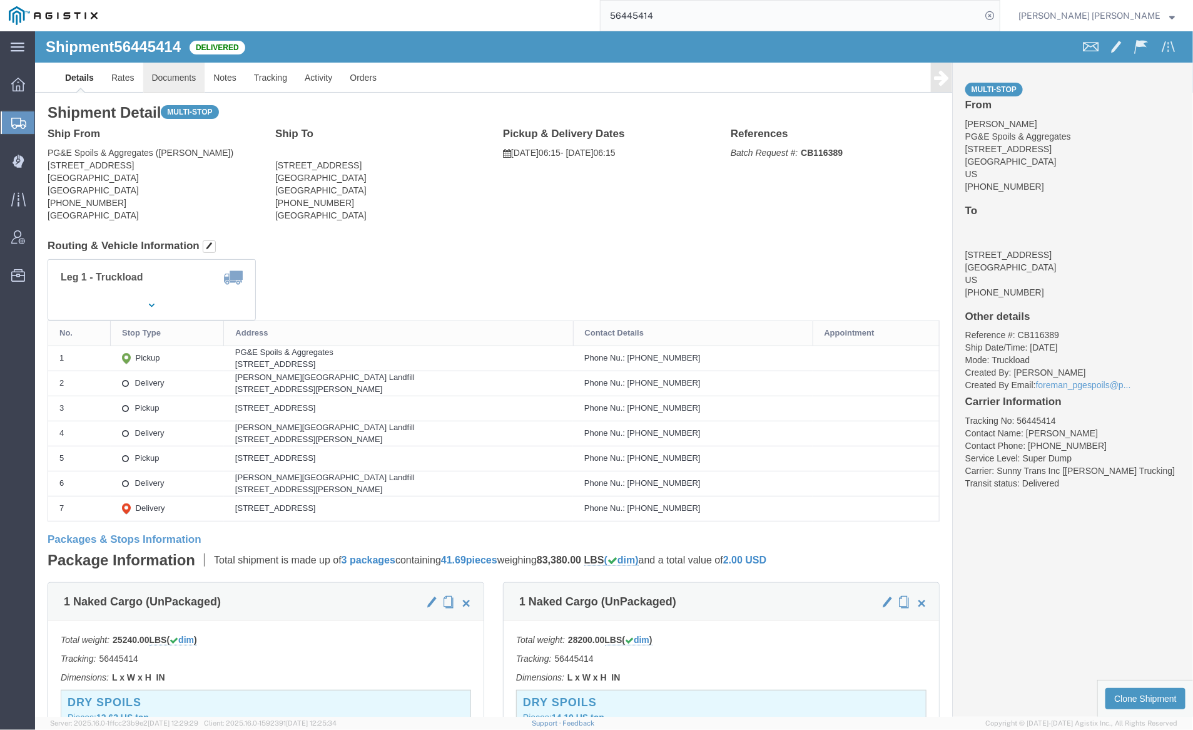
click link "Documents"
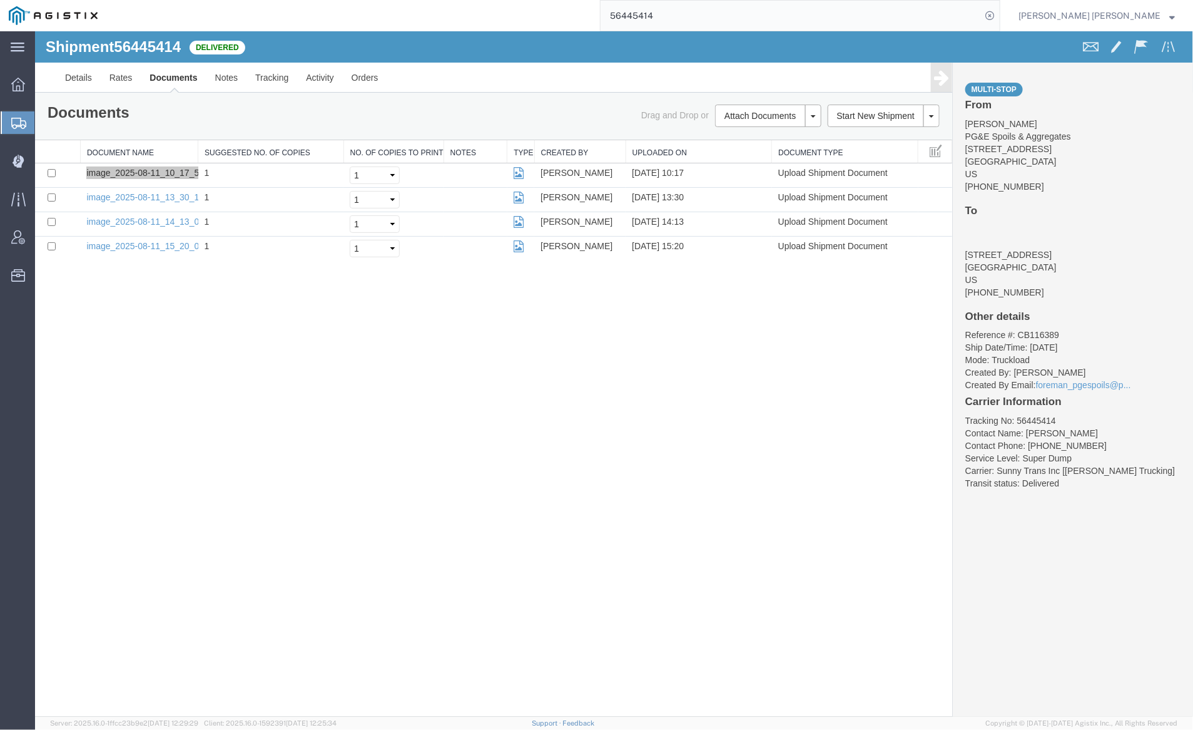
click at [697, 9] on input "56445414" at bounding box center [791, 16] width 381 height 30
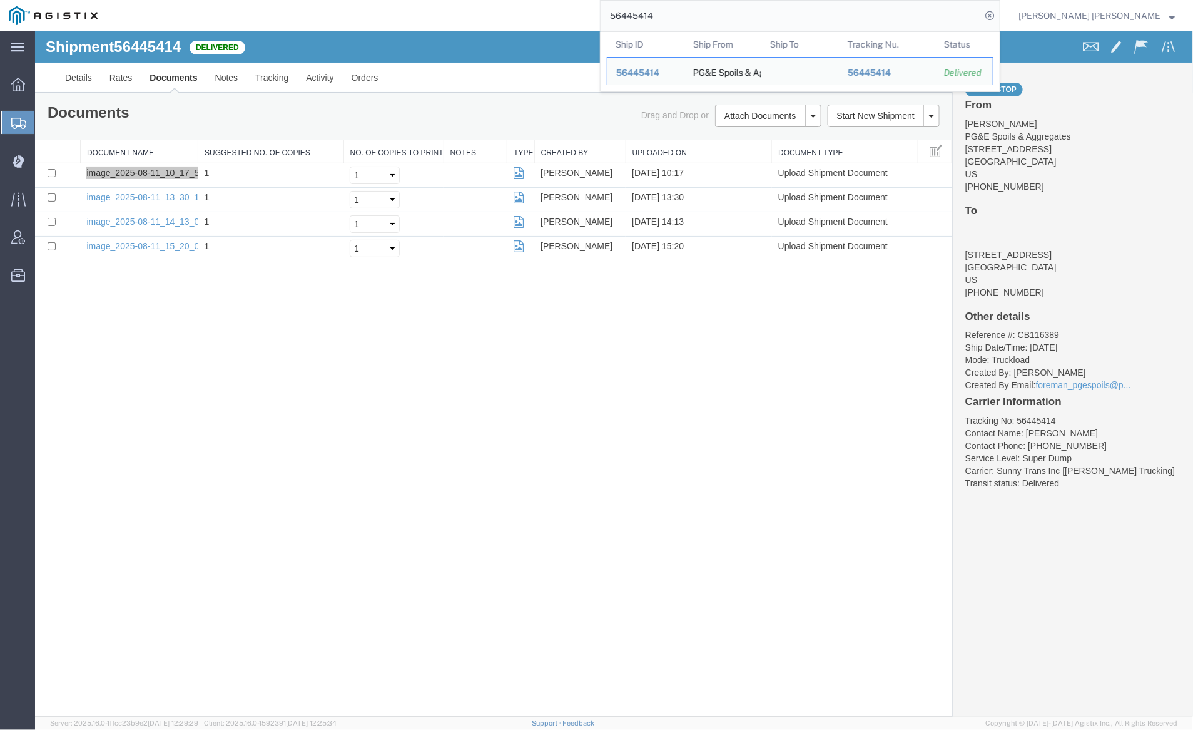
click at [697, 9] on input "56445414" at bounding box center [791, 16] width 381 height 30
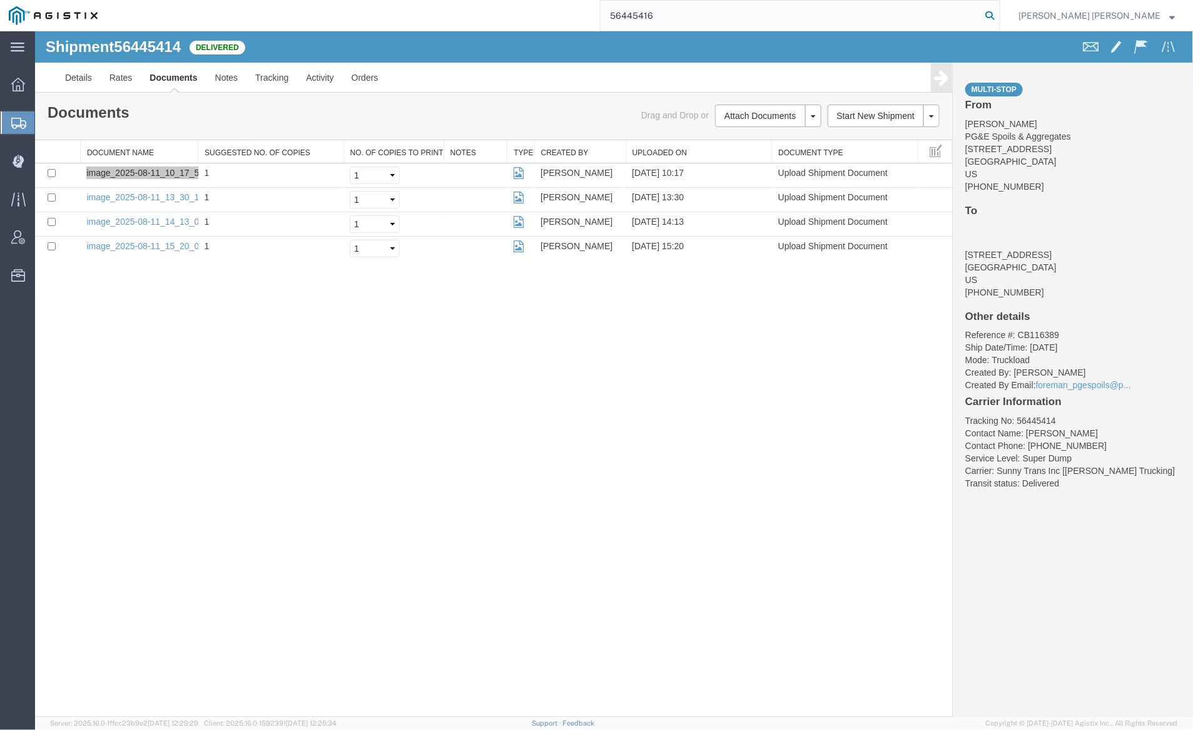
click at [999, 10] on icon at bounding box center [990, 16] width 18 height 18
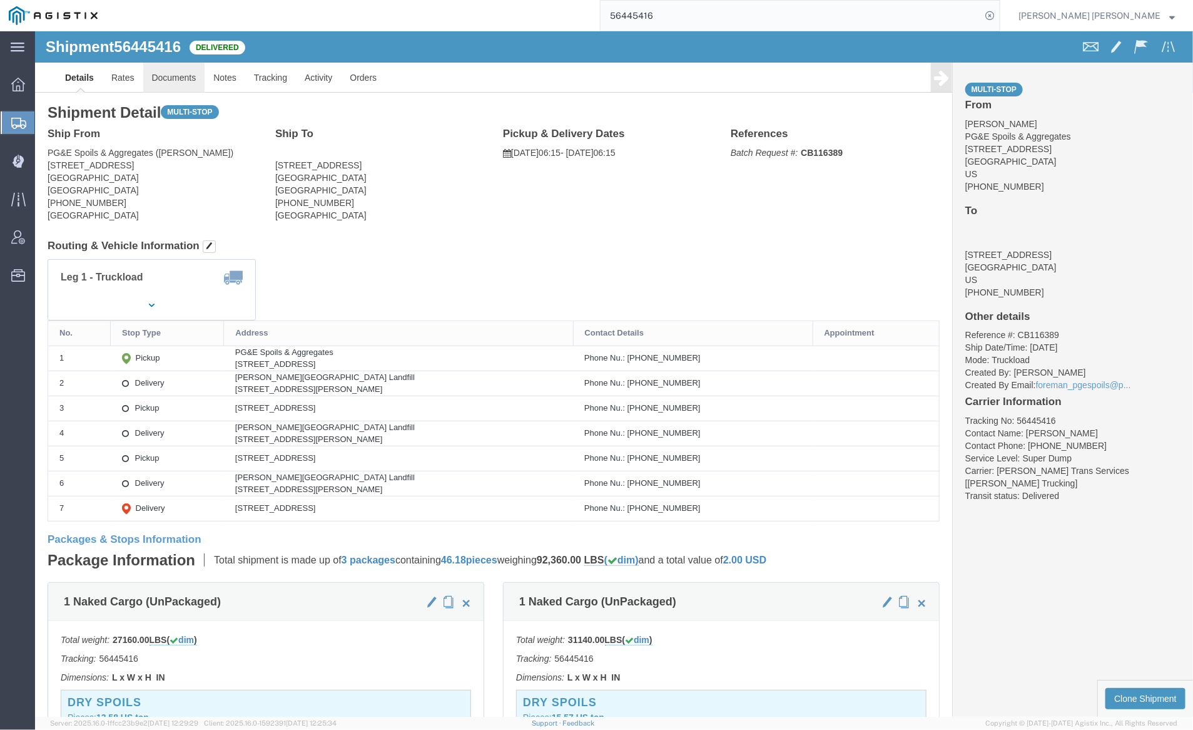
click link "Documents"
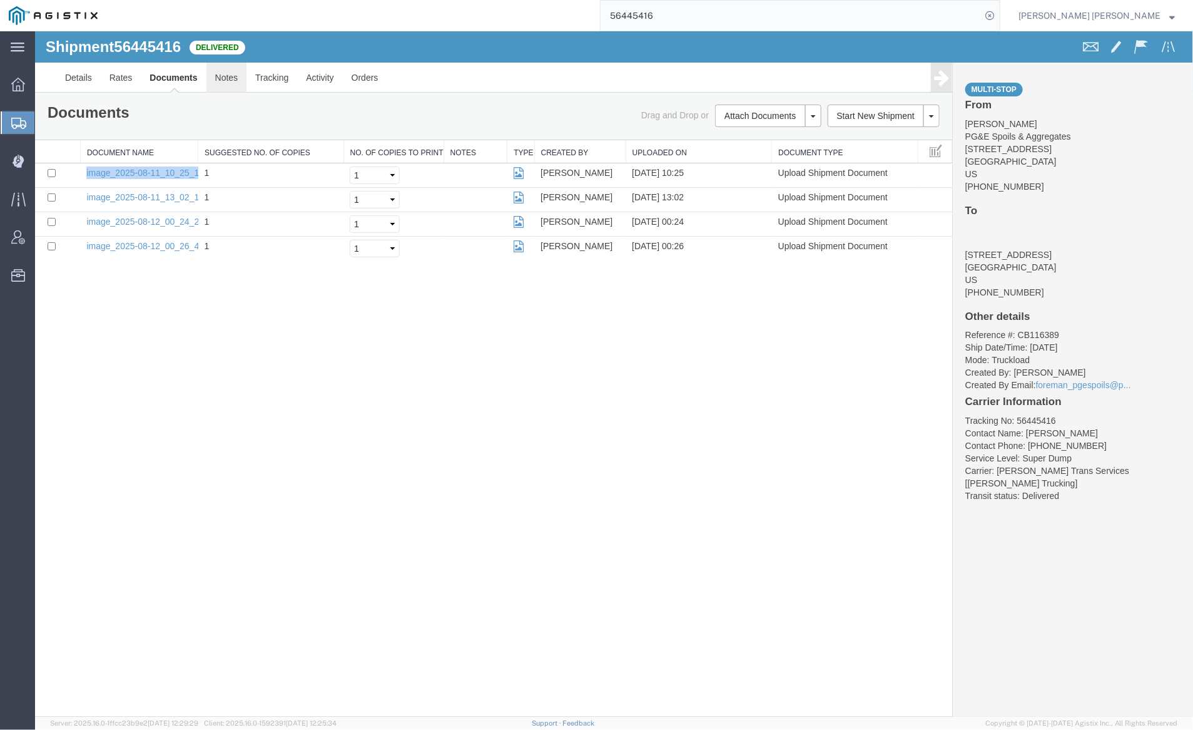
click at [214, 70] on link "Notes" at bounding box center [226, 77] width 41 height 30
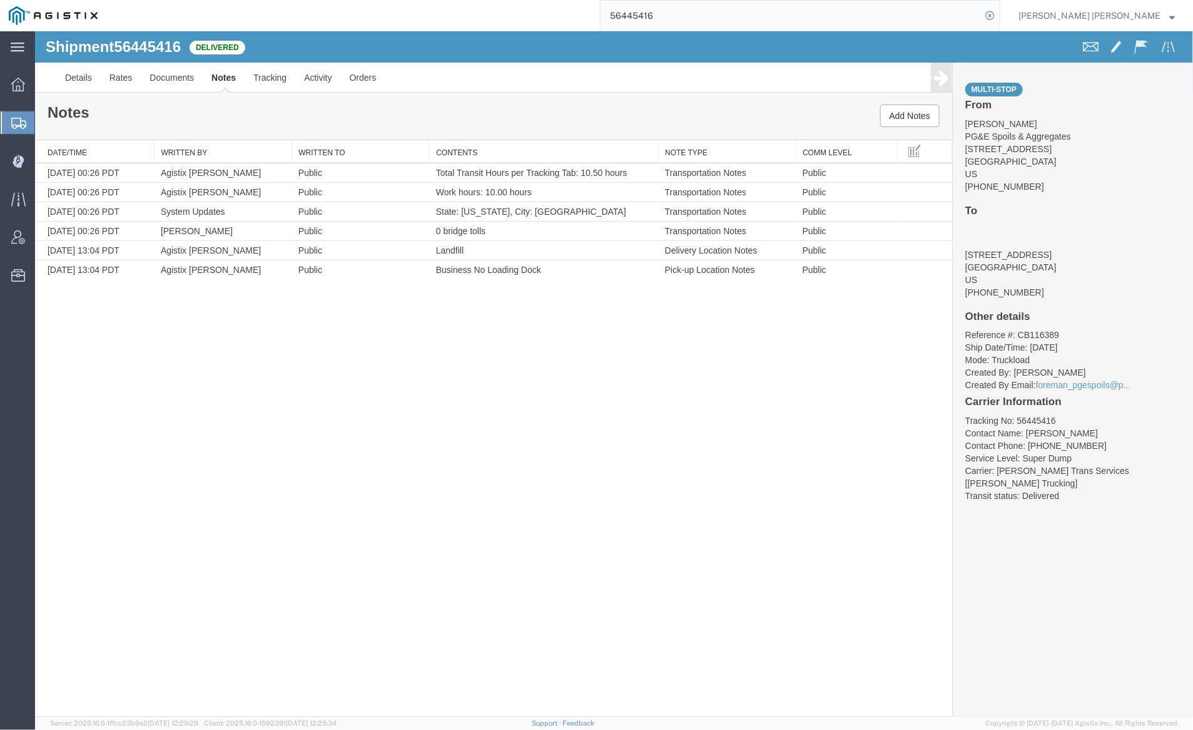
click at [688, 11] on input "56445416" at bounding box center [791, 16] width 381 height 30
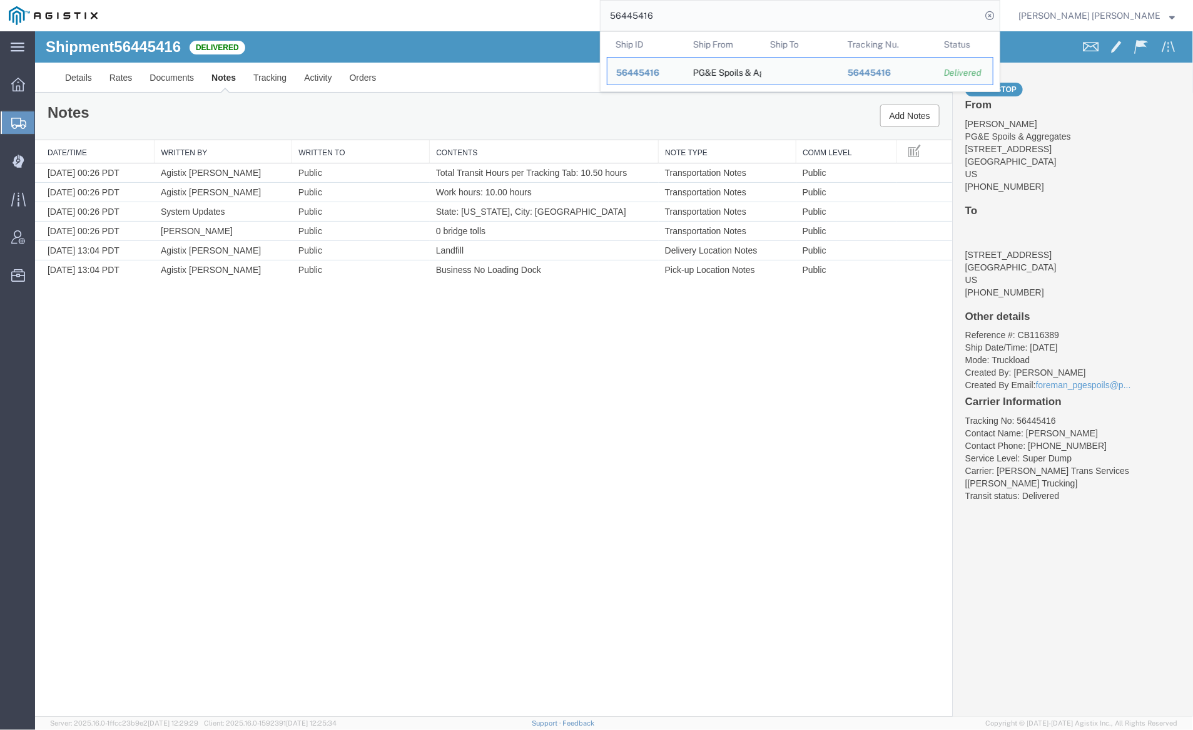
click at [688, 11] on input "56445416" at bounding box center [791, 16] width 381 height 30
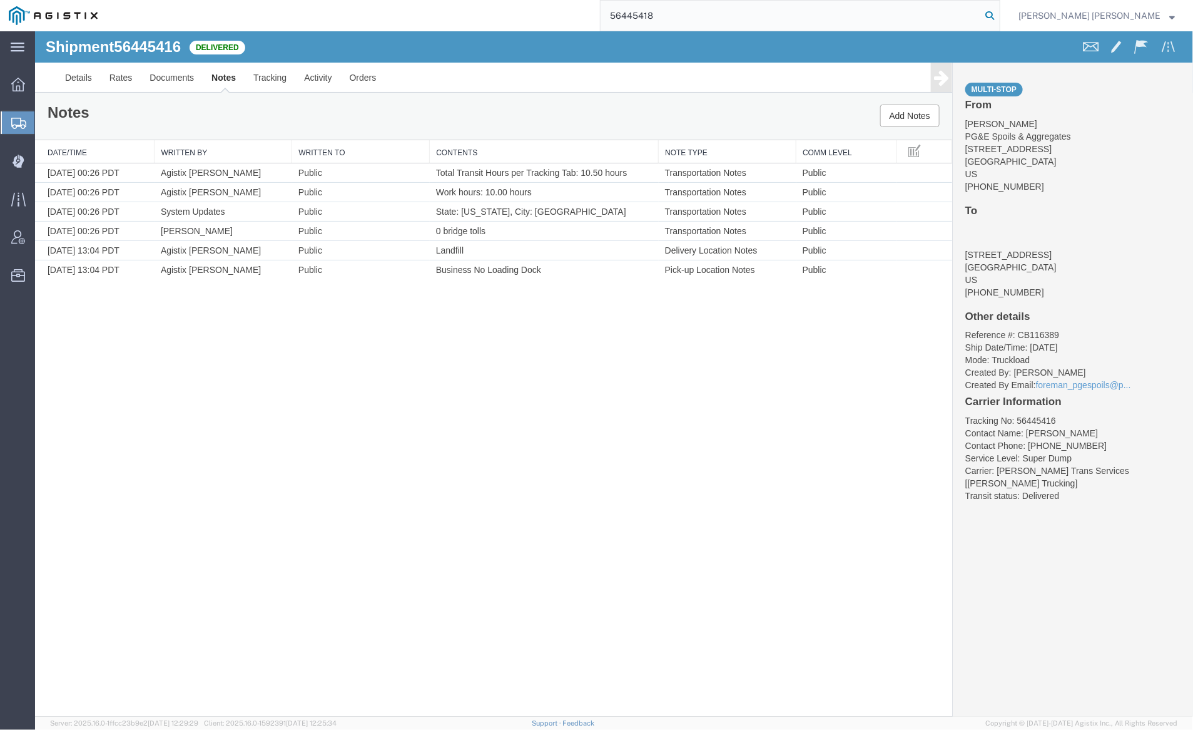
click at [999, 15] on icon at bounding box center [990, 16] width 18 height 18
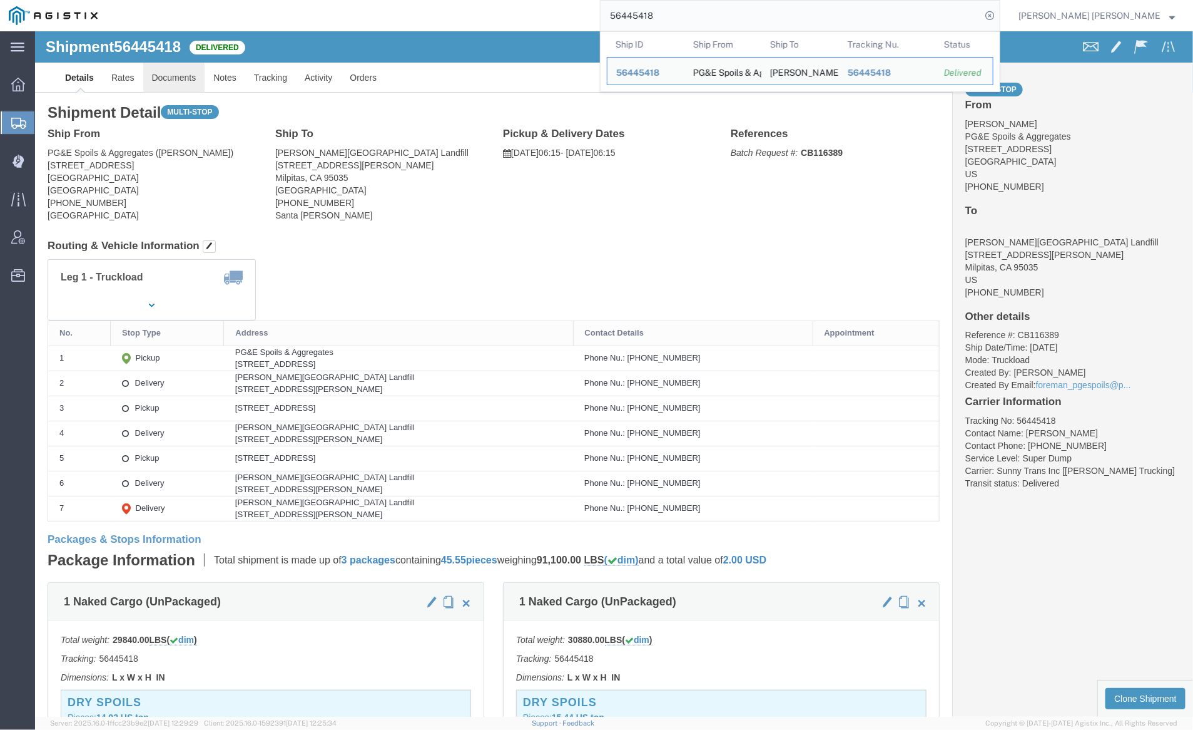
click link "Documents"
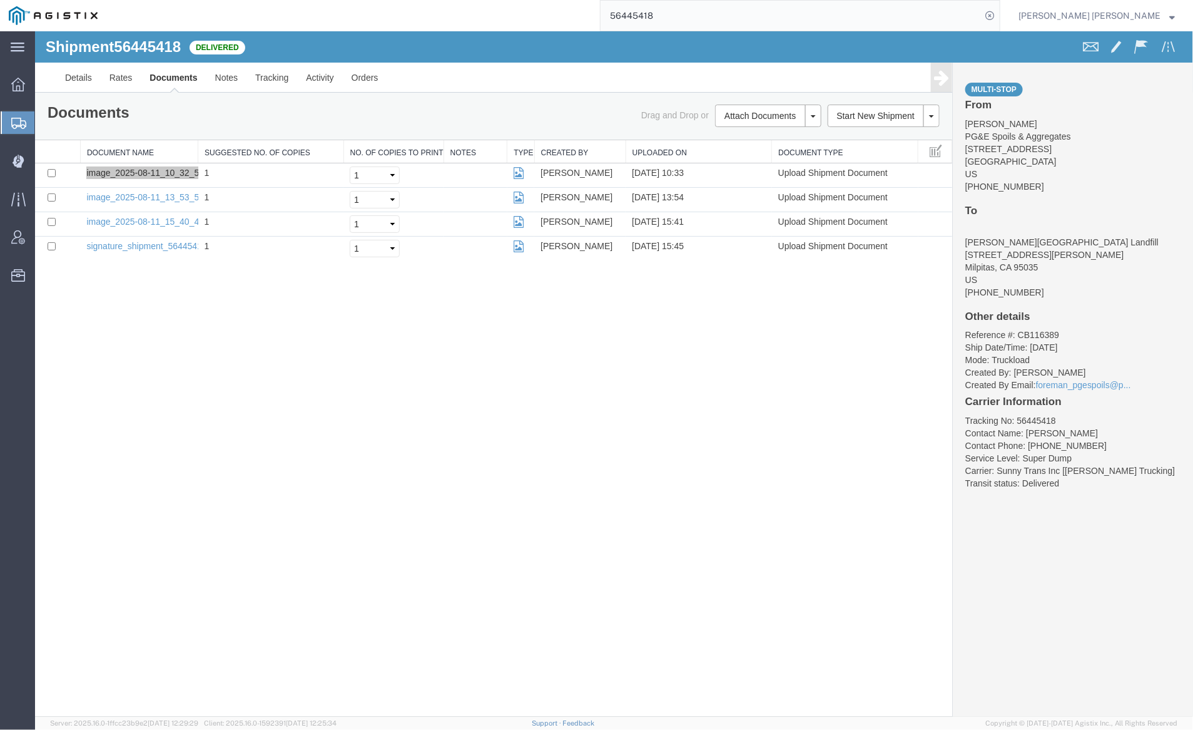
click at [692, 14] on input "56445418" at bounding box center [791, 16] width 381 height 30
click at [999, 19] on icon at bounding box center [990, 16] width 18 height 18
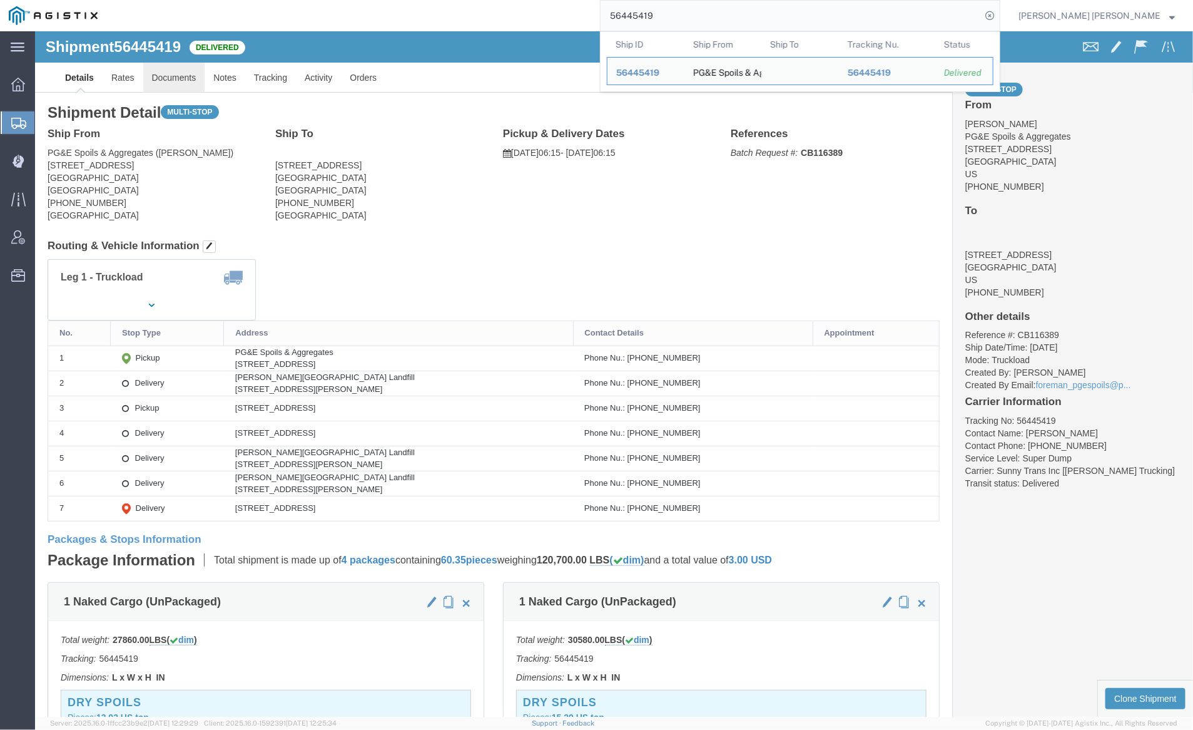
click link "Documents"
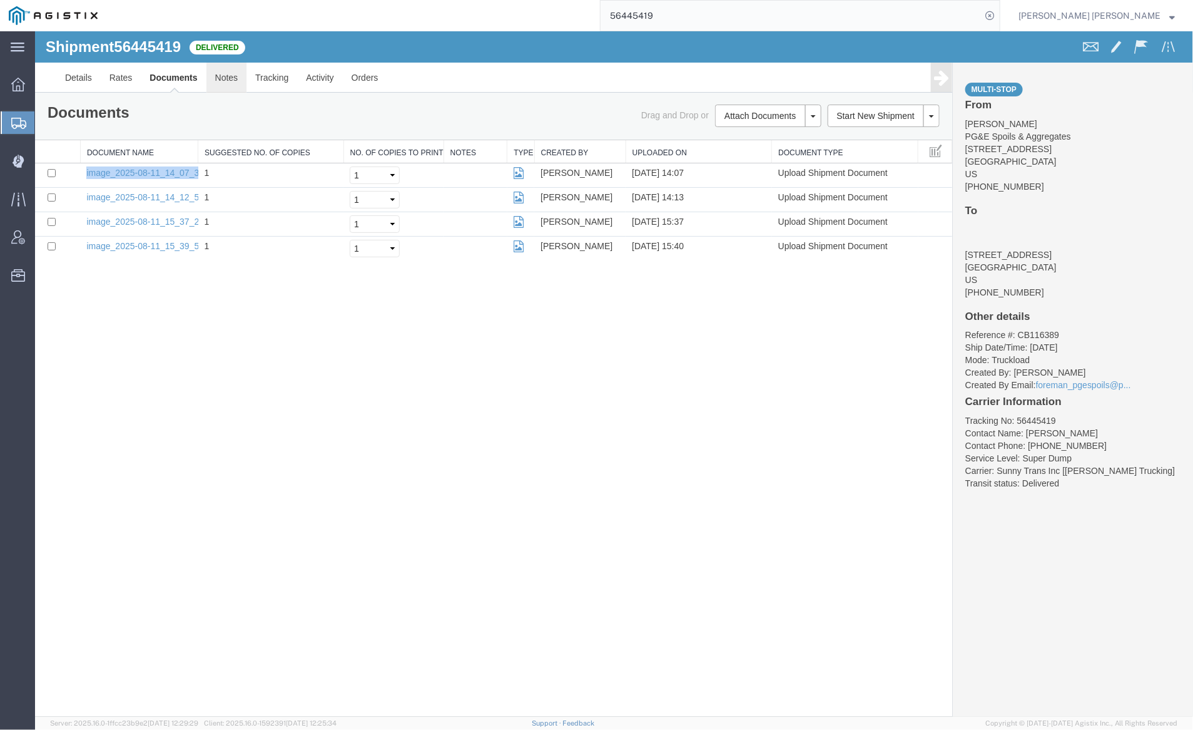
click at [225, 78] on link "Notes" at bounding box center [226, 77] width 41 height 30
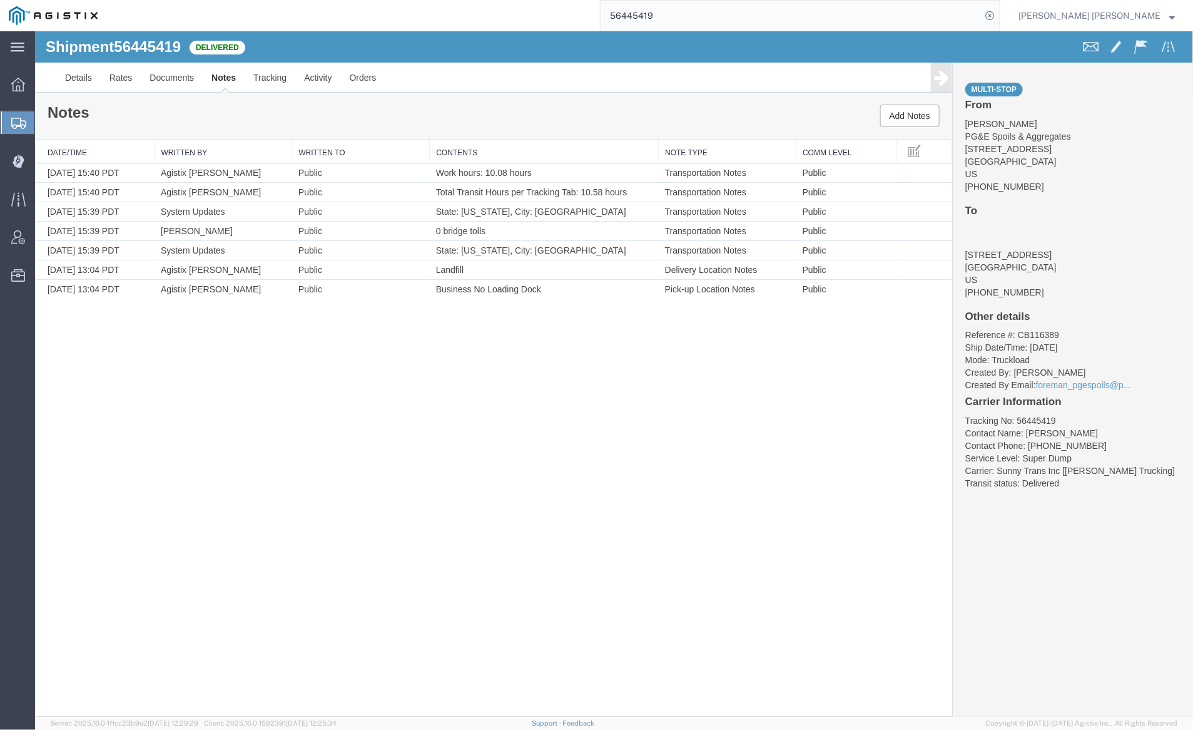
click at [699, 18] on input "56445419" at bounding box center [791, 16] width 381 height 30
click at [999, 13] on icon at bounding box center [990, 16] width 18 height 18
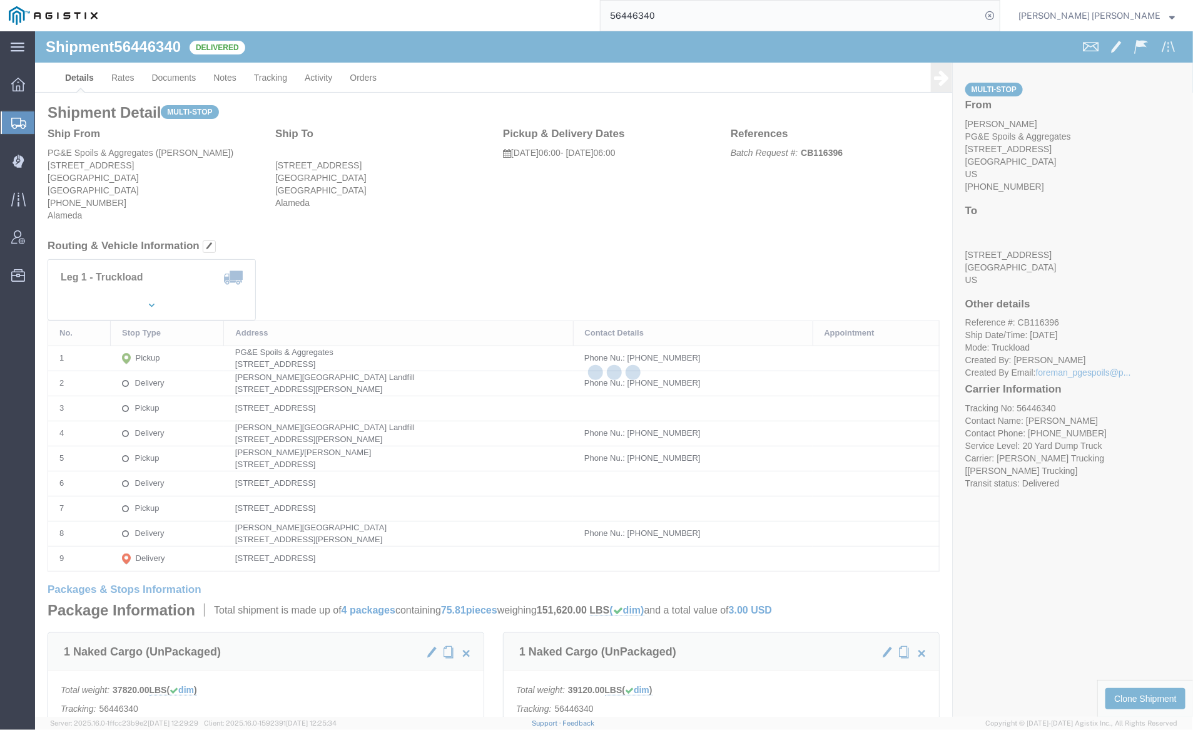
click at [163, 71] on div at bounding box center [614, 373] width 1158 height 685
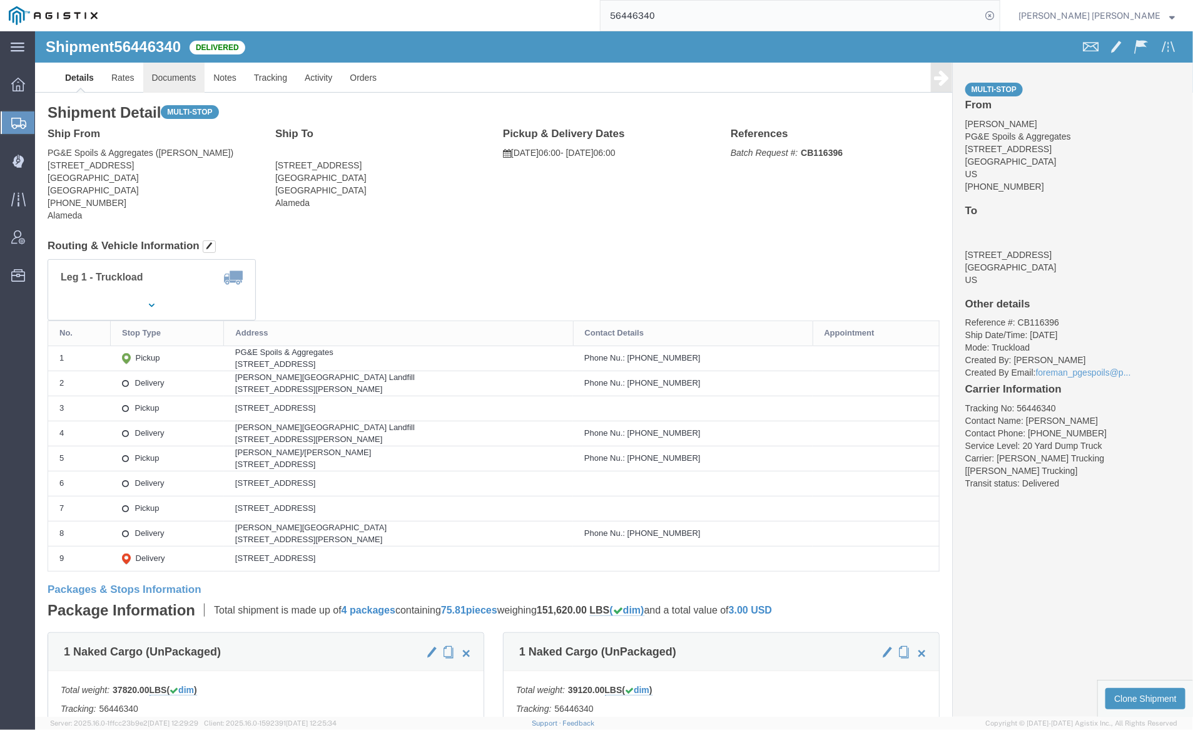
click link "Documents"
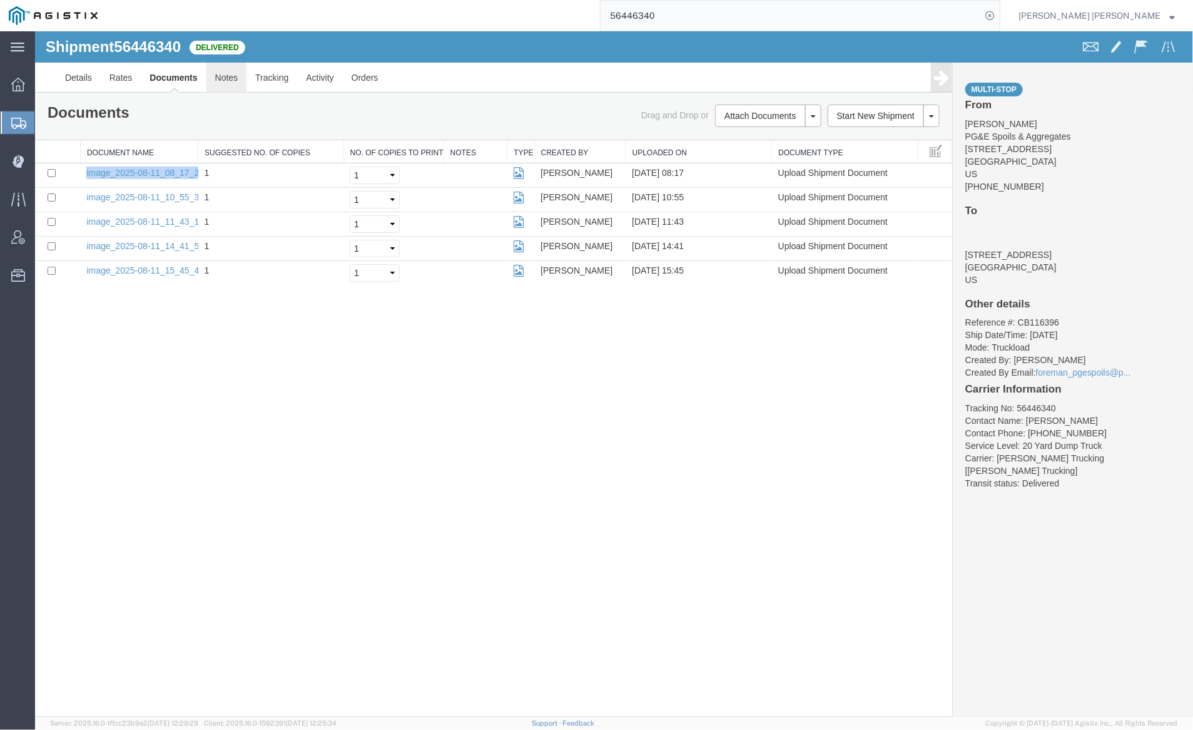
click at [220, 79] on link "Notes" at bounding box center [226, 77] width 41 height 30
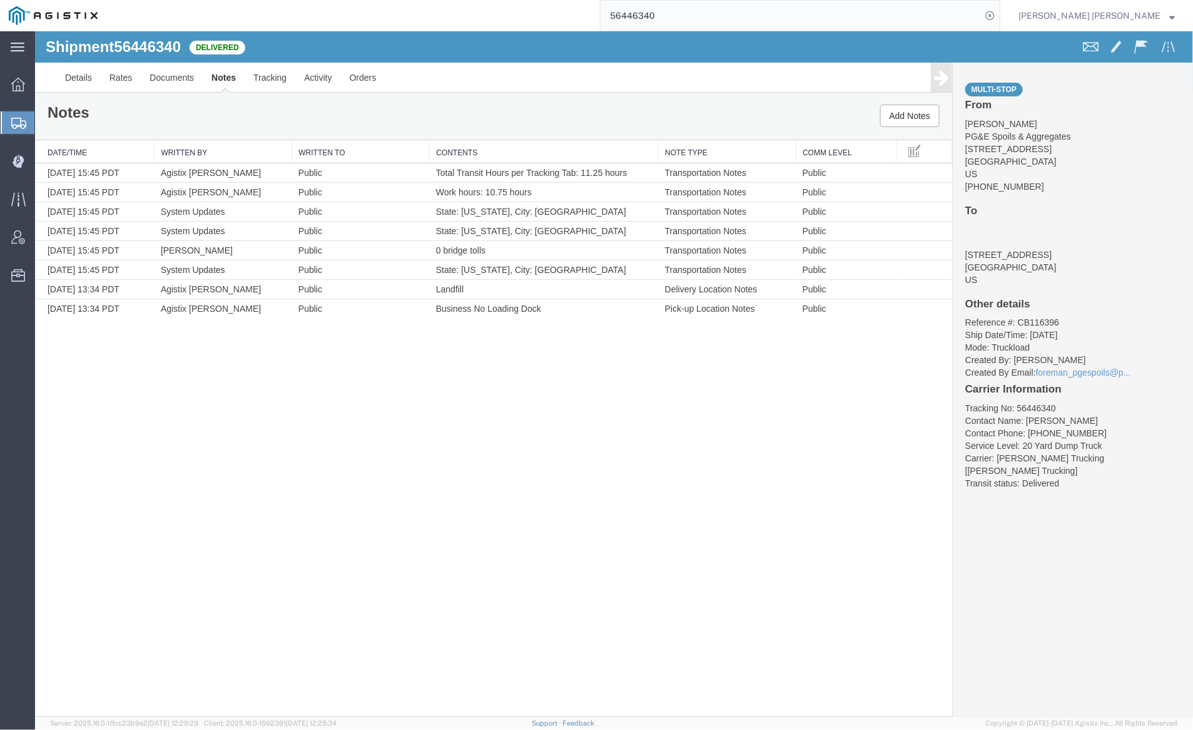
click at [693, 14] on input "56446340" at bounding box center [791, 16] width 381 height 30
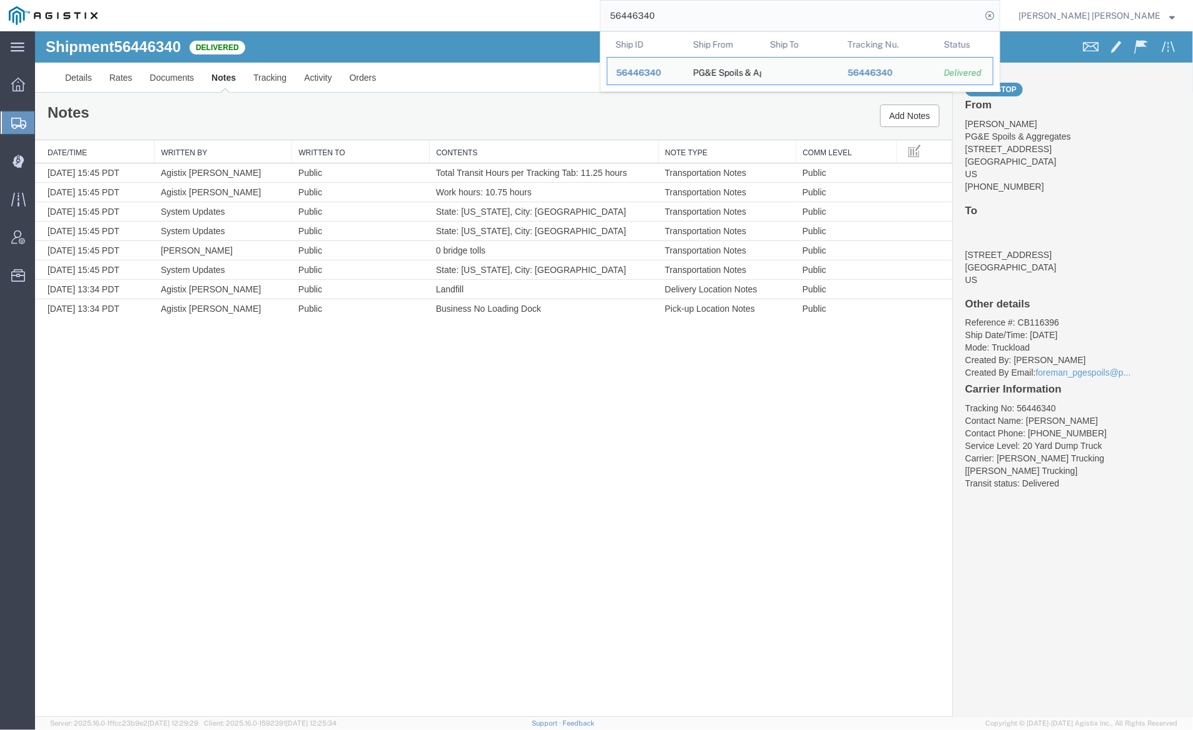
click at [693, 14] on input "56446340" at bounding box center [791, 16] width 381 height 30
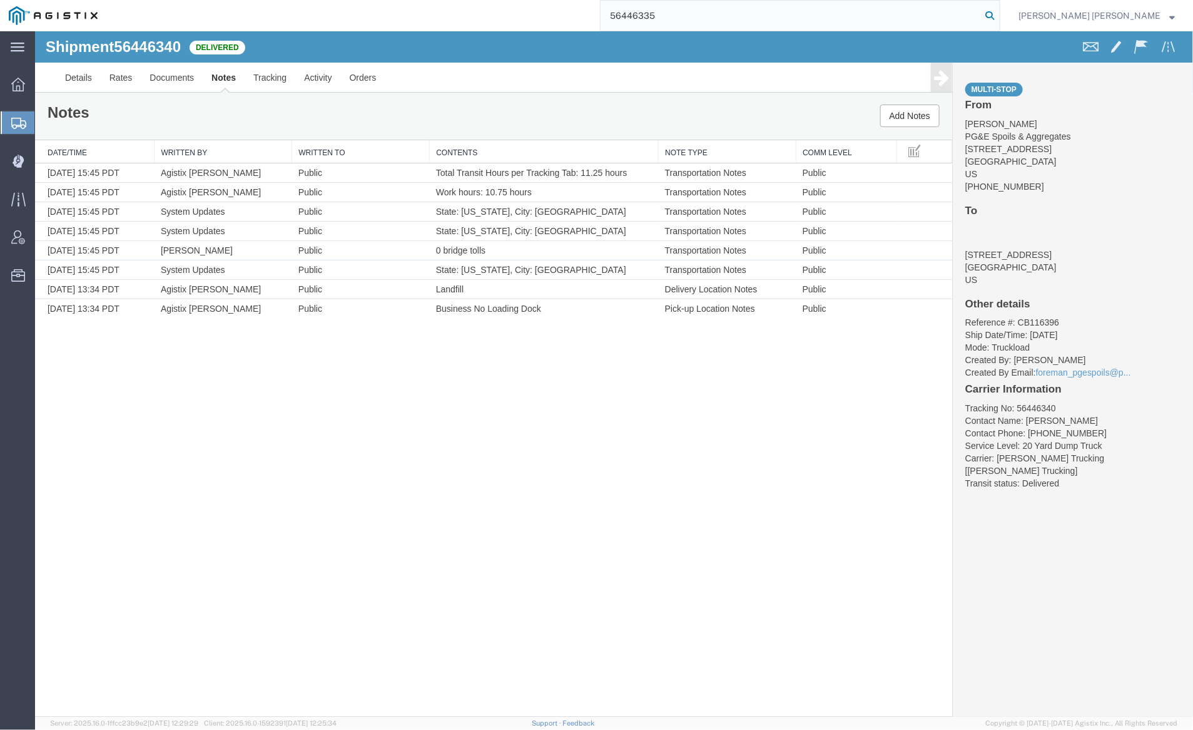
click at [999, 13] on icon at bounding box center [990, 16] width 18 height 18
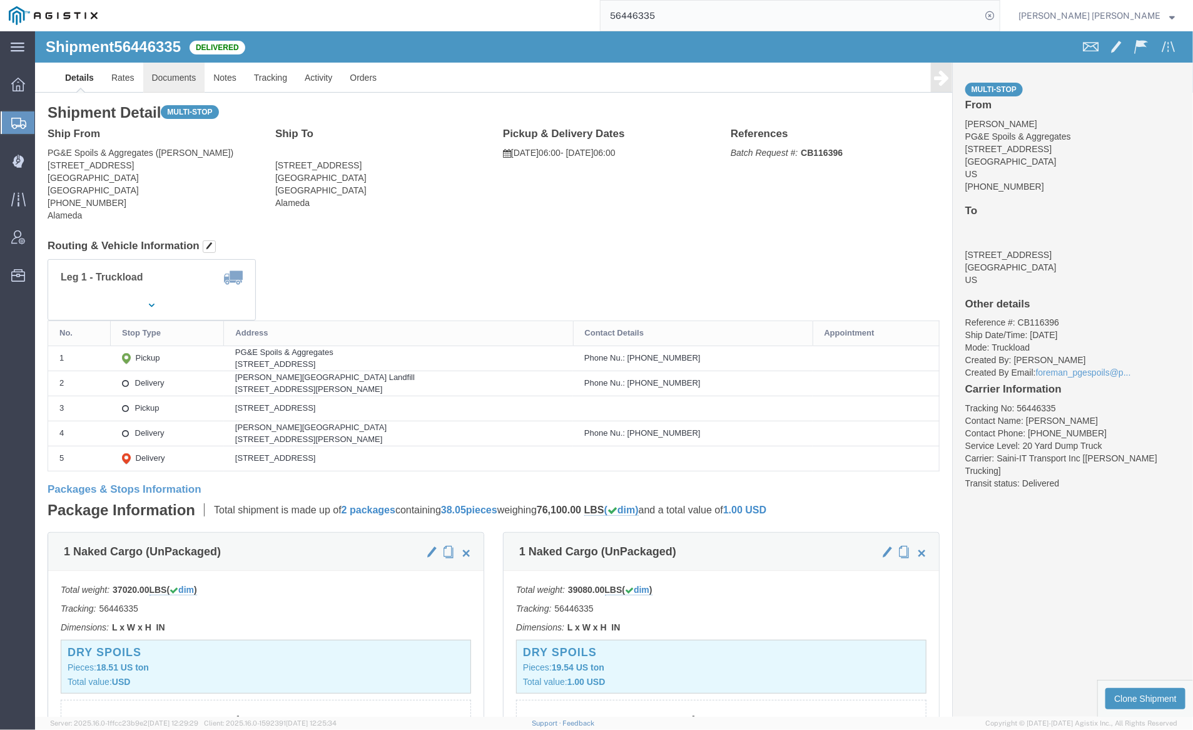
click link "Documents"
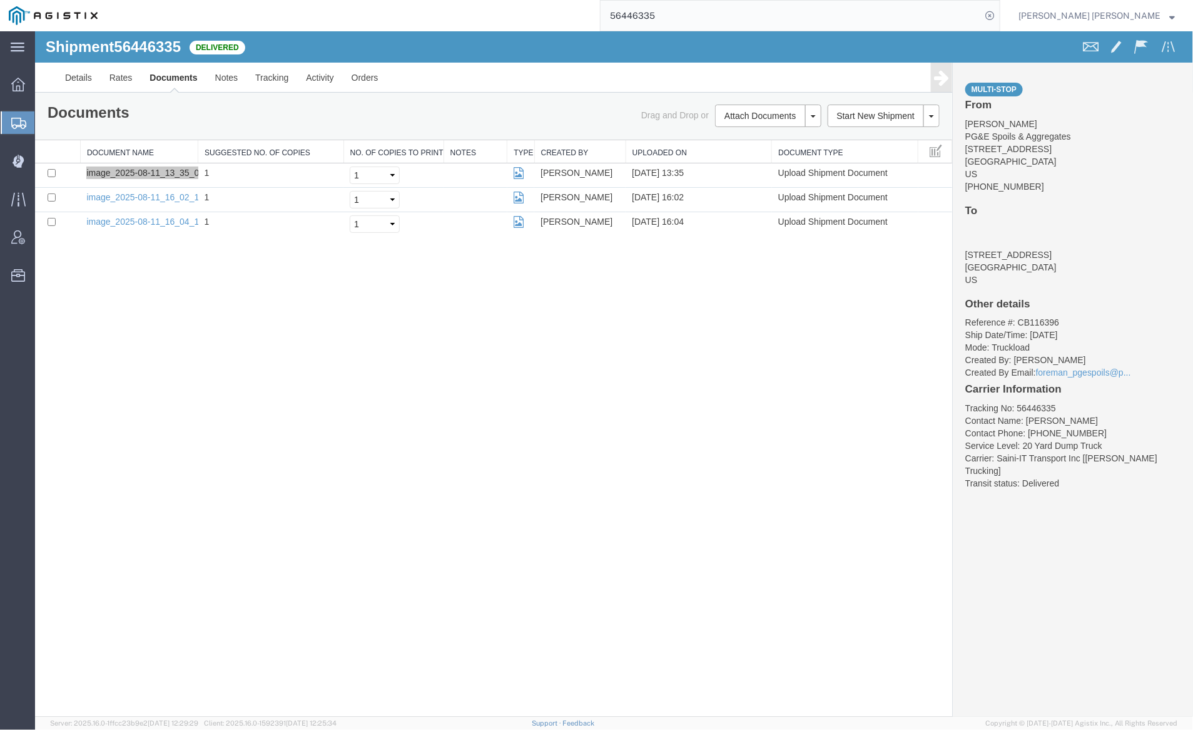
click at [693, 18] on input "56446335" at bounding box center [791, 16] width 381 height 30
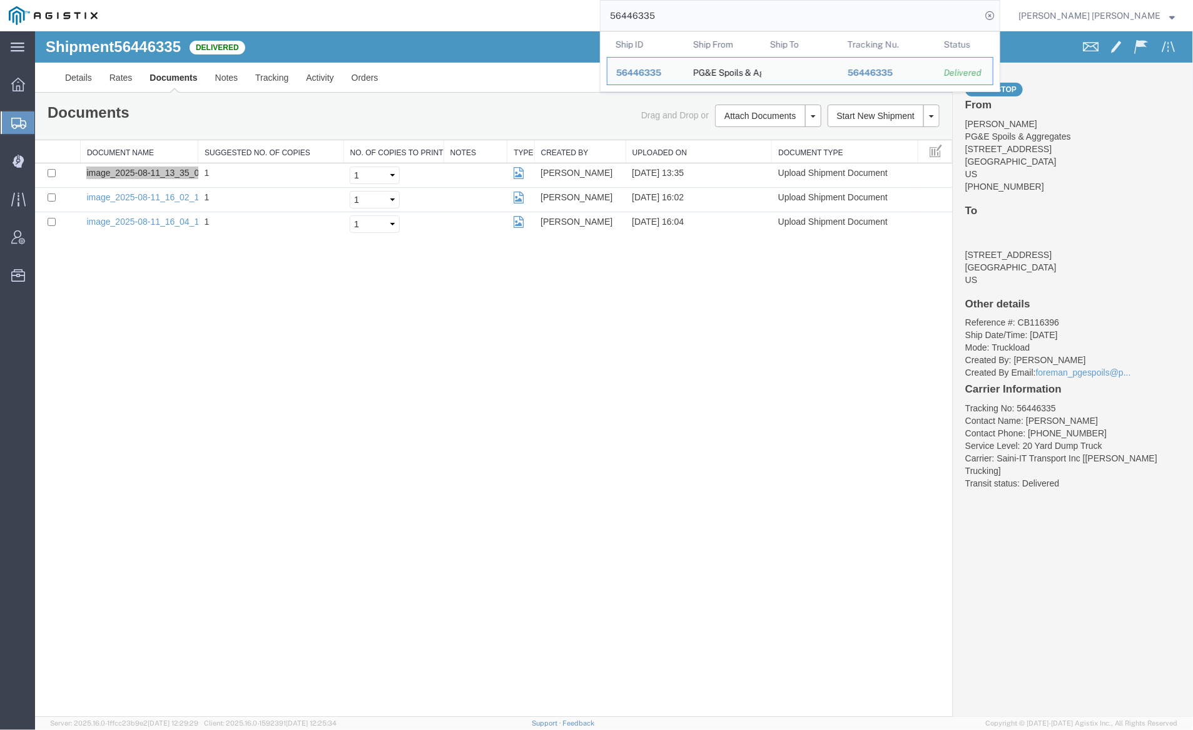
click at [693, 18] on input "56446335" at bounding box center [791, 16] width 381 height 30
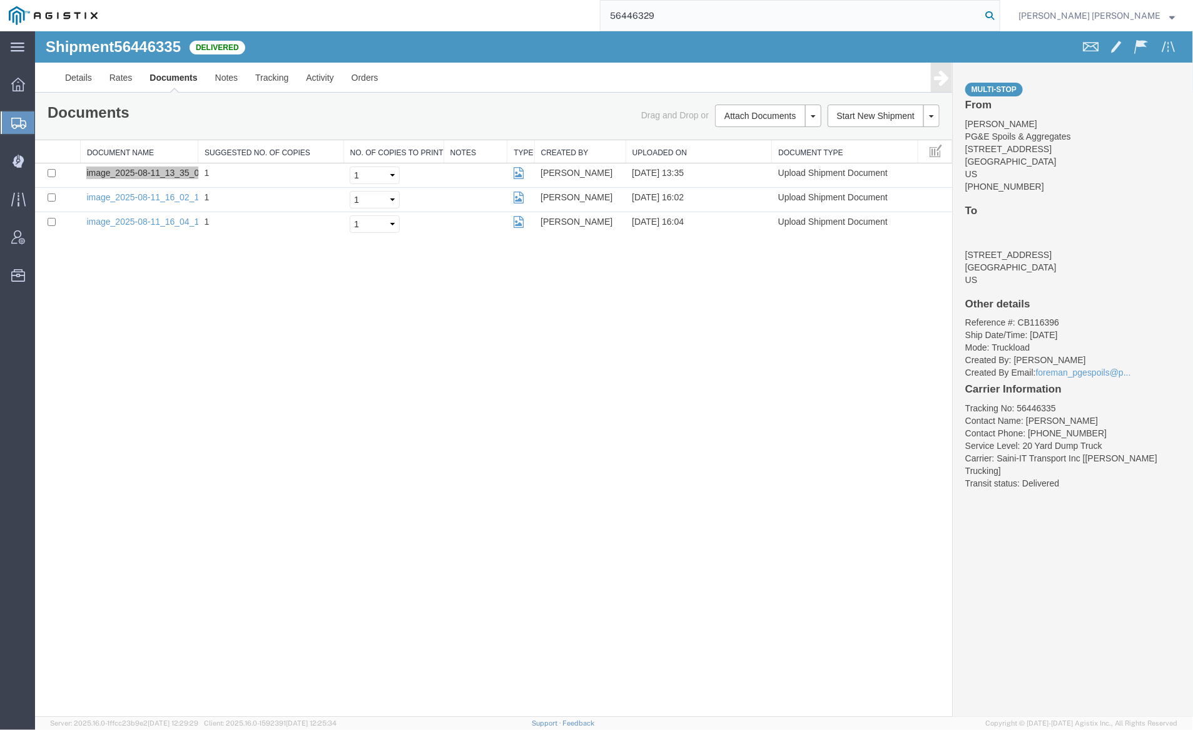
click at [999, 14] on icon at bounding box center [990, 16] width 18 height 18
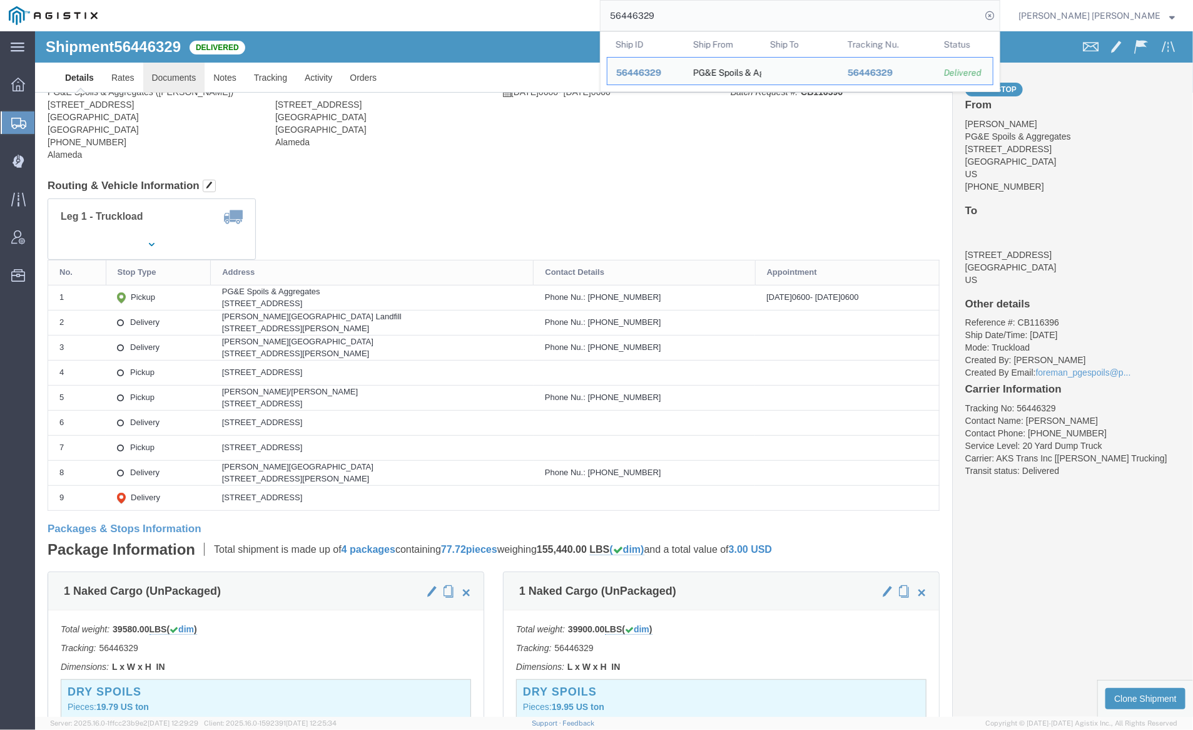
click link "Documents"
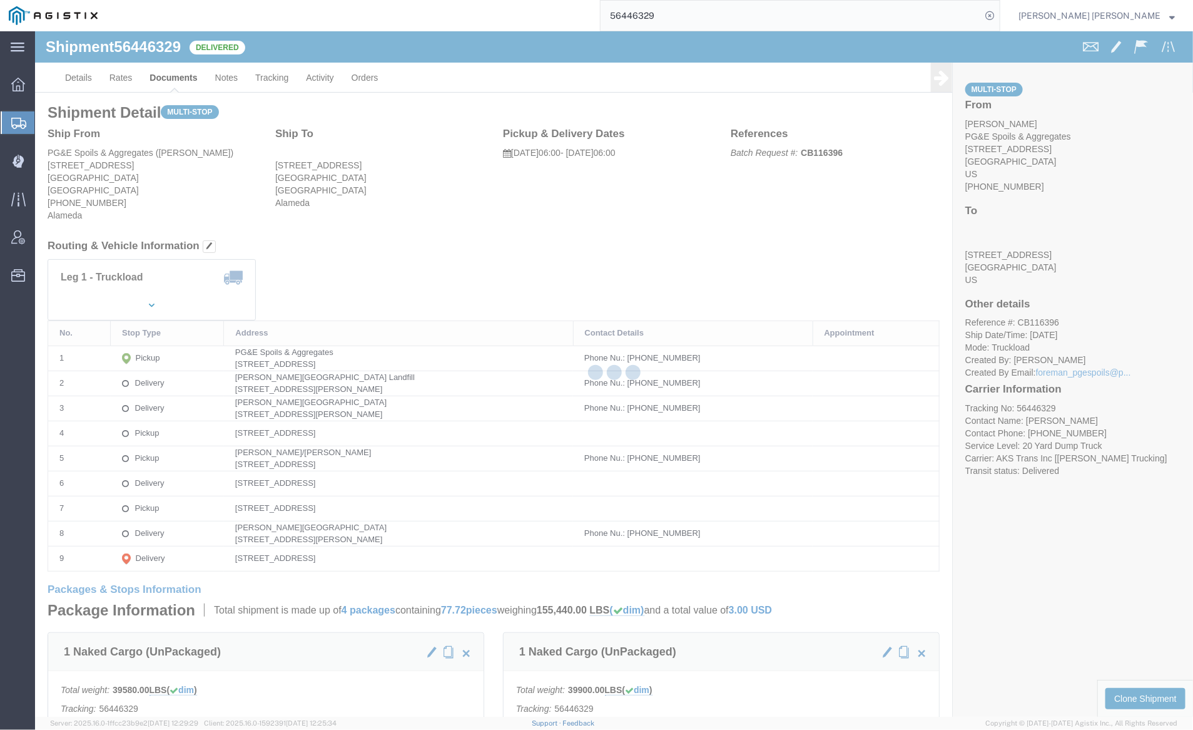
click at [166, 76] on div at bounding box center [614, 373] width 1158 height 685
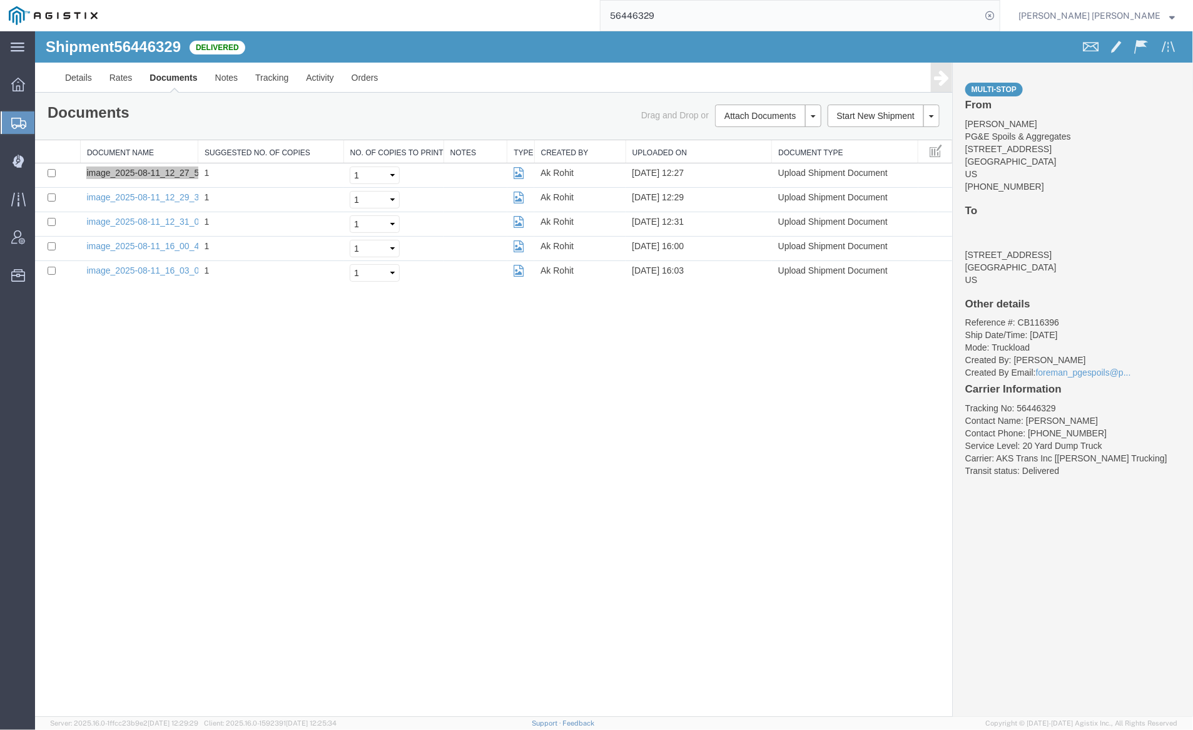
click at [698, 10] on input "56446329" at bounding box center [791, 16] width 381 height 30
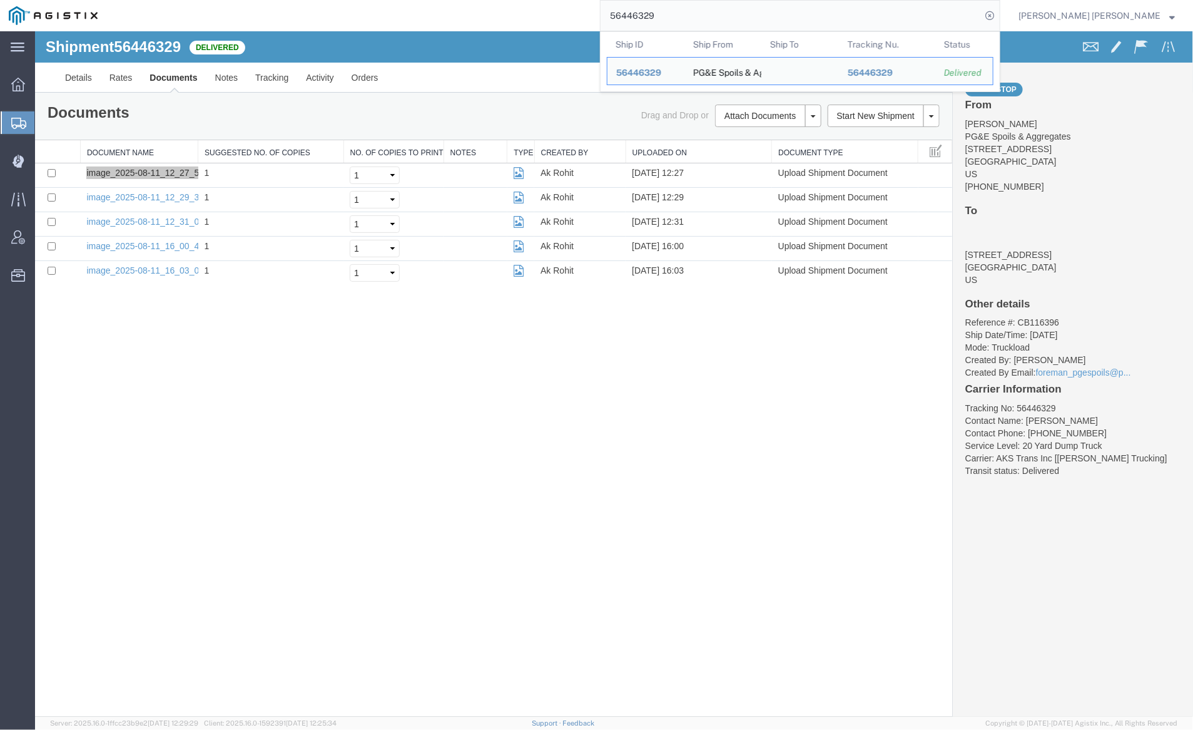
click at [698, 10] on input "56446329" at bounding box center [791, 16] width 381 height 30
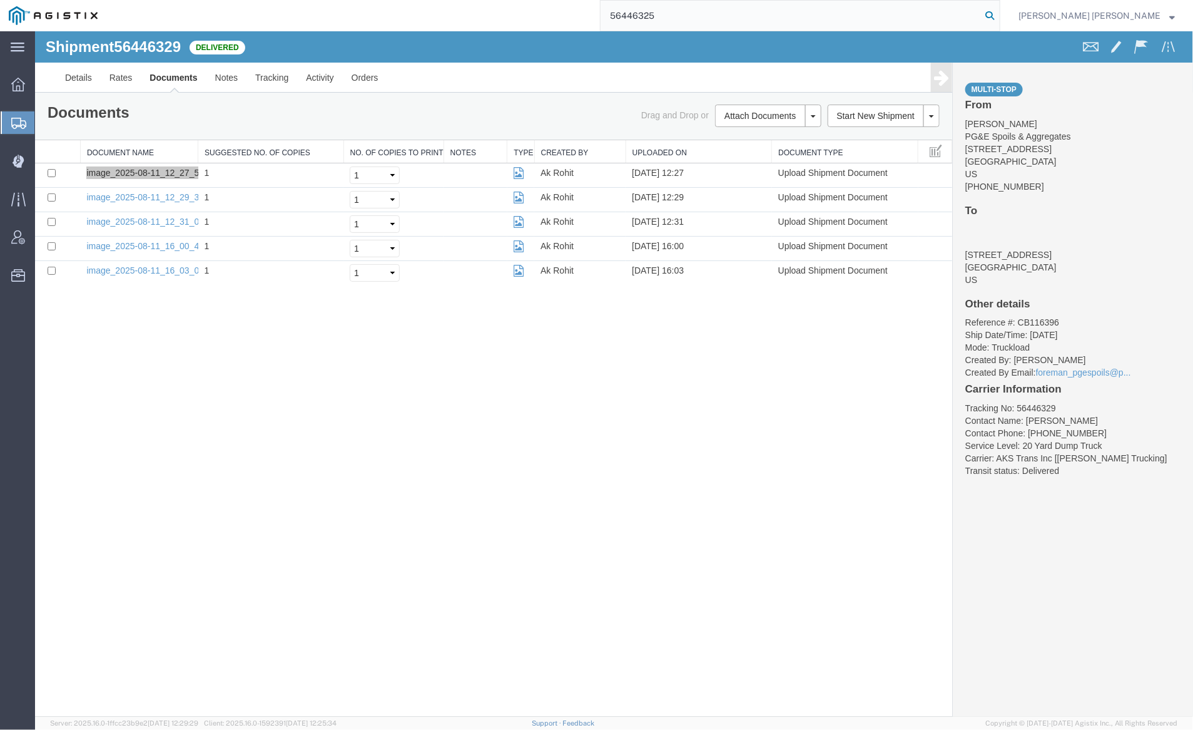
click at [999, 11] on icon at bounding box center [990, 16] width 18 height 18
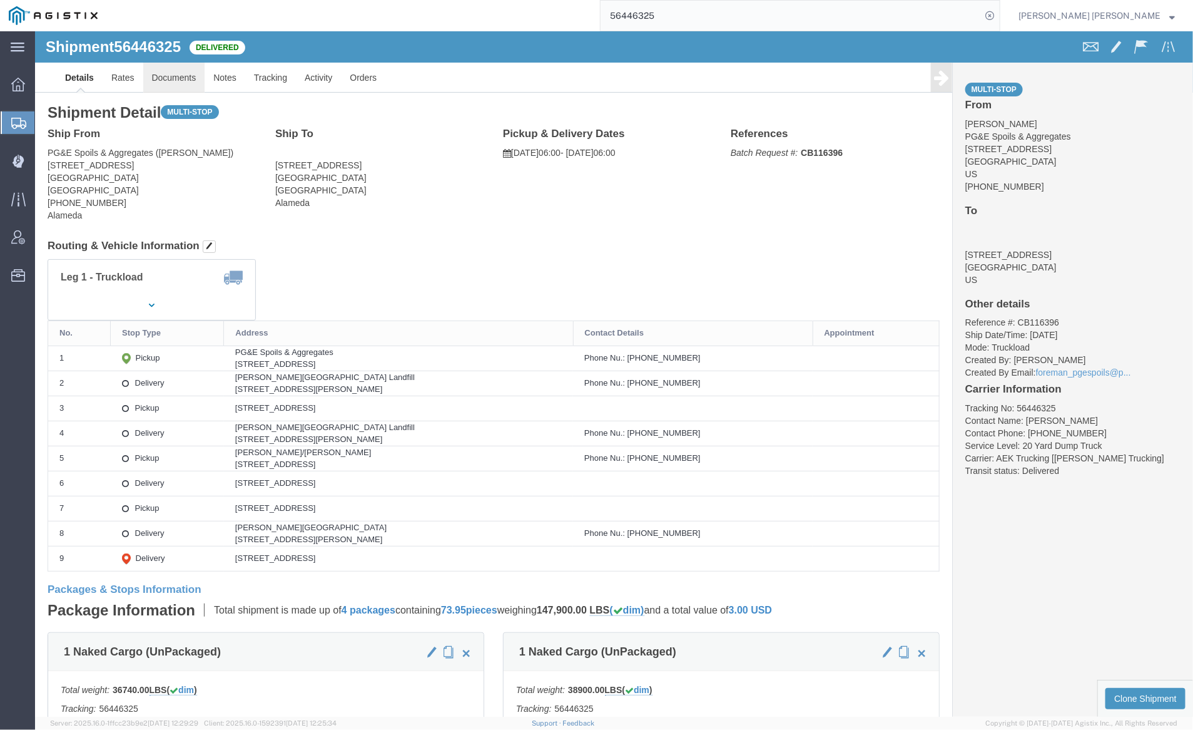
click link "Documents"
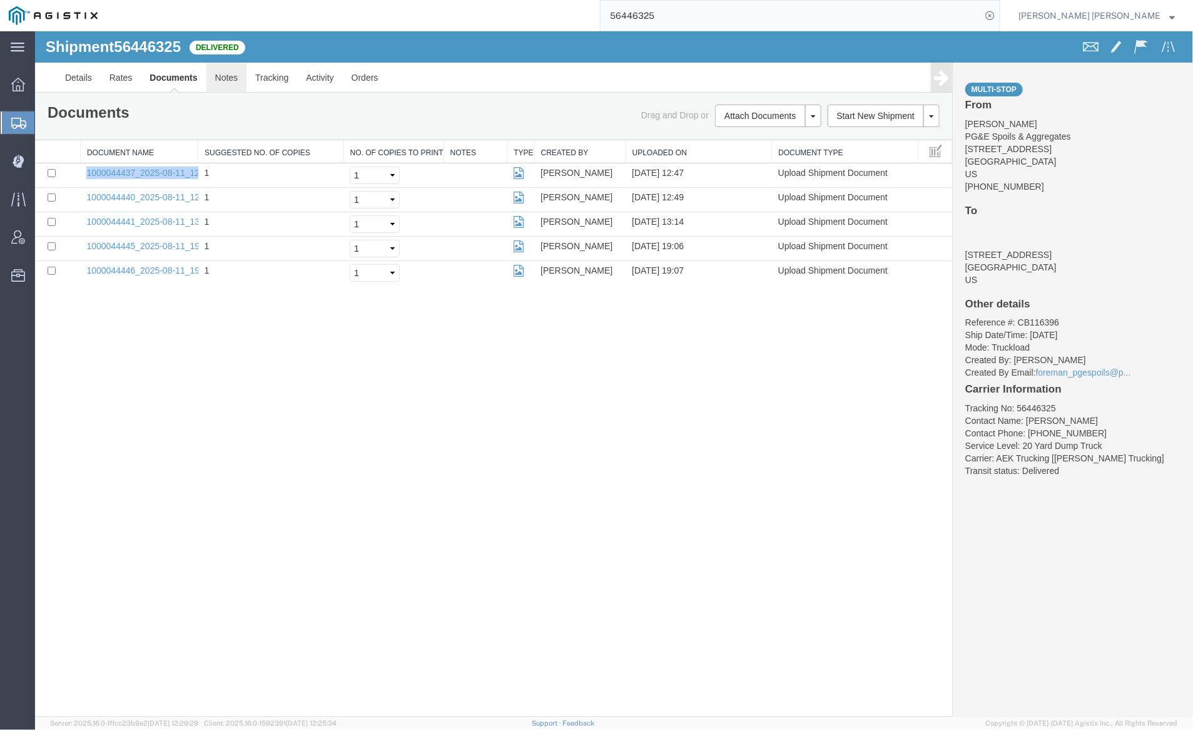
click at [229, 82] on link "Notes" at bounding box center [226, 77] width 41 height 30
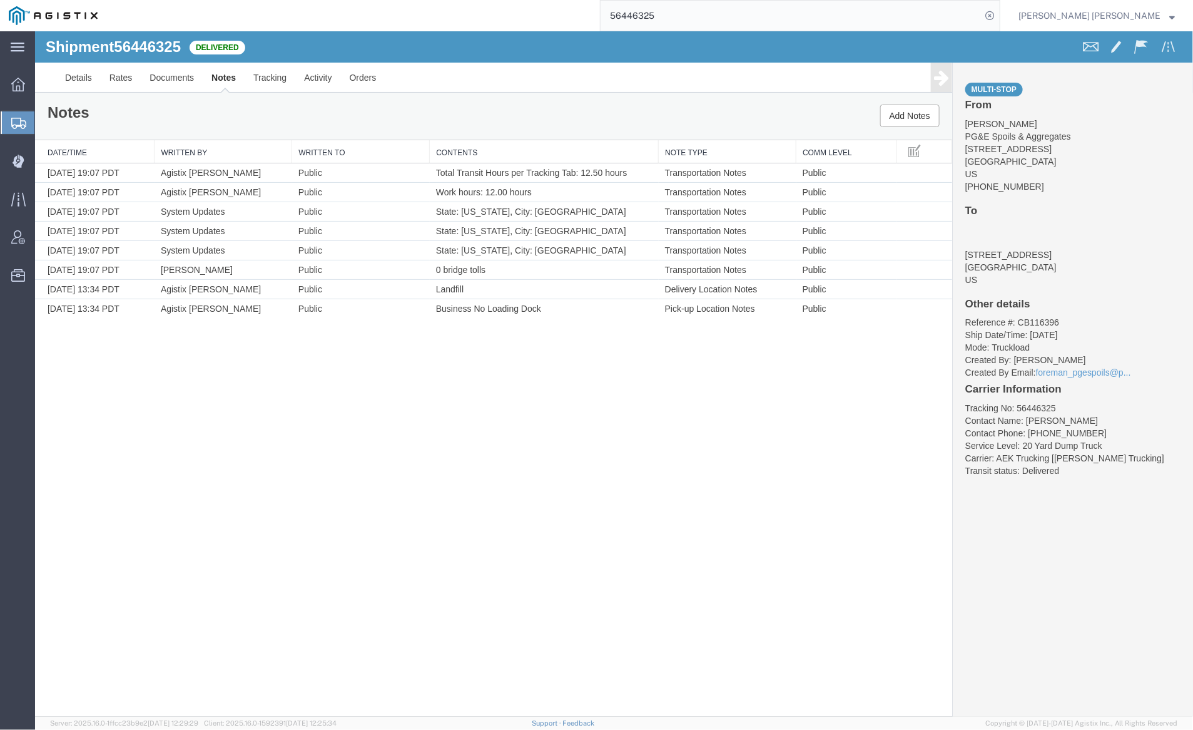
click at [693, 9] on input "56446325" at bounding box center [791, 16] width 381 height 30
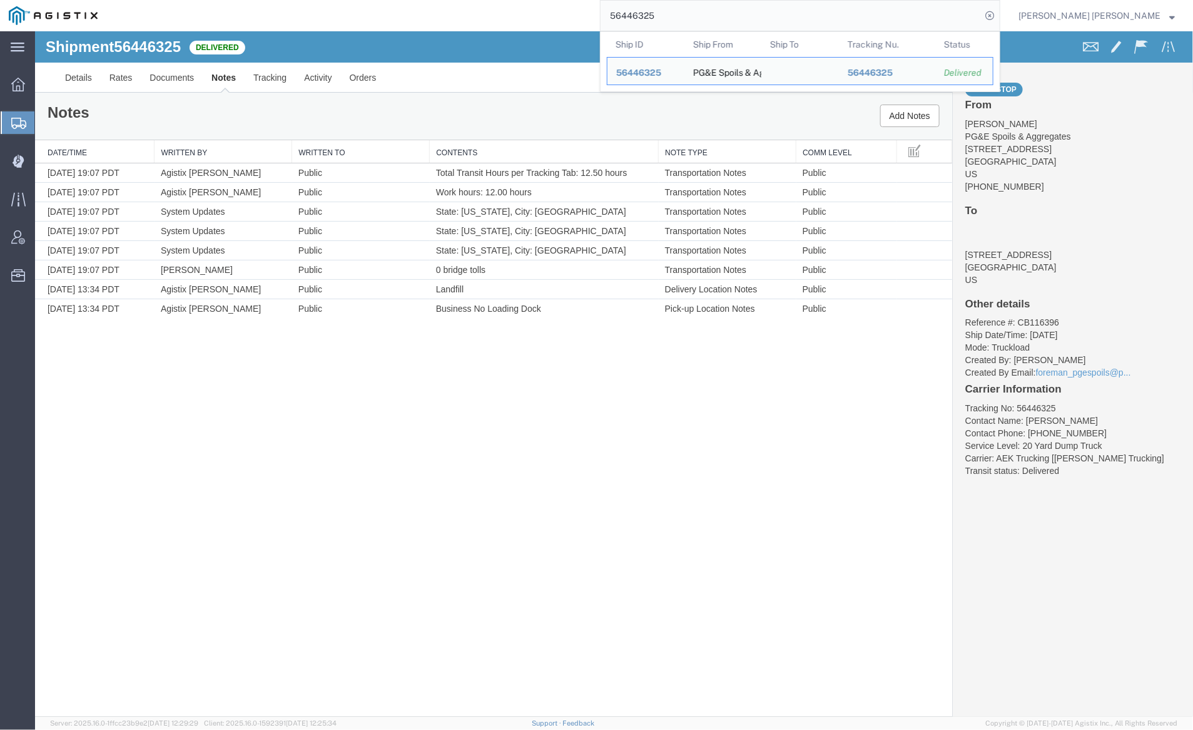
click at [693, 9] on input "56446325" at bounding box center [791, 16] width 381 height 30
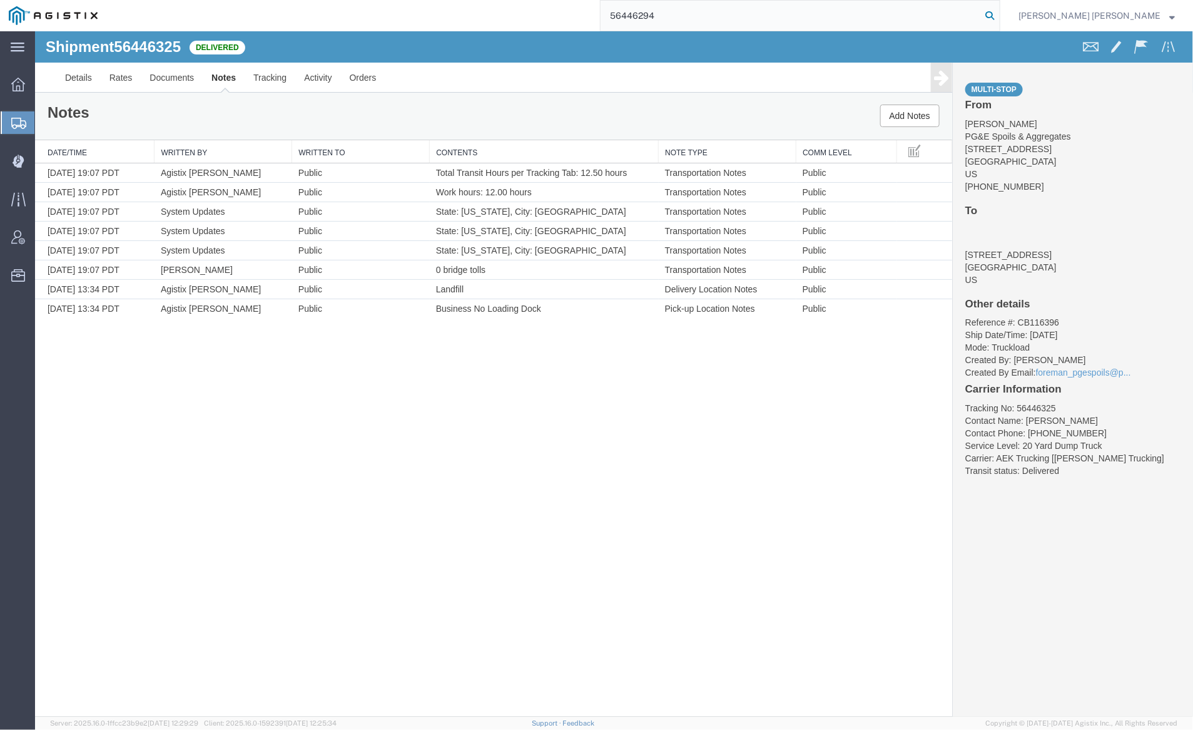
click at [999, 16] on icon at bounding box center [990, 16] width 18 height 18
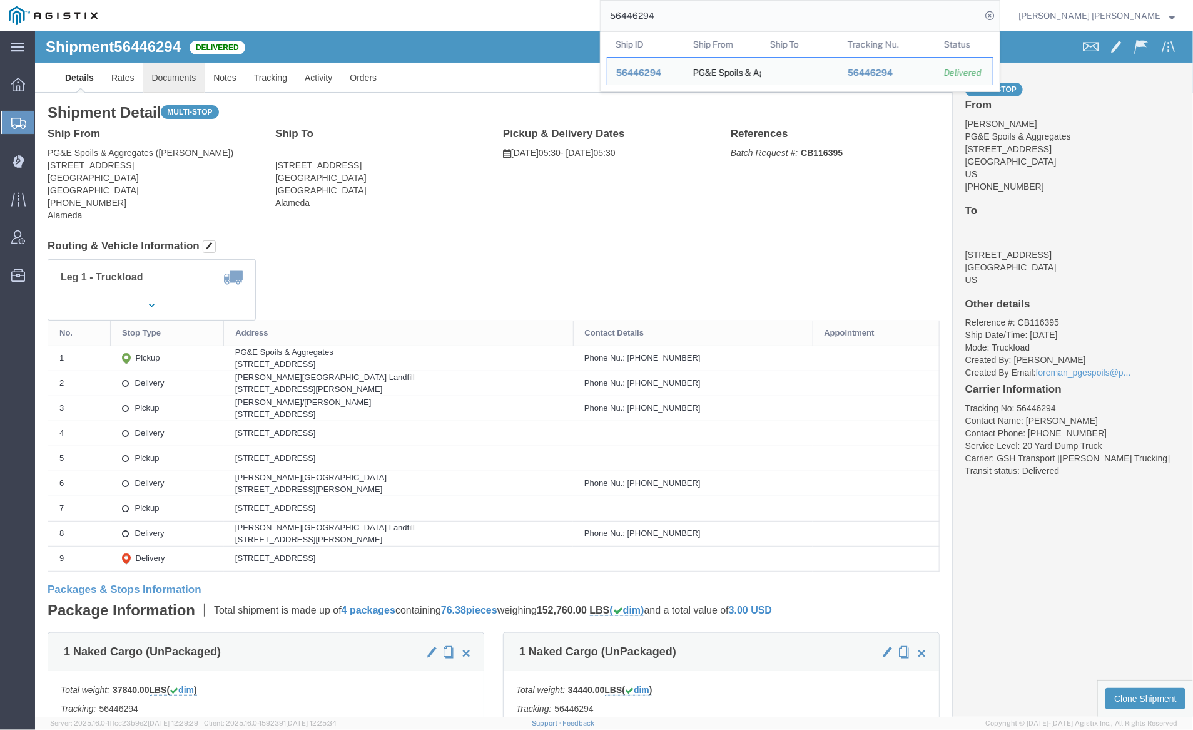
click link "Documents"
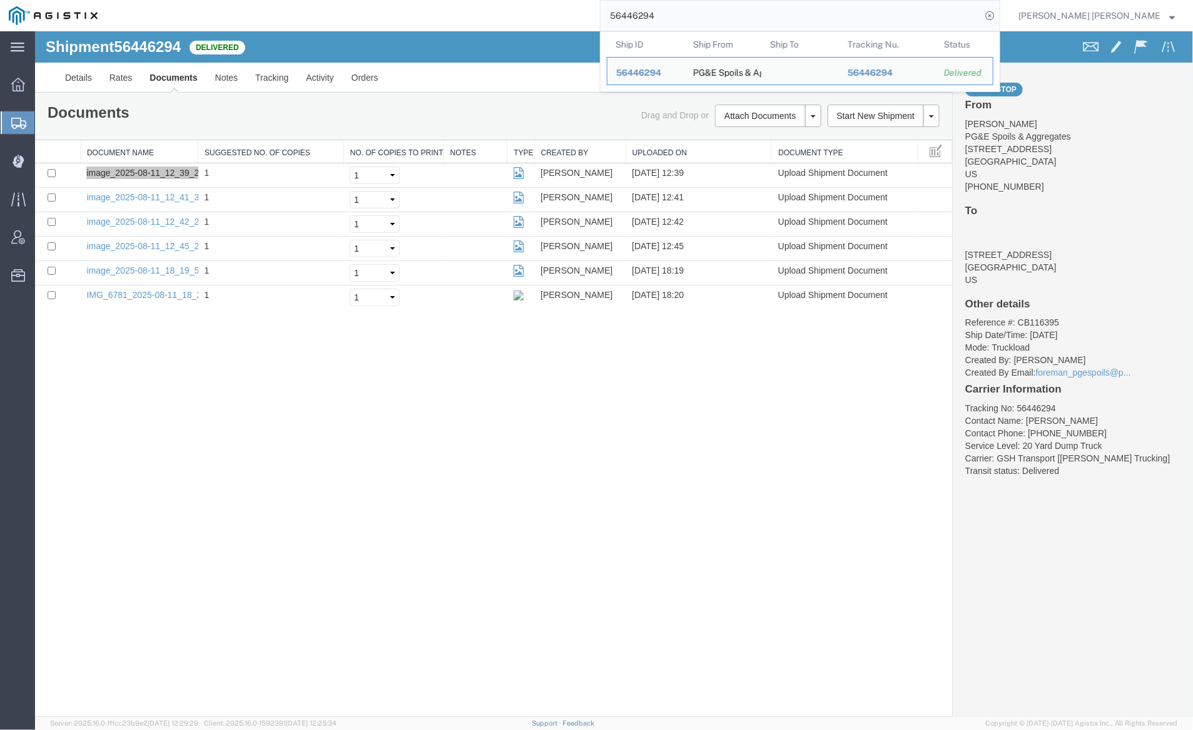
click at [725, 16] on input "56446294" at bounding box center [791, 16] width 381 height 30
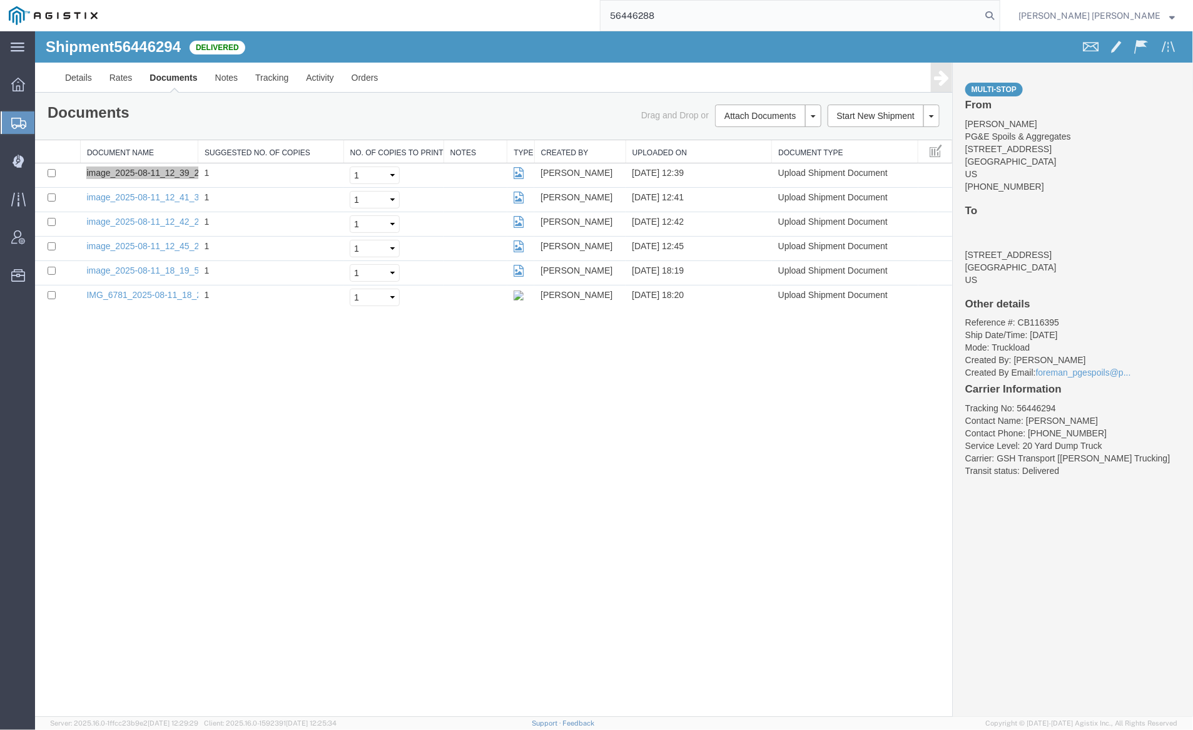
drag, startPoint x: 1063, startPoint y: 13, endPoint x: 1029, endPoint y: 13, distance: 34.4
click at [999, 13] on icon at bounding box center [990, 16] width 18 height 18
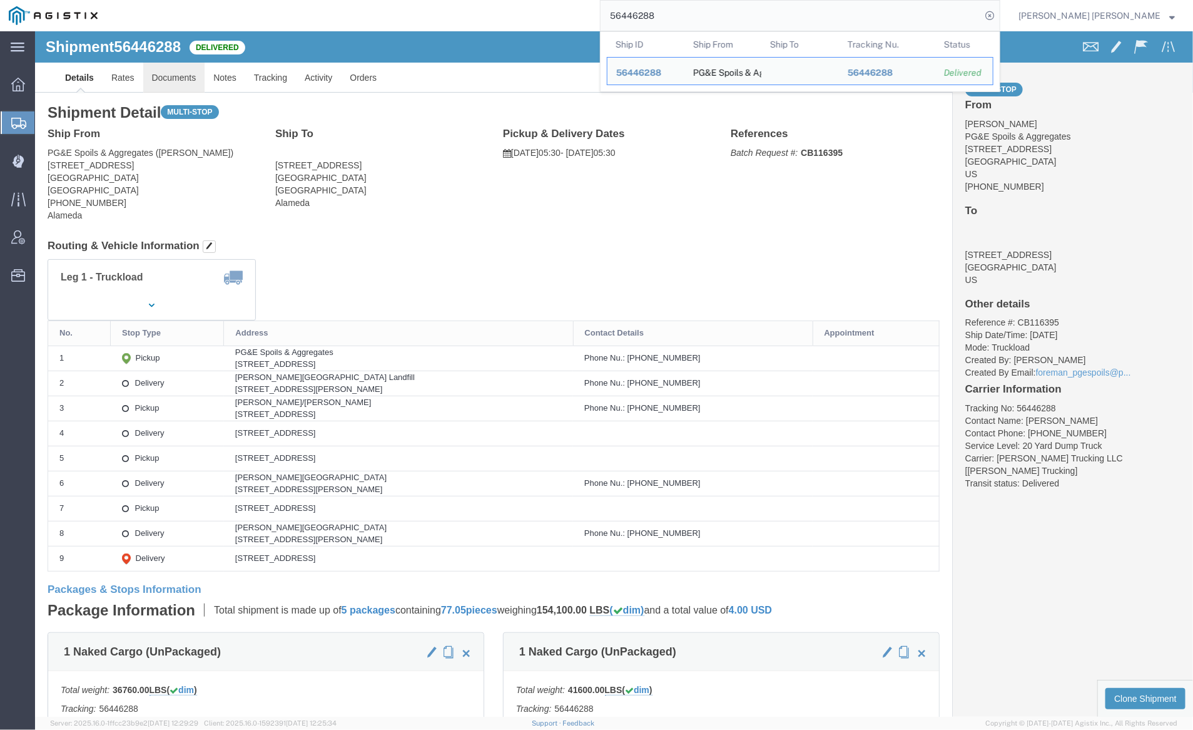
click link "Documents"
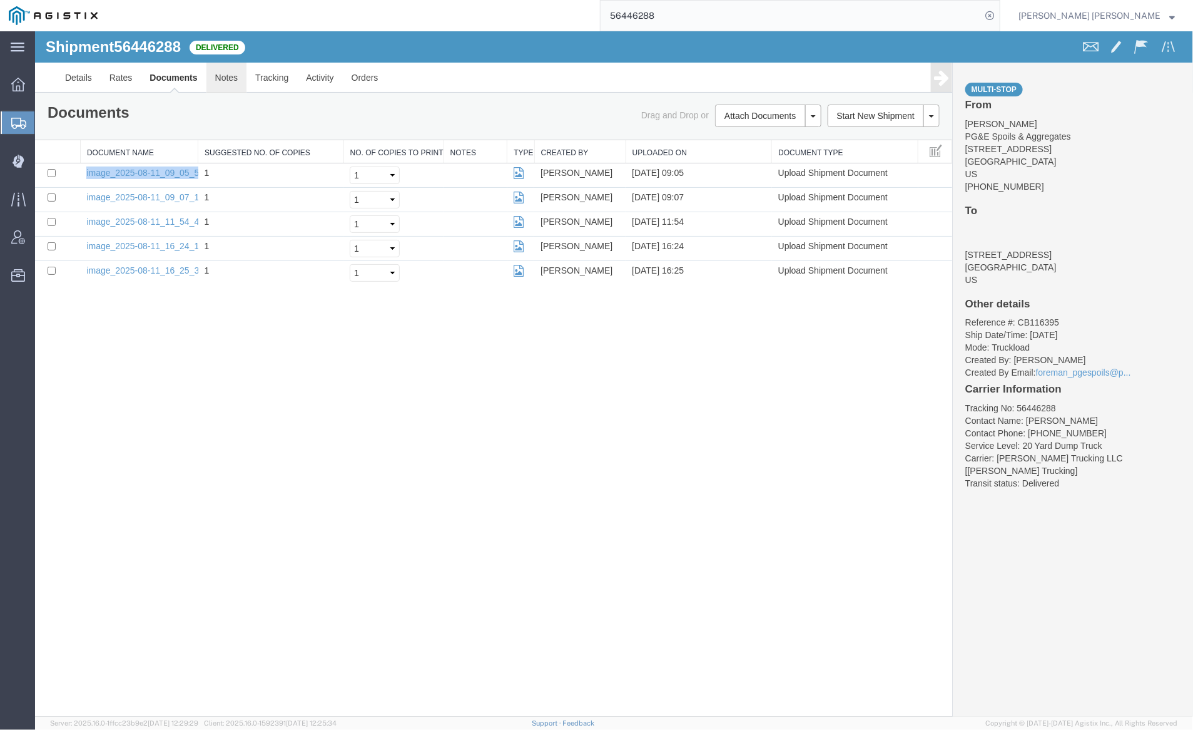
click at [224, 83] on link "Notes" at bounding box center [226, 77] width 41 height 30
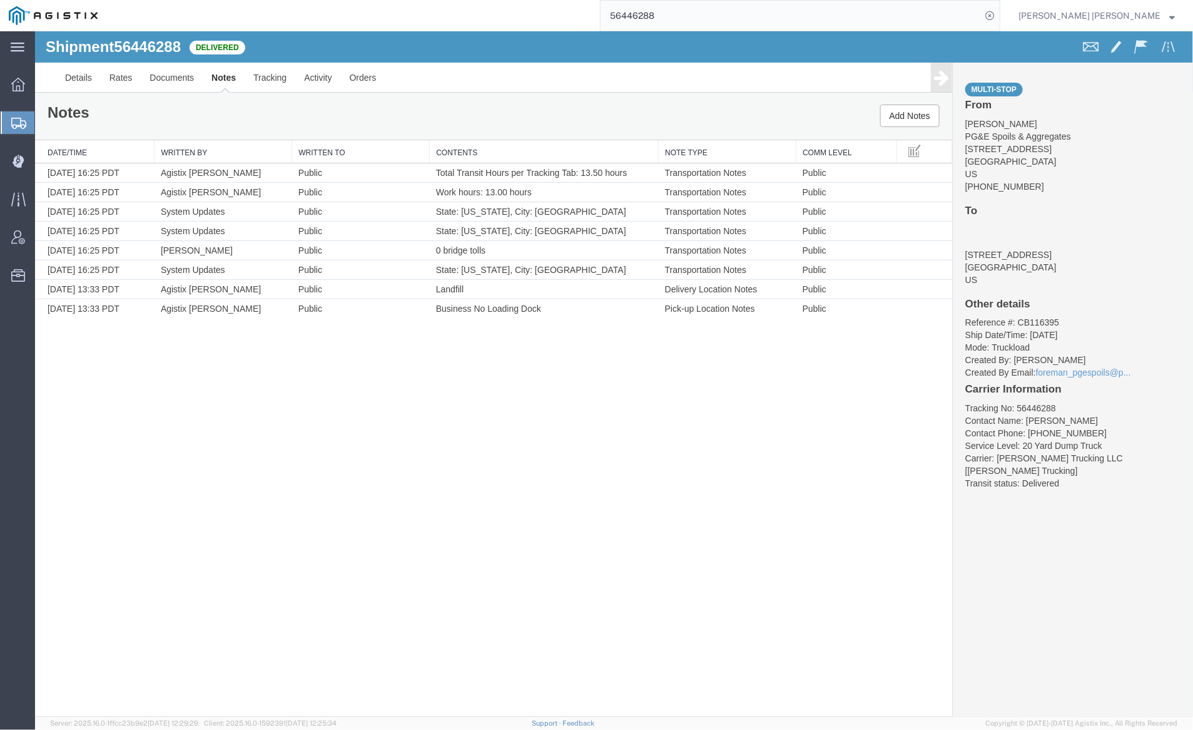
click at [701, 18] on input "56446288" at bounding box center [791, 16] width 381 height 30
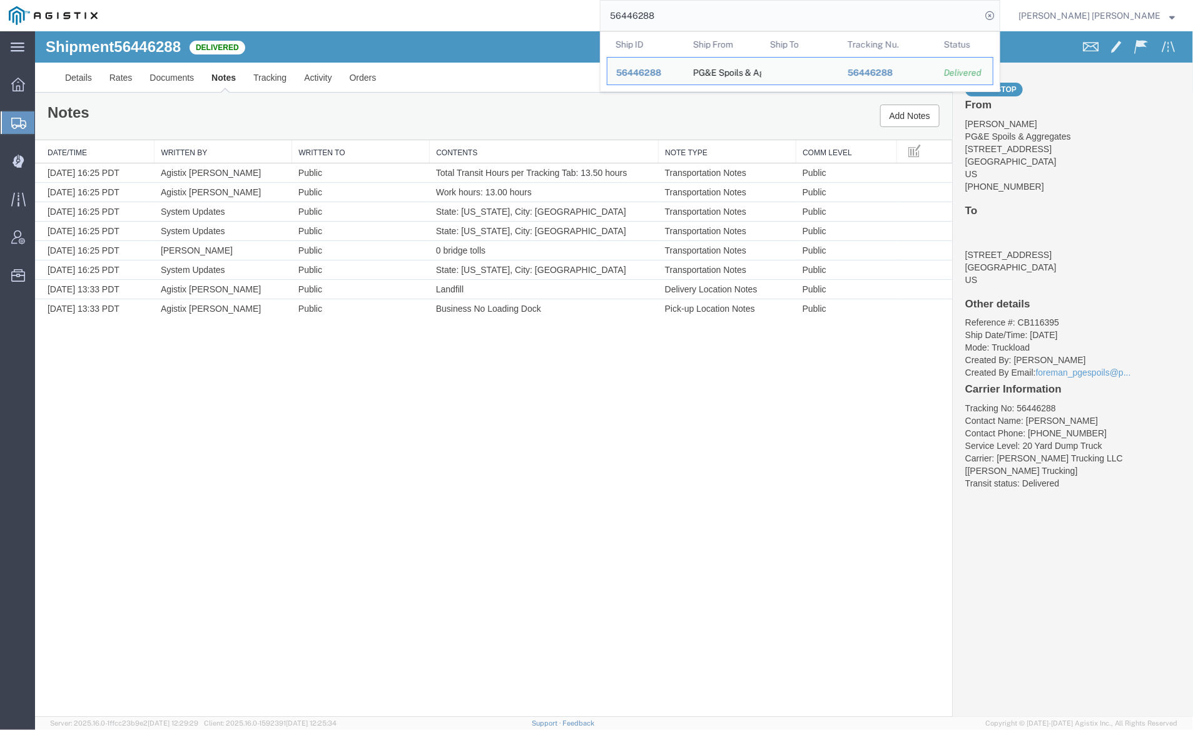
click at [701, 17] on input "56446288" at bounding box center [791, 16] width 381 height 30
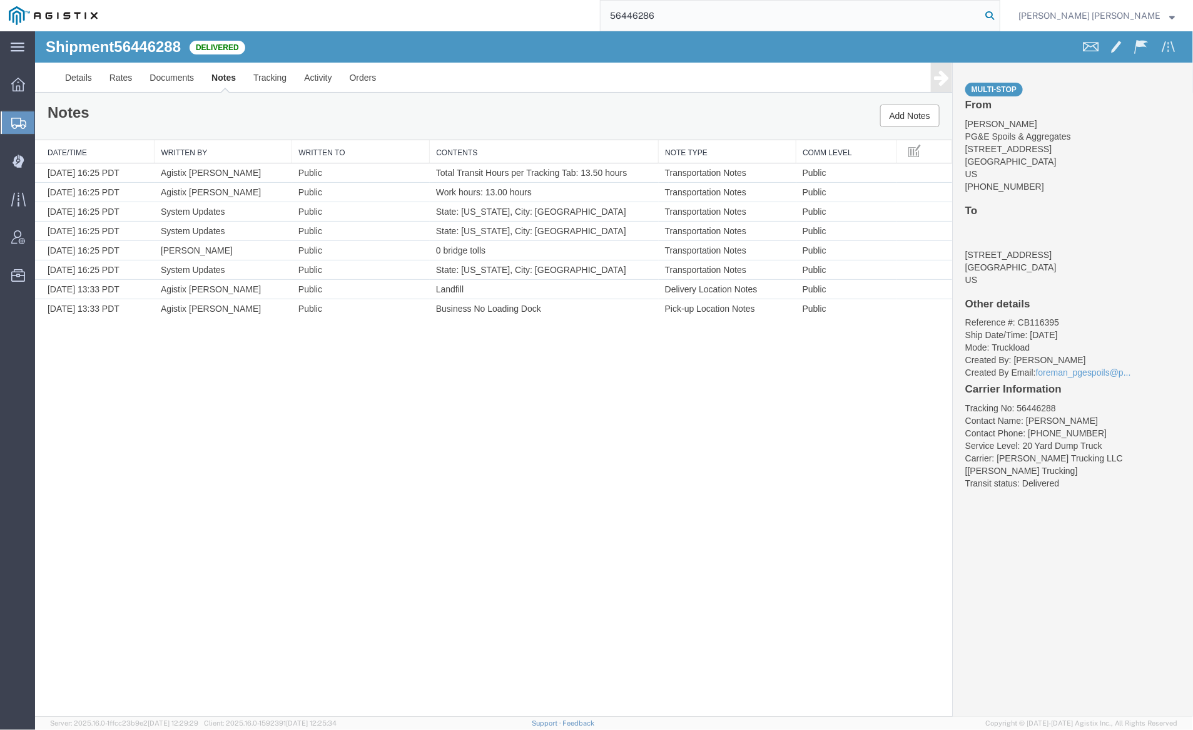
click at [999, 11] on icon at bounding box center [990, 16] width 18 height 18
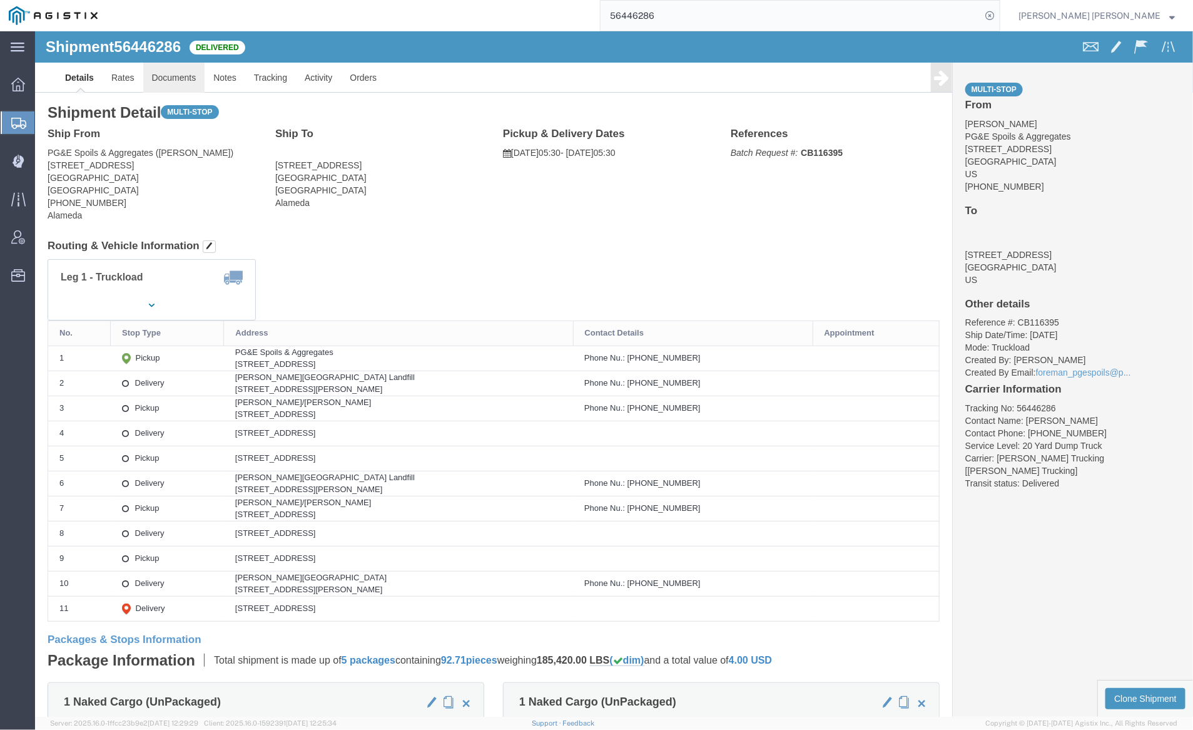
click link "Documents"
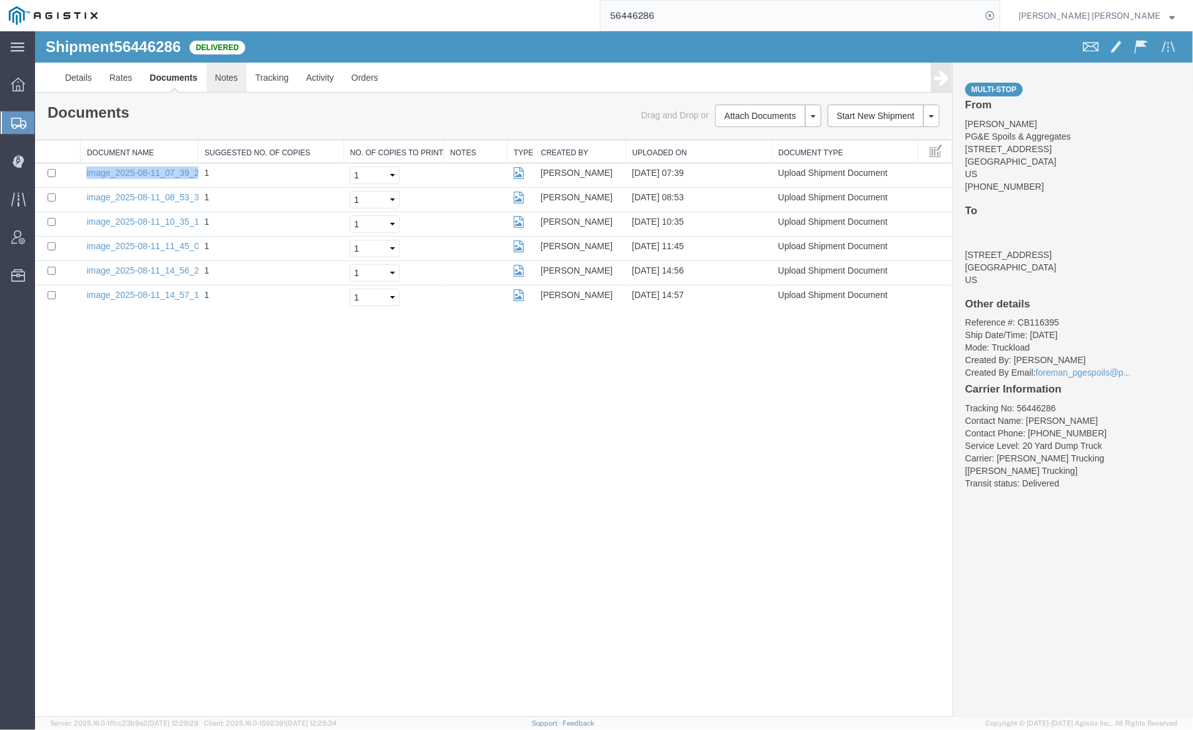
click at [227, 77] on link "Notes" at bounding box center [226, 77] width 41 height 30
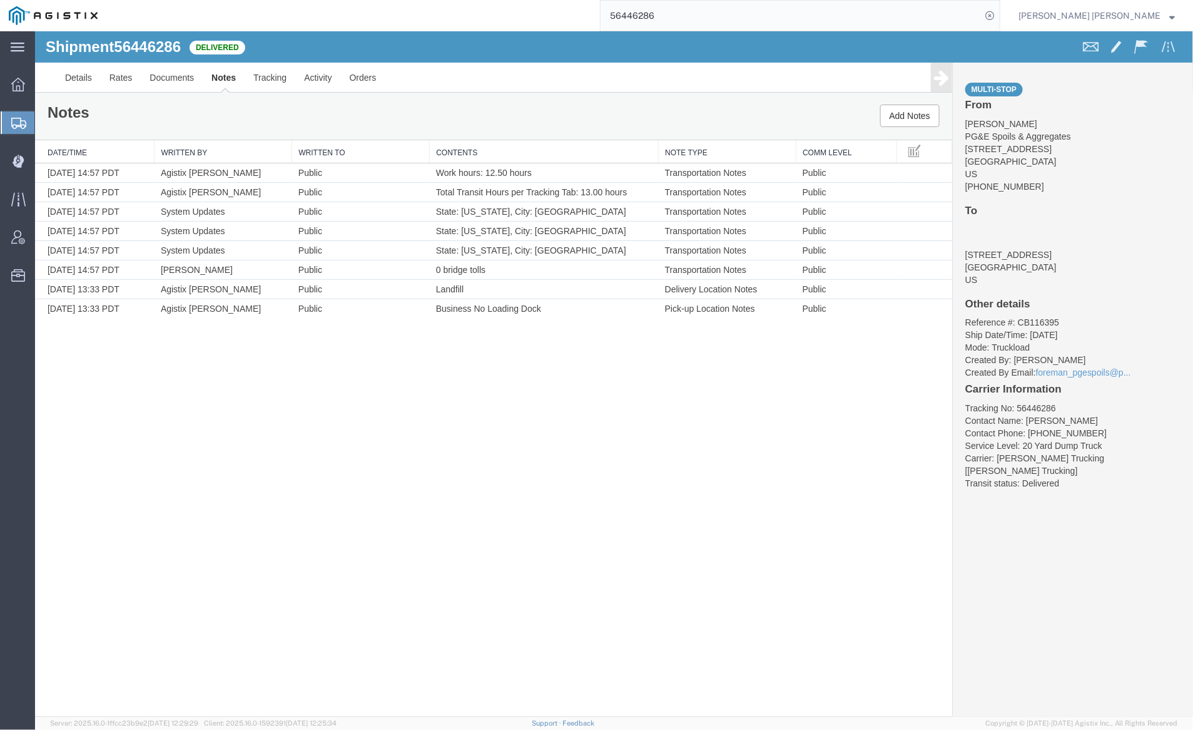
click at [703, 18] on input "56446286" at bounding box center [791, 16] width 381 height 30
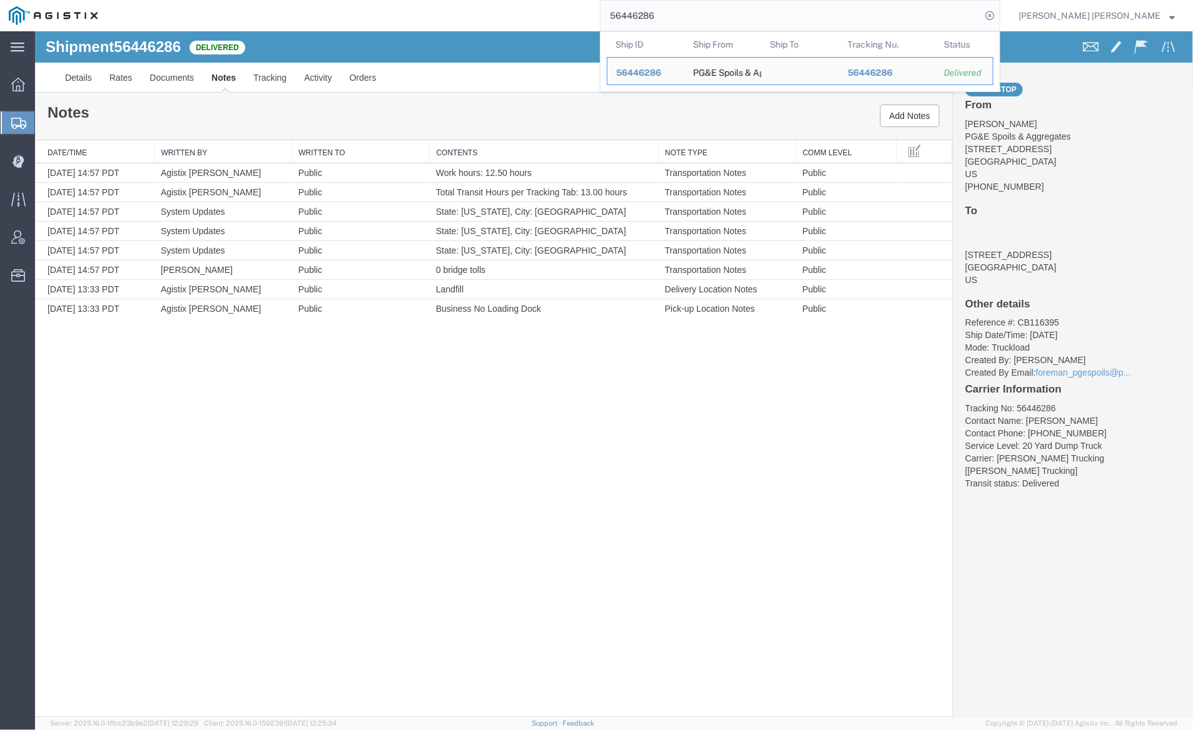
click at [703, 18] on input "56446286" at bounding box center [791, 16] width 381 height 30
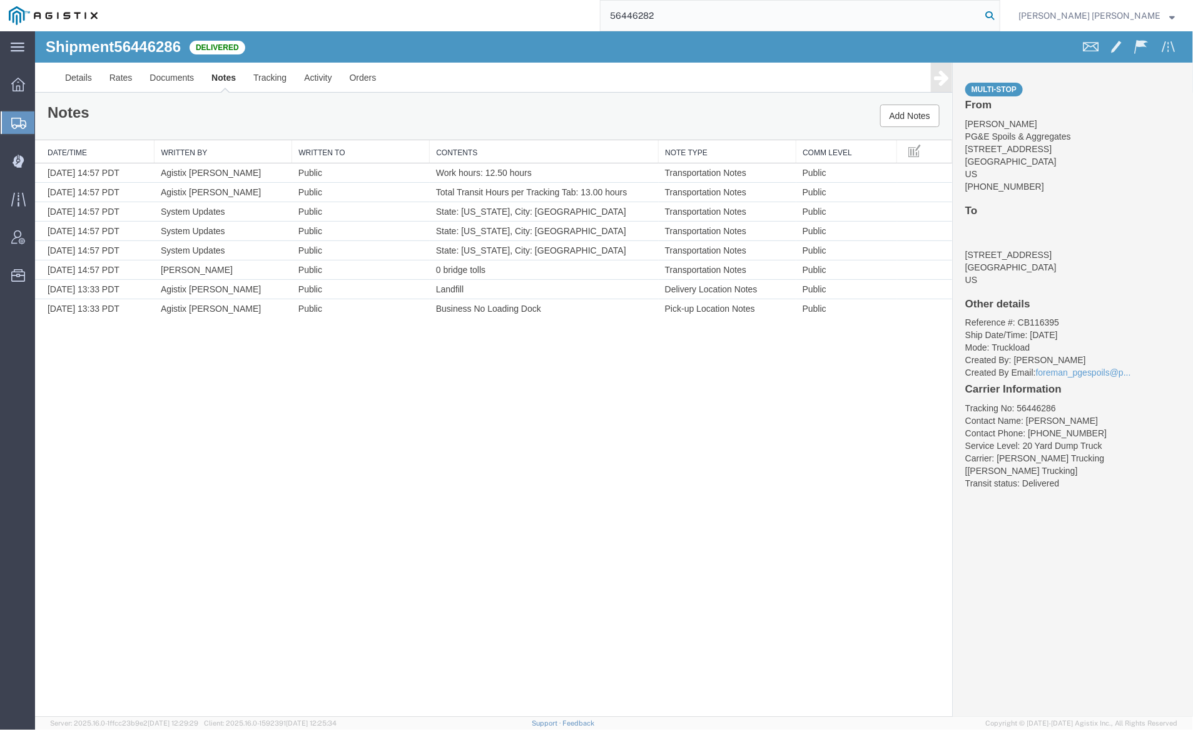
click at [999, 11] on icon at bounding box center [990, 16] width 18 height 18
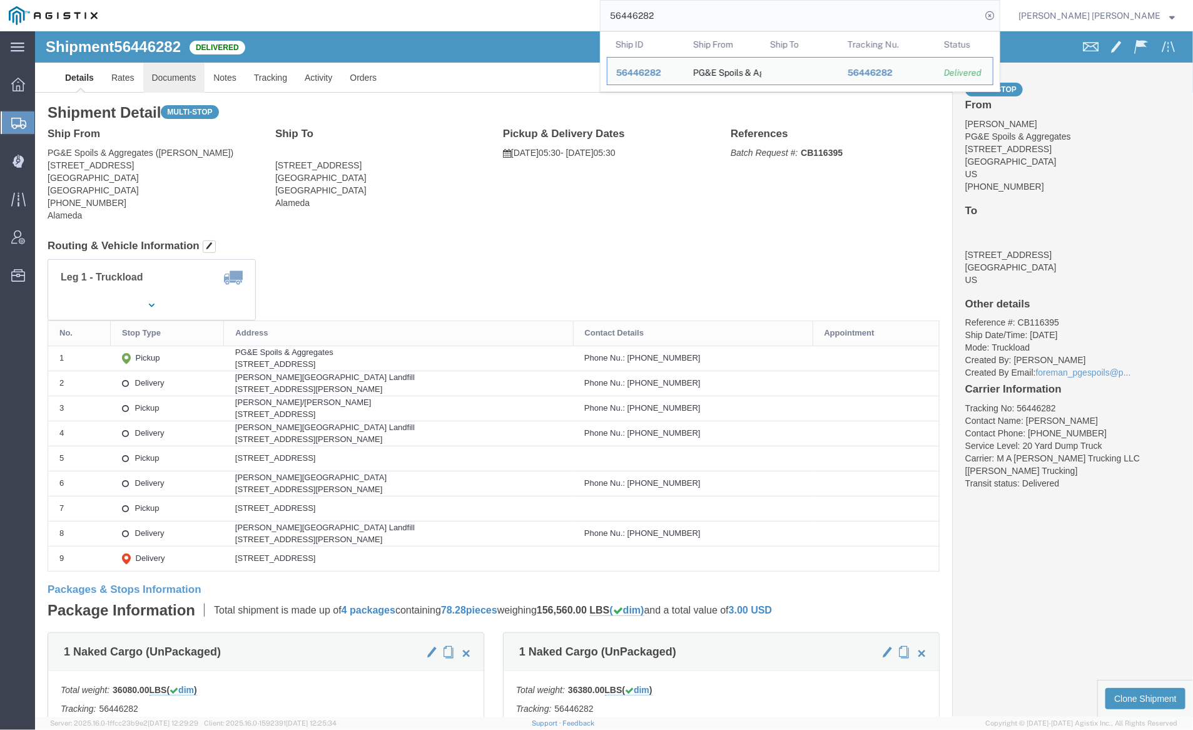
click link "Documents"
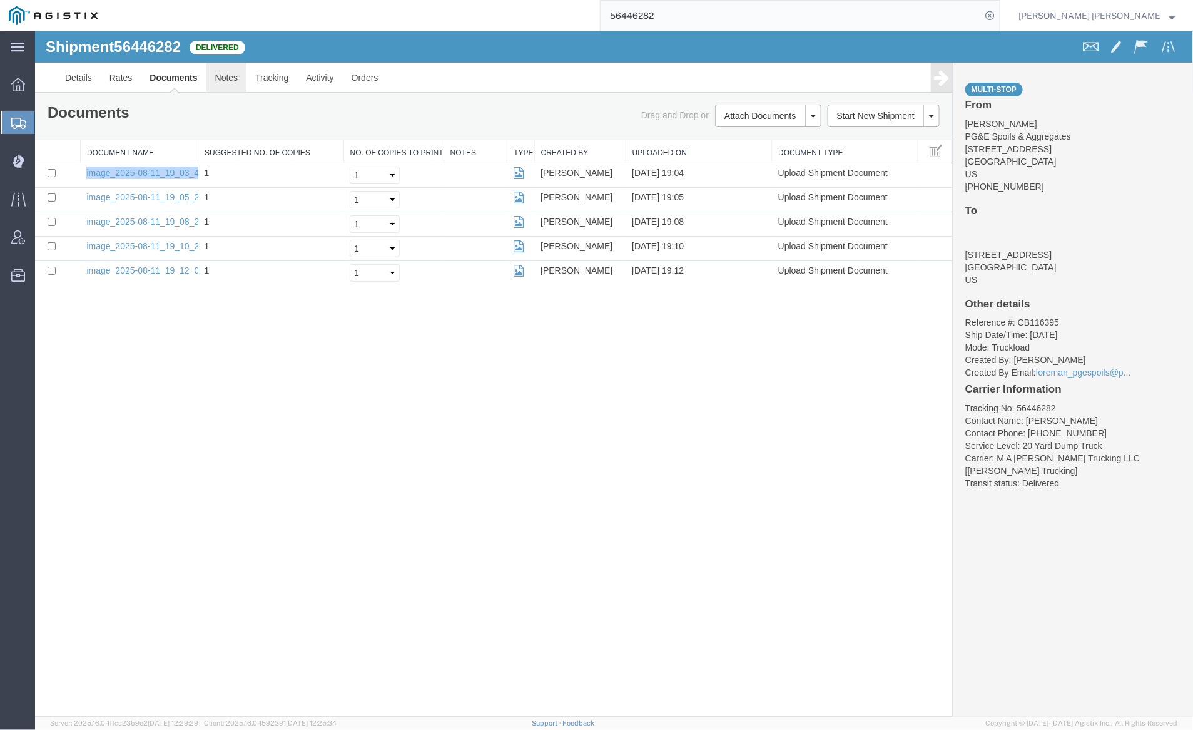
click at [224, 71] on link "Notes" at bounding box center [226, 77] width 41 height 30
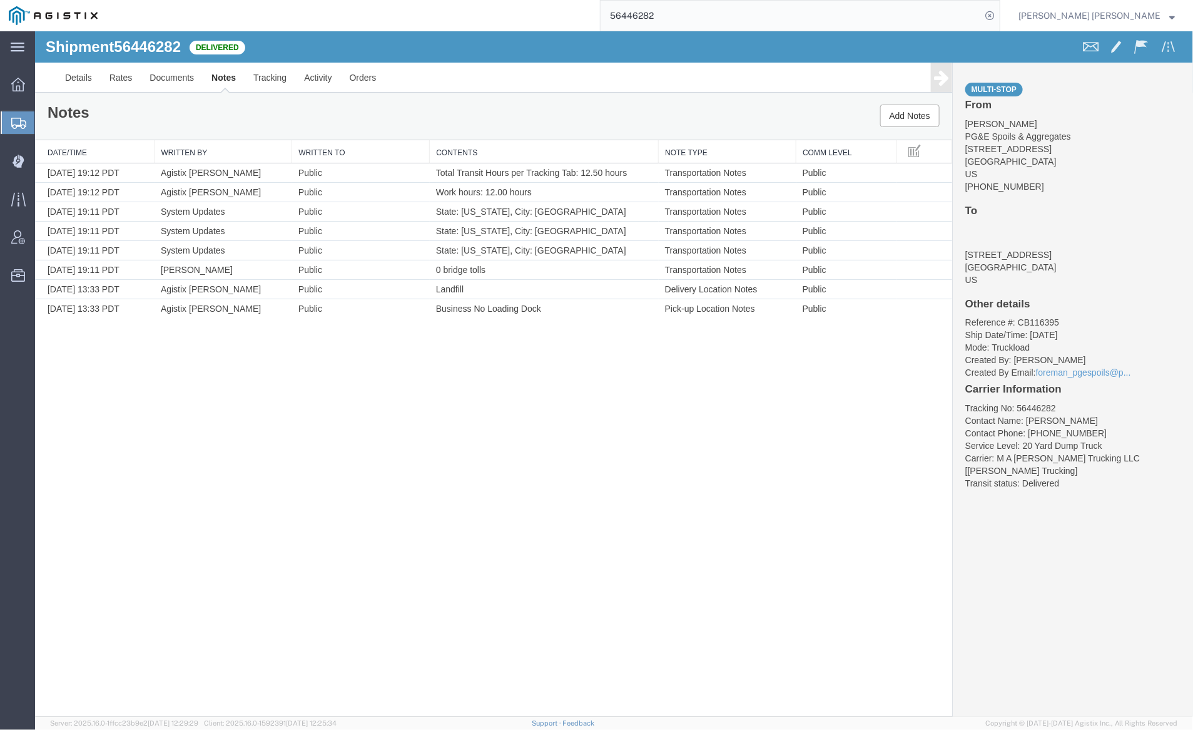
click at [691, 17] on input "56446282" at bounding box center [791, 16] width 381 height 30
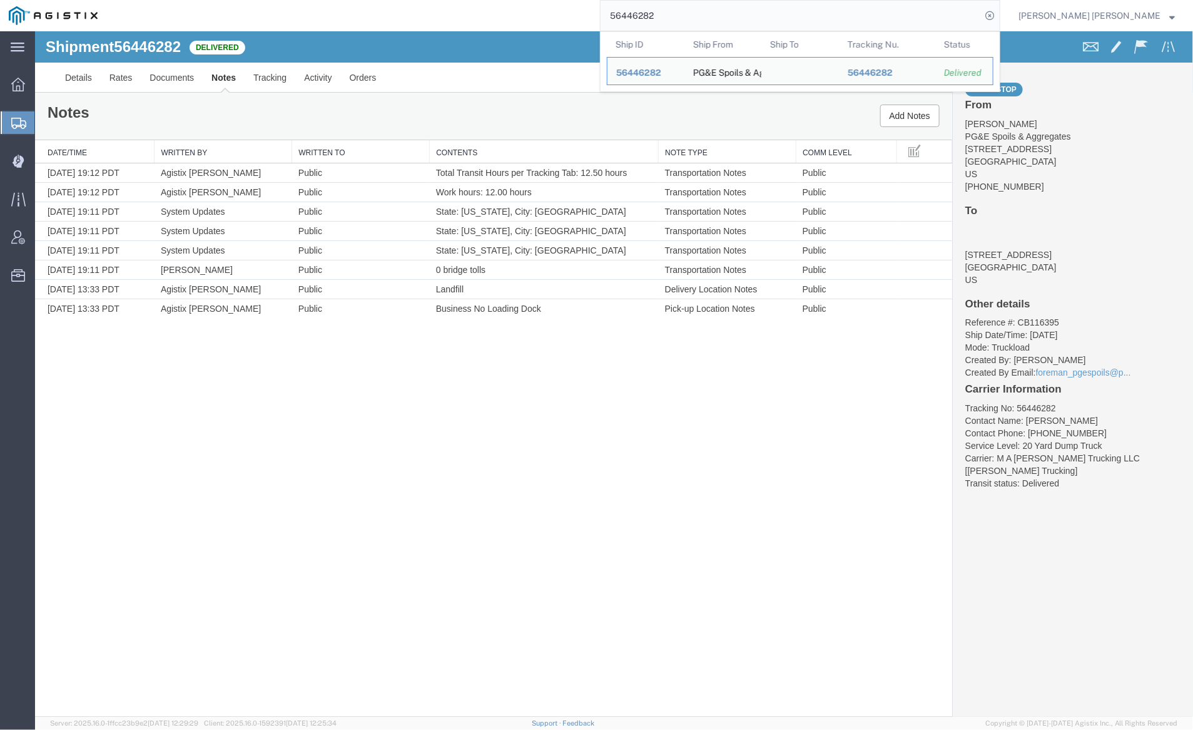
click at [691, 17] on input "56446282" at bounding box center [791, 16] width 381 height 30
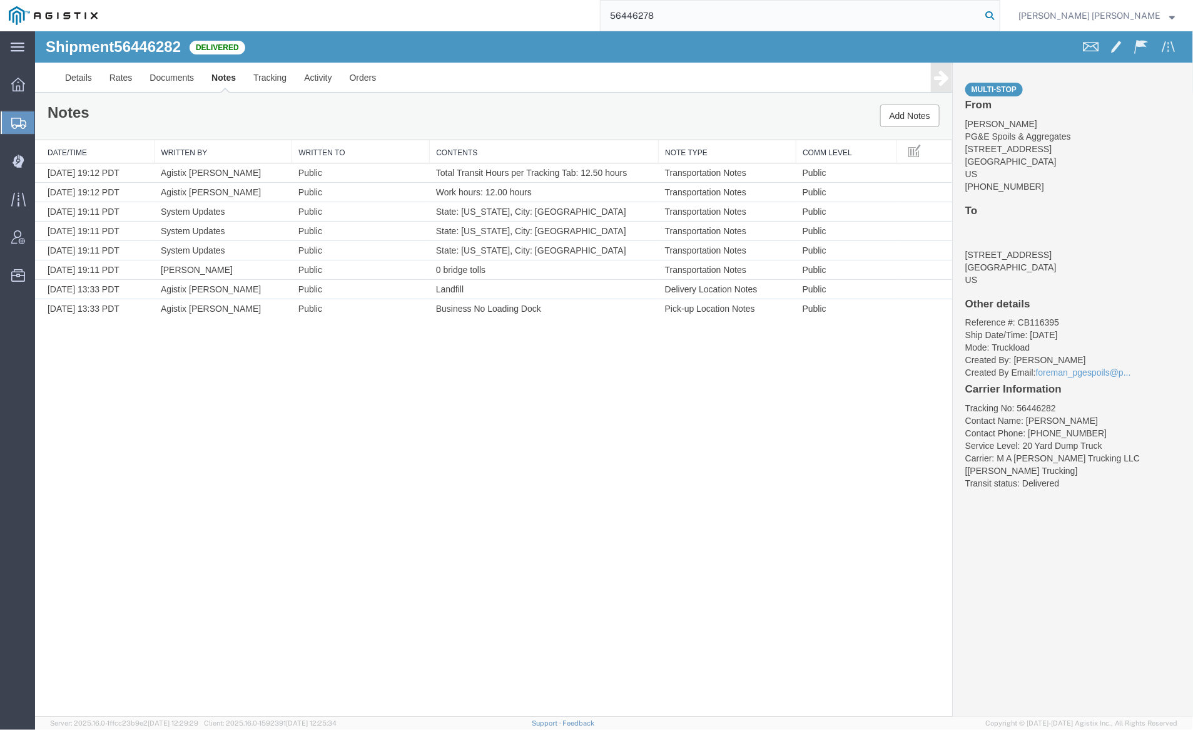
click at [999, 11] on icon at bounding box center [990, 16] width 18 height 18
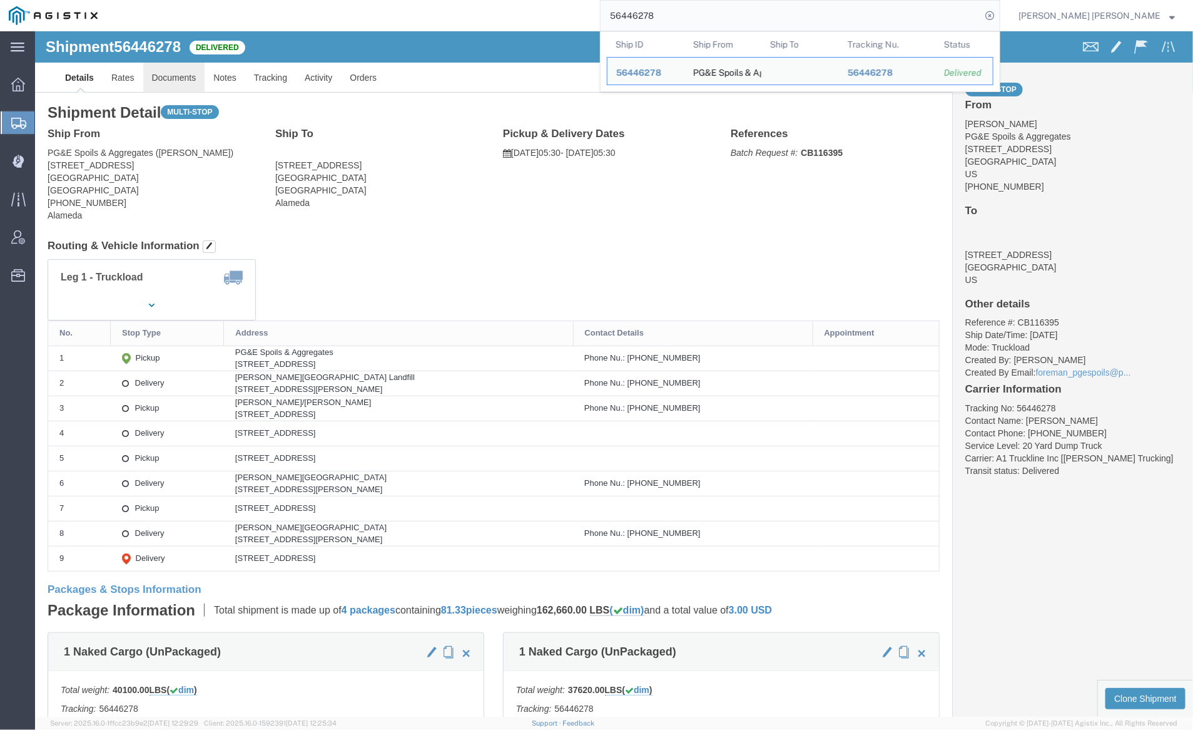
click link "Documents"
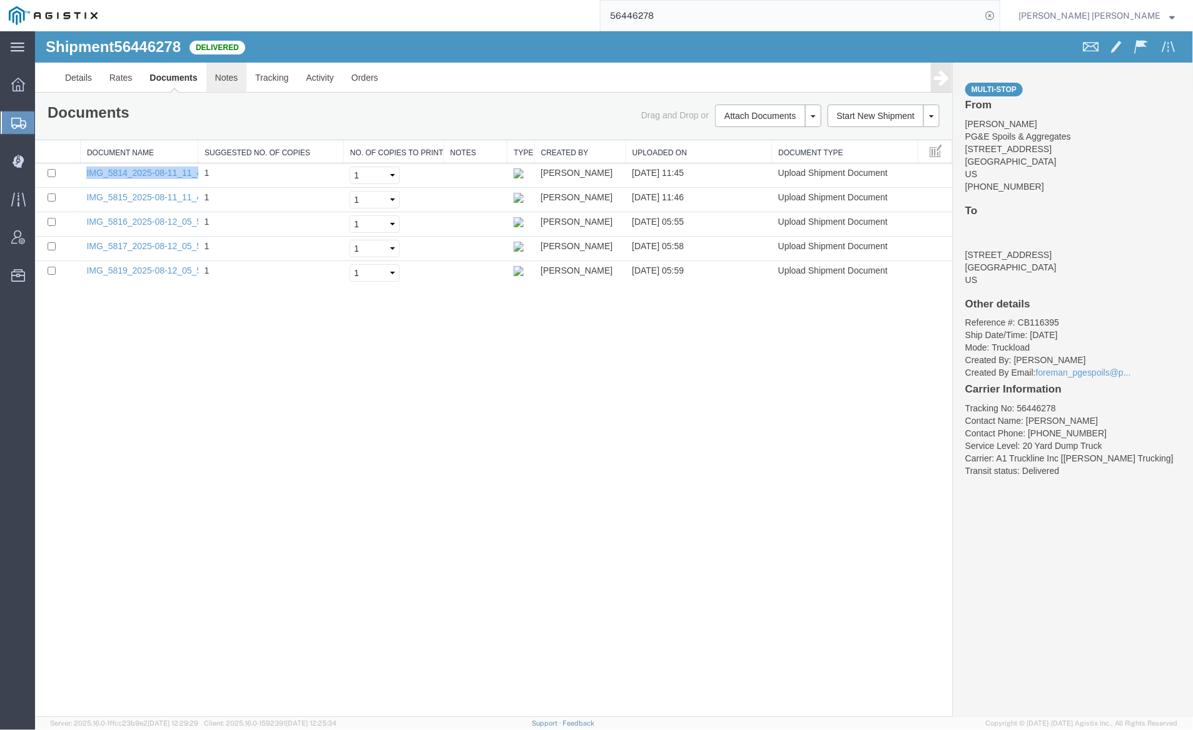
click at [222, 80] on link "Notes" at bounding box center [226, 77] width 41 height 30
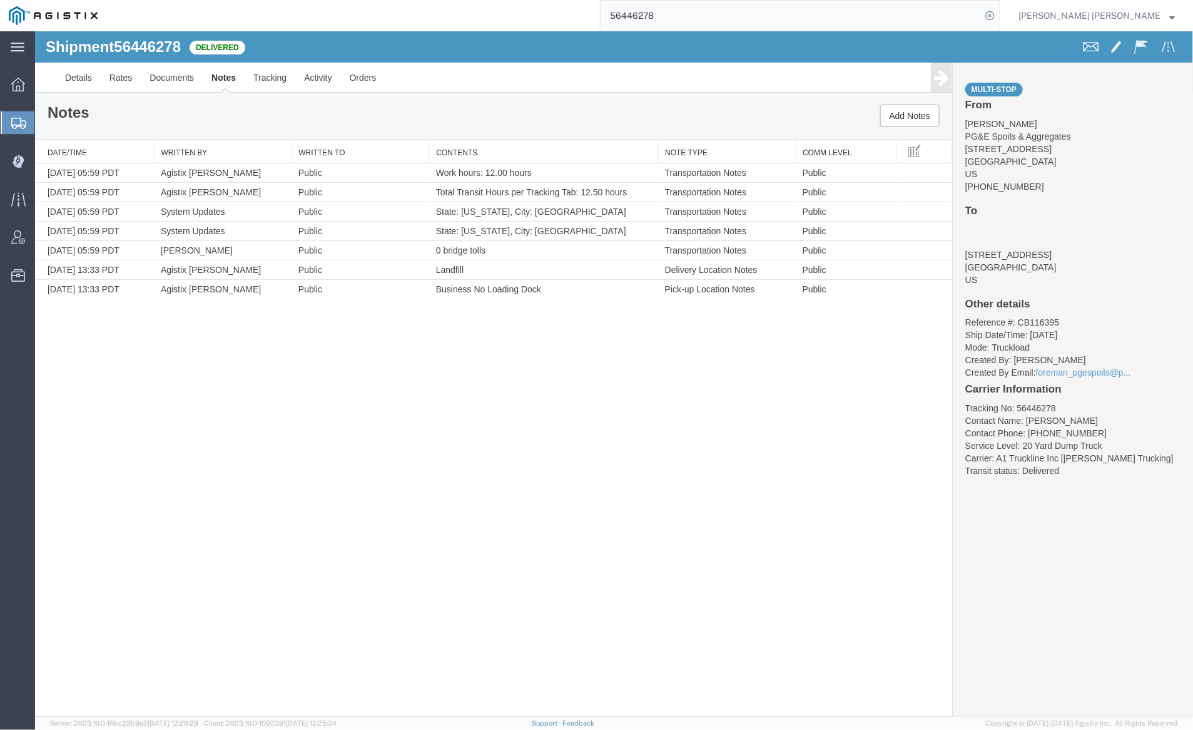
click at [697, 13] on input "56446278" at bounding box center [791, 16] width 381 height 30
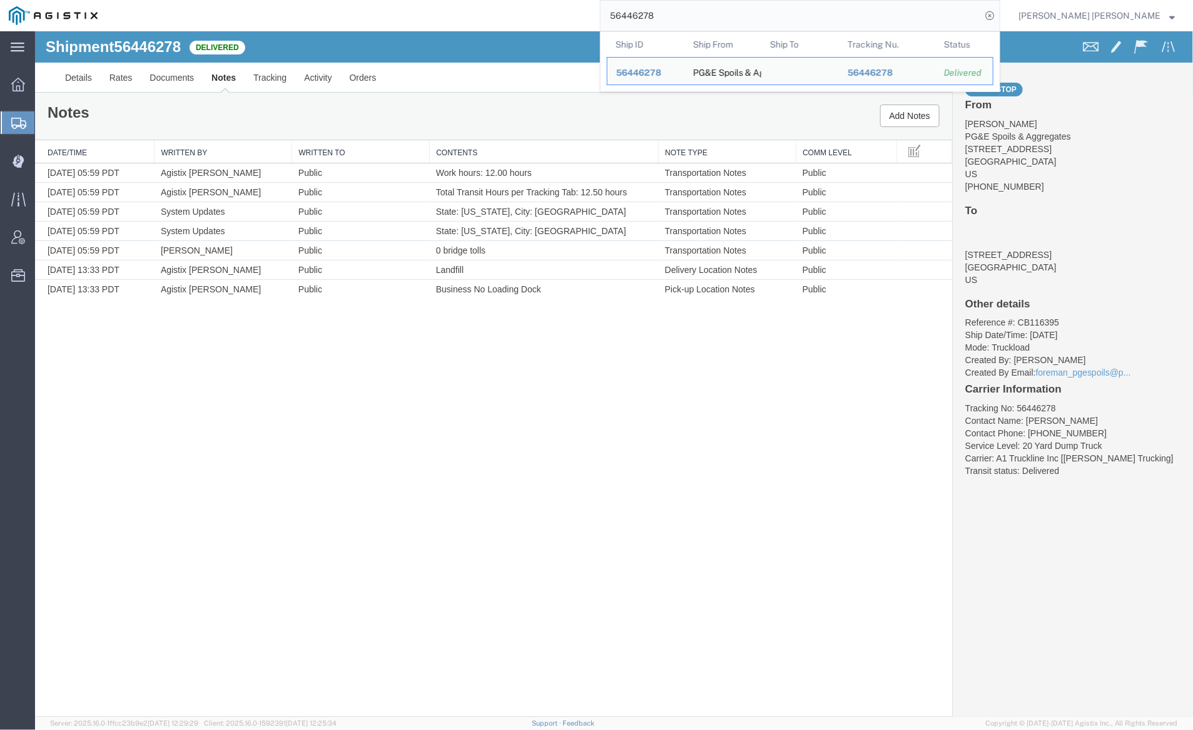
click at [697, 13] on input "56446278" at bounding box center [791, 16] width 381 height 30
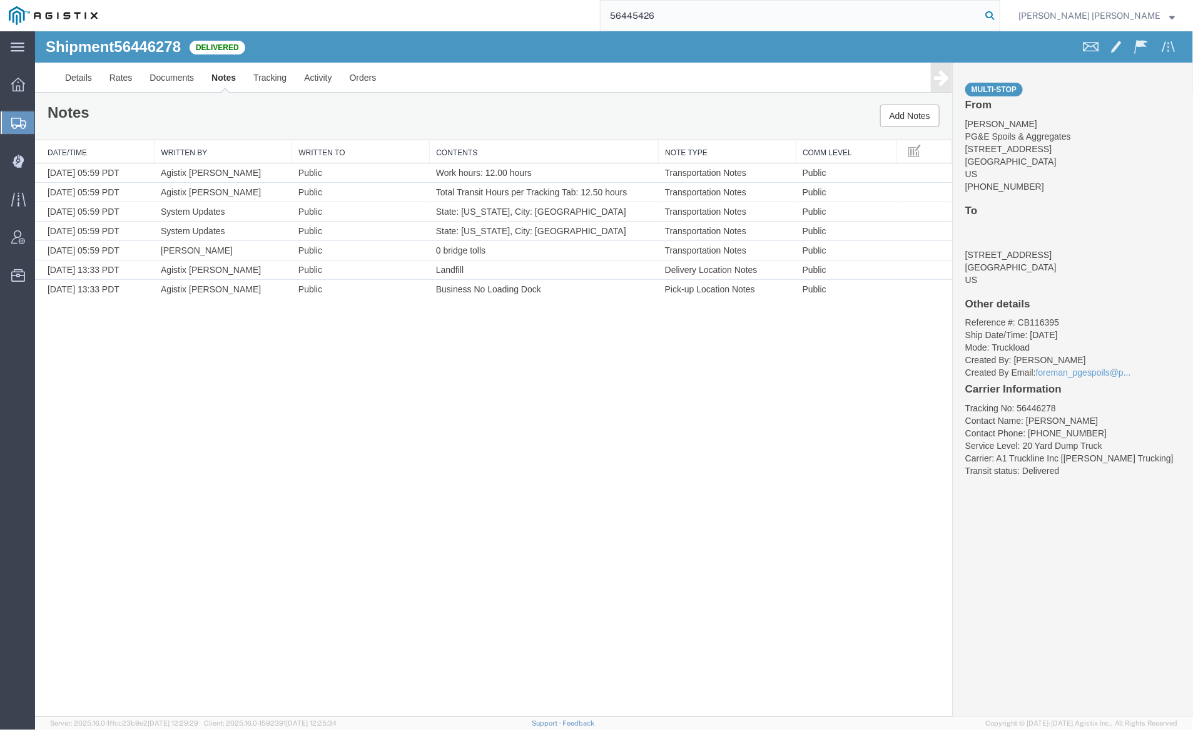
type input "56445426"
click at [999, 11] on icon at bounding box center [990, 16] width 18 height 18
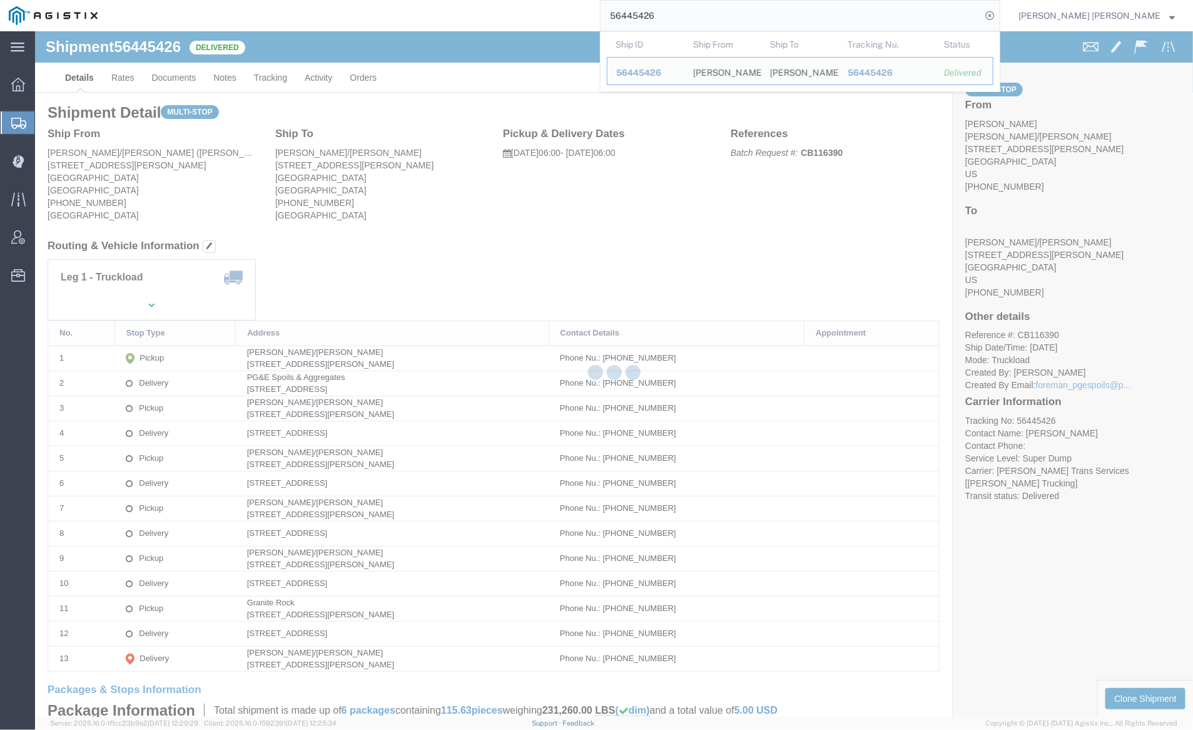
drag, startPoint x: 142, startPoint y: 47, endPoint x: 178, endPoint y: 78, distance: 47.9
click at [178, 78] on div at bounding box center [614, 373] width 1158 height 685
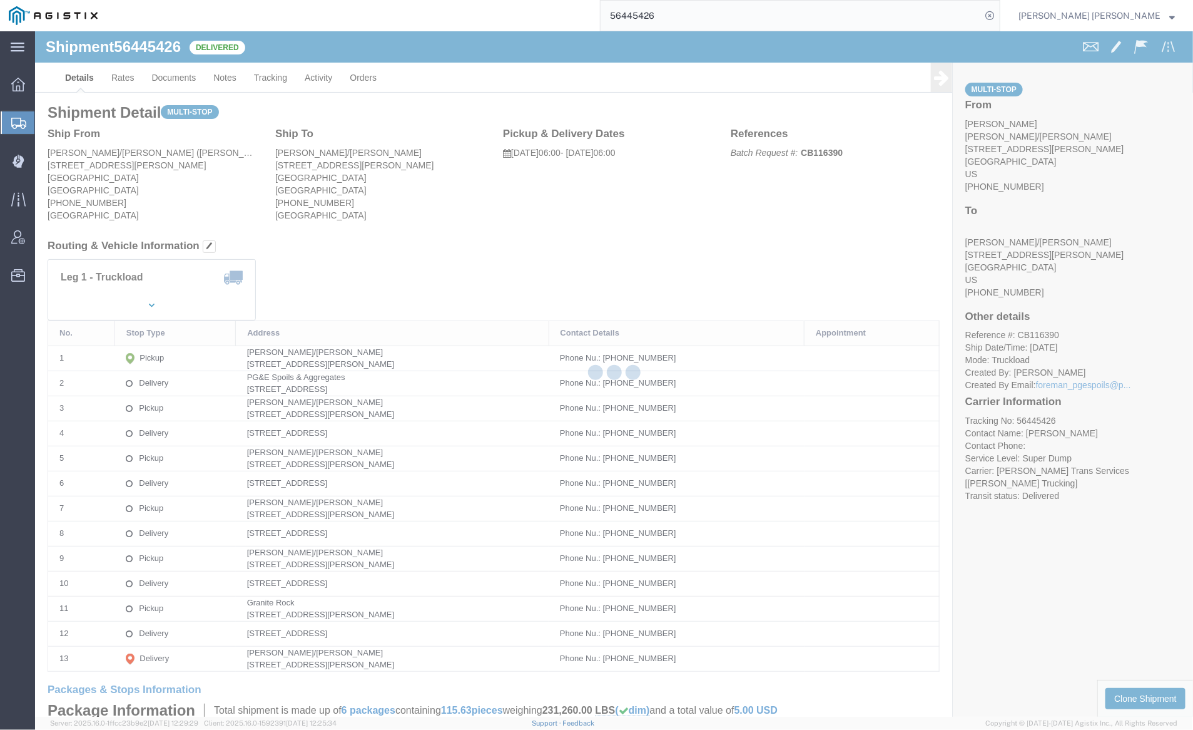
click at [178, 75] on div at bounding box center [614, 373] width 1158 height 685
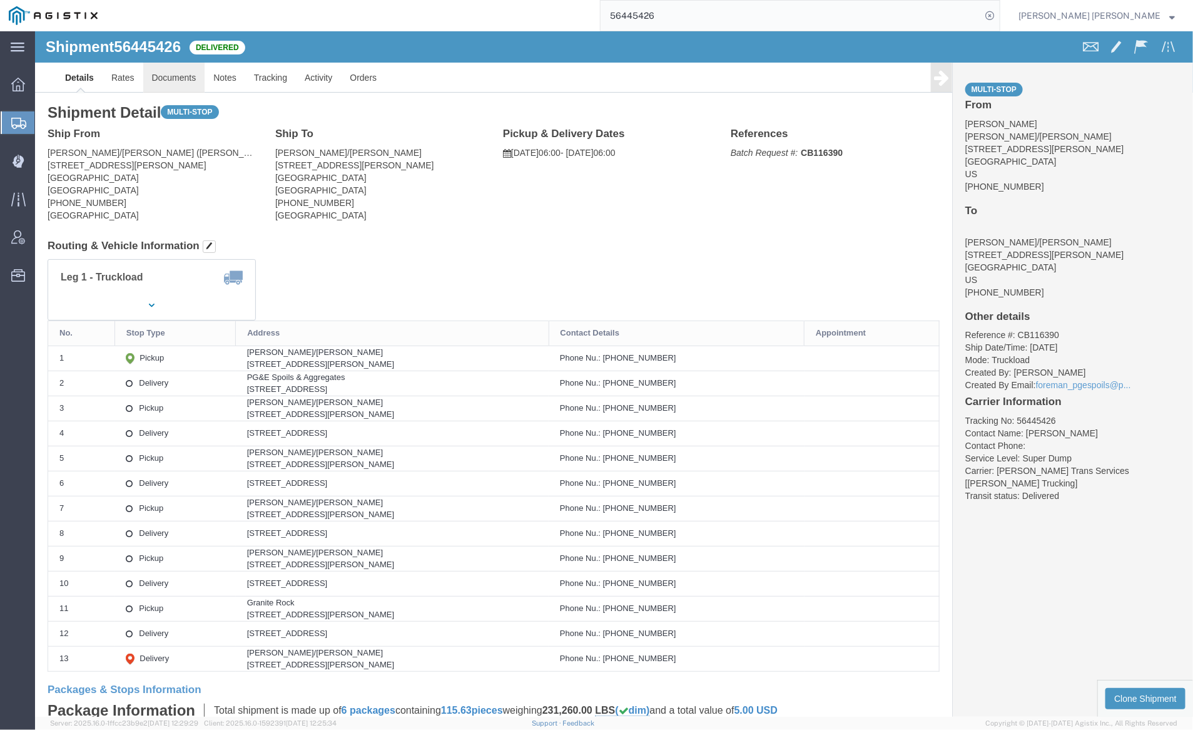
click link "Documents"
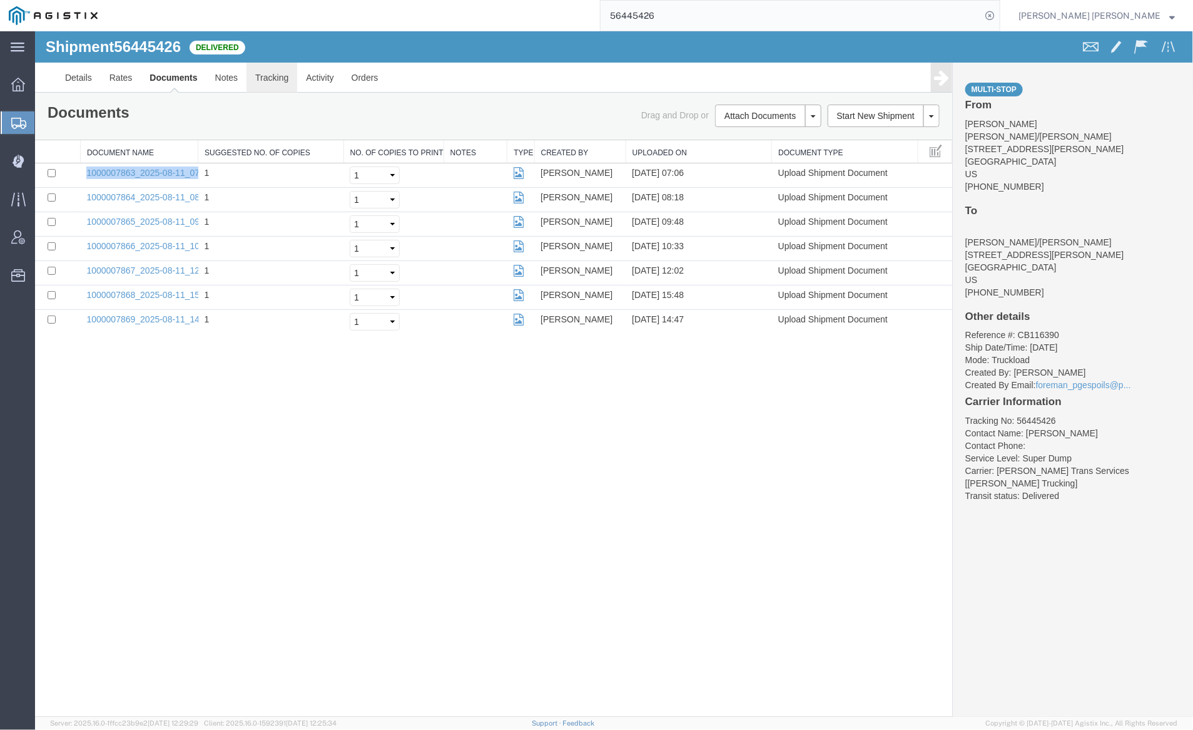
click at [270, 79] on link "Tracking" at bounding box center [271, 77] width 51 height 30
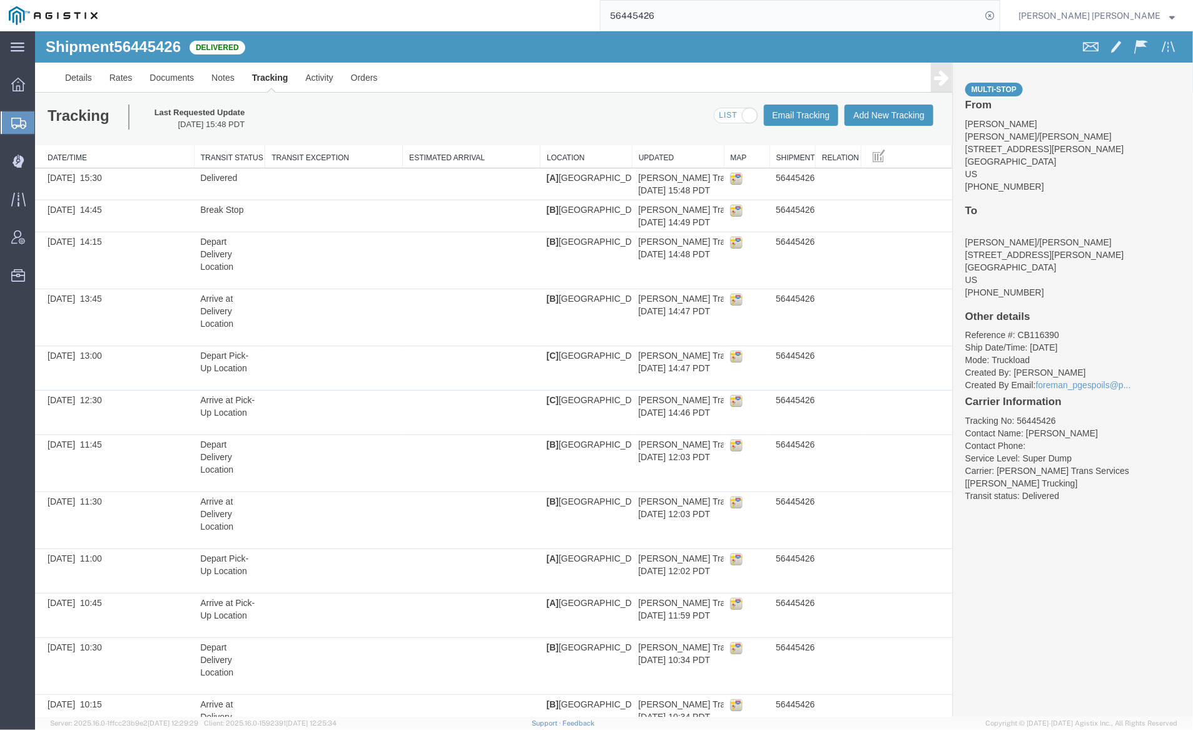
click at [722, 116] on span at bounding box center [735, 116] width 43 height 16
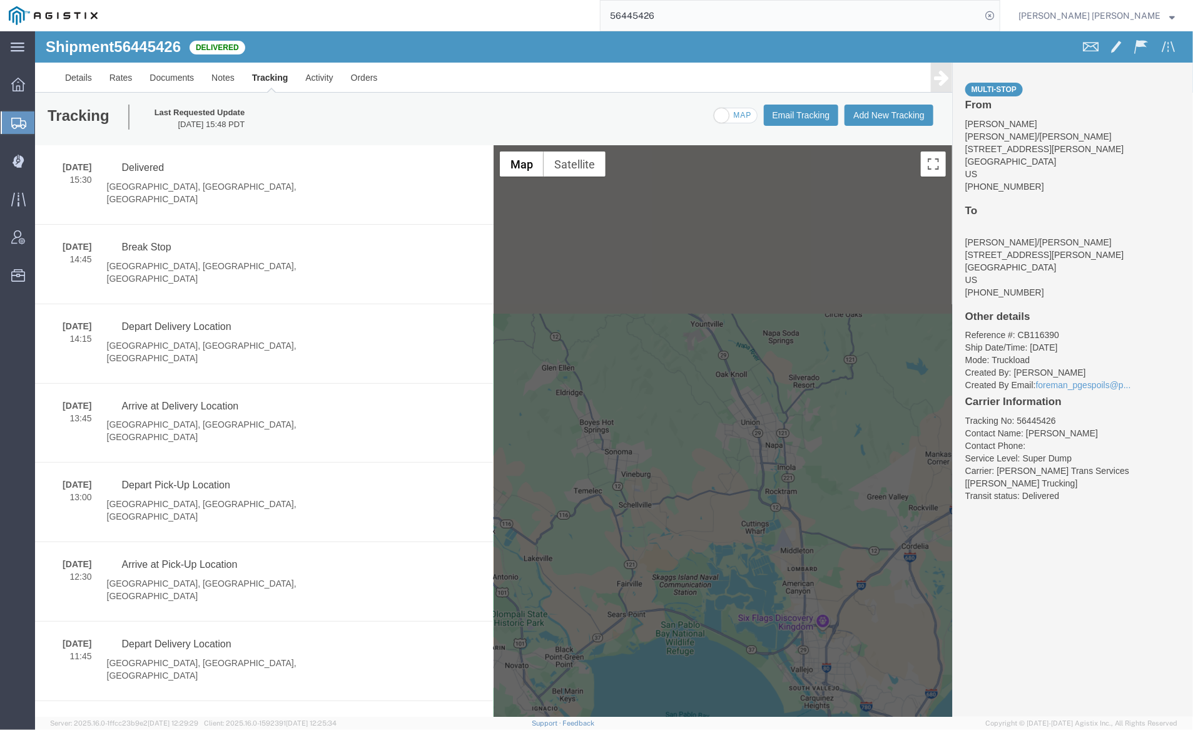
click at [731, 116] on span at bounding box center [735, 116] width 43 height 16
checkbox input "true"
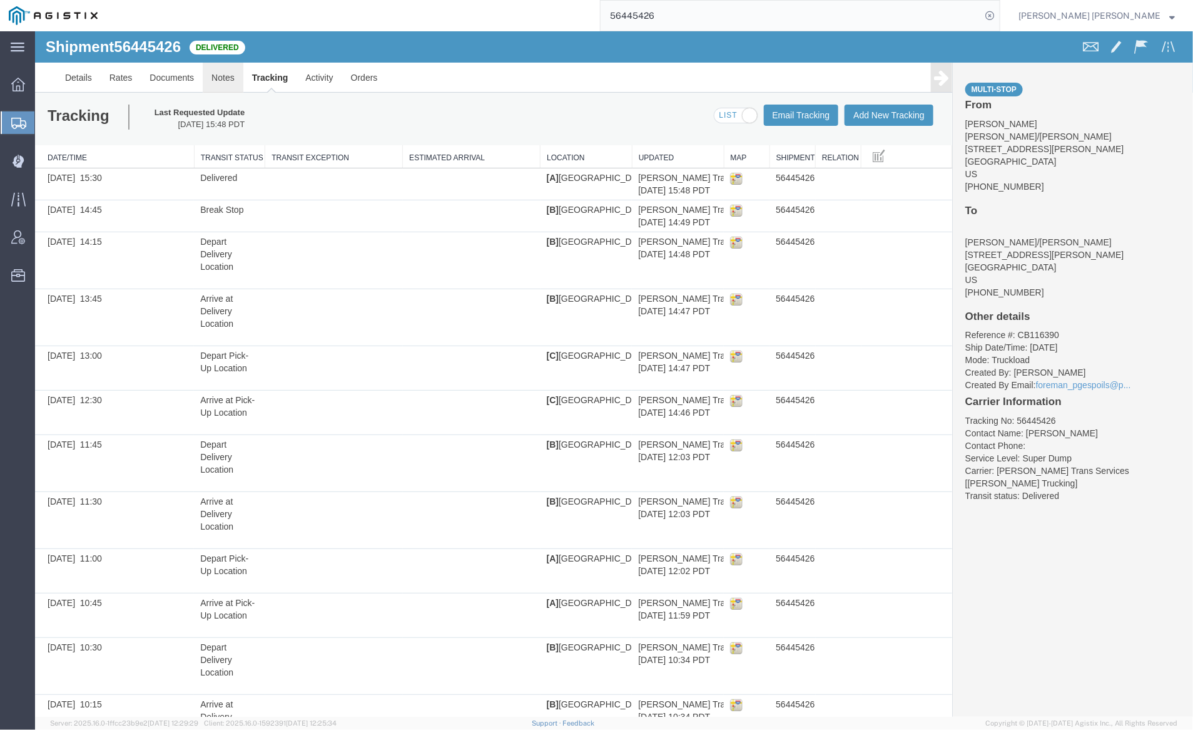
click at [225, 76] on link "Notes" at bounding box center [222, 77] width 41 height 30
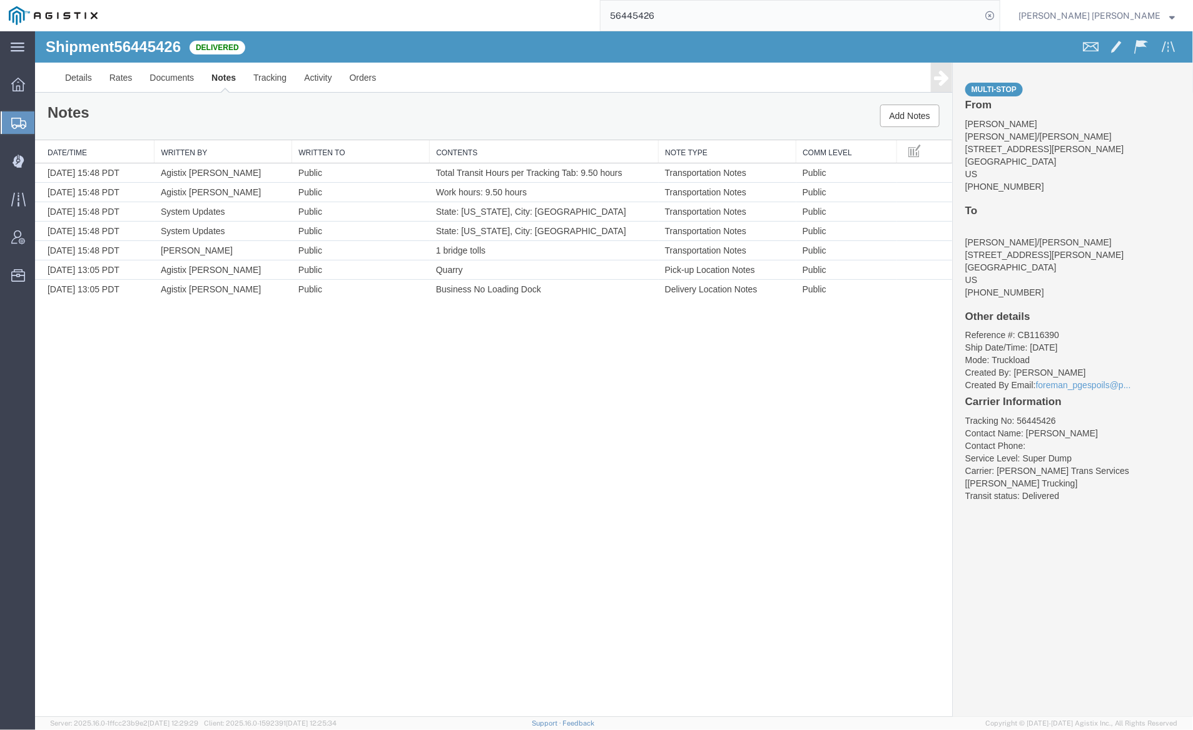
click at [707, 13] on input "56445426" at bounding box center [791, 16] width 381 height 30
click at [999, 19] on icon at bounding box center [990, 16] width 18 height 18
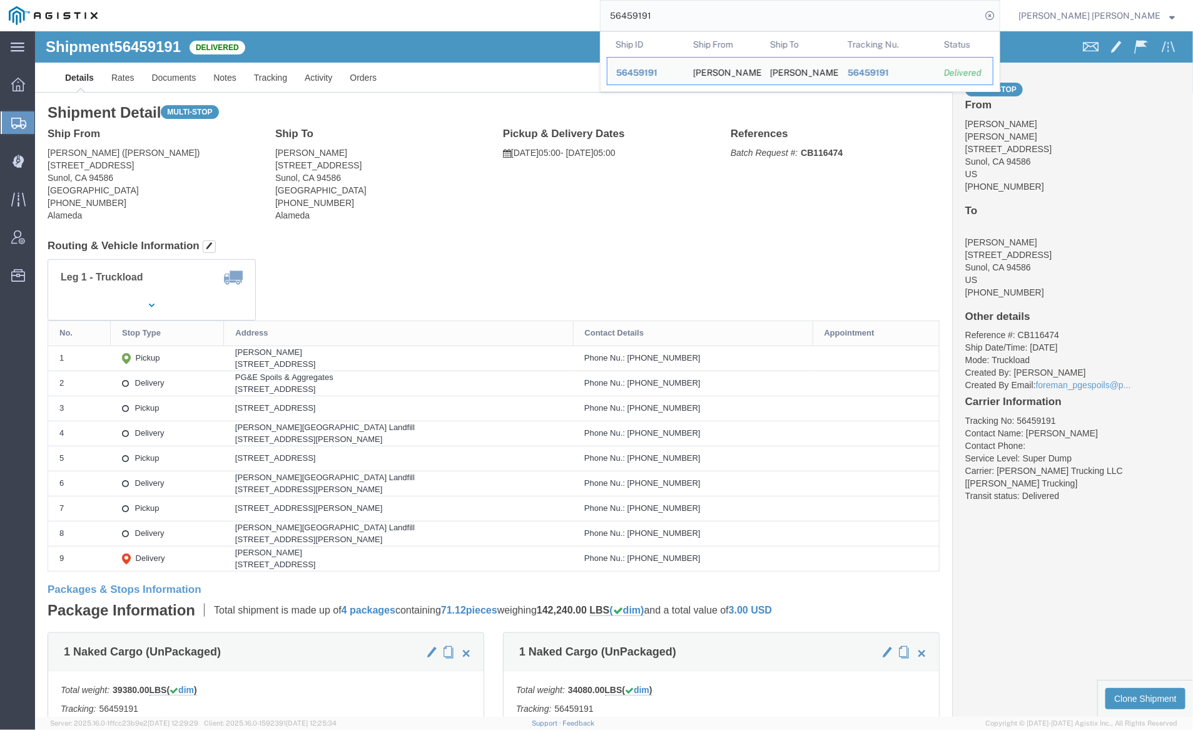
click at [688, 14] on input "56459191" at bounding box center [791, 16] width 381 height 30
paste input "207"
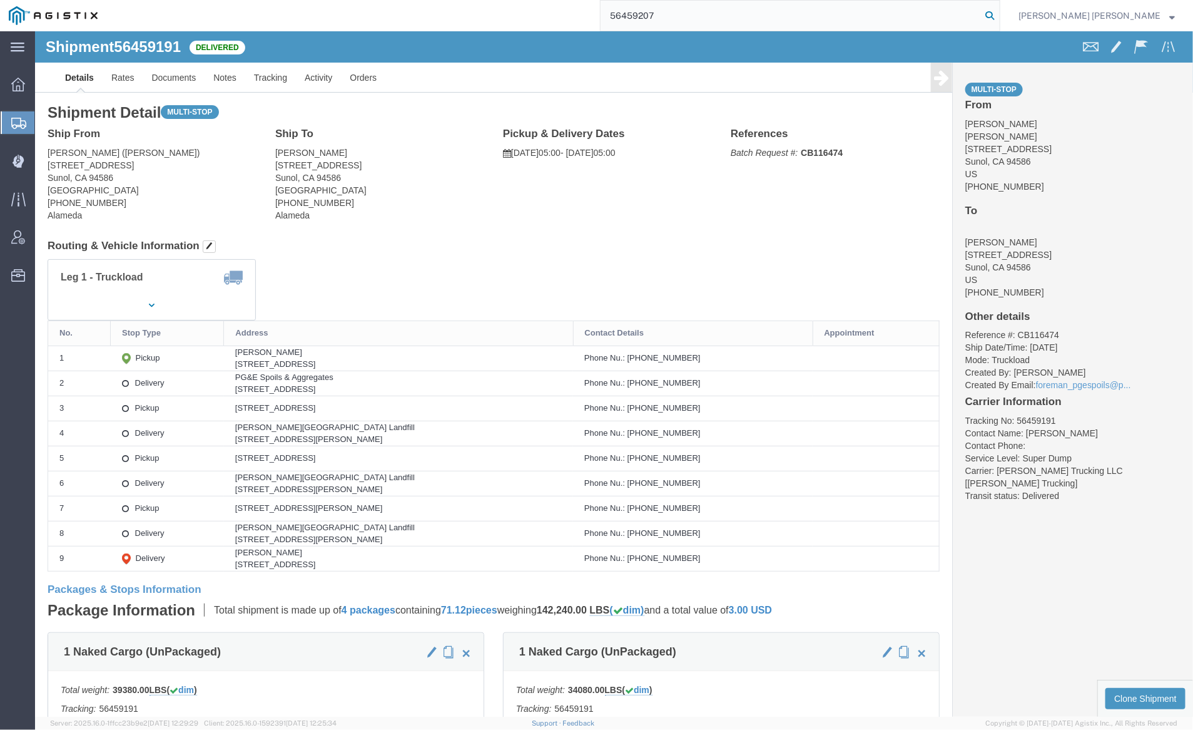
click at [999, 12] on icon at bounding box center [990, 16] width 18 height 18
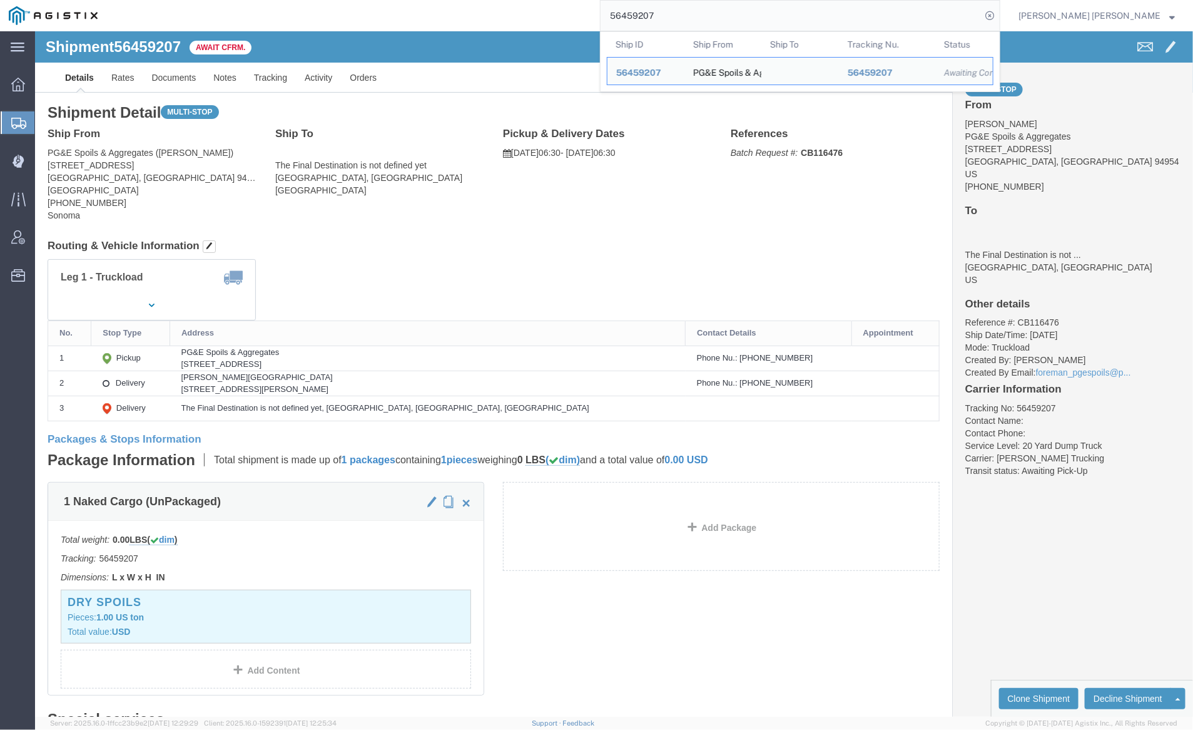
click at [701, 13] on input "56459207" at bounding box center [791, 16] width 381 height 30
paste input "8"
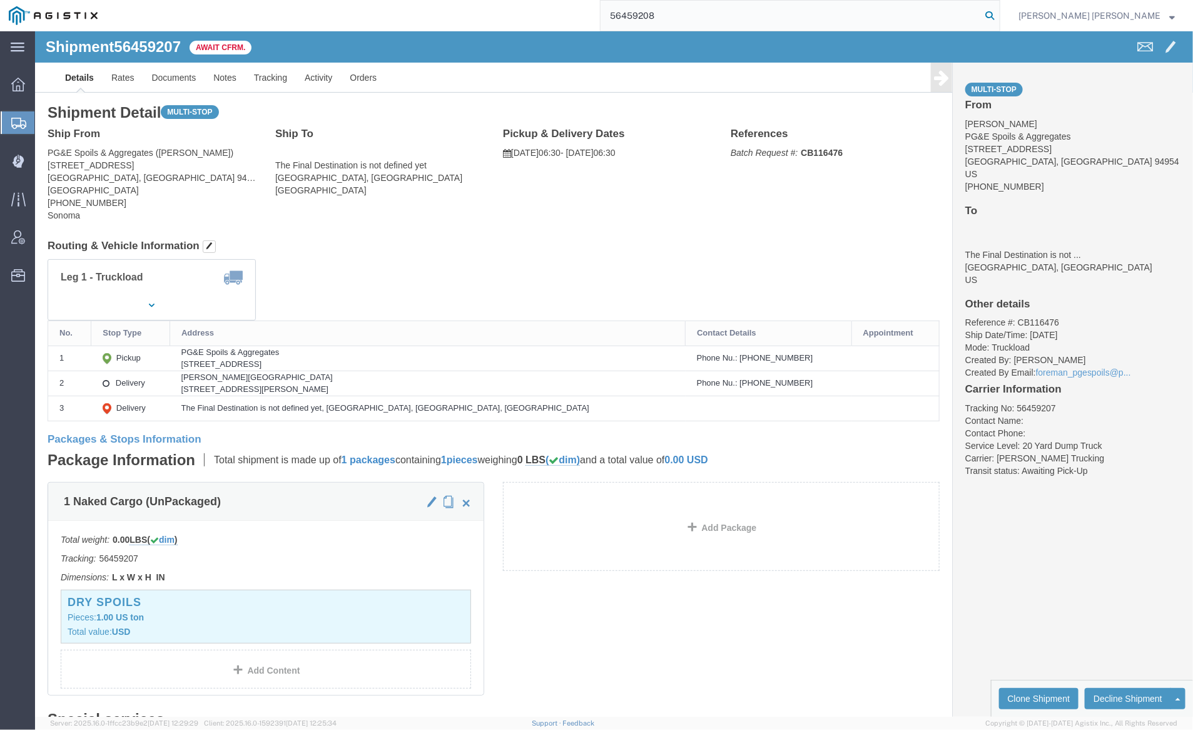
click at [999, 14] on icon at bounding box center [990, 16] width 18 height 18
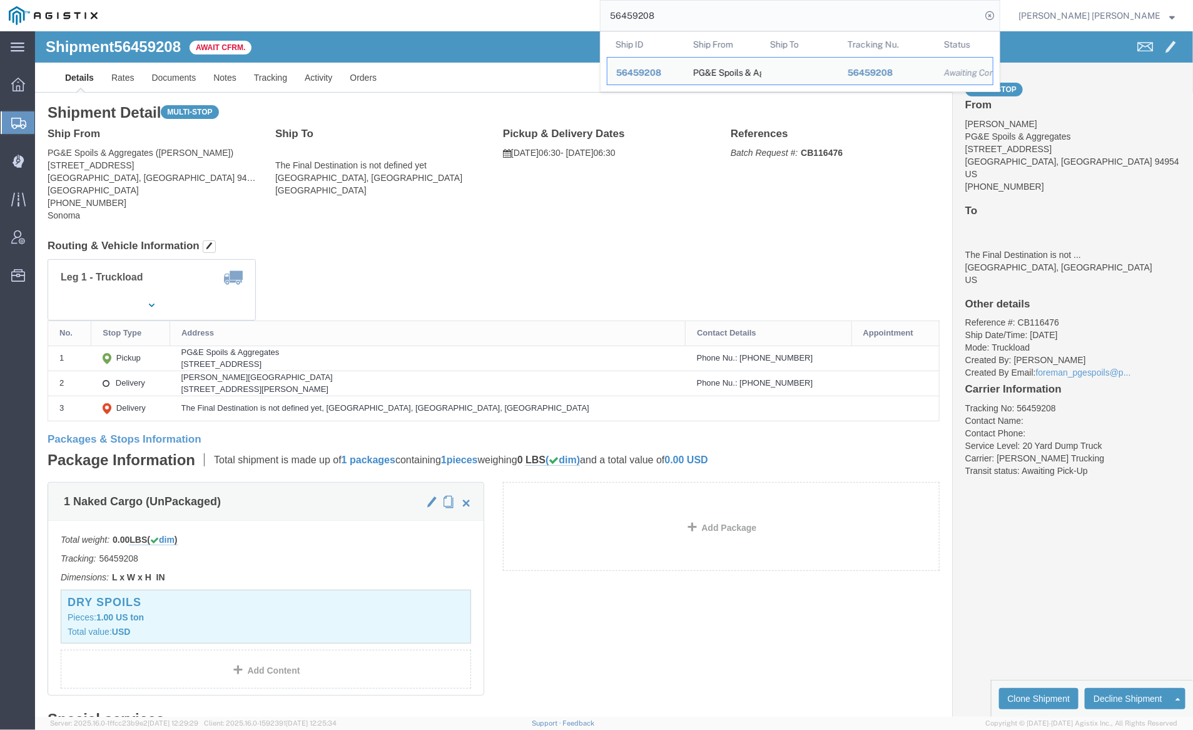
click at [710, 23] on input "56459208" at bounding box center [791, 16] width 381 height 30
paste input "9"
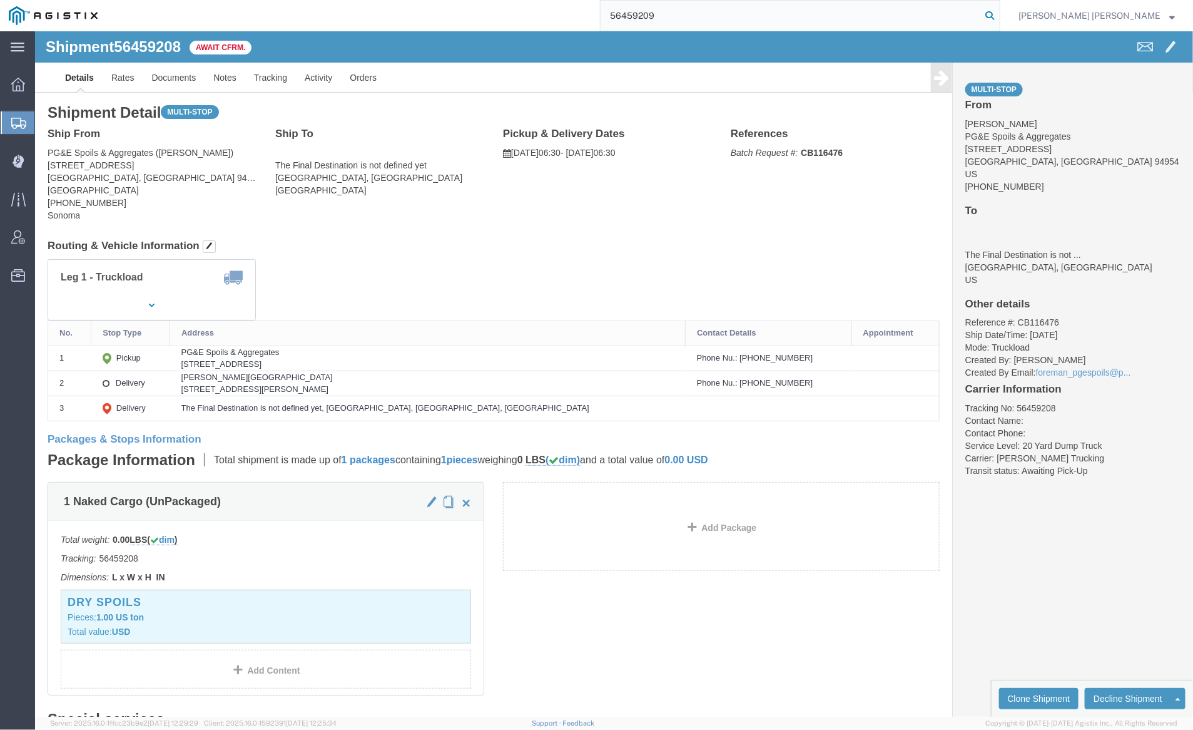
click at [999, 8] on icon at bounding box center [990, 16] width 18 height 18
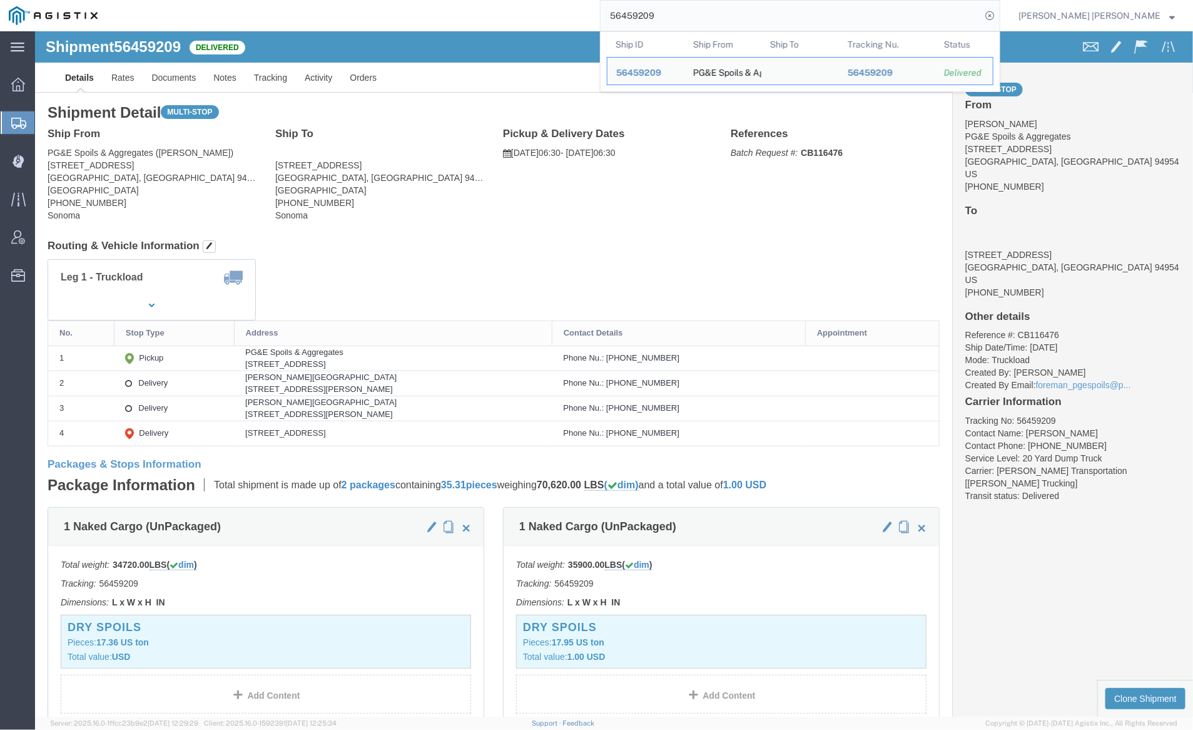
click at [691, 16] on input "56459209" at bounding box center [791, 16] width 381 height 30
paste input "944"
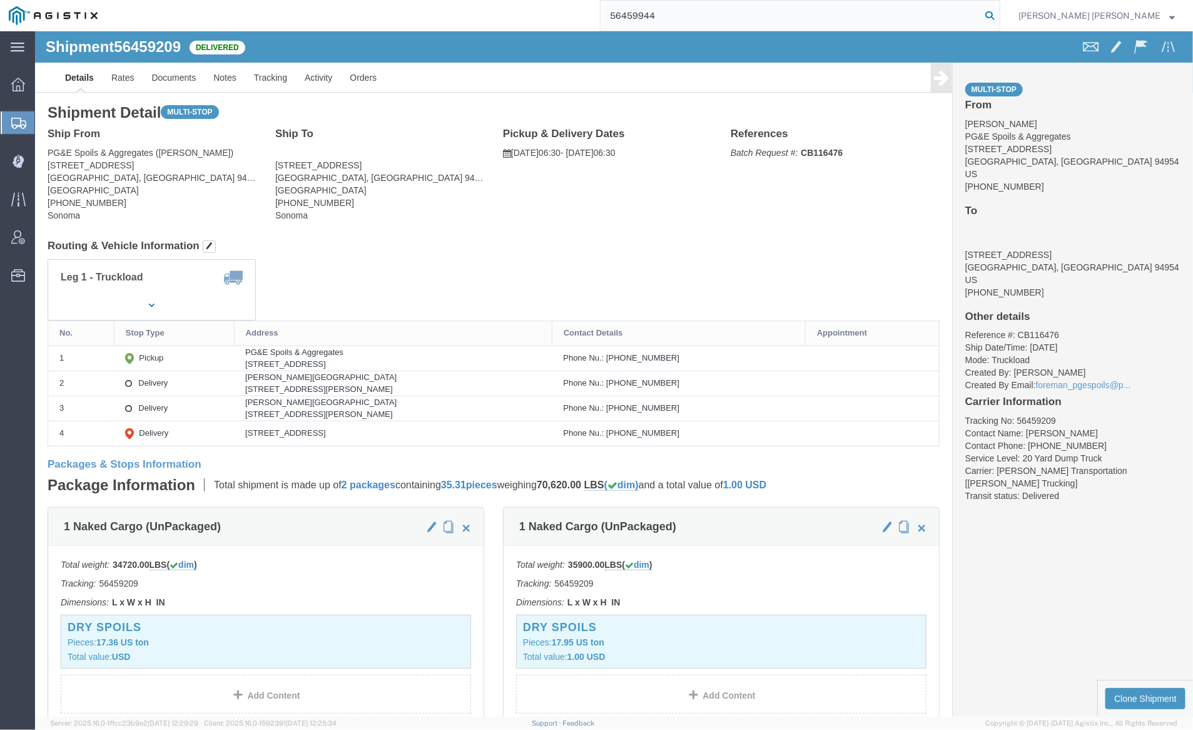
click at [999, 14] on icon at bounding box center [990, 16] width 18 height 18
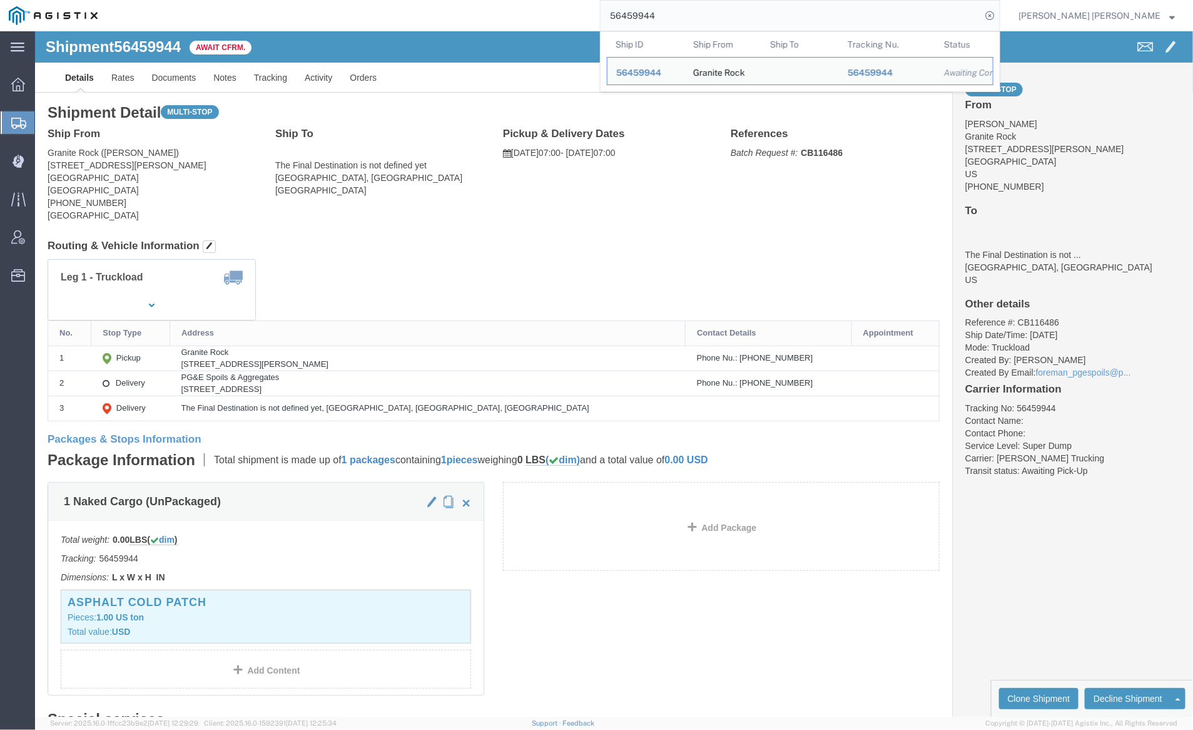
click at [703, 14] on input "56459944" at bounding box center [791, 16] width 381 height 30
paste input "60001"
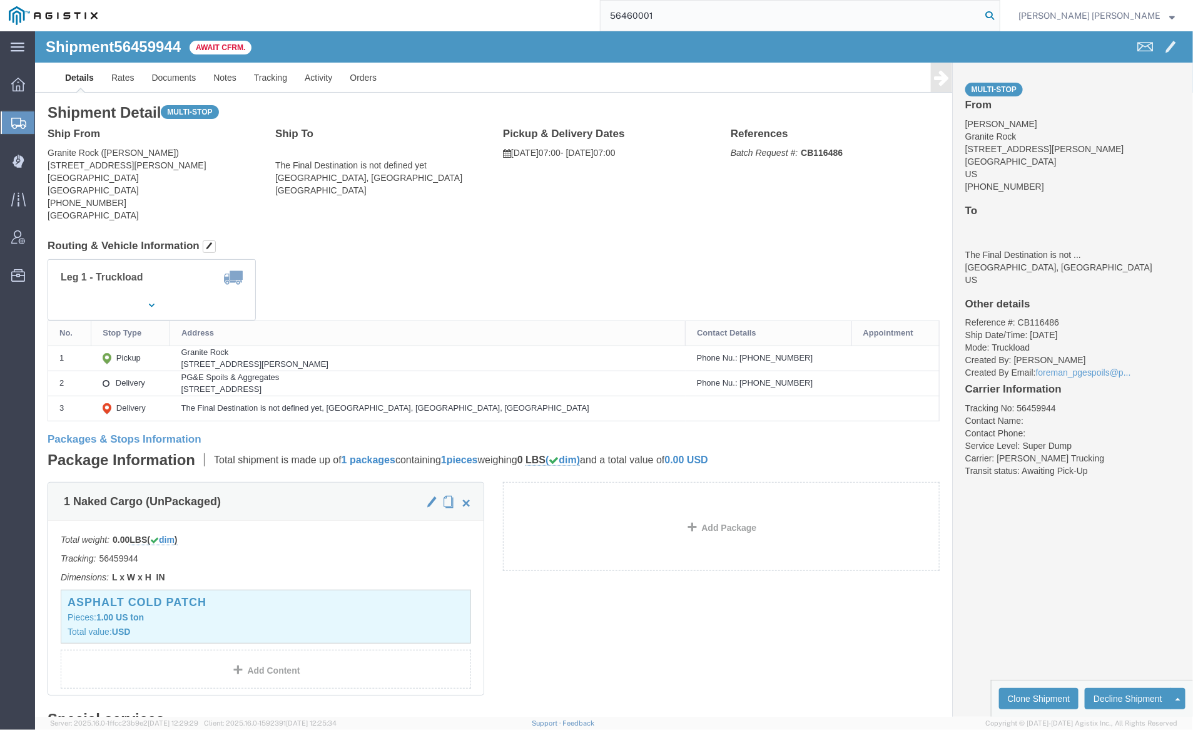
click at [999, 11] on icon at bounding box center [990, 16] width 18 height 18
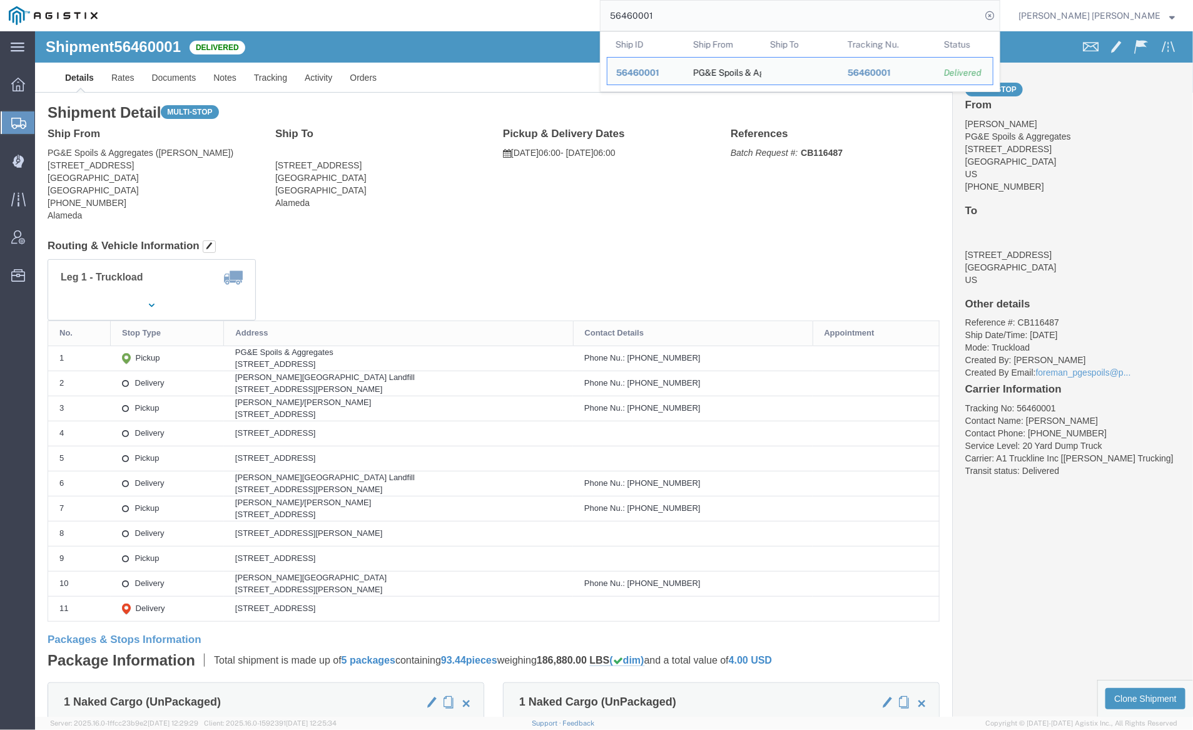
click at [705, 19] on input "56460001" at bounding box center [791, 16] width 381 height 30
paste input "5"
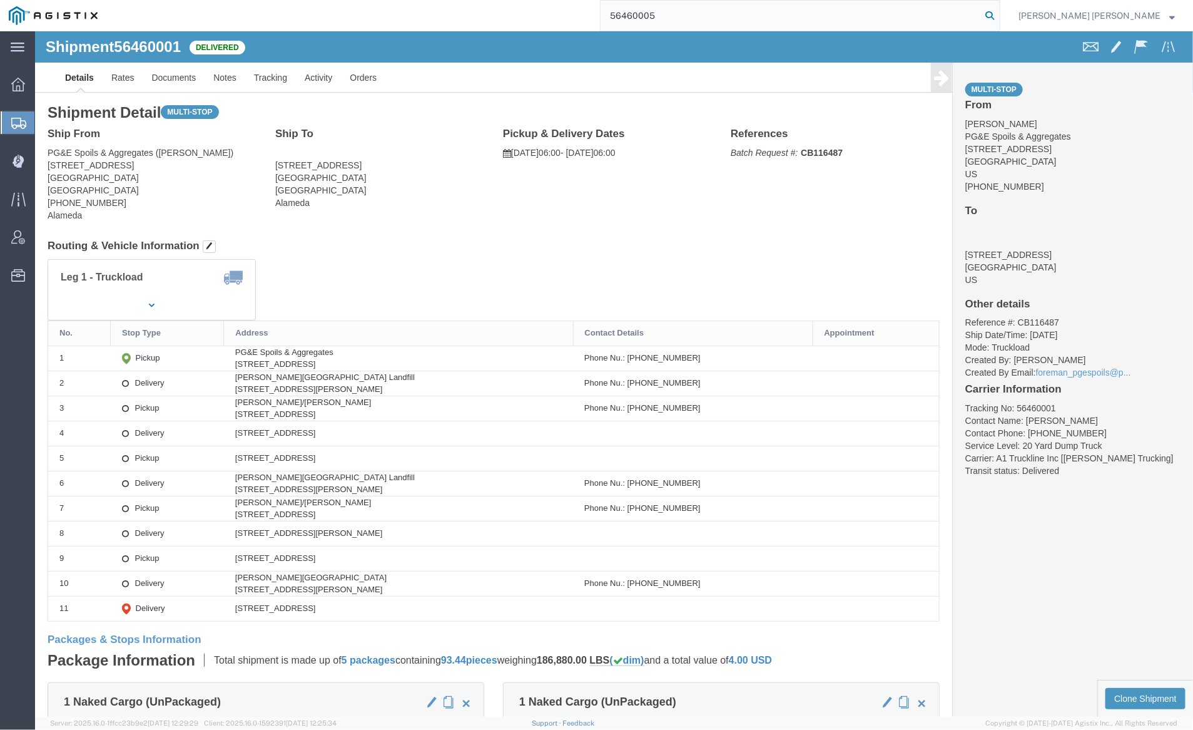
click at [999, 15] on icon at bounding box center [990, 16] width 18 height 18
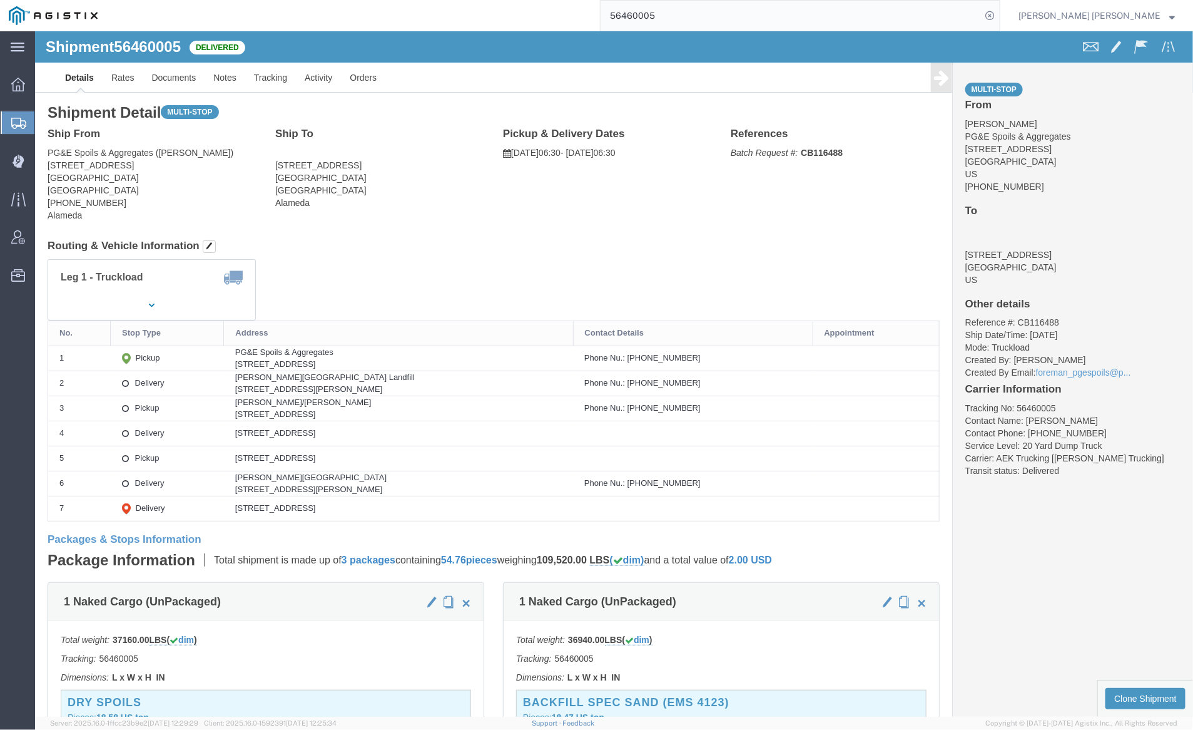
click at [686, 10] on input "56460005" at bounding box center [791, 16] width 381 height 30
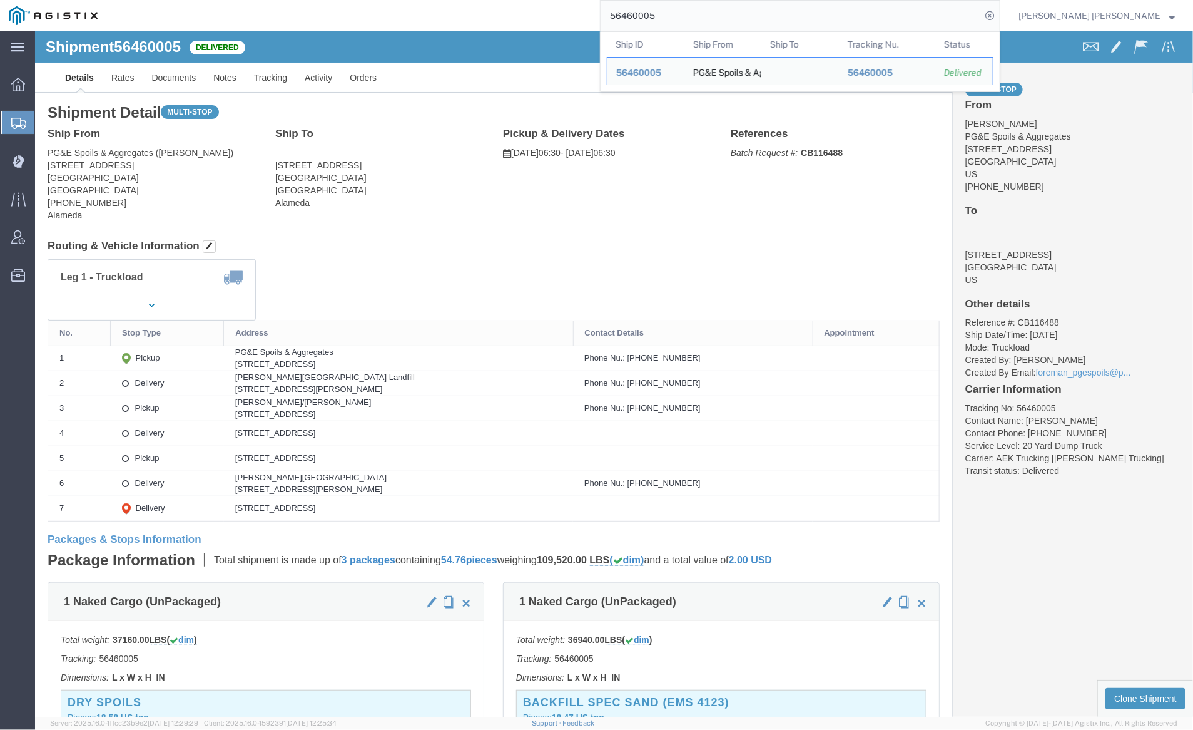
click at [686, 10] on input "56460005" at bounding box center [791, 16] width 381 height 30
paste input "448"
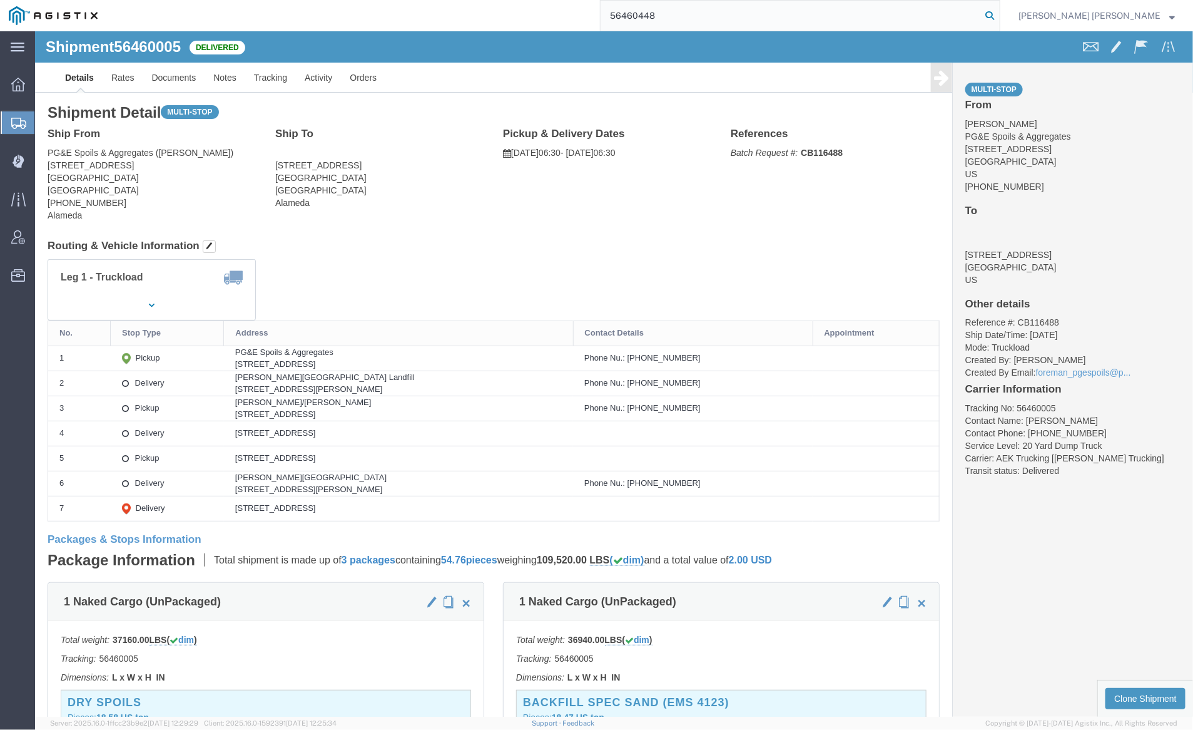
click at [999, 14] on icon at bounding box center [990, 16] width 18 height 18
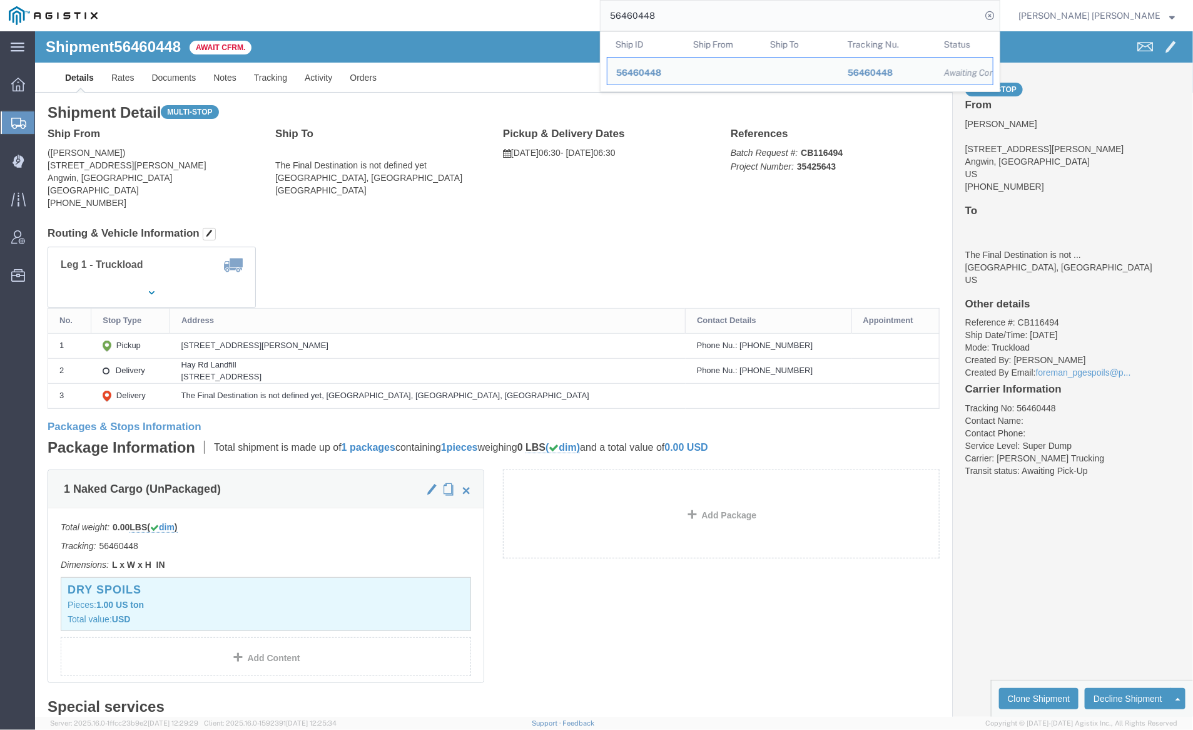
click at [705, 13] on input "56460448" at bounding box center [791, 16] width 381 height 30
paste input "982"
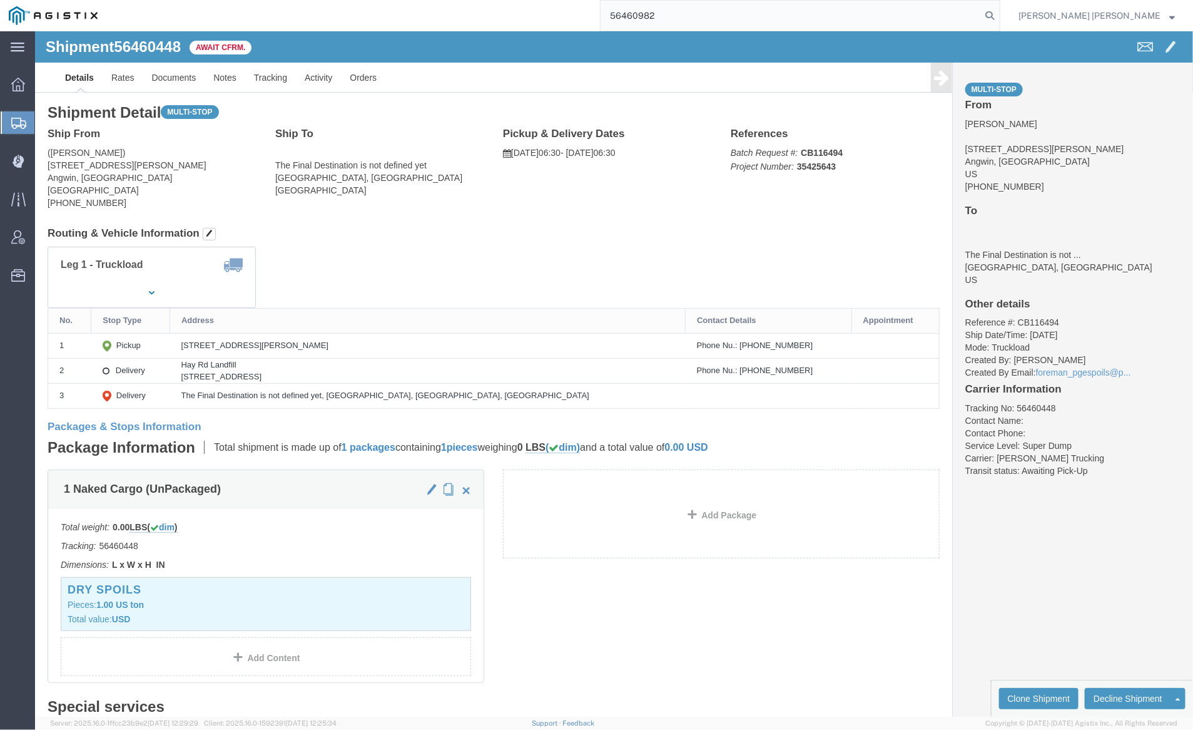
click at [1001, 15] on form "56460982" at bounding box center [800, 15] width 401 height 31
click at [999, 14] on icon at bounding box center [990, 16] width 18 height 18
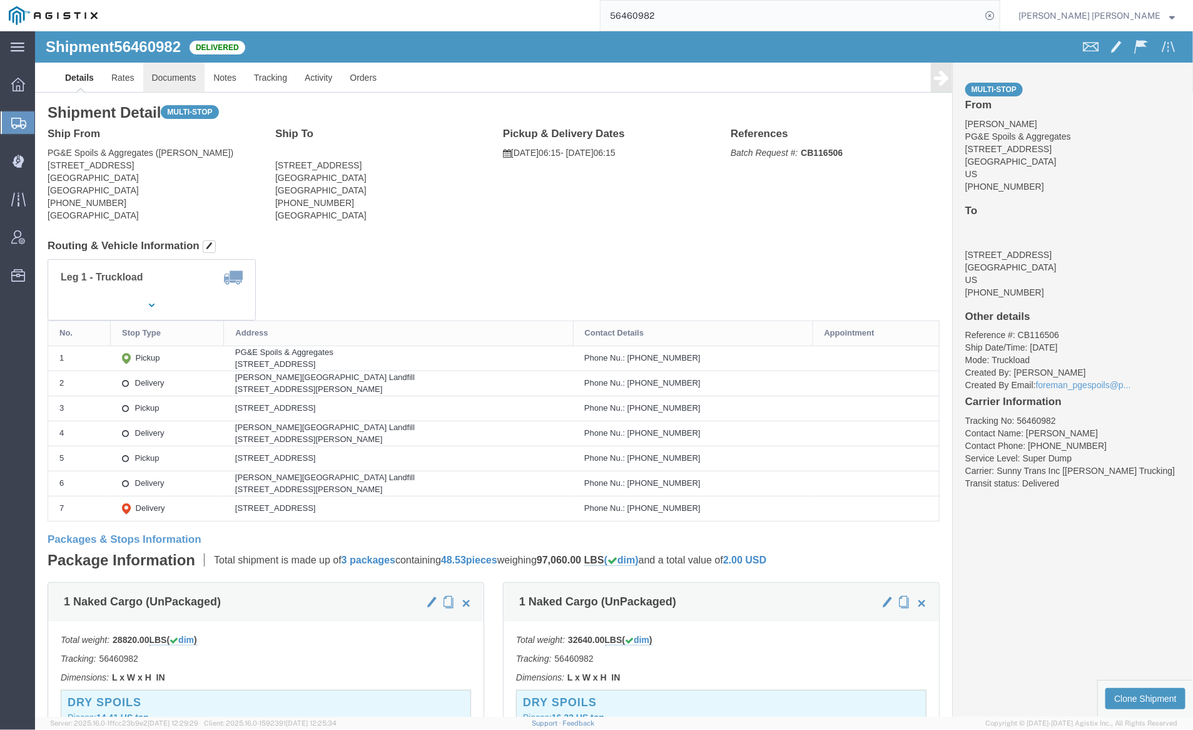
click link "Documents"
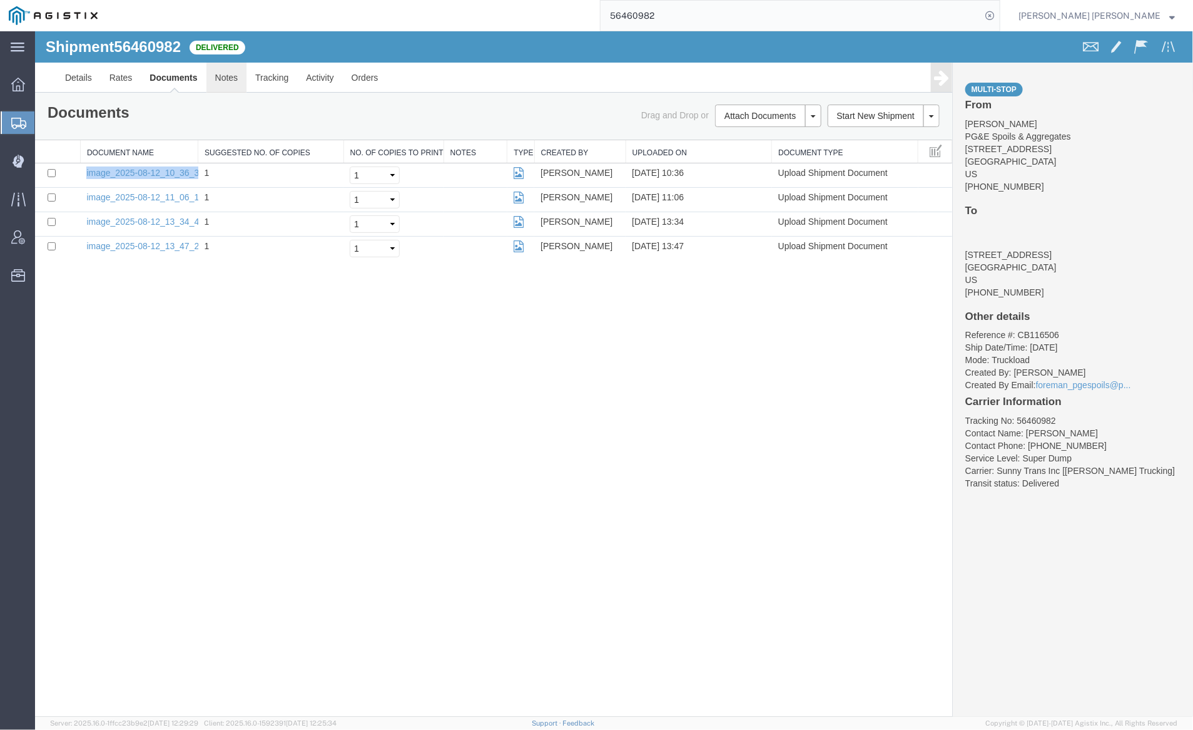
click at [215, 84] on link "Notes" at bounding box center [226, 77] width 41 height 30
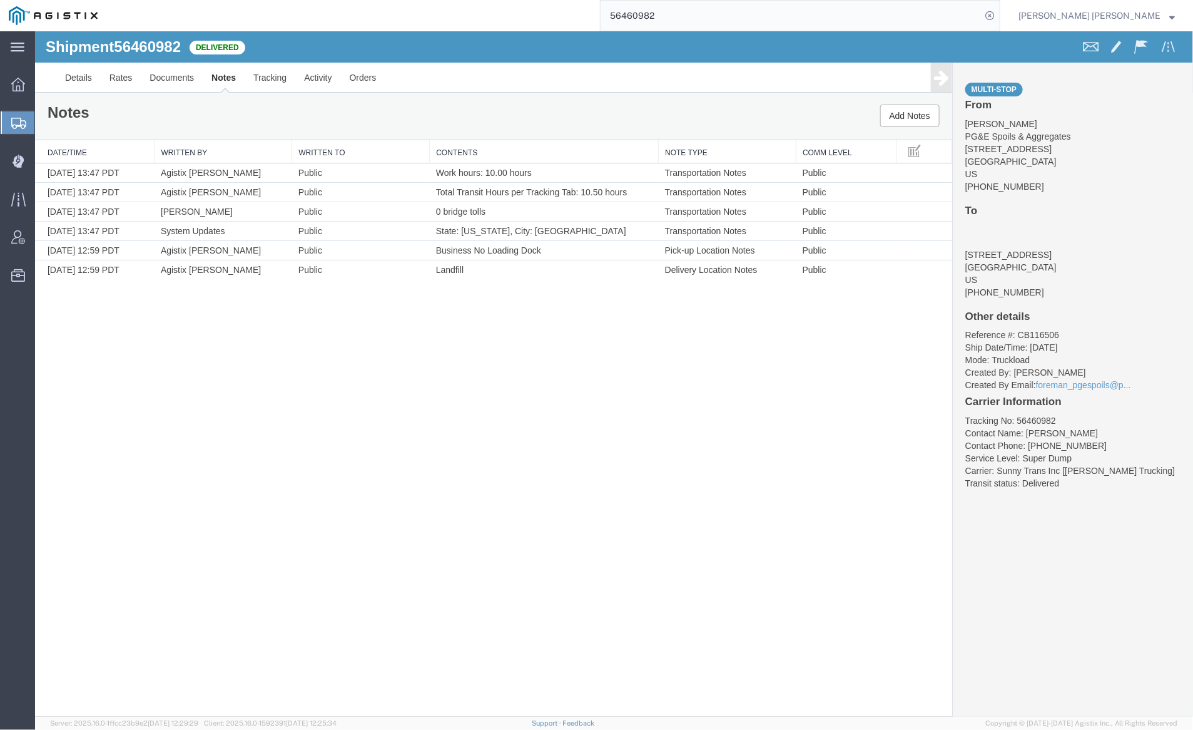
click at [706, 15] on input "56460982" at bounding box center [791, 16] width 381 height 30
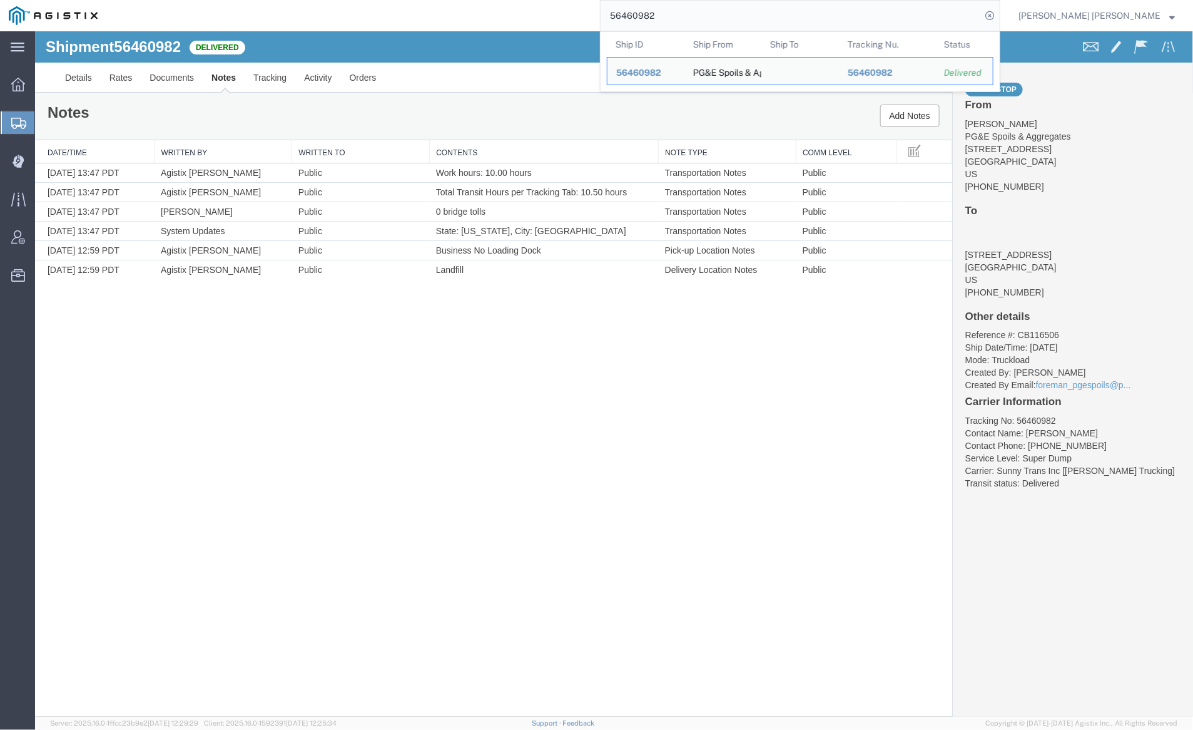
paste input "79"
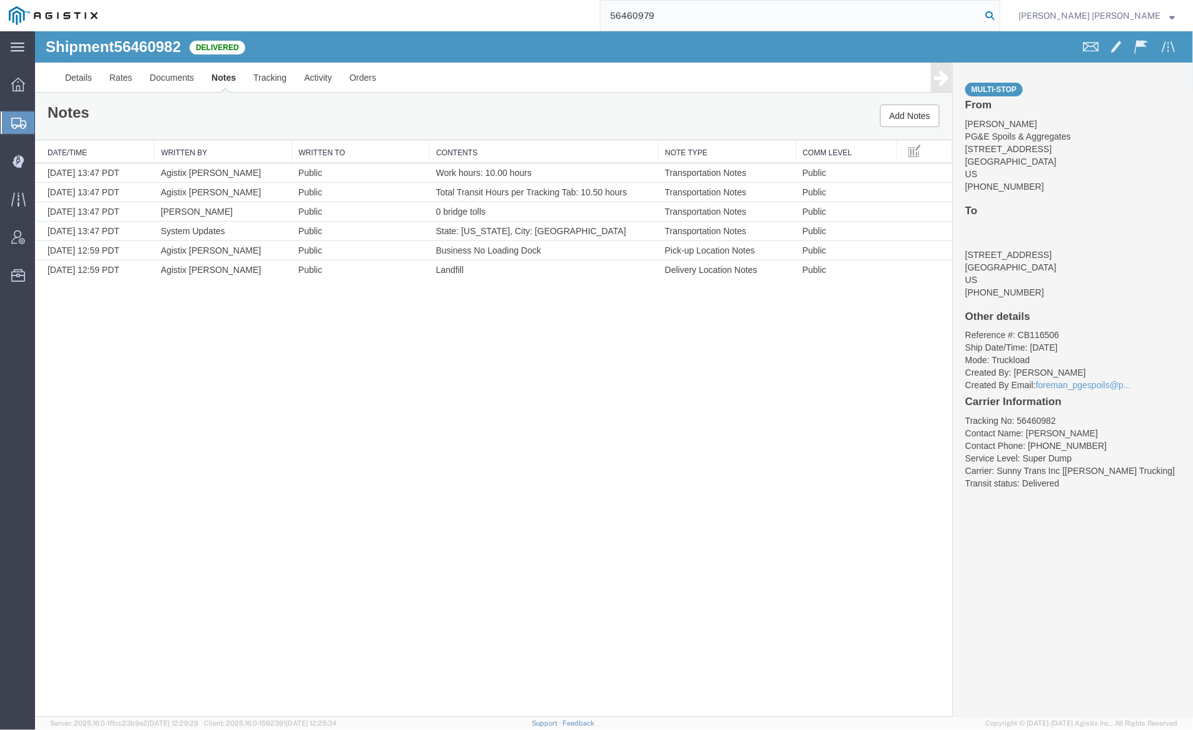
click at [999, 12] on icon at bounding box center [990, 16] width 18 height 18
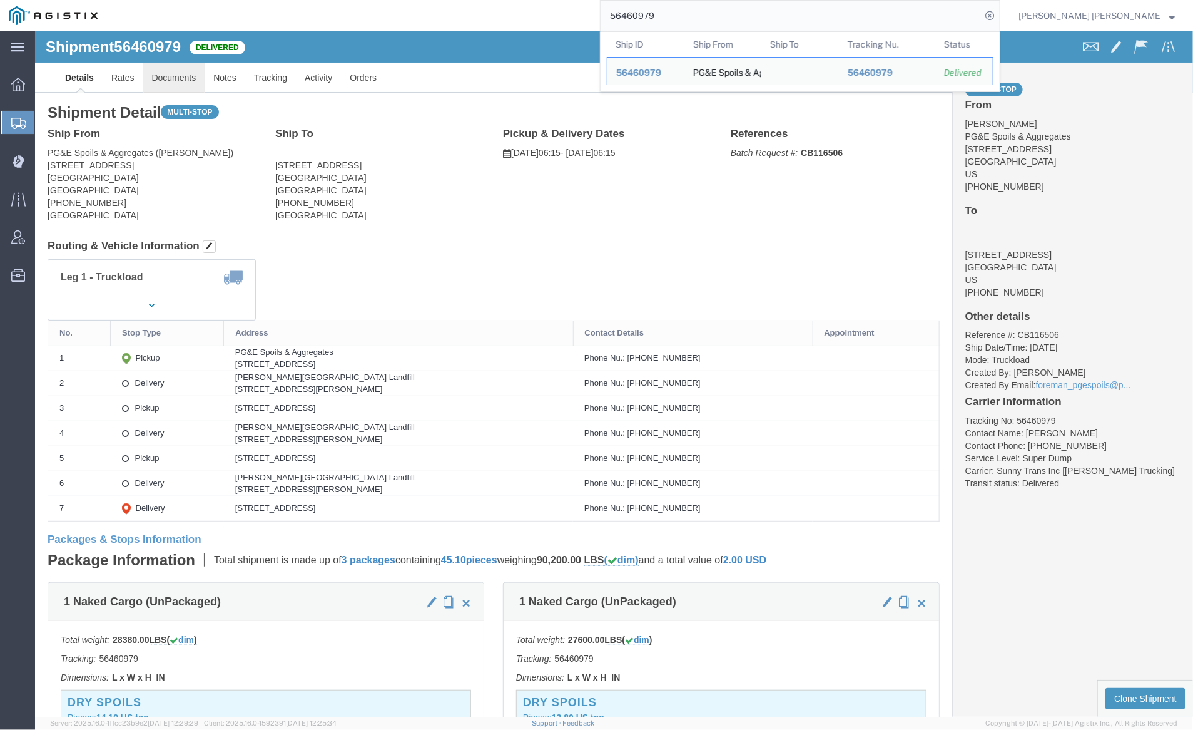
click link "Documents"
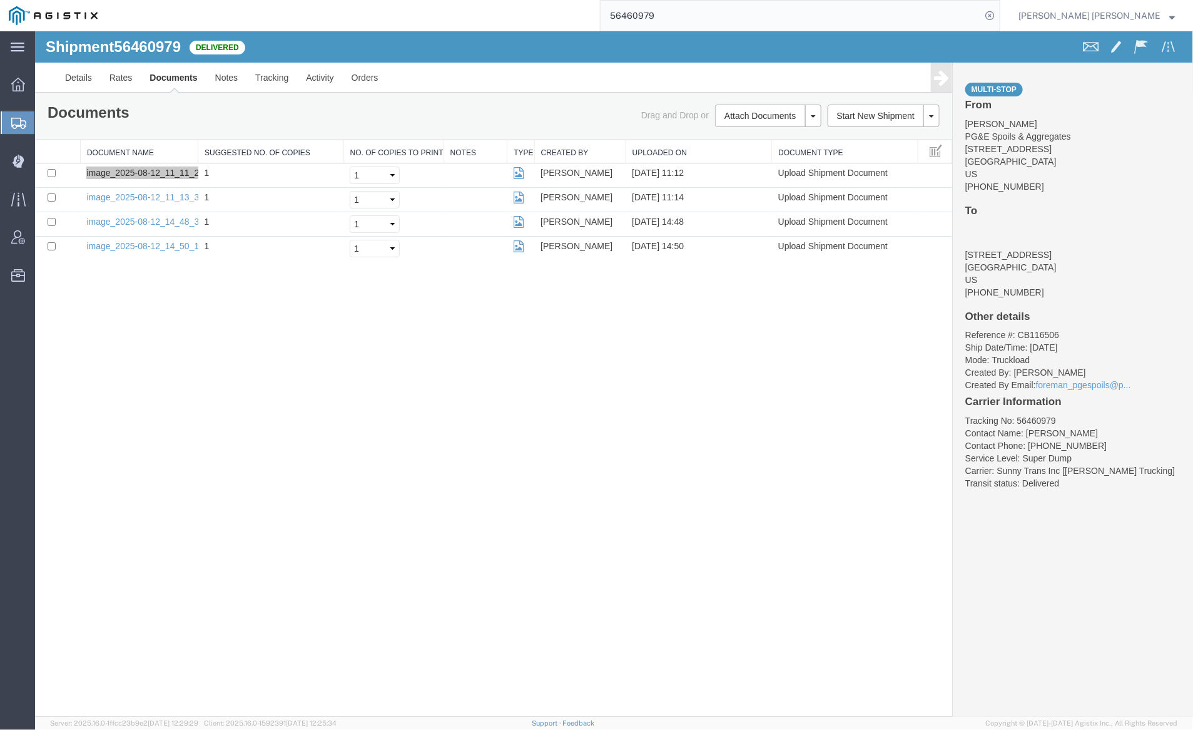
click at [681, 14] on input "56460979" at bounding box center [791, 16] width 381 height 30
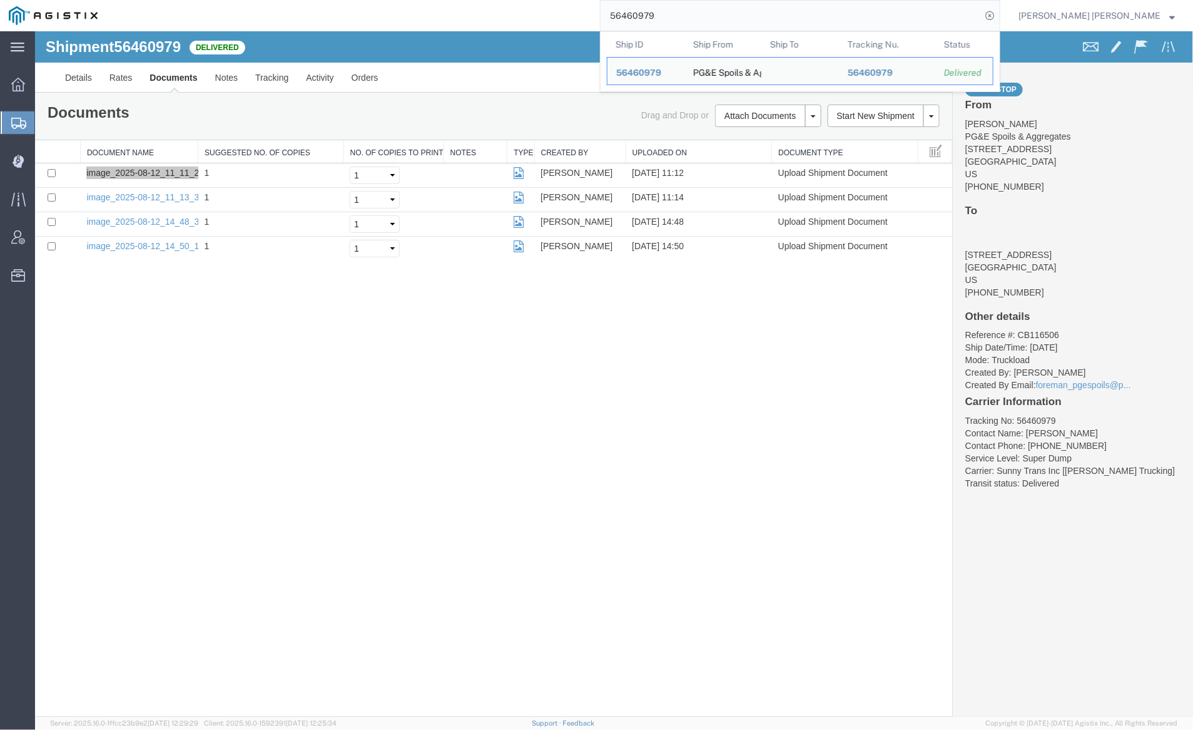
click at [681, 14] on input "56460979" at bounding box center [791, 16] width 381 height 30
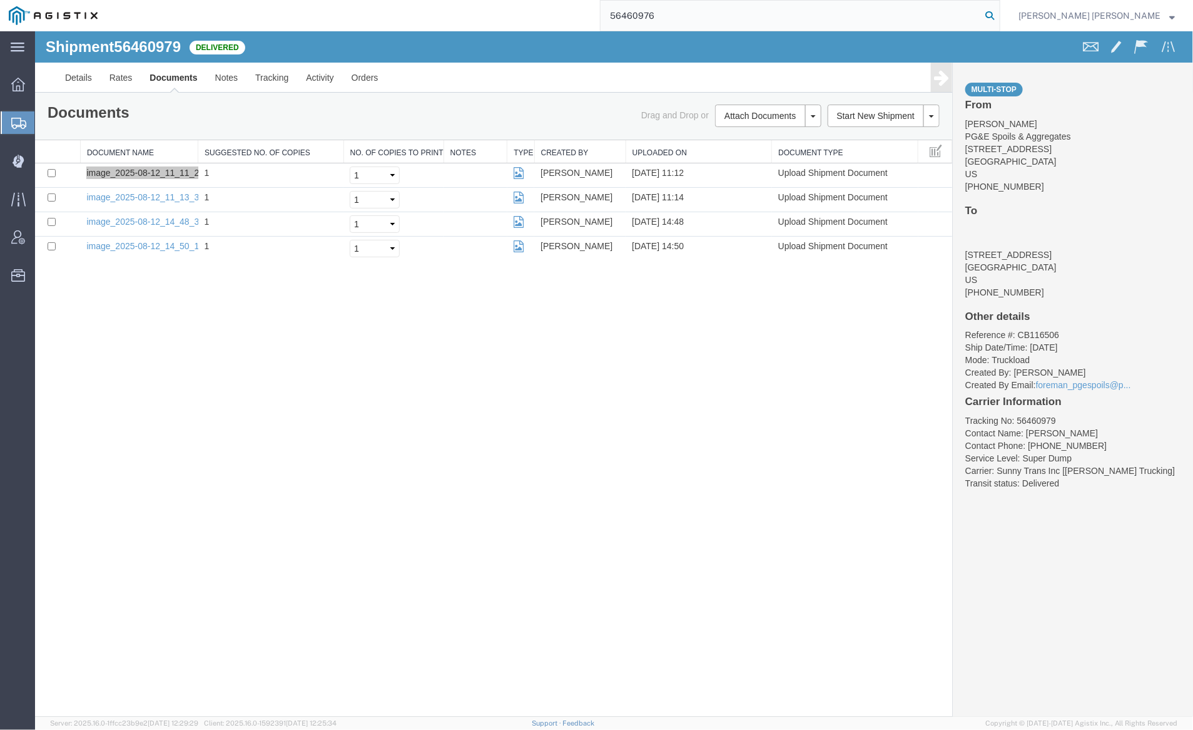
click at [999, 18] on icon at bounding box center [990, 16] width 18 height 18
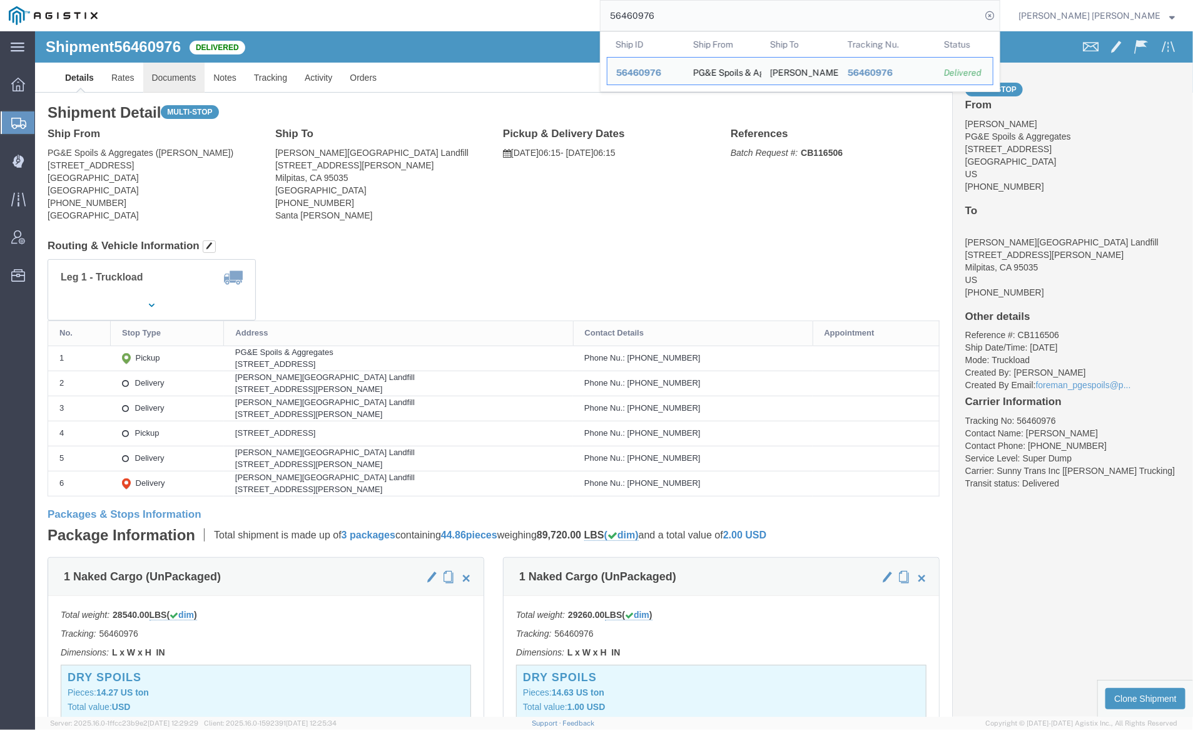
click link "Documents"
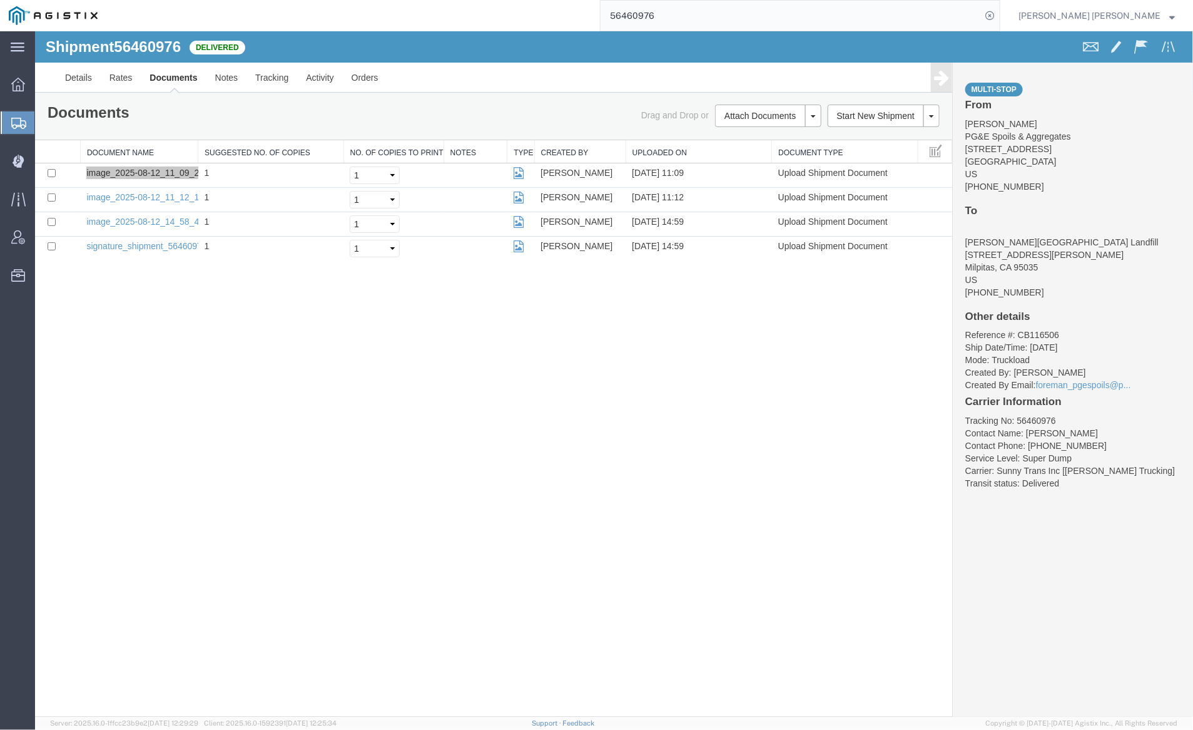
click at [695, 18] on input "56460976" at bounding box center [791, 16] width 381 height 30
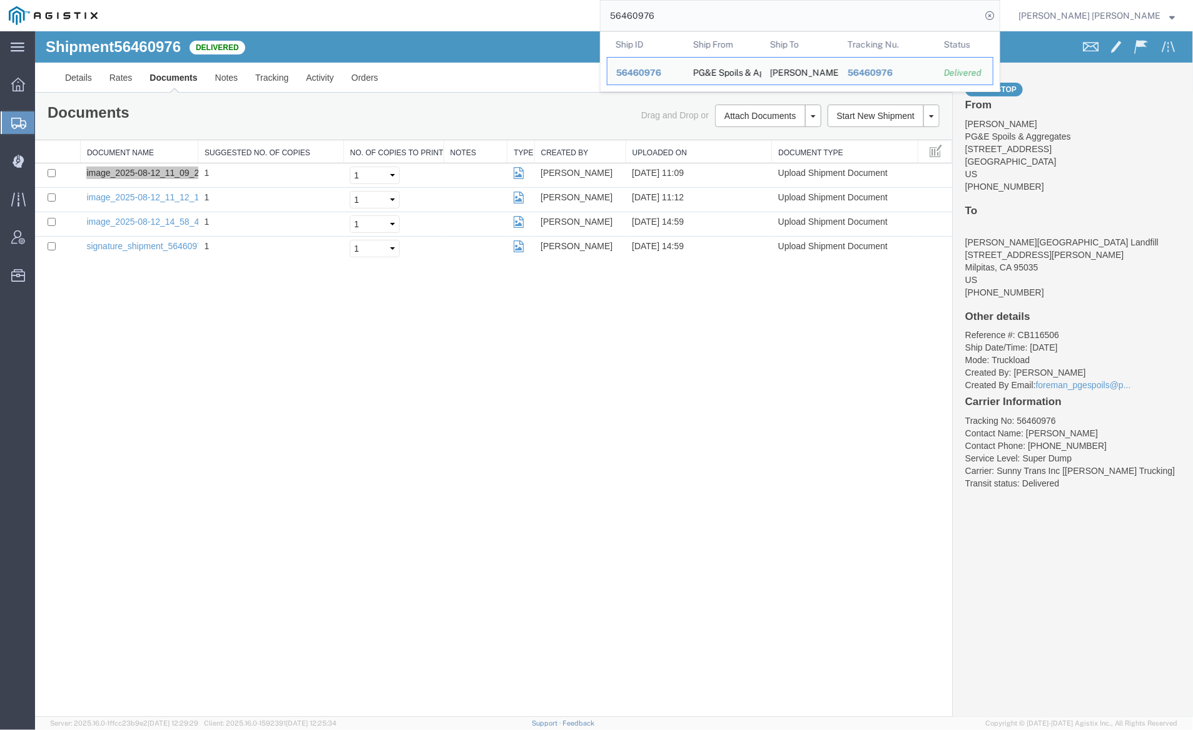
click at [695, 18] on input "56460976" at bounding box center [791, 16] width 381 height 30
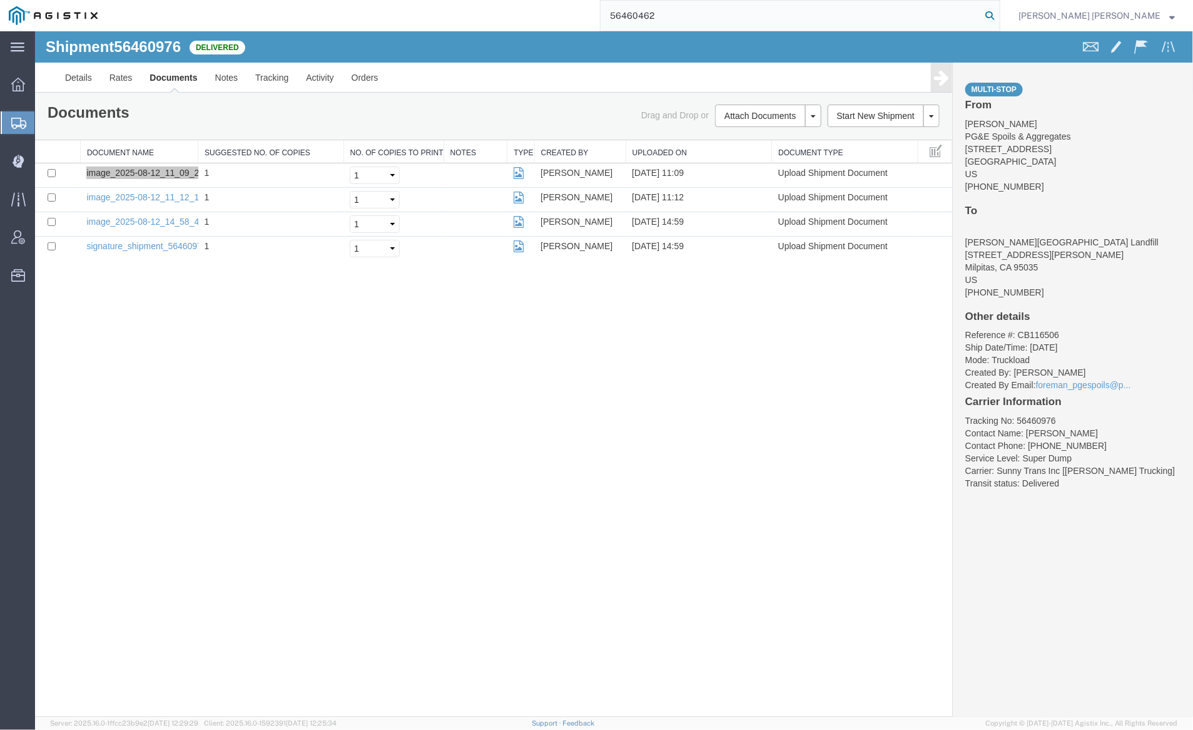
click at [999, 13] on icon at bounding box center [990, 16] width 18 height 18
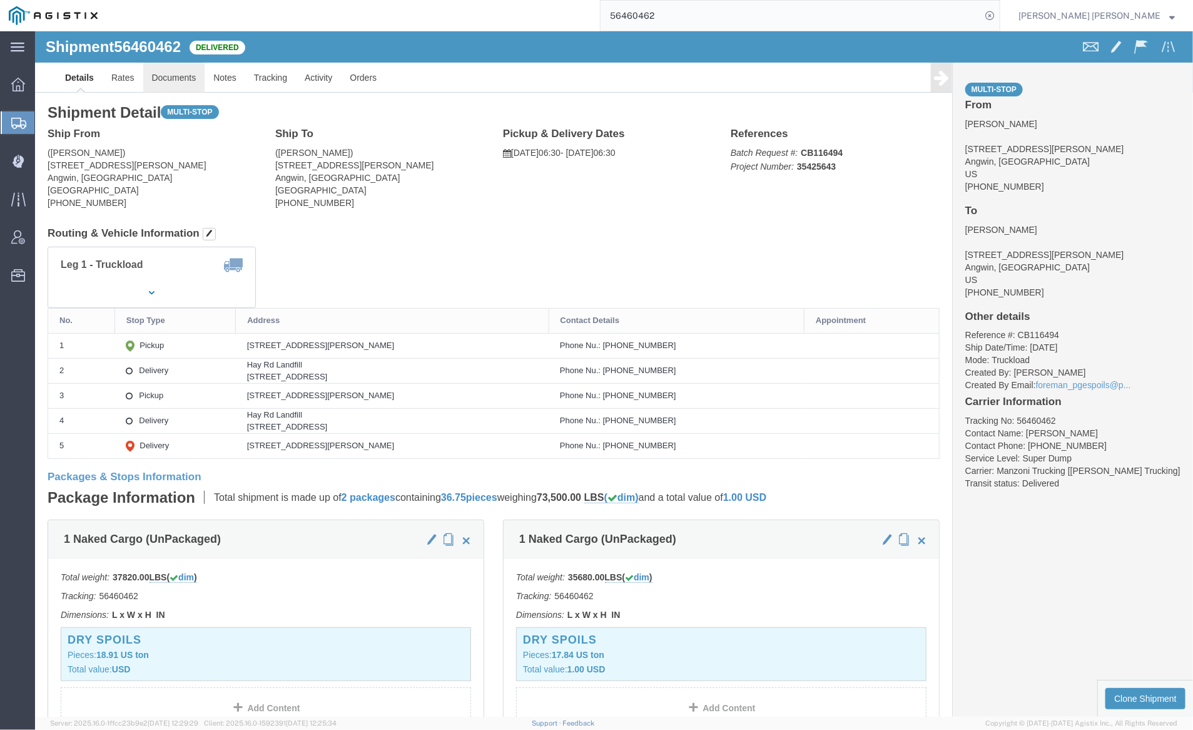
click link "Documents"
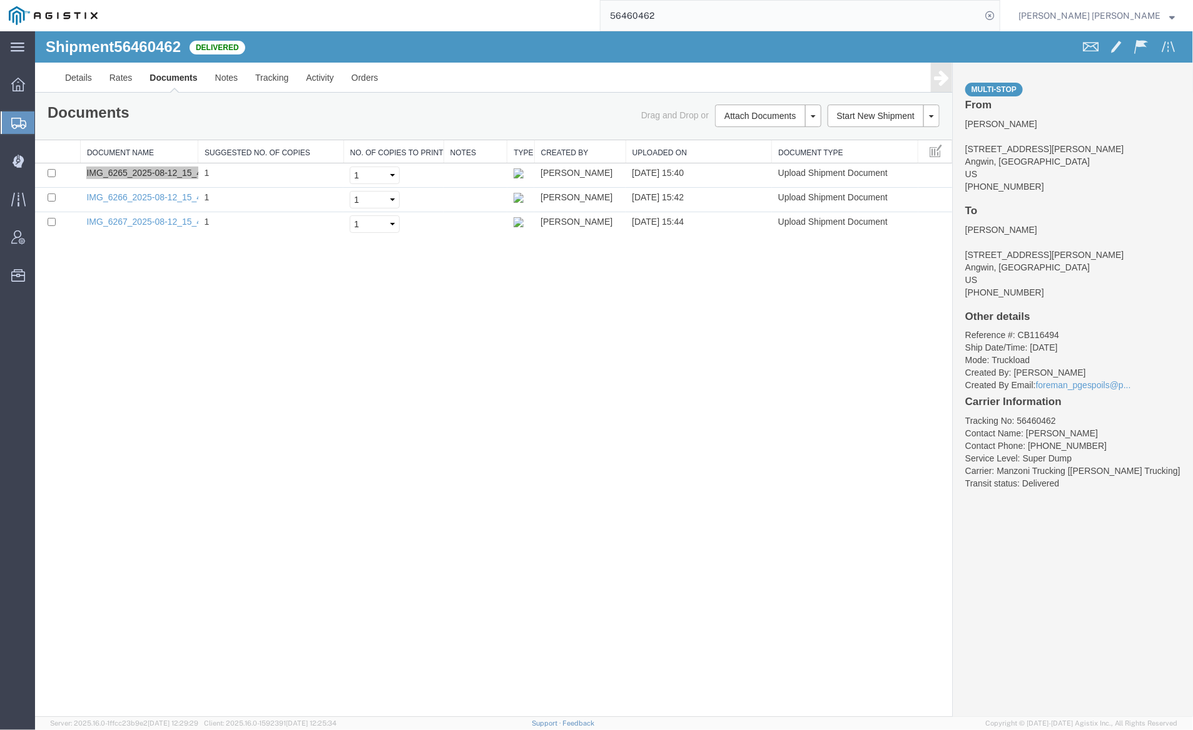
click at [695, 11] on input "56460462" at bounding box center [791, 16] width 381 height 30
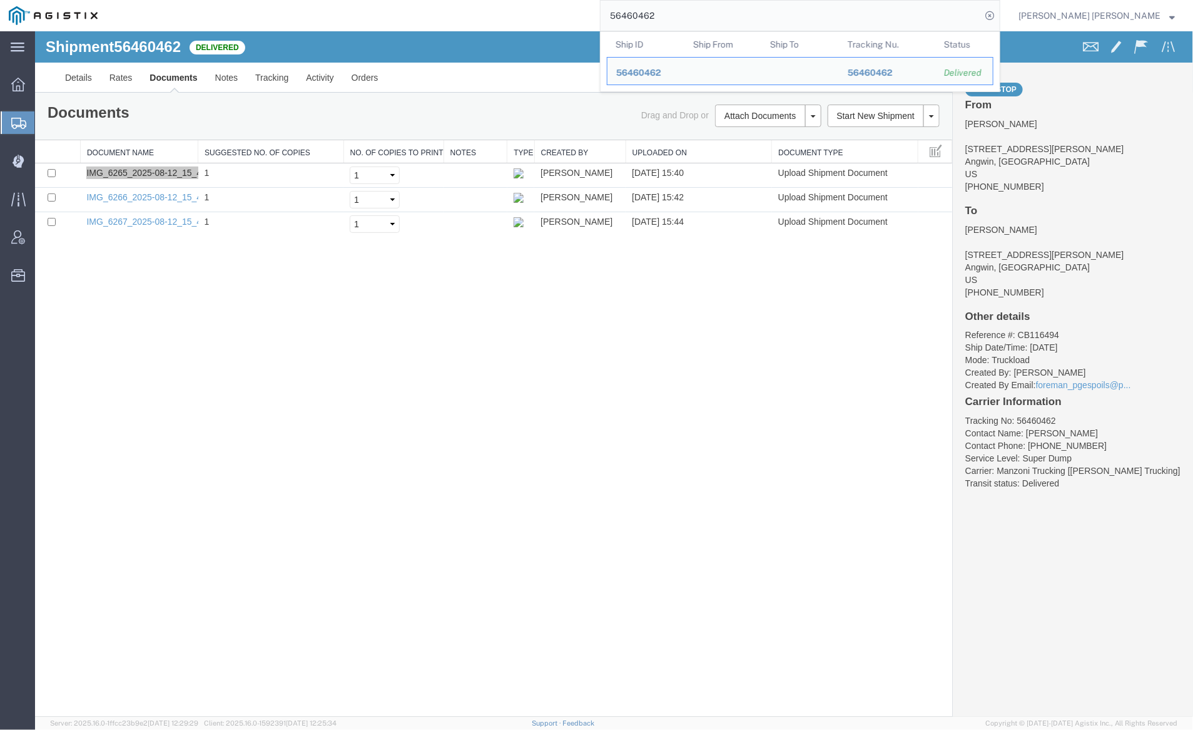
click at [695, 11] on input "56460462" at bounding box center [791, 16] width 381 height 30
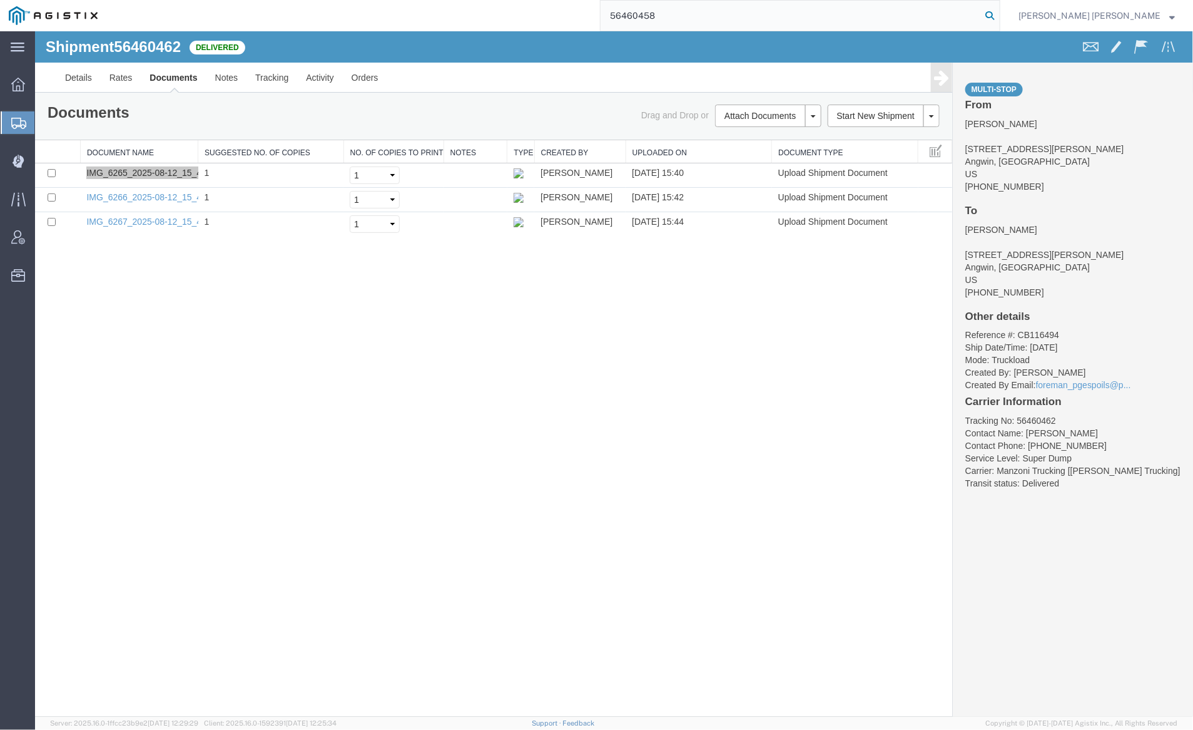
click at [999, 11] on icon at bounding box center [990, 16] width 18 height 18
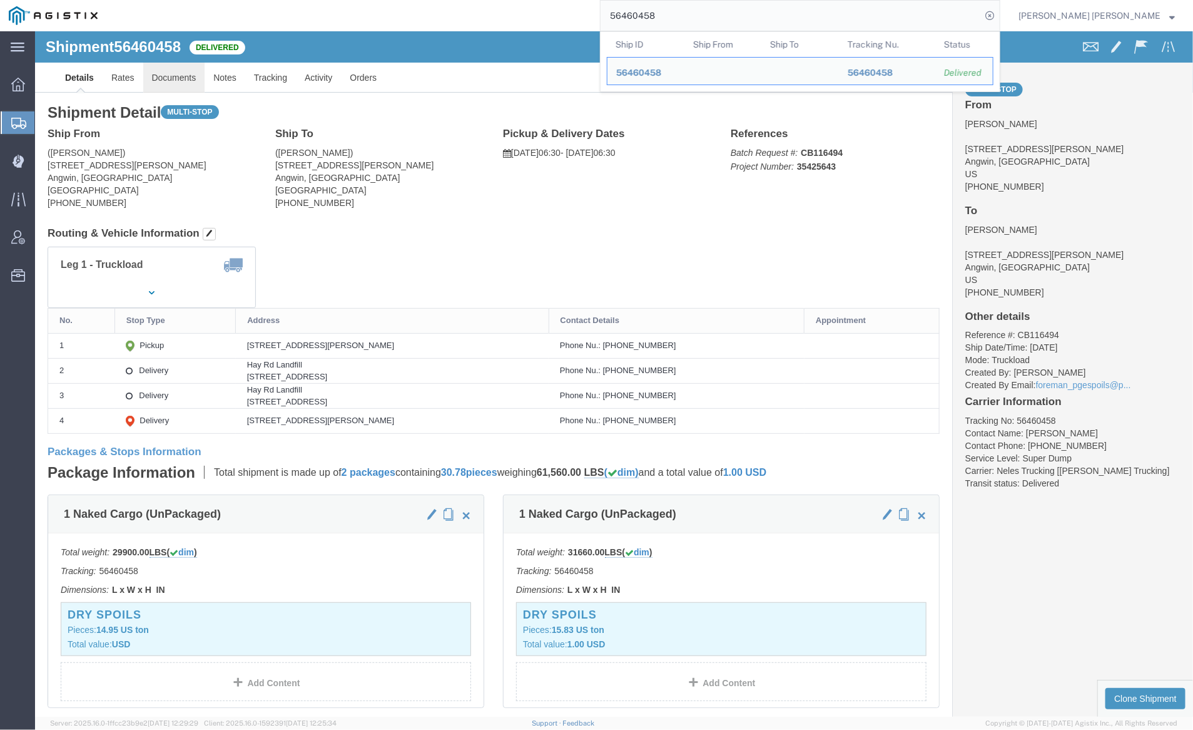
click link "Documents"
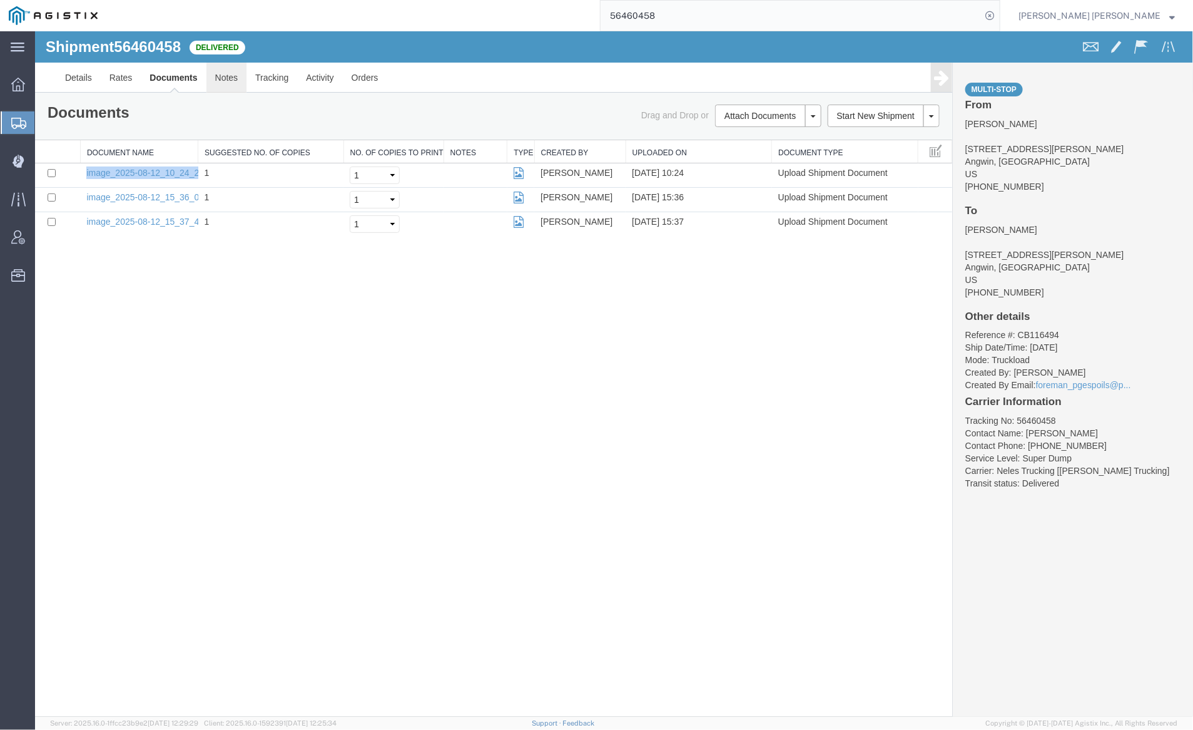
click at [219, 74] on link "Notes" at bounding box center [226, 77] width 41 height 30
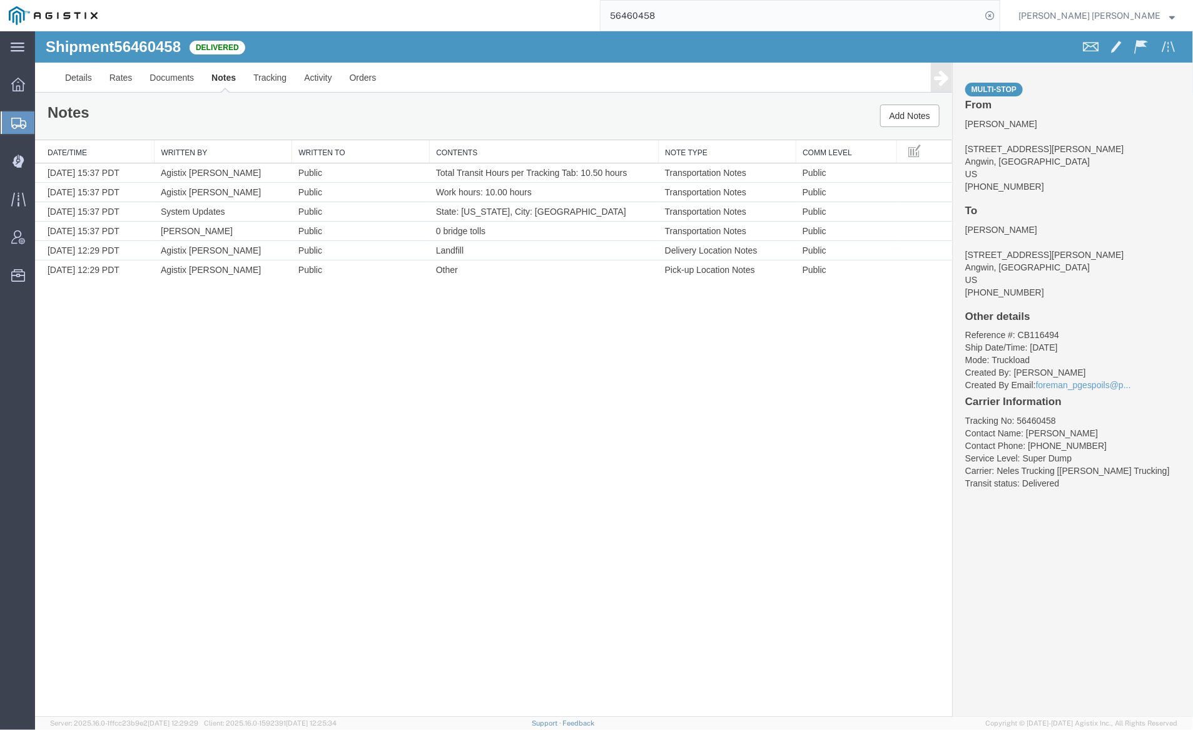
click at [681, 12] on input "56460458" at bounding box center [791, 16] width 381 height 30
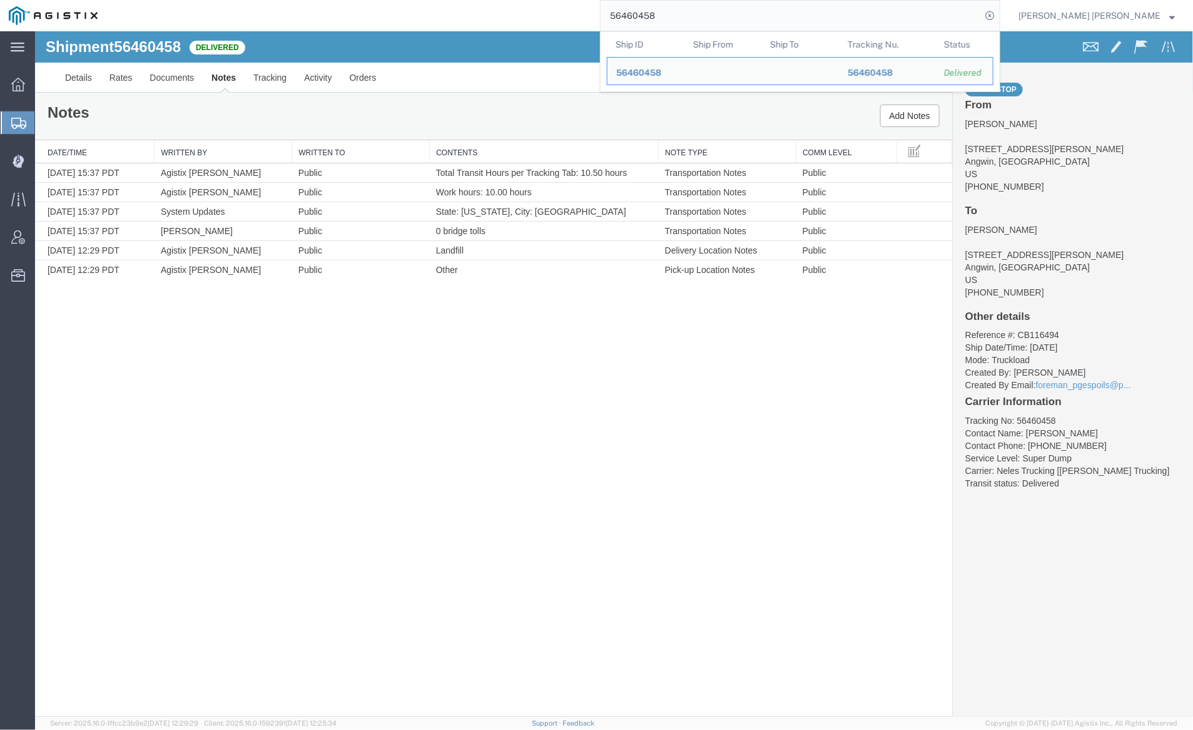
paste input "5"
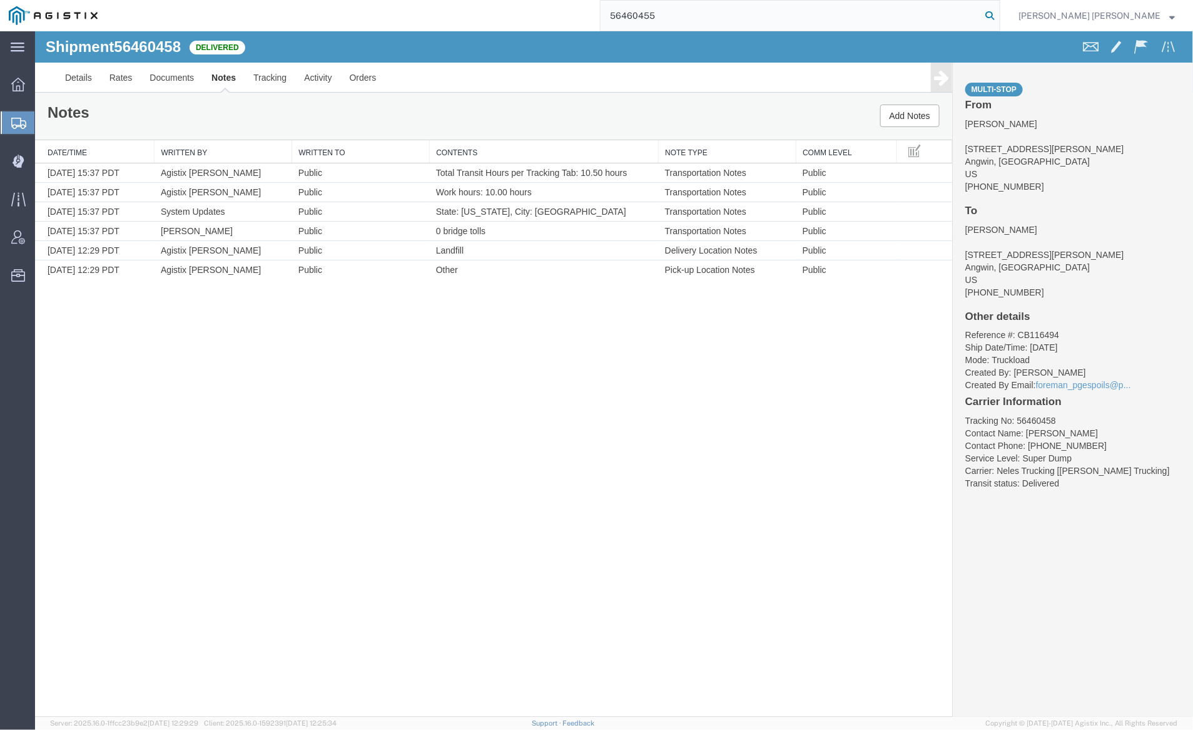
click at [999, 14] on icon at bounding box center [990, 16] width 18 height 18
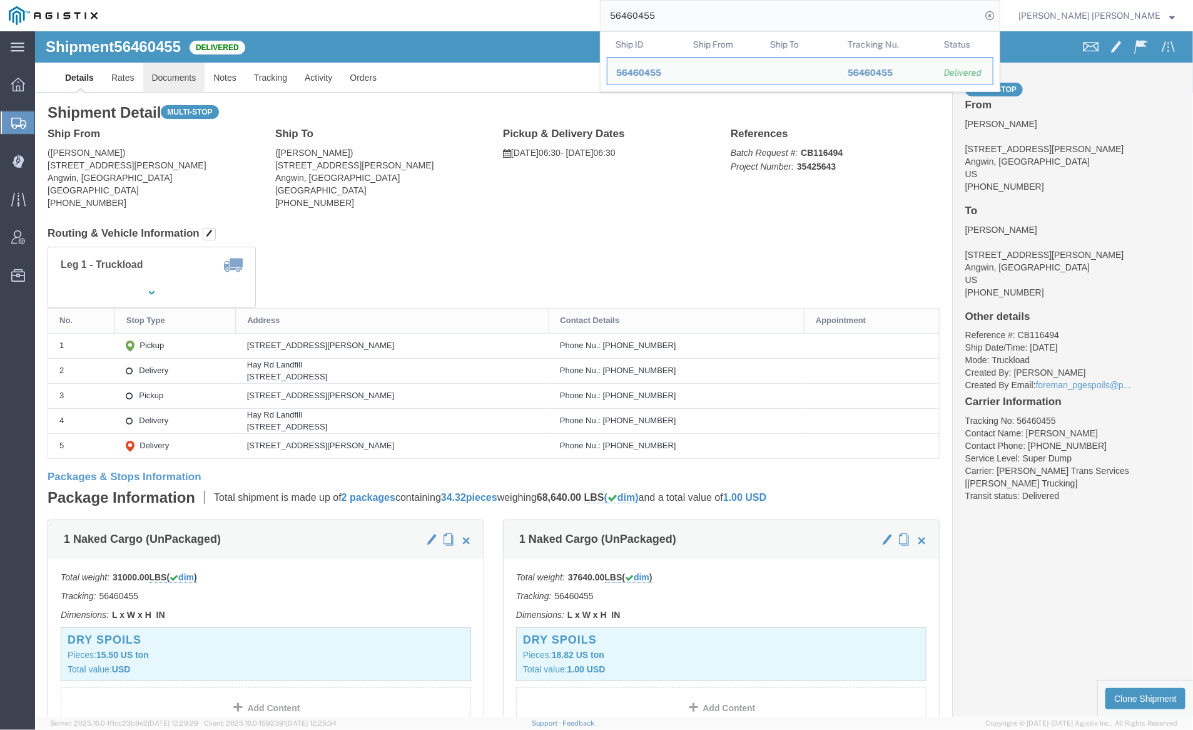
click link "Documents"
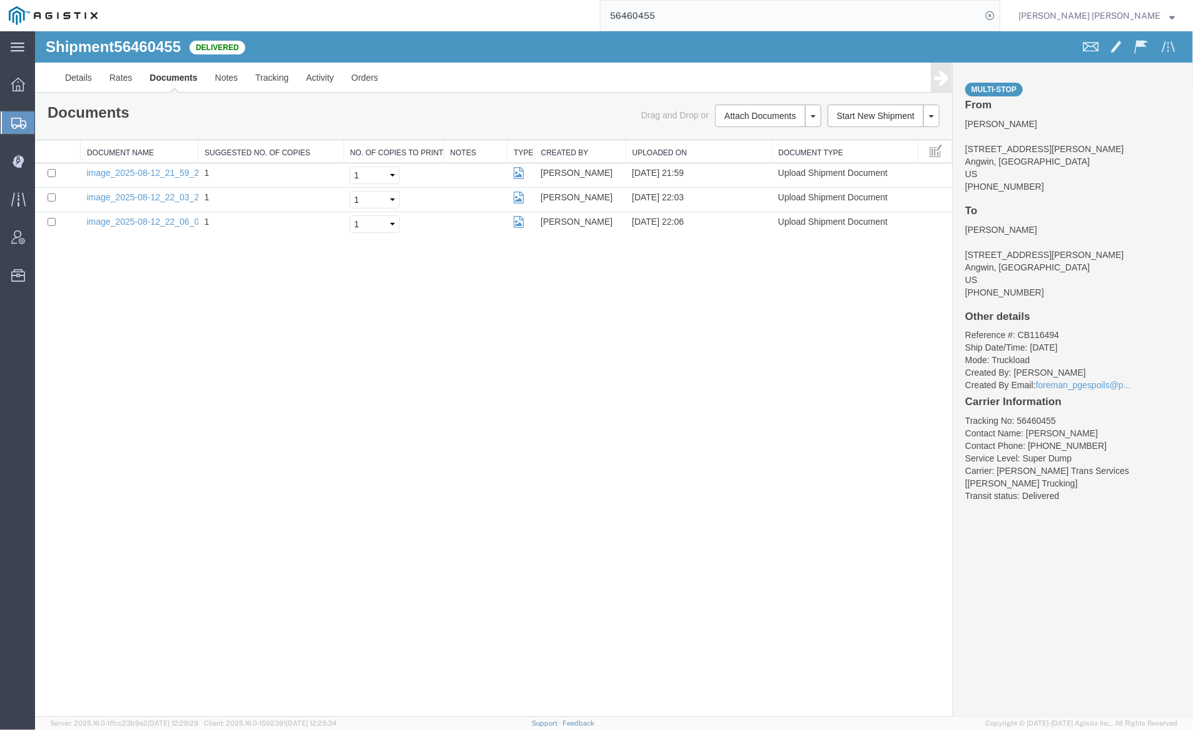
click at [168, 74] on link "Documents" at bounding box center [172, 77] width 65 height 30
click at [222, 81] on link "Notes" at bounding box center [226, 77] width 41 height 30
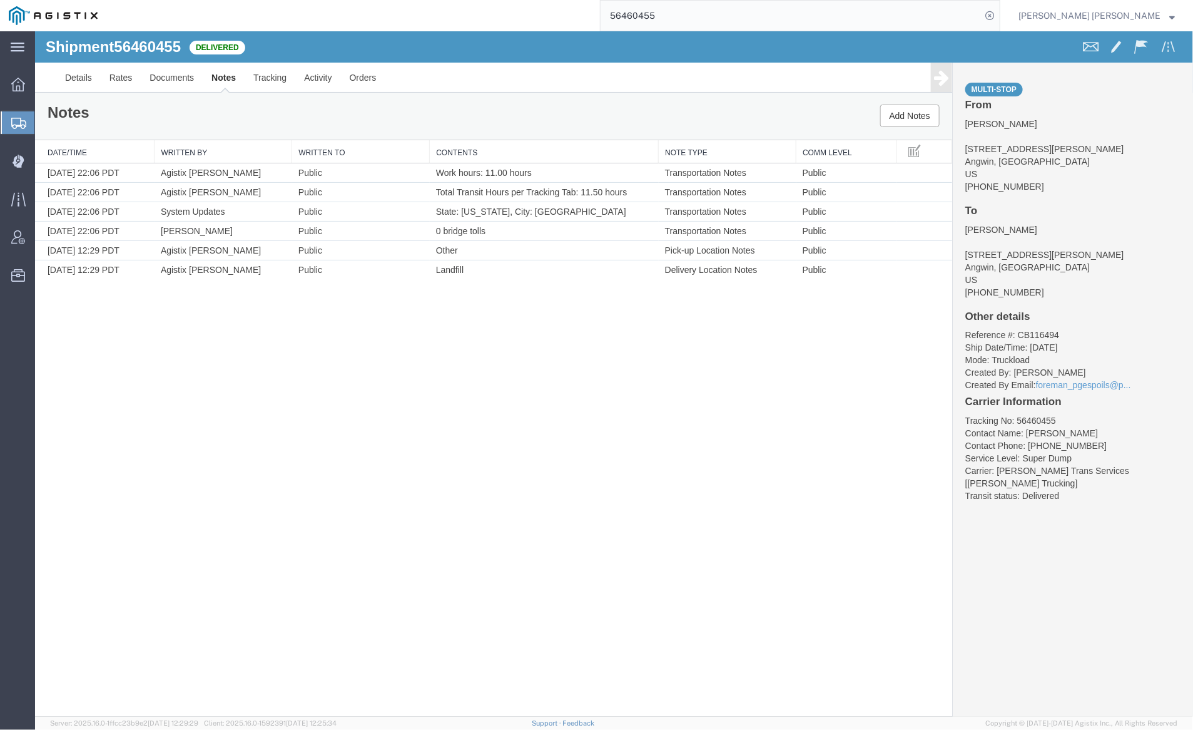
click at [693, 11] on input "56460455" at bounding box center [791, 16] width 381 height 30
click at [999, 13] on icon at bounding box center [990, 16] width 18 height 18
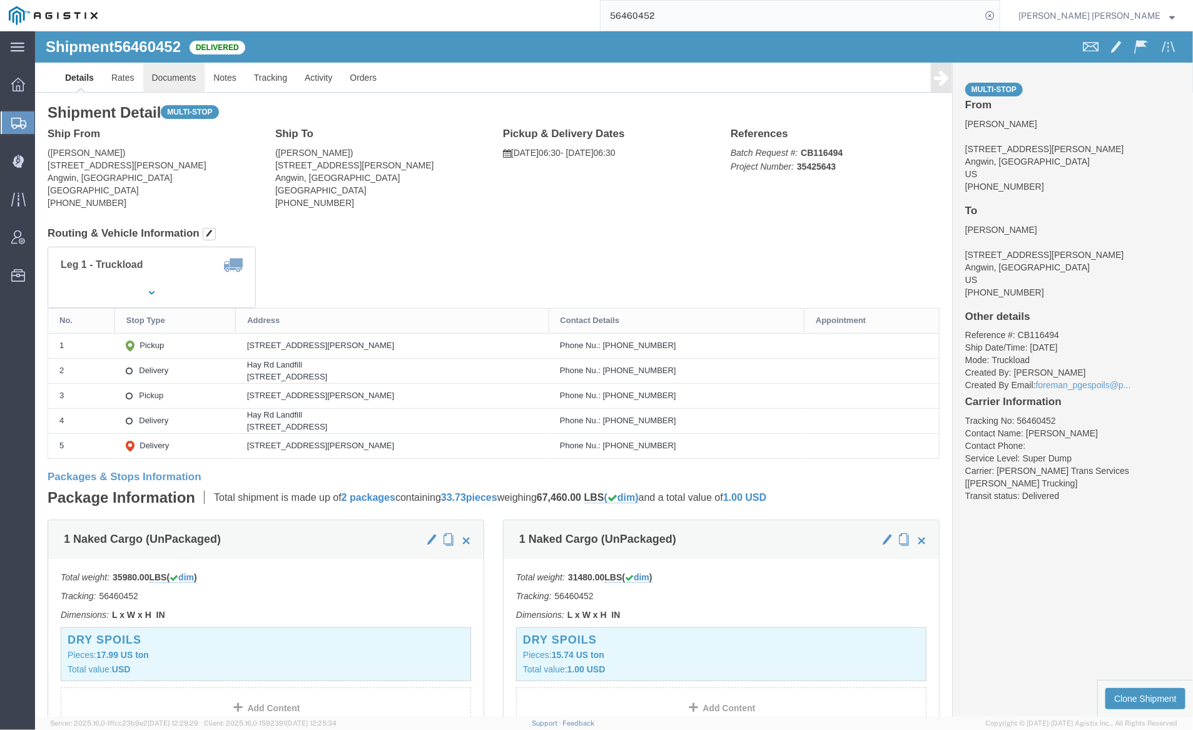
click link "Documents"
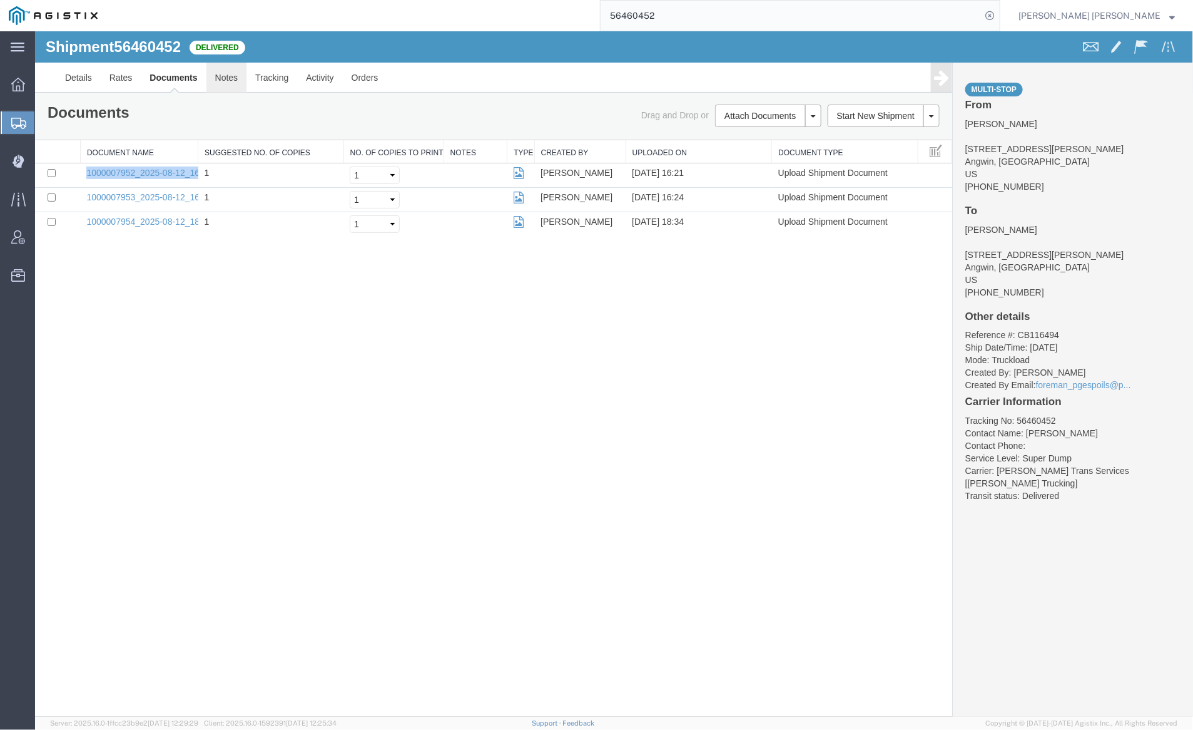
click at [231, 73] on link "Notes" at bounding box center [226, 77] width 41 height 30
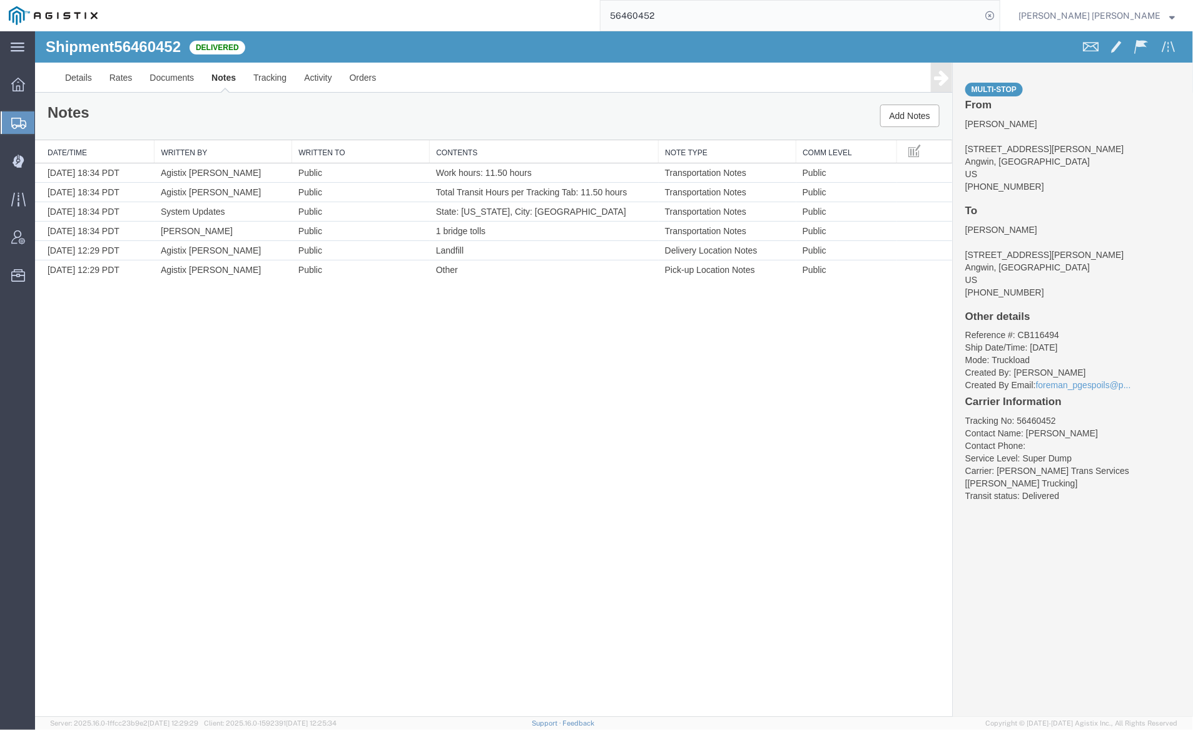
click at [698, 24] on input "56460452" at bounding box center [791, 16] width 381 height 30
click at [999, 14] on icon at bounding box center [990, 16] width 18 height 18
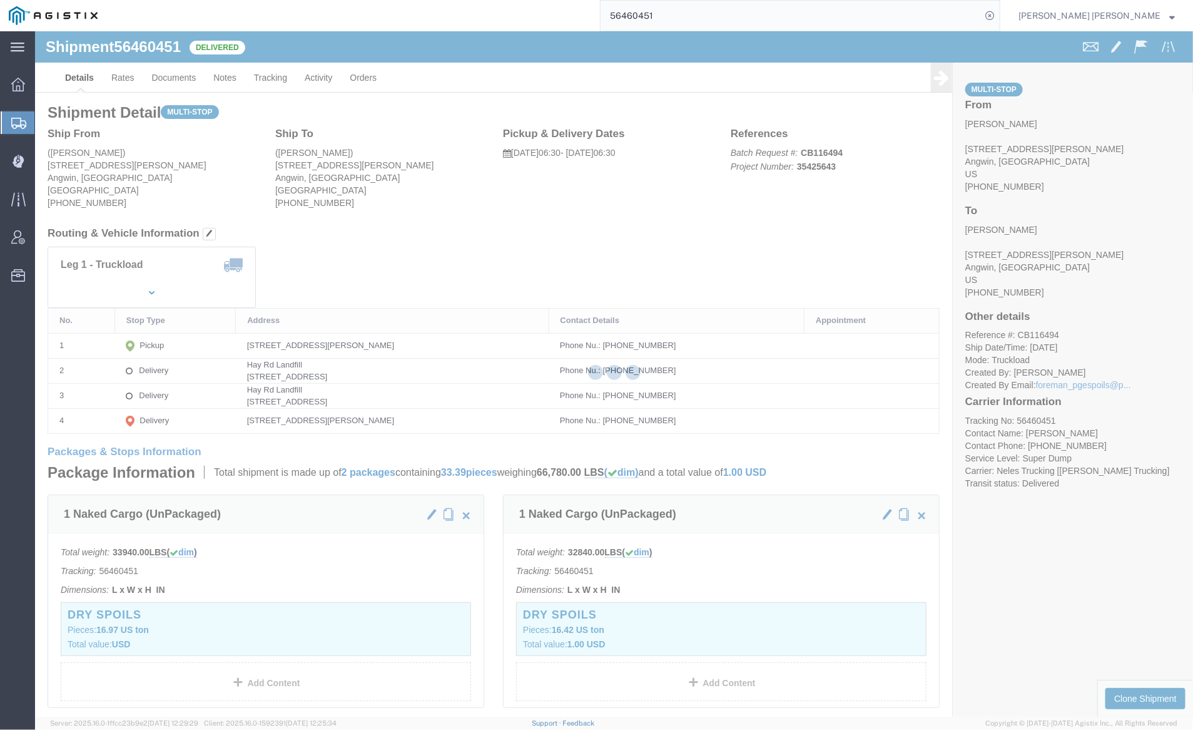
click at [170, 74] on div at bounding box center [614, 373] width 1158 height 685
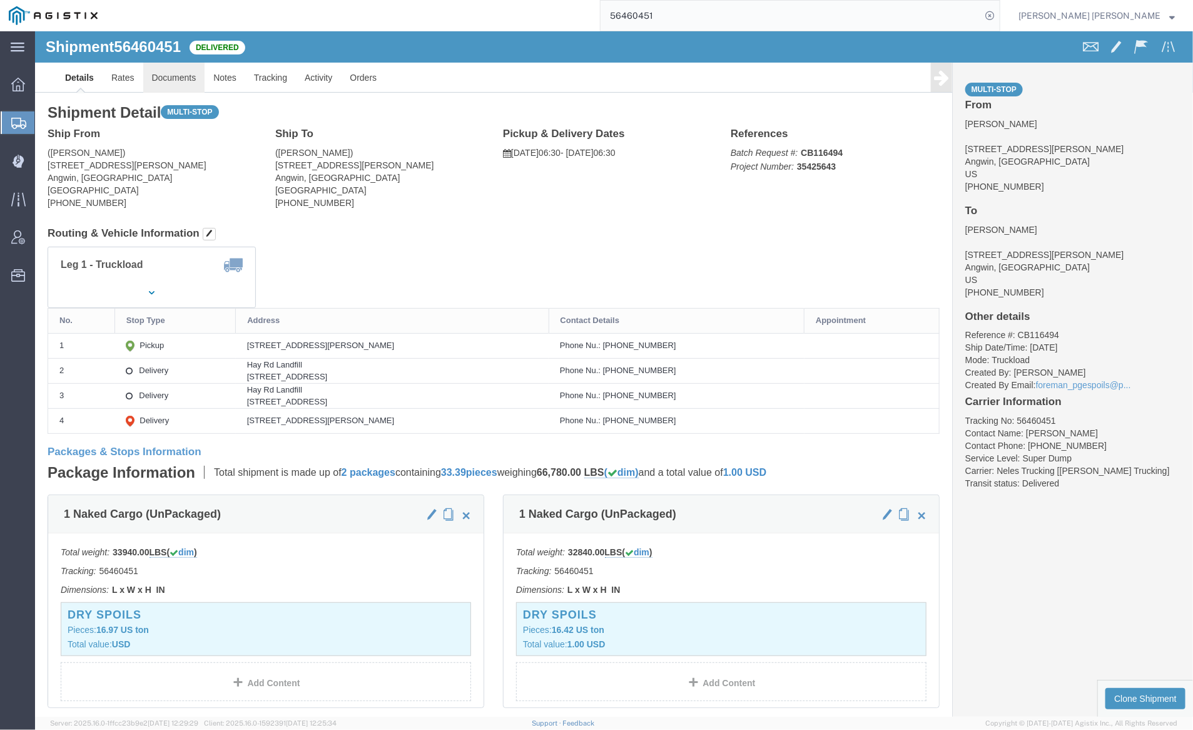
click link "Documents"
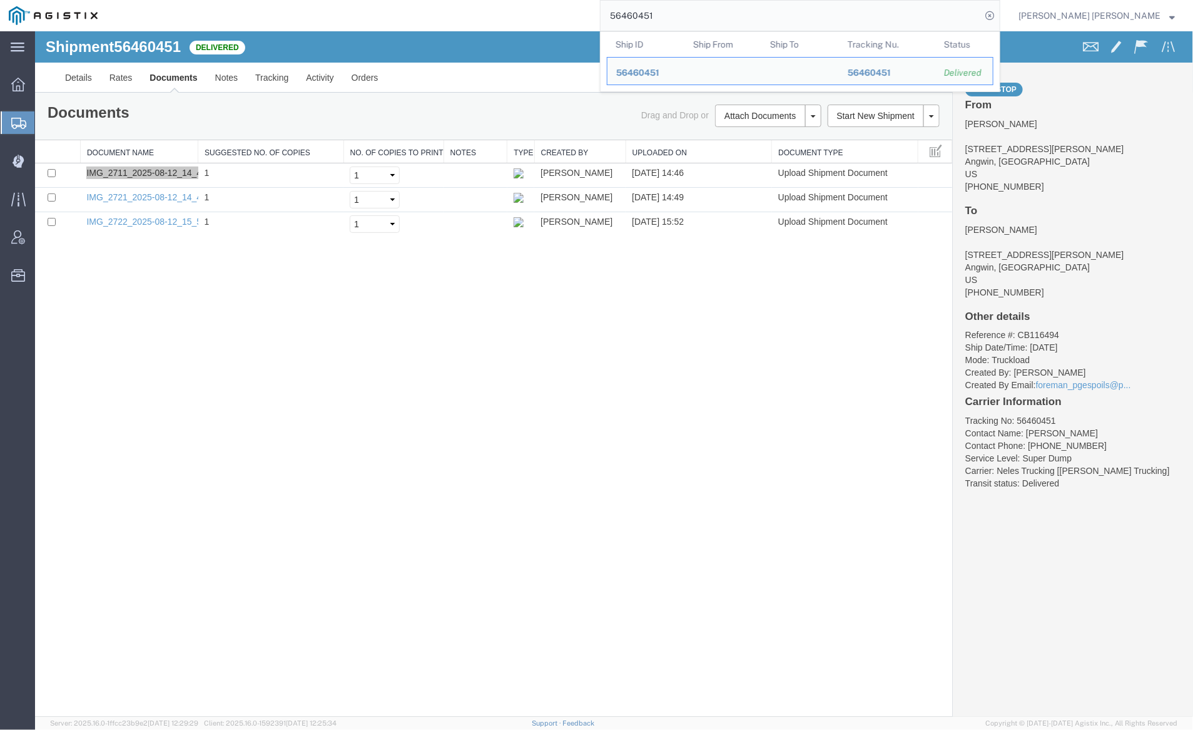
click at [713, 15] on input "56460451" at bounding box center [791, 16] width 381 height 30
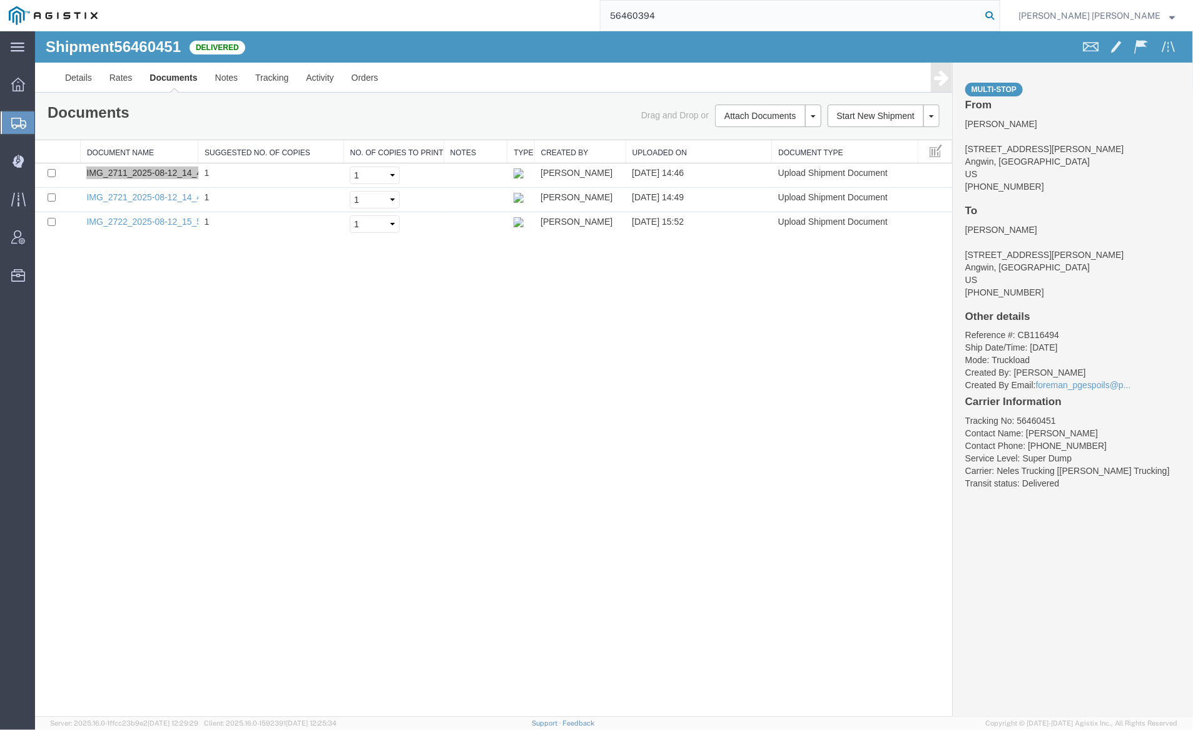
type input "56460394"
click at [999, 15] on icon at bounding box center [990, 16] width 18 height 18
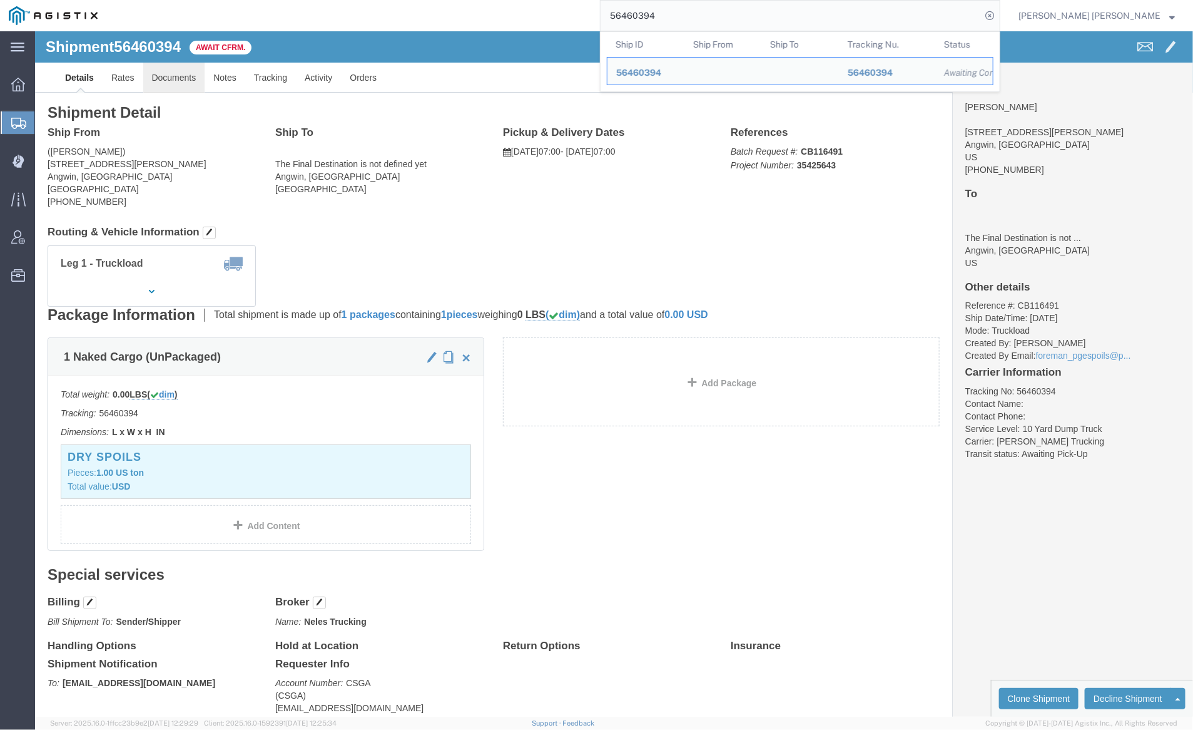
click link "Documents"
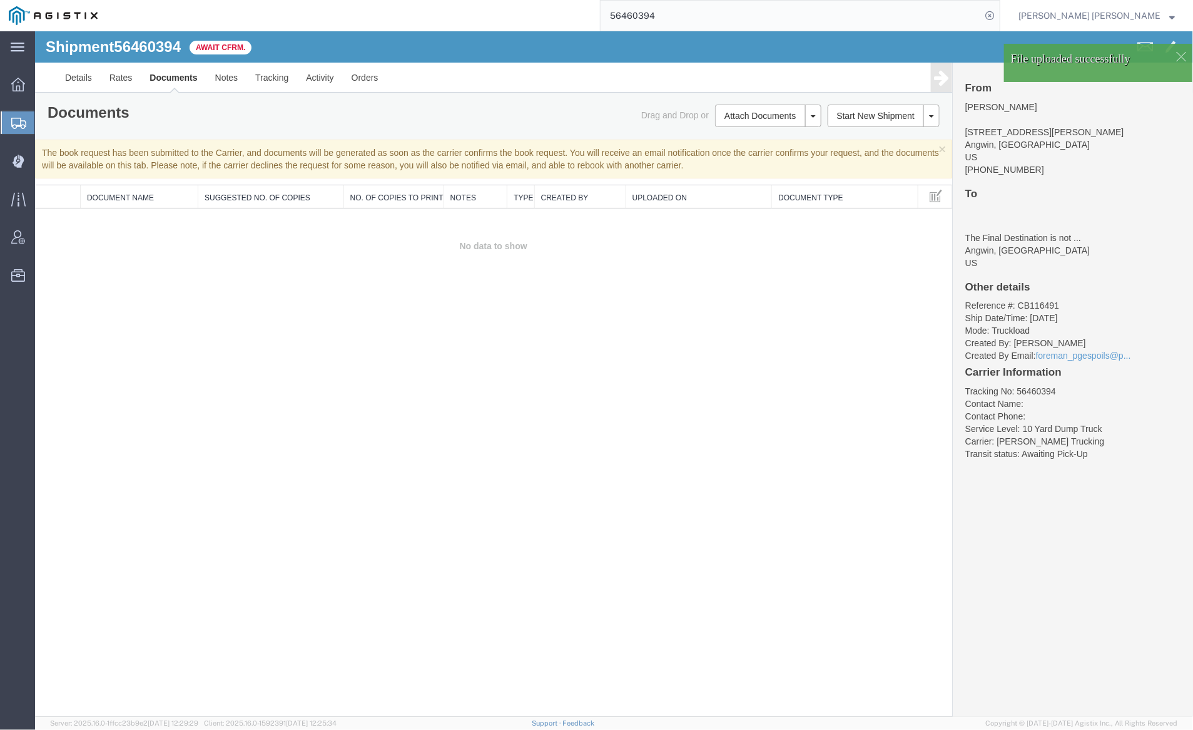
click at [168, 70] on link "Documents" at bounding box center [172, 77] width 65 height 30
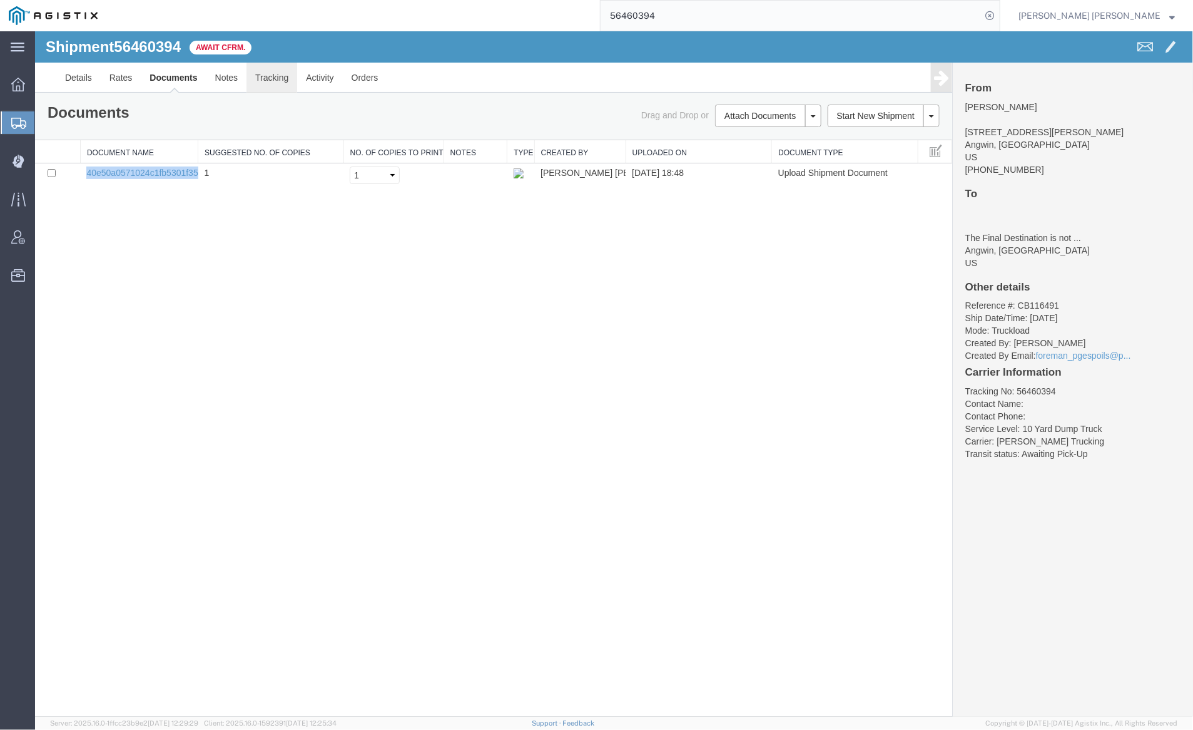
click at [268, 78] on link "Tracking" at bounding box center [271, 77] width 51 height 30
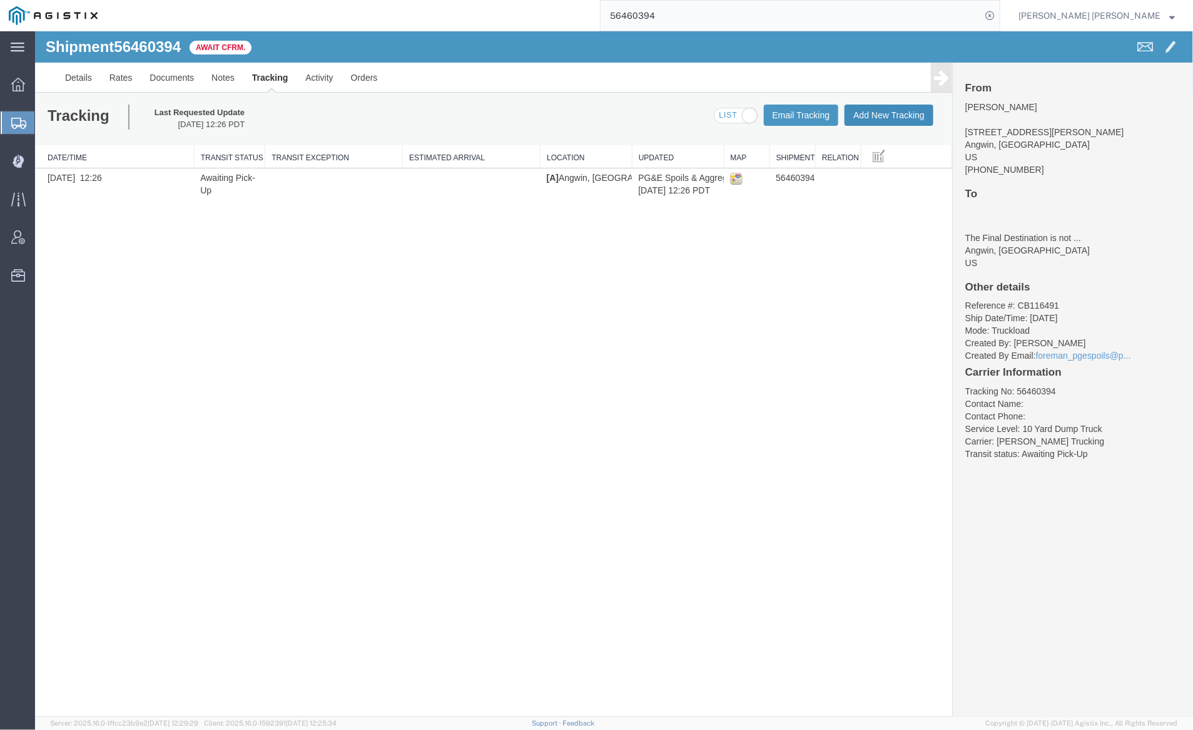
click at [909, 115] on button "Add New Tracking" at bounding box center [888, 114] width 89 height 21
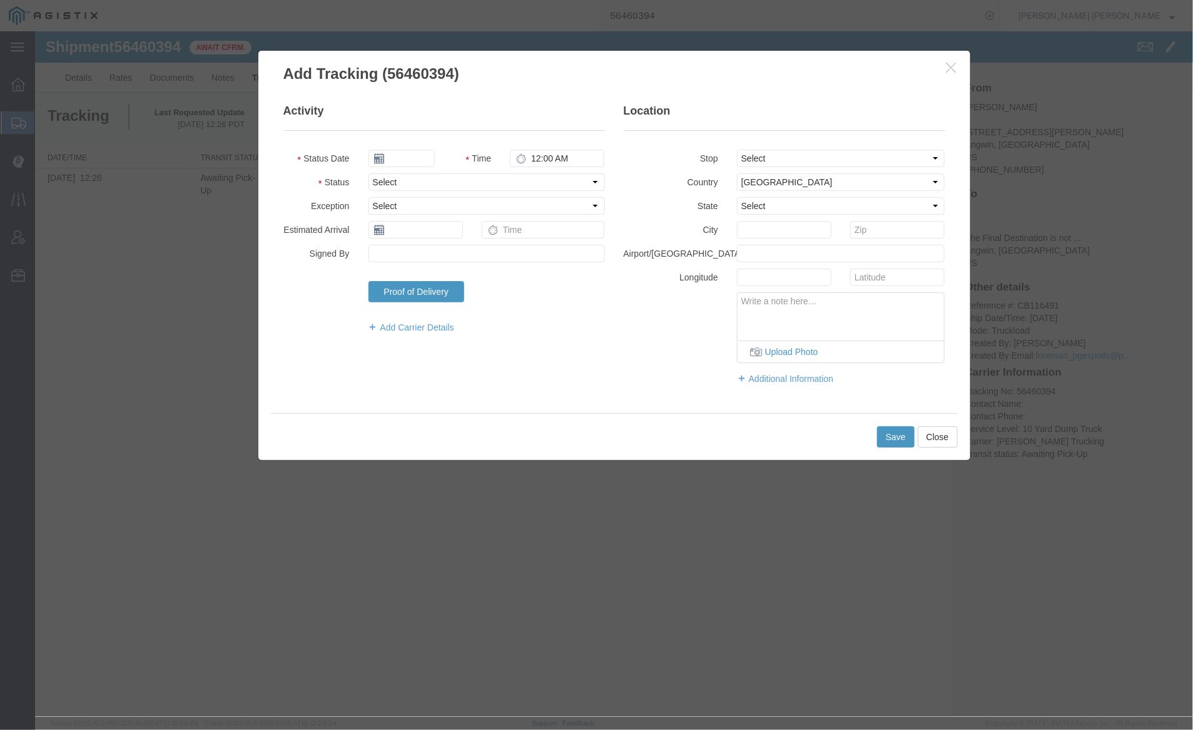
type input "08/13/2025"
type input "7:00 PM"
click at [413, 158] on input "08/13/2025" at bounding box center [401, 158] width 66 height 18
click at [413, 255] on td "12" at bounding box center [414, 254] width 19 height 19
type input "08/12/2025"
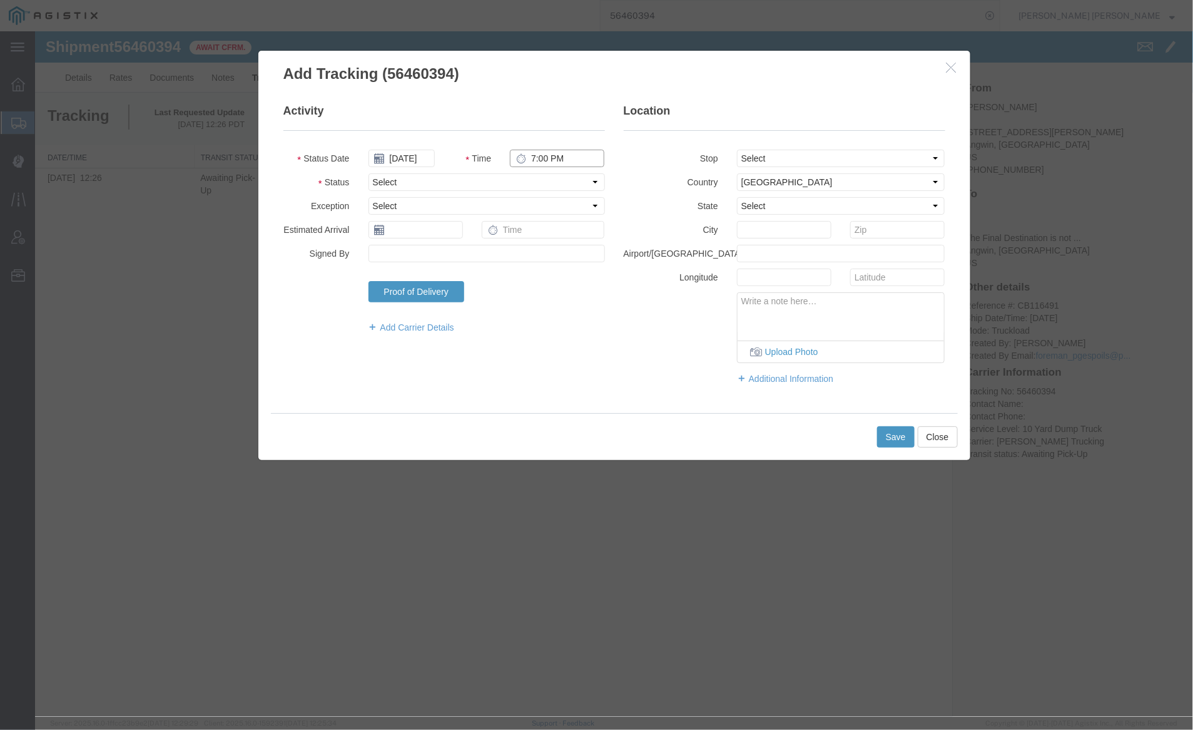
click at [529, 158] on input "7:00 PM" at bounding box center [556, 158] width 95 height 18
type input "6:00 PM"
click at [503, 180] on select "Select Arrival Notice Available Arrival Notice Imported Arrive at Delivery Loca…" at bounding box center [486, 182] width 237 height 18
select select "DELIVRED"
click at [368, 173] on select "Select Arrival Notice Available Arrival Notice Imported Arrive at Delivery Loca…" at bounding box center [486, 182] width 237 height 18
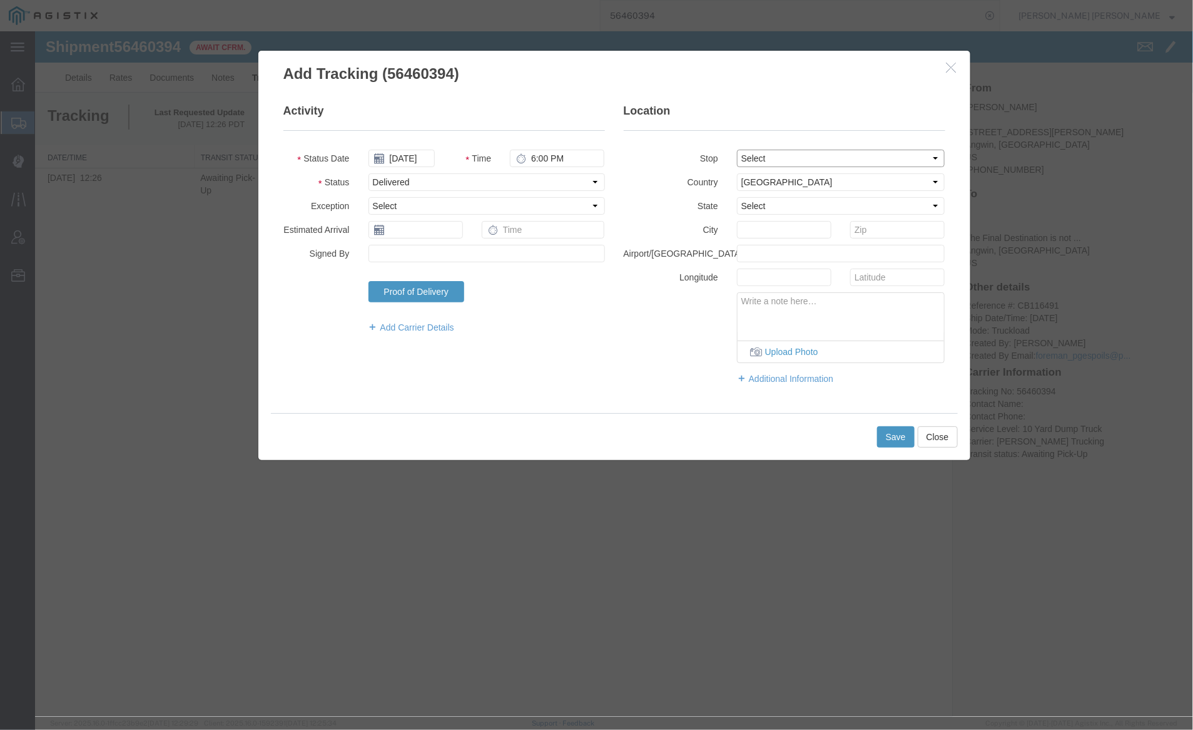
click at [810, 155] on select "Select From: 910 Howell Mountain Rd, Angwin, CA, US To: The Final Destination i…" at bounding box center [841, 158] width 208 height 18
select select "{"pickupDeliveryInfoId": "122207309","pickupOrDelivery": "P","stopNum": "1","lo…"
click at [737, 149] on select "Select From: 910 Howell Mountain Rd, Angwin, CA, US To: The Final Destination i…" at bounding box center [841, 158] width 208 height 18
select select "CA"
type input "Angwin"
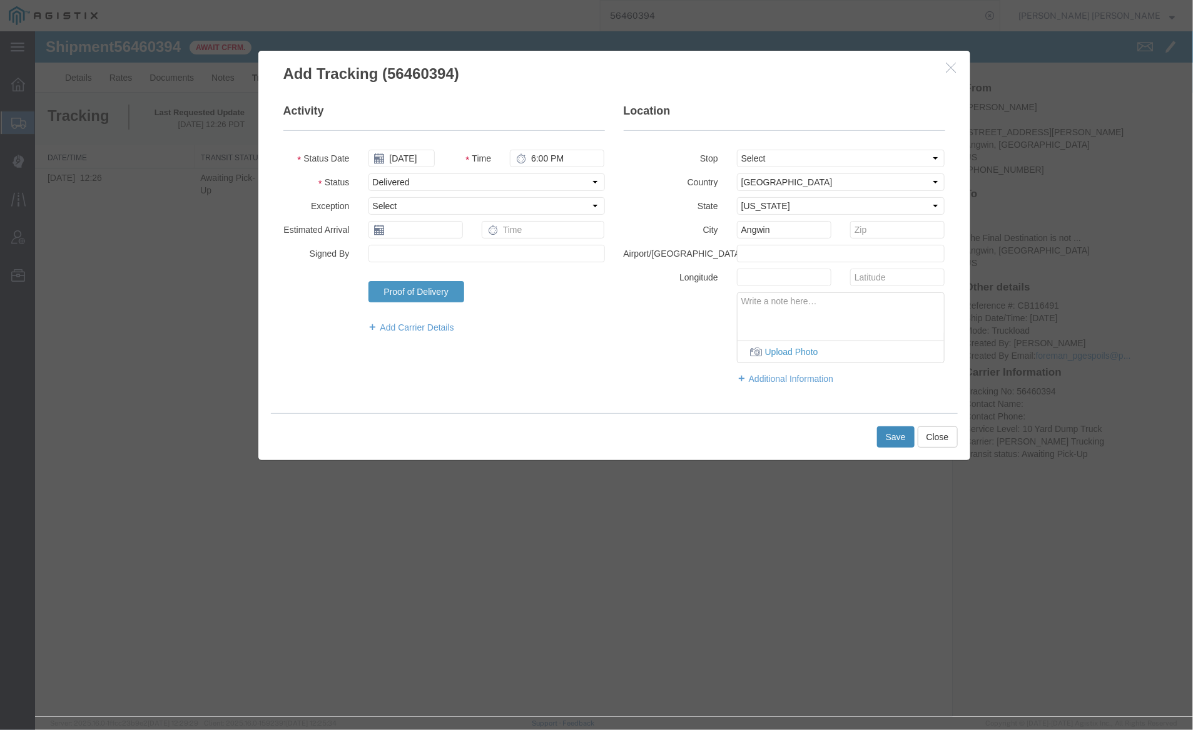
click at [890, 434] on button "Save" at bounding box center [896, 436] width 38 height 21
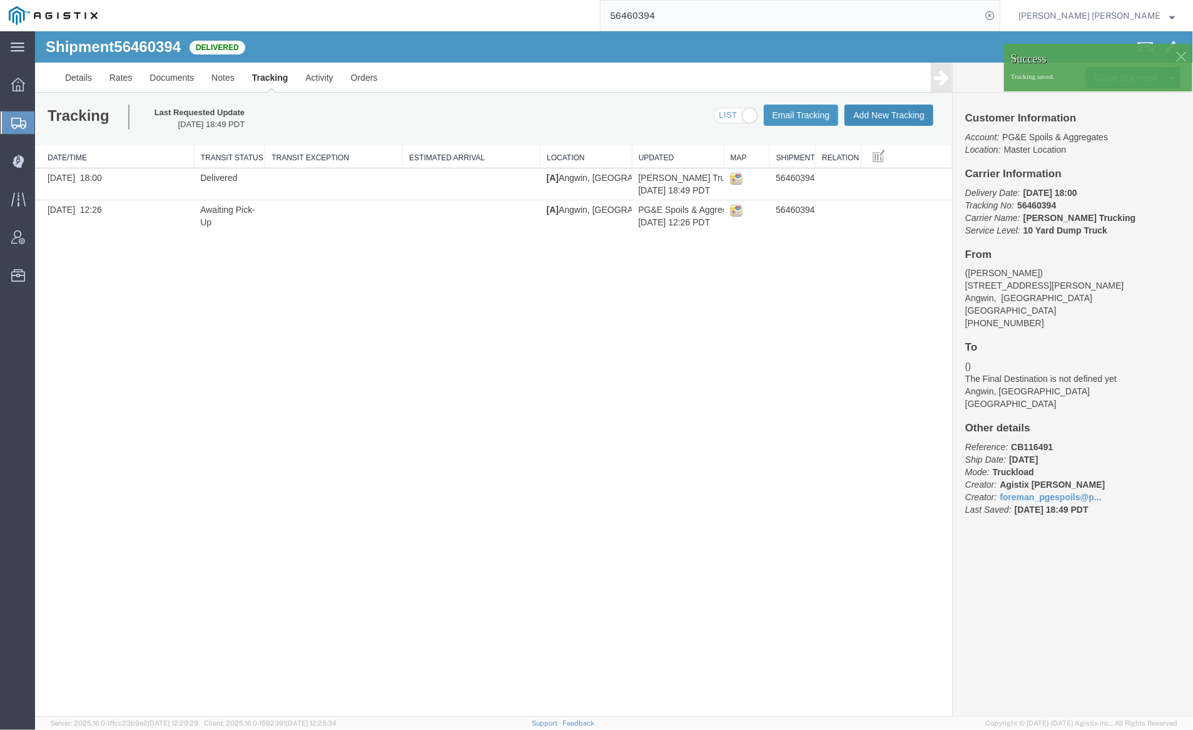
click at [896, 108] on button "Add New Tracking" at bounding box center [888, 114] width 89 height 21
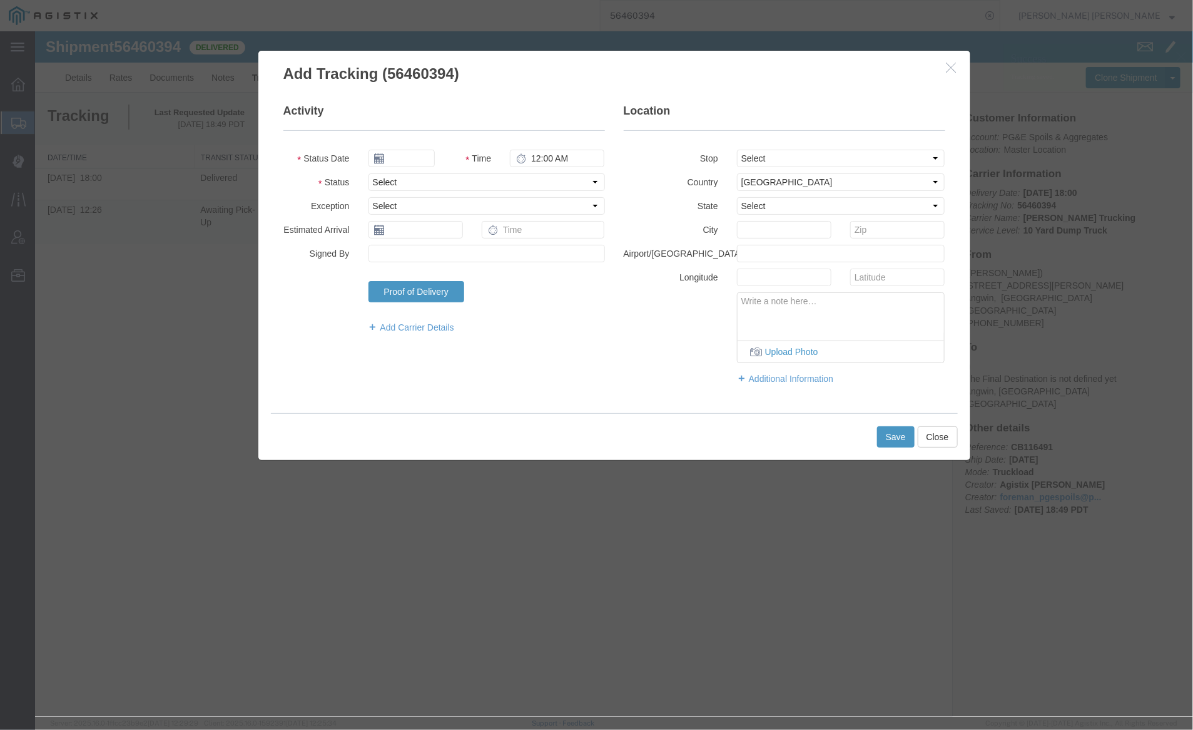
type input "08/13/2025"
click at [551, 156] on input "7:00 PM" at bounding box center [556, 158] width 95 height 18
click at [558, 157] on input "7:00 PM" at bounding box center [556, 158] width 95 height 18
type input "7:00 AM"
click at [405, 156] on input "08/13/2025" at bounding box center [401, 158] width 66 height 18
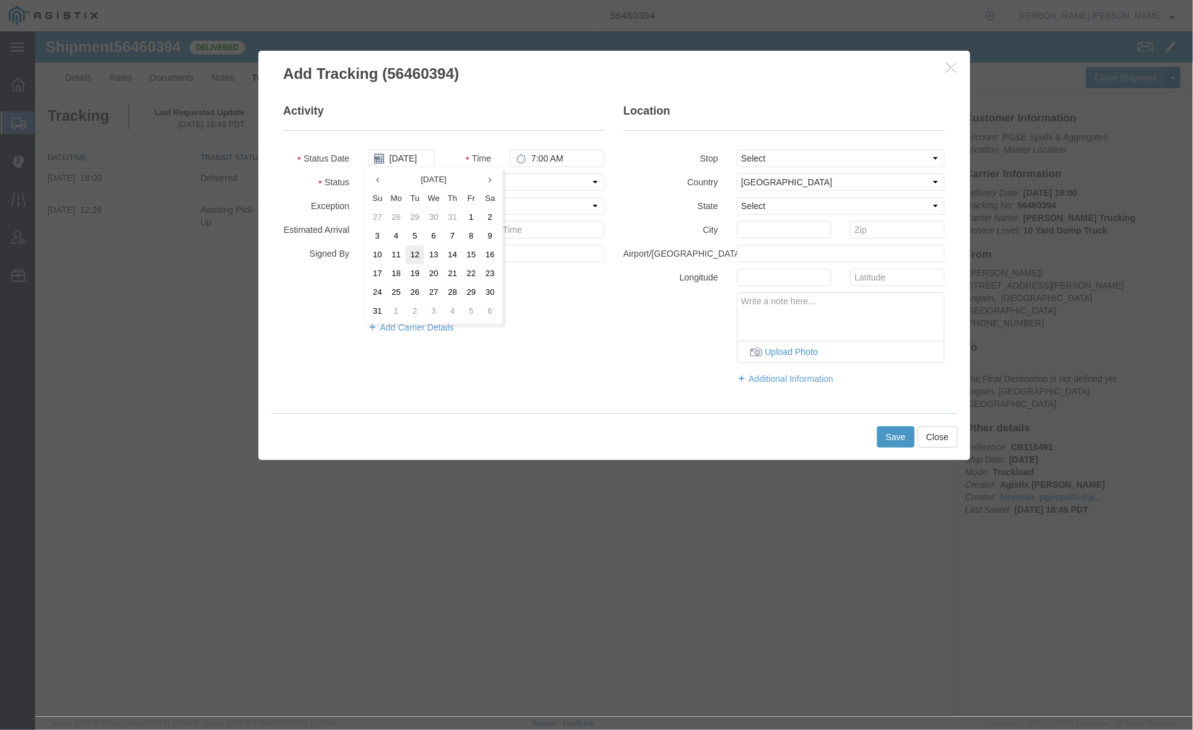
click at [416, 250] on td "12" at bounding box center [414, 254] width 19 height 19
type input "08/12/2025"
click at [469, 181] on select "Select Arrival Notice Available Arrival Notice Imported Arrive at Delivery Loca…" at bounding box center [486, 182] width 237 height 18
select select "ARVPULOC"
click at [368, 173] on select "Select Arrival Notice Available Arrival Notice Imported Arrive at Delivery Loca…" at bounding box center [486, 182] width 237 height 18
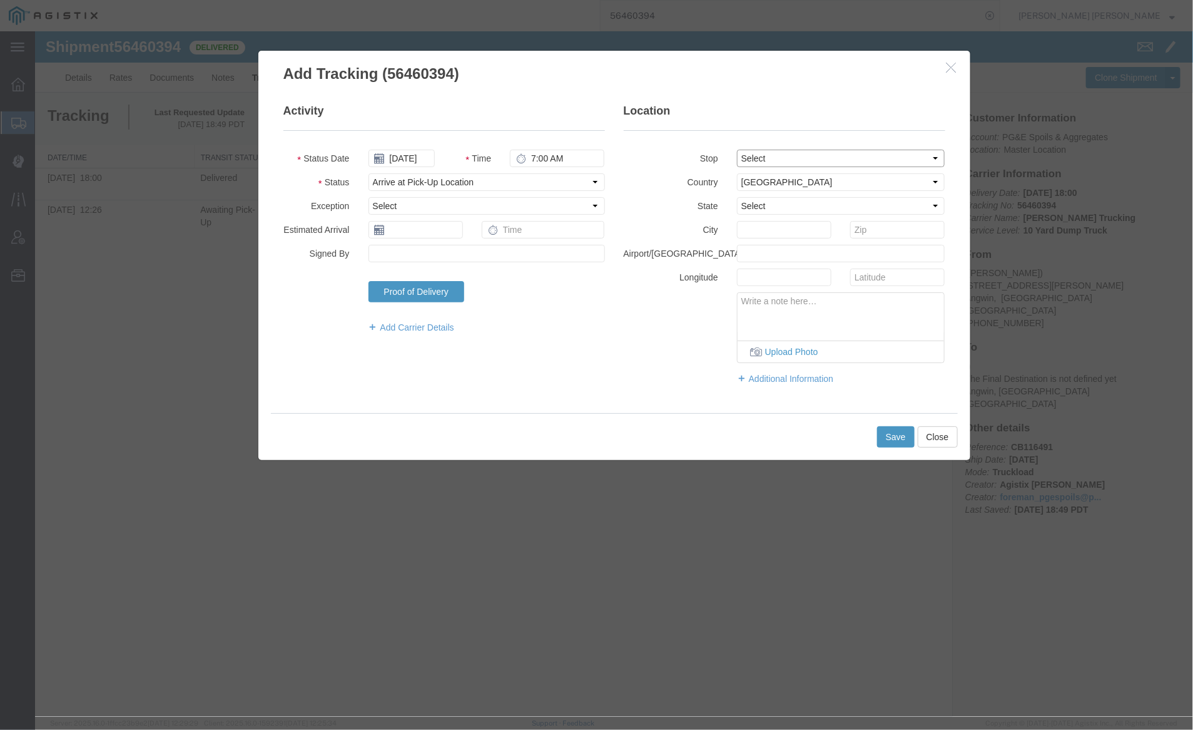
click at [770, 155] on select "Select From: 910 Howell Mountain Rd, Angwin, CA, US To: The Final Destination i…" at bounding box center [841, 158] width 208 height 18
select select "{"pickupDeliveryInfoId": "122207309","pickupOrDelivery": "P","stopNum": "1","lo…"
click at [737, 149] on select "Select From: 910 Howell Mountain Rd, Angwin, CA, US To: The Final Destination i…" at bounding box center [841, 158] width 208 height 18
select select "CA"
type input "Angwin"
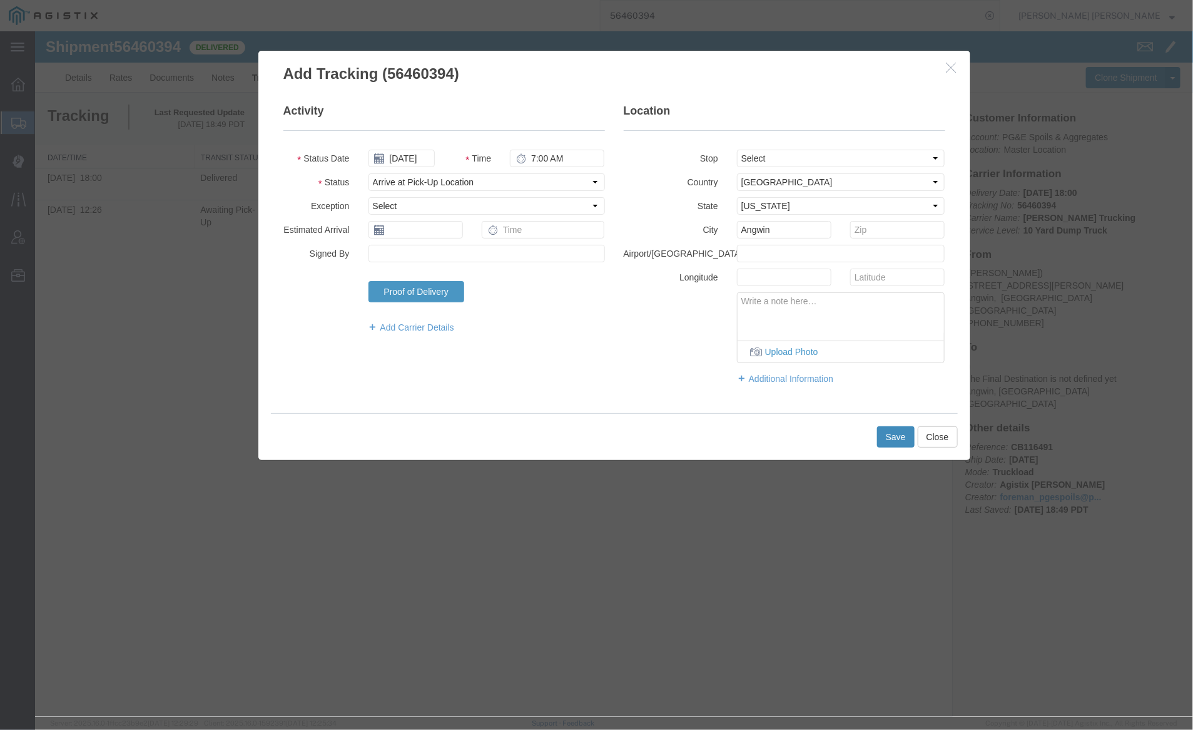
click at [899, 439] on button "Save" at bounding box center [896, 436] width 38 height 21
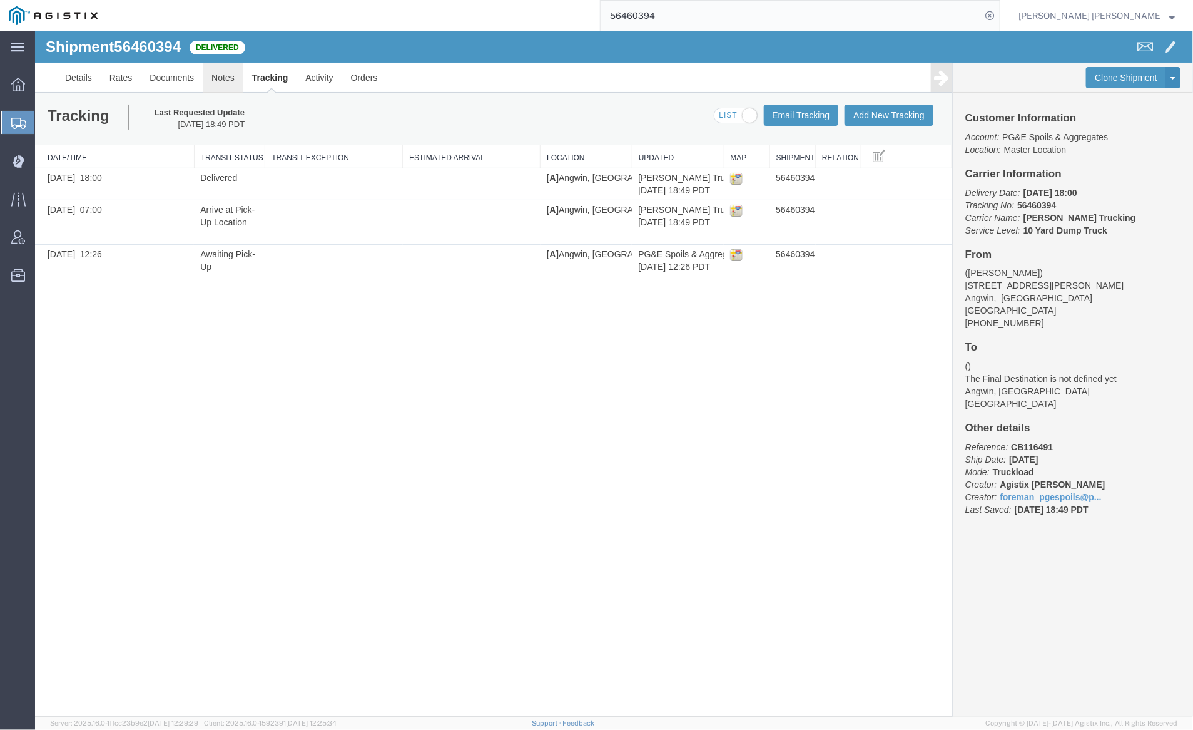
click at [220, 76] on link "Notes" at bounding box center [222, 77] width 41 height 30
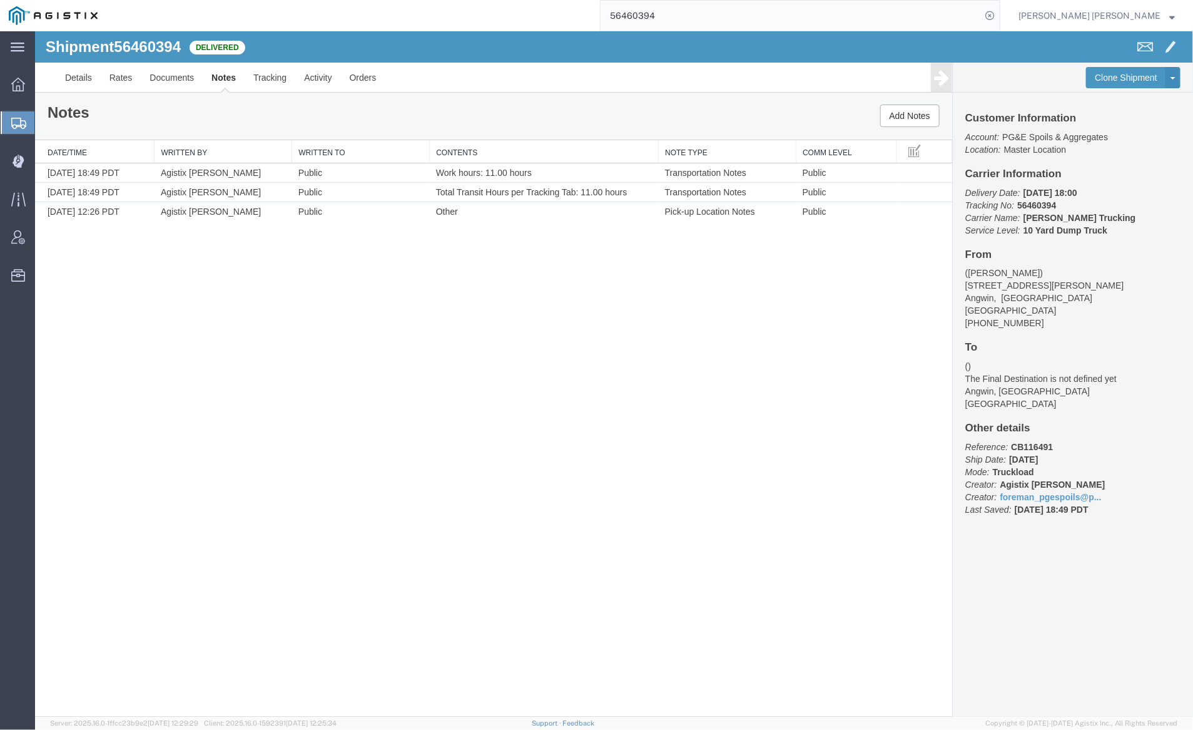
click at [695, 18] on input "56460394" at bounding box center [791, 16] width 381 height 30
drag, startPoint x: 1063, startPoint y: 11, endPoint x: 1027, endPoint y: 10, distance: 35.7
click at [999, 11] on icon at bounding box center [990, 16] width 18 height 18
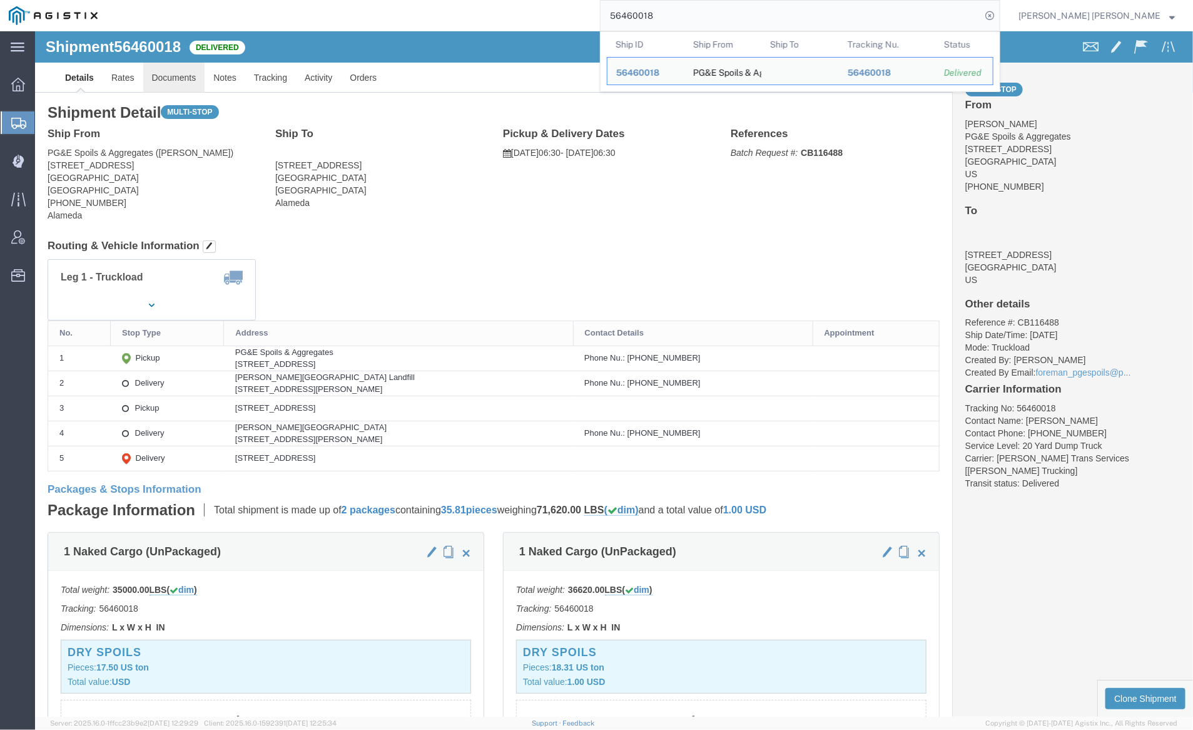
click link "Documents"
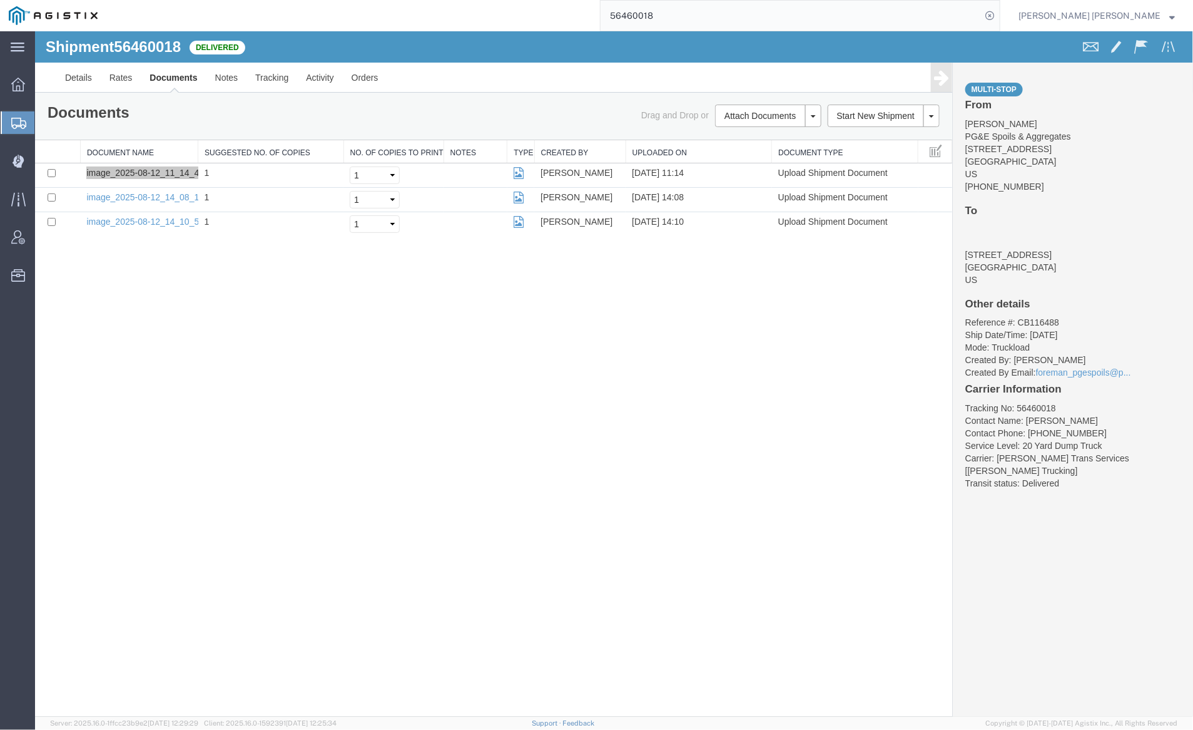
click at [697, 18] on input "56460018" at bounding box center [791, 16] width 381 height 30
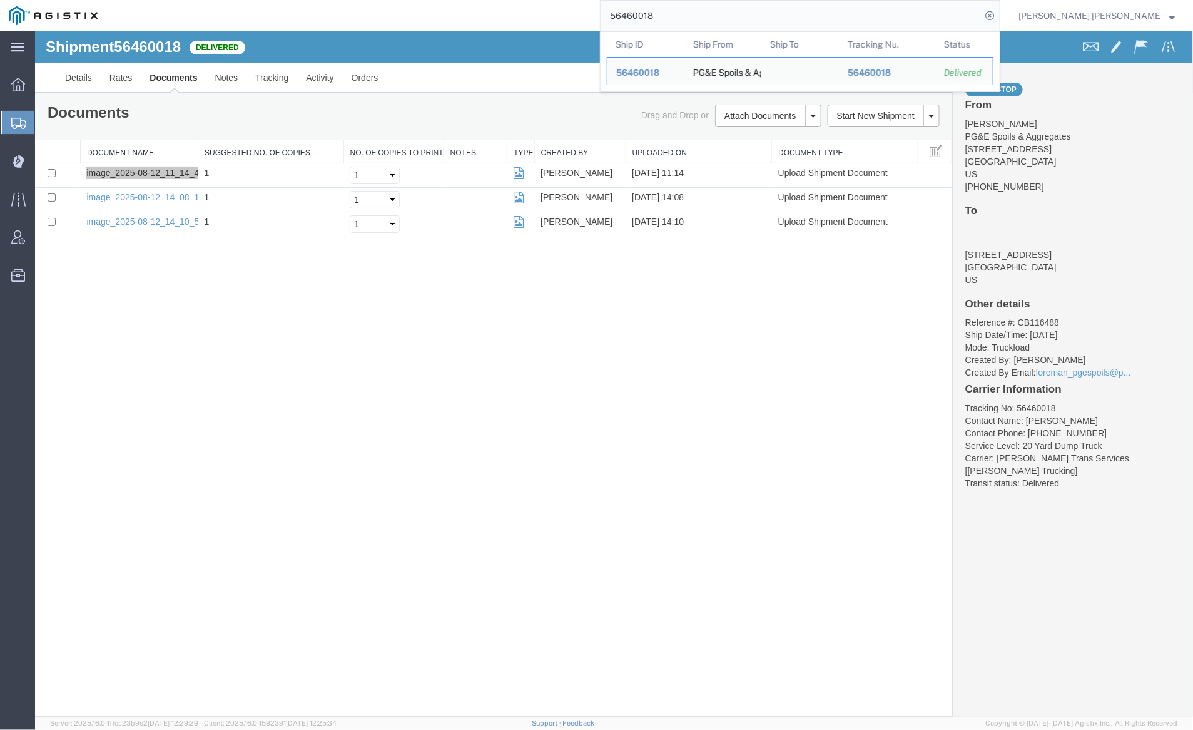
click at [696, 18] on input "56460018" at bounding box center [791, 16] width 381 height 30
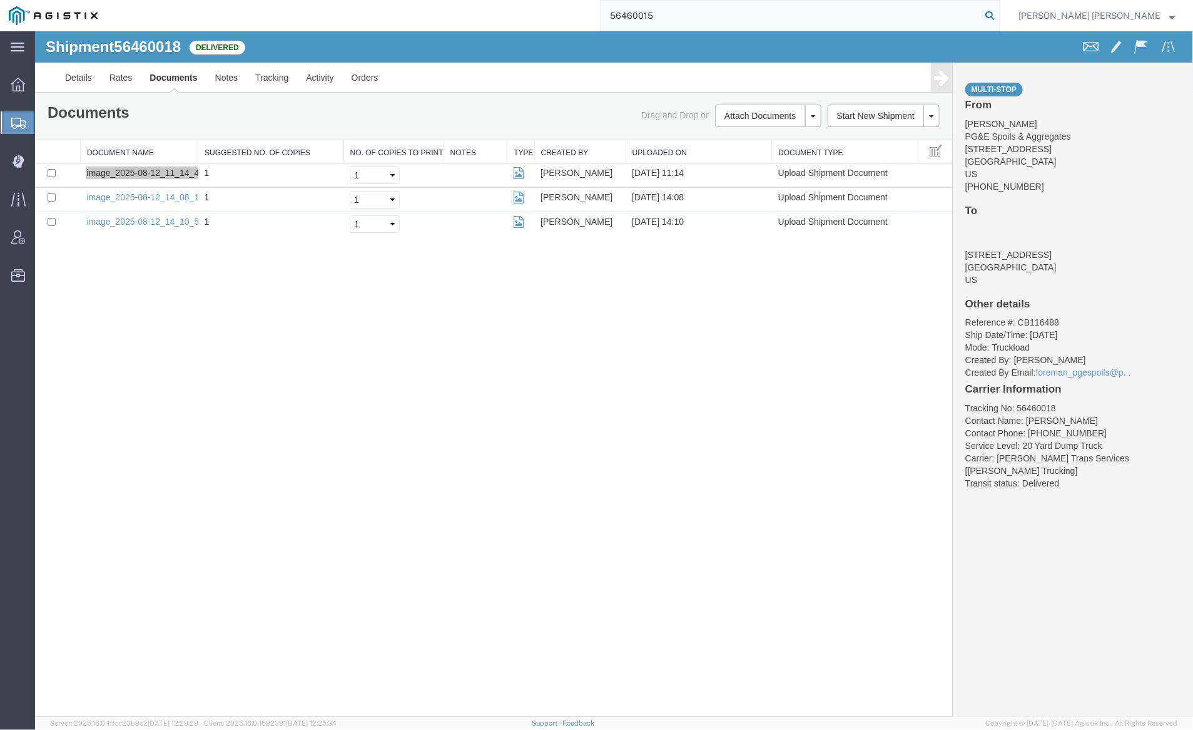
click at [999, 14] on icon at bounding box center [990, 16] width 18 height 18
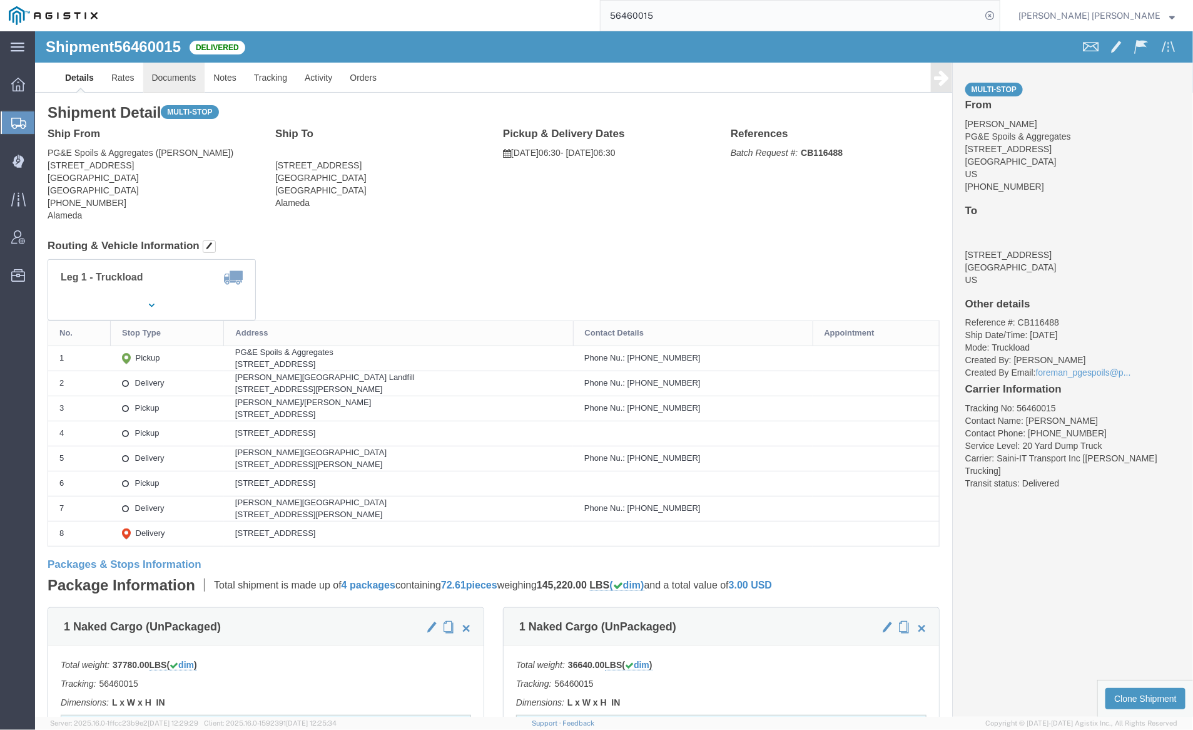
click link "Documents"
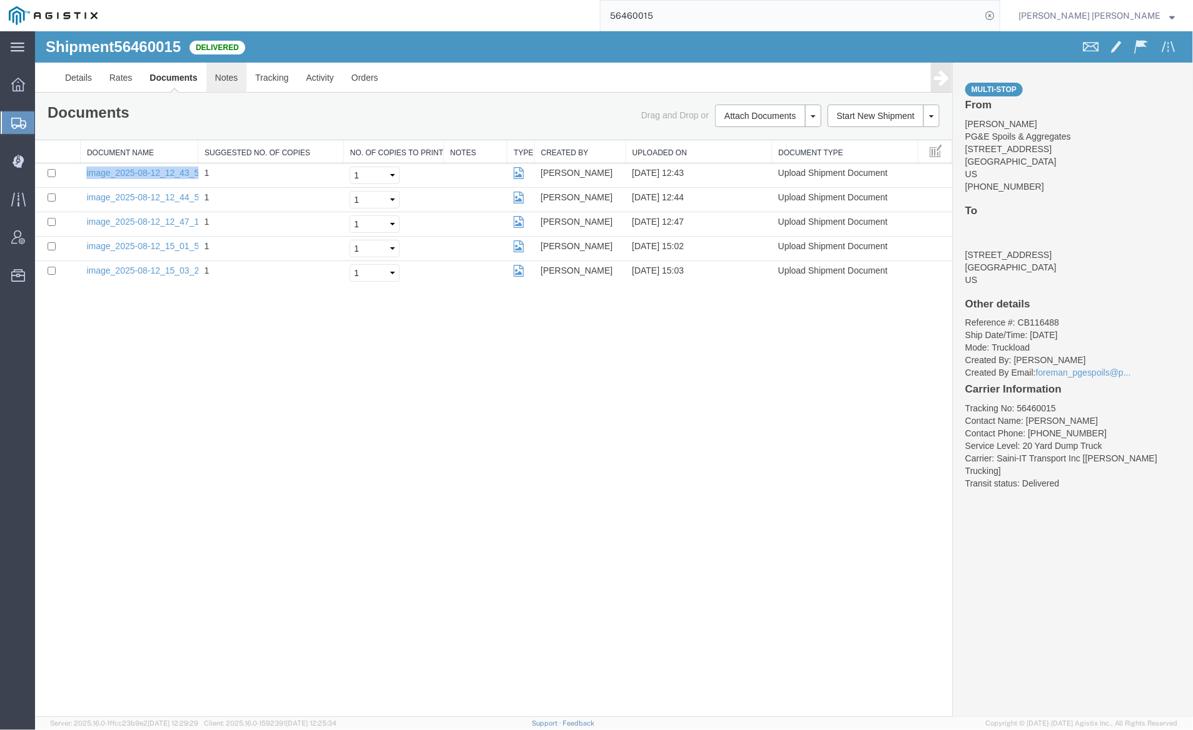
click at [232, 76] on link "Notes" at bounding box center [226, 77] width 41 height 30
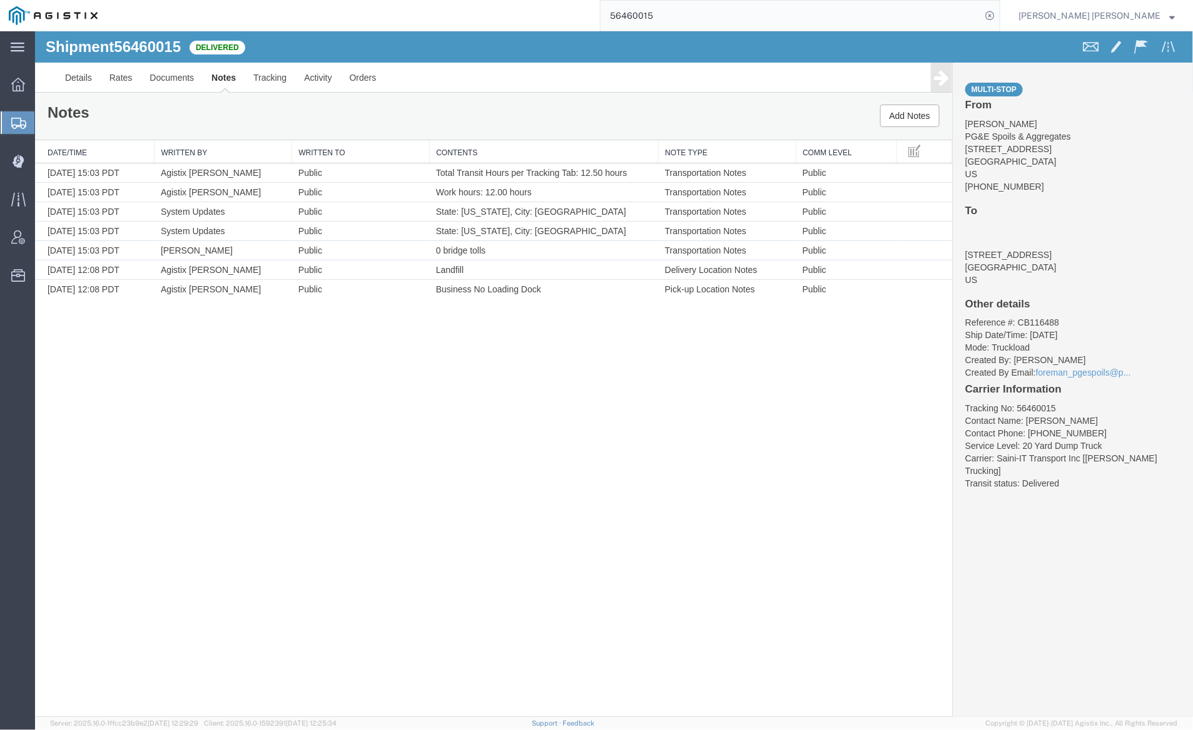
click at [692, 15] on input "56460015" at bounding box center [791, 16] width 381 height 30
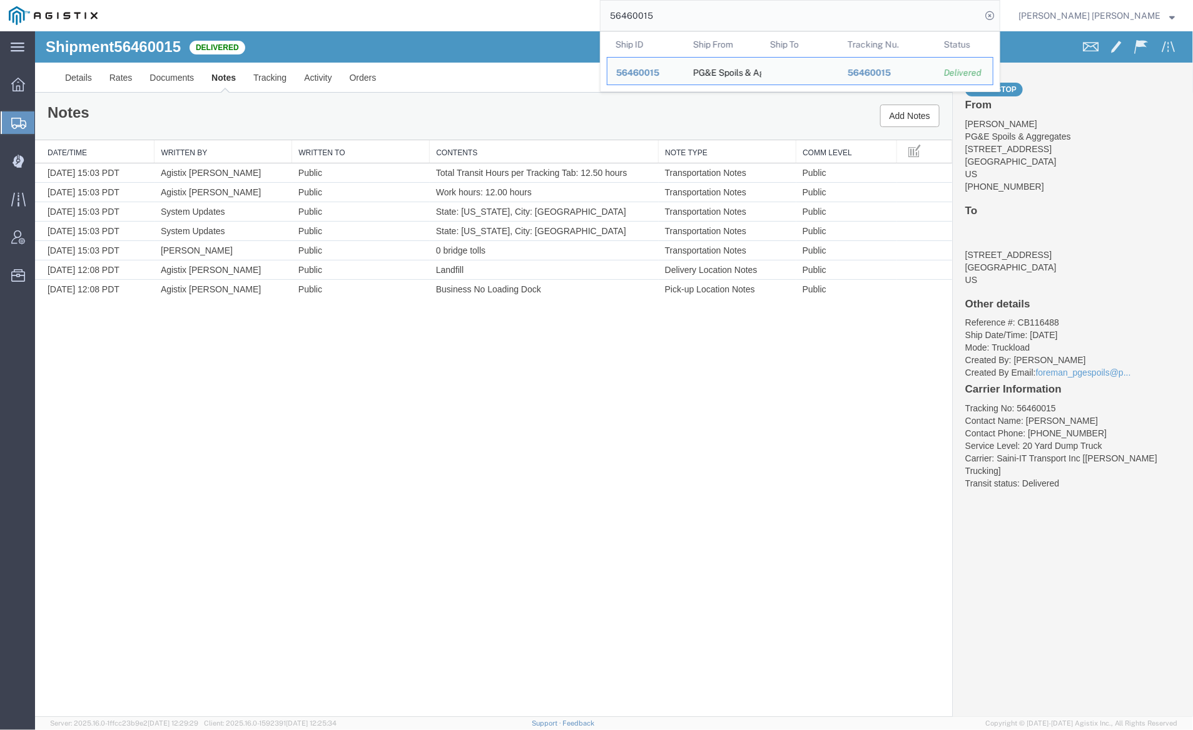
click at [692, 15] on input "56460015" at bounding box center [791, 16] width 381 height 30
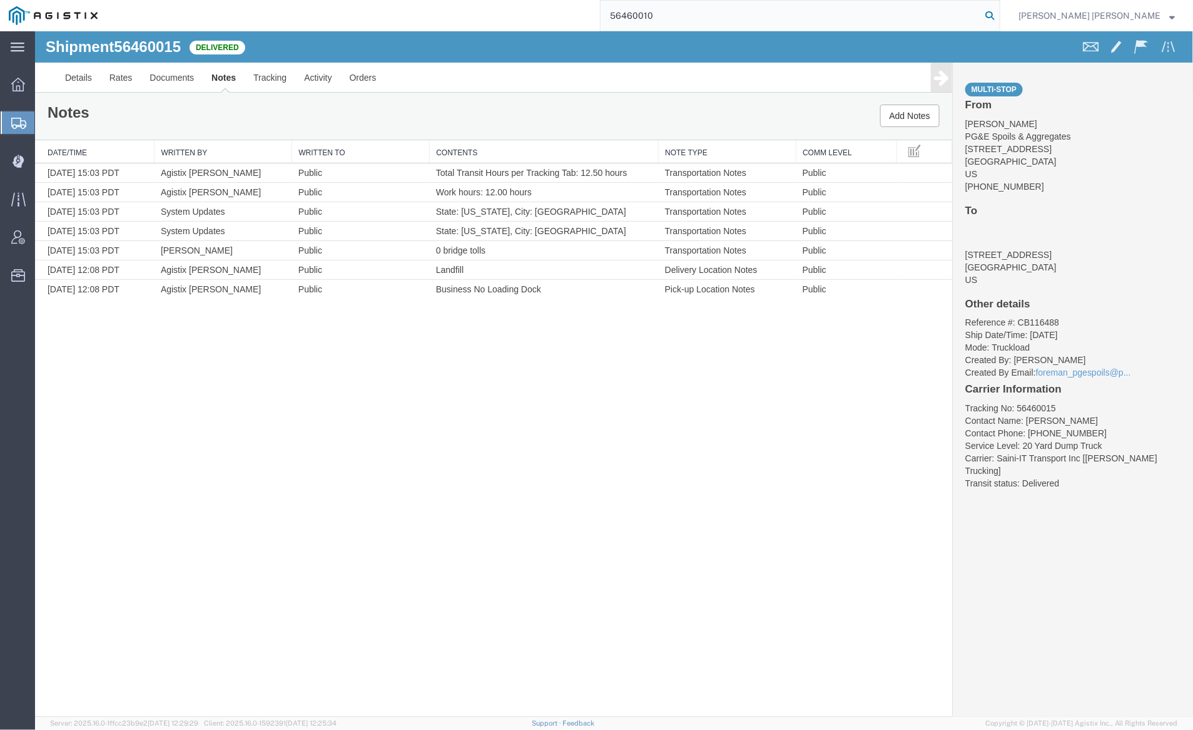
click at [999, 11] on icon at bounding box center [990, 16] width 18 height 18
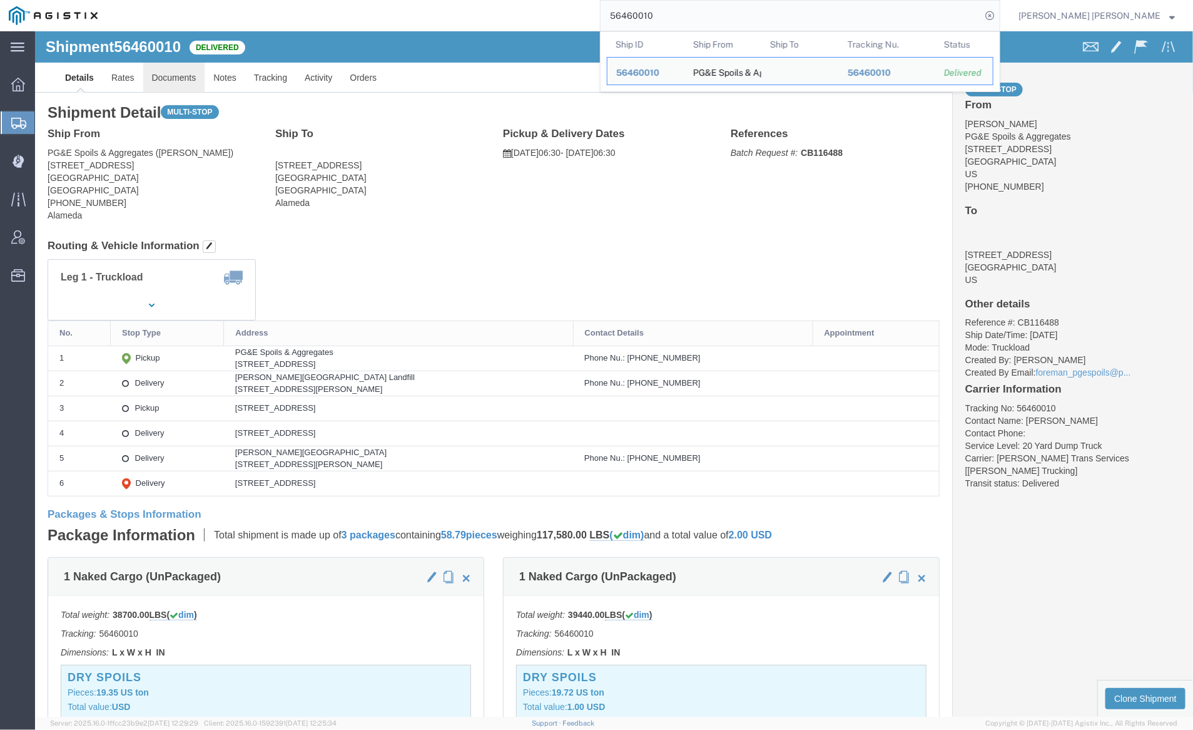
click link "Documents"
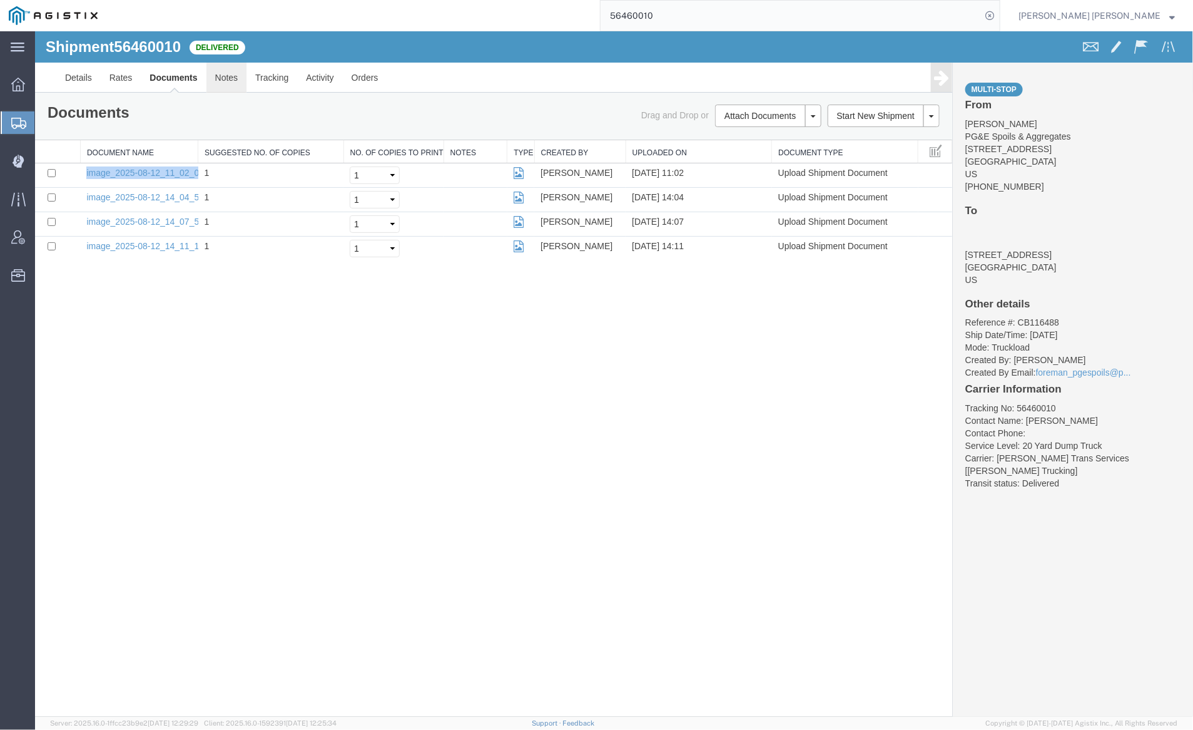
click at [215, 74] on link "Notes" at bounding box center [226, 77] width 41 height 30
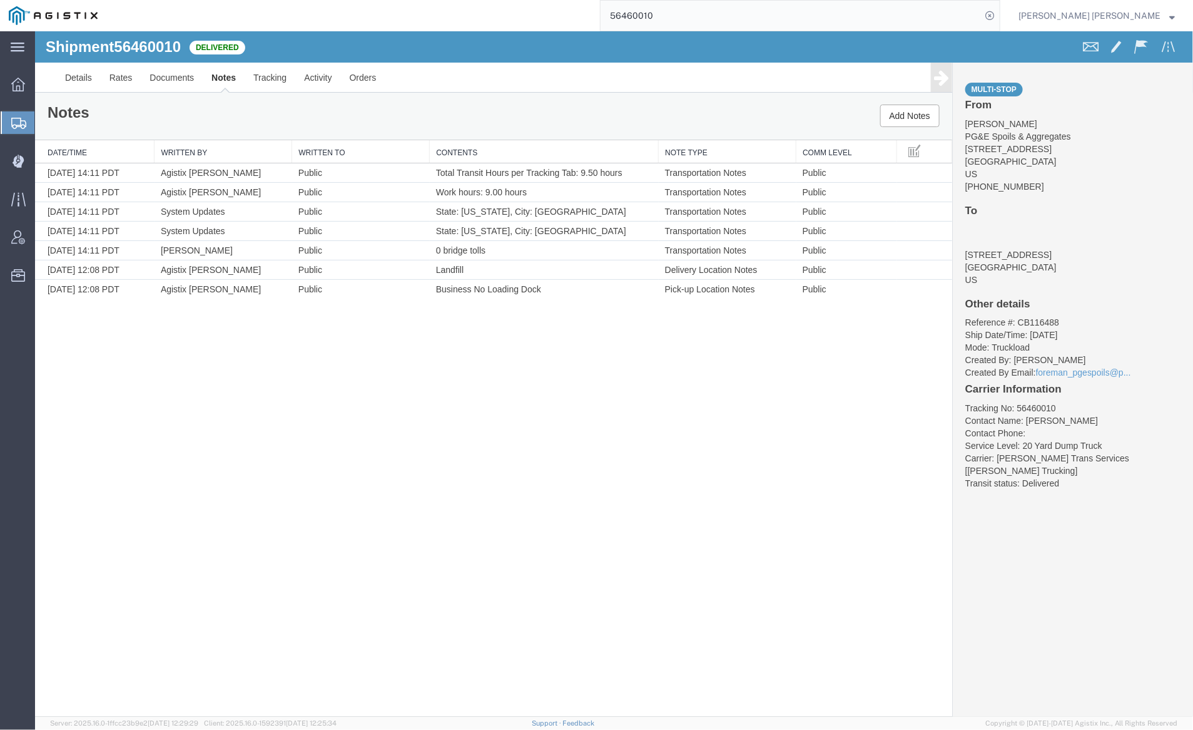
click at [705, 18] on input "56460010" at bounding box center [791, 16] width 381 height 30
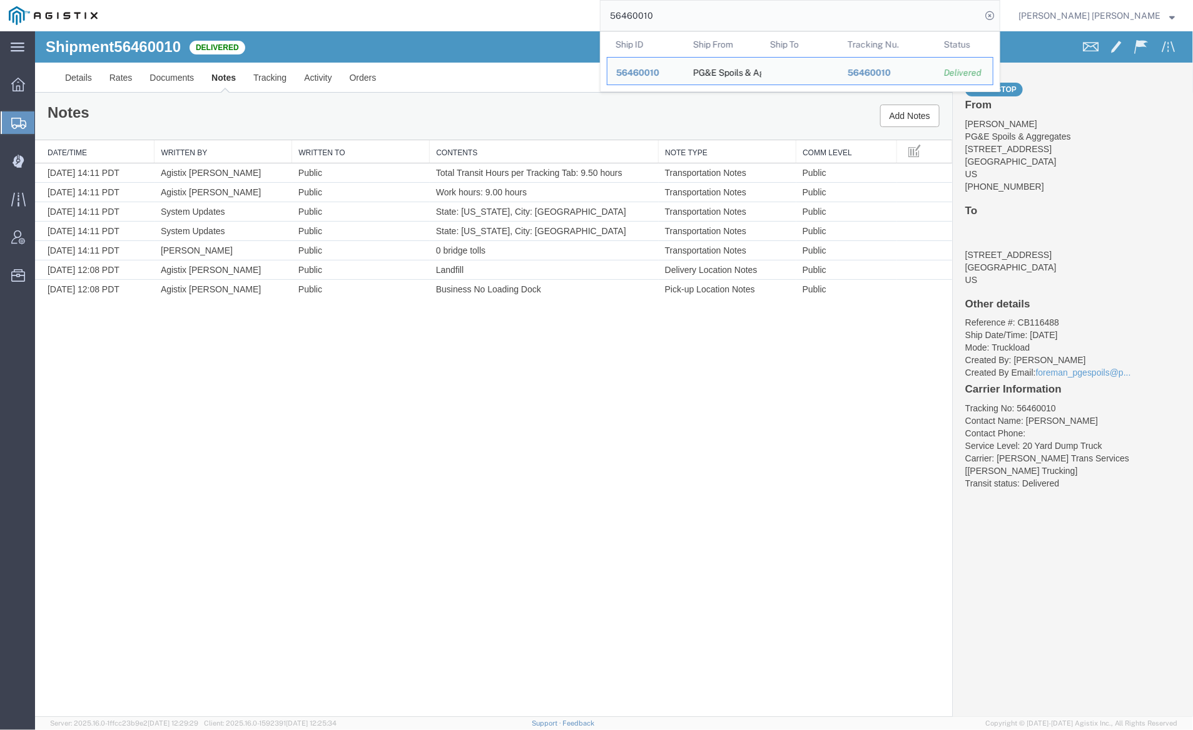
click at [705, 18] on input "56460010" at bounding box center [791, 16] width 381 height 30
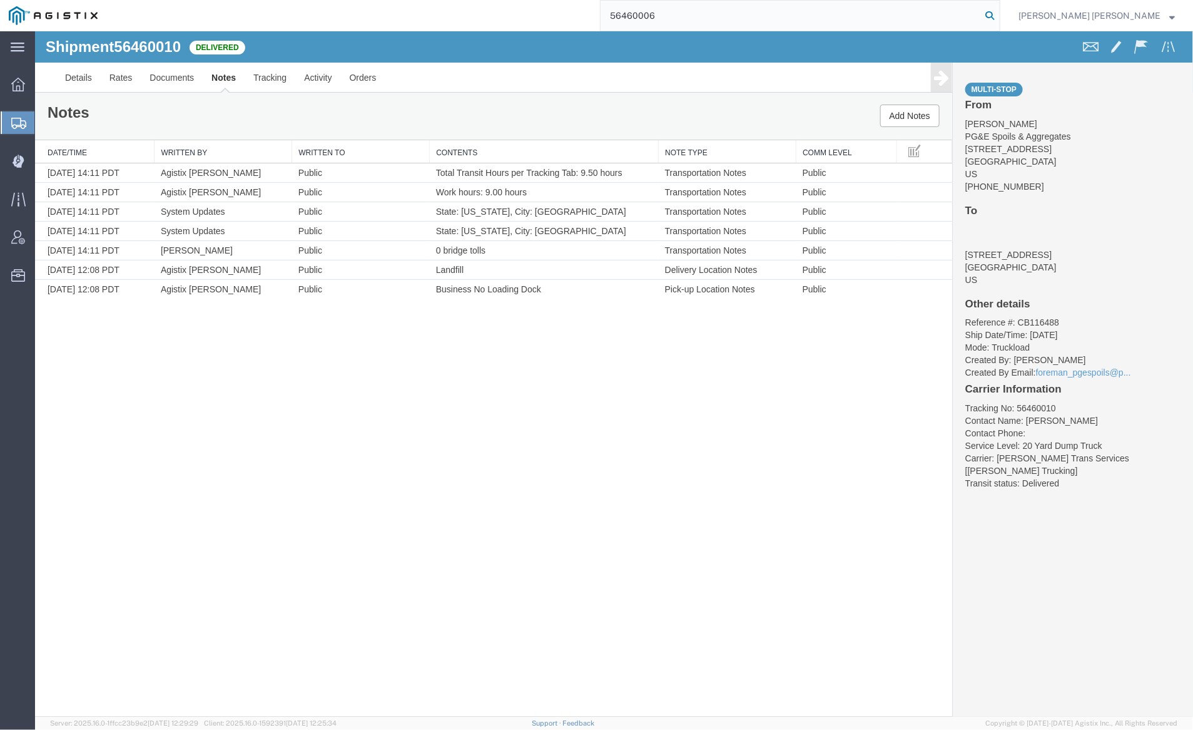
type input "56460006"
click at [999, 13] on icon at bounding box center [990, 16] width 18 height 18
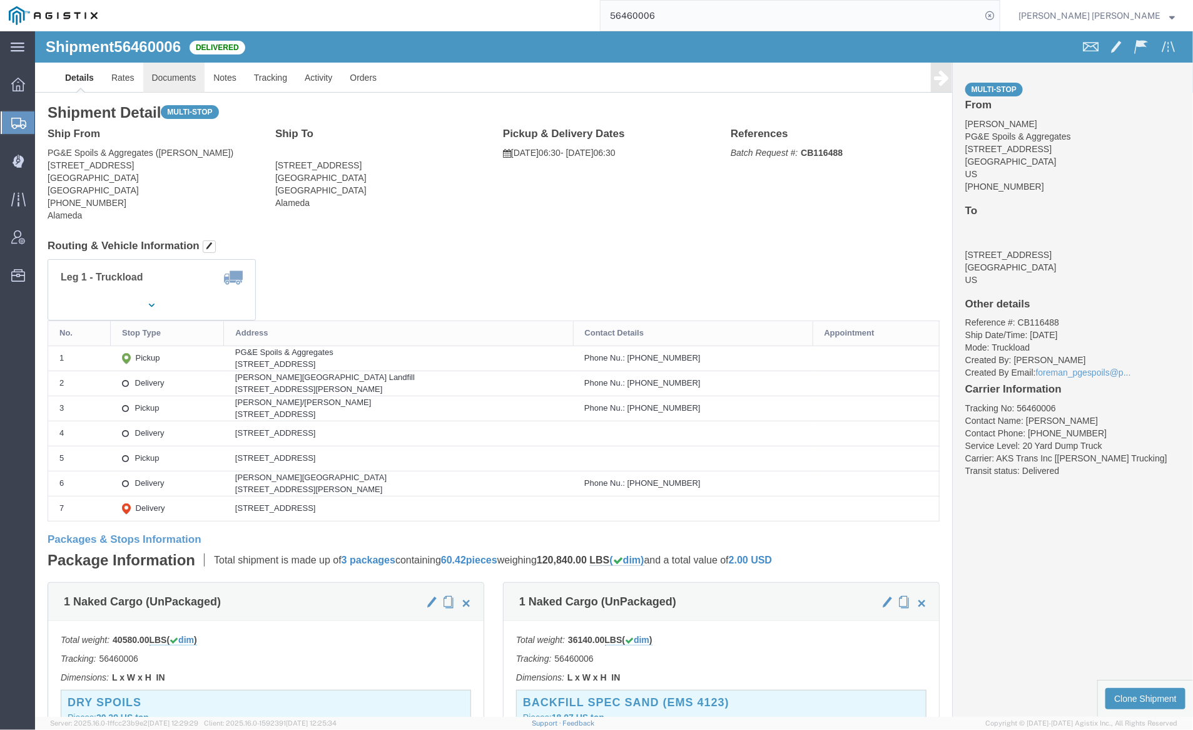
click link "Documents"
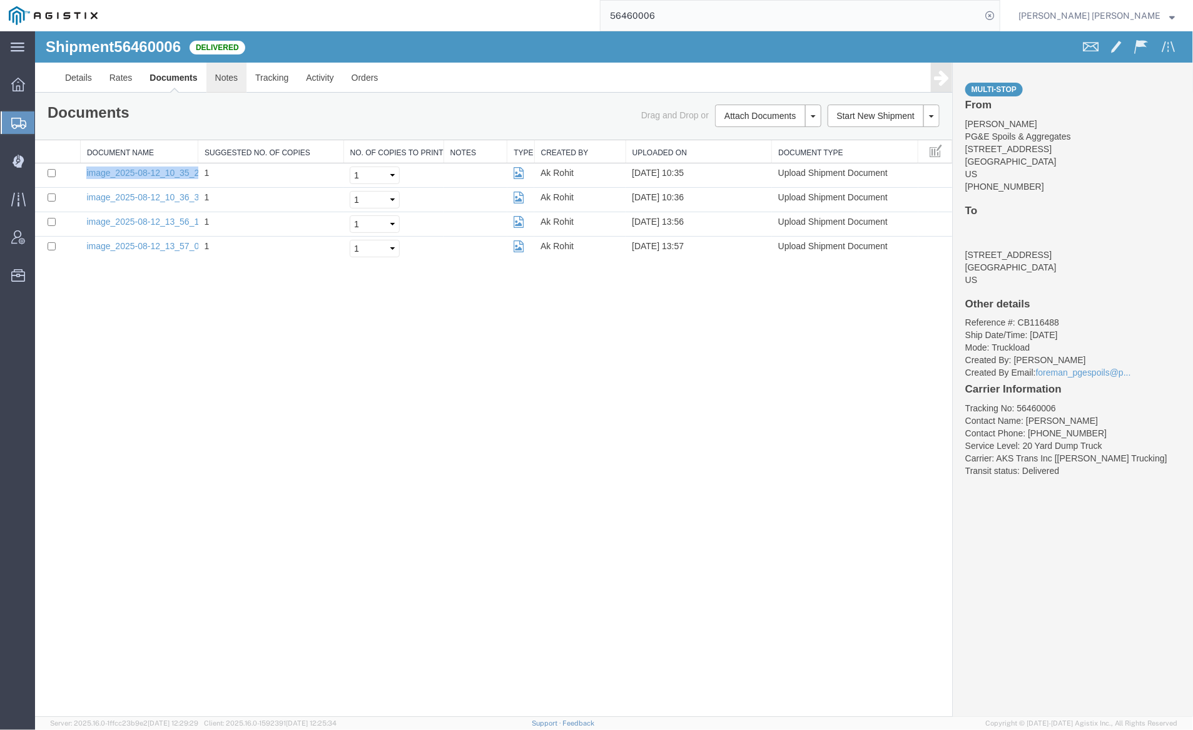
click at [227, 80] on link "Notes" at bounding box center [226, 77] width 41 height 30
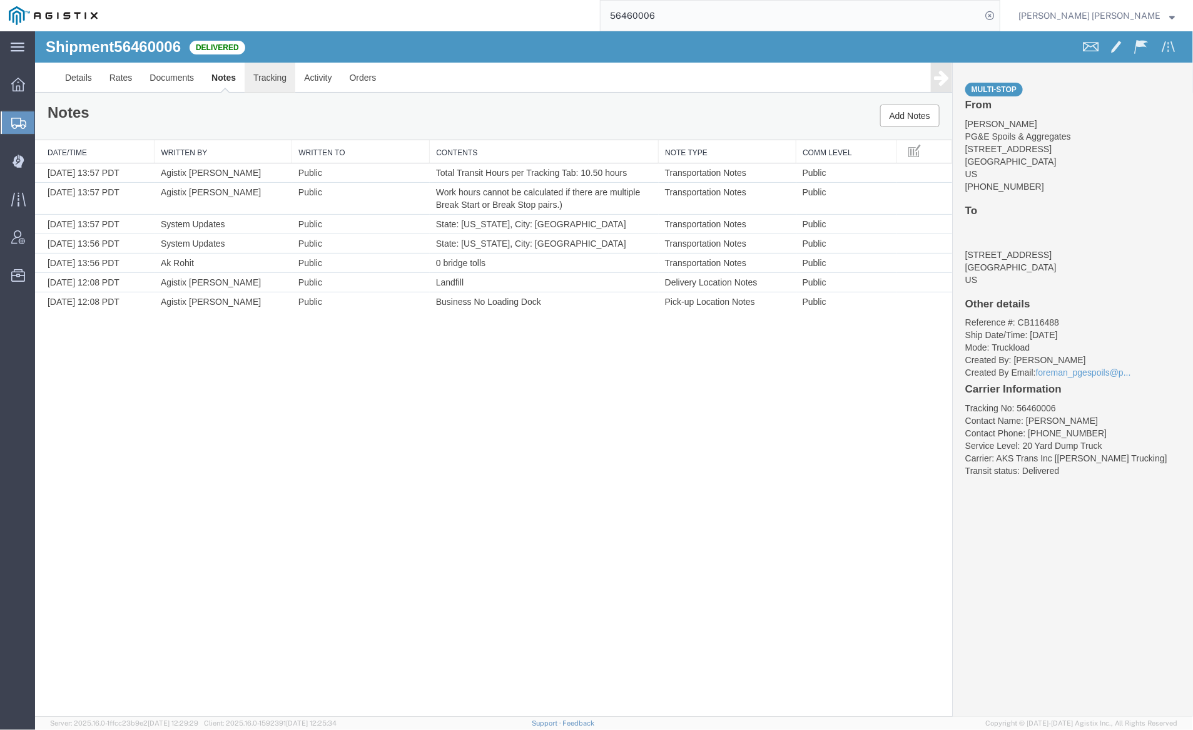
click at [263, 81] on link "Tracking" at bounding box center [269, 77] width 51 height 30
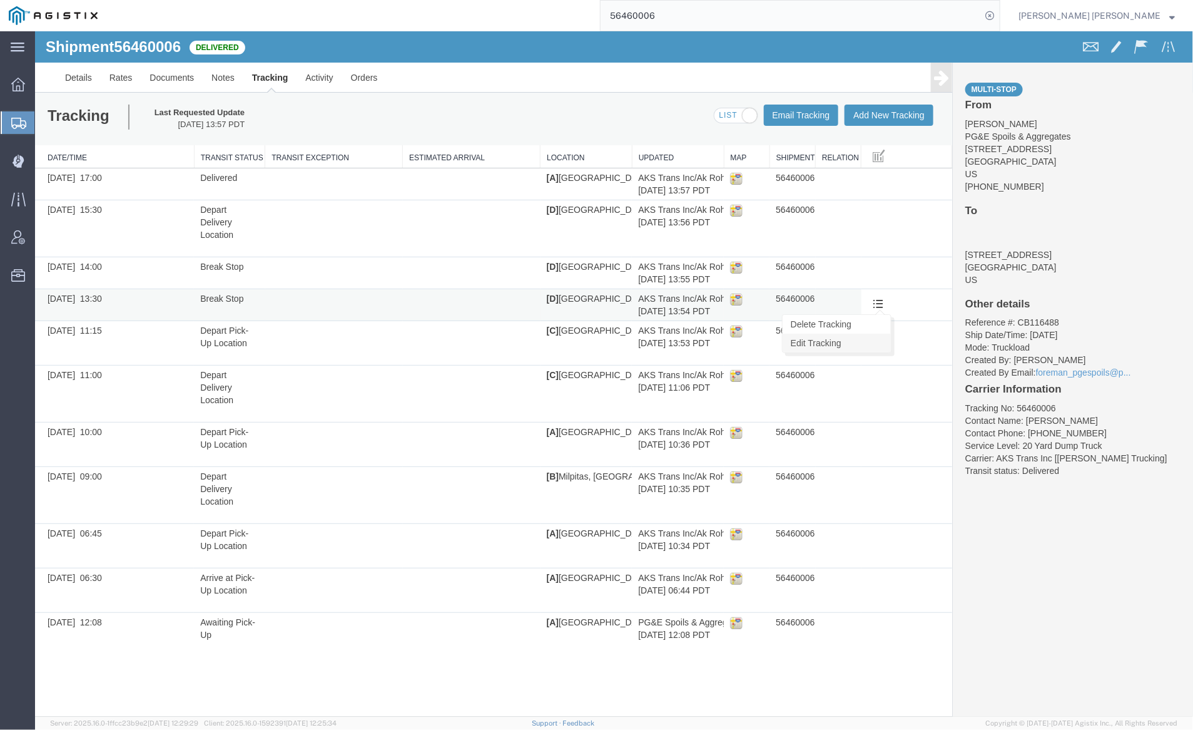
click at [867, 337] on link "Edit Tracking" at bounding box center [836, 342] width 108 height 19
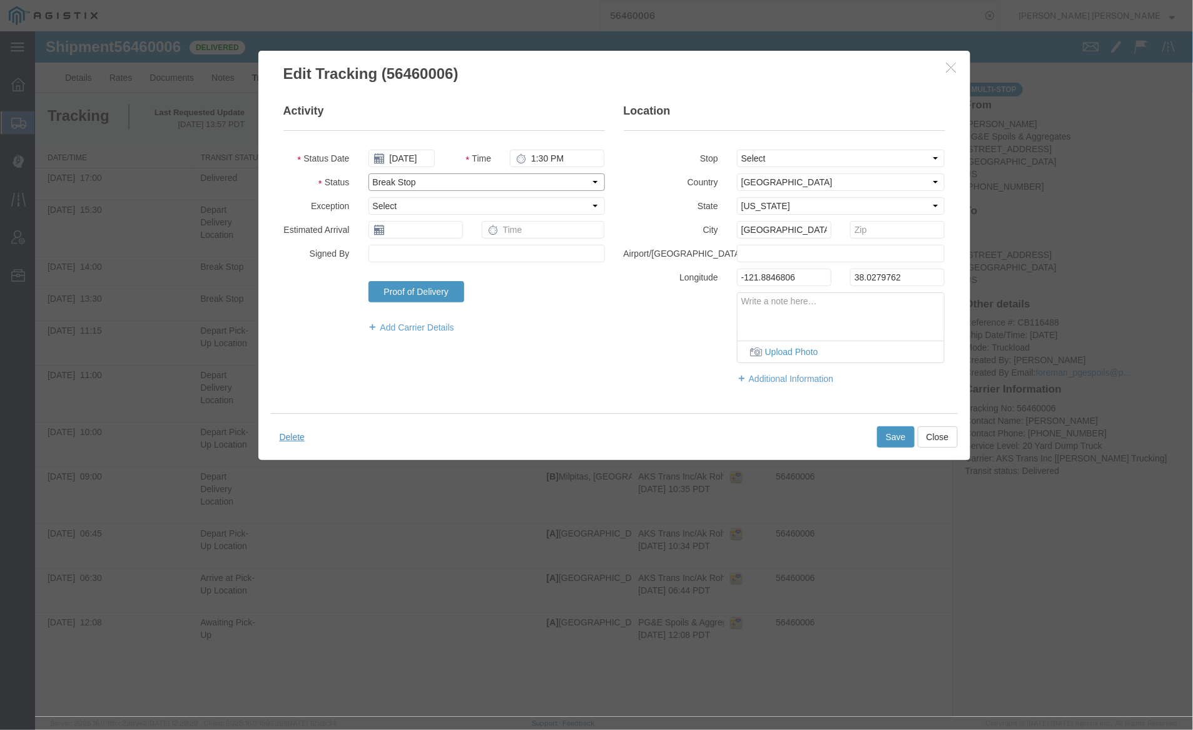
click at [417, 185] on select "Select Arrival Notice Available Arrival Notice Imported Arrive at Delivery Loca…" at bounding box center [486, 182] width 237 height 18
select select "BREAKSTART"
click at [368, 173] on select "Select Arrival Notice Available Arrival Notice Imported Arrive at Delivery Loca…" at bounding box center [486, 182] width 237 height 18
click at [894, 434] on button "Save" at bounding box center [896, 436] width 38 height 21
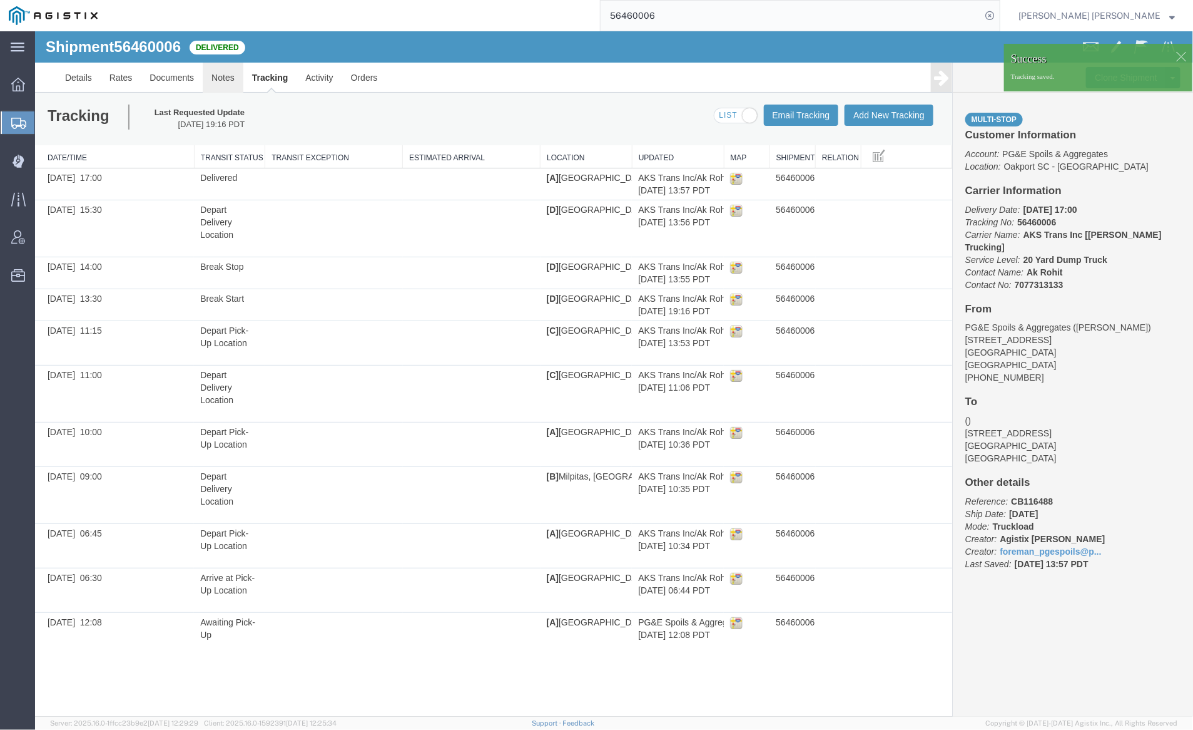
click at [216, 74] on link "Notes" at bounding box center [222, 77] width 41 height 30
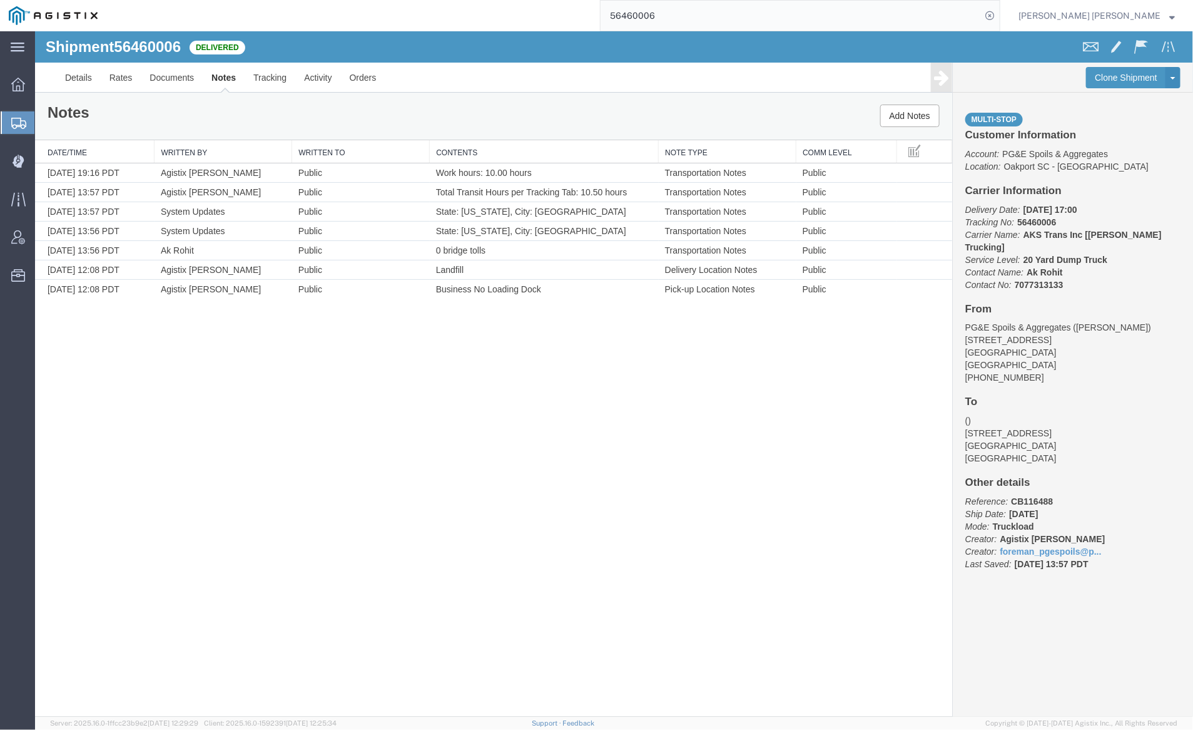
click at [707, 14] on input "56460006" at bounding box center [791, 16] width 381 height 30
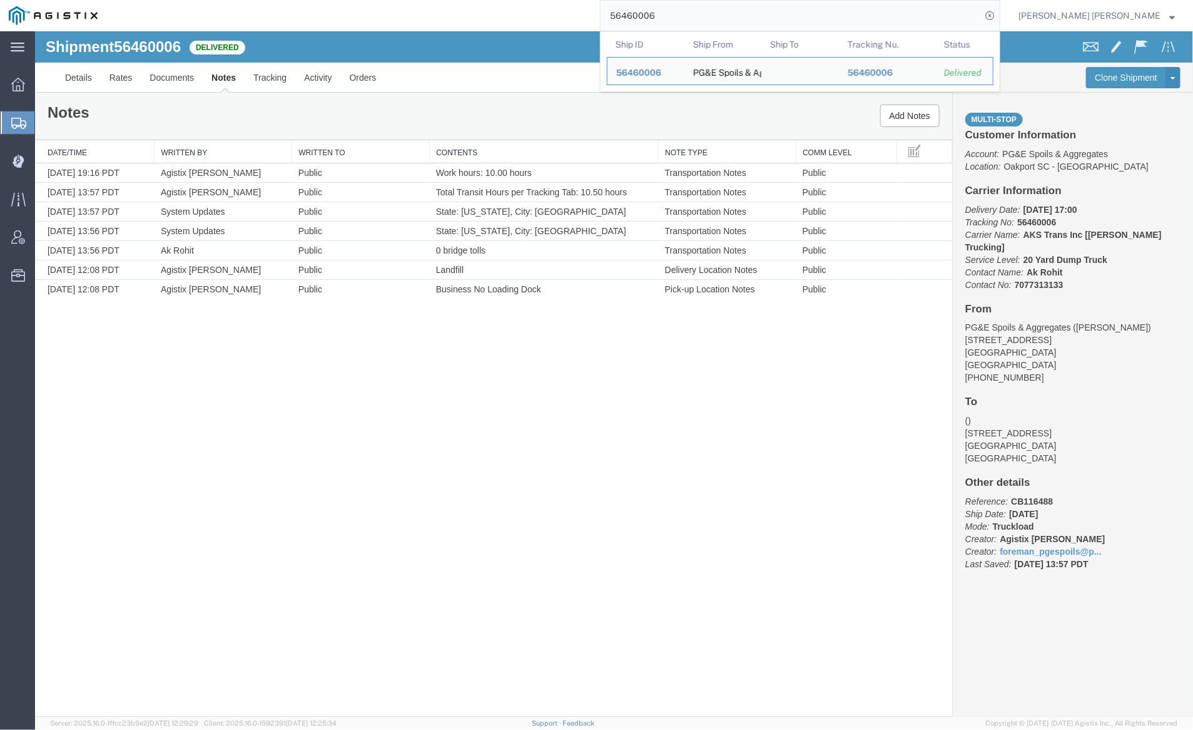
click at [707, 14] on input "56460006" at bounding box center [791, 16] width 381 height 30
paste input "5"
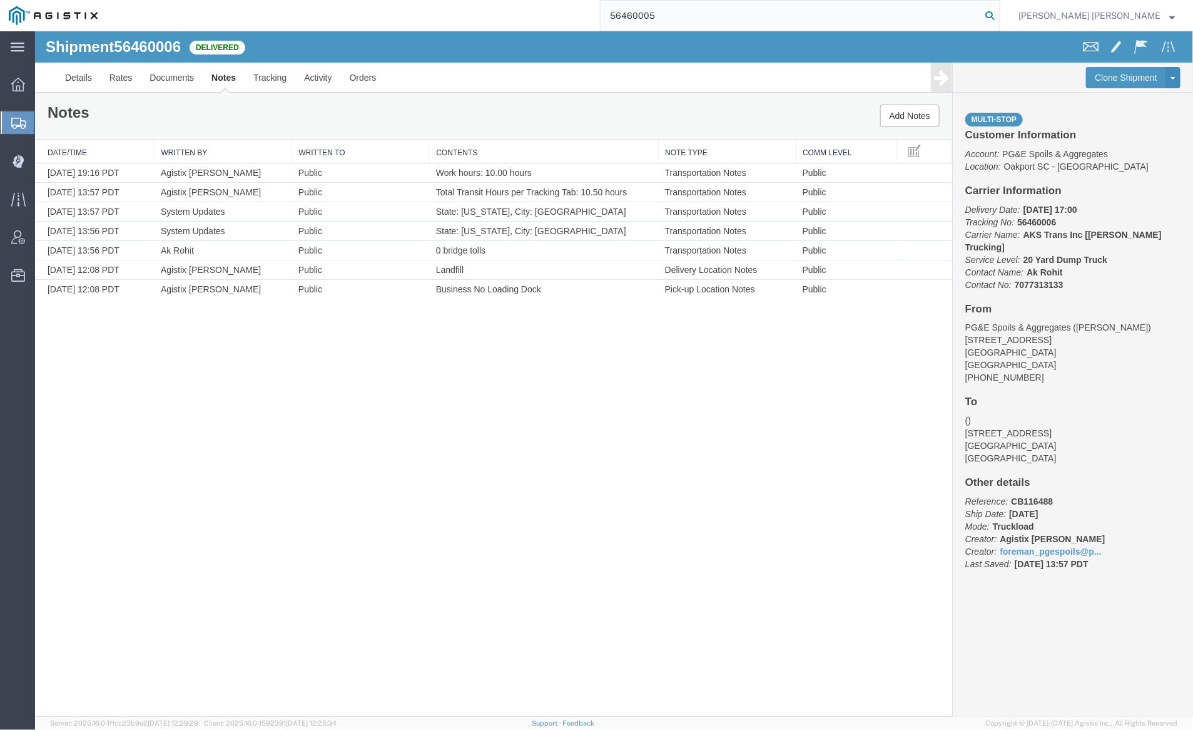
type input "56460005"
click at [999, 12] on icon at bounding box center [990, 16] width 18 height 18
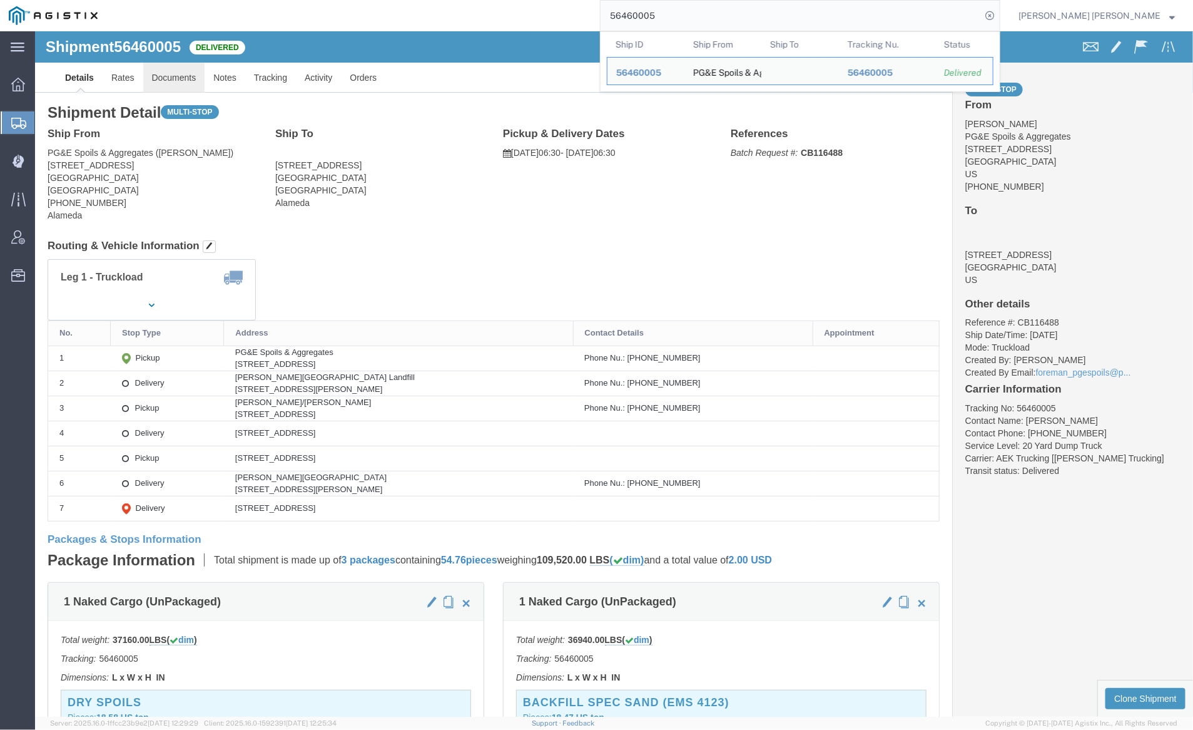
click link "Documents"
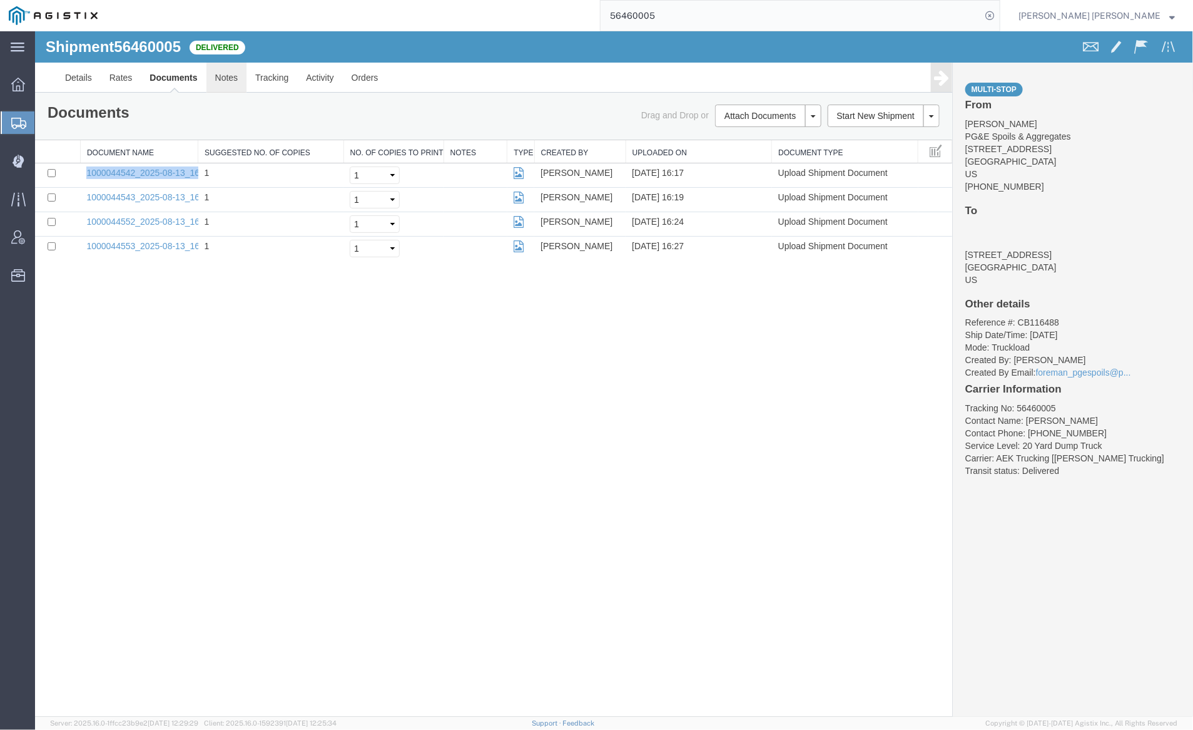
click at [212, 71] on link "Notes" at bounding box center [226, 77] width 41 height 30
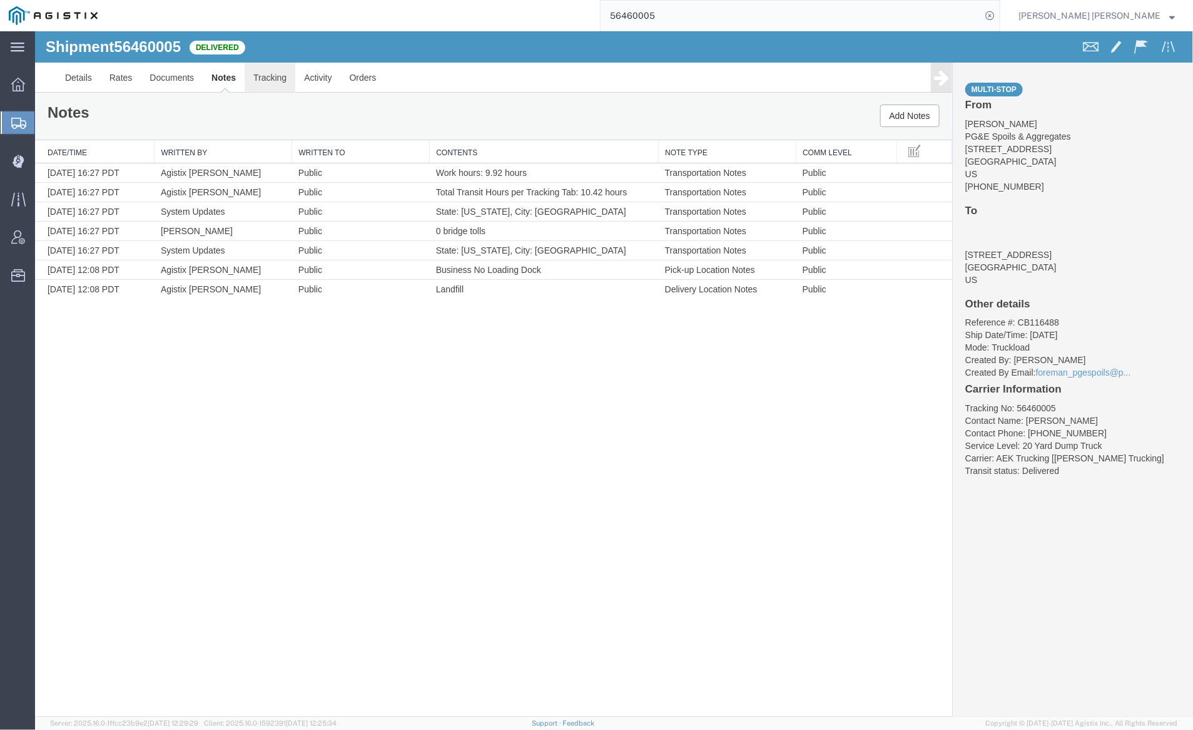
click at [260, 67] on link "Tracking" at bounding box center [269, 77] width 51 height 30
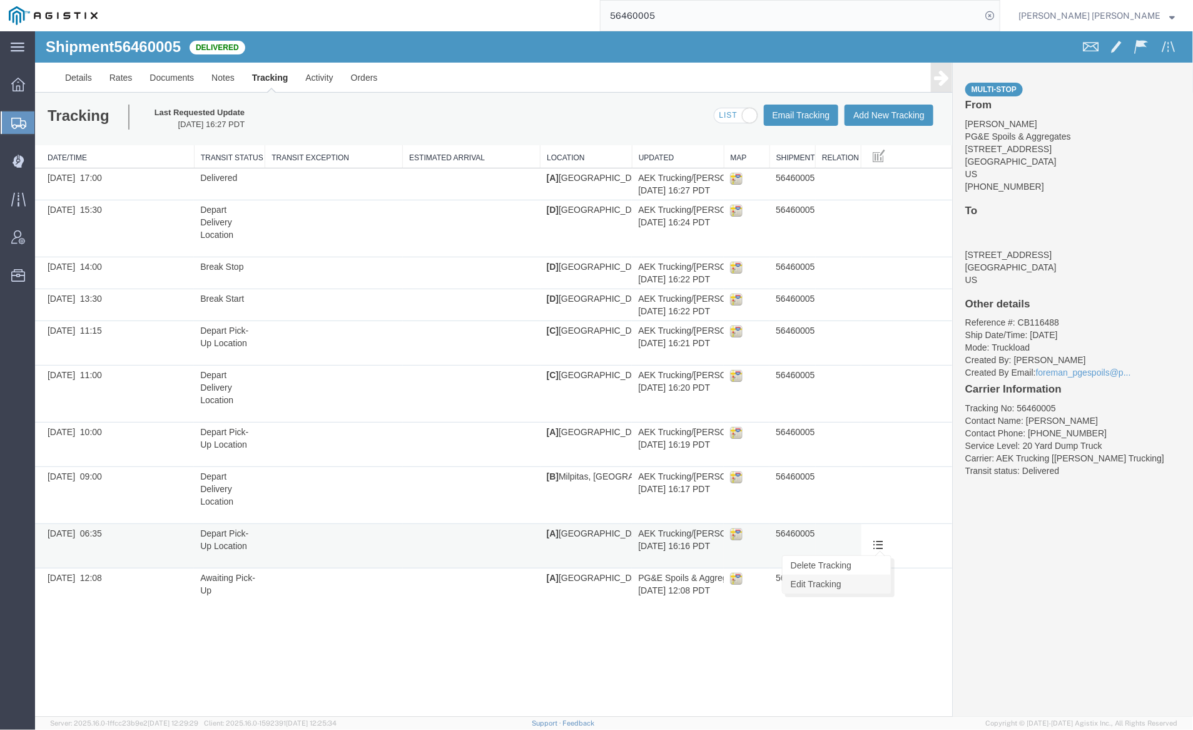
click at [866, 586] on link "Edit Tracking" at bounding box center [836, 583] width 108 height 19
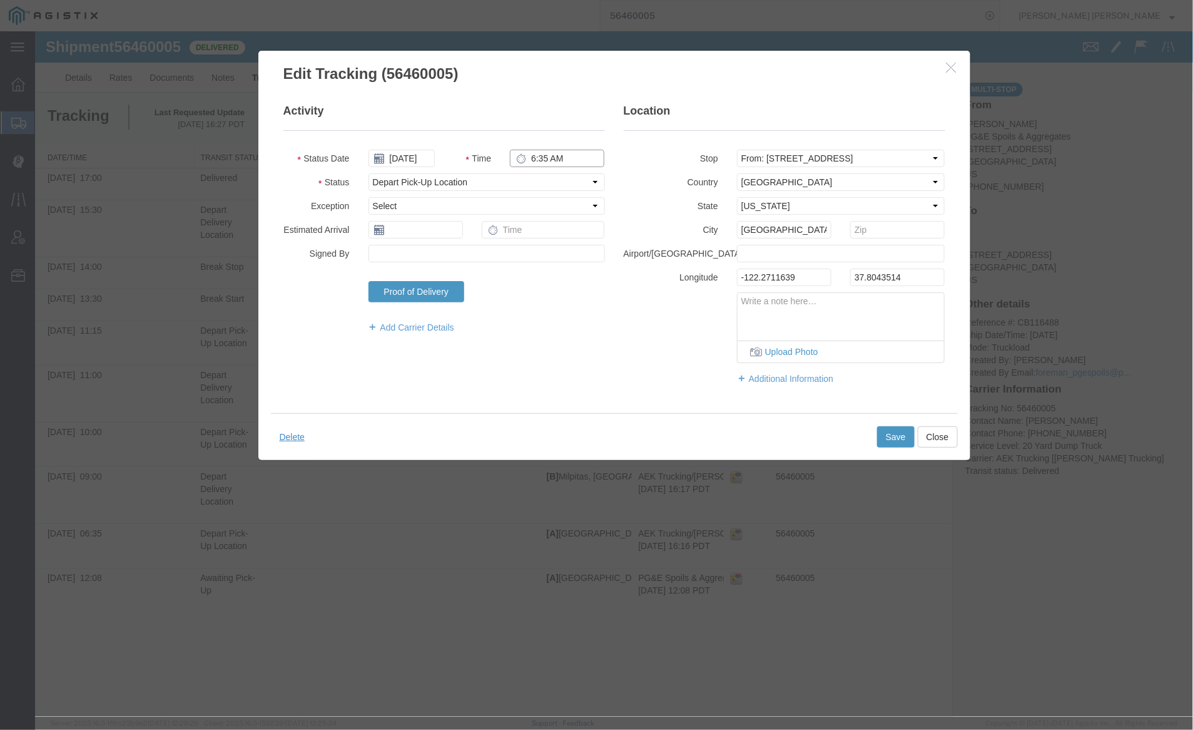
click at [547, 153] on input "6:35 AM" at bounding box center [556, 158] width 95 height 18
click at [543, 158] on input "6:35 AM" at bounding box center [556, 158] width 95 height 18
type input "6:30 AM"
click at [889, 432] on button "Save" at bounding box center [896, 436] width 38 height 21
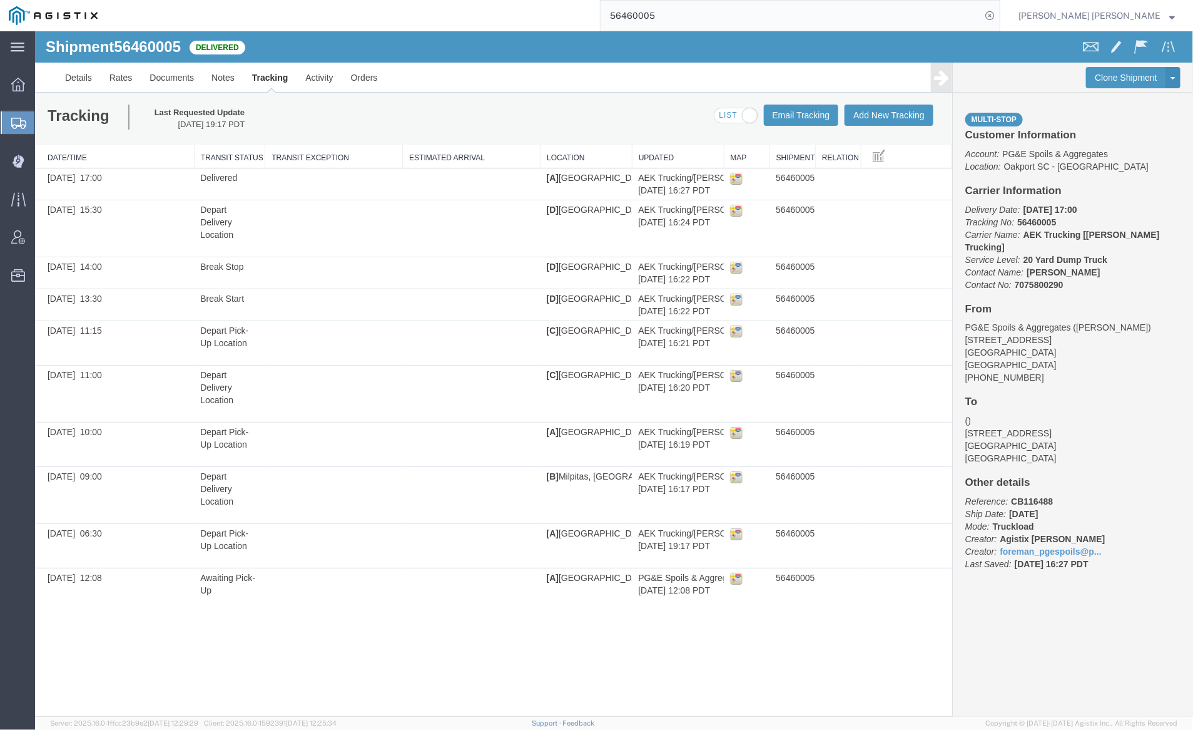
click at [686, 20] on input "56460005" at bounding box center [791, 16] width 381 height 30
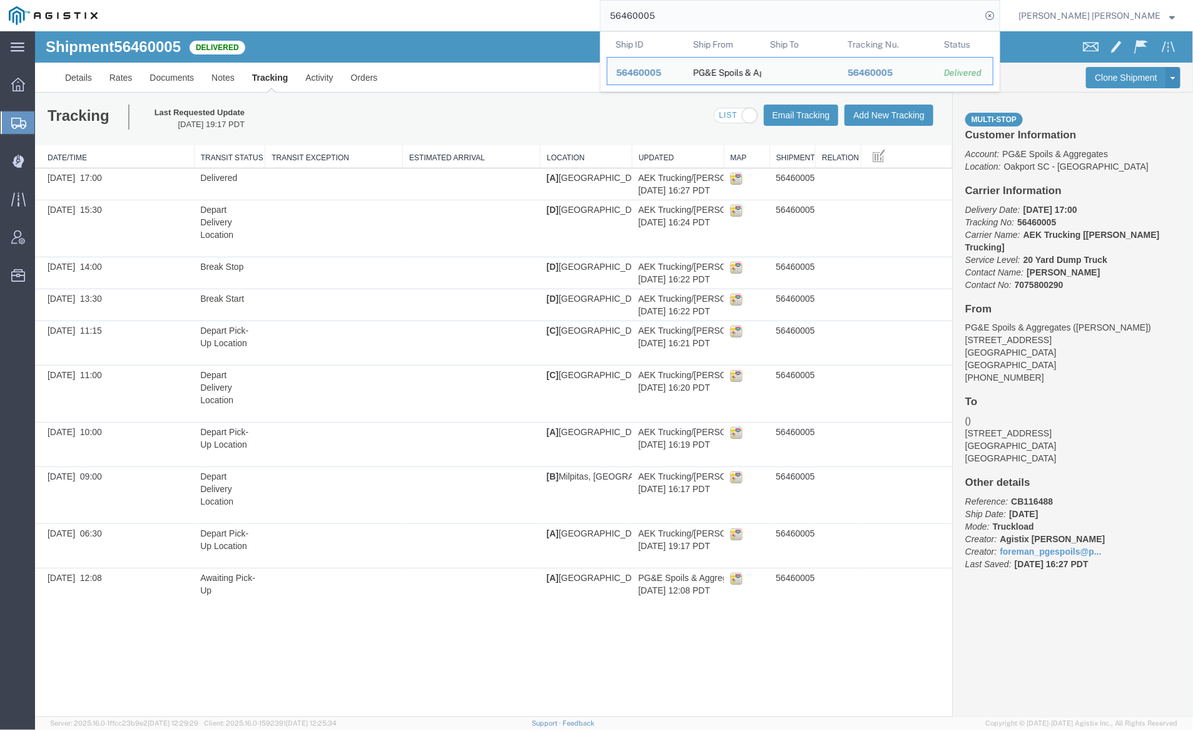
paste input "1"
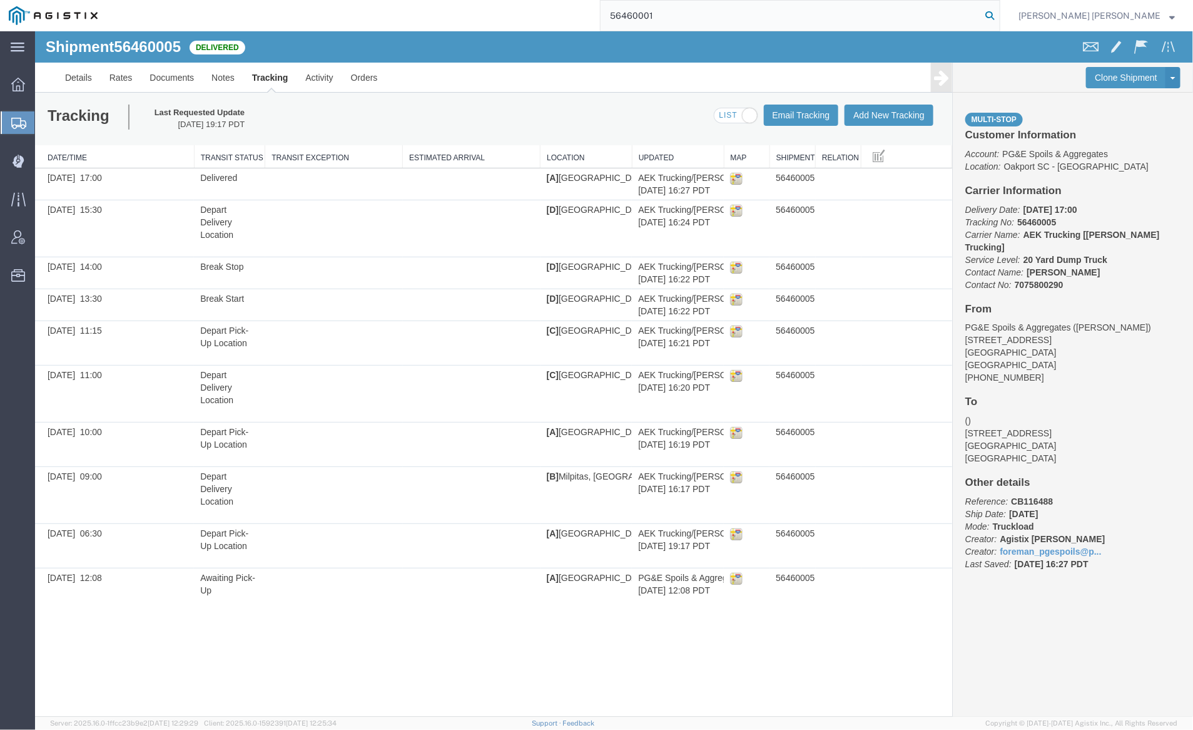
click at [999, 15] on icon at bounding box center [990, 16] width 18 height 18
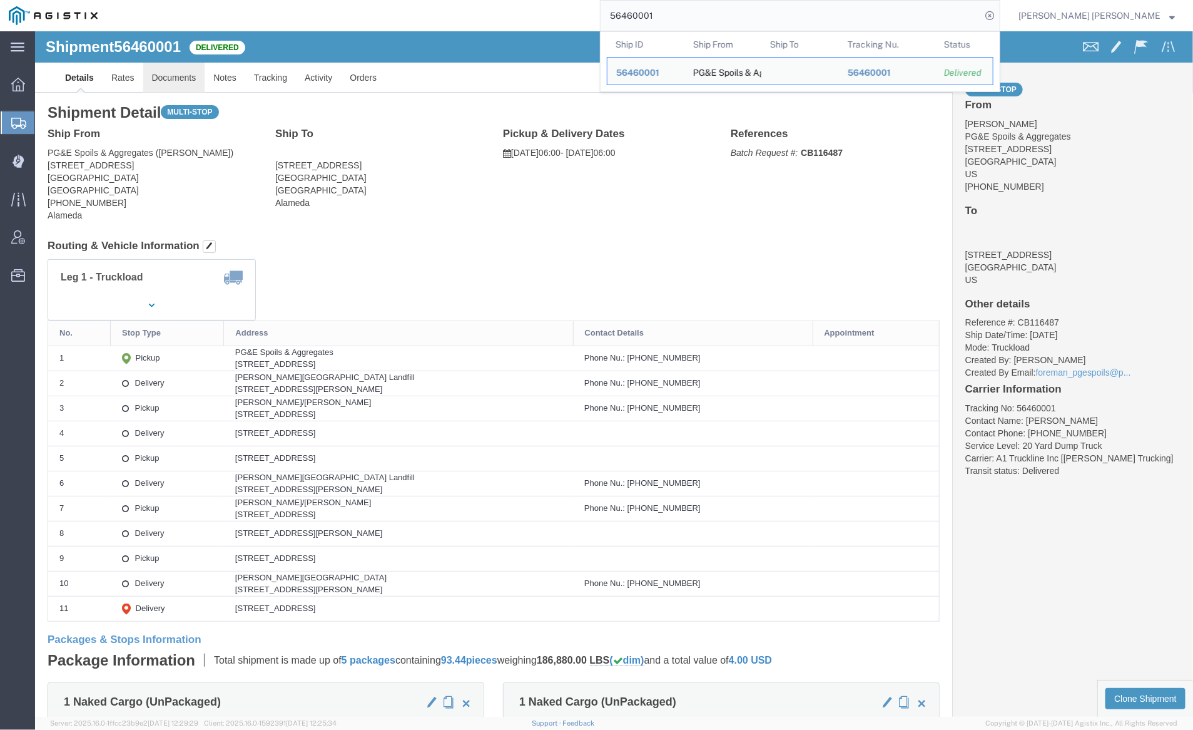
click link "Documents"
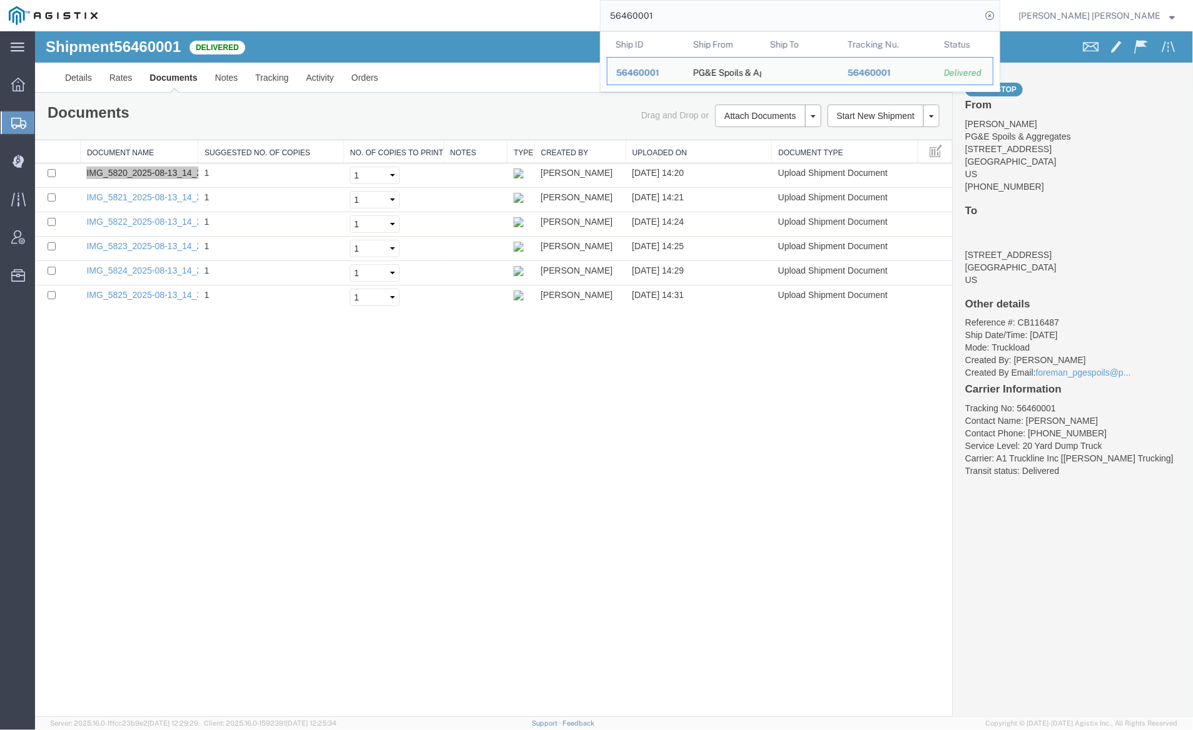
click at [716, 19] on input "56460001" at bounding box center [791, 16] width 381 height 30
click at [715, 19] on input "56460001" at bounding box center [791, 16] width 381 height 30
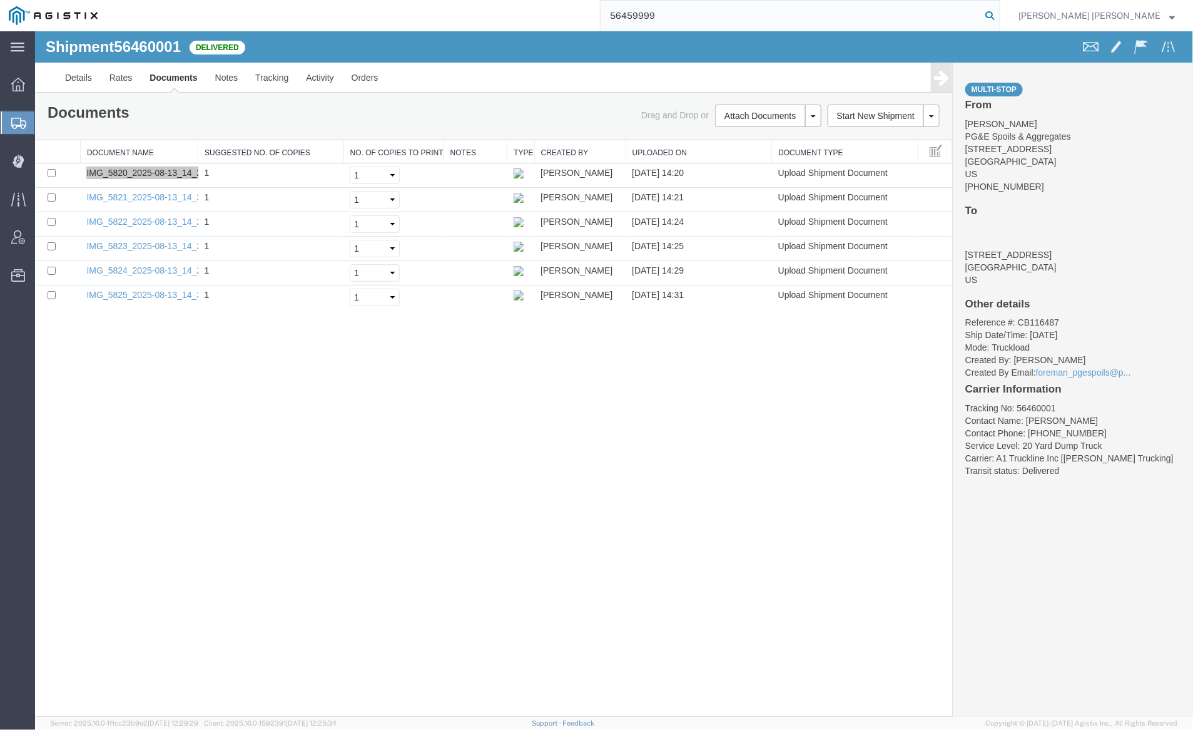
click at [999, 14] on icon at bounding box center [990, 16] width 18 height 18
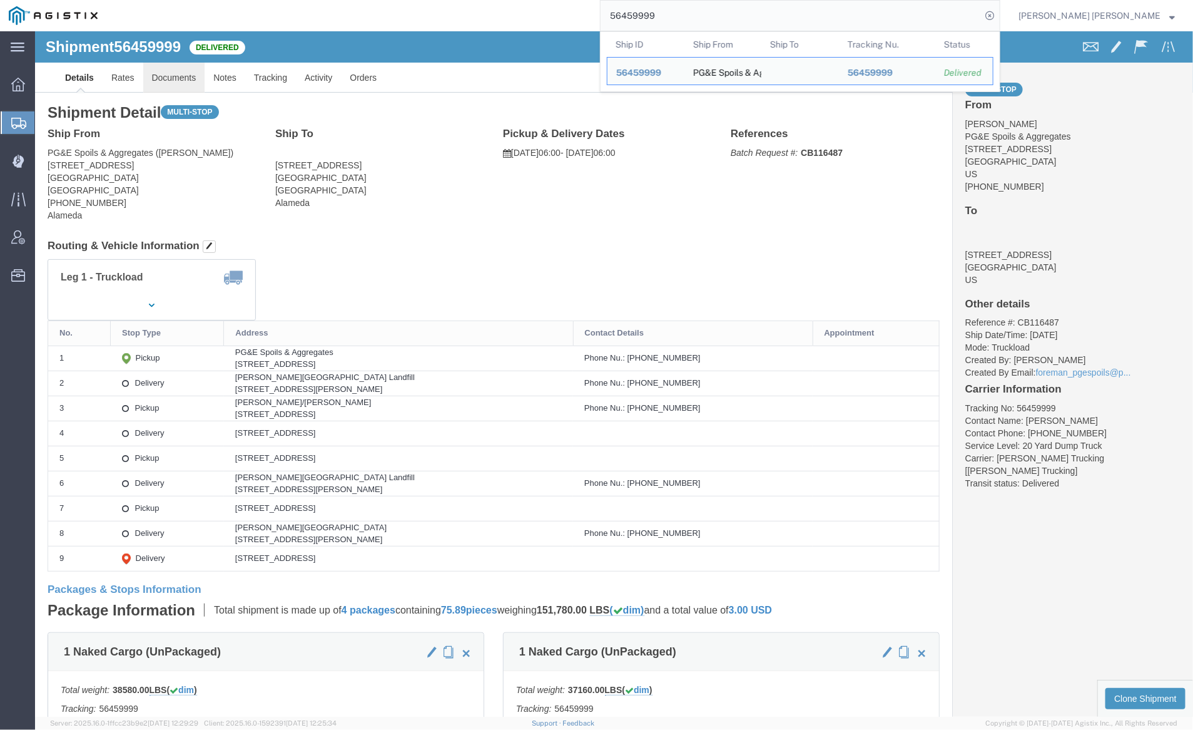
click link "Documents"
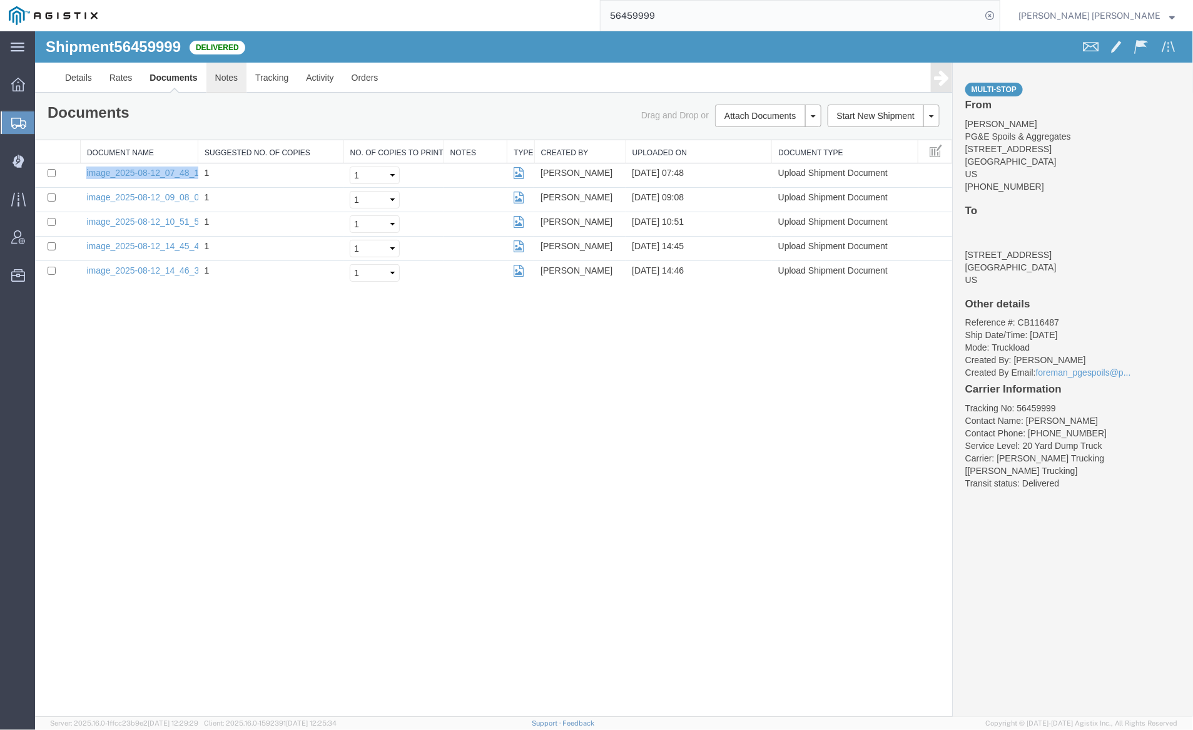
click at [208, 81] on link "Notes" at bounding box center [226, 77] width 41 height 30
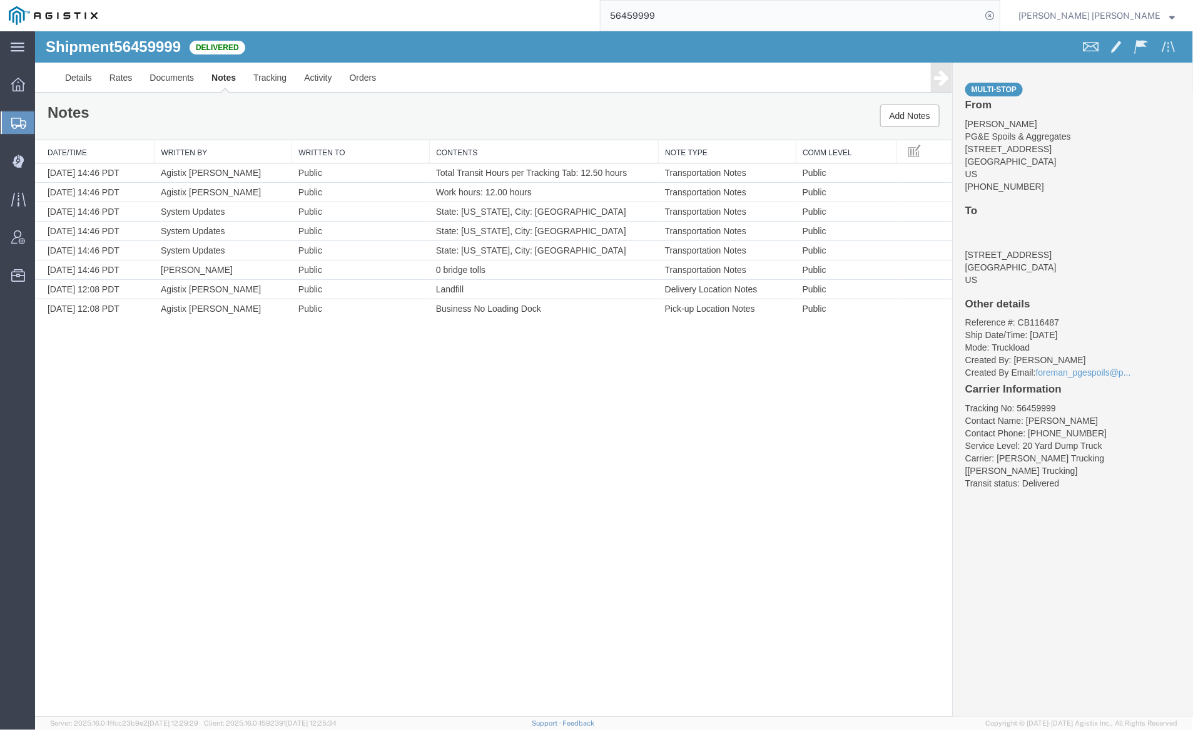
click at [690, 13] on input "56459999" at bounding box center [791, 16] width 381 height 30
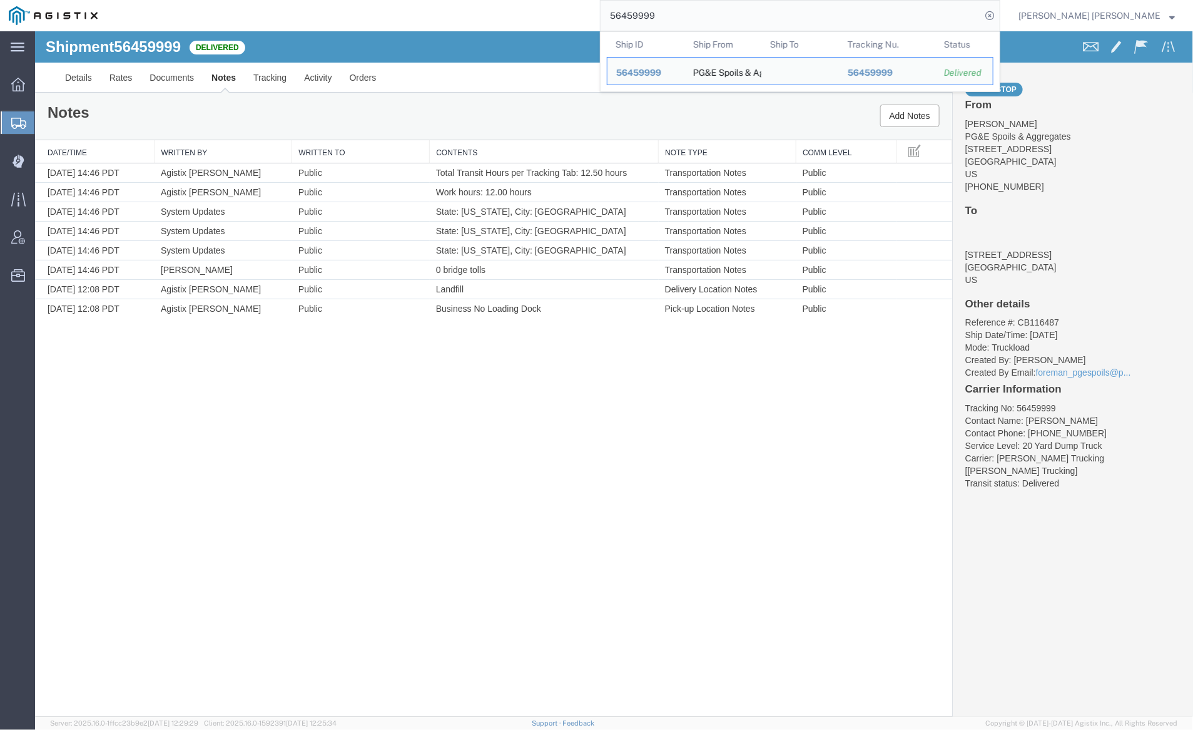
paste input "7"
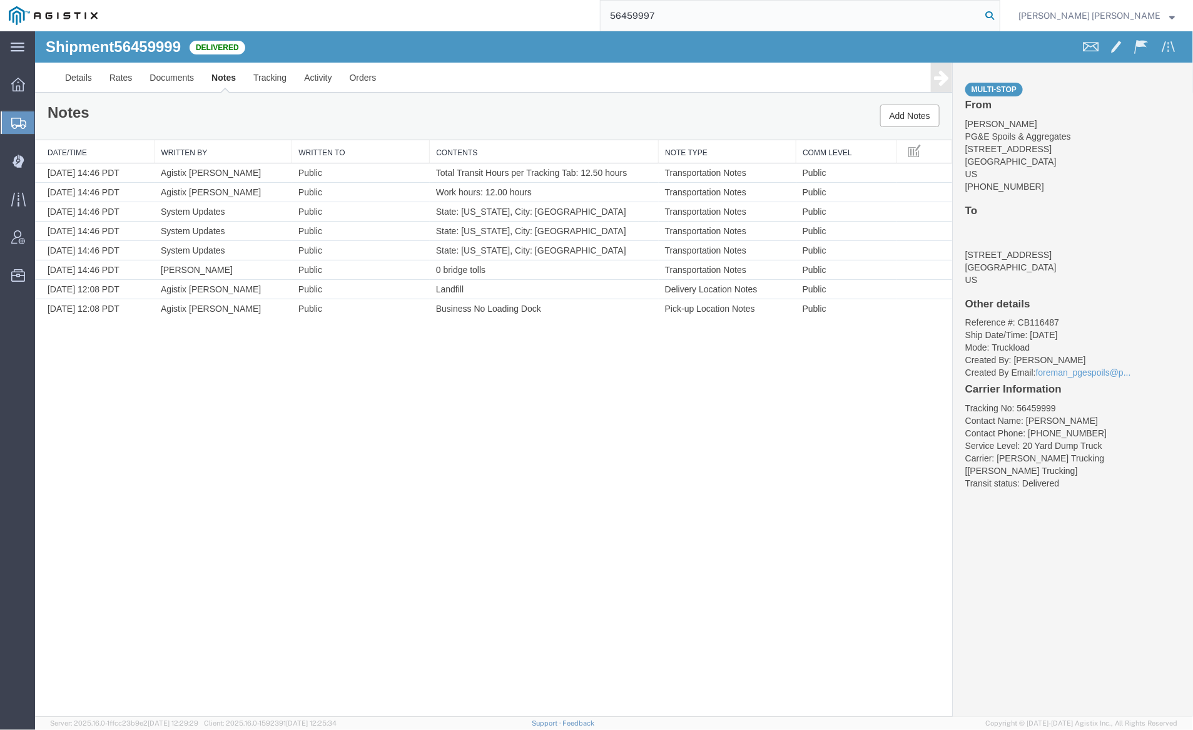
type input "56459997"
click at [999, 13] on icon at bounding box center [990, 16] width 18 height 18
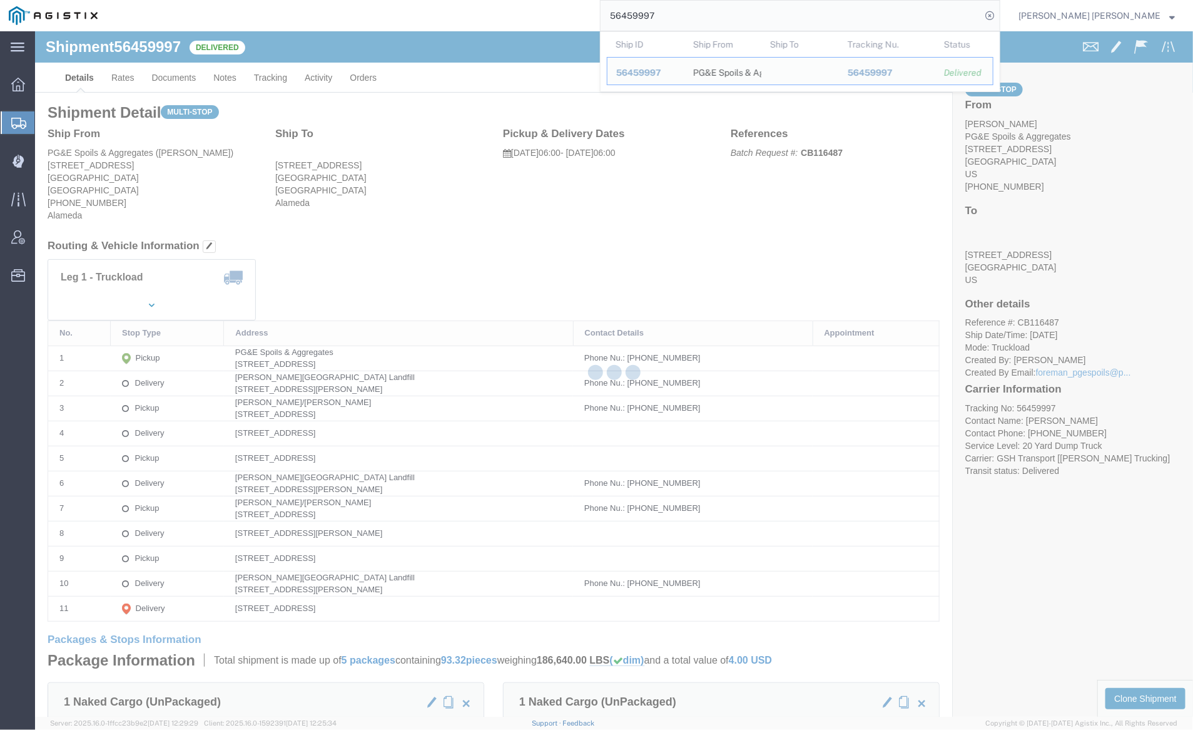
click at [171, 75] on div at bounding box center [614, 373] width 1158 height 685
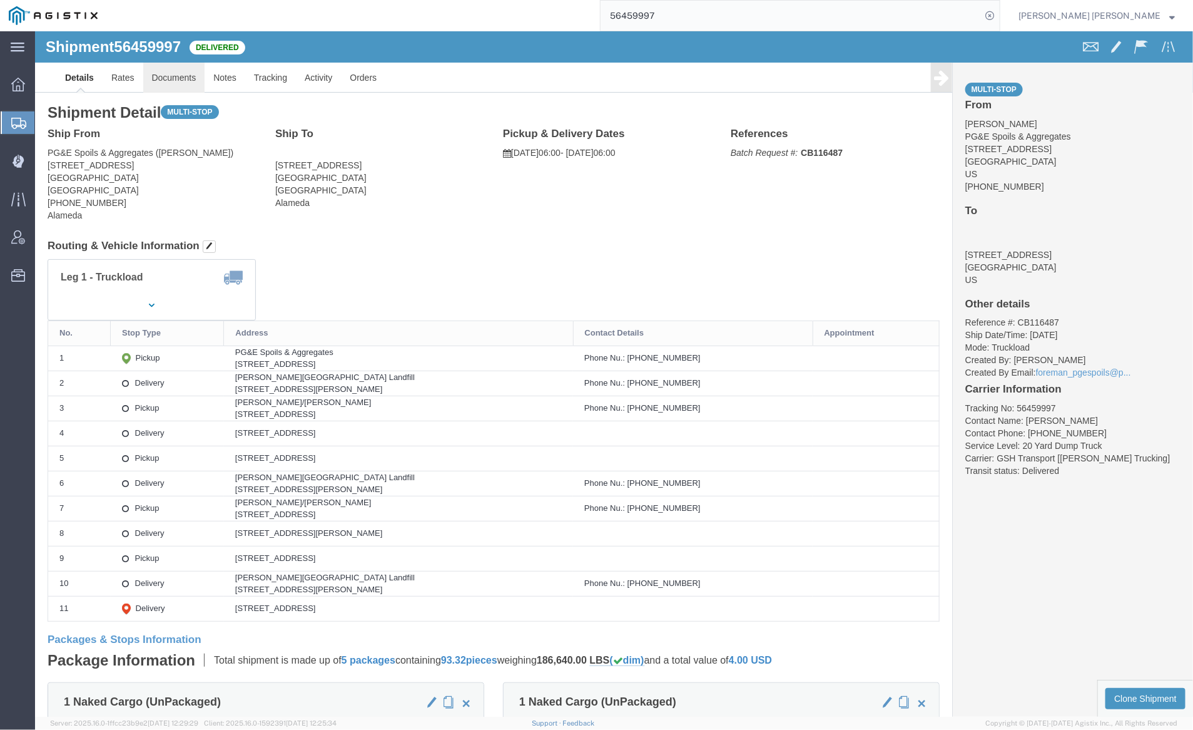
click link "Documents"
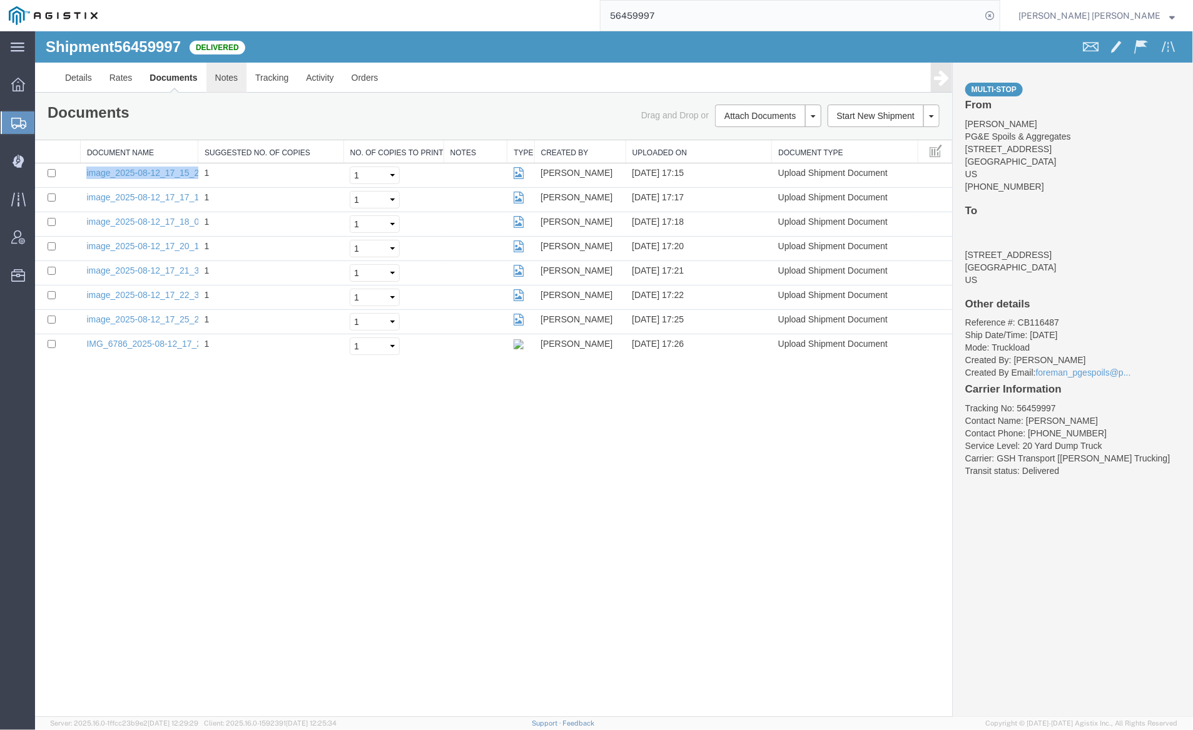
click at [220, 73] on link "Notes" at bounding box center [226, 77] width 41 height 30
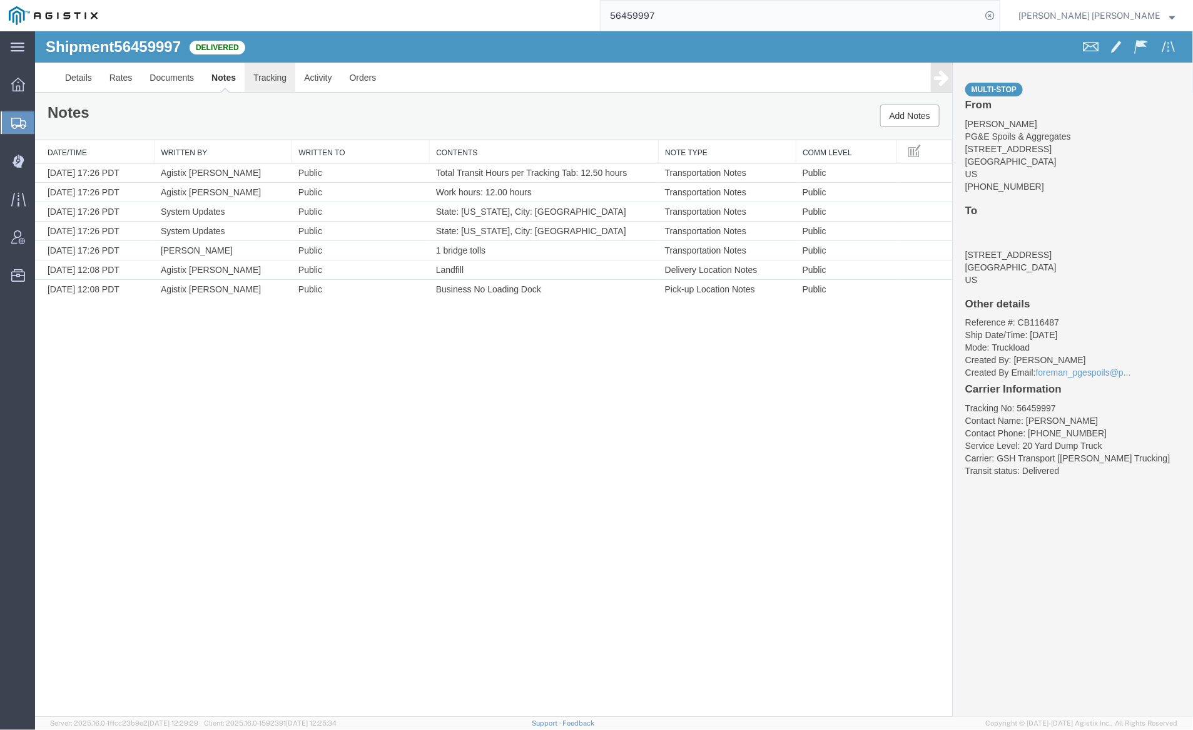
click at [272, 73] on link "Tracking" at bounding box center [269, 77] width 51 height 30
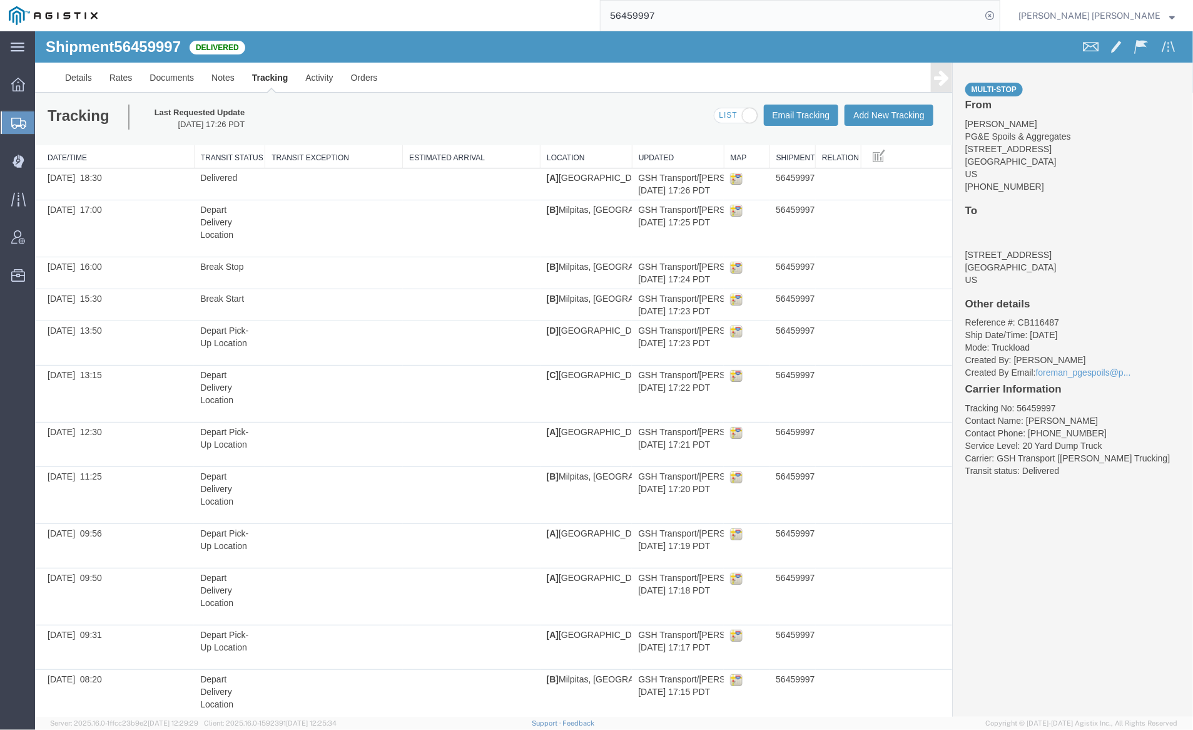
click at [727, 113] on span at bounding box center [735, 116] width 43 height 16
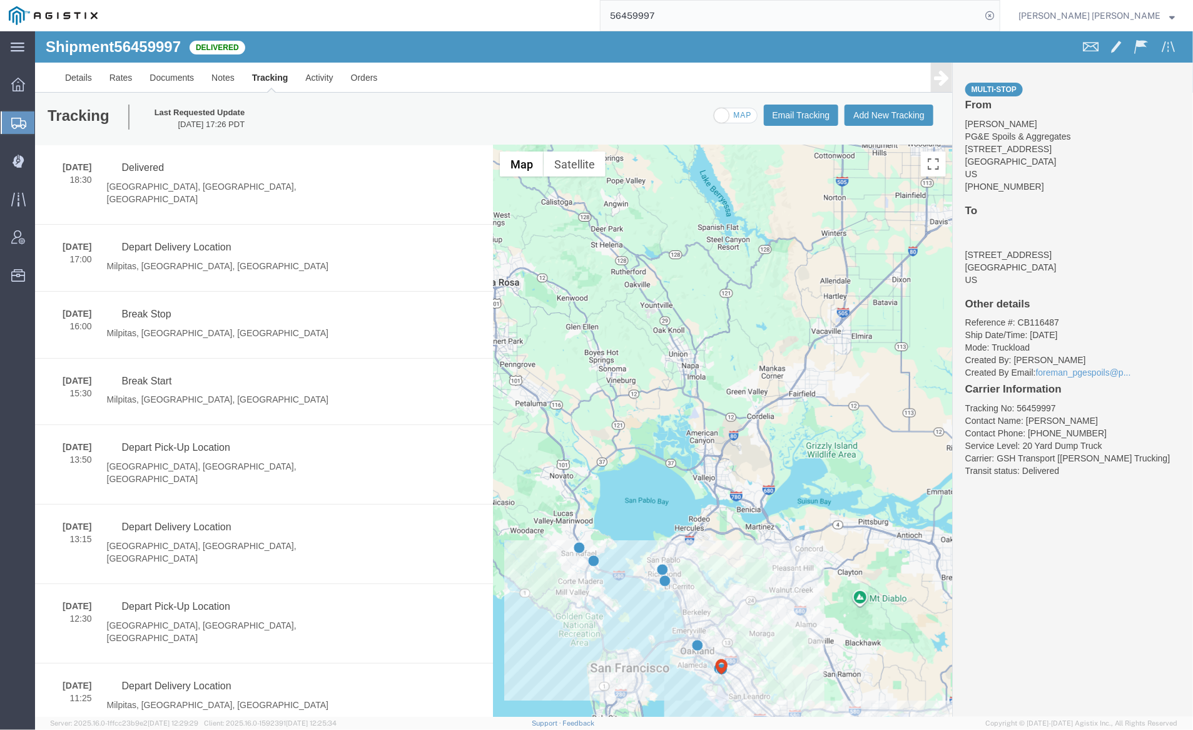
click at [733, 122] on span at bounding box center [735, 116] width 43 height 16
checkbox input "true"
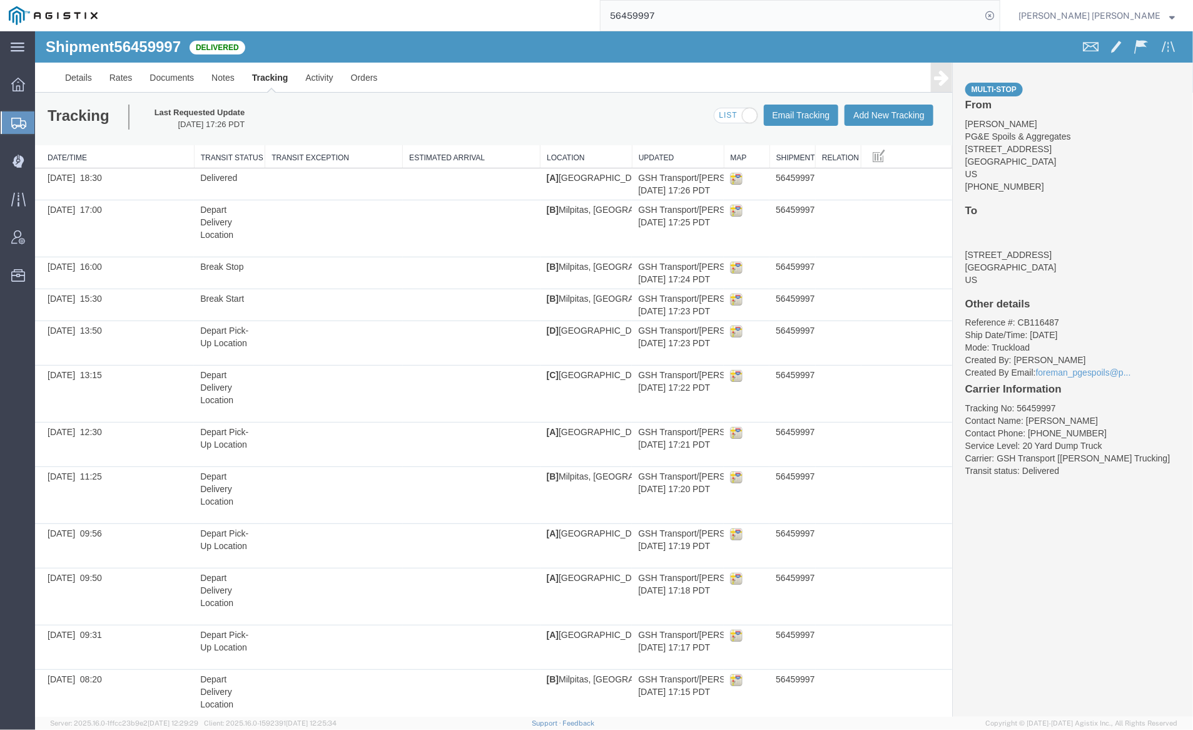
click at [689, 11] on input "56459997" at bounding box center [791, 16] width 381 height 30
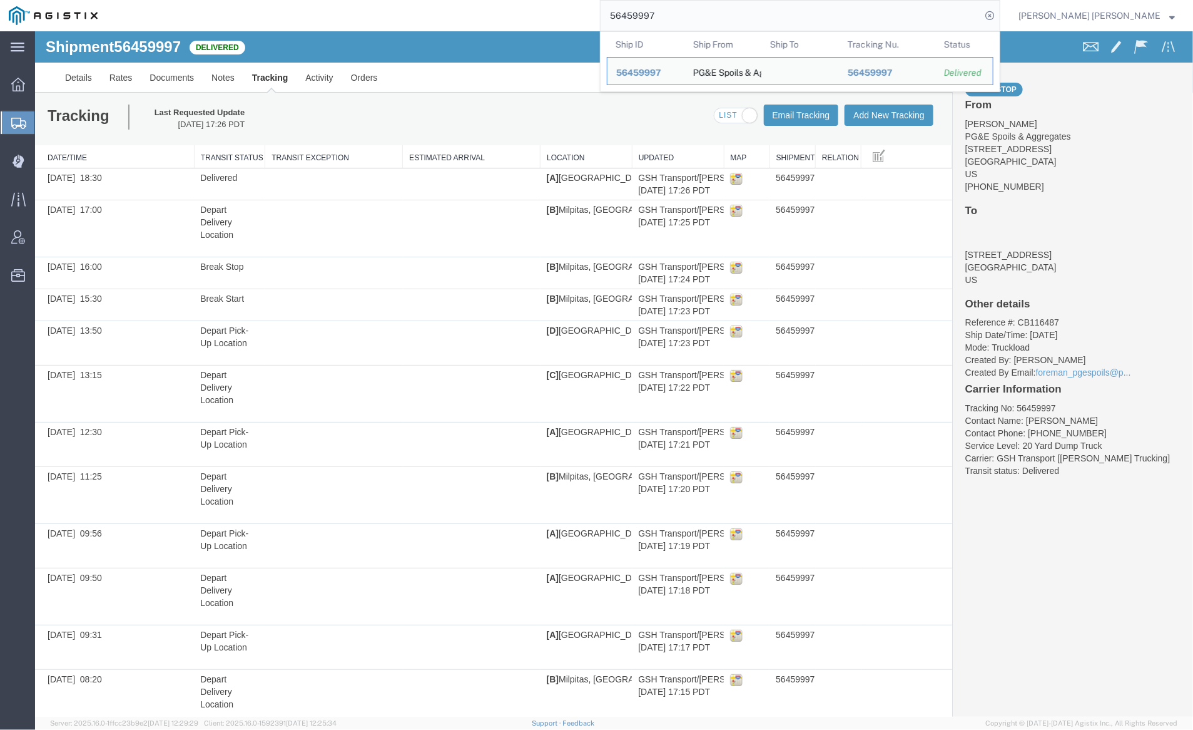
paste input "6"
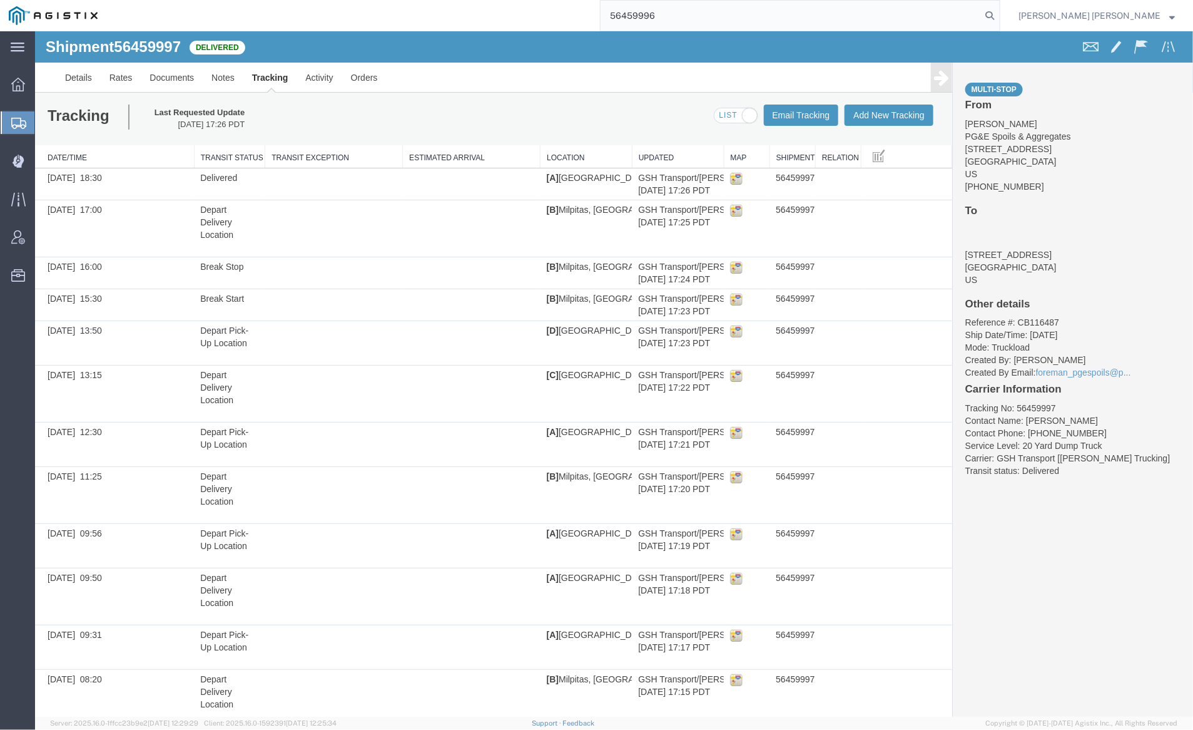
drag, startPoint x: 1061, startPoint y: 13, endPoint x: 1040, endPoint y: 13, distance: 21.3
click at [999, 13] on icon at bounding box center [990, 16] width 18 height 18
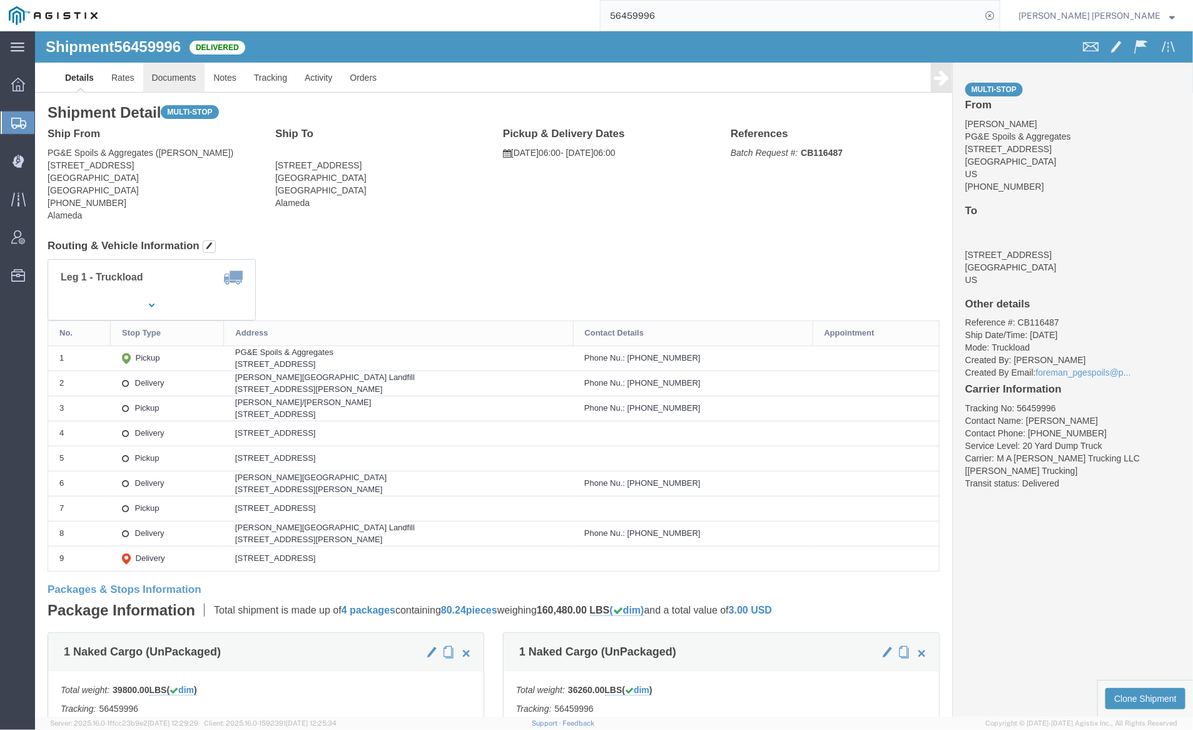
click link "Documents"
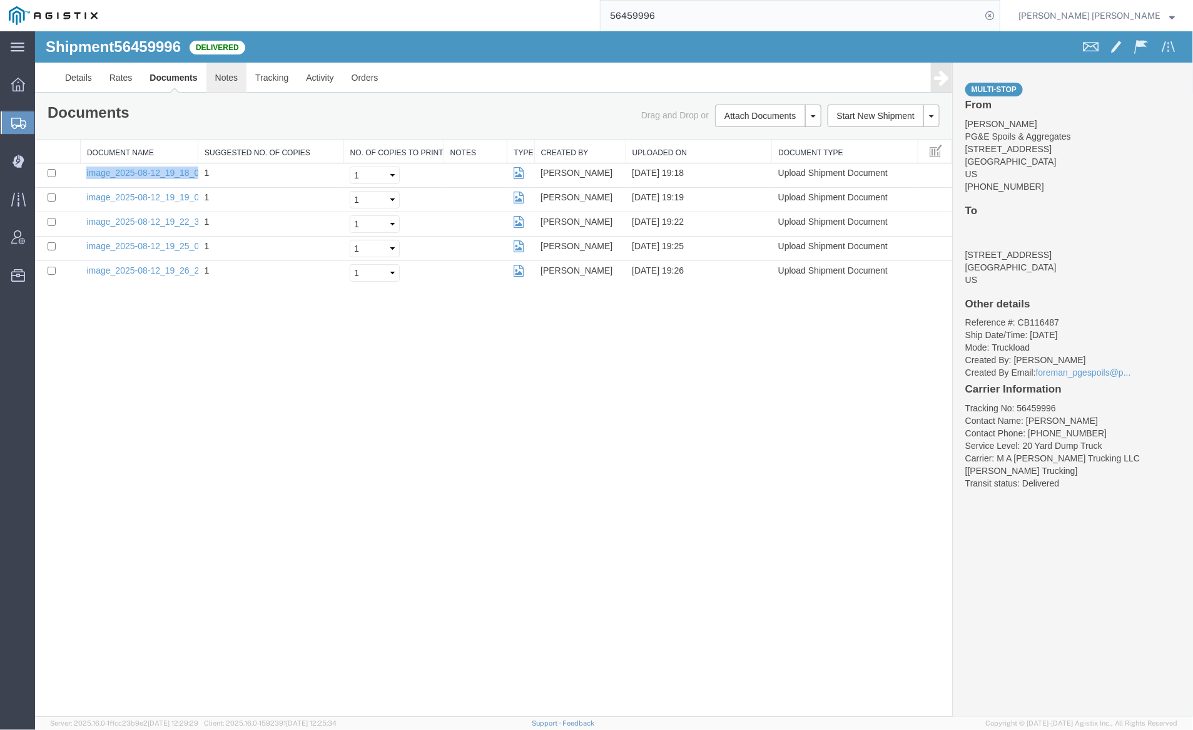
click at [218, 79] on link "Notes" at bounding box center [226, 77] width 41 height 30
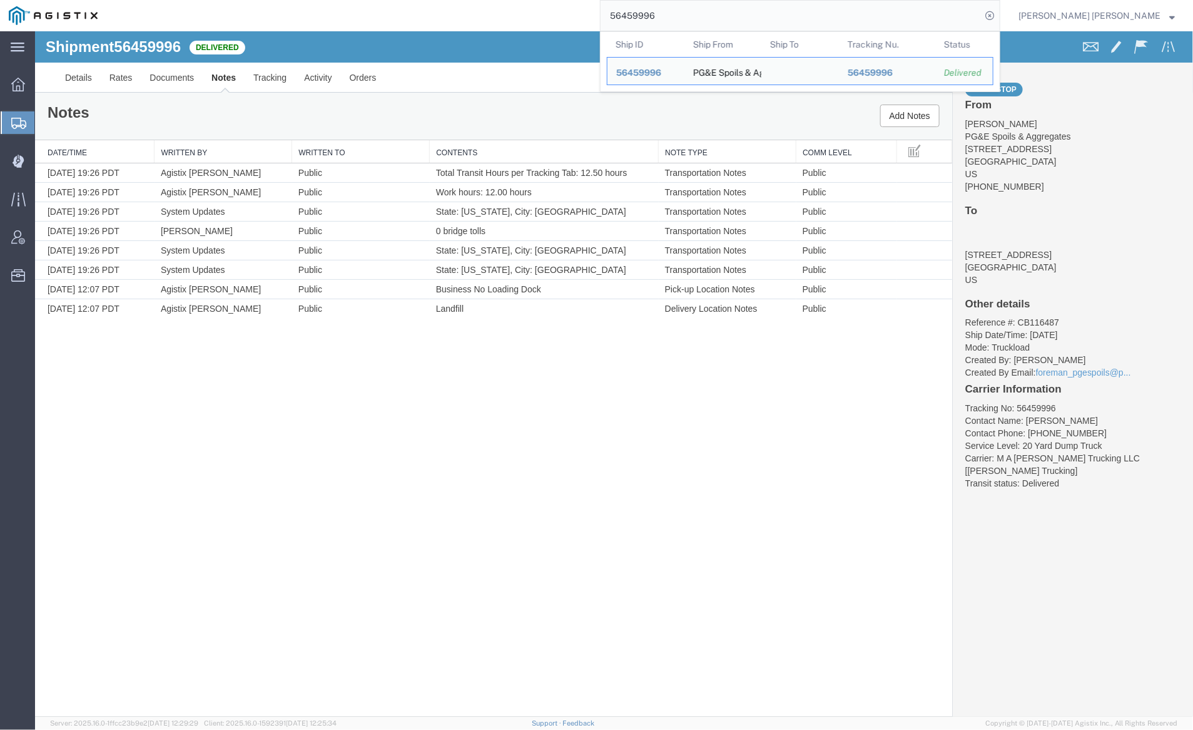
click at [703, 15] on input "56459996" at bounding box center [791, 16] width 381 height 30
click at [701, 14] on input "56459996" at bounding box center [791, 16] width 381 height 30
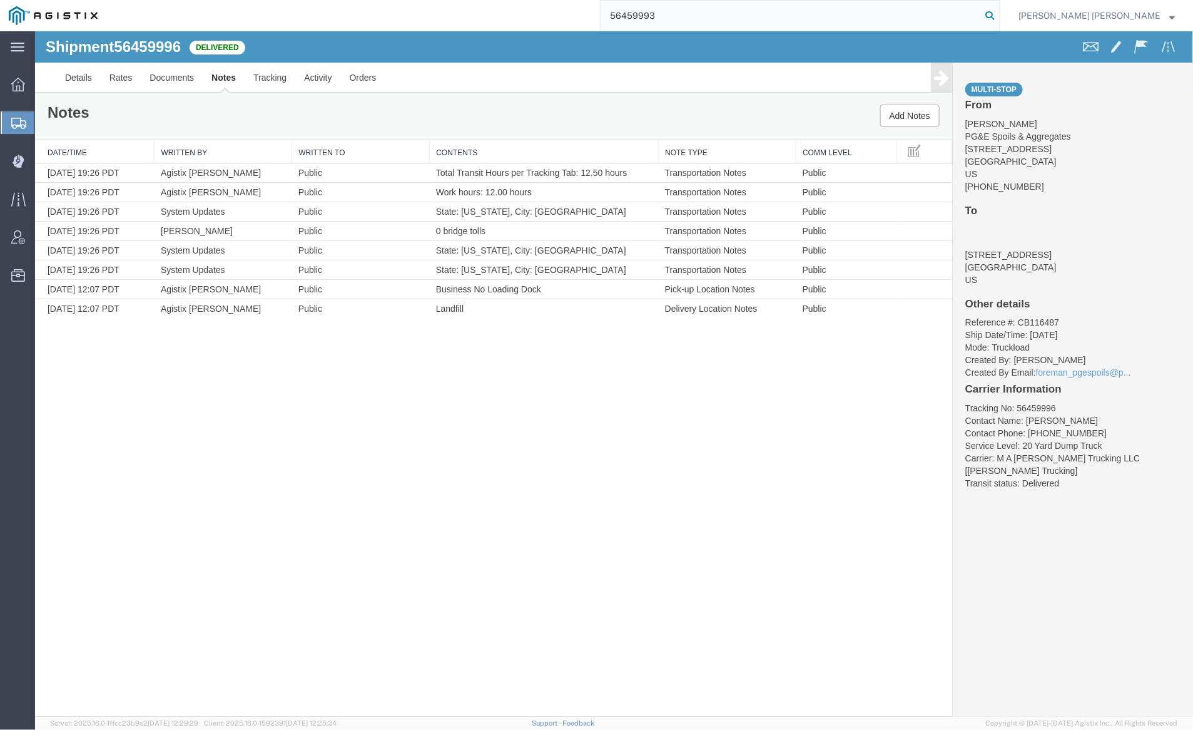
click at [999, 13] on icon at bounding box center [990, 16] width 18 height 18
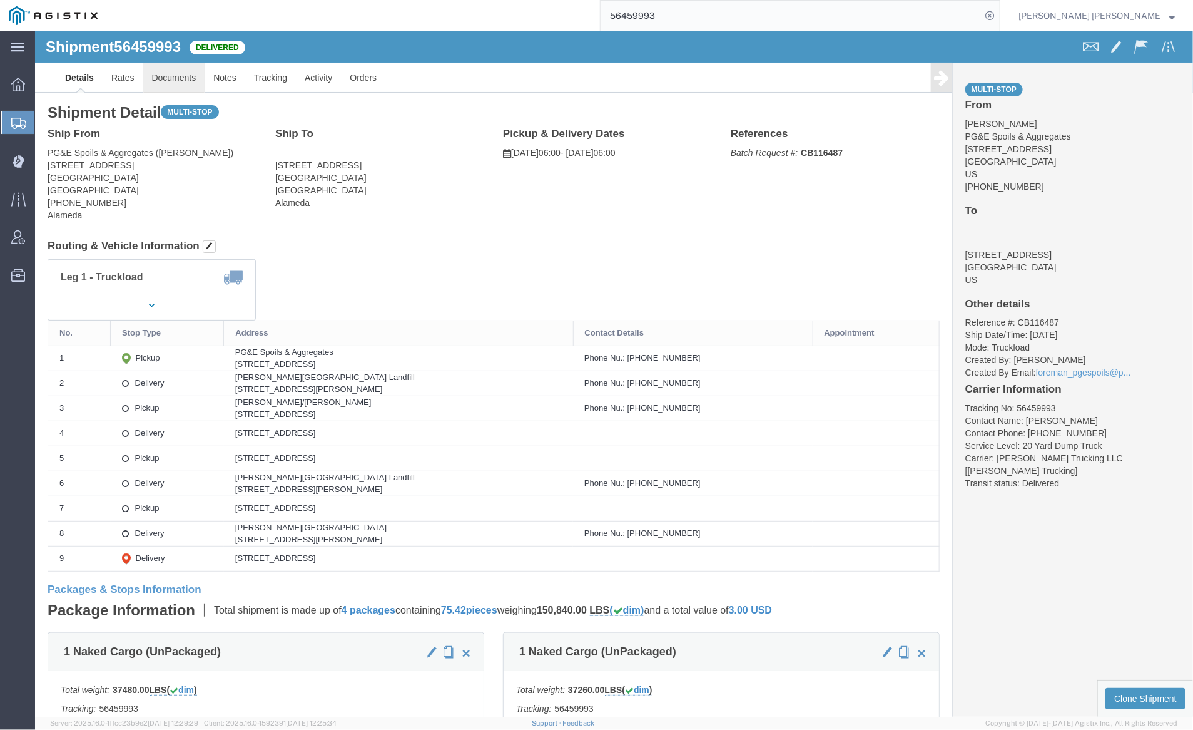
click link "Documents"
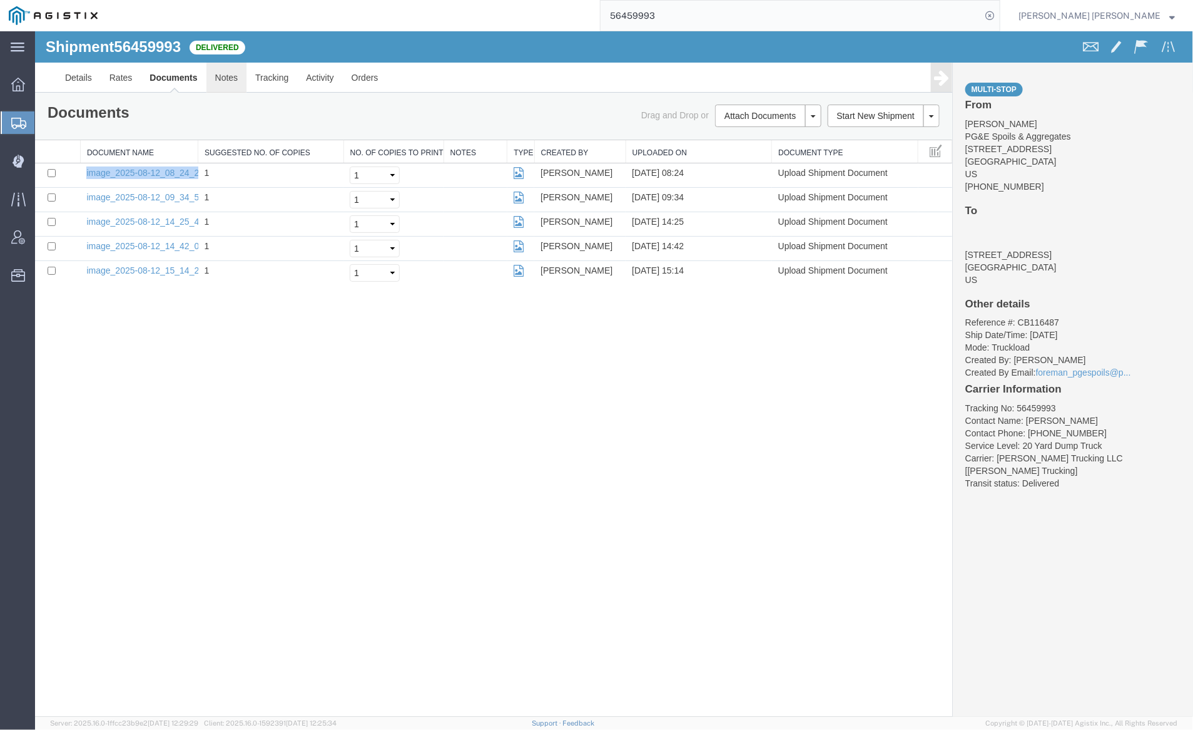
click at [218, 74] on link "Notes" at bounding box center [226, 77] width 41 height 30
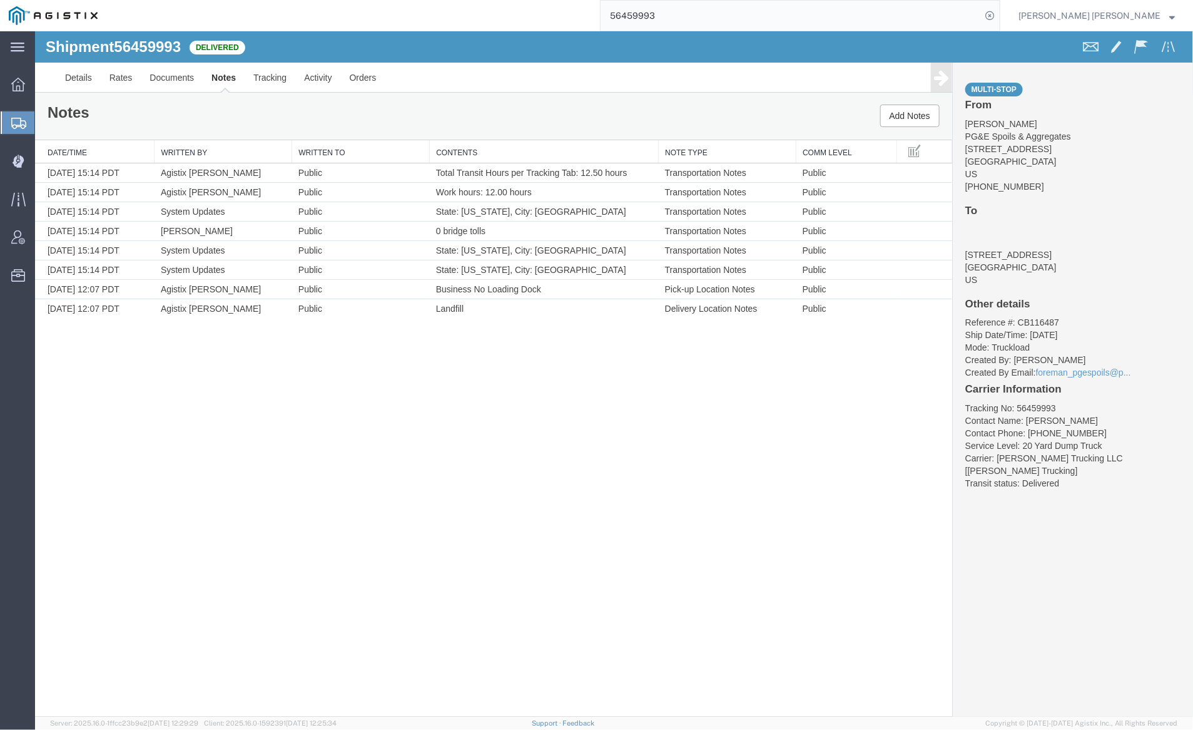
click at [689, 16] on input "56459993" at bounding box center [791, 16] width 381 height 30
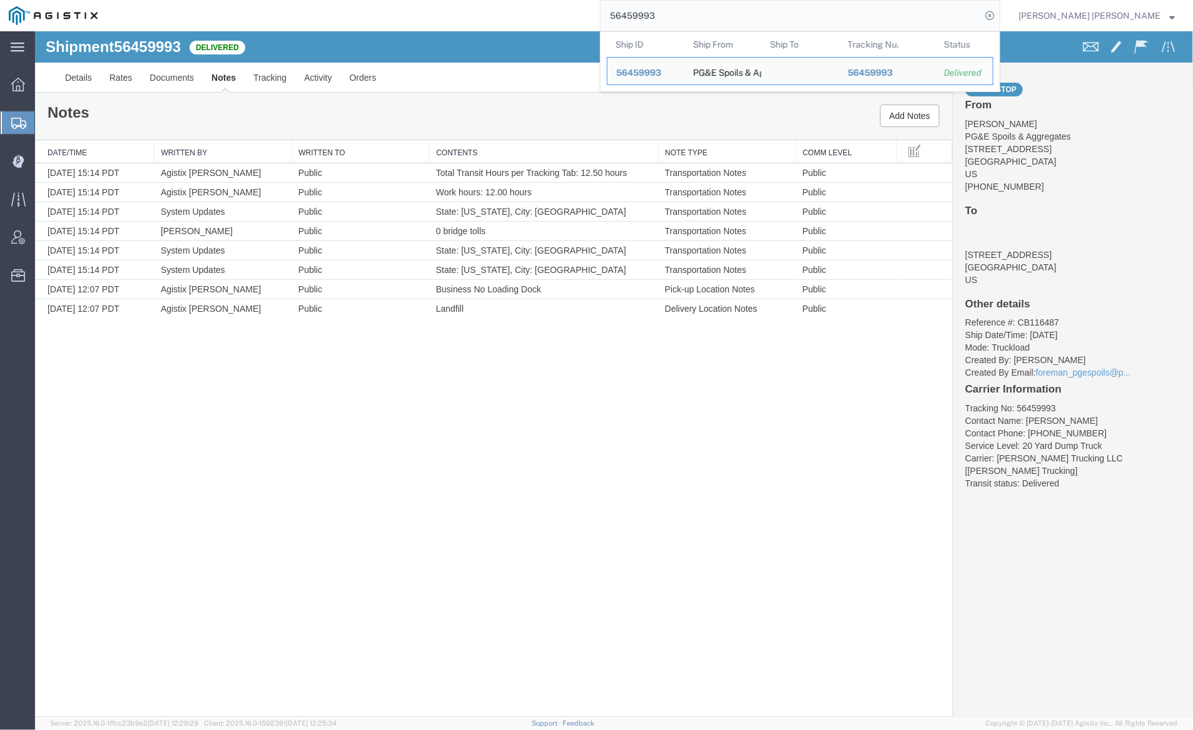
paste input "214"
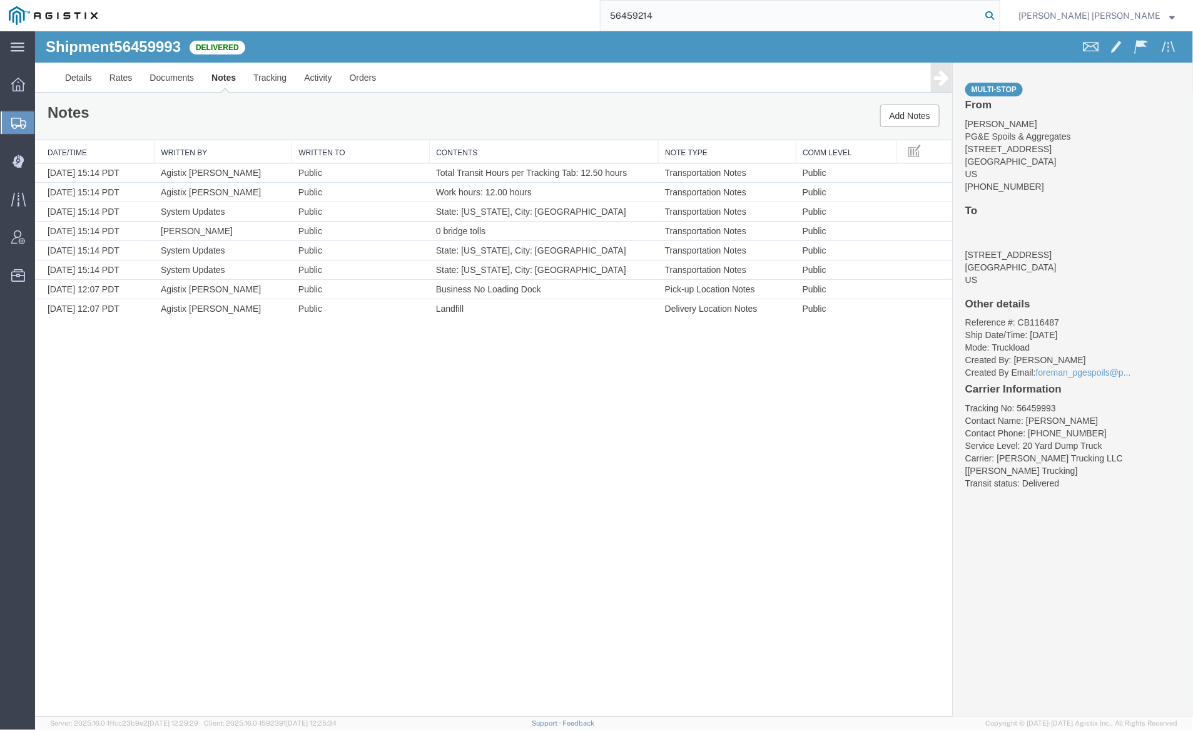
type input "56459214"
click at [999, 13] on icon at bounding box center [990, 16] width 18 height 18
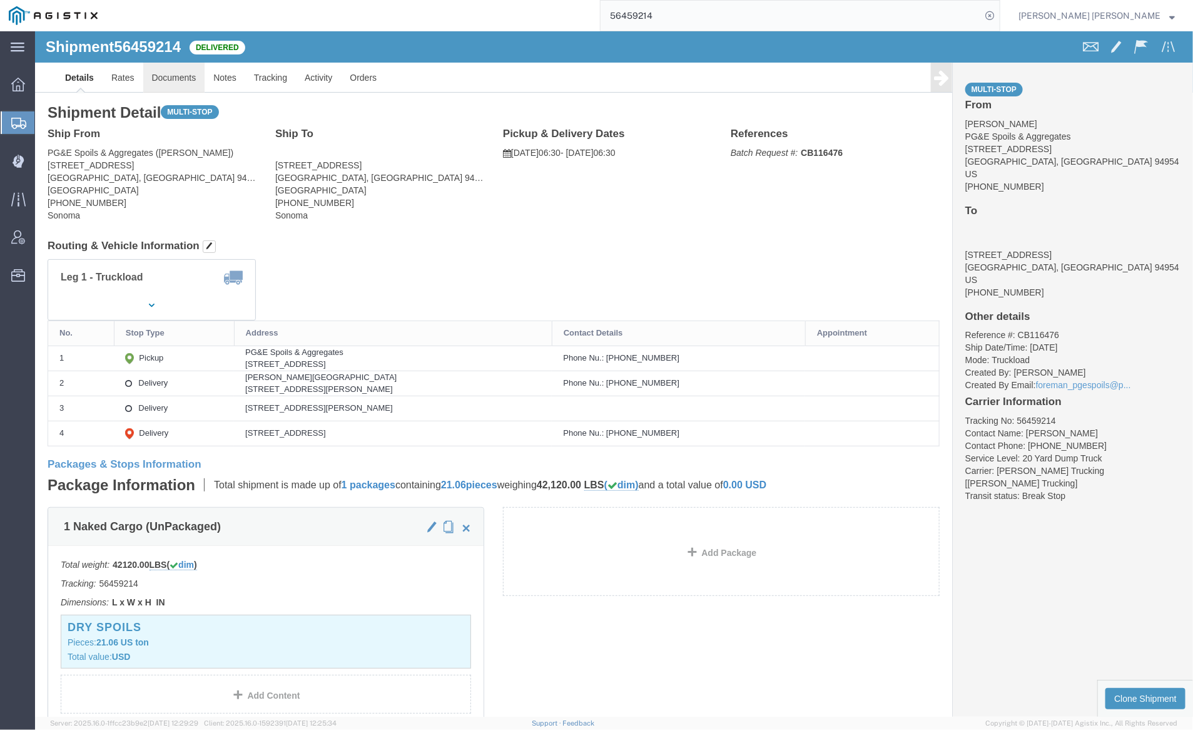
click link "Documents"
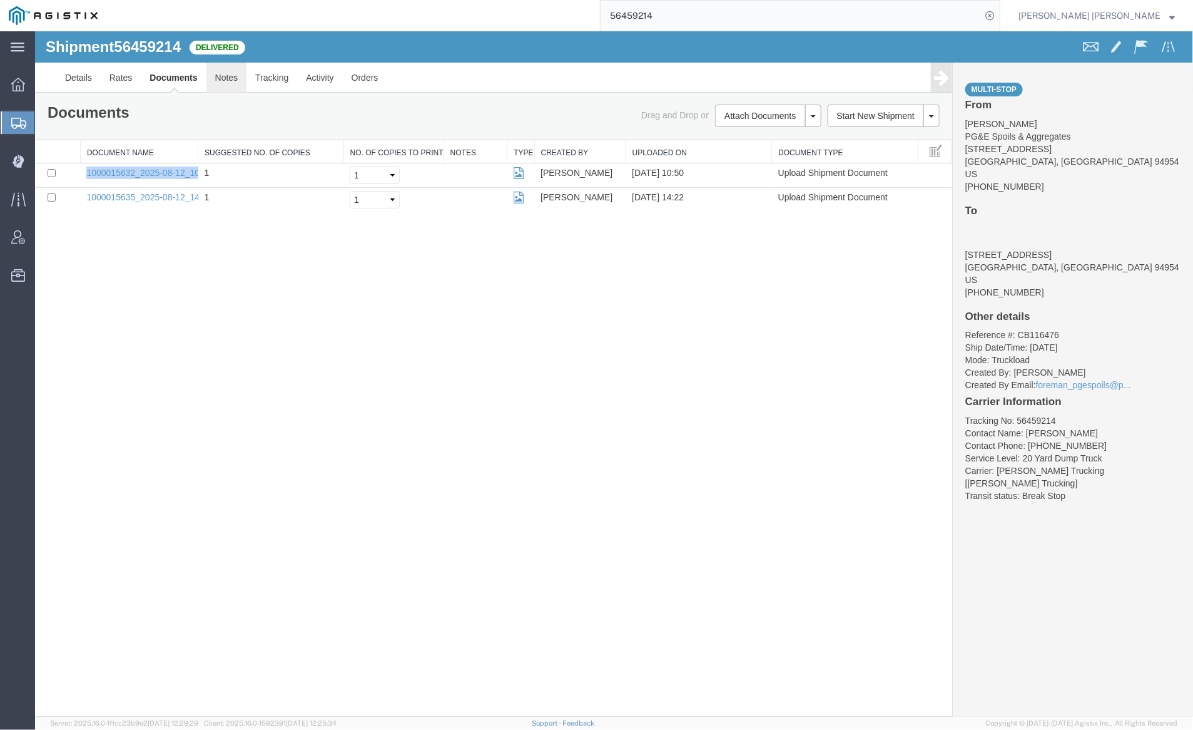
click at [227, 74] on link "Notes" at bounding box center [226, 77] width 41 height 30
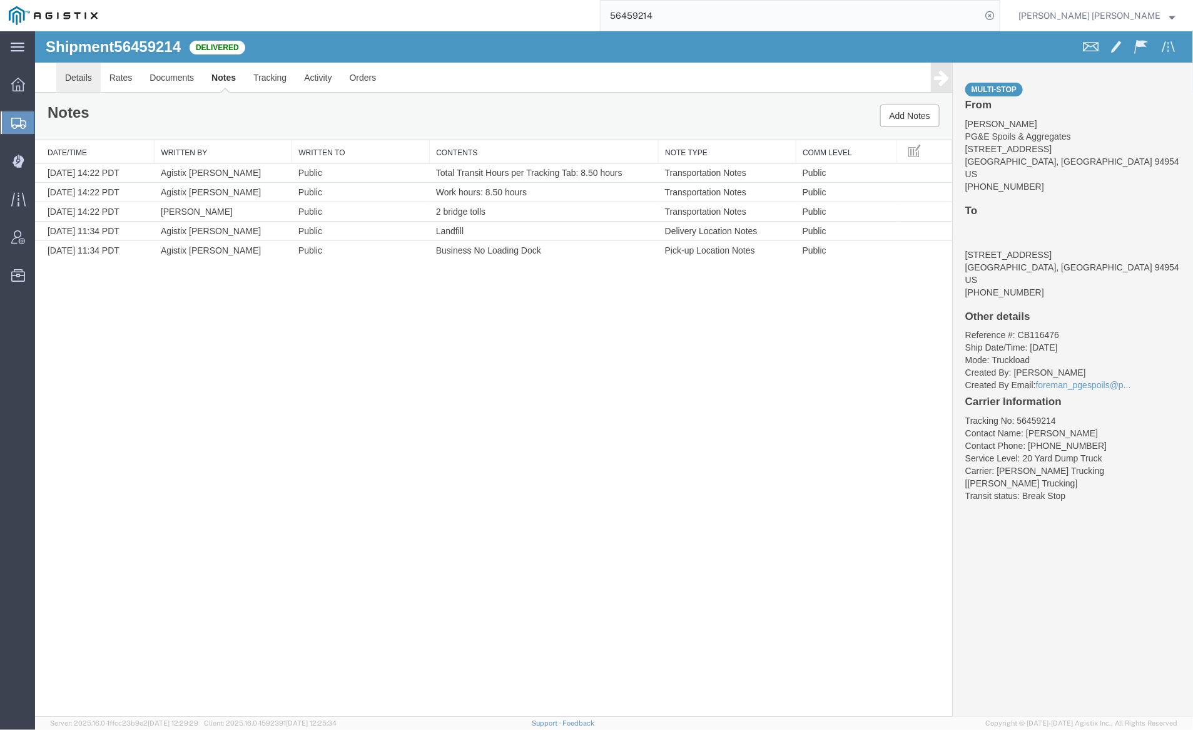
click at [77, 73] on link "Details" at bounding box center [78, 77] width 44 height 30
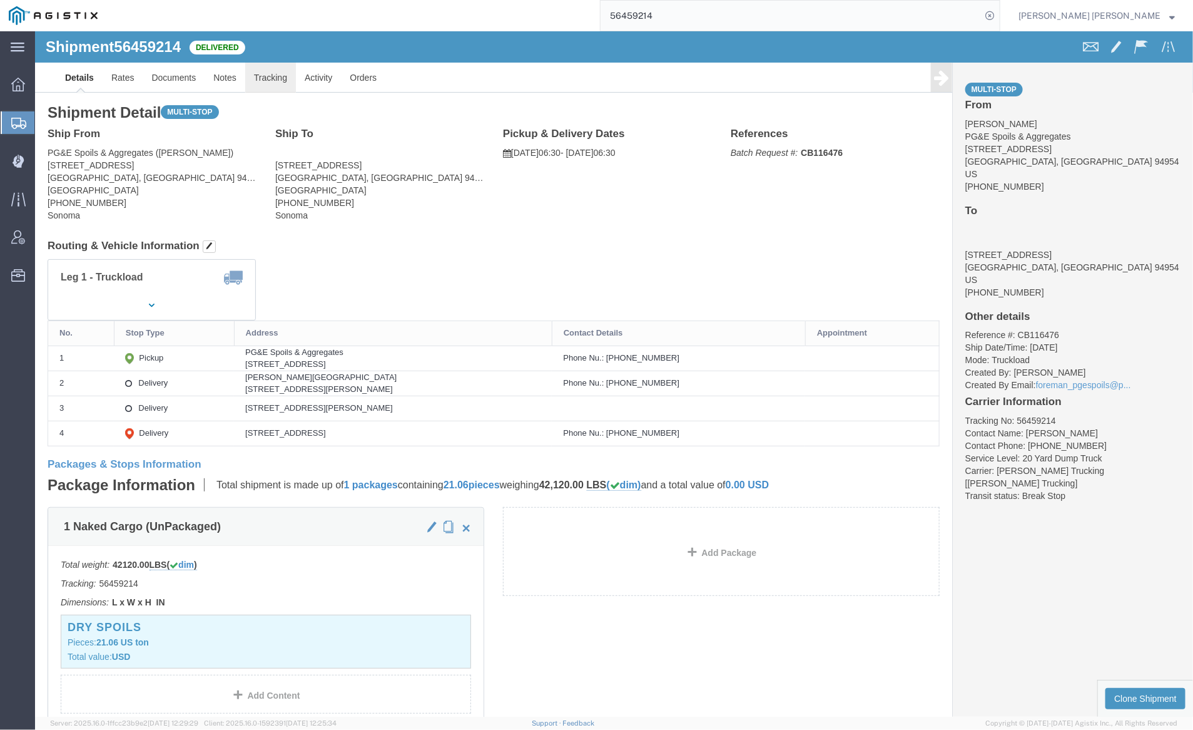
click link "Tracking"
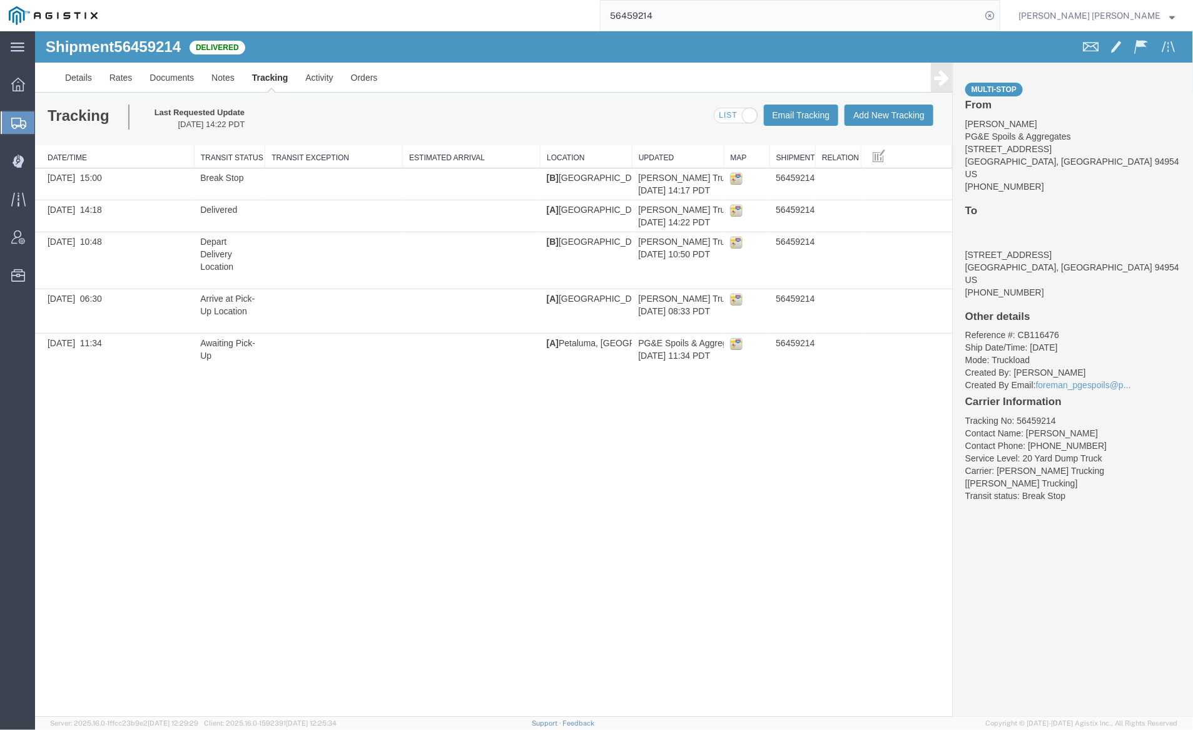
click at [886, 103] on div "Tracking Last Requested Update 08/12/2025 14:22 PDT Email Tracking Add New Trac…" at bounding box center [492, 117] width 917 height 53
click at [891, 111] on button "Add New Tracking" at bounding box center [888, 114] width 89 height 21
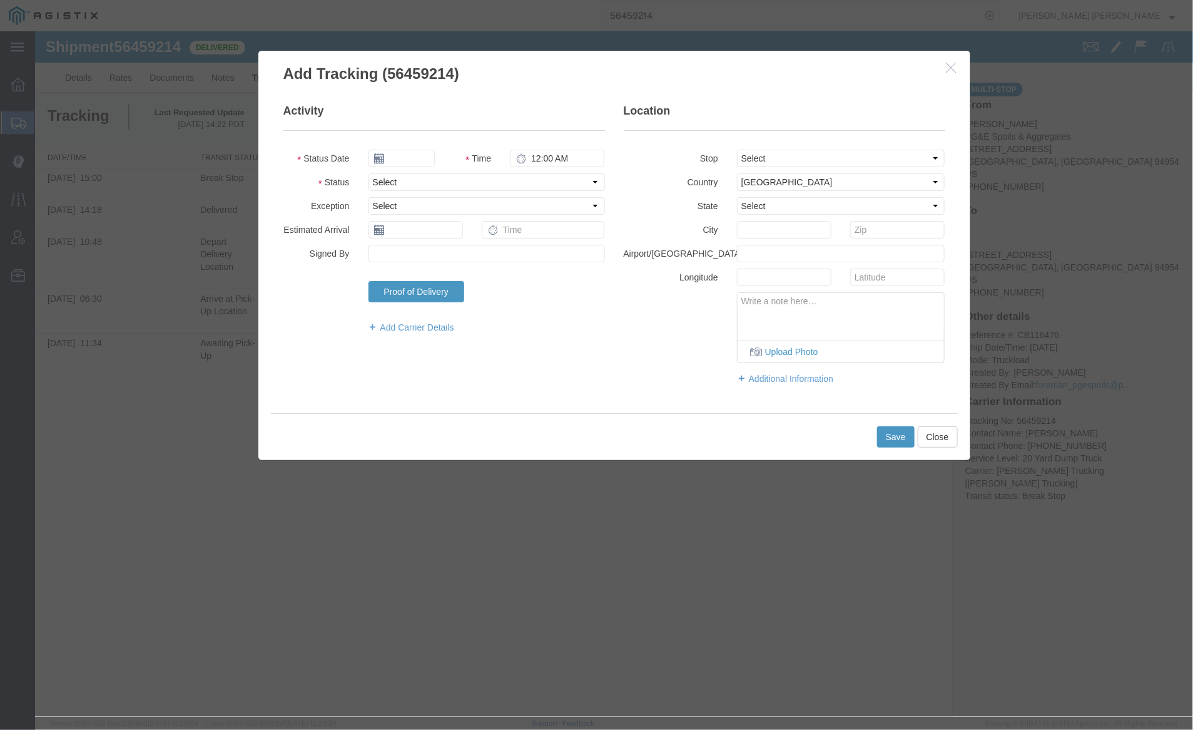
type input "08/13/2025"
type input "8:00 PM"
click at [935, 427] on button "Close" at bounding box center [937, 436] width 40 height 21
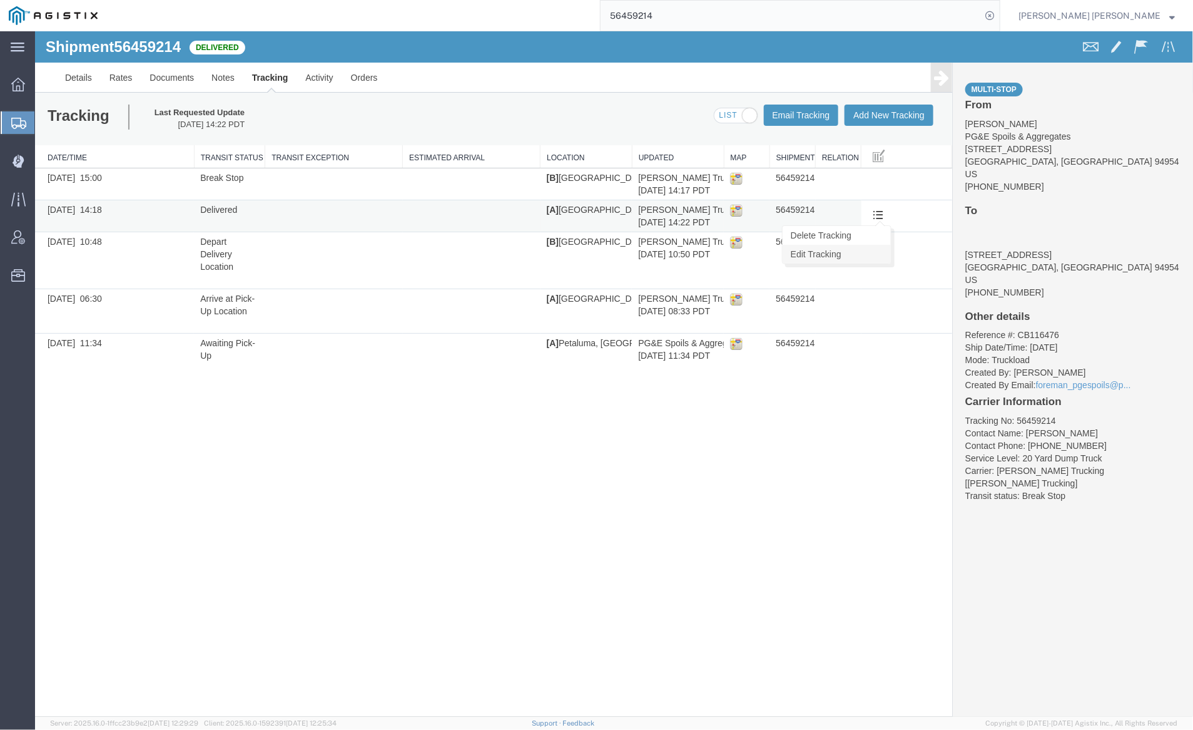
click at [857, 255] on link "Edit Tracking" at bounding box center [836, 253] width 108 height 19
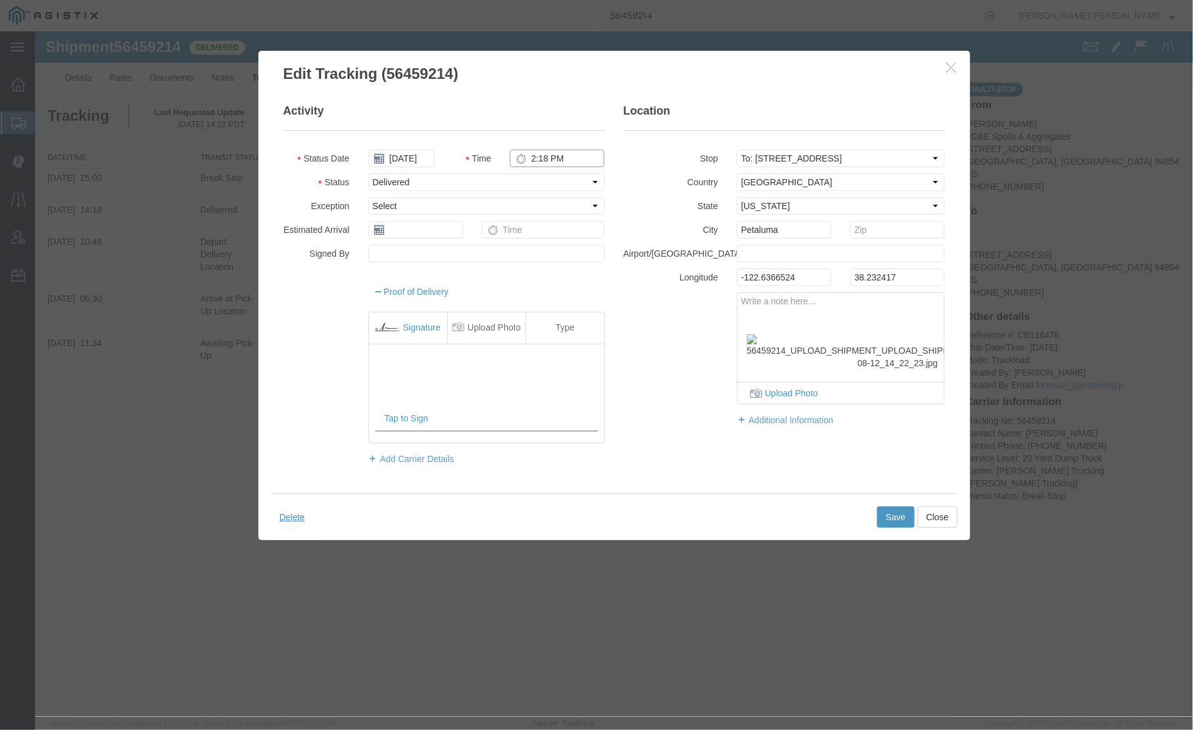
click at [548, 158] on input "2:18 PM" at bounding box center [556, 158] width 95 height 18
type input "4:00 PM"
click at [897, 514] on button "Save" at bounding box center [896, 516] width 38 height 21
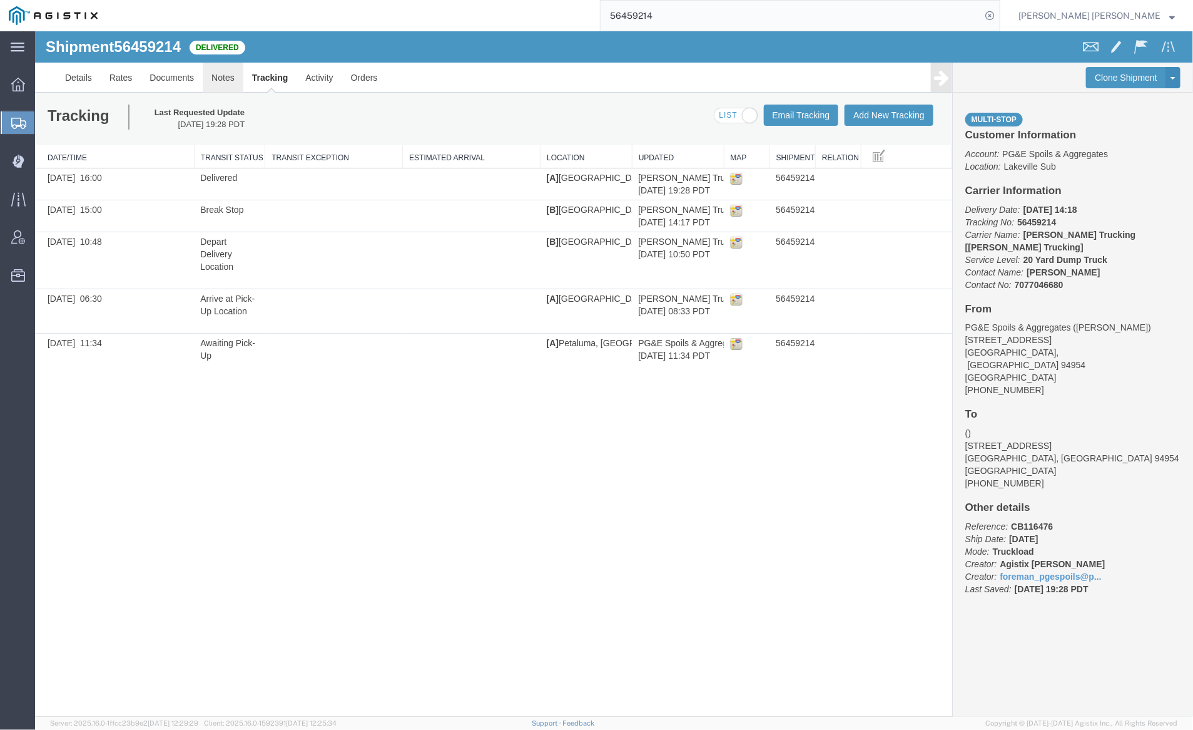
click at [220, 72] on link "Notes" at bounding box center [222, 77] width 41 height 30
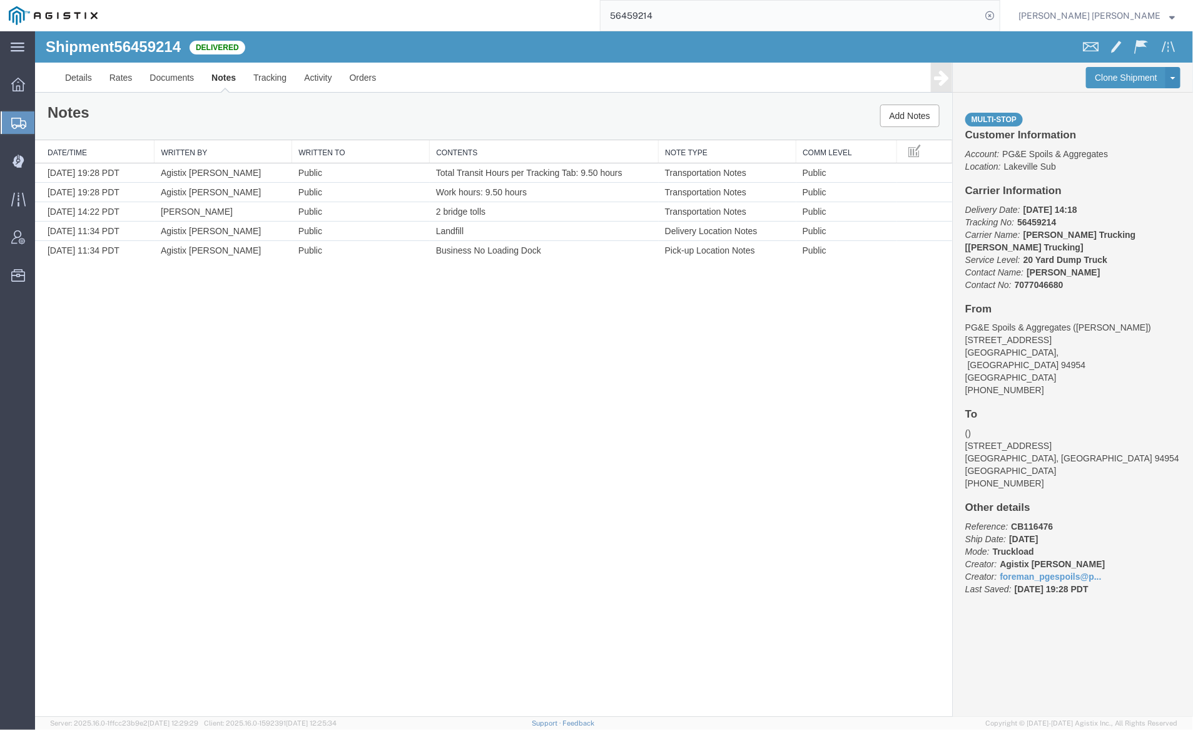
click at [699, 19] on input "56459214" at bounding box center [791, 16] width 381 height 30
click at [999, 14] on icon at bounding box center [990, 16] width 18 height 18
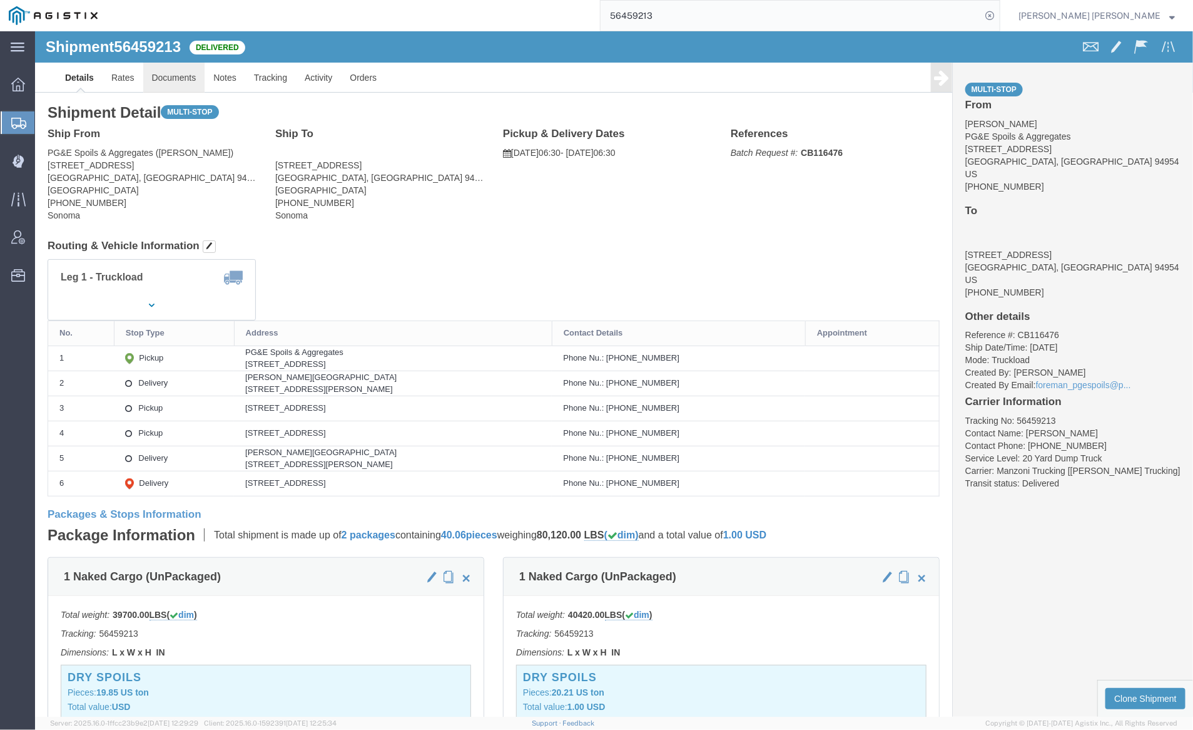
click link "Documents"
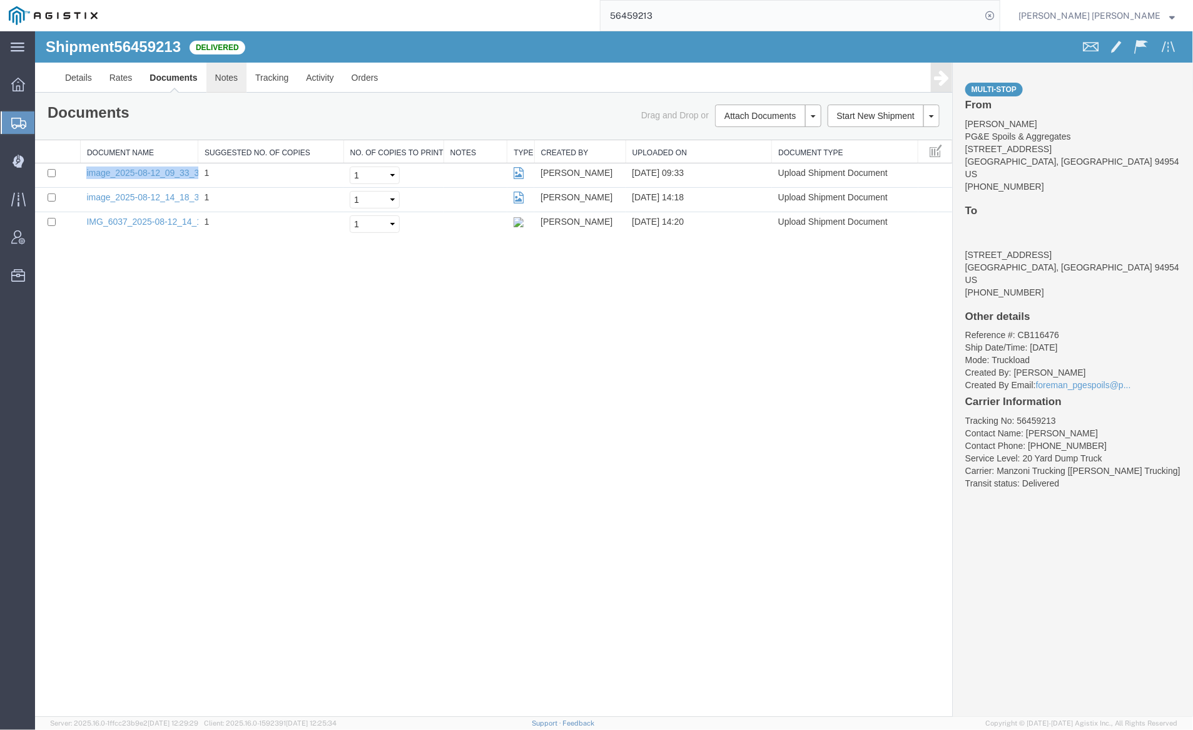
click at [223, 79] on link "Notes" at bounding box center [226, 77] width 41 height 30
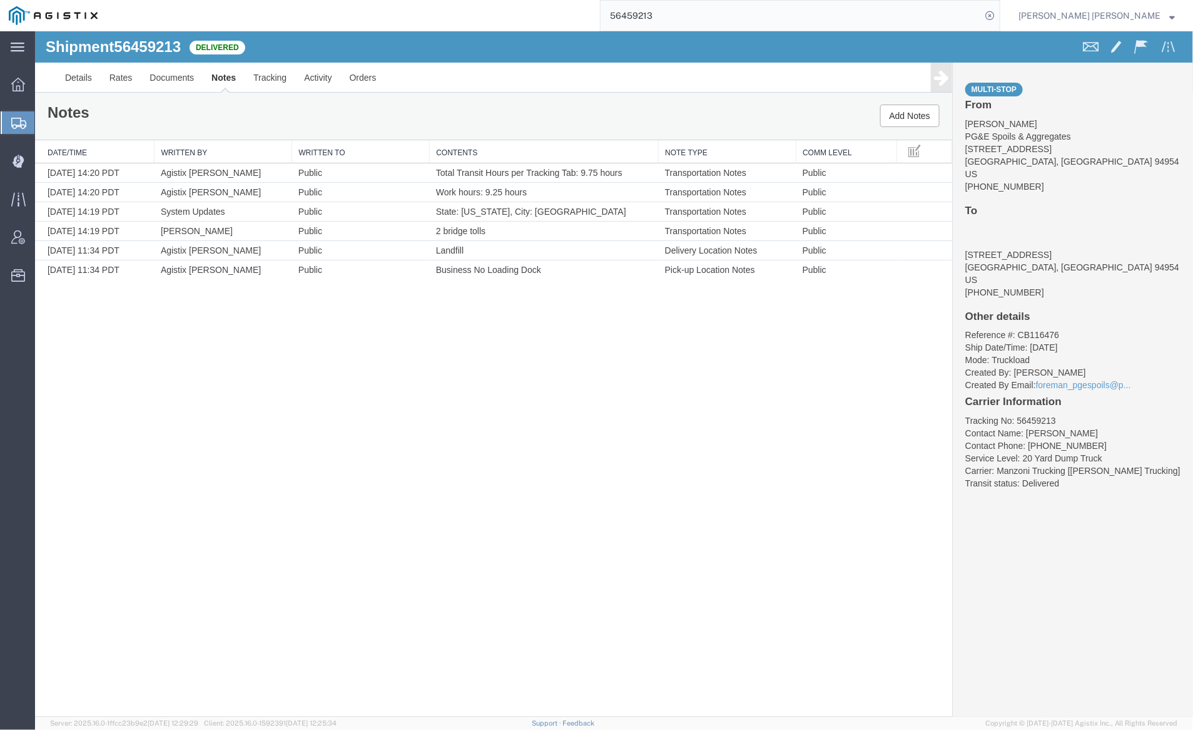
click at [687, 16] on input "56459213" at bounding box center [791, 16] width 381 height 30
click at [999, 16] on icon at bounding box center [990, 16] width 18 height 18
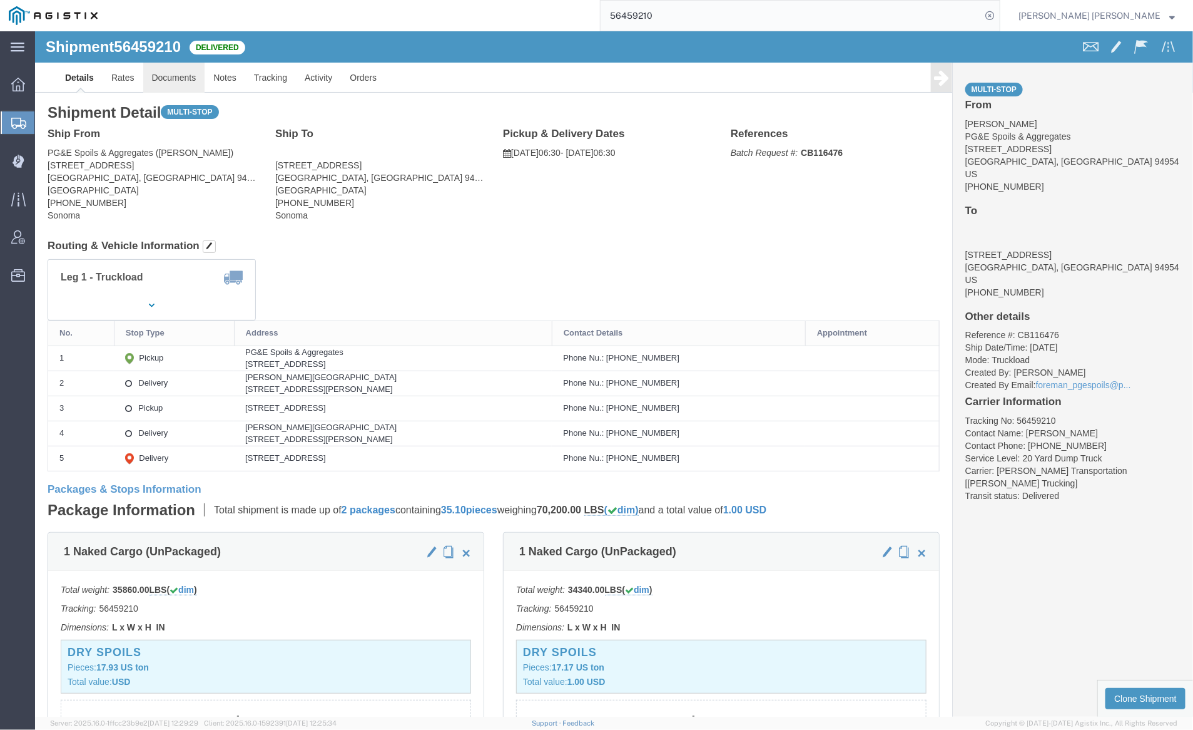
click link "Documents"
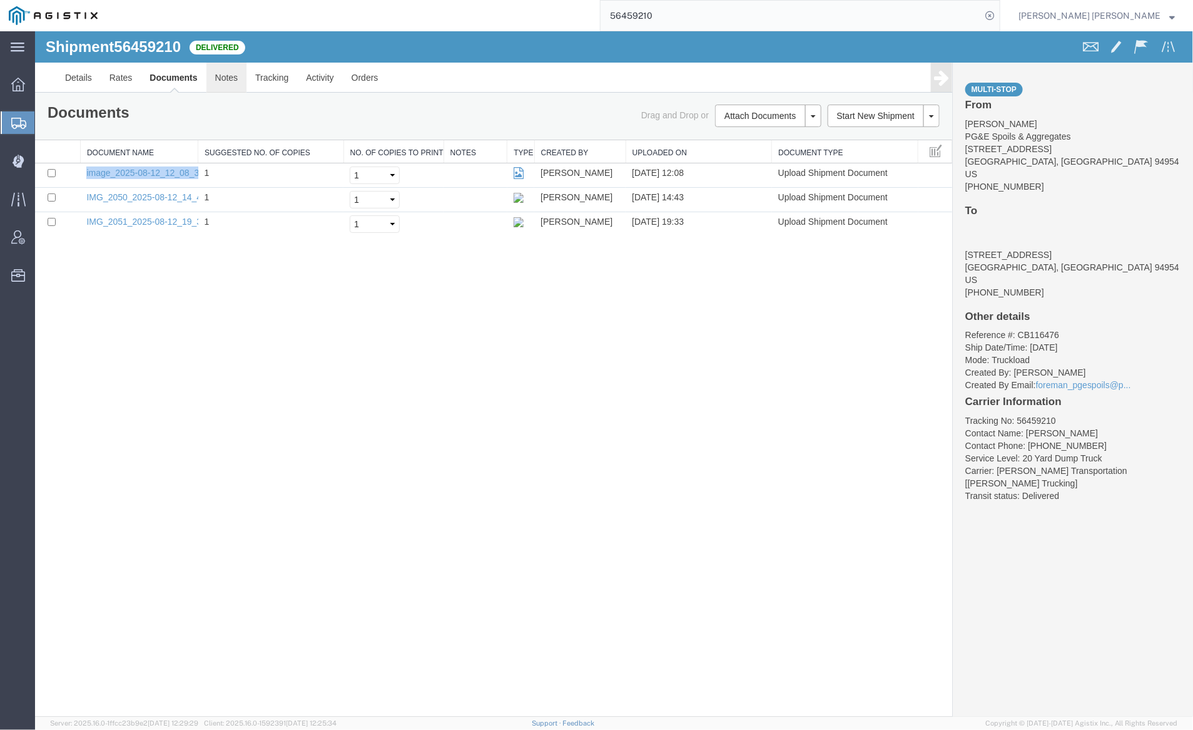
click at [220, 79] on link "Notes" at bounding box center [226, 77] width 41 height 30
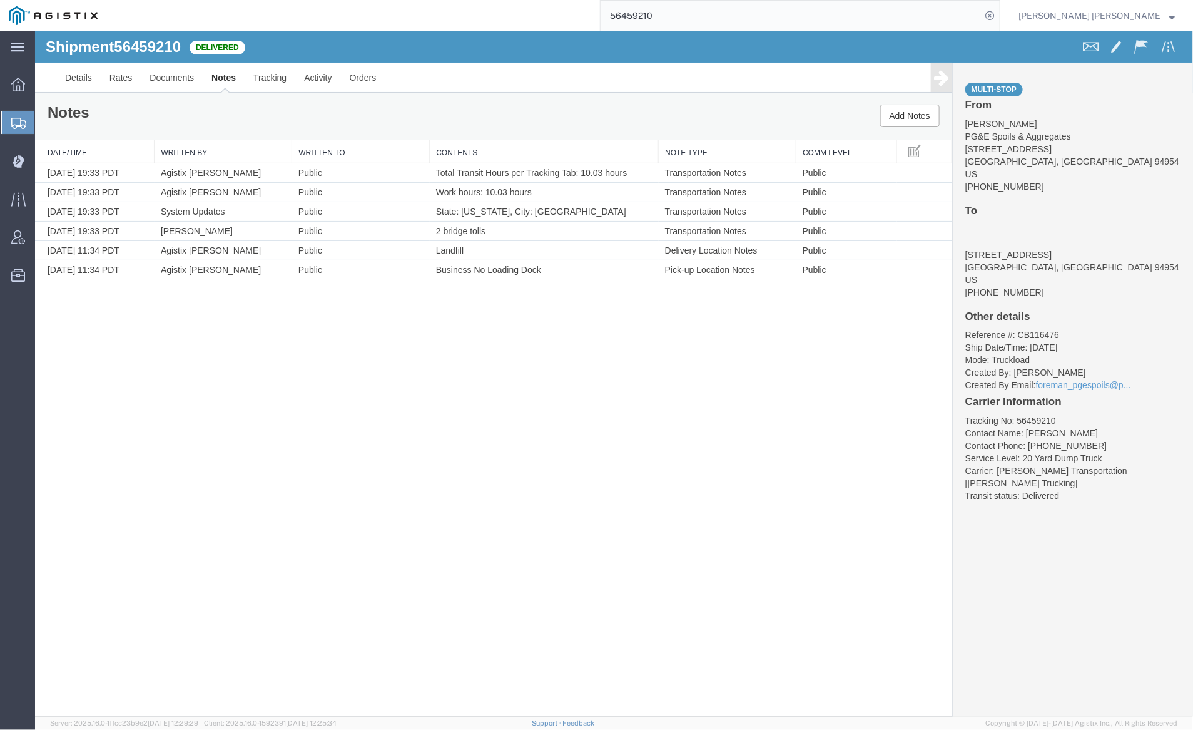
click at [697, 21] on input "56459210" at bounding box center [791, 16] width 381 height 30
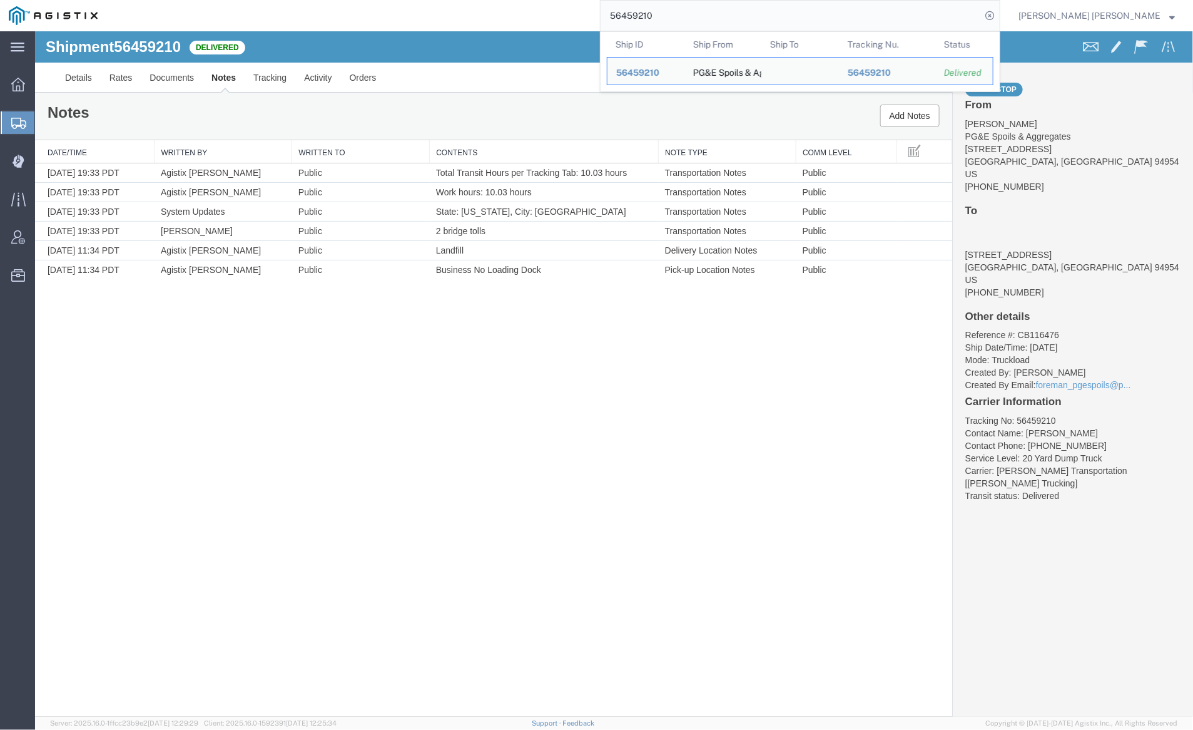
paste input "09"
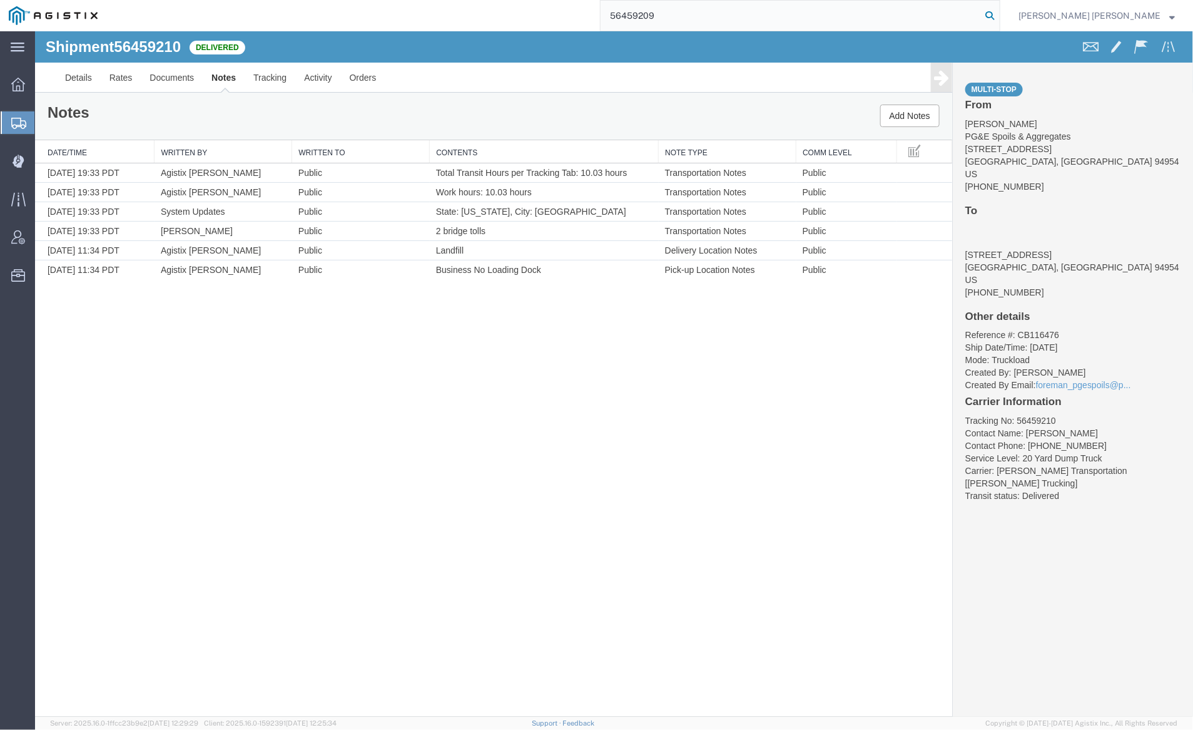
click at [999, 10] on icon at bounding box center [990, 16] width 18 height 18
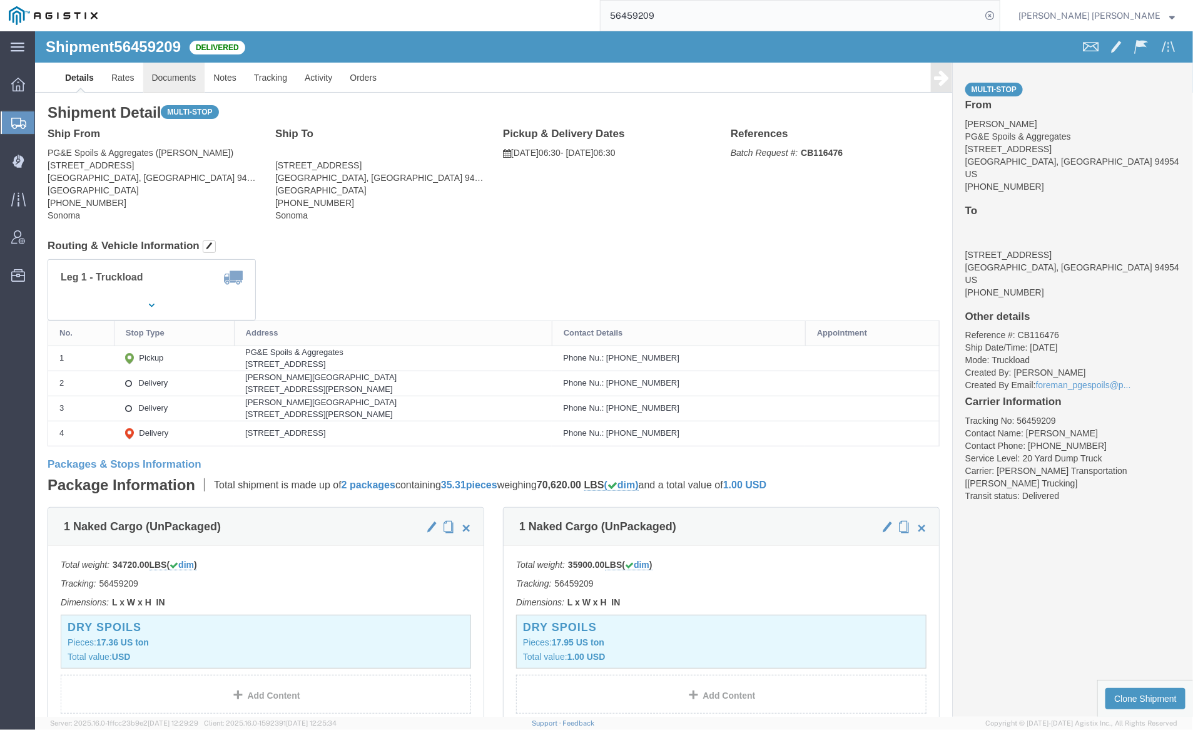
click link "Documents"
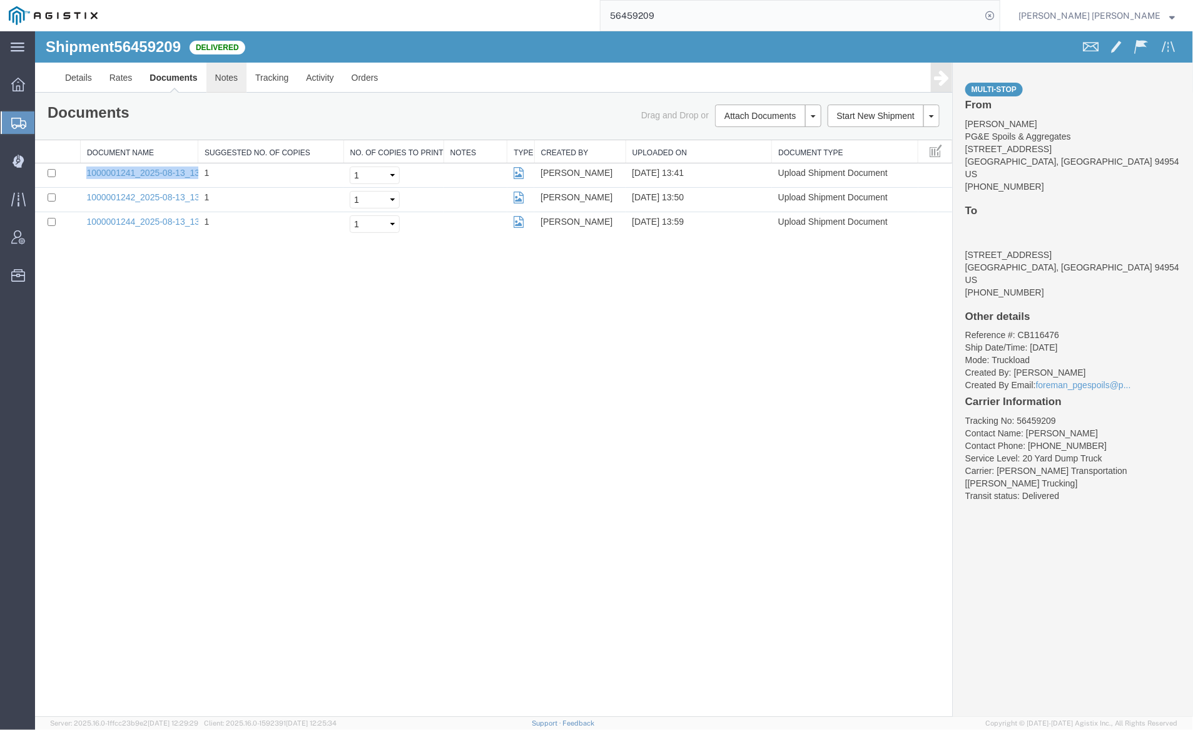
click at [217, 74] on link "Notes" at bounding box center [226, 77] width 41 height 30
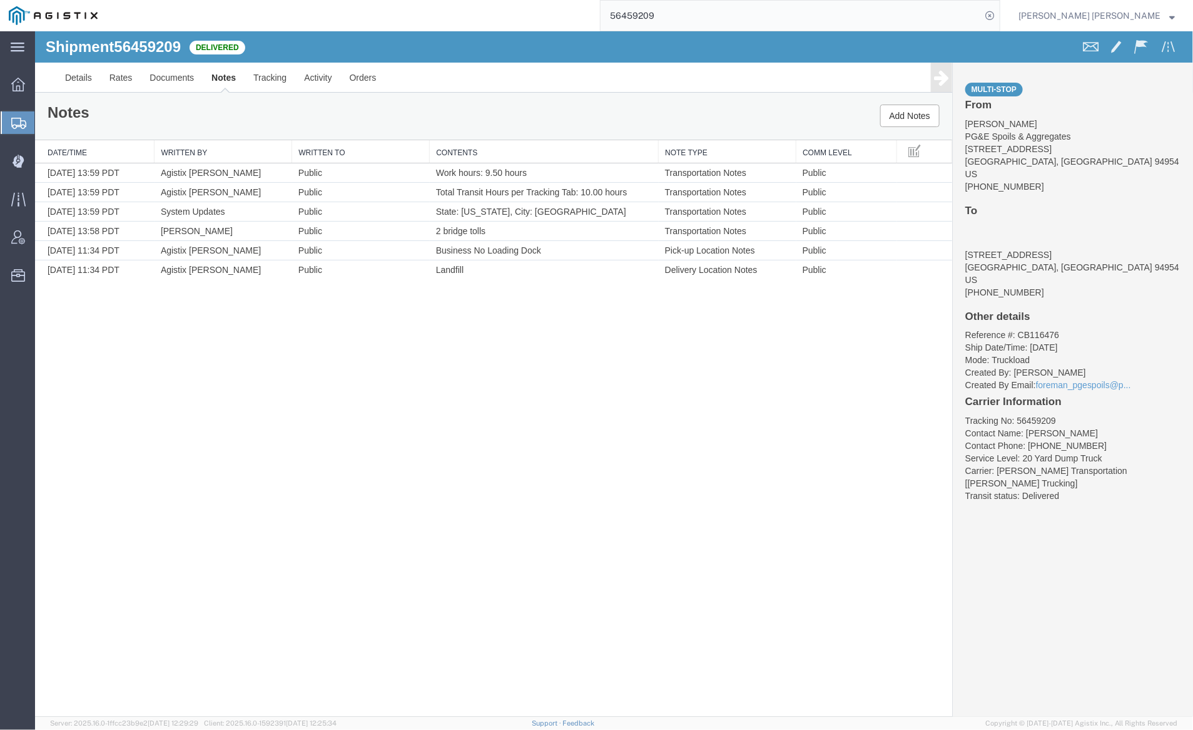
click at [713, 16] on input "56459209" at bounding box center [791, 16] width 381 height 30
click at [999, 16] on icon at bounding box center [990, 16] width 18 height 18
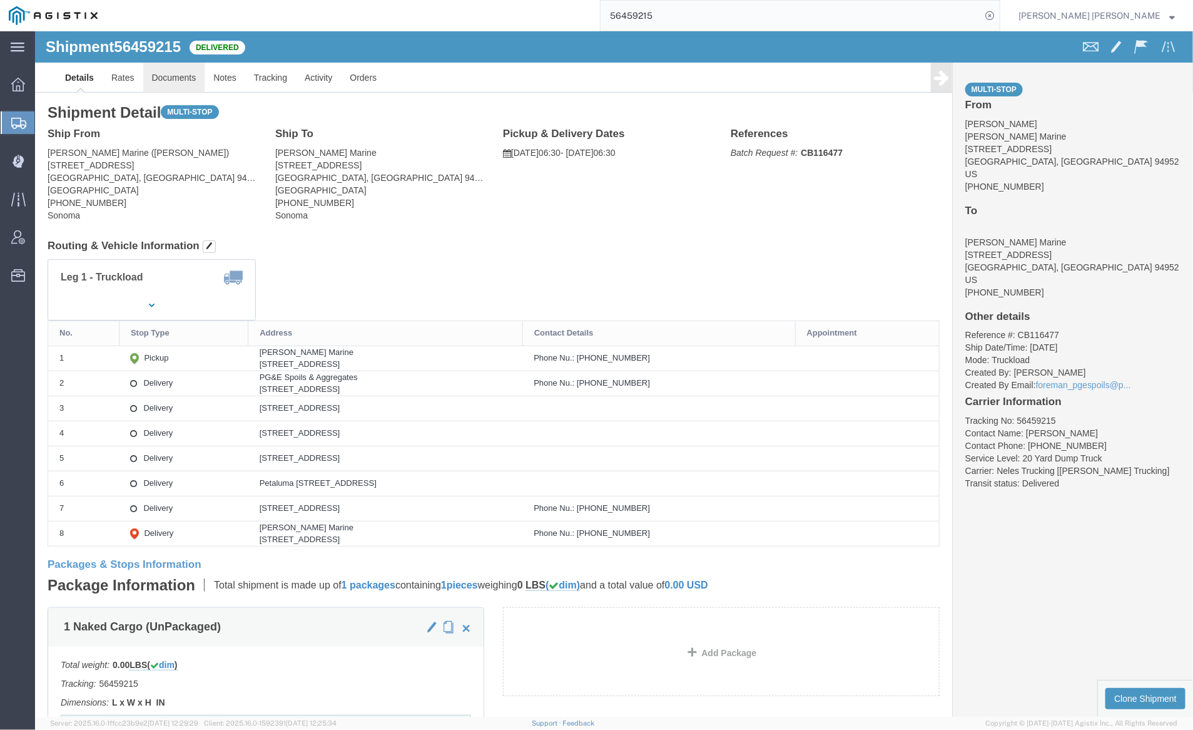
click link "Documents"
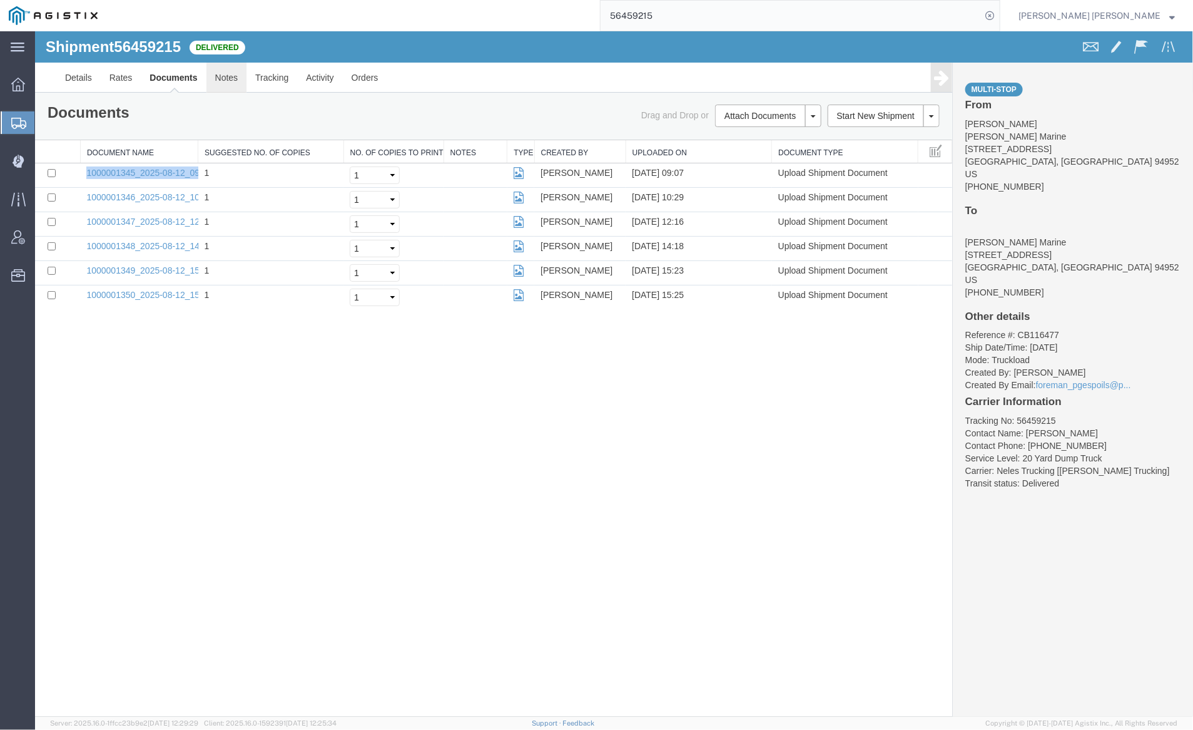
click at [225, 77] on link "Notes" at bounding box center [226, 77] width 41 height 30
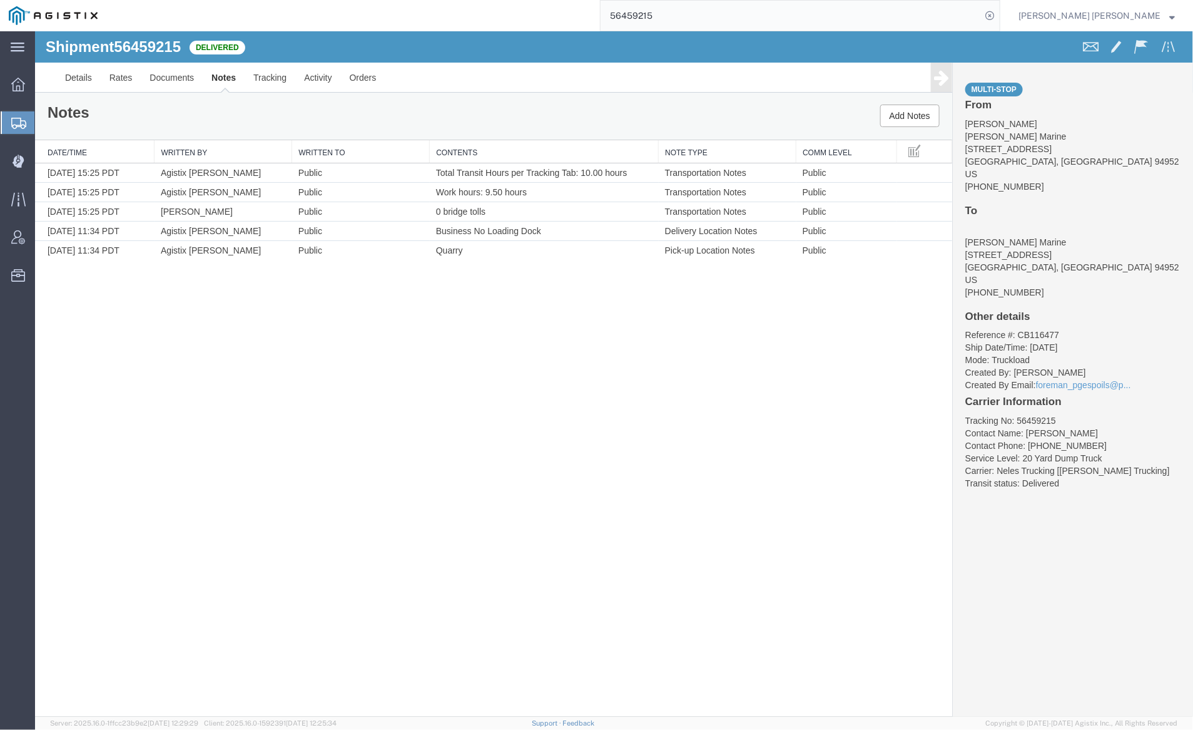
click at [698, 14] on input "56459215" at bounding box center [791, 16] width 381 height 30
type input "56459189"
click at [999, 13] on icon at bounding box center [990, 16] width 18 height 18
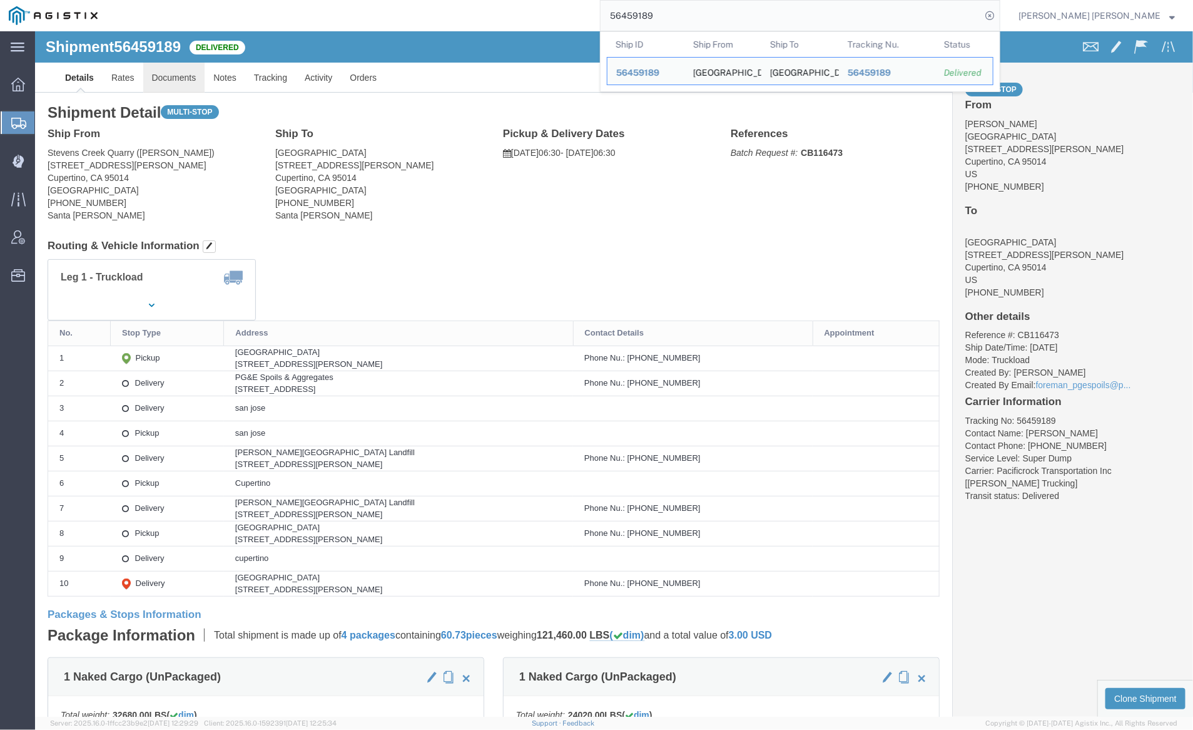
click link "Documents"
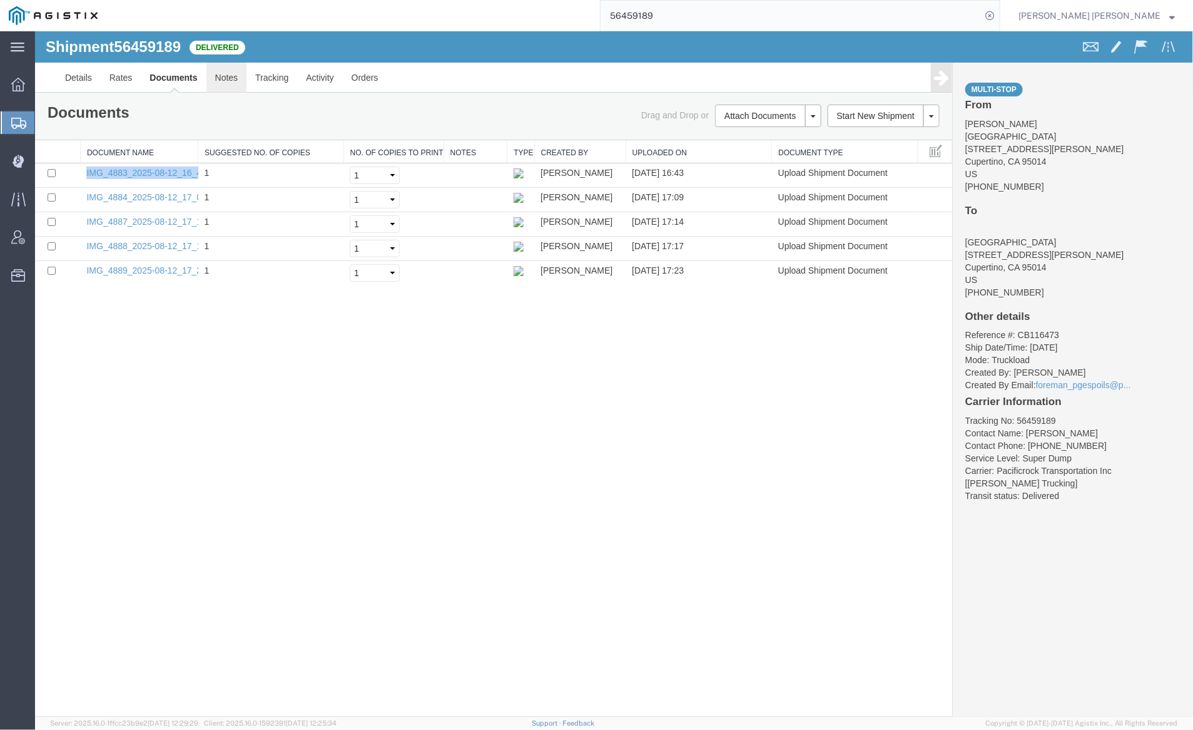
click at [227, 76] on link "Notes" at bounding box center [226, 77] width 41 height 30
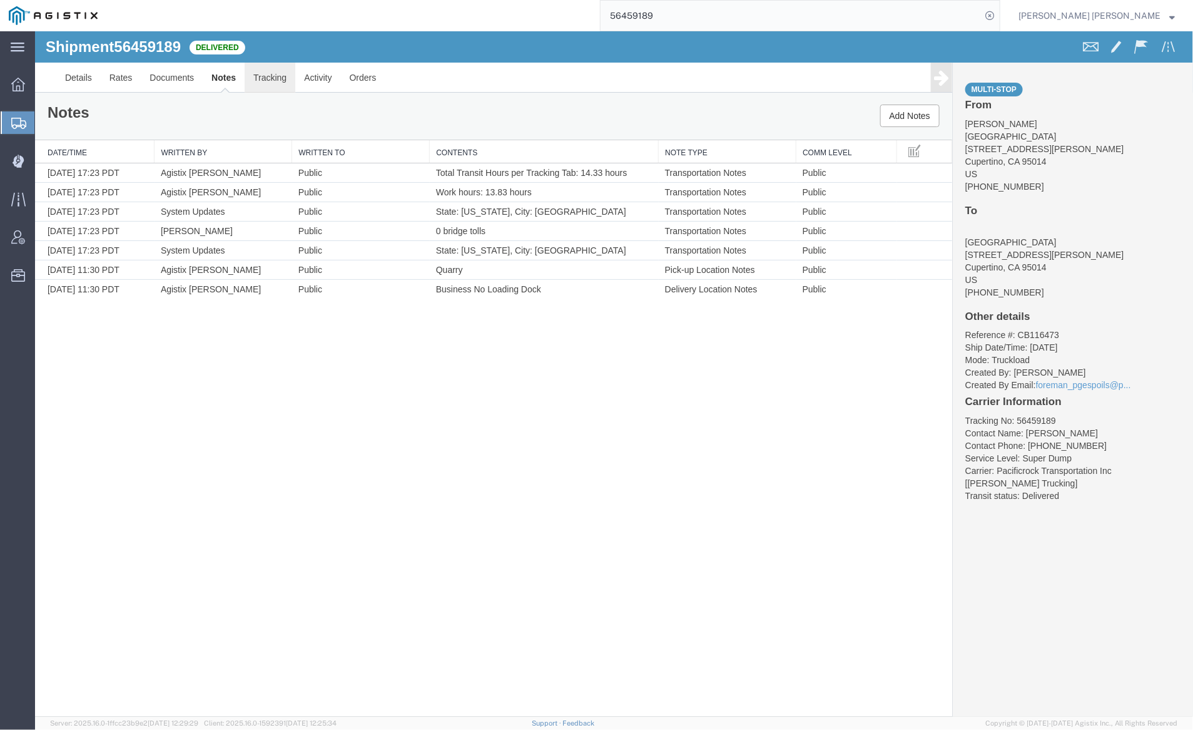
click at [268, 66] on link "Tracking" at bounding box center [269, 77] width 51 height 30
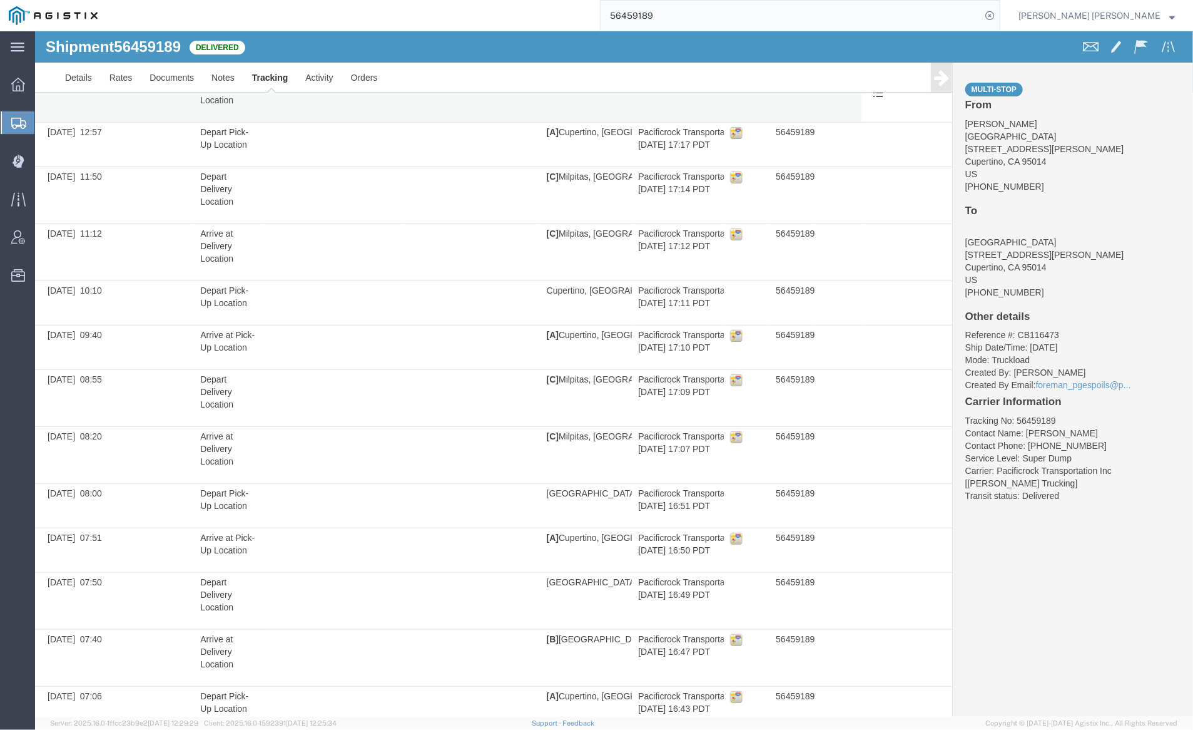
scroll to position [411, 0]
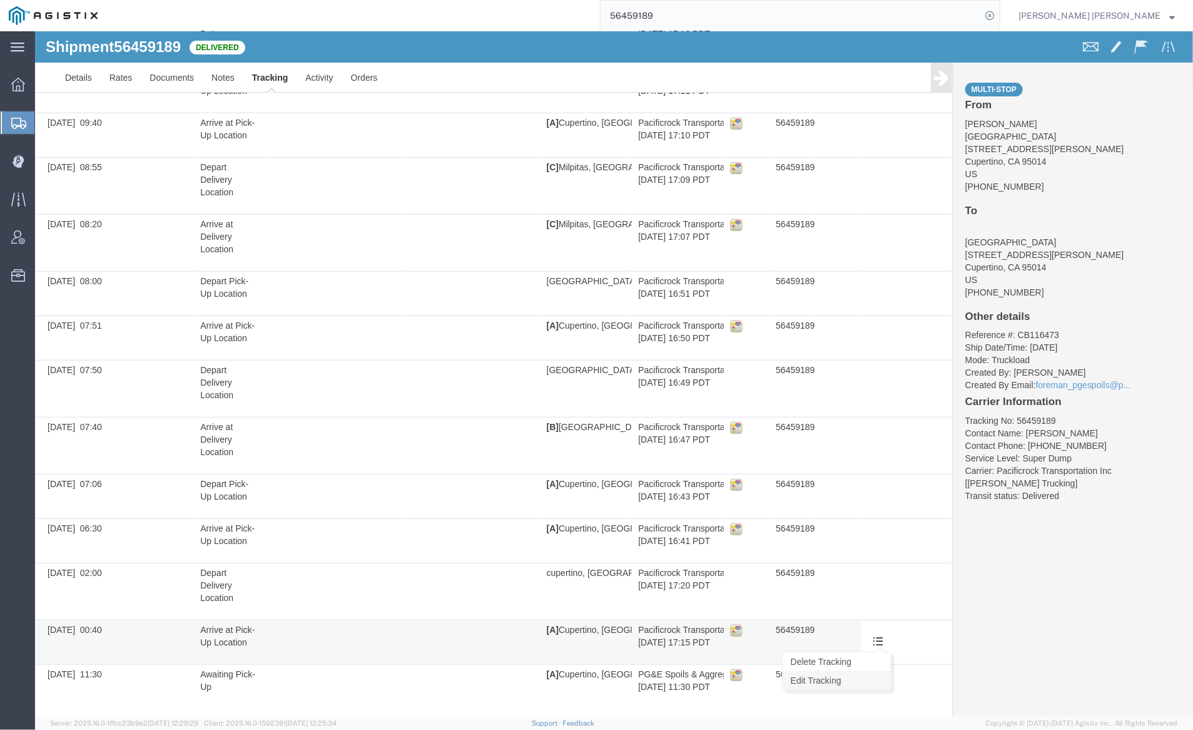
click at [870, 670] on link "Edit Tracking" at bounding box center [836, 679] width 108 height 19
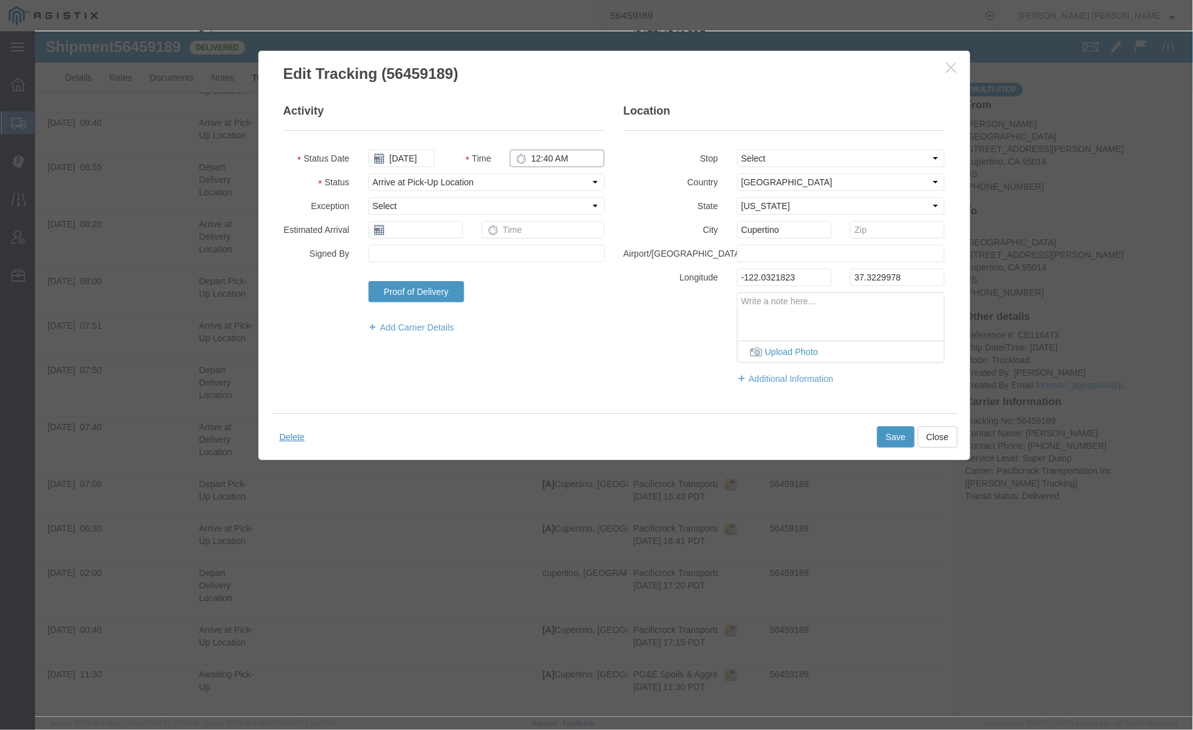
click at [563, 153] on input "12:40 AM" at bounding box center [556, 158] width 95 height 18
click at [560, 155] on input "12:40 AM" at bounding box center [556, 158] width 95 height 18
type input "12:40 PM"
click at [886, 435] on button "Save" at bounding box center [896, 436] width 38 height 21
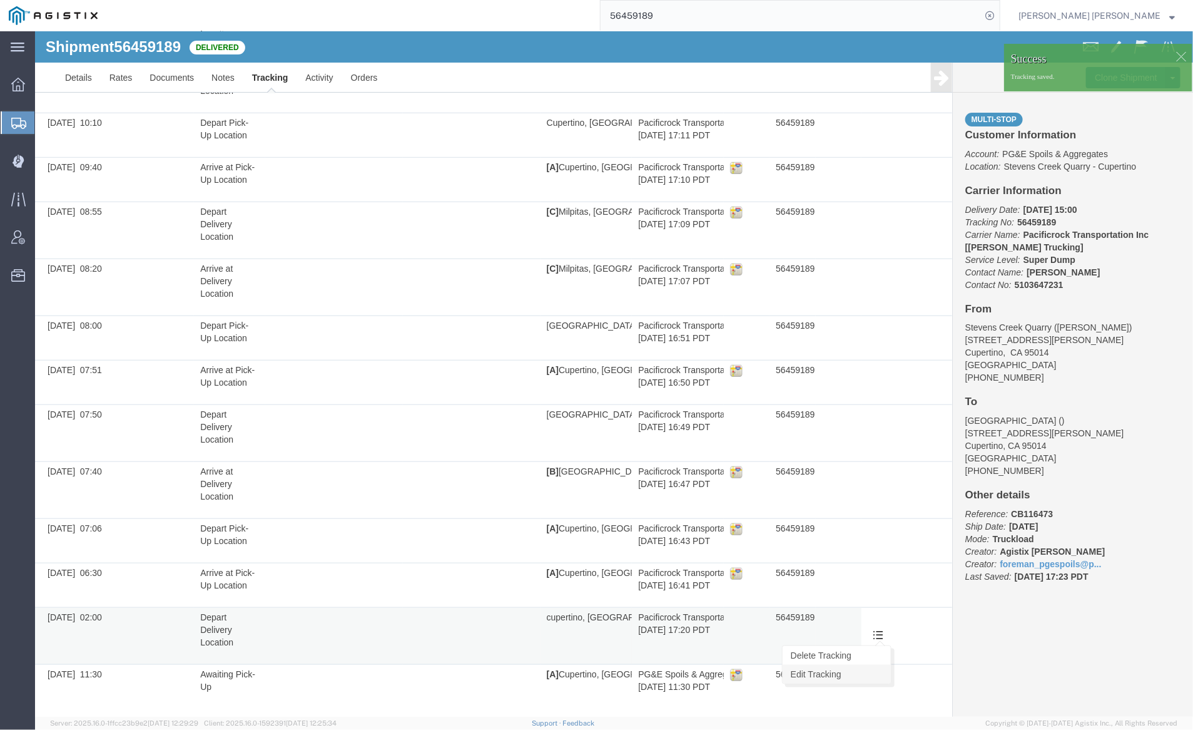
click at [864, 667] on link "Edit Tracking" at bounding box center [836, 673] width 108 height 19
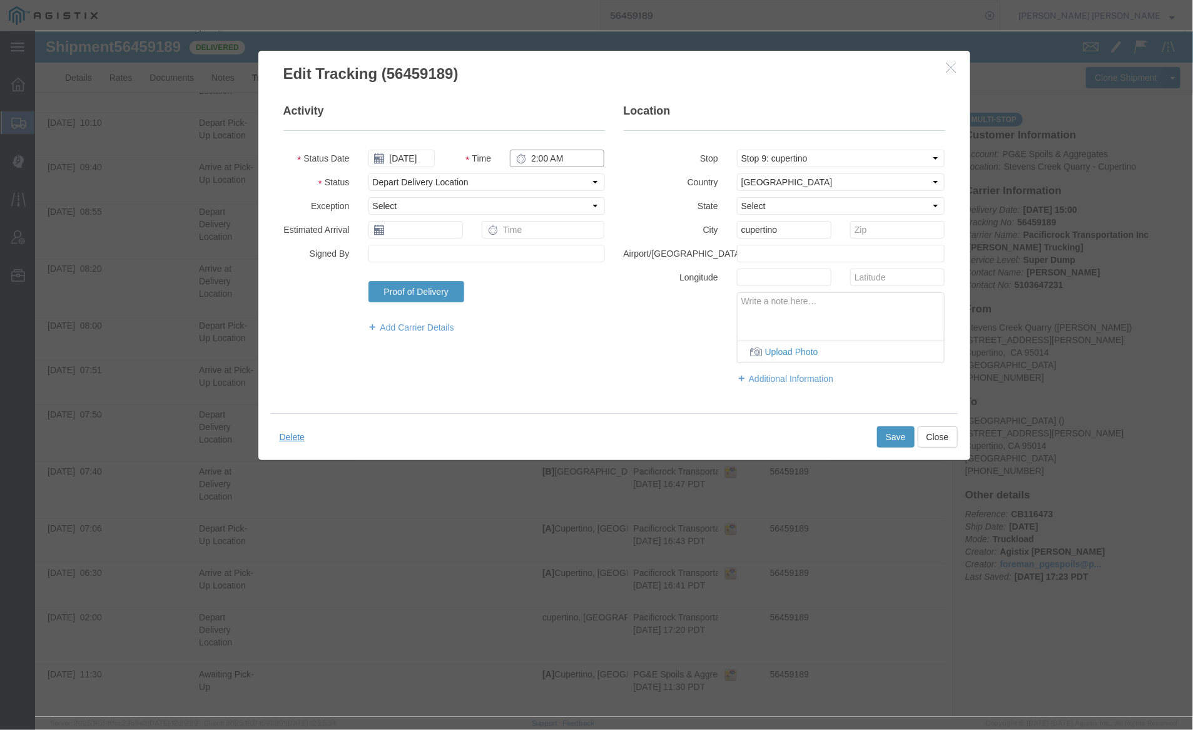
click at [561, 156] on input "2:00 AM" at bounding box center [556, 158] width 95 height 18
click at [553, 156] on input "2:00 AM" at bounding box center [556, 158] width 95 height 18
type input "2:00 PM"
click at [884, 429] on button "Save" at bounding box center [896, 436] width 38 height 21
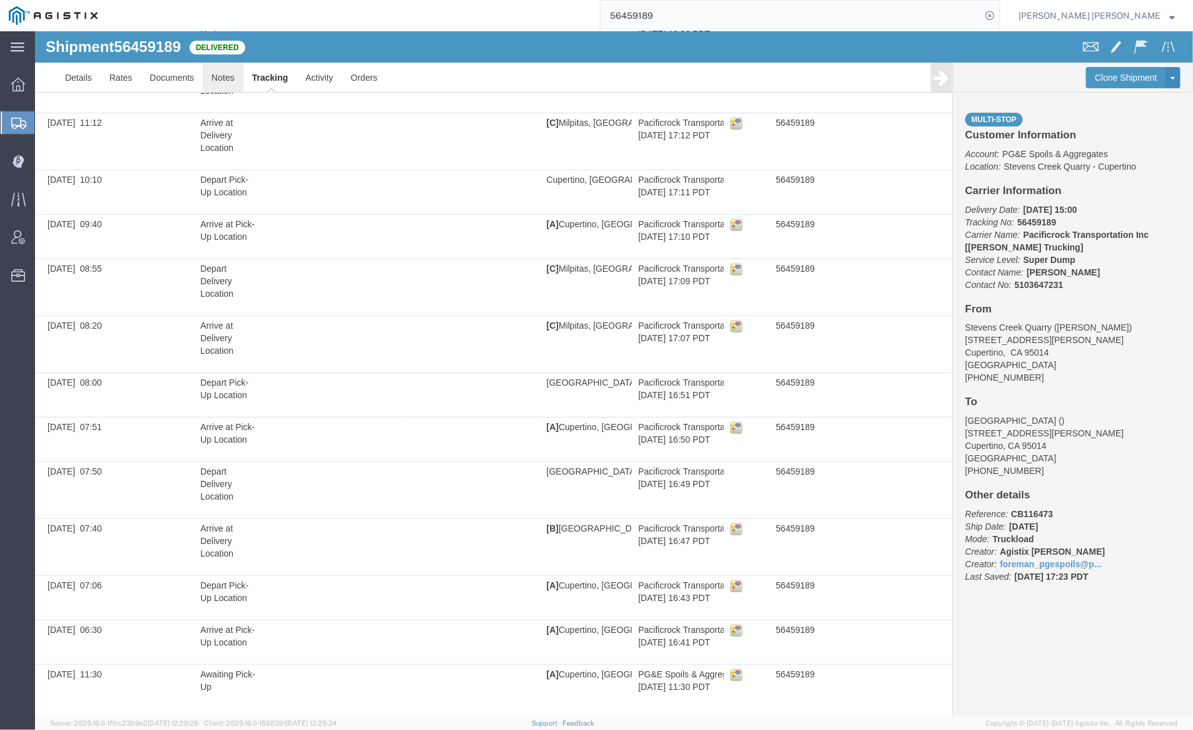
click at [227, 69] on link "Notes" at bounding box center [222, 77] width 41 height 30
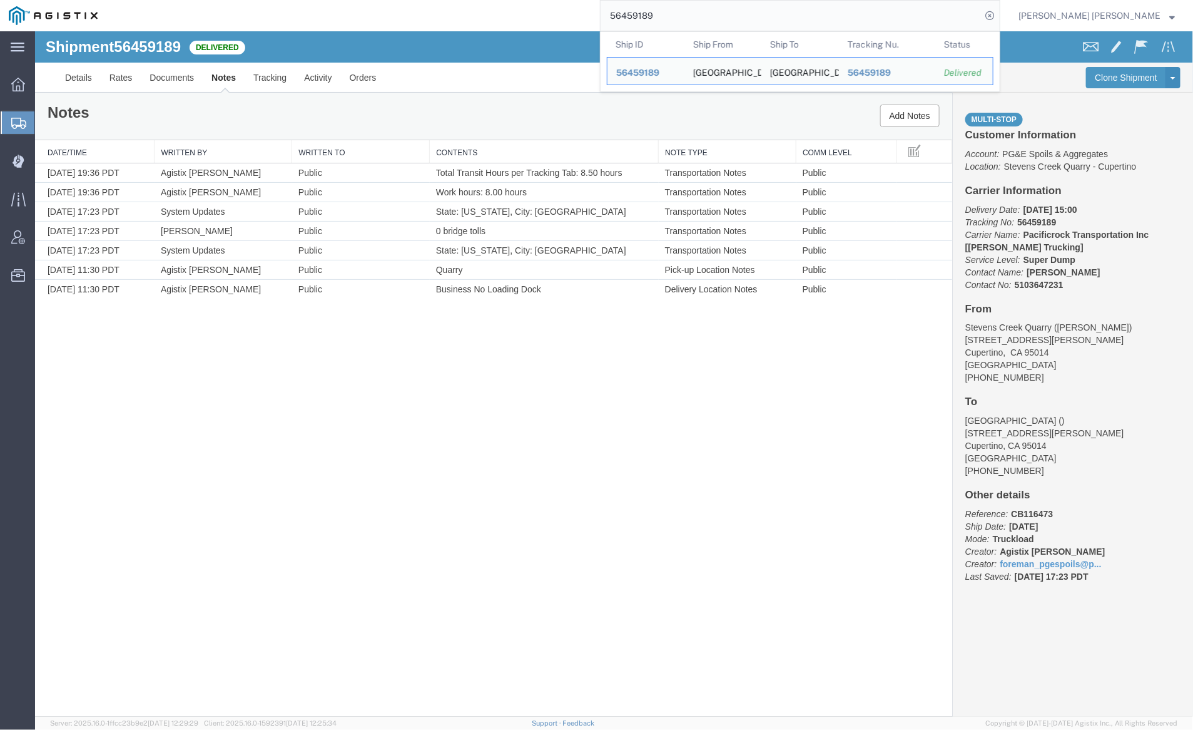
click at [684, 12] on input "56459189" at bounding box center [791, 16] width 381 height 30
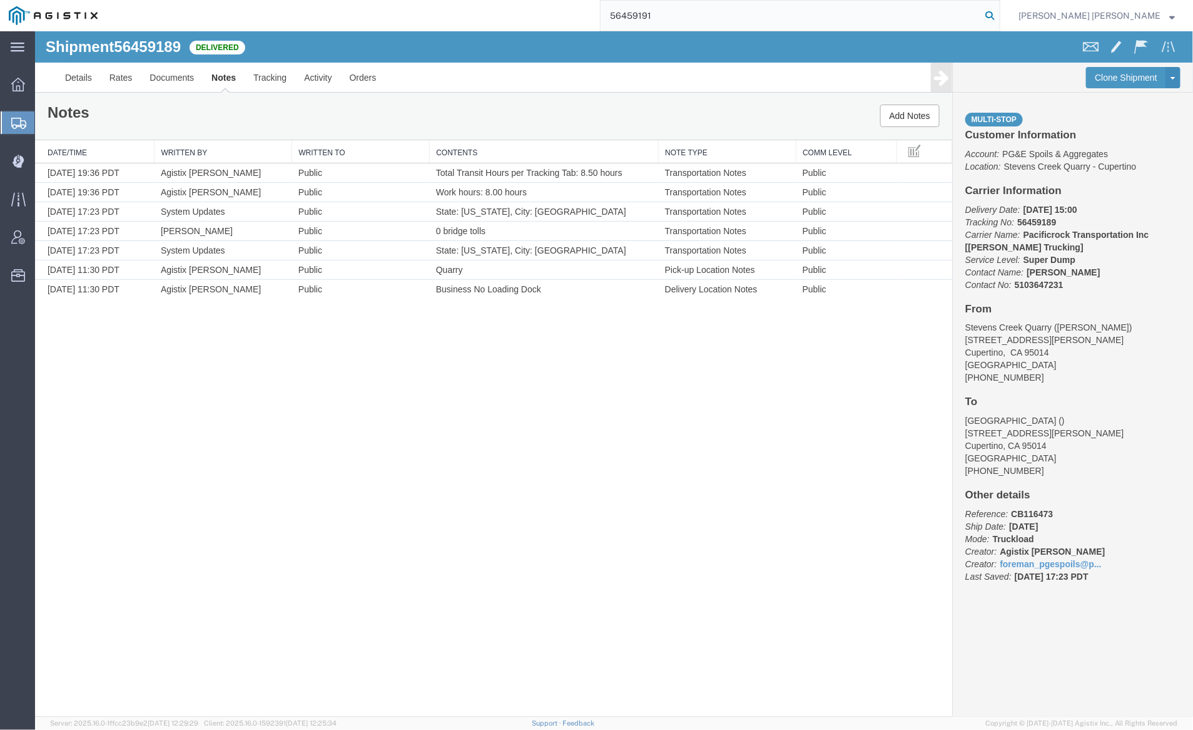
click at [999, 11] on icon at bounding box center [990, 16] width 18 height 18
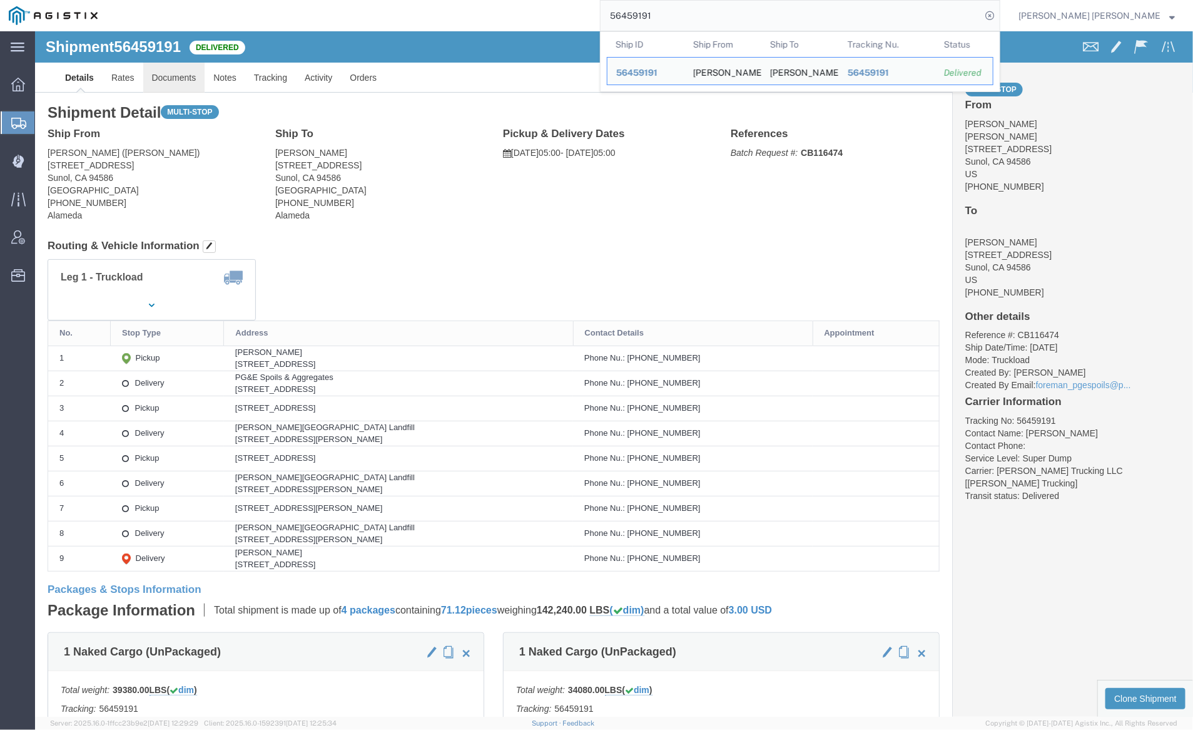
click link "Documents"
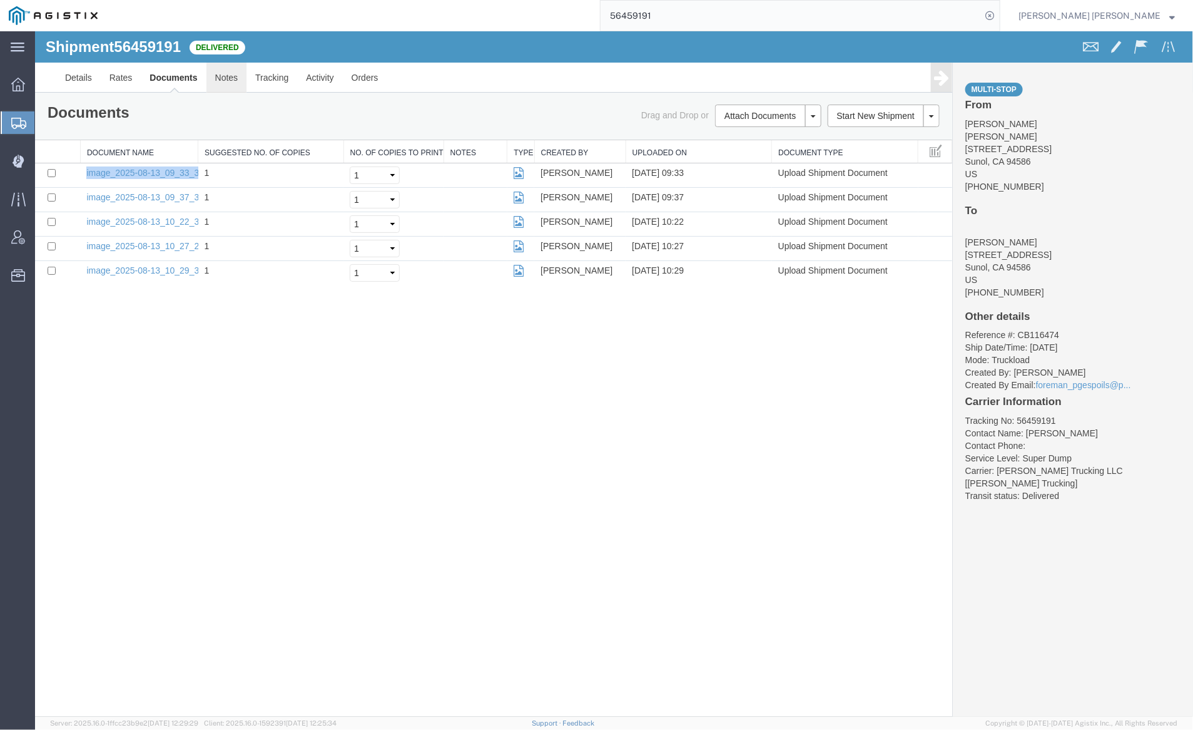
click at [208, 75] on link "Notes" at bounding box center [226, 77] width 41 height 30
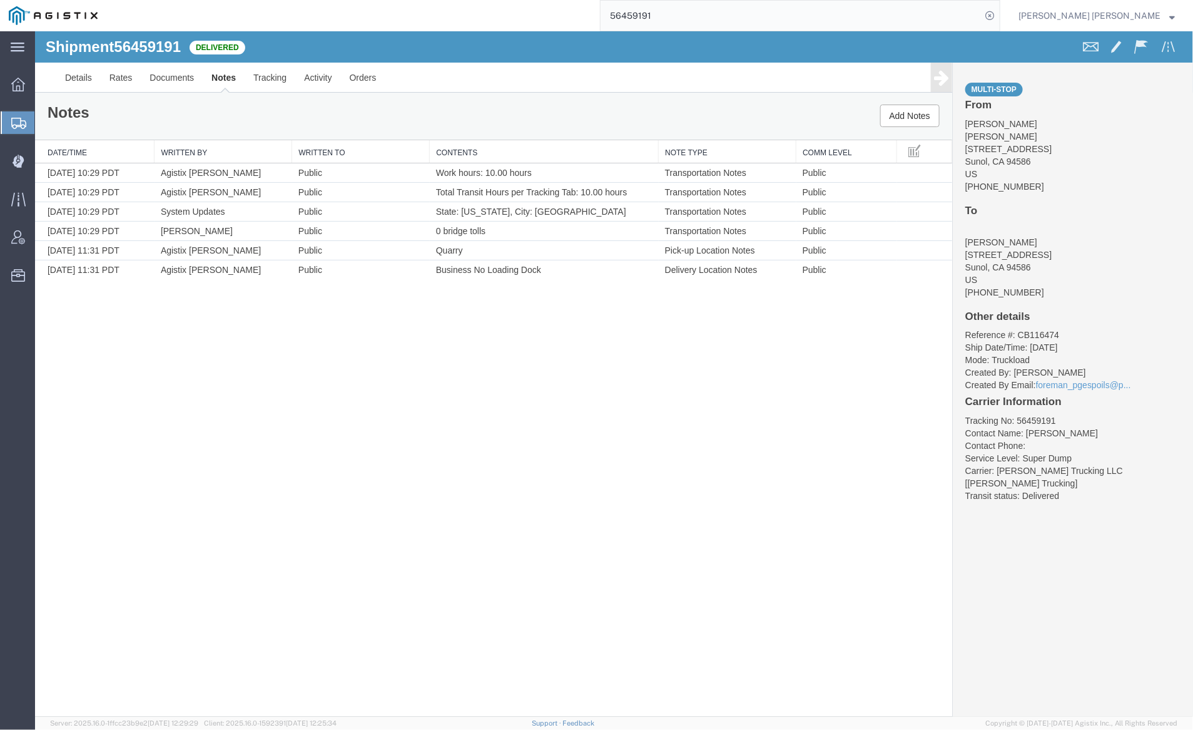
click at [687, 17] on input "56459191" at bounding box center [791, 16] width 381 height 30
click at [999, 10] on icon at bounding box center [990, 16] width 18 height 18
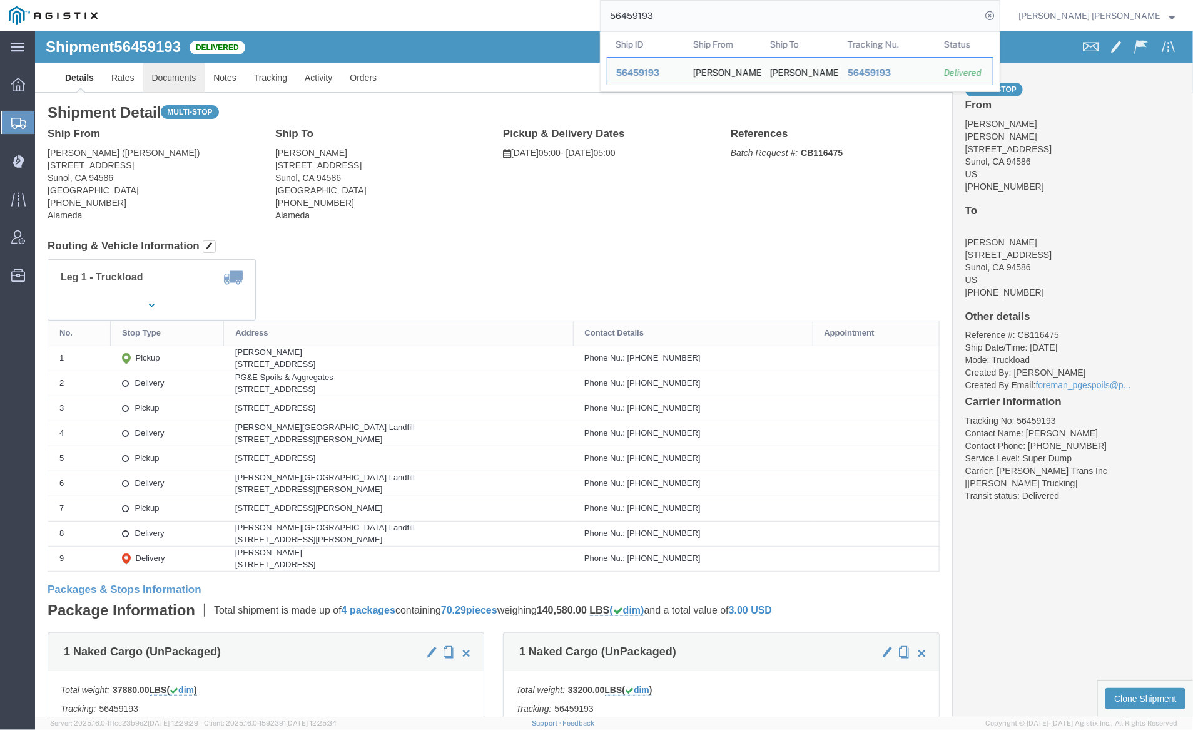
click link "Documents"
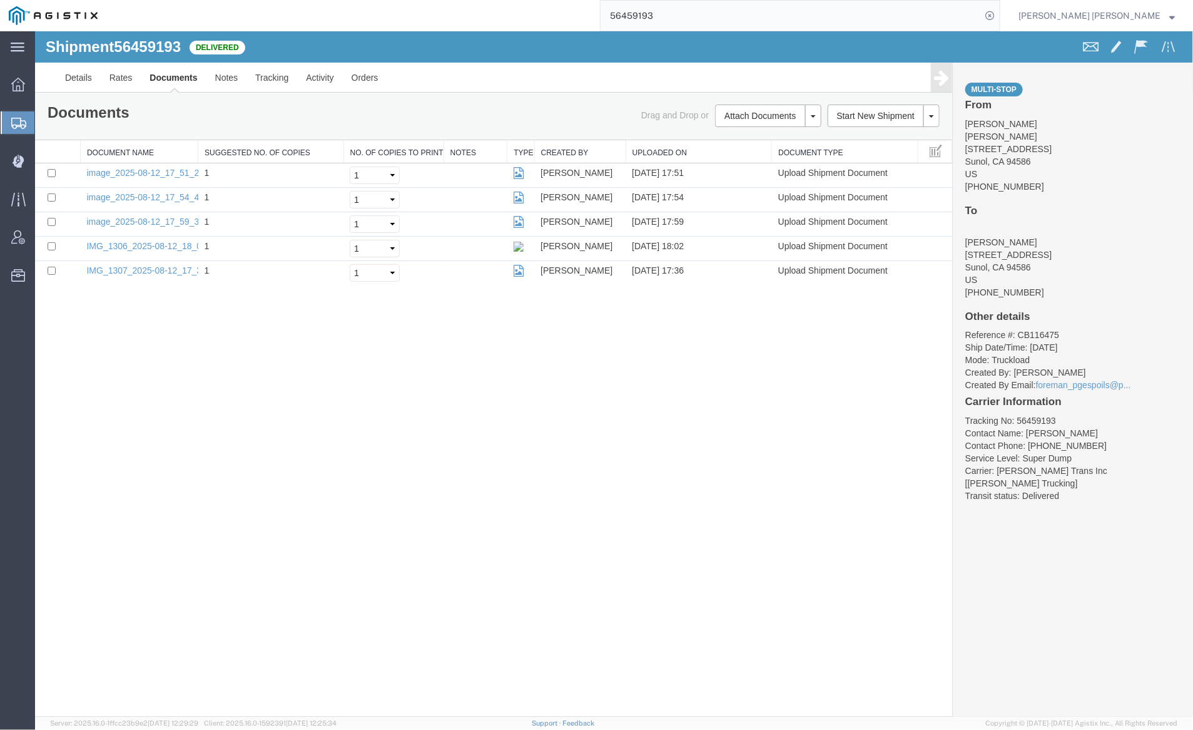
click at [471, 56] on div "Shipment 56459193 5 of 5 Delivered" at bounding box center [325, 50] width 578 height 24
click at [424, 53] on div "Shipment 56459193 5 of 5 Delivered" at bounding box center [325, 50] width 578 height 24
click at [465, 43] on div "Shipment 56459193 5 of 5 Delivered" at bounding box center [325, 50] width 578 height 24
click at [219, 72] on link "Notes" at bounding box center [226, 77] width 41 height 30
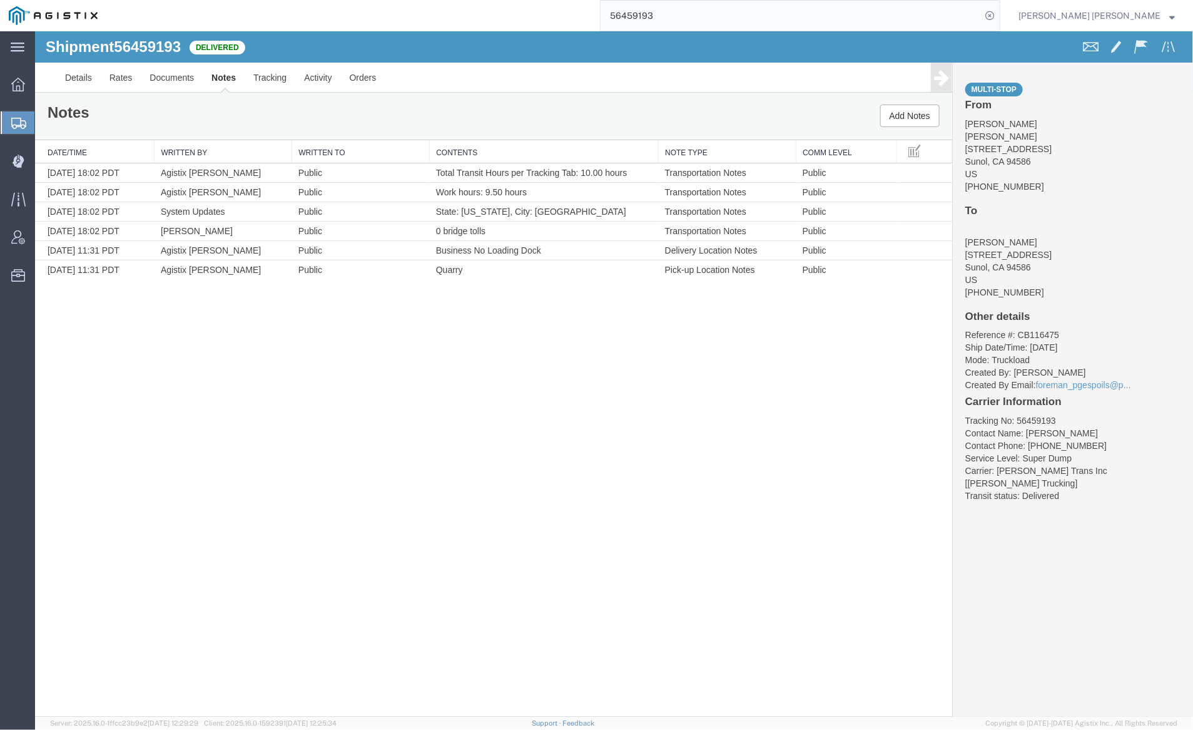
click at [693, 22] on input "56459193" at bounding box center [791, 16] width 381 height 30
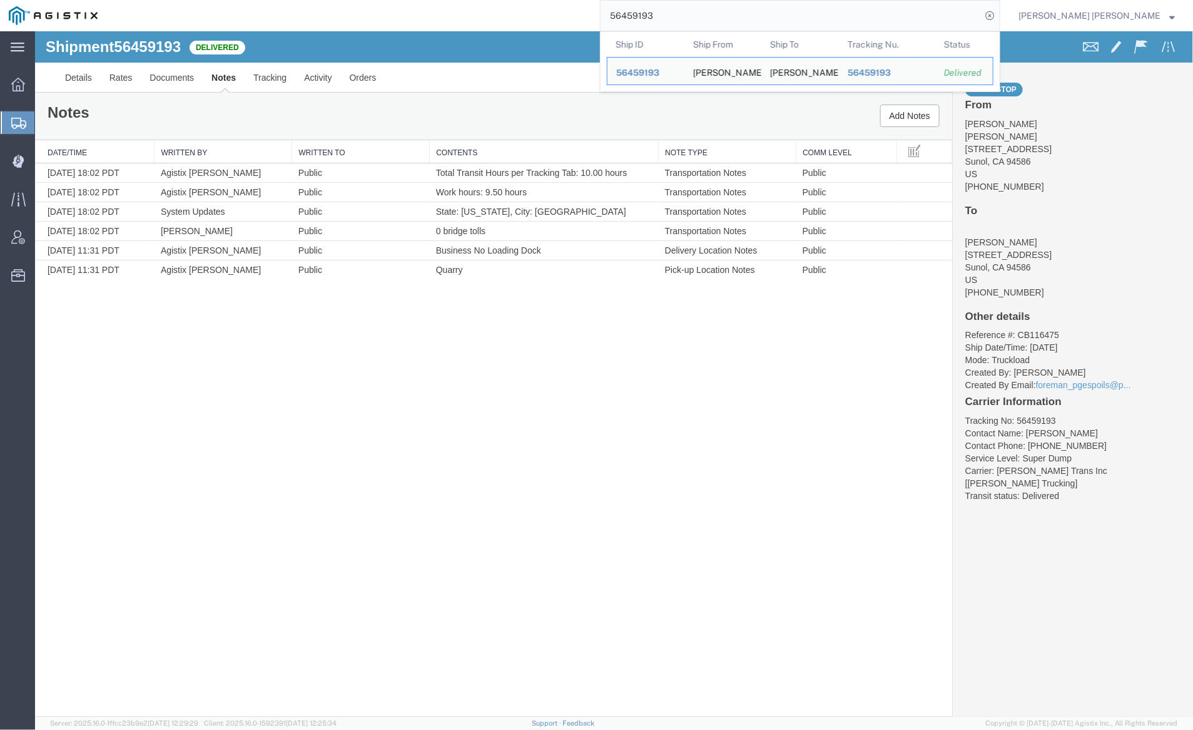
click at [693, 22] on input "56459193" at bounding box center [791, 16] width 381 height 30
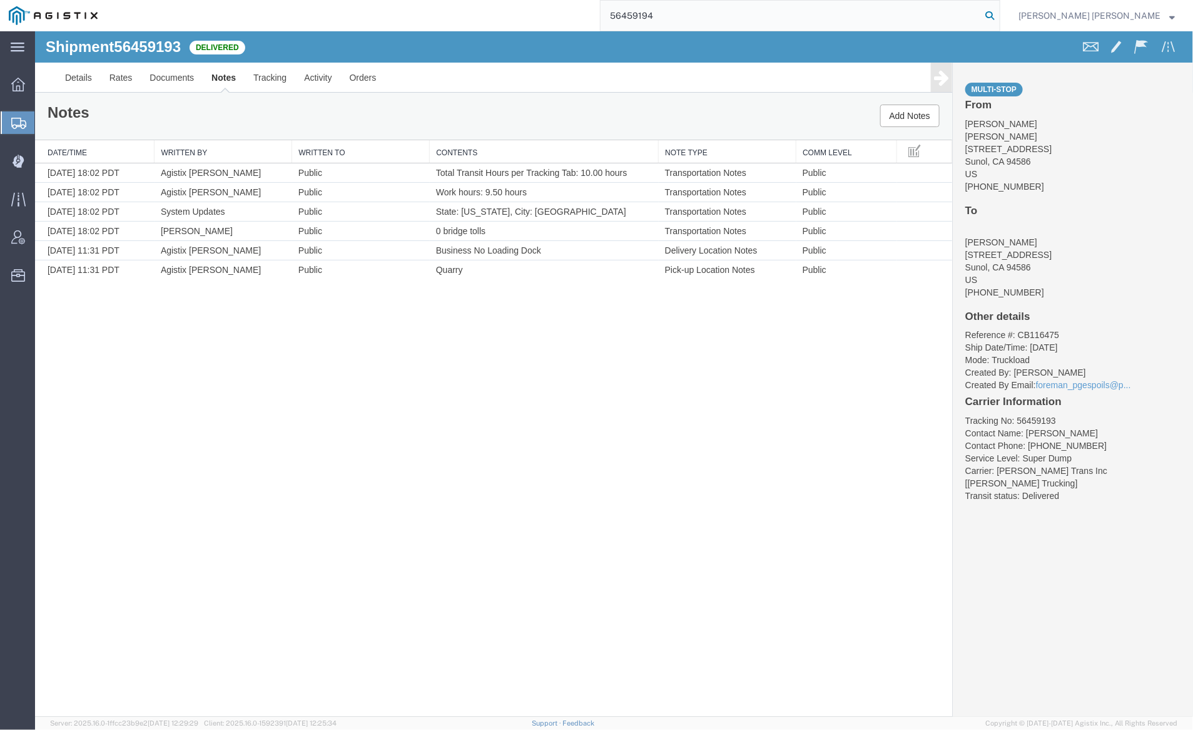
type input "56459194"
click at [999, 16] on icon at bounding box center [990, 16] width 18 height 18
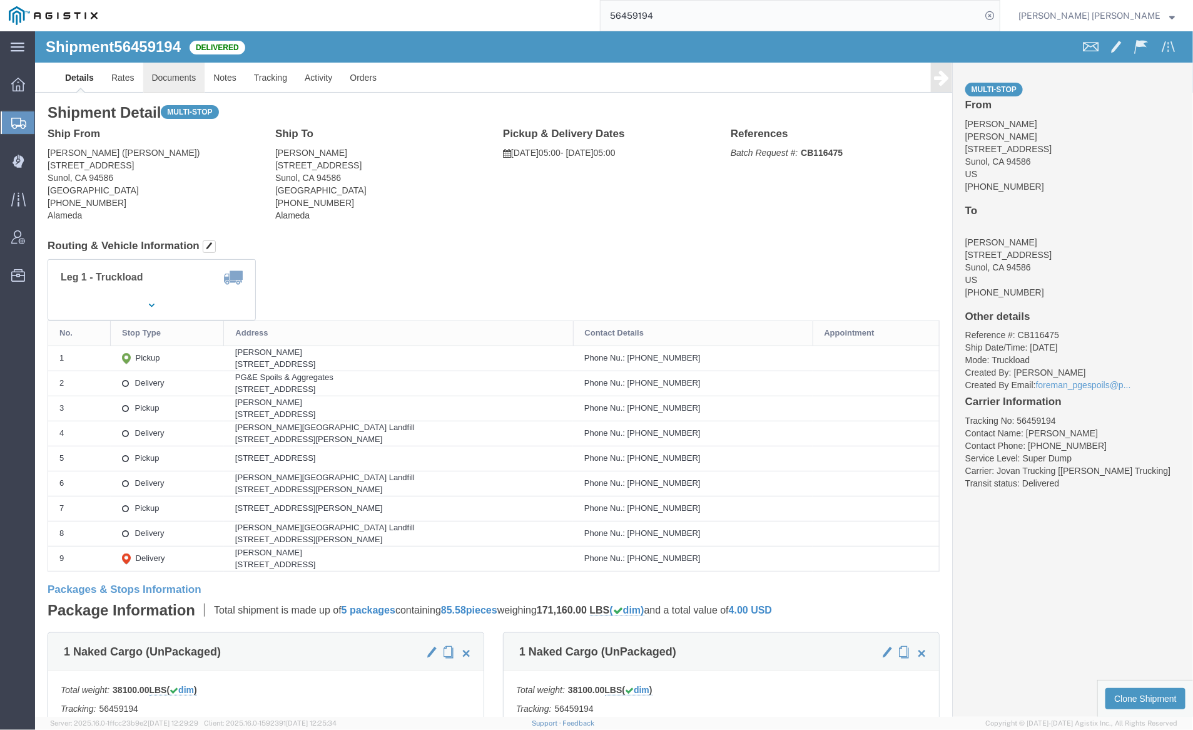
click link "Documents"
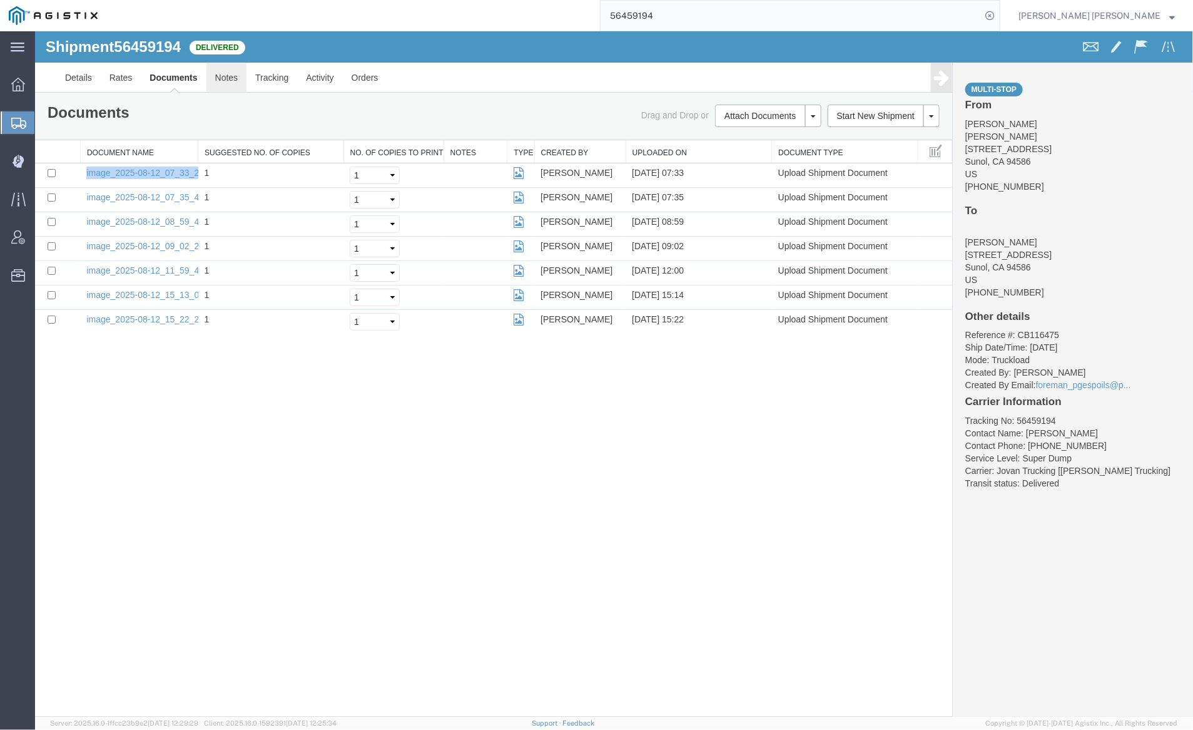
click at [222, 81] on link "Notes" at bounding box center [226, 77] width 41 height 30
